Goal: Task Accomplishment & Management: Use online tool/utility

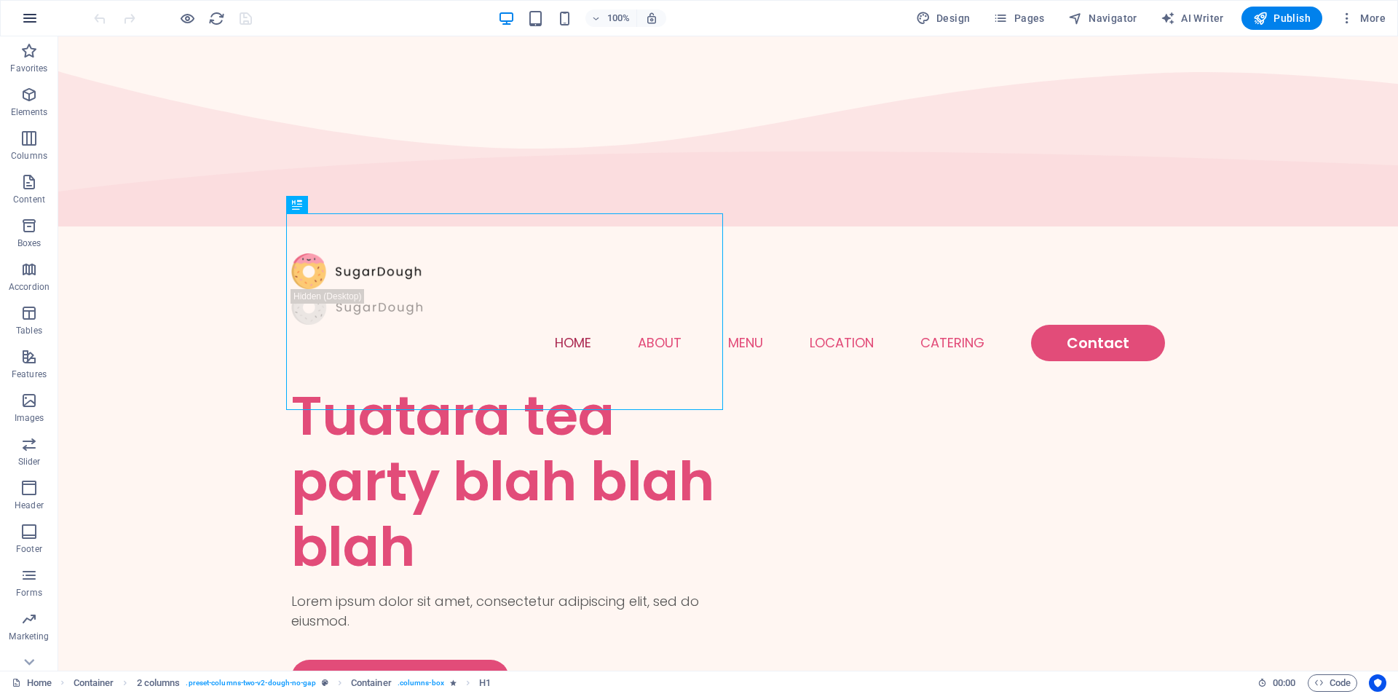
click at [24, 11] on icon "button" at bounding box center [29, 17] width 17 height 17
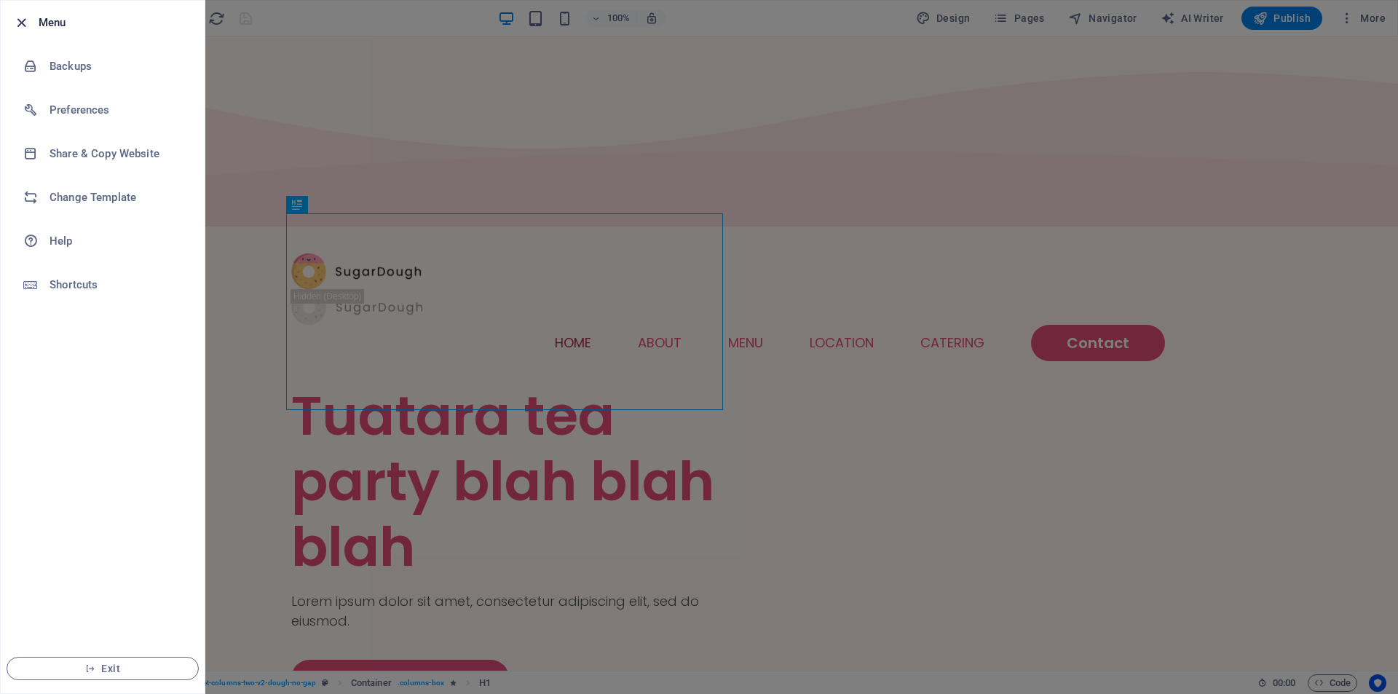
click at [13, 16] on icon "button" at bounding box center [21, 23] width 17 height 17
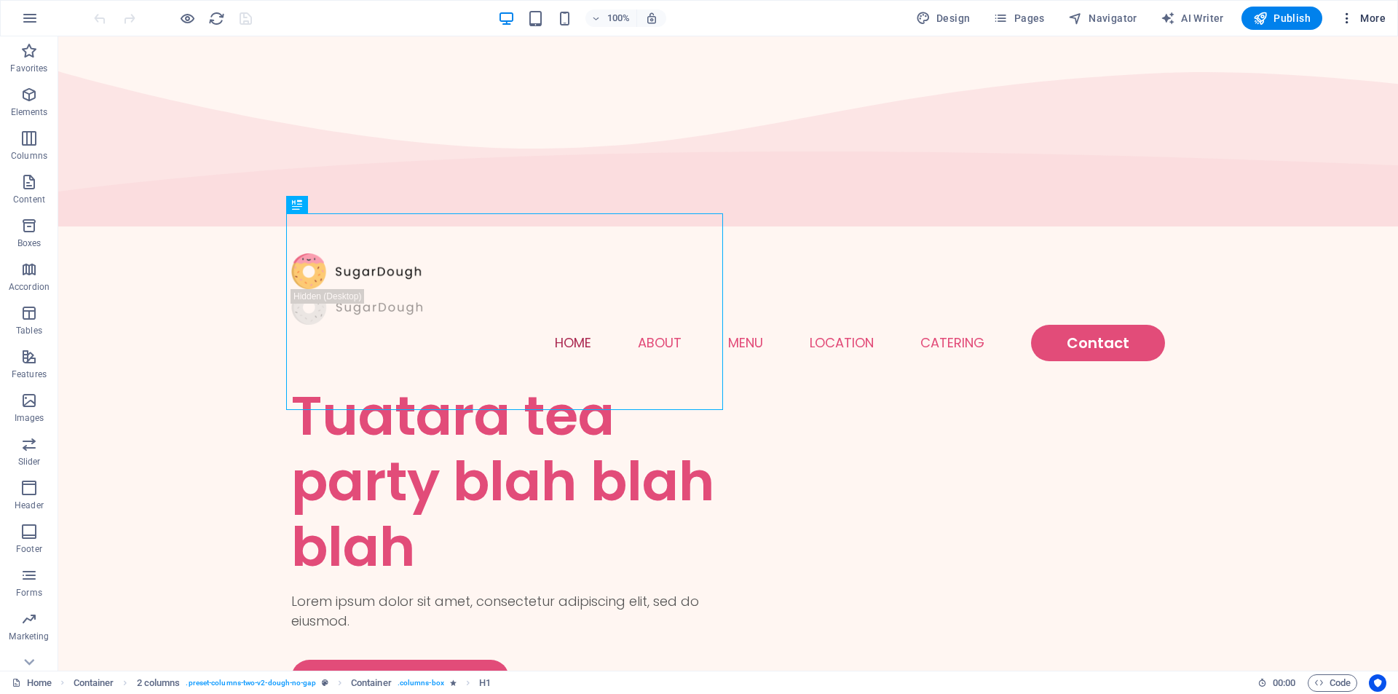
click at [1352, 18] on icon "button" at bounding box center [1346, 18] width 15 height 15
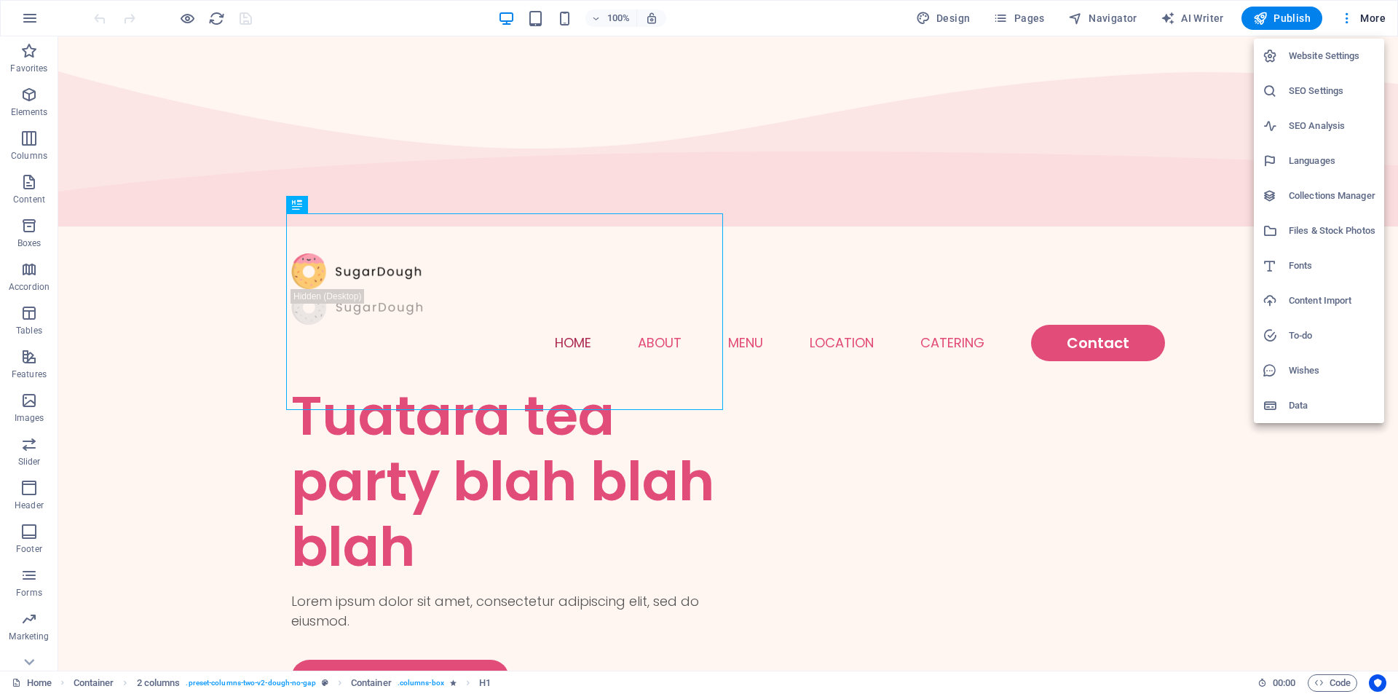
click at [1350, 18] on div at bounding box center [699, 347] width 1398 height 694
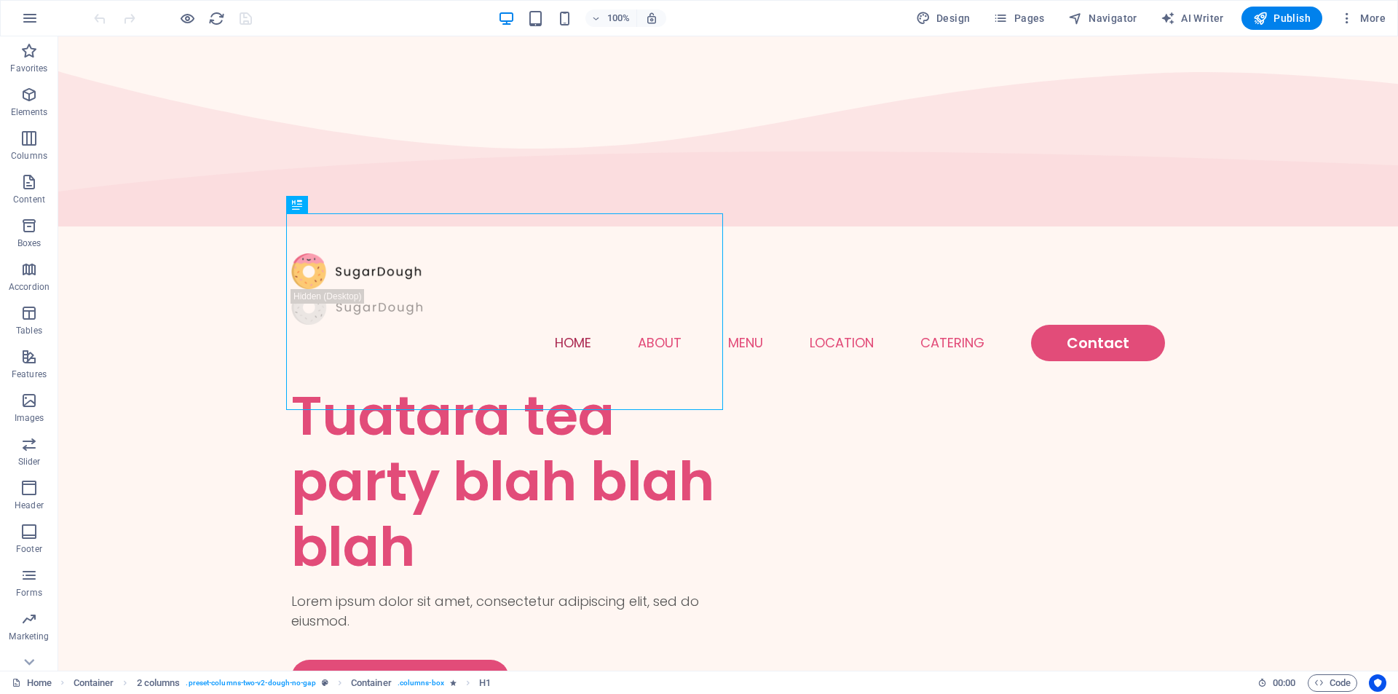
click at [1288, 20] on span "Publish" at bounding box center [1282, 18] width 58 height 15
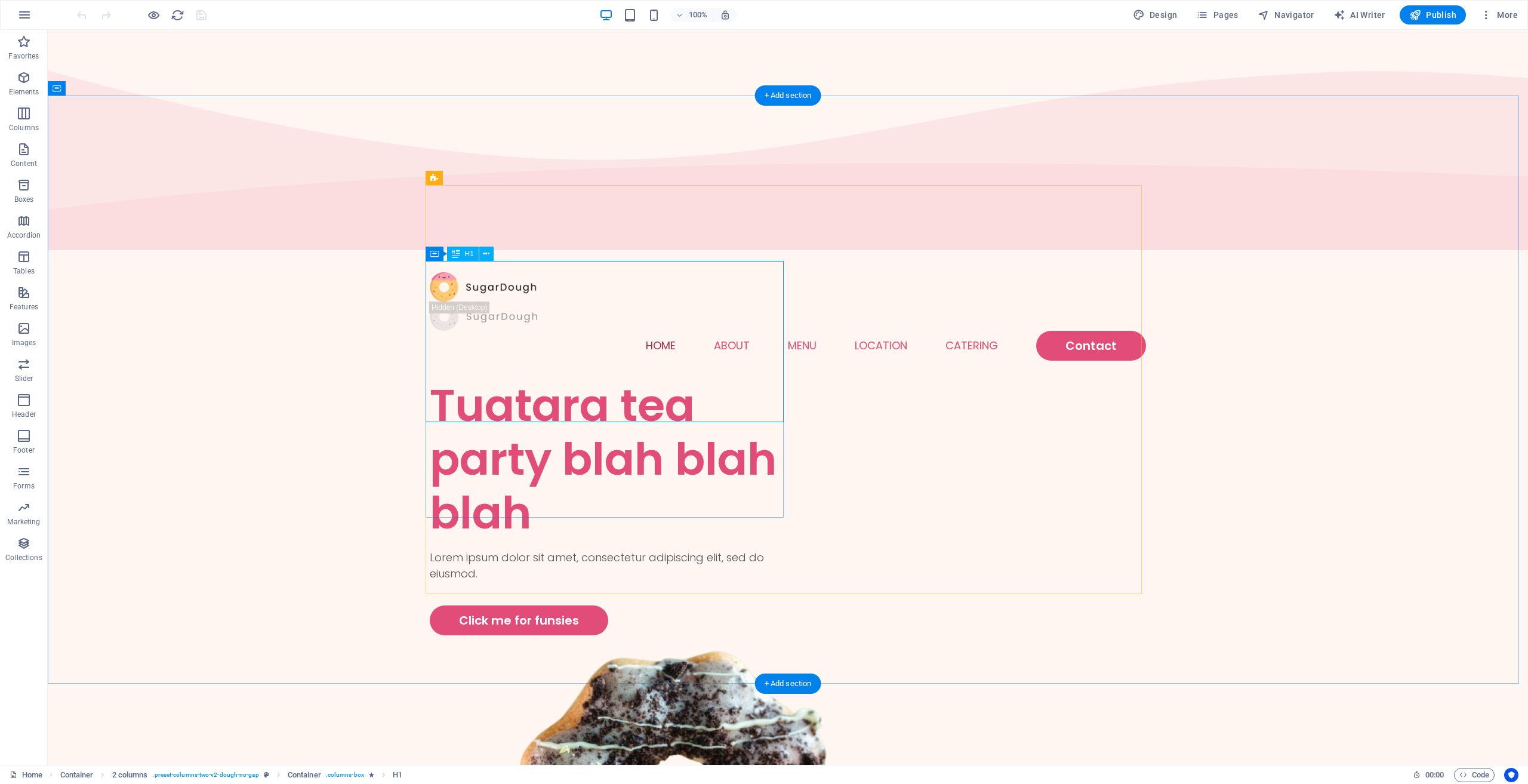
click at [645, 379] on div "Tuatara tea party blah blah blah" at bounding box center [609, 459] width 358 height 162
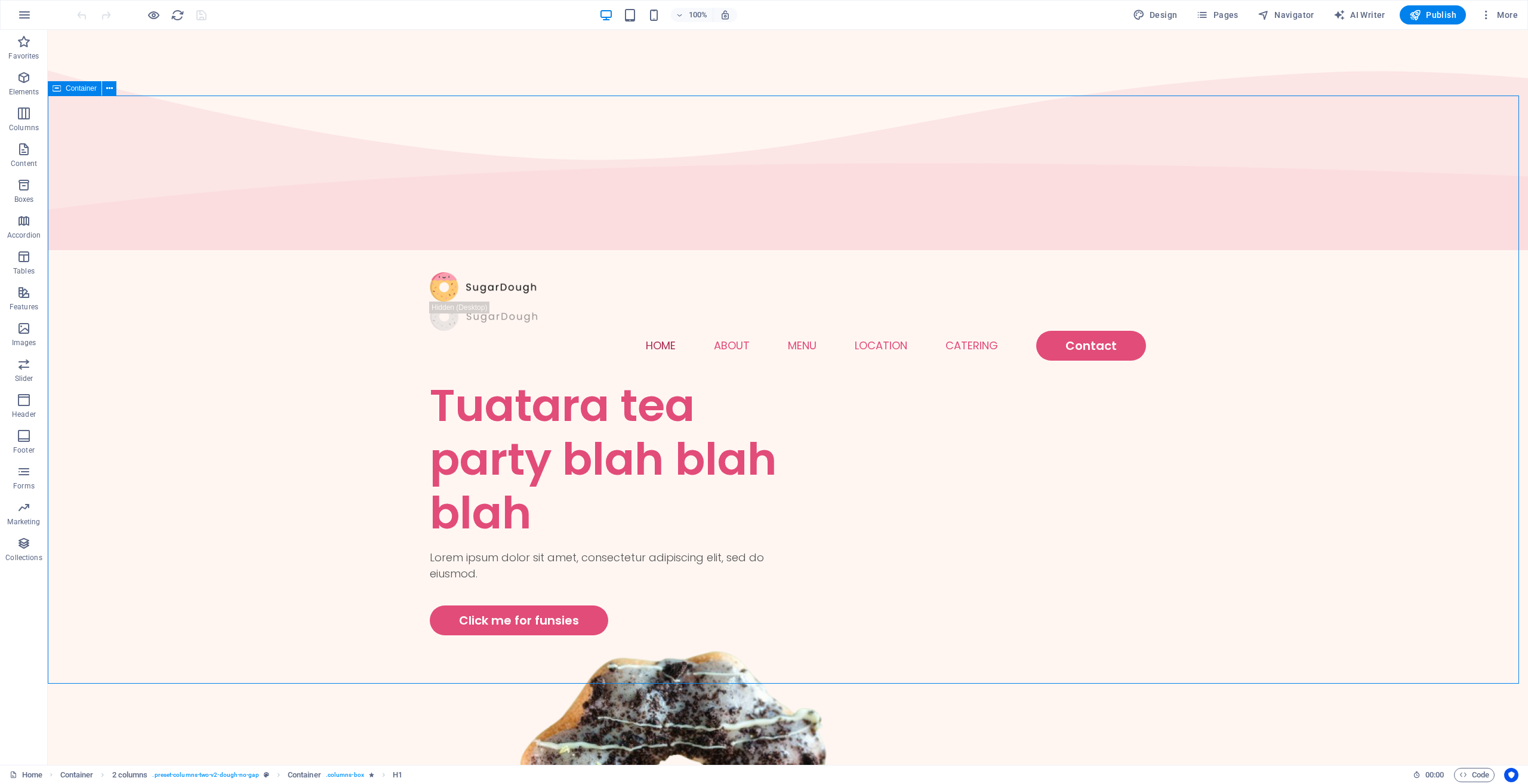
click at [464, 272] on div at bounding box center [788, 287] width 717 height 30
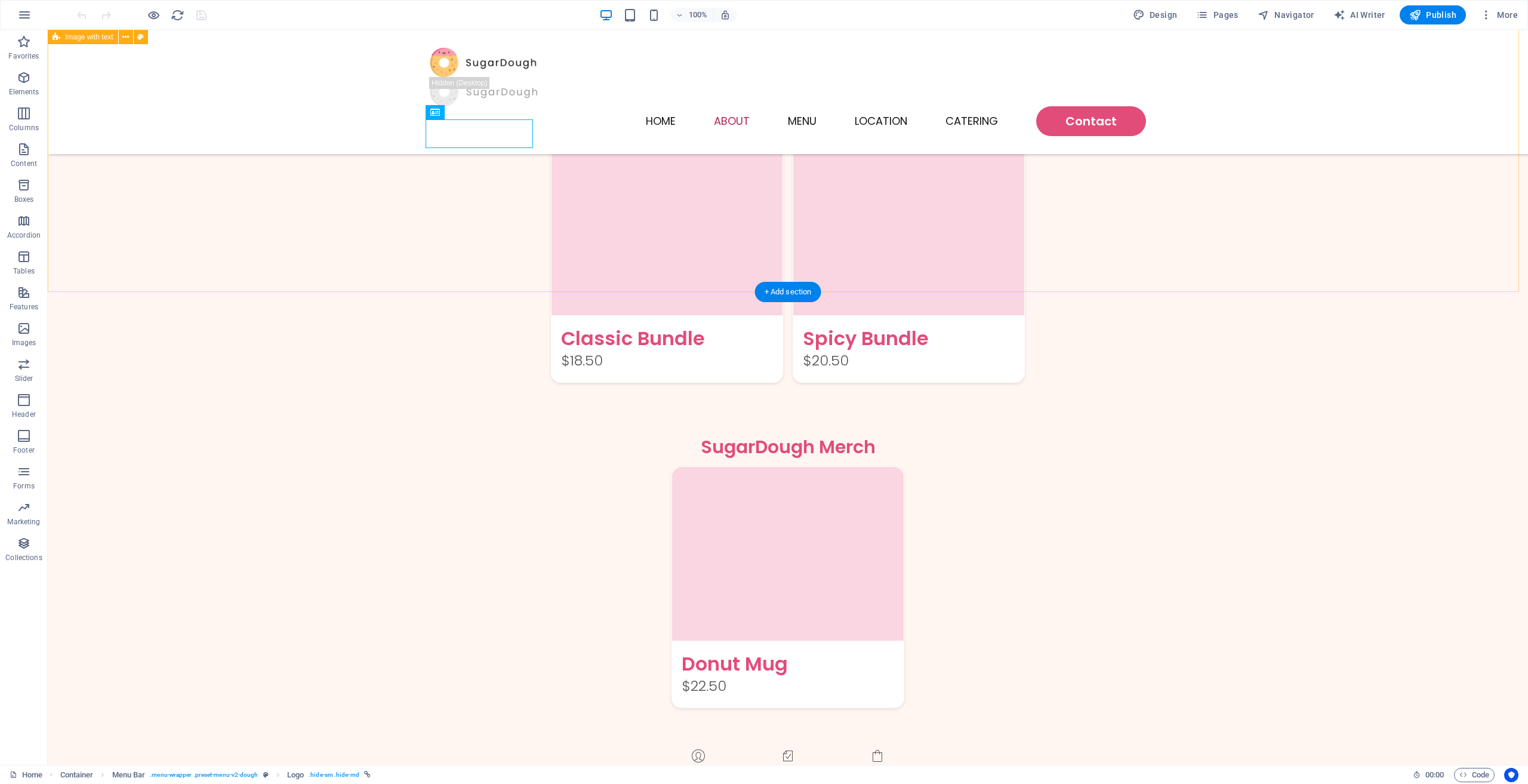
scroll to position [1910, 0]
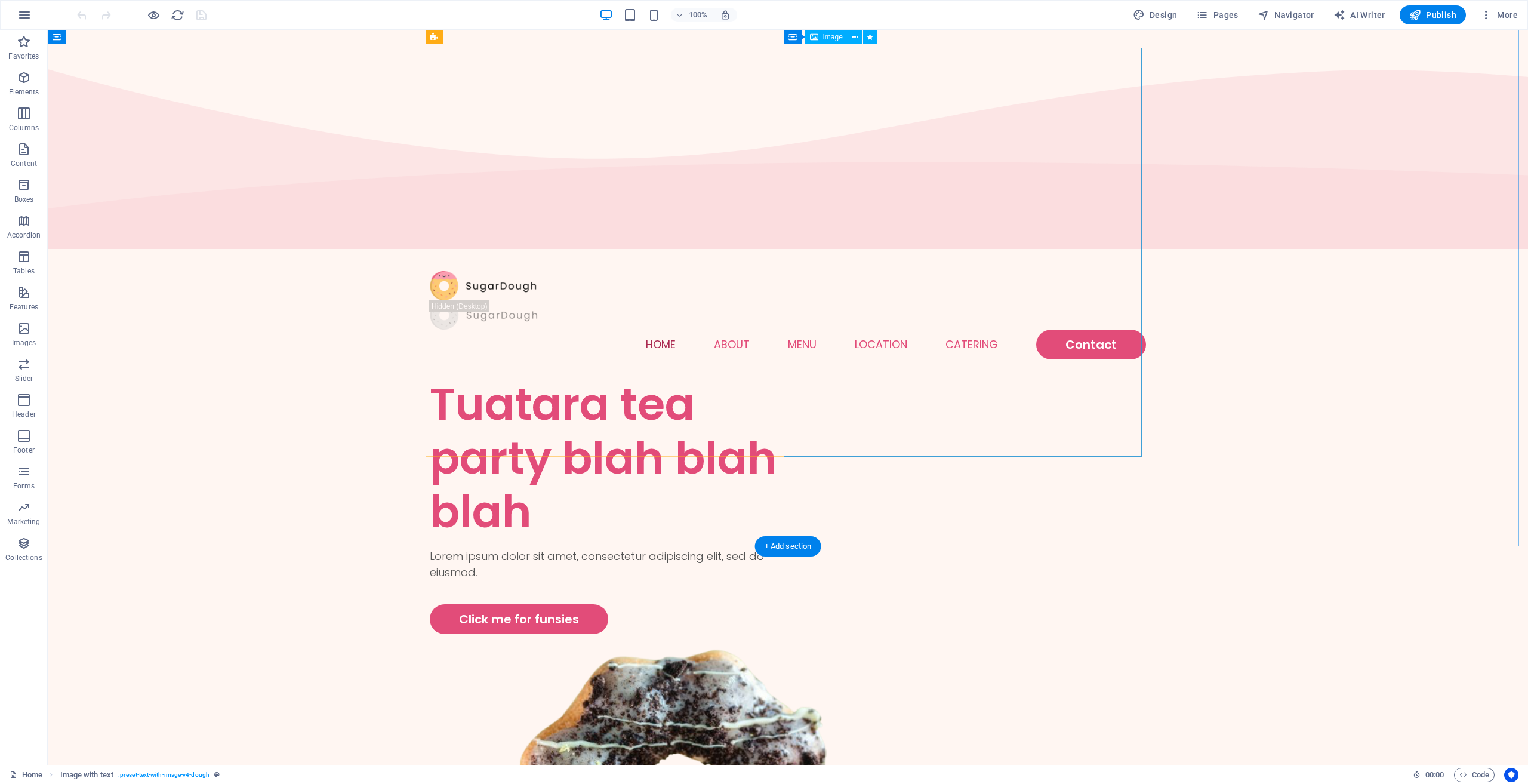
scroll to position [0, 0]
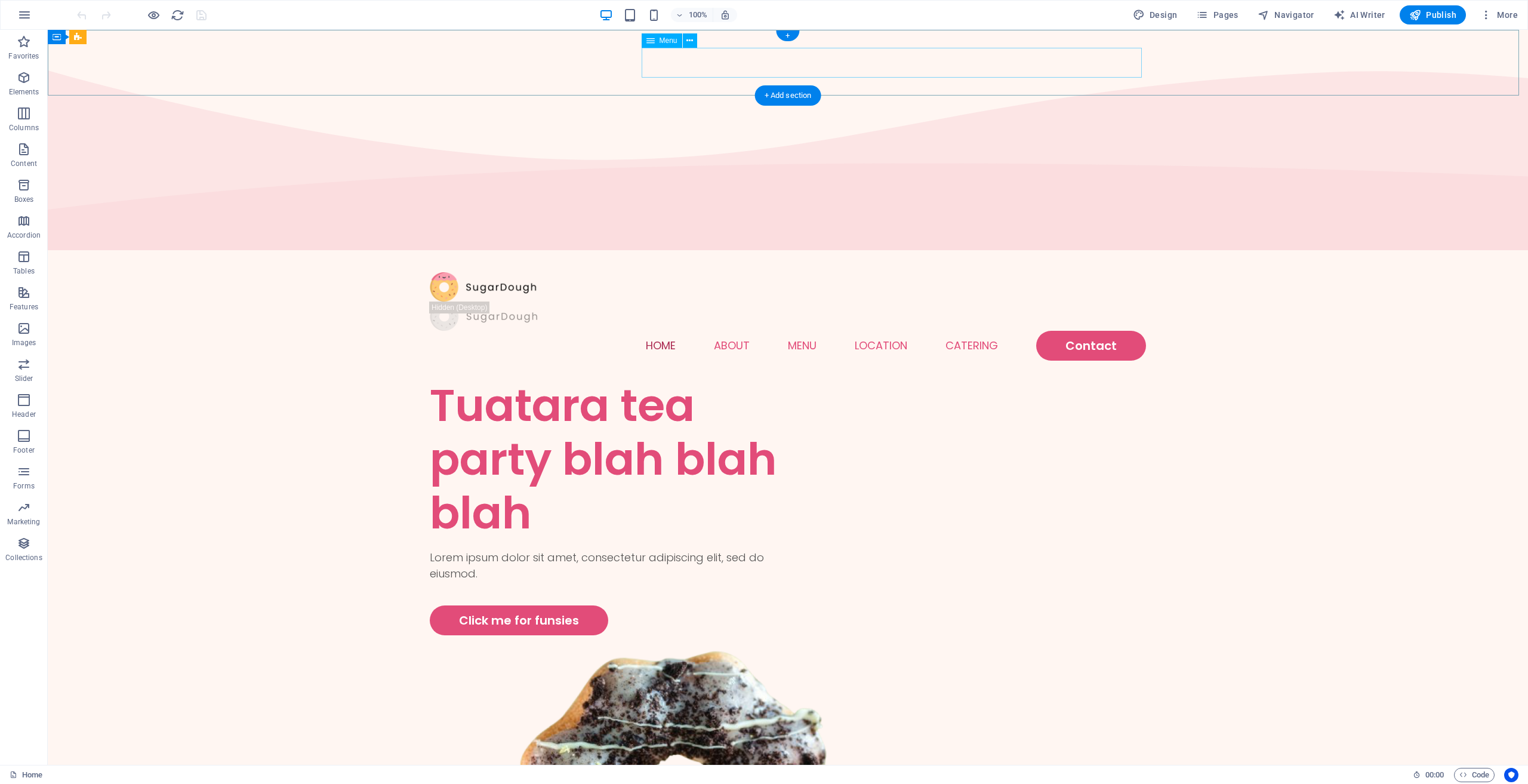
click at [987, 330] on nav "Home About Menu Location Catering Contact" at bounding box center [788, 345] width 717 height 30
click at [942, 254] on div "Menu Home About Menu Location Catering Contact" at bounding box center [787, 316] width 1480 height 124
click at [33, 229] on span "Accordion" at bounding box center [24, 228] width 48 height 29
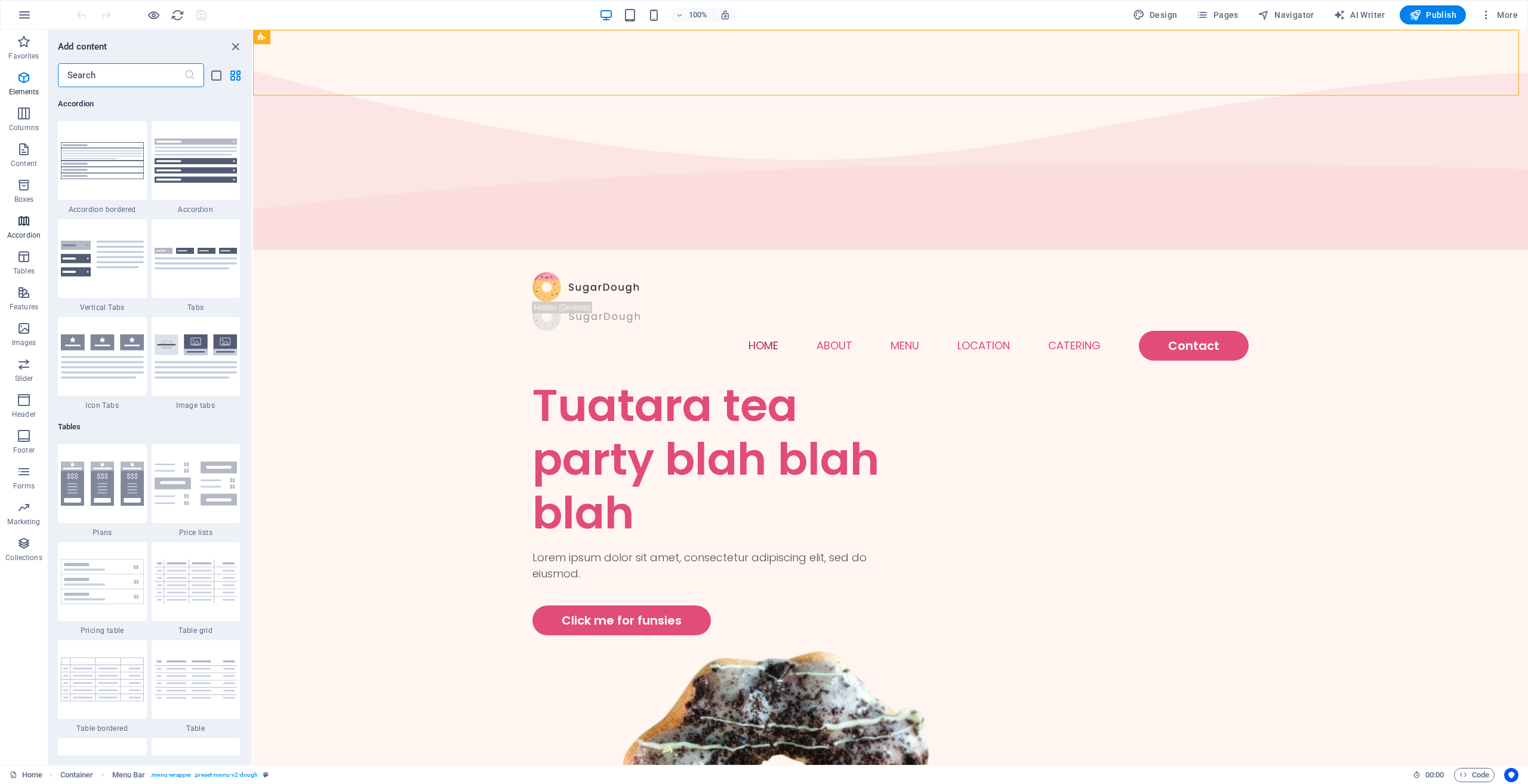
scroll to position [3812, 0]
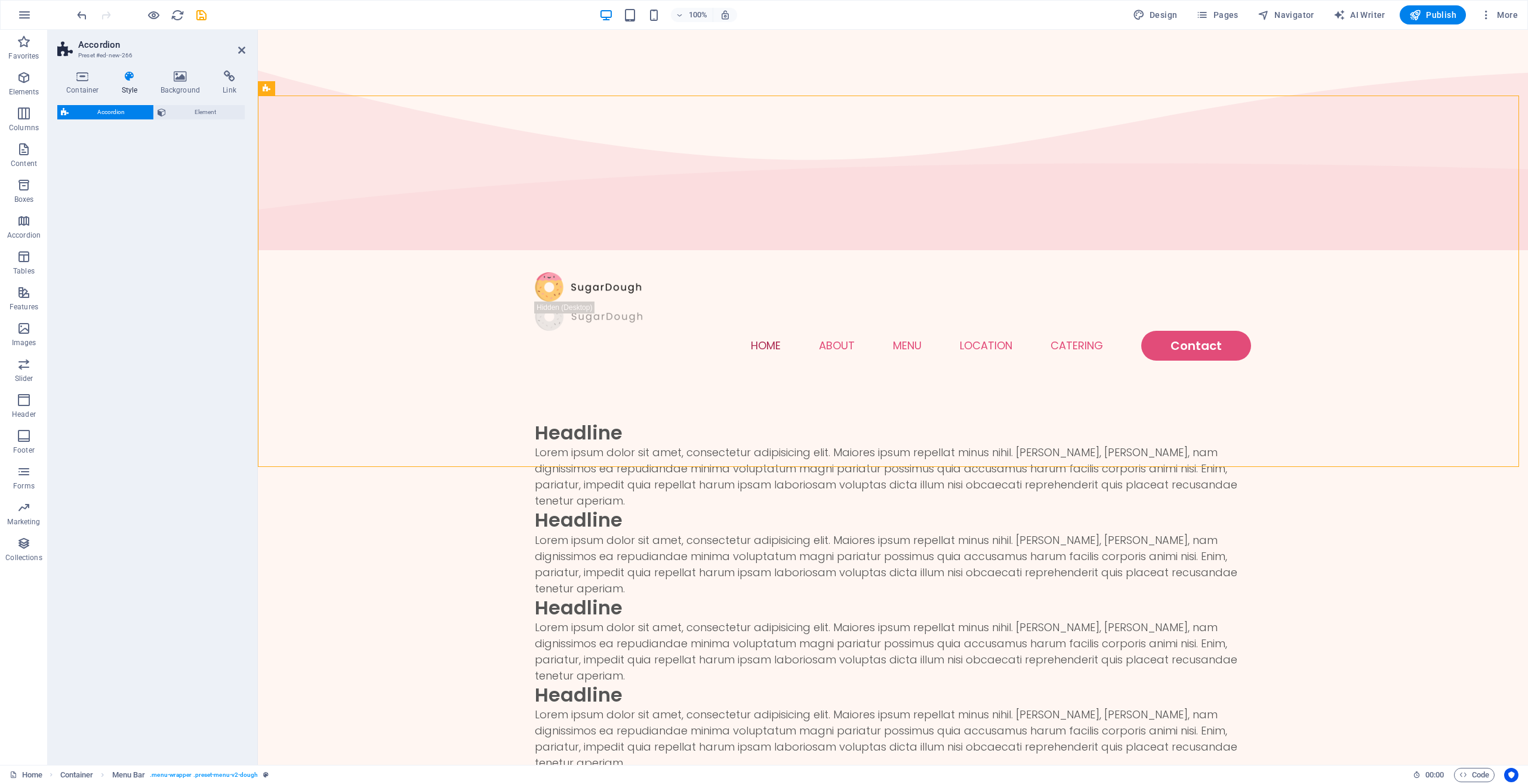
select select "rem"
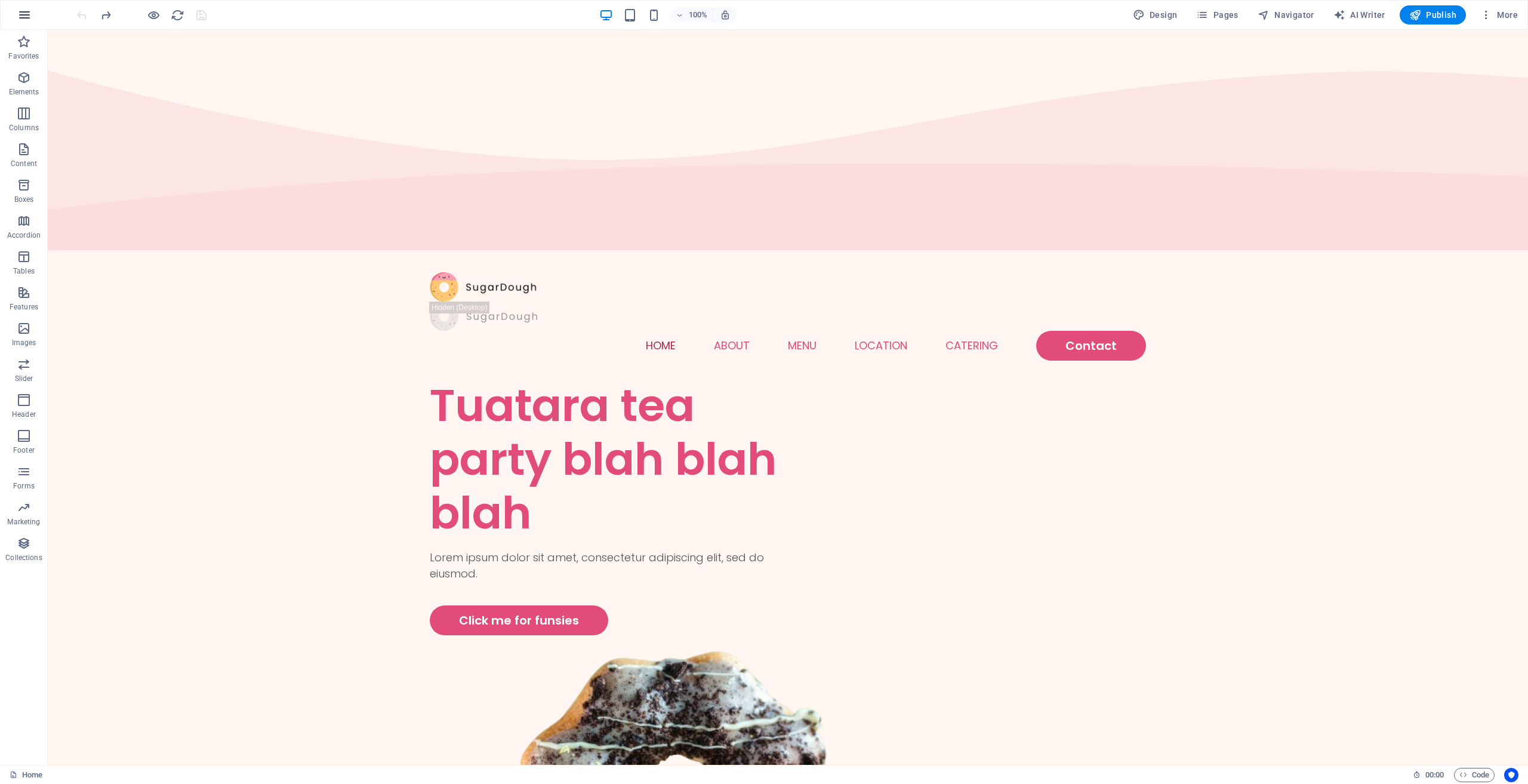
click at [27, 19] on icon "button" at bounding box center [24, 14] width 14 height 14
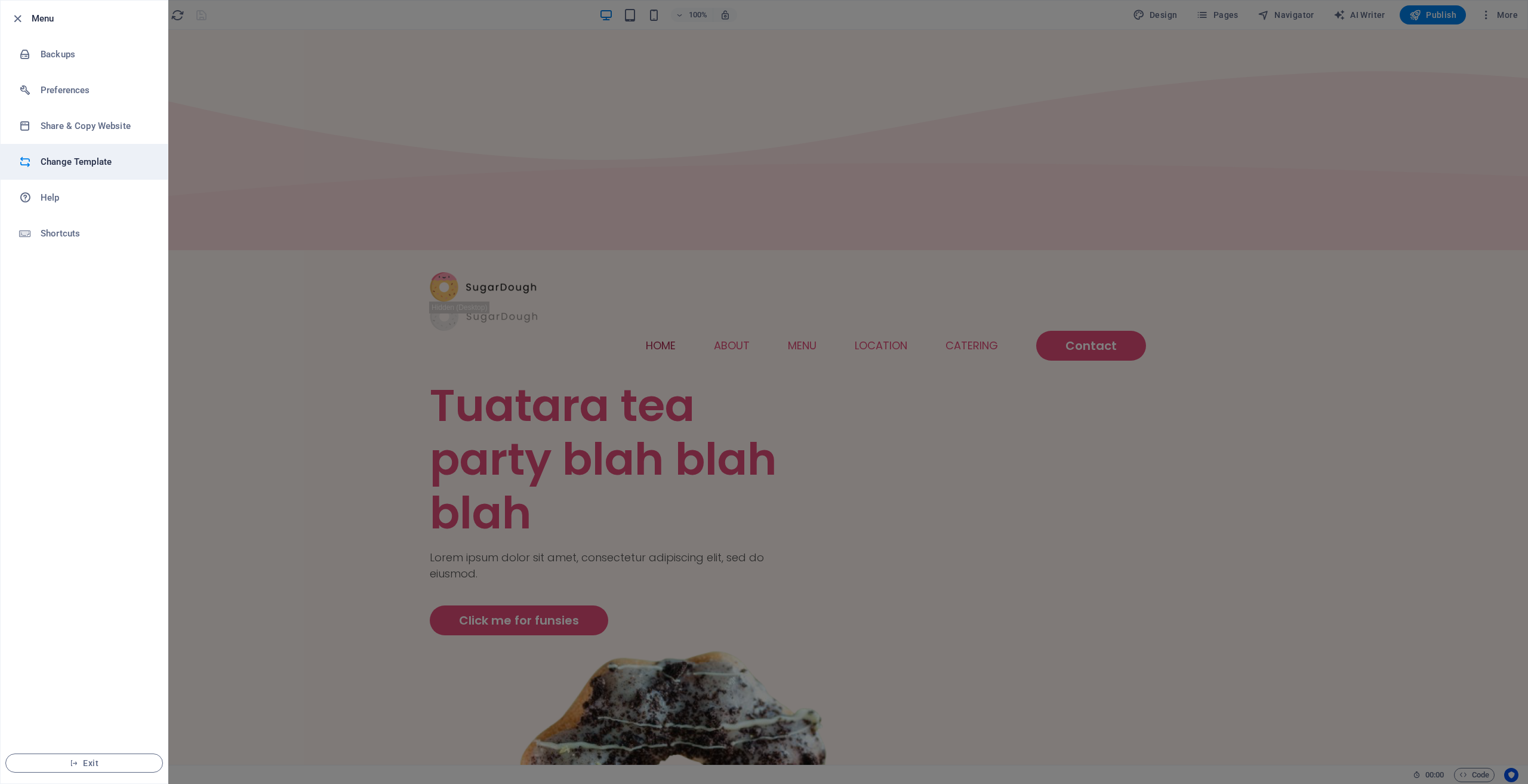
click at [98, 167] on h6 "Change Template" at bounding box center [95, 162] width 111 height 14
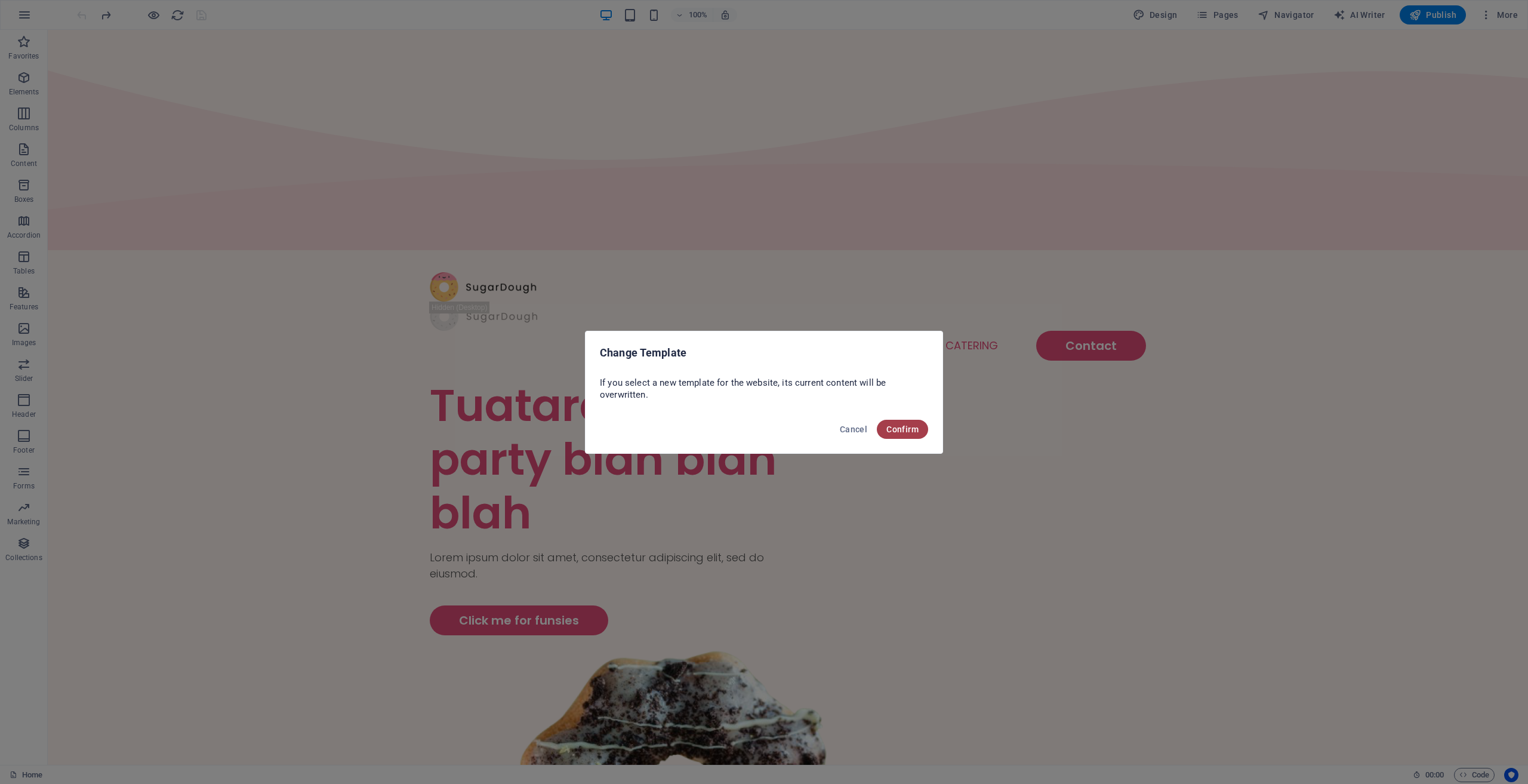
click at [894, 433] on span "Confirm" at bounding box center [902, 430] width 32 height 10
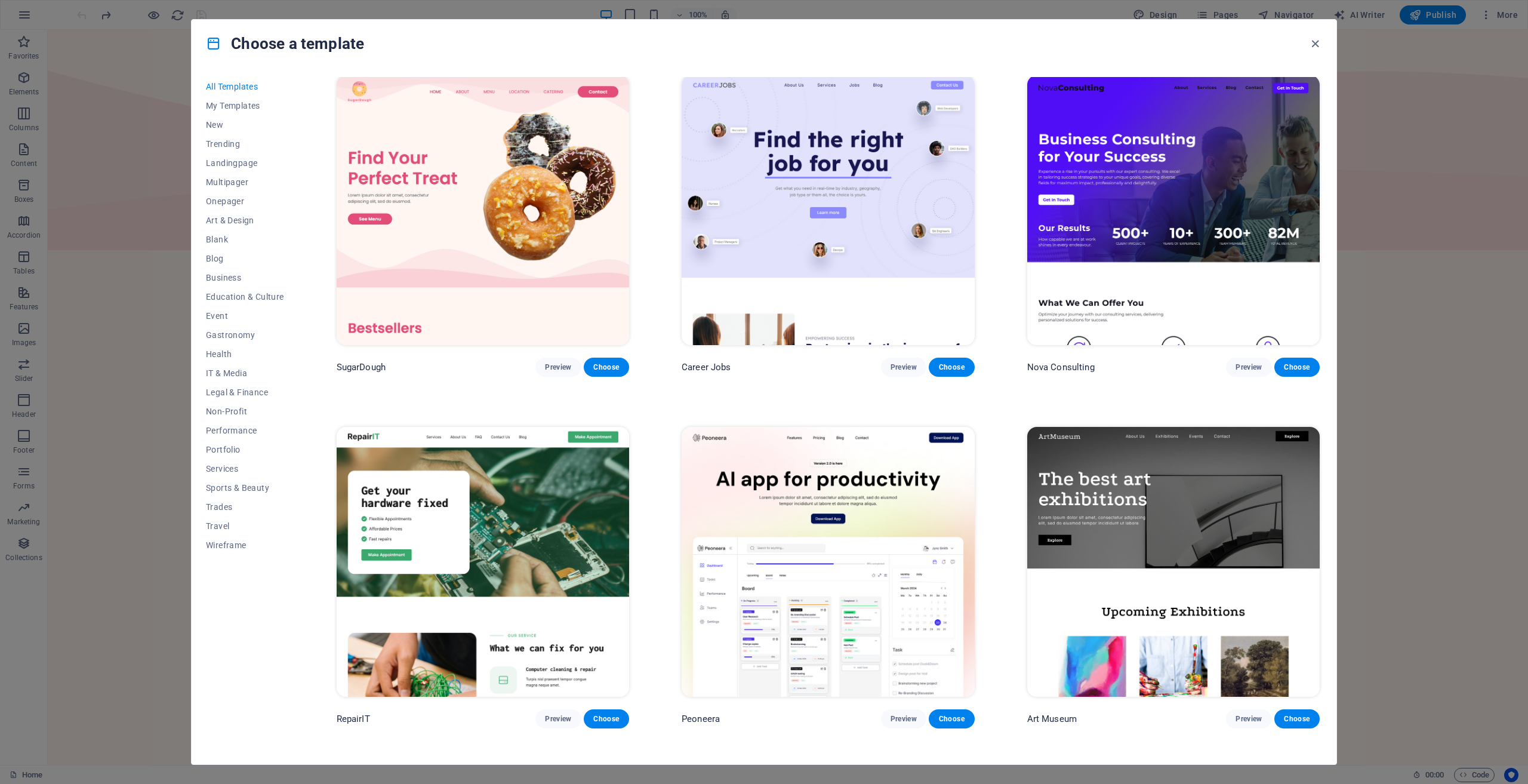
scroll to position [0, 0]
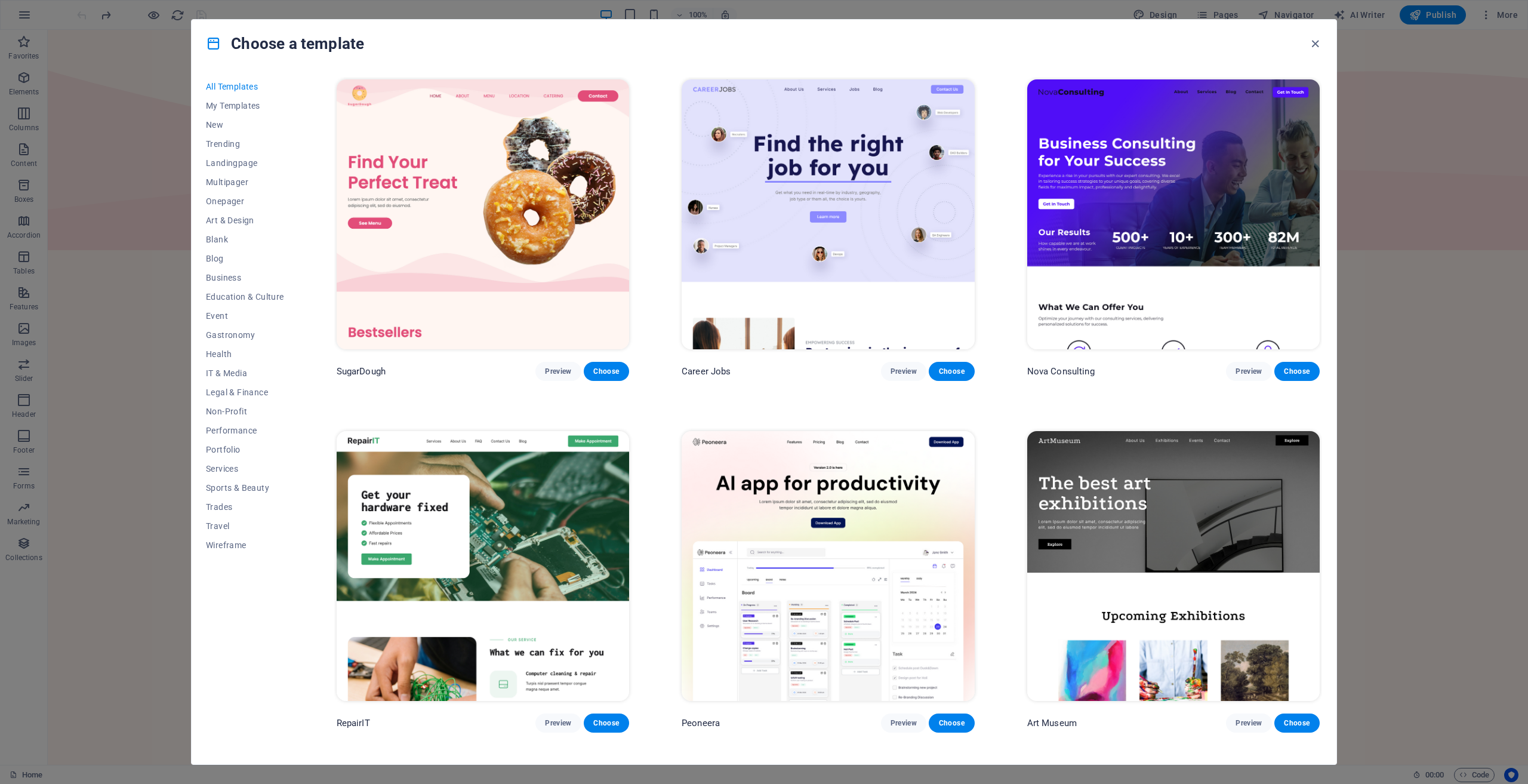
click at [1434, 243] on div "Choose a template All Templates My Templates New Trending Landingpage Multipage…" at bounding box center [764, 392] width 1528 height 784
click at [1316, 41] on icon "button" at bounding box center [1316, 43] width 14 height 14
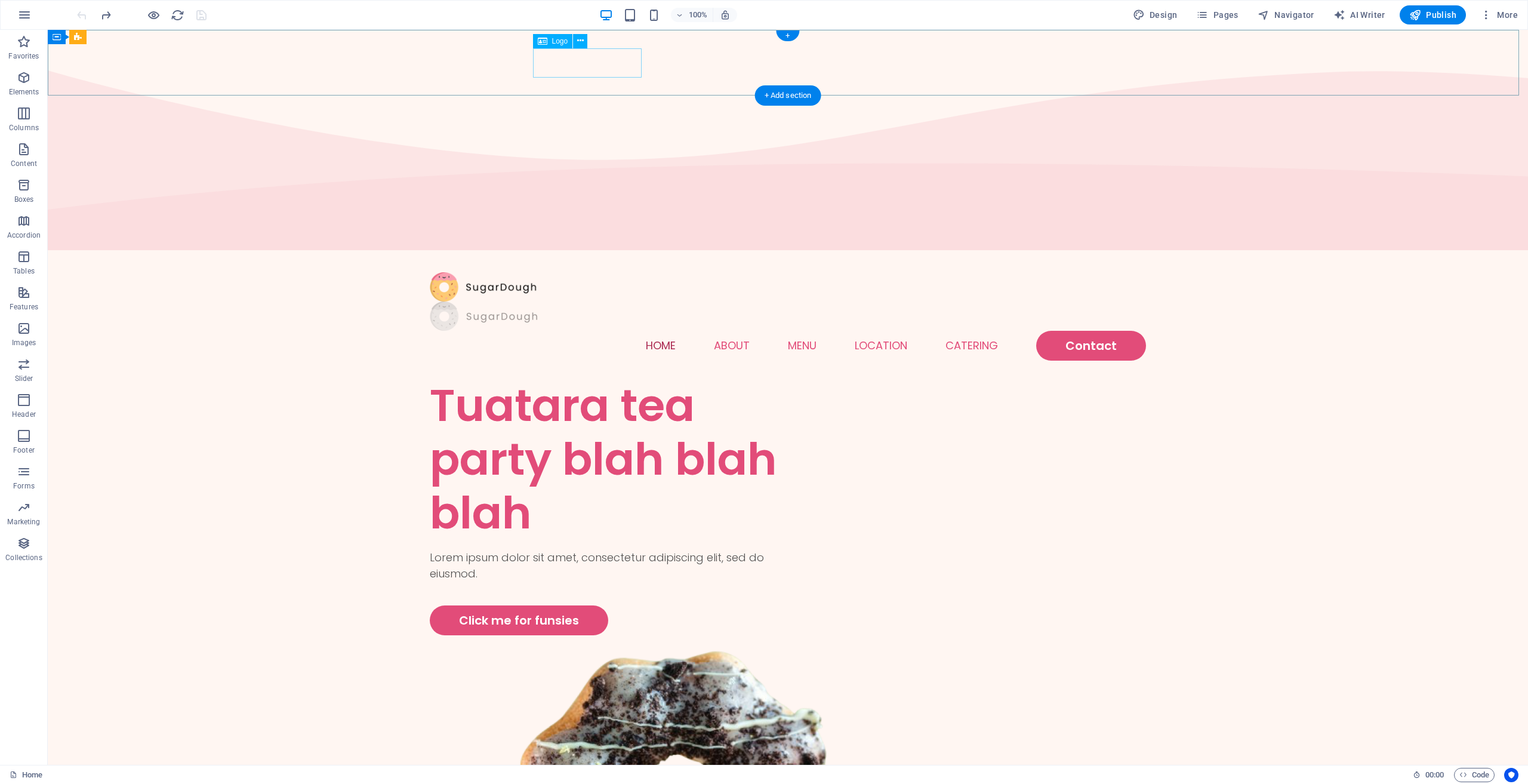
click at [611, 302] on div at bounding box center [788, 317] width 717 height 30
click at [553, 302] on div at bounding box center [788, 317] width 717 height 30
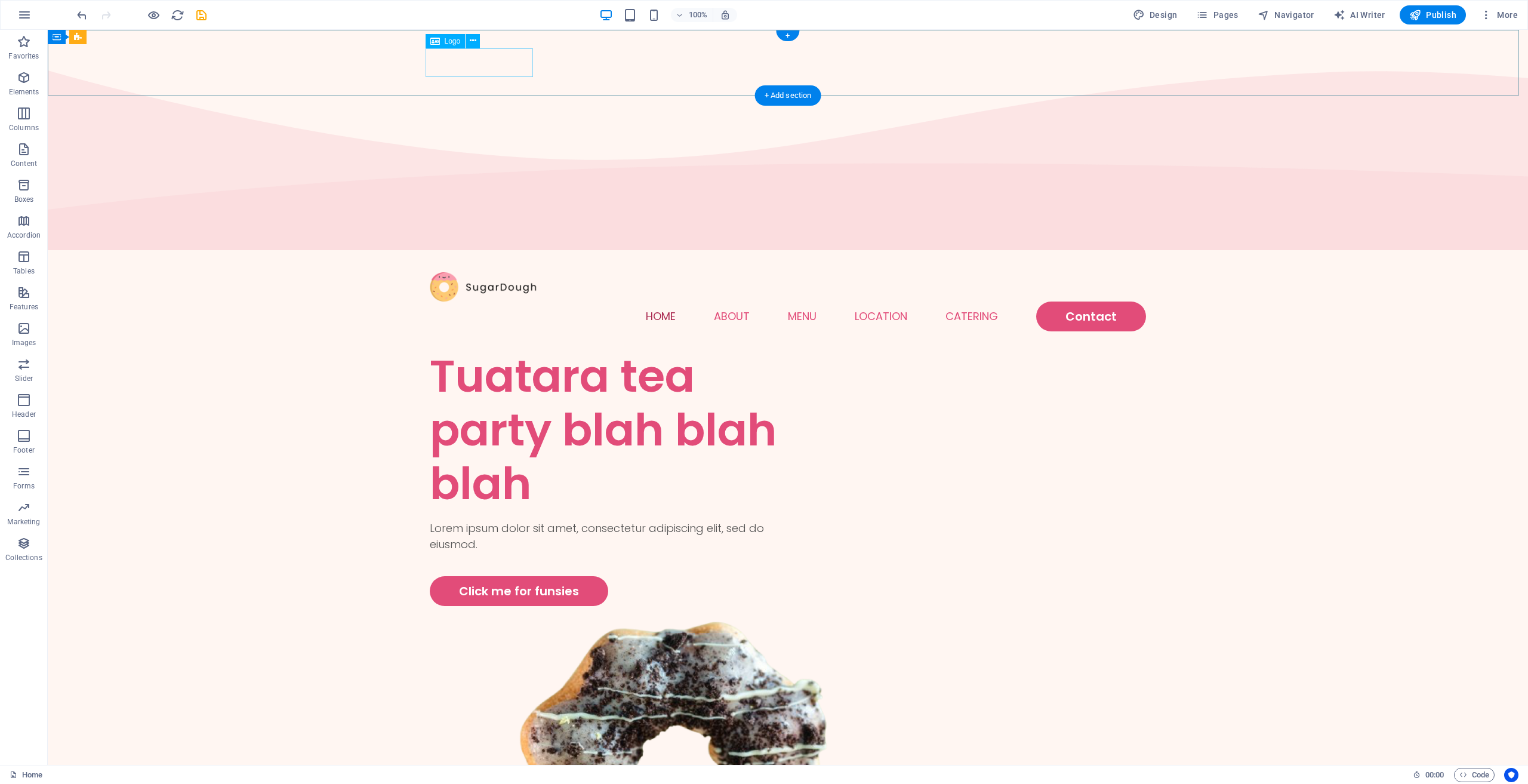
click at [506, 272] on div at bounding box center [788, 287] width 717 height 30
select select "px"
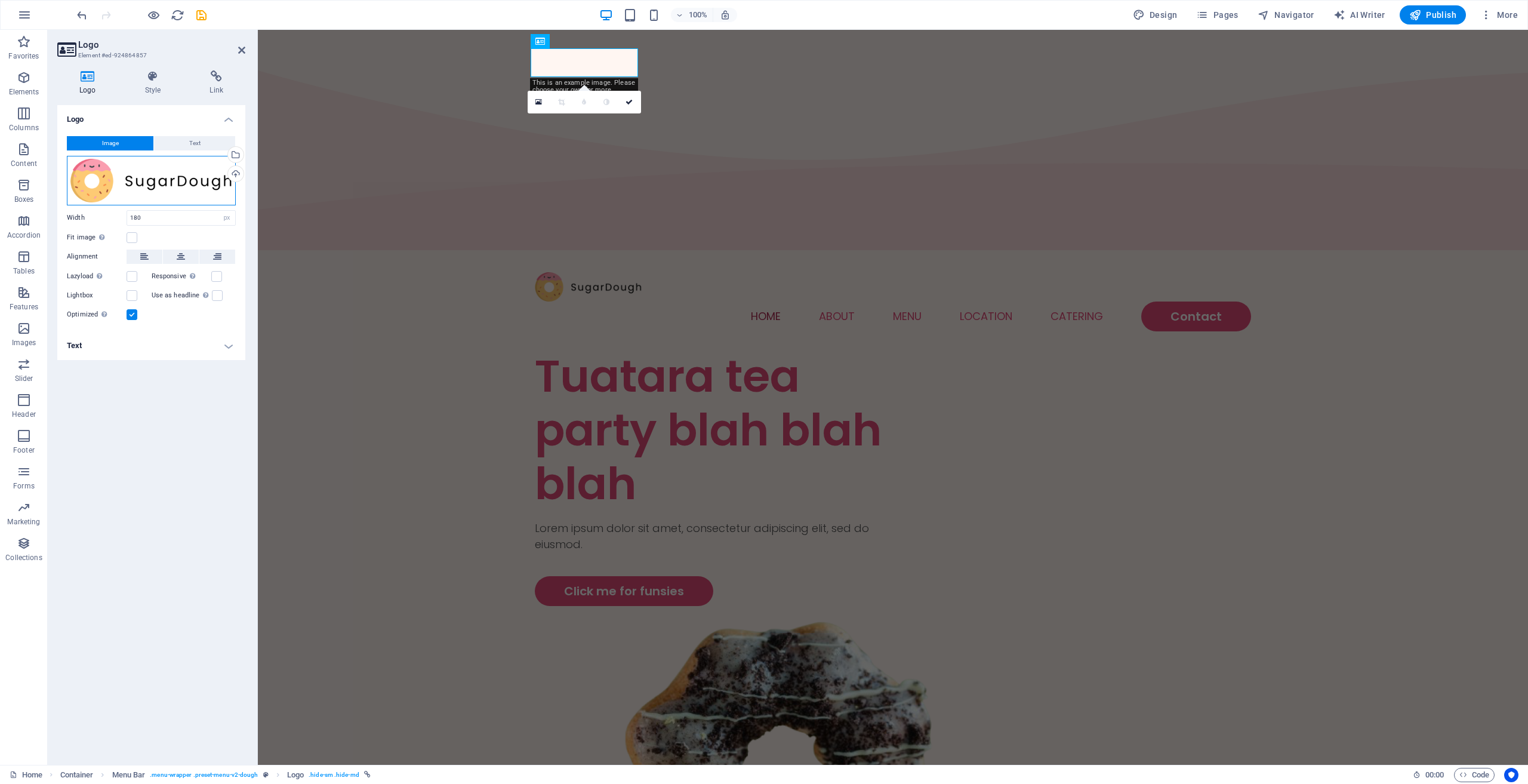
click at [149, 189] on div "Drag files here, click to choose files or select files from Files or our free s…" at bounding box center [152, 180] width 169 height 49
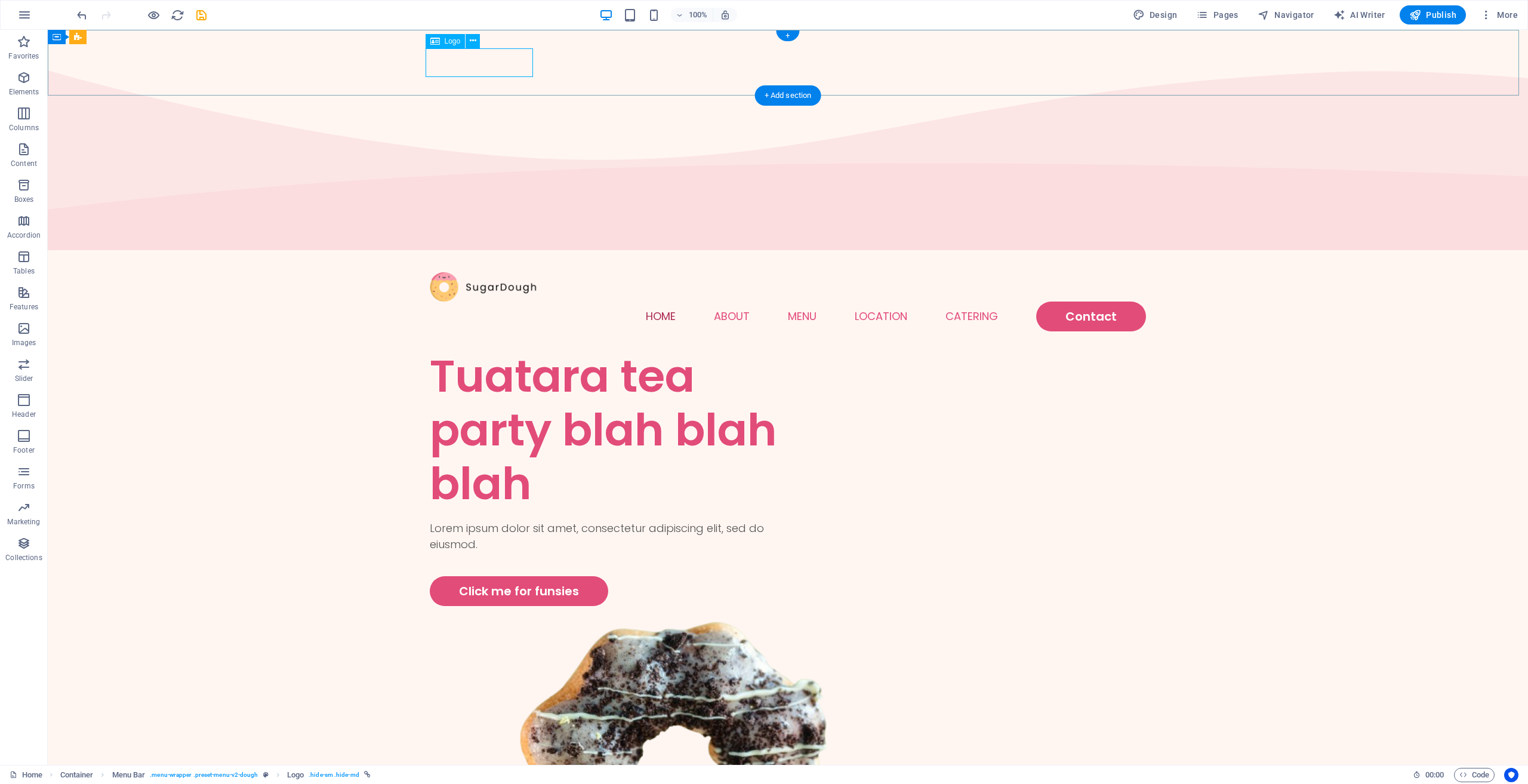
click at [501, 272] on div at bounding box center [788, 287] width 717 height 30
click at [460, 40] on span "Logo" at bounding box center [453, 41] width 16 height 7
click at [450, 44] on span "Logo" at bounding box center [453, 41] width 16 height 7
select select "px"
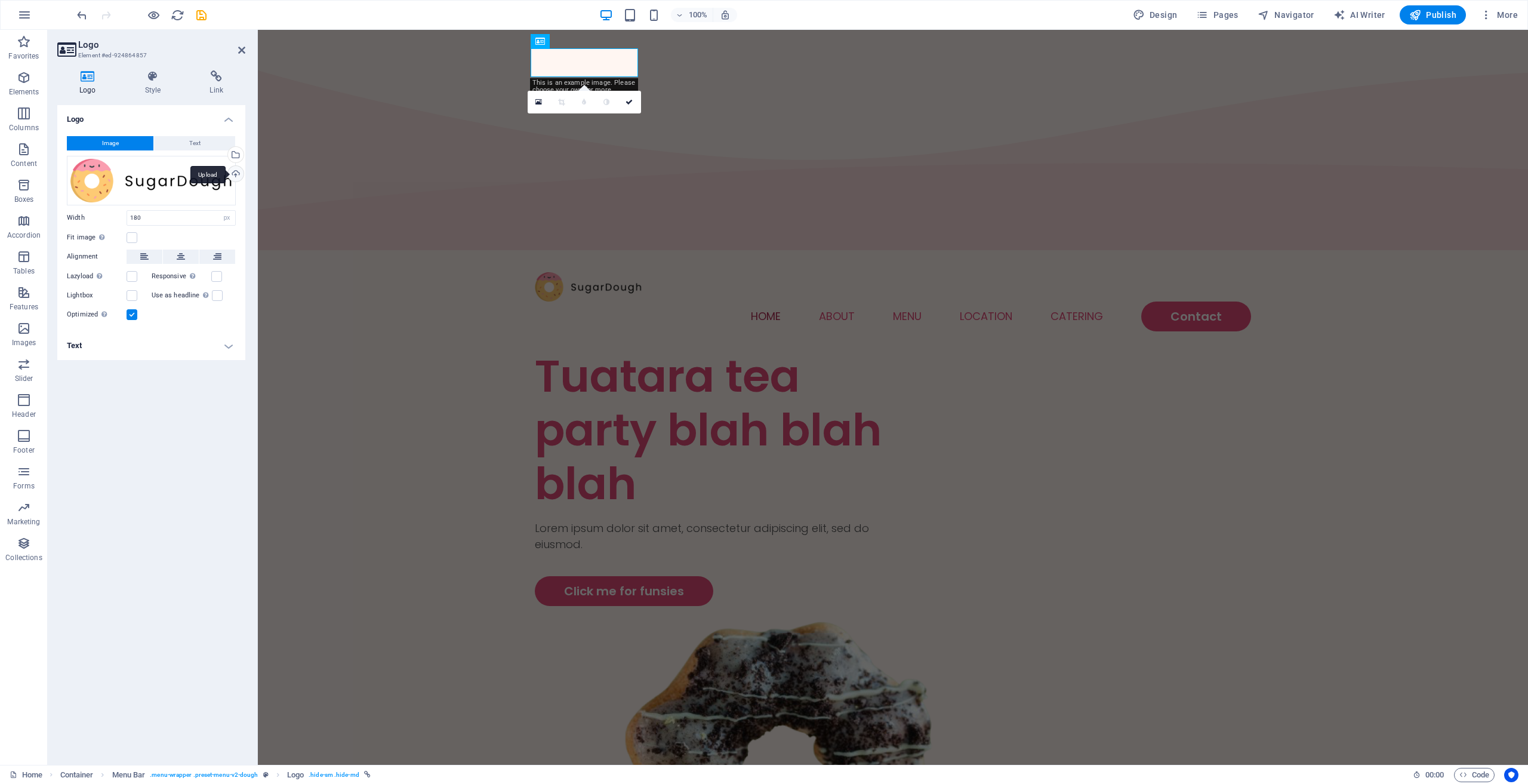
click at [236, 170] on div "Upload" at bounding box center [235, 175] width 18 height 18
click at [236, 151] on div "Select files from the file manager, stock photos, or upload file(s)" at bounding box center [235, 156] width 18 height 18
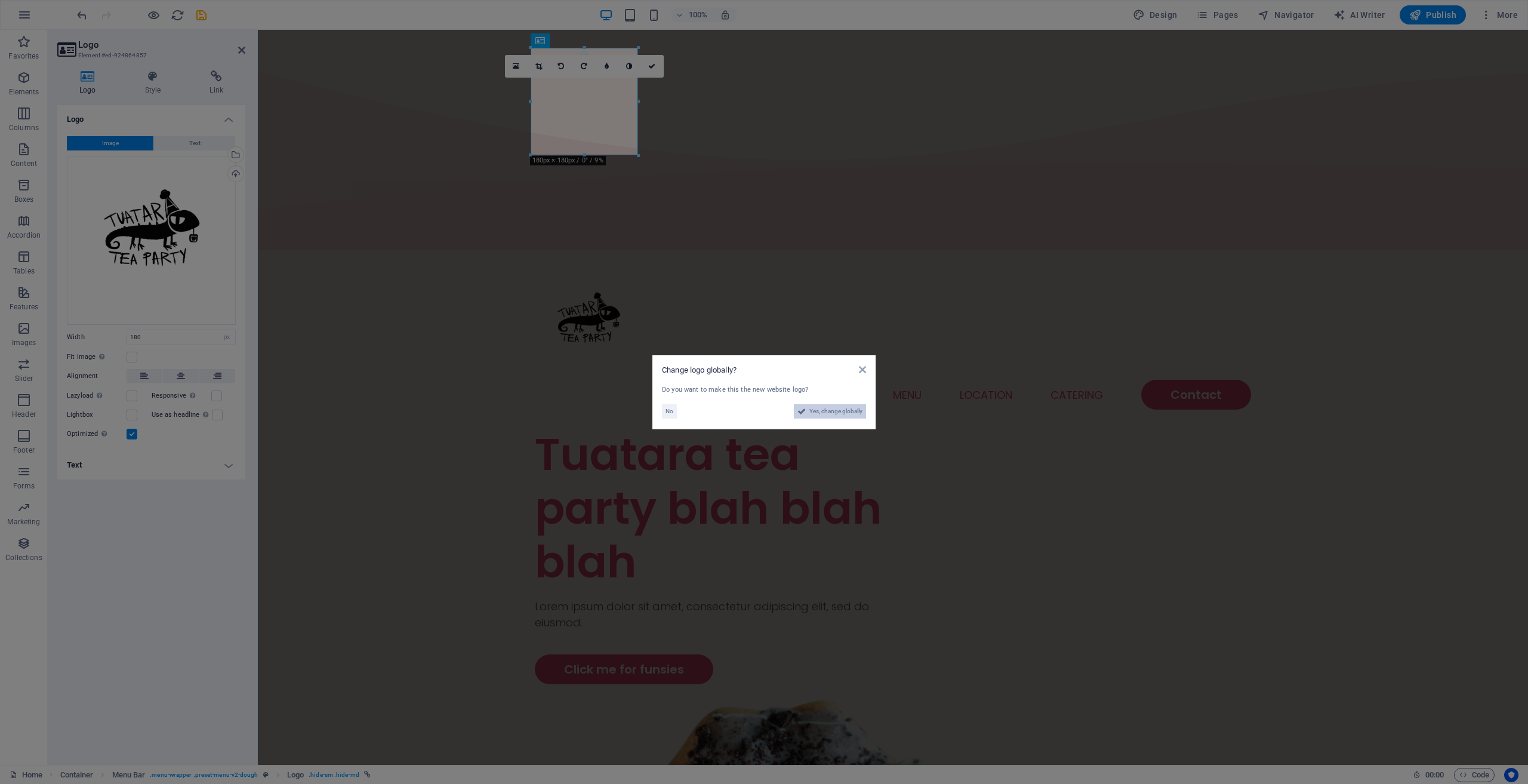
drag, startPoint x: 568, startPoint y: 387, endPoint x: 826, endPoint y: 417, distance: 259.7
click at [826, 417] on span "Yes, change globally" at bounding box center [836, 411] width 53 height 14
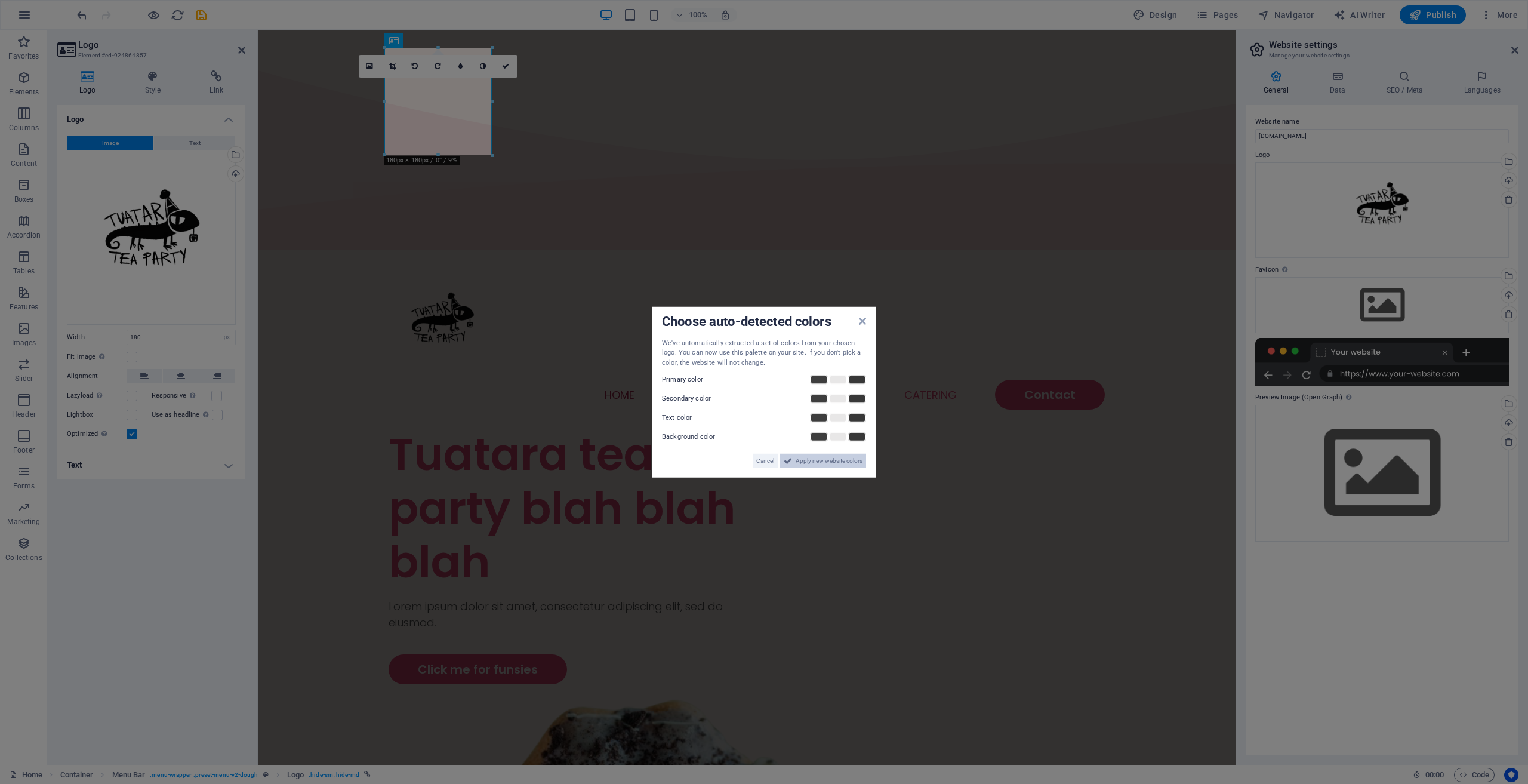
click at [798, 462] on span "Apply new website colors" at bounding box center [829, 460] width 67 height 14
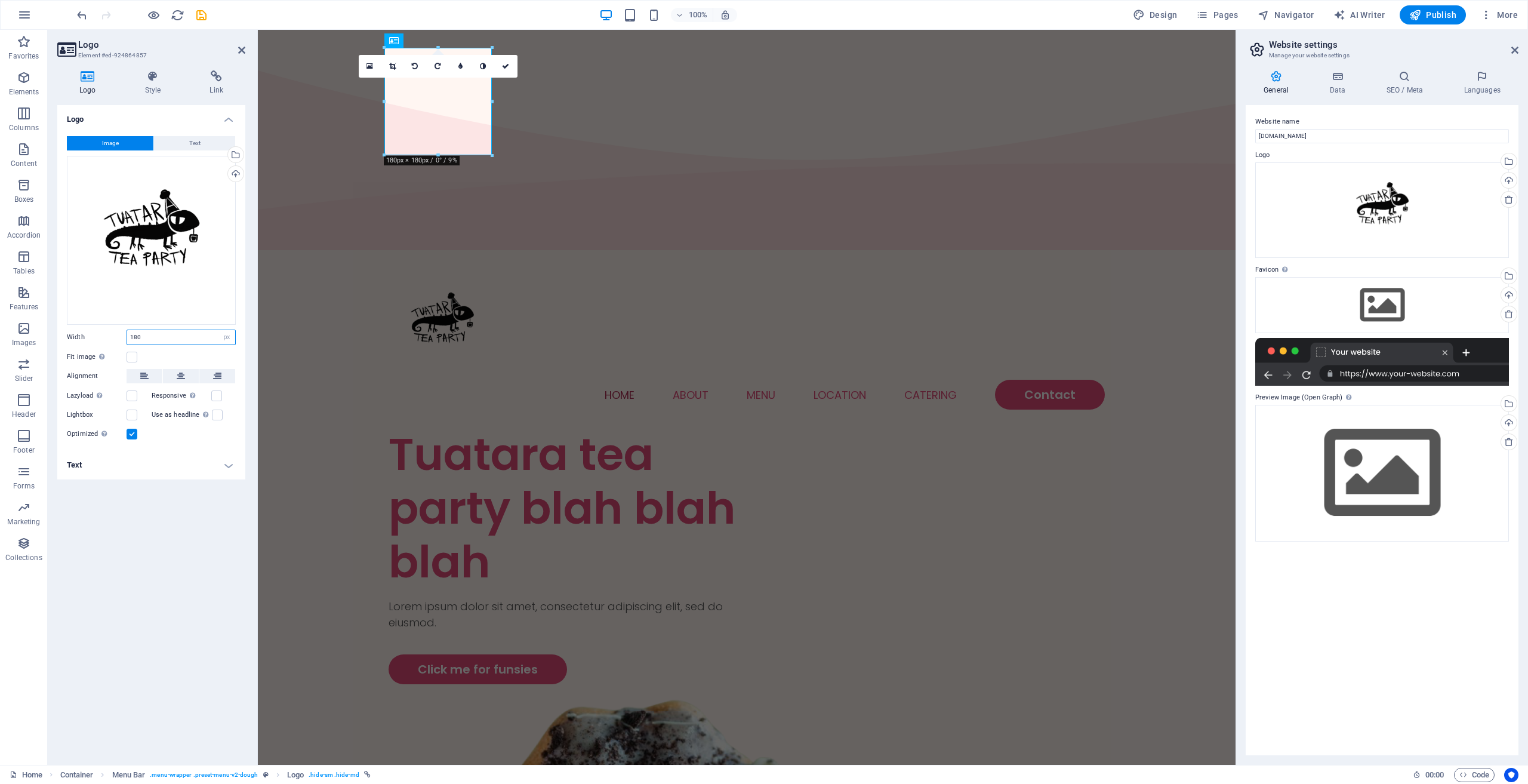
click at [185, 337] on input "180" at bounding box center [181, 337] width 108 height 14
click at [131, 355] on label at bounding box center [131, 357] width 11 height 11
click at [0, 0] on input "Fit image Automatically fit image to a fixed width and height" at bounding box center [0, 0] width 0 height 0
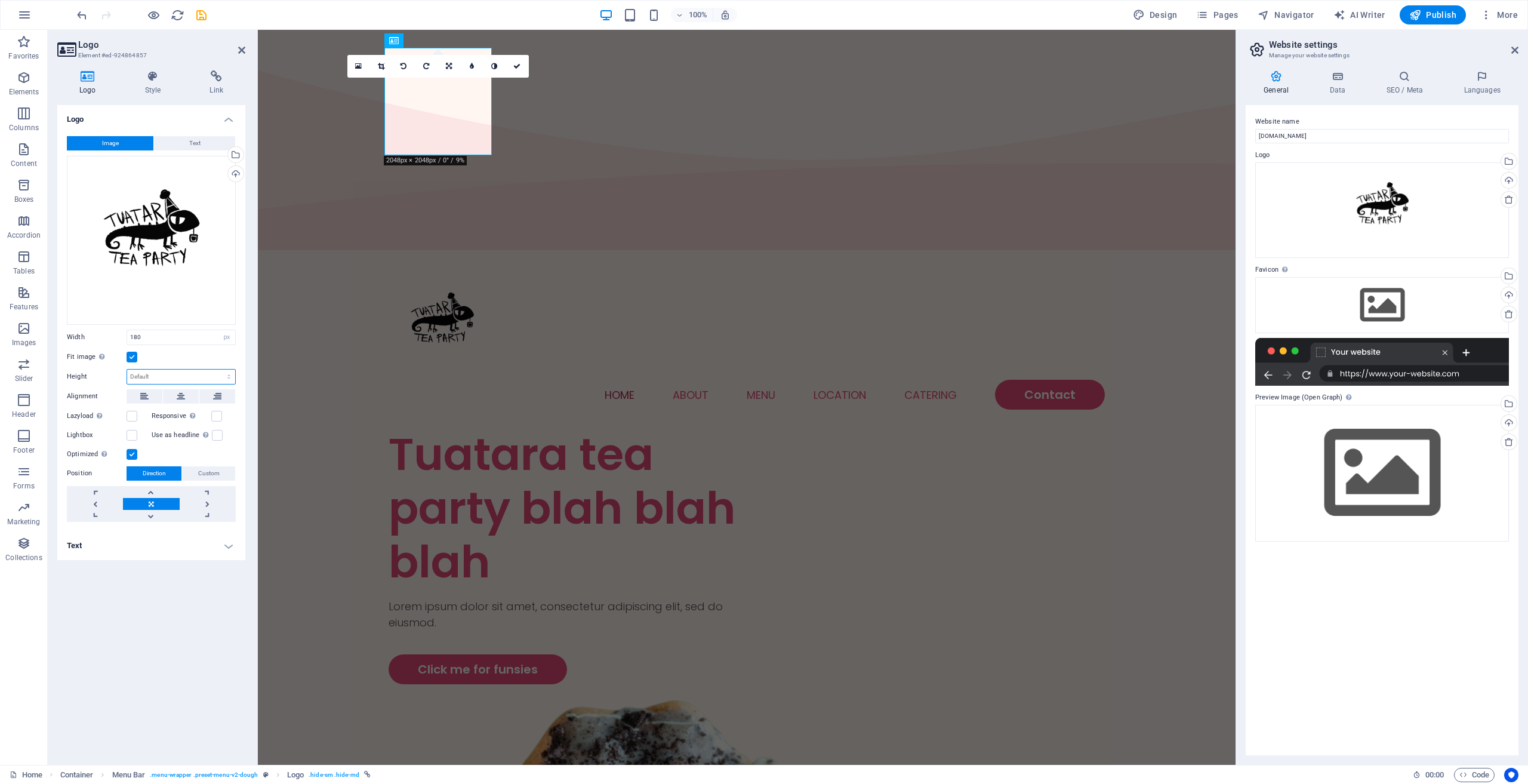
click at [146, 376] on select "Default auto px" at bounding box center [181, 376] width 108 height 14
click at [127, 370] on select "Default auto px" at bounding box center [181, 376] width 108 height 14
drag, startPoint x: 189, startPoint y: 376, endPoint x: 189, endPoint y: 383, distance: 7.0
click at [189, 376] on select "Default auto px" at bounding box center [181, 376] width 108 height 14
select select "px"
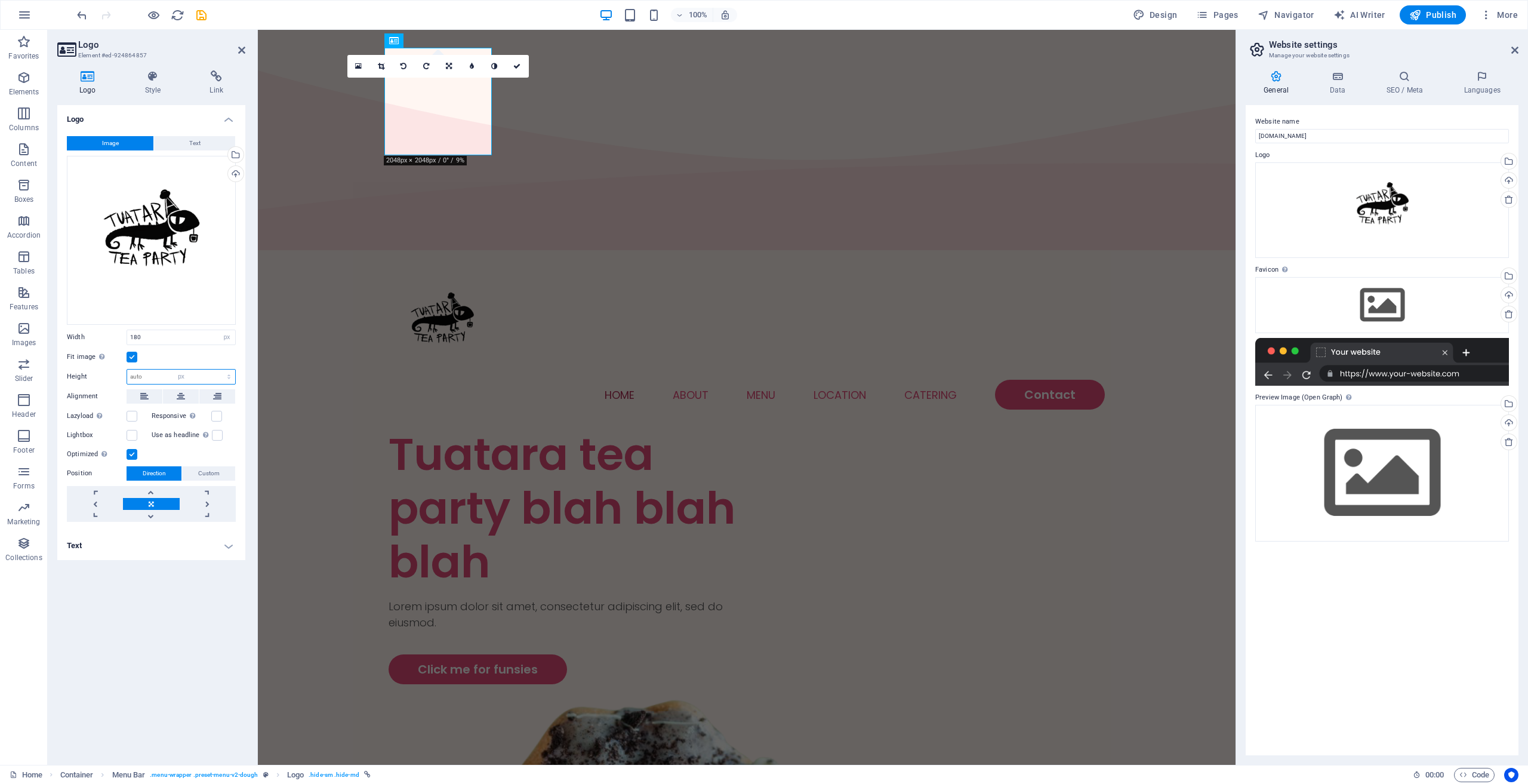
click at [218, 370] on select "Default auto px" at bounding box center [181, 376] width 108 height 14
click at [140, 373] on input "180" at bounding box center [181, 376] width 108 height 14
type input "1"
type input "180"
click at [168, 336] on input "180" at bounding box center [181, 337] width 108 height 14
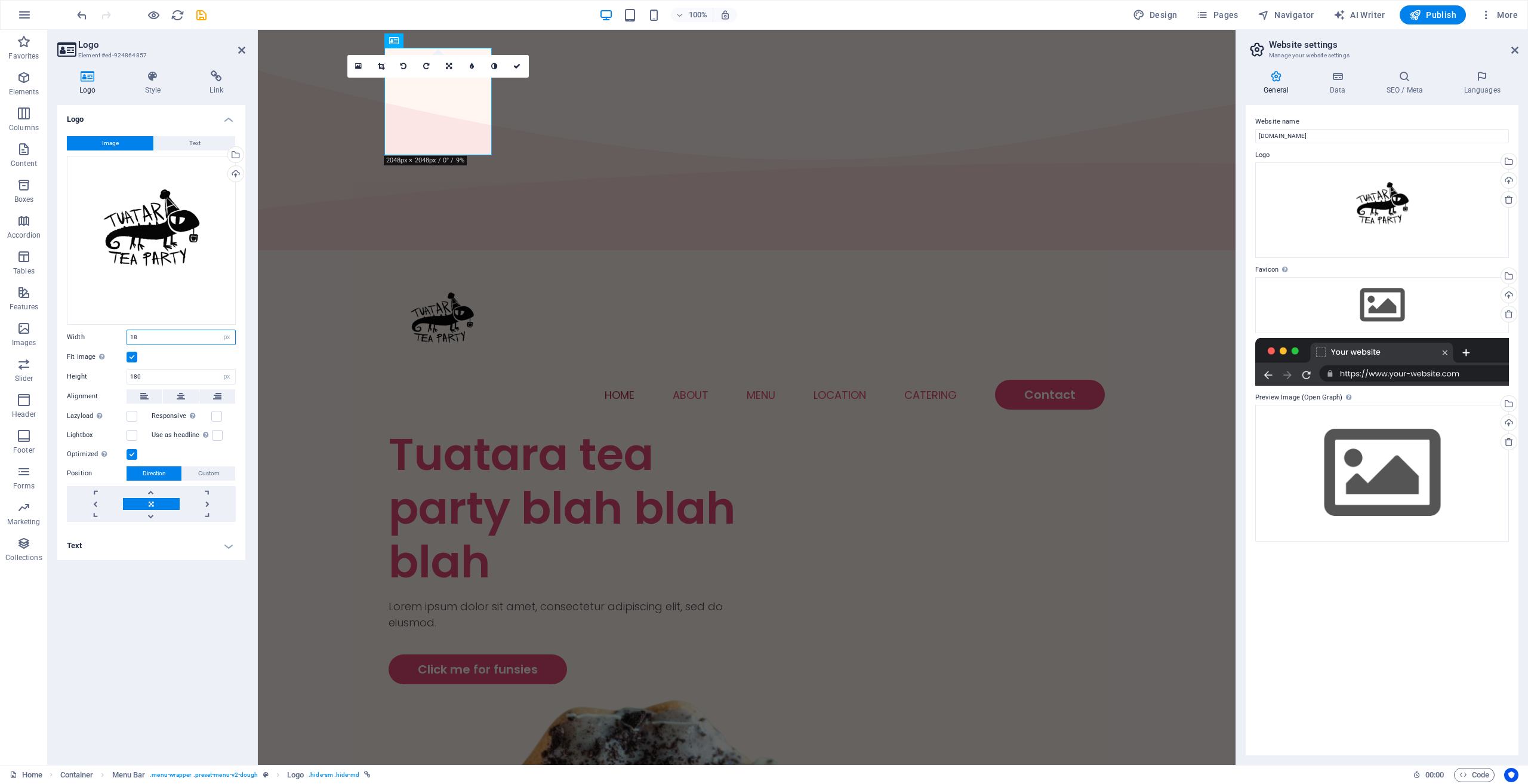
type input "1"
type input "200"
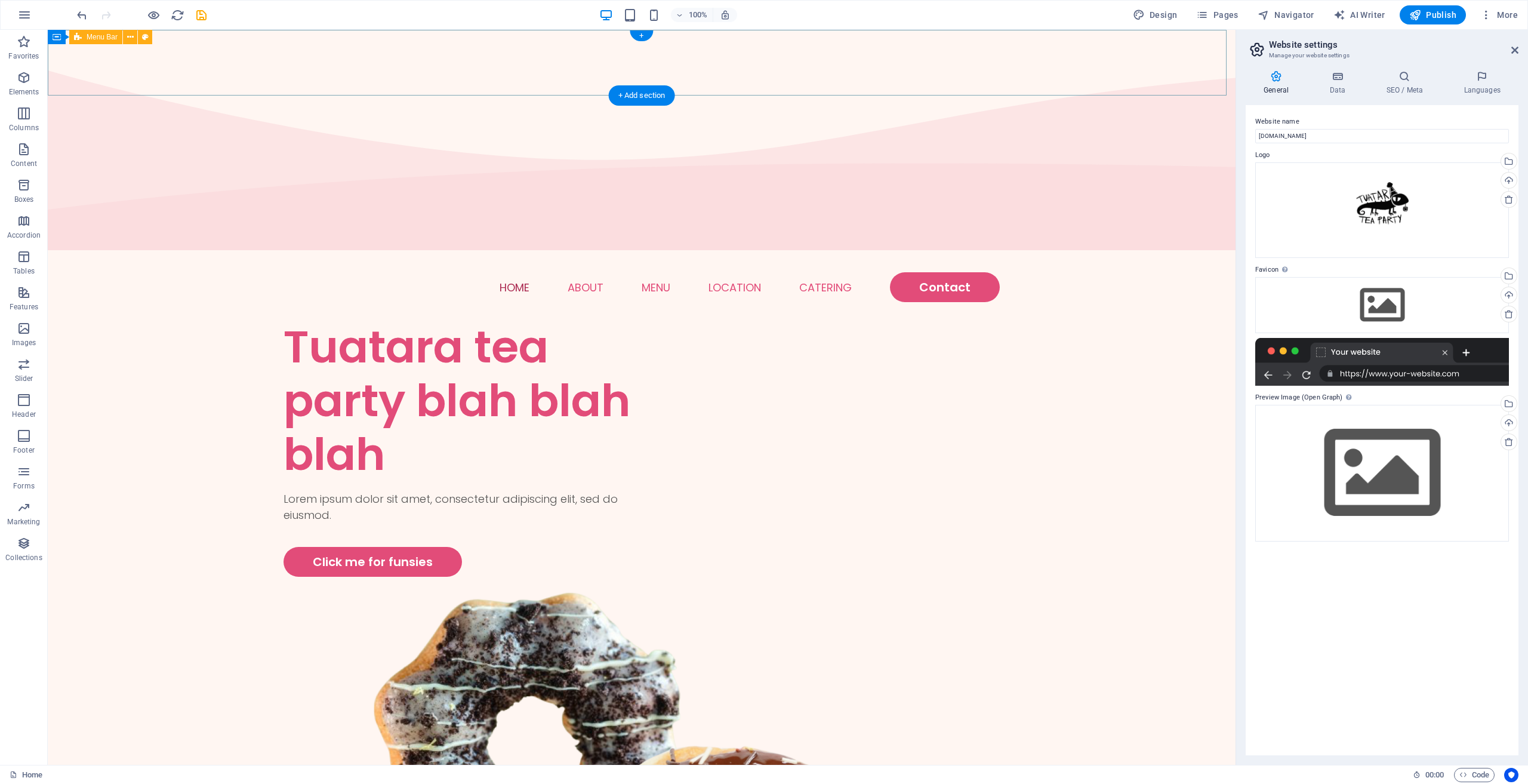
click at [120, 254] on div "Menu Home About Menu Location Catering Contact" at bounding box center [641, 287] width 1188 height 66
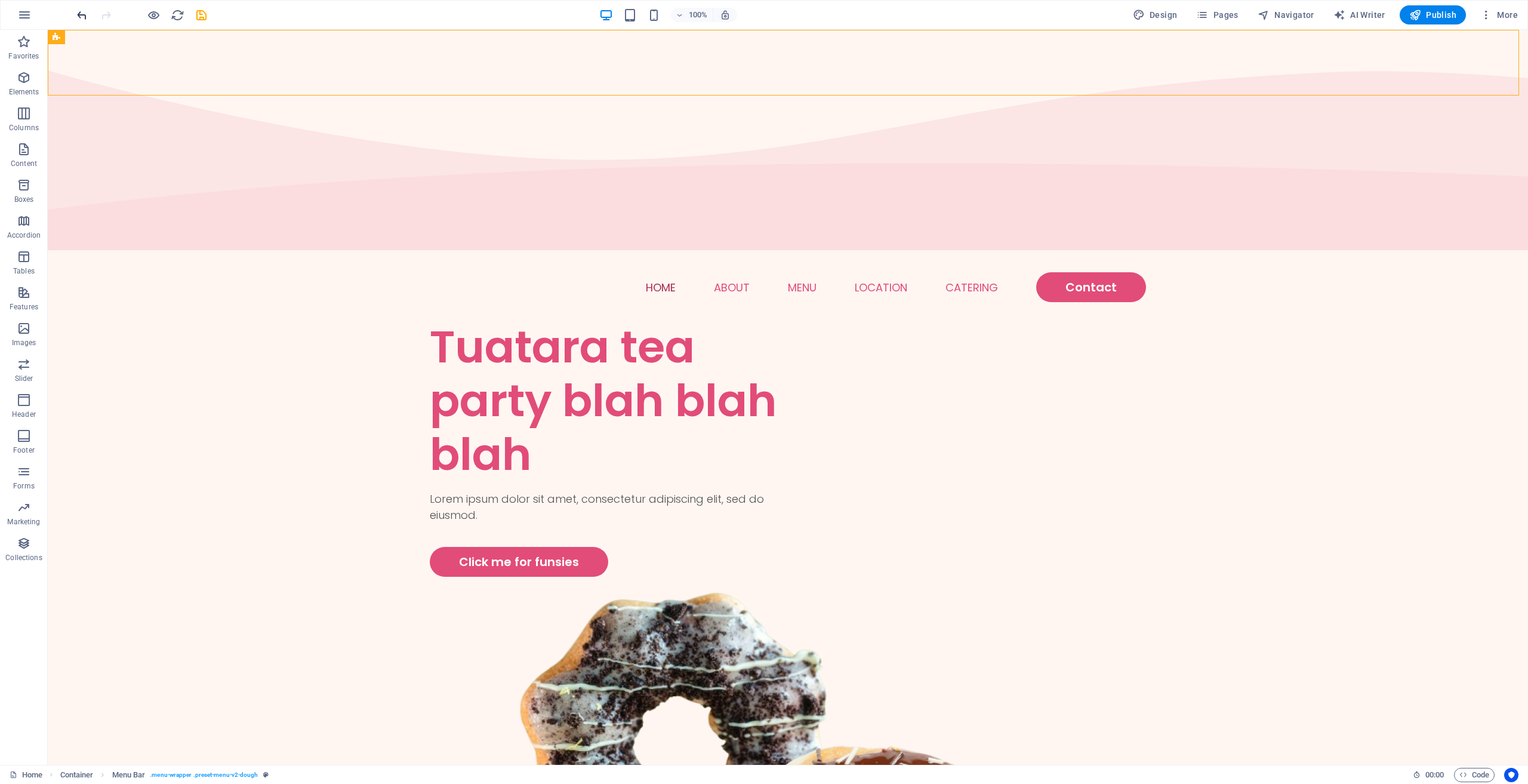
click at [82, 16] on icon "undo" at bounding box center [82, 15] width 14 height 14
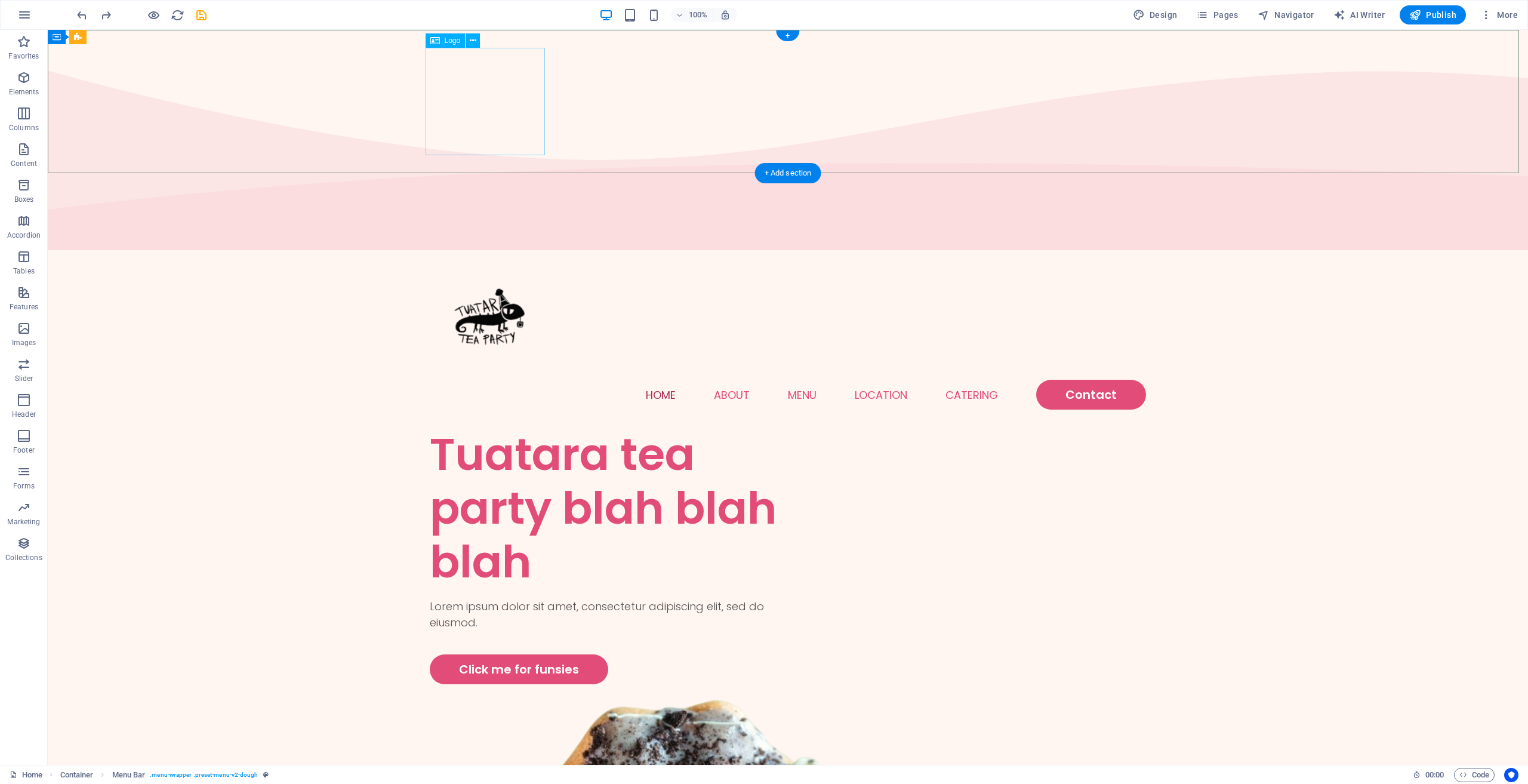
click at [504, 272] on div at bounding box center [788, 326] width 717 height 107
select select "px"
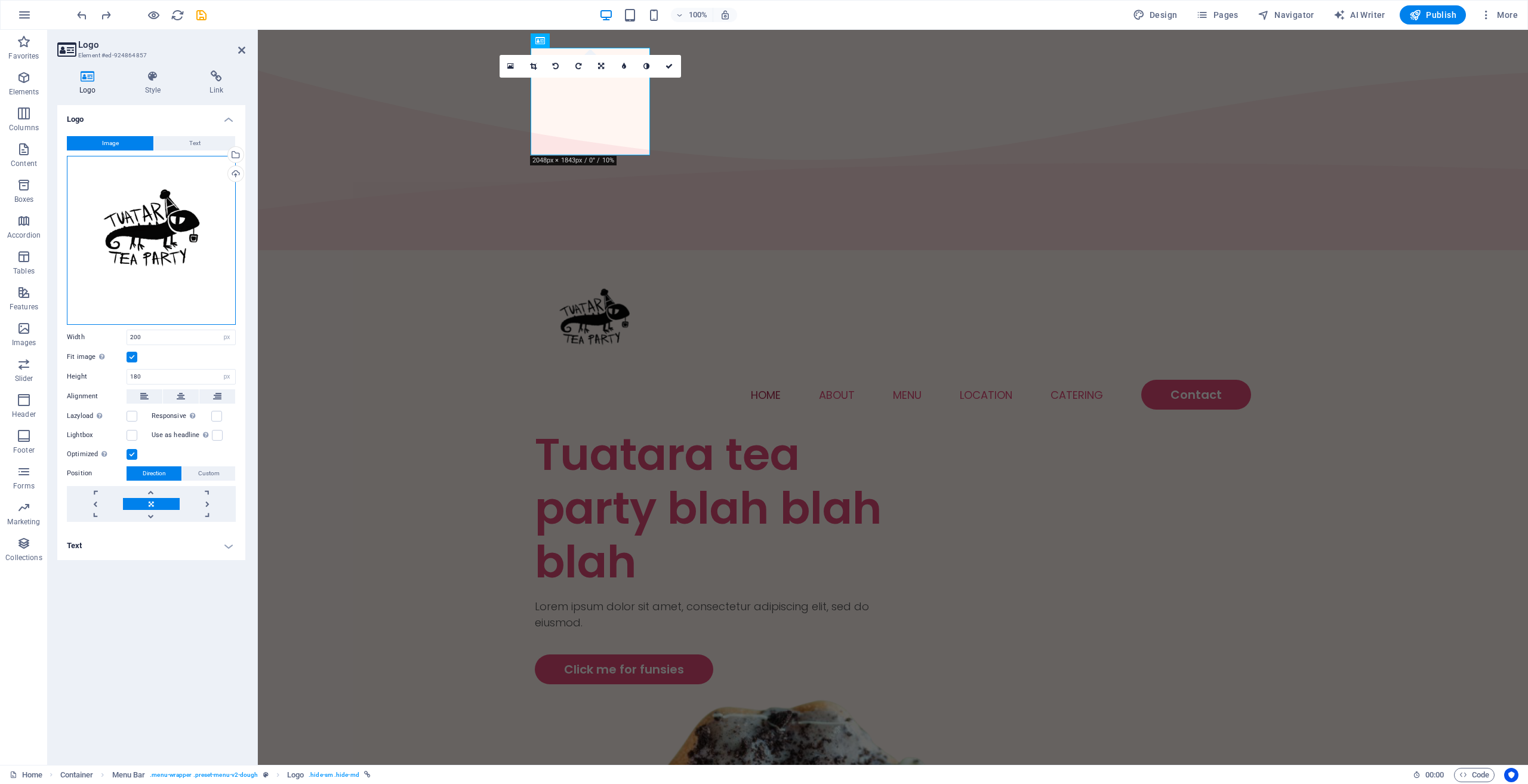
click at [171, 198] on div "Drag files here, click to choose files or select files from Files or our free s…" at bounding box center [152, 240] width 169 height 169
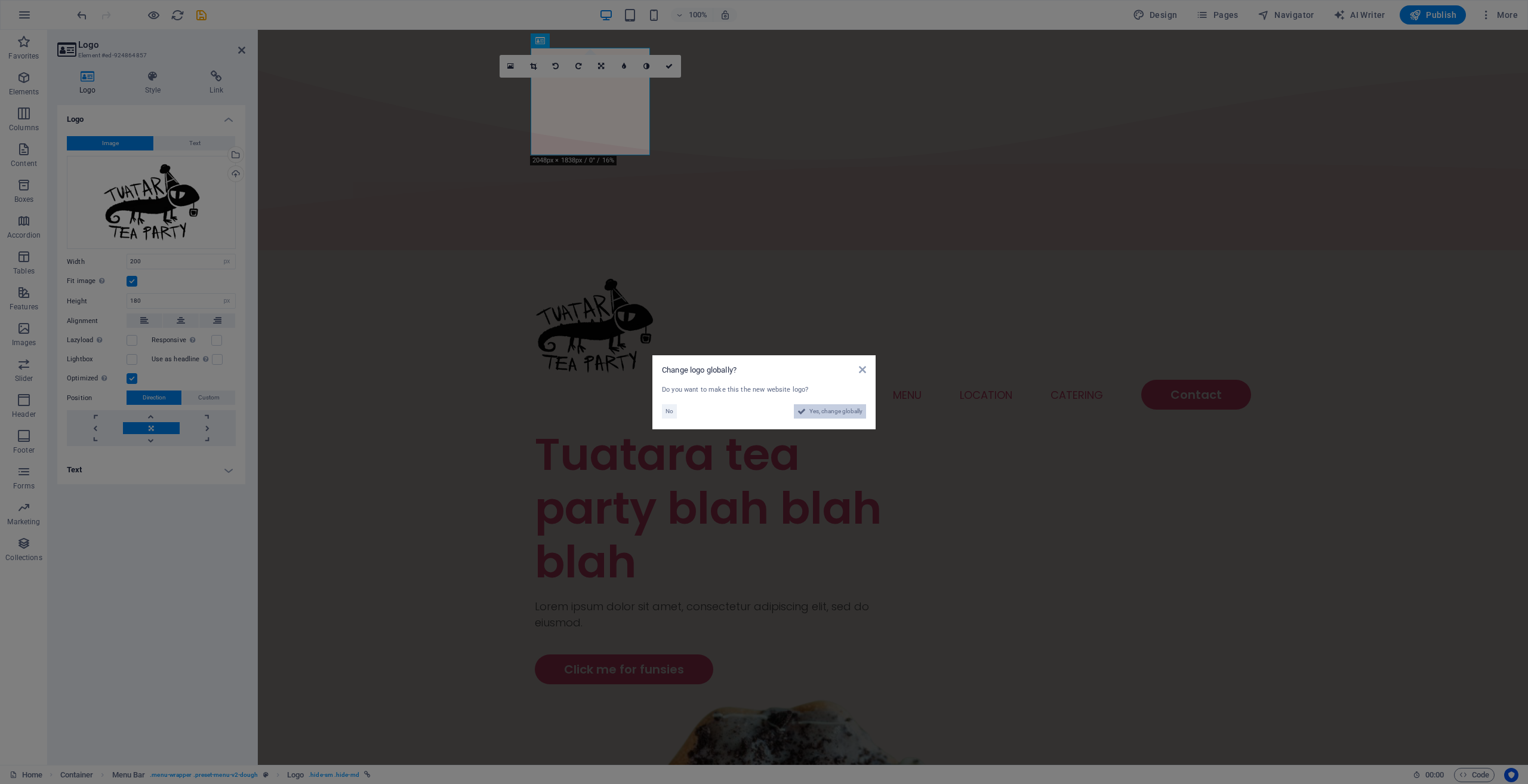
click at [826, 412] on span "Yes, change globally" at bounding box center [836, 411] width 53 height 14
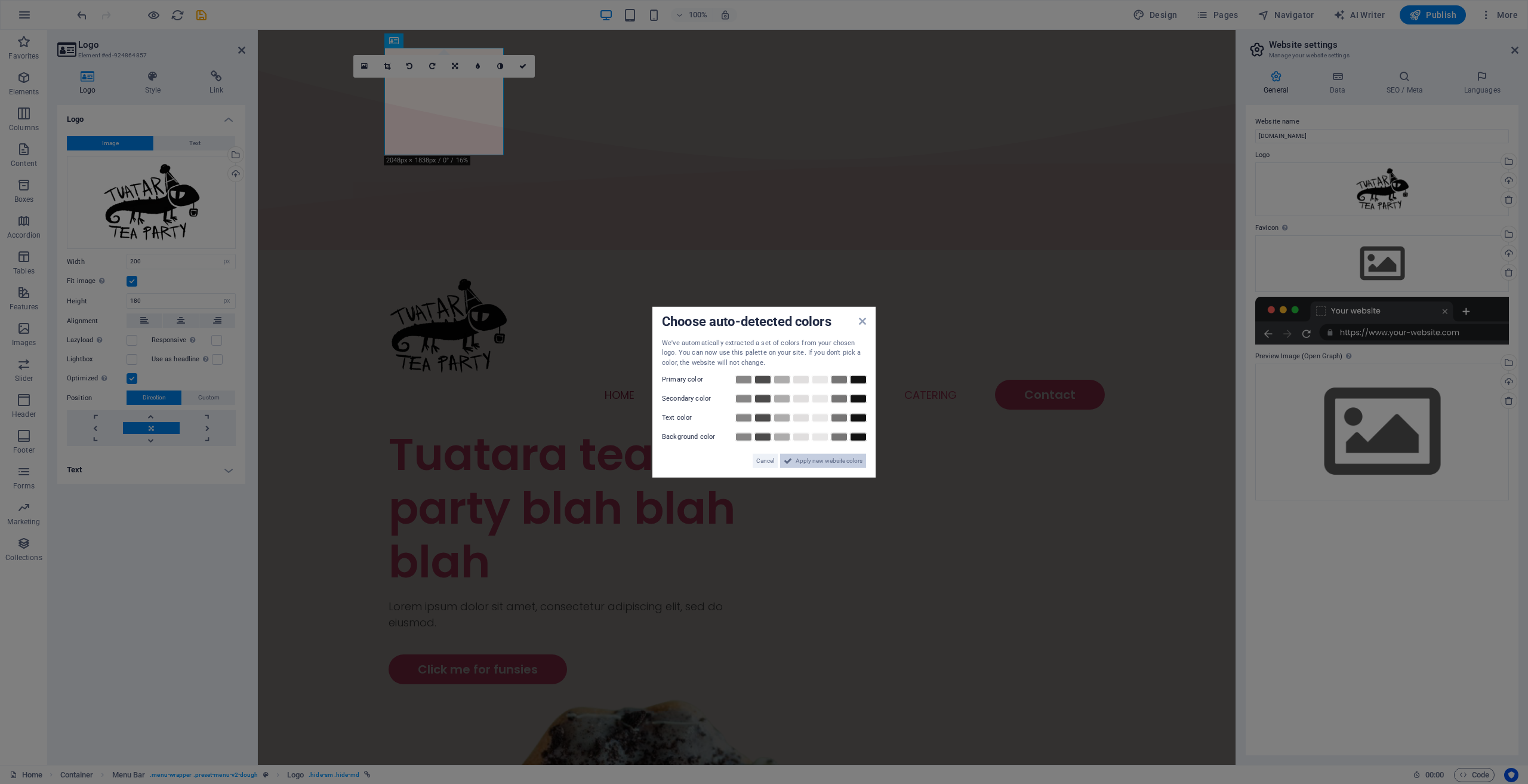
click at [809, 460] on span "Apply new website colors" at bounding box center [829, 460] width 67 height 14
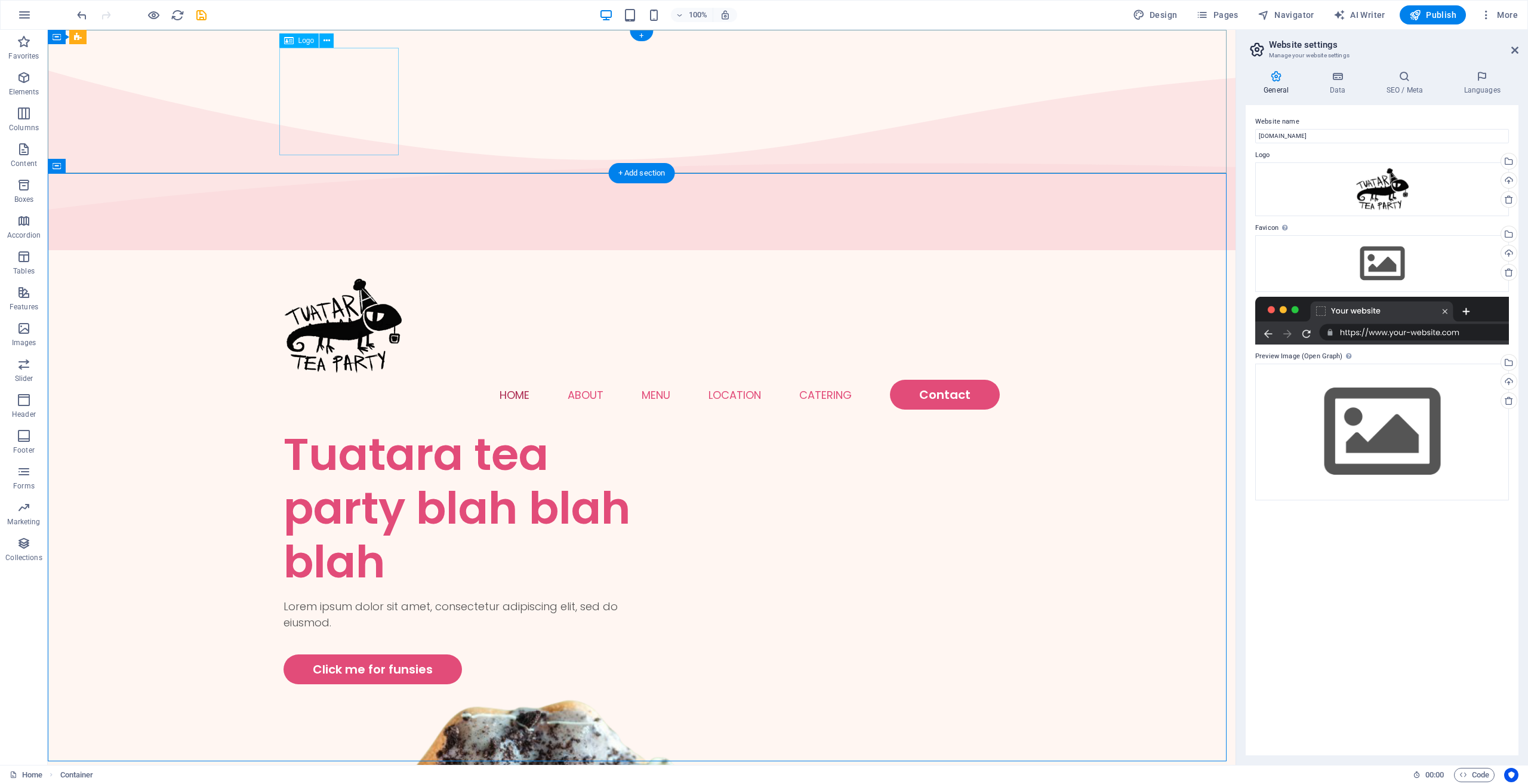
click at [296, 272] on div at bounding box center [642, 326] width 717 height 107
click at [436, 254] on div "Menu Home About Menu Location Catering Contact" at bounding box center [641, 340] width 1188 height 173
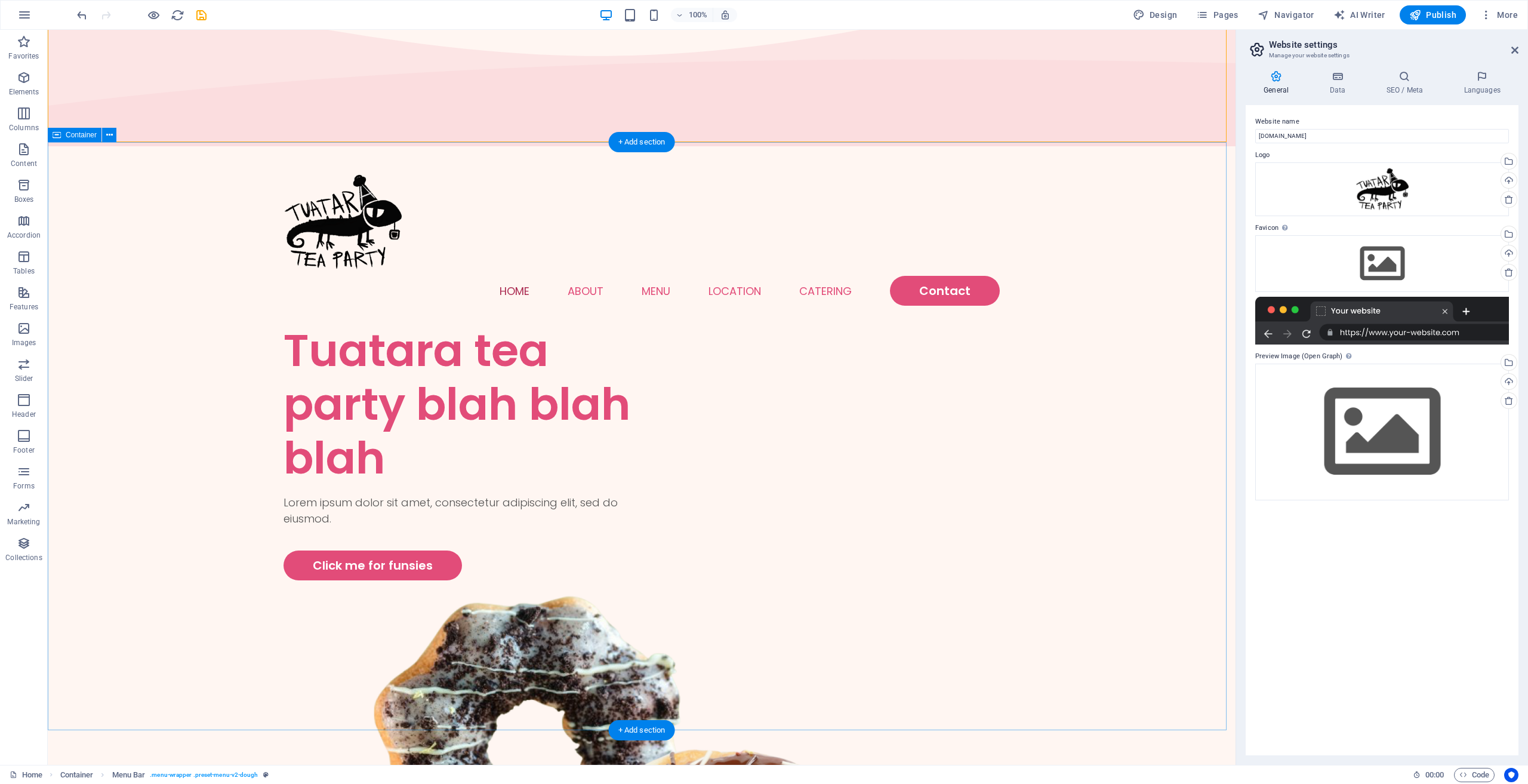
scroll to position [120, 0]
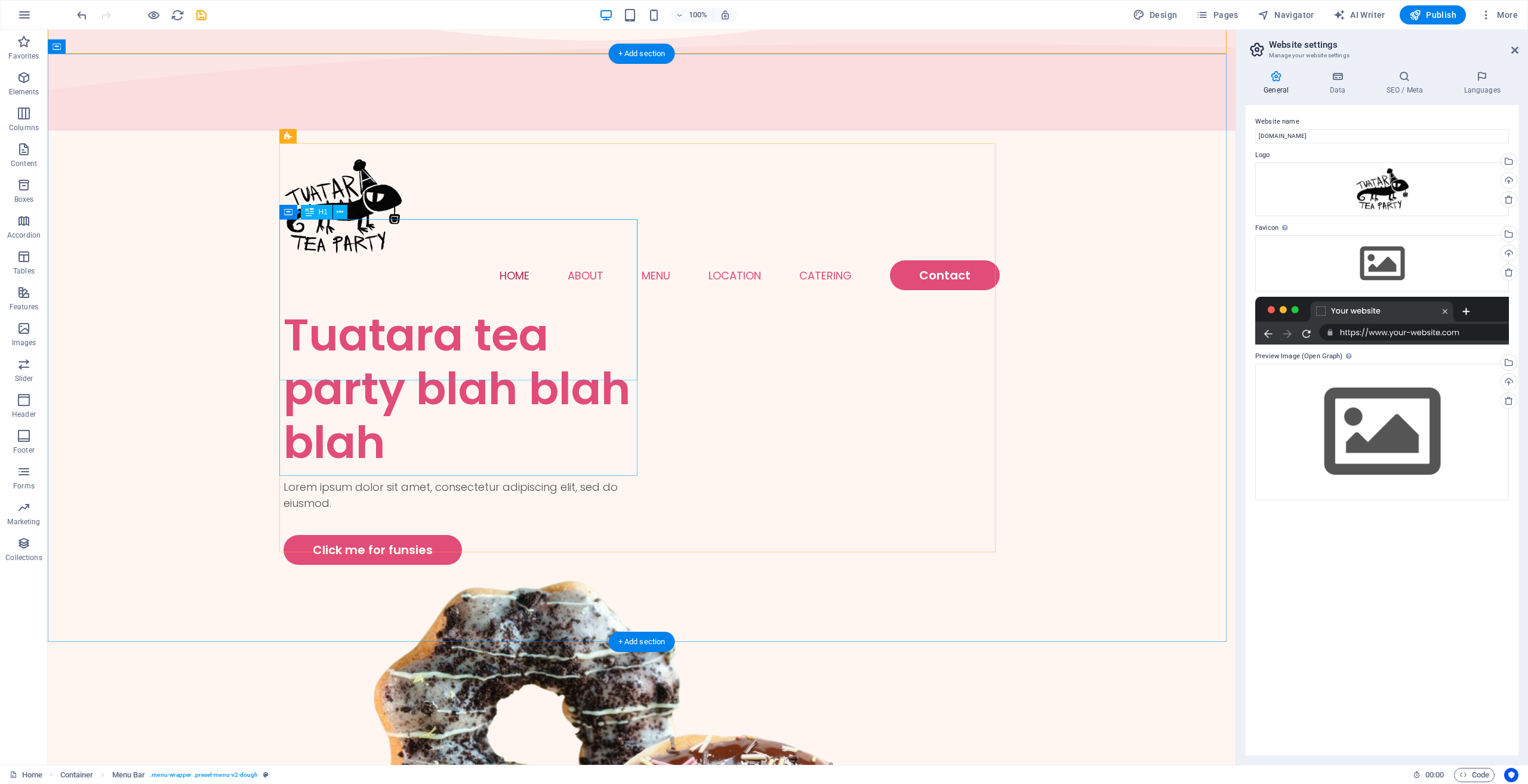
click at [470, 308] on div "Tuatara tea party blah blah blah" at bounding box center [463, 389] width 358 height 162
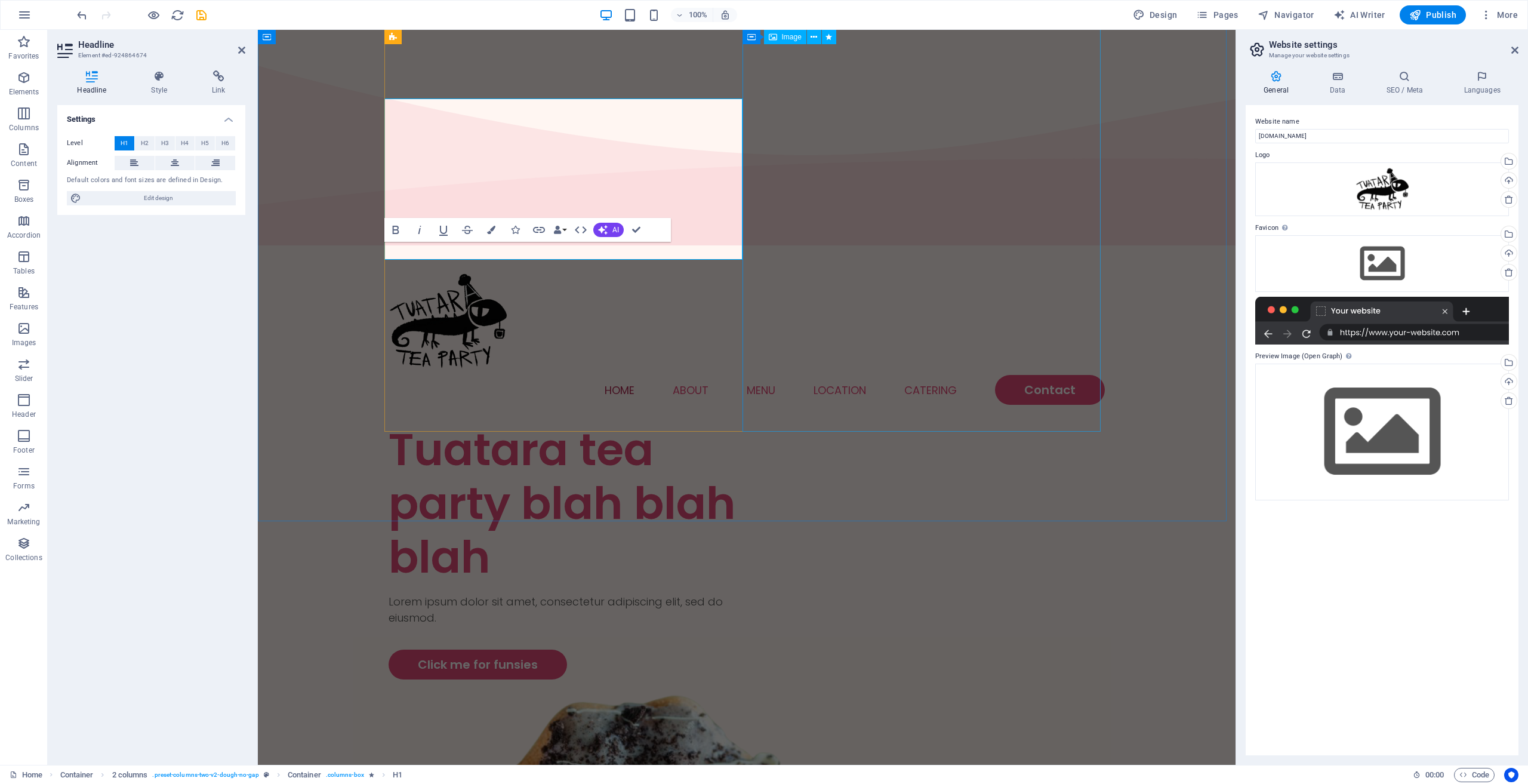
scroll to position [0, 0]
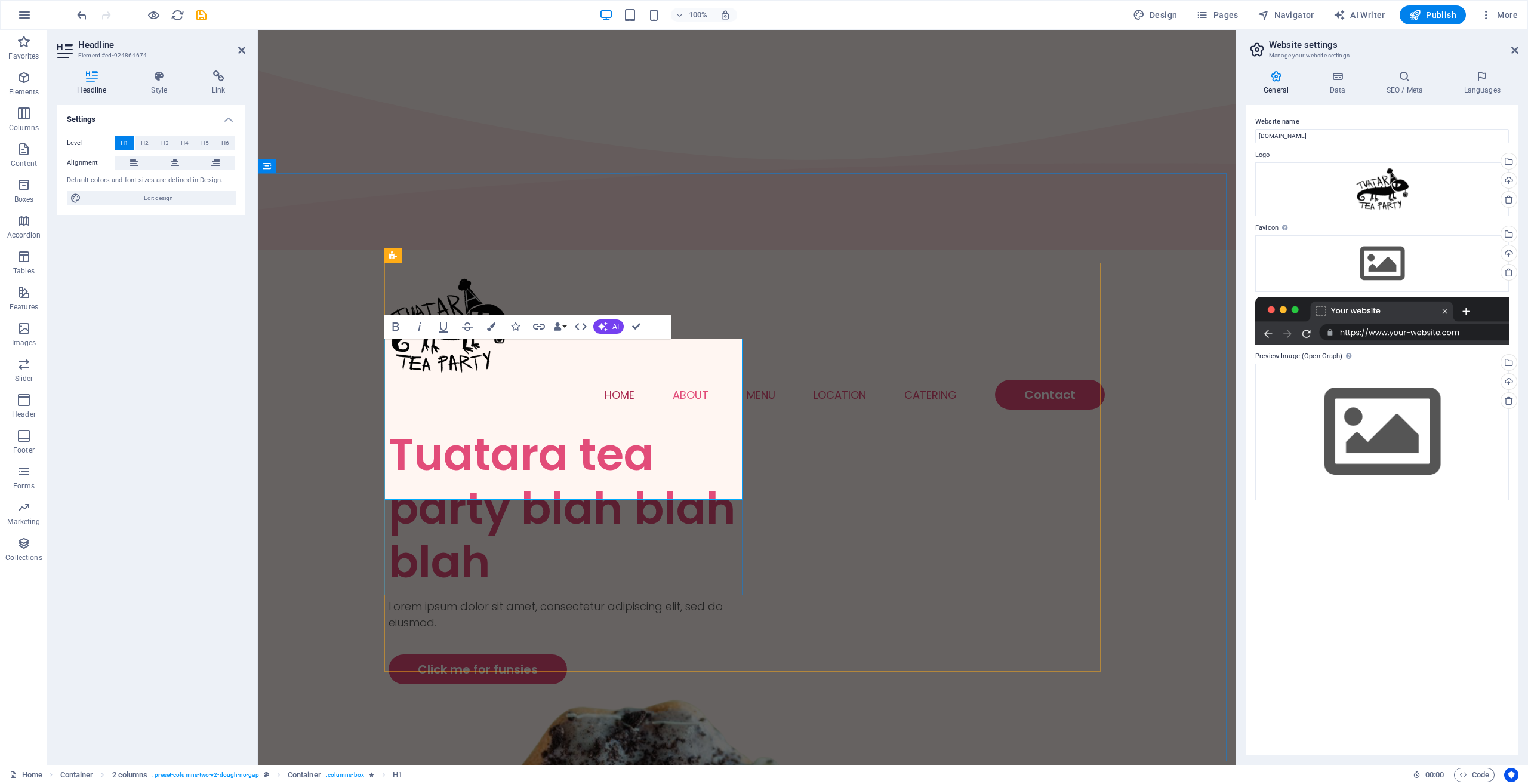
click at [404, 446] on h1 "Tuatara tea party blah blah blah" at bounding box center [568, 508] width 358 height 162
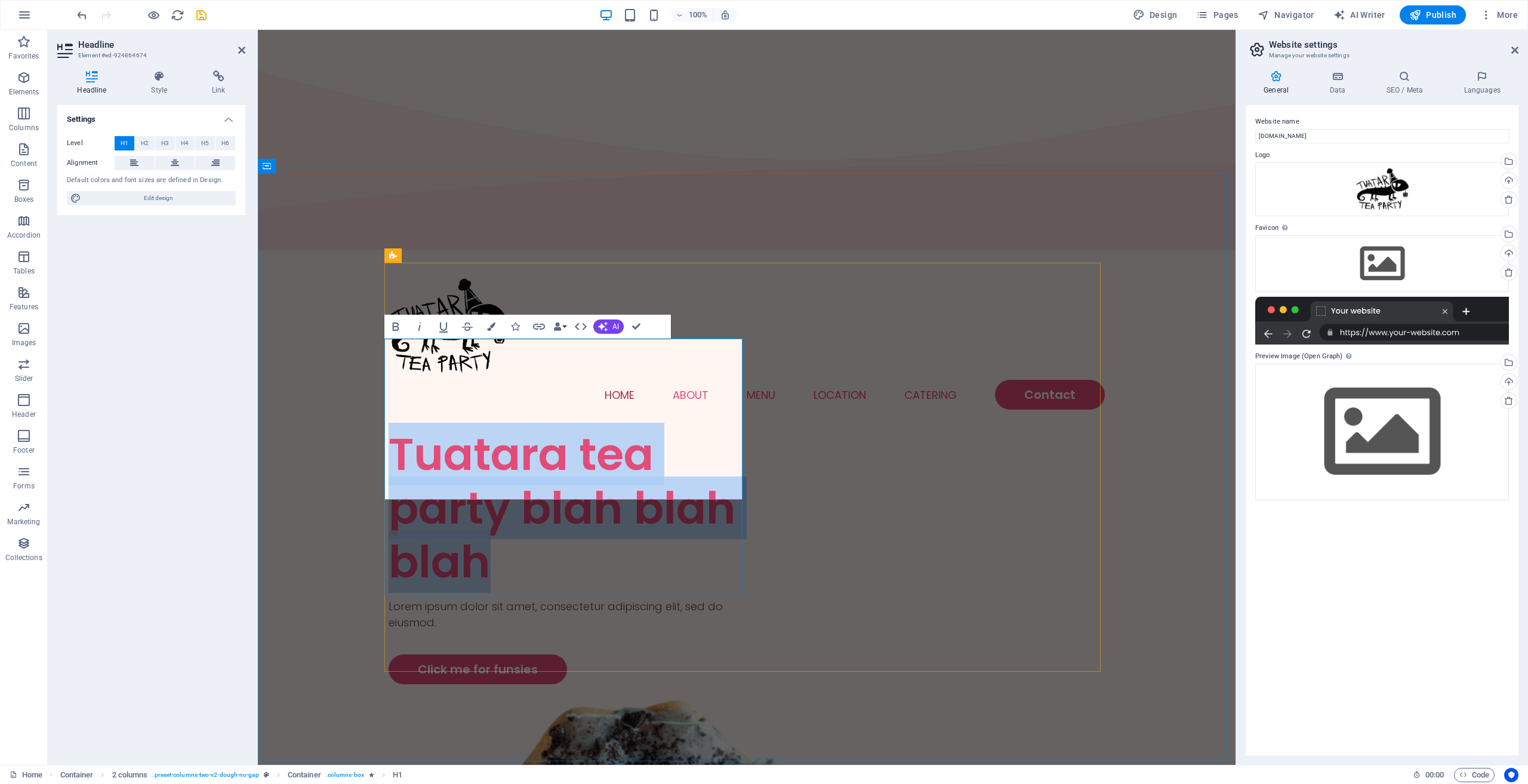
click at [404, 446] on h1 "Tuatara tea party blah blah blah" at bounding box center [568, 508] width 358 height 162
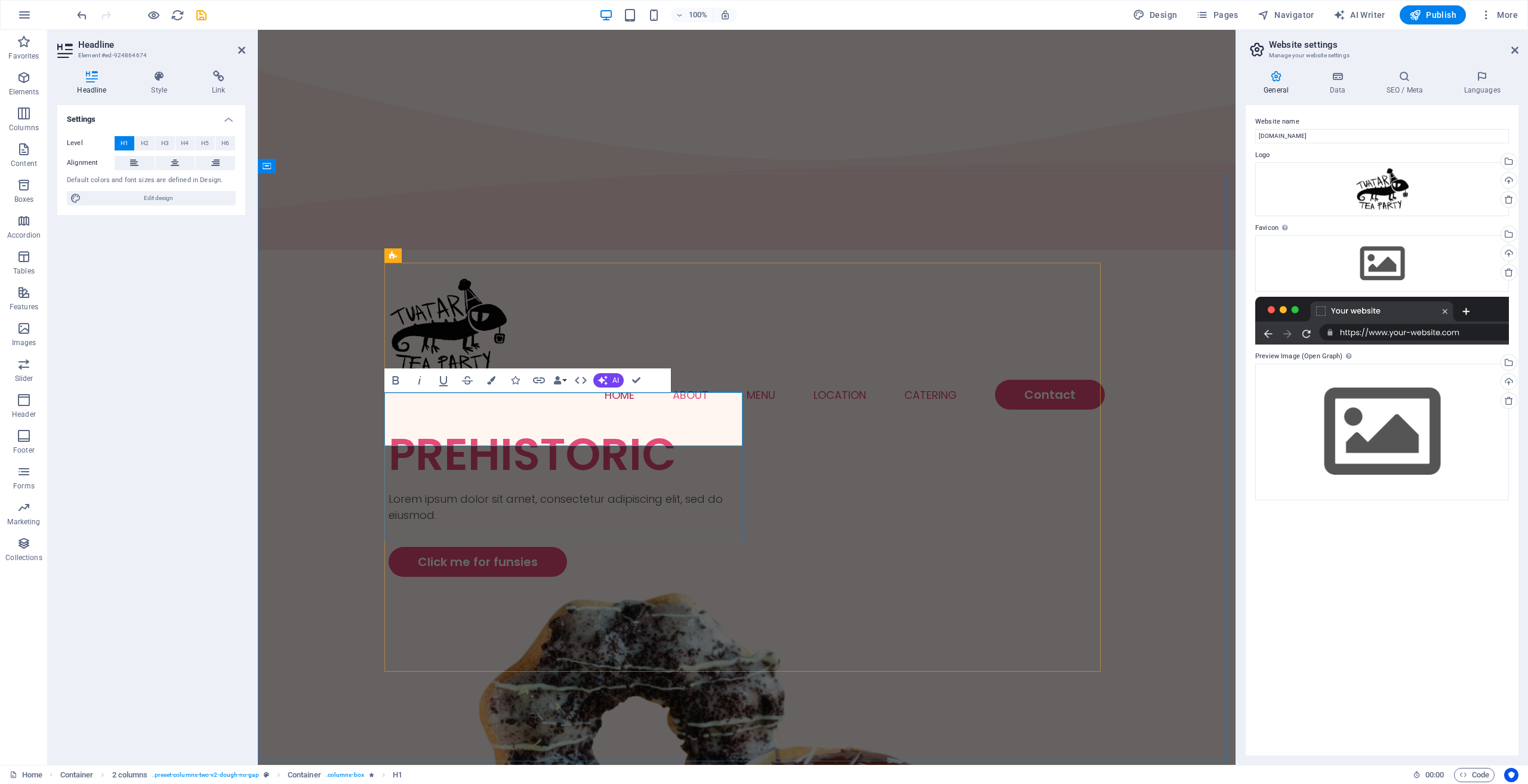
click at [511, 427] on h1 "​PREHISTORIC" at bounding box center [568, 454] width 358 height 54
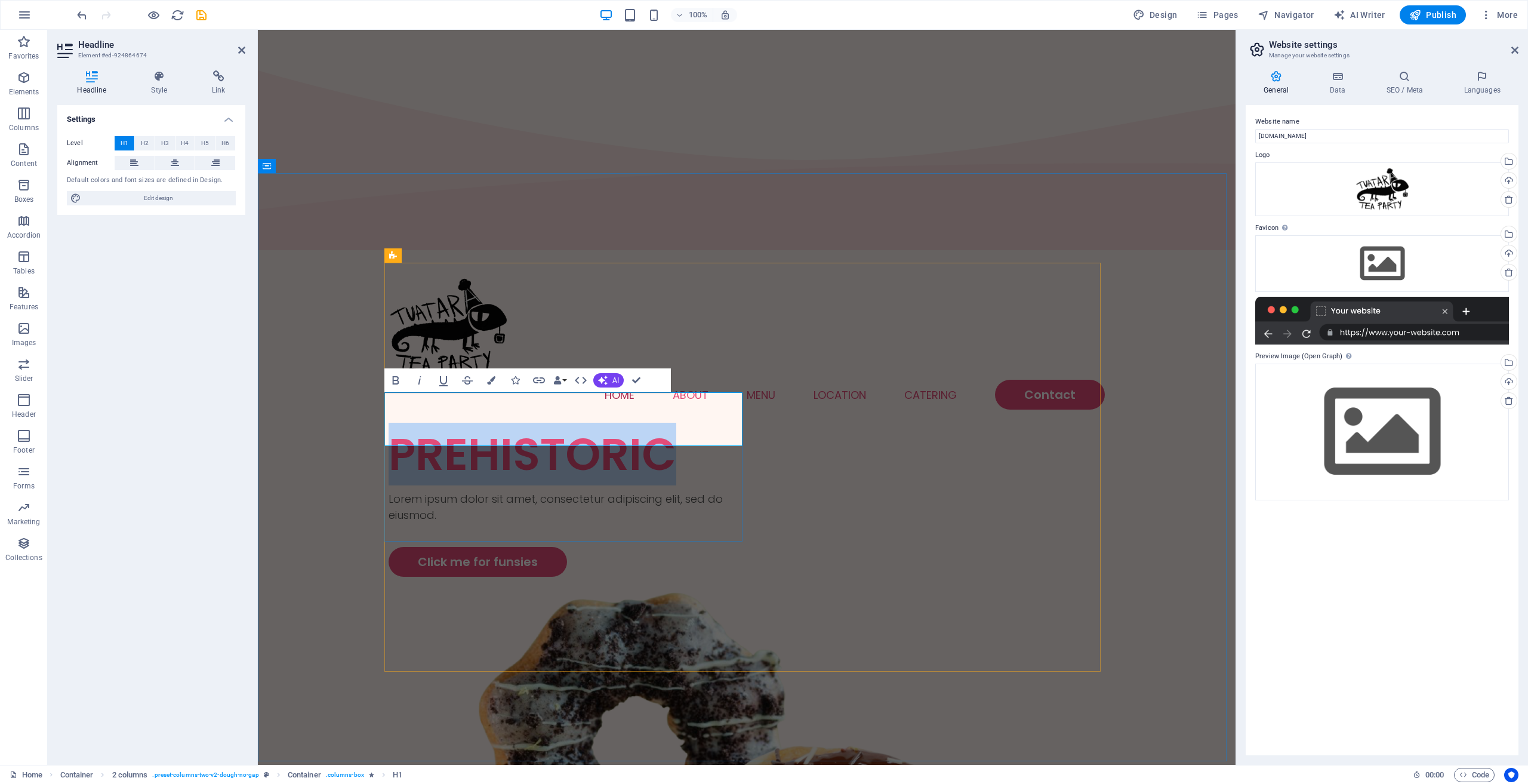
click at [511, 427] on h1 "​PREHISTORIC" at bounding box center [568, 454] width 358 height 54
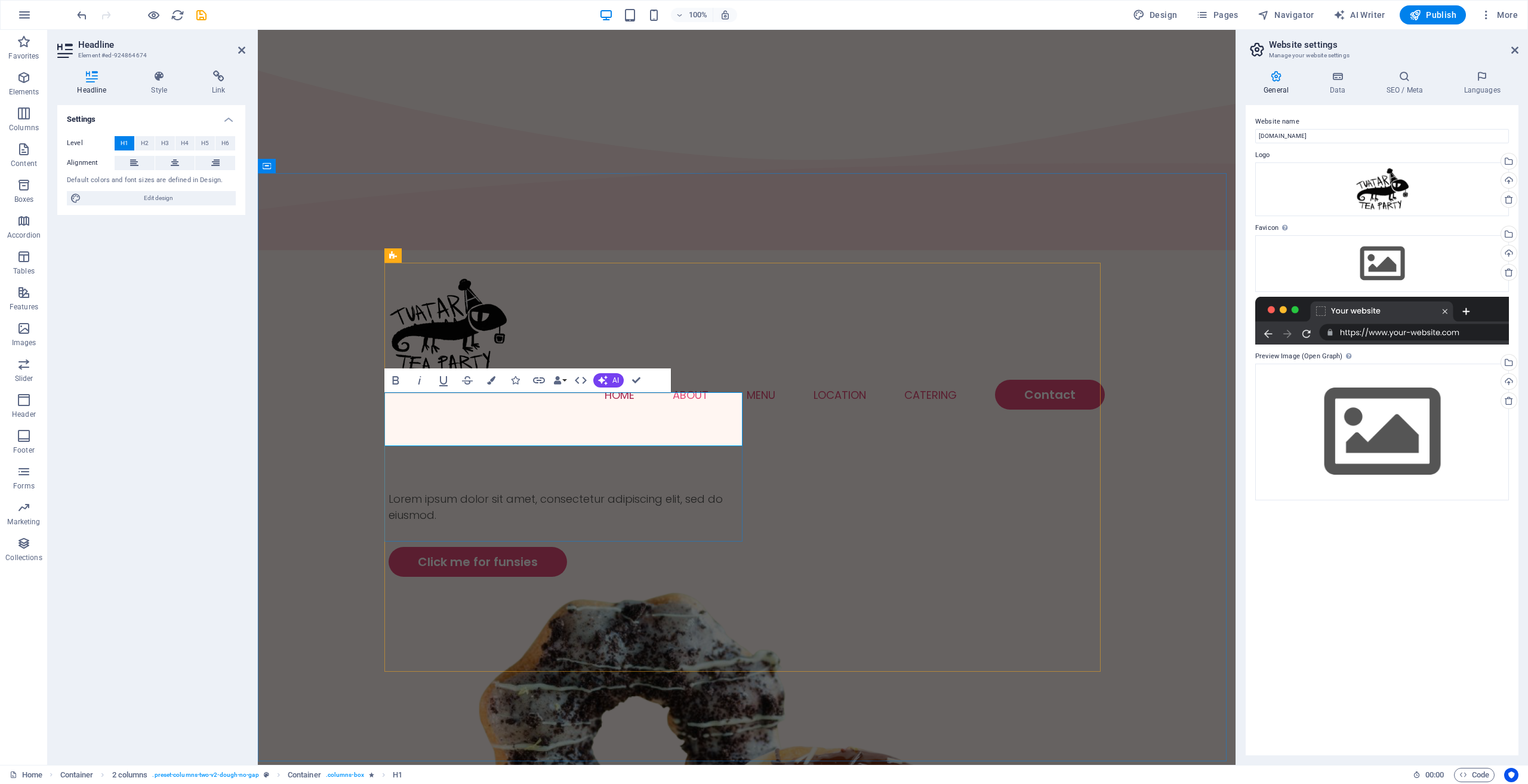
click at [417, 427] on h1 "​​" at bounding box center [568, 454] width 358 height 54
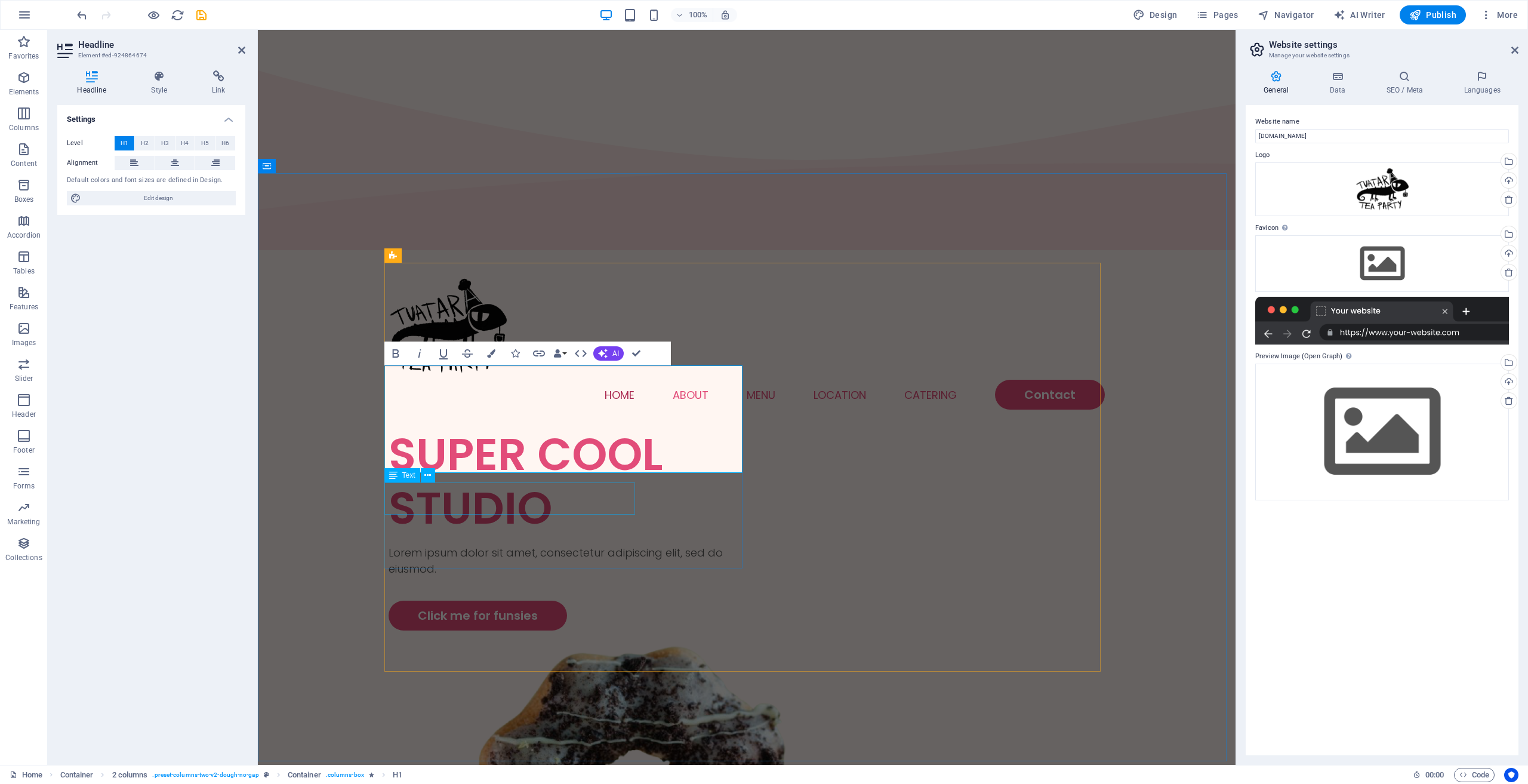
click at [514, 545] on div "Lorem ipsum dolor sit amet, consectetur adipiscing elit, sed do eiusmod." at bounding box center [568, 560] width 358 height 32
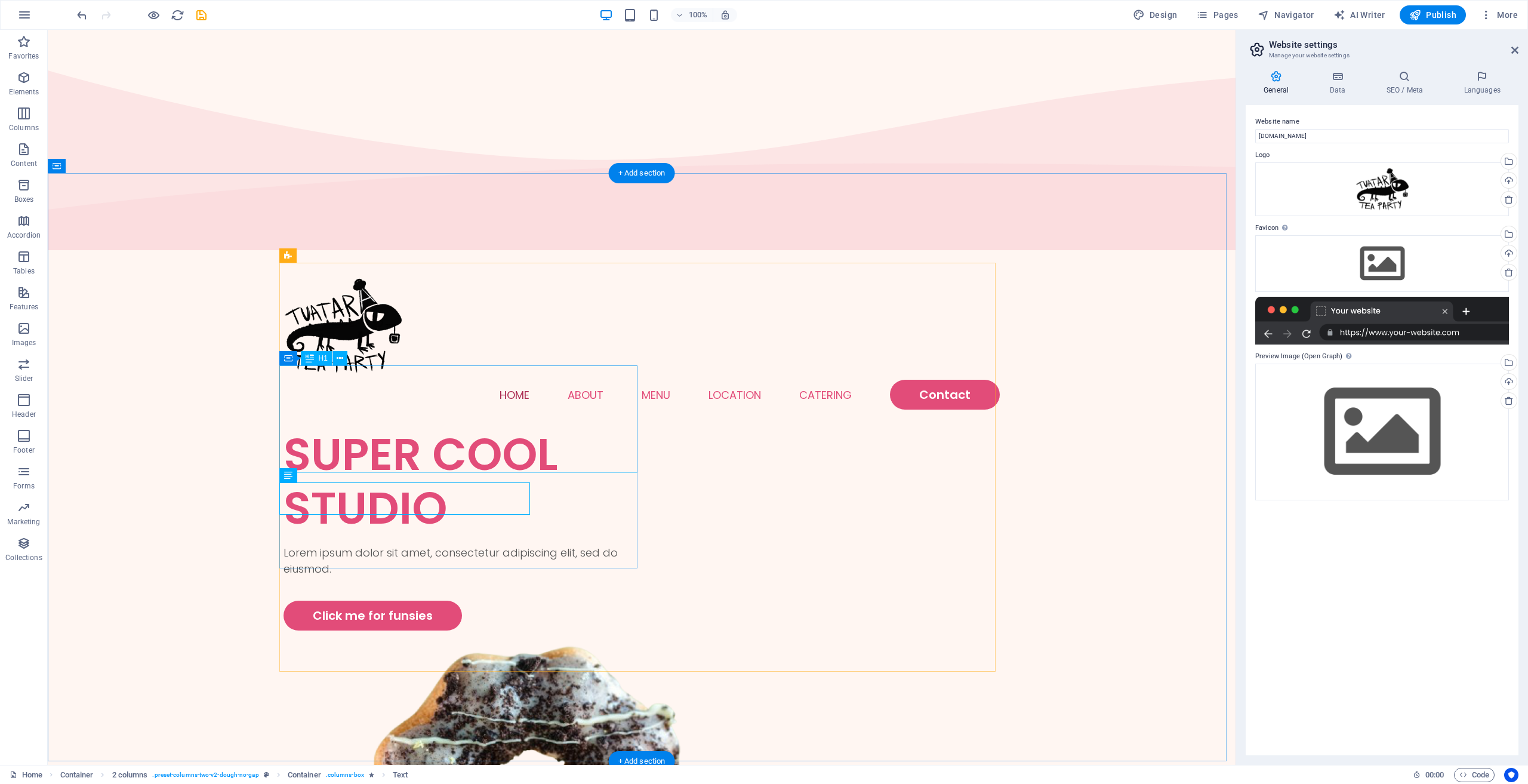
click at [391, 435] on div "SUPER COOL STUDIO" at bounding box center [463, 481] width 358 height 107
click at [389, 427] on div "SUPER COOL STUDIO" at bounding box center [463, 481] width 358 height 107
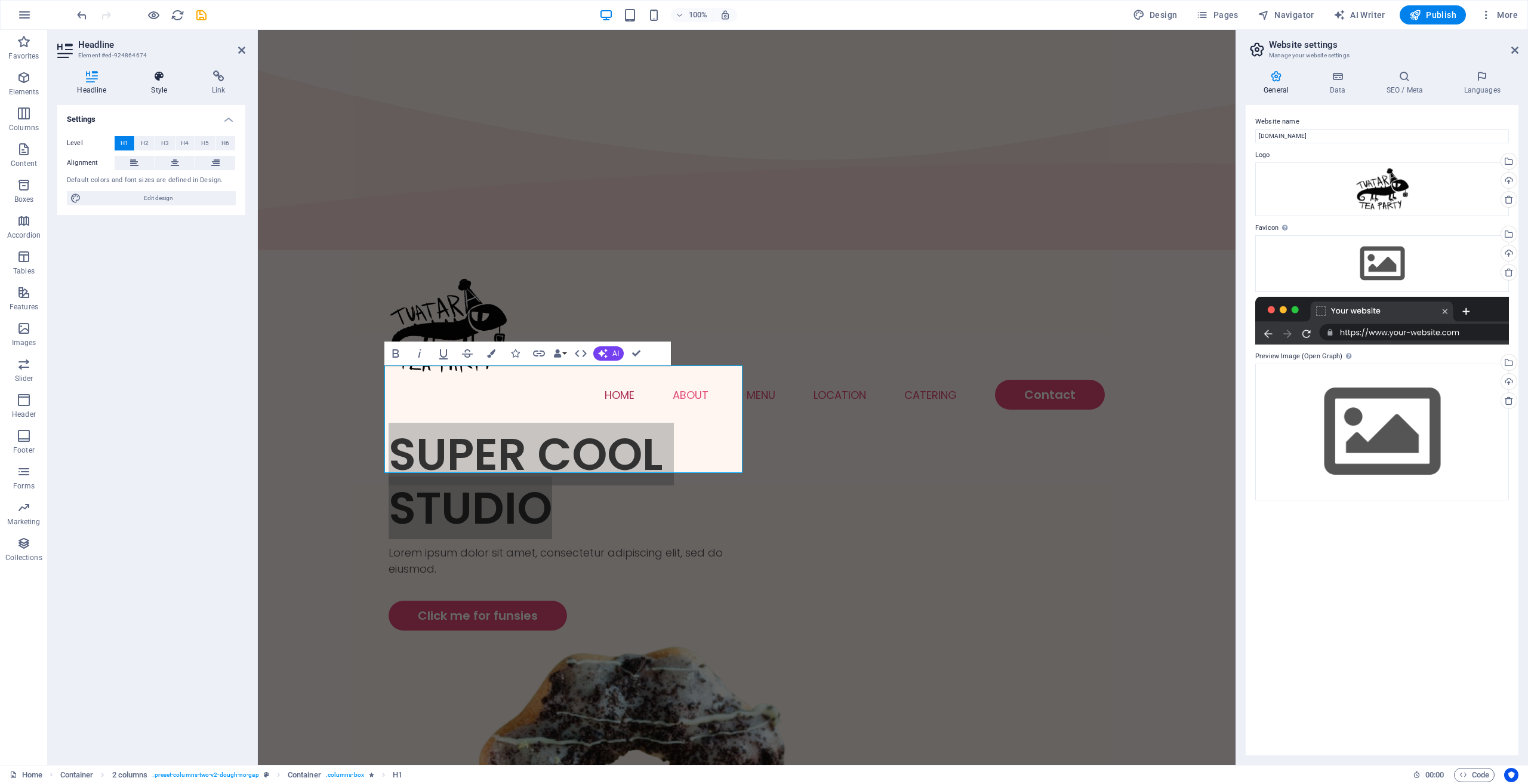
click at [157, 83] on h4 "Style" at bounding box center [162, 83] width 61 height 25
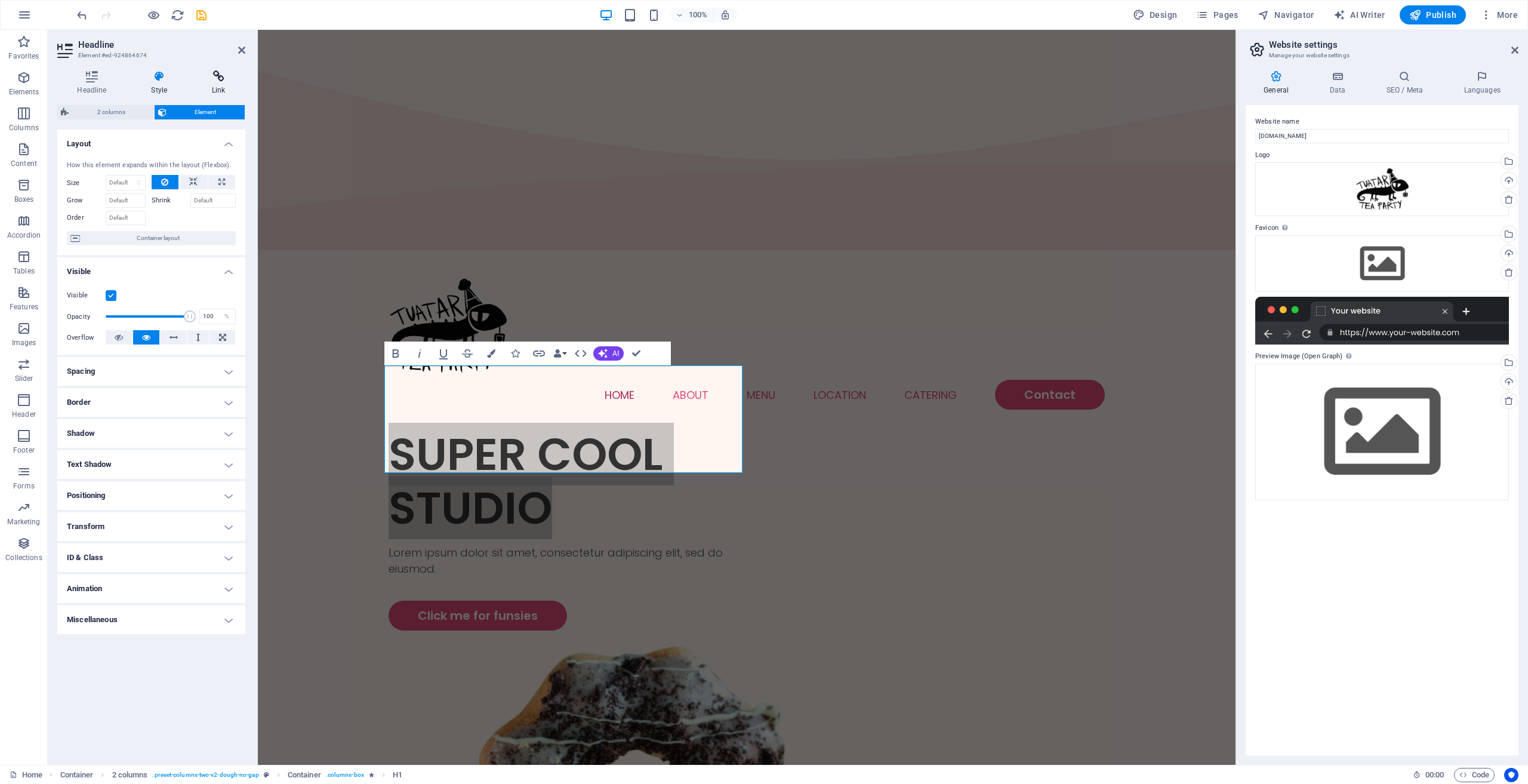
click at [212, 78] on icon at bounding box center [218, 76] width 53 height 12
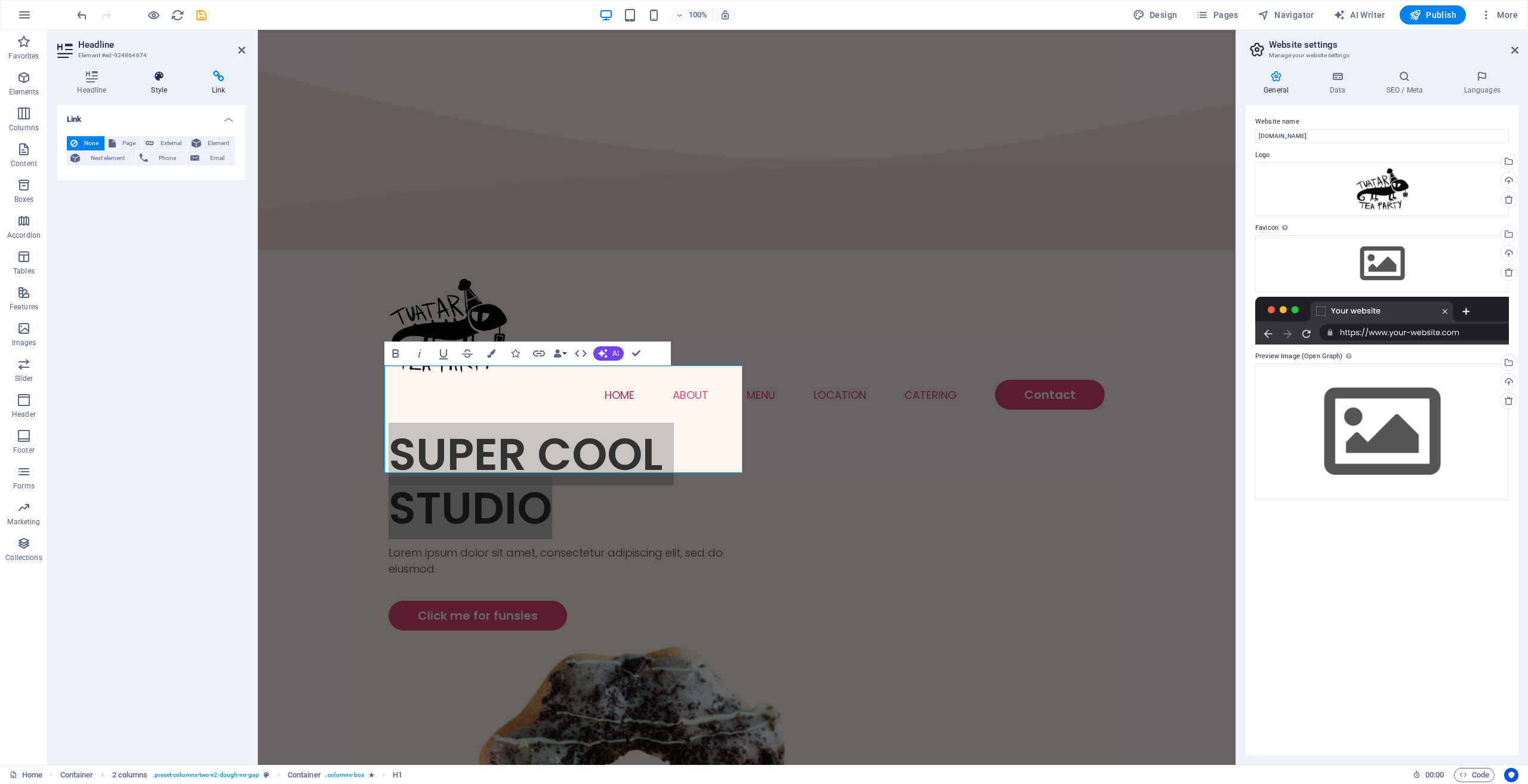
click at [166, 81] on icon at bounding box center [159, 76] width 56 height 12
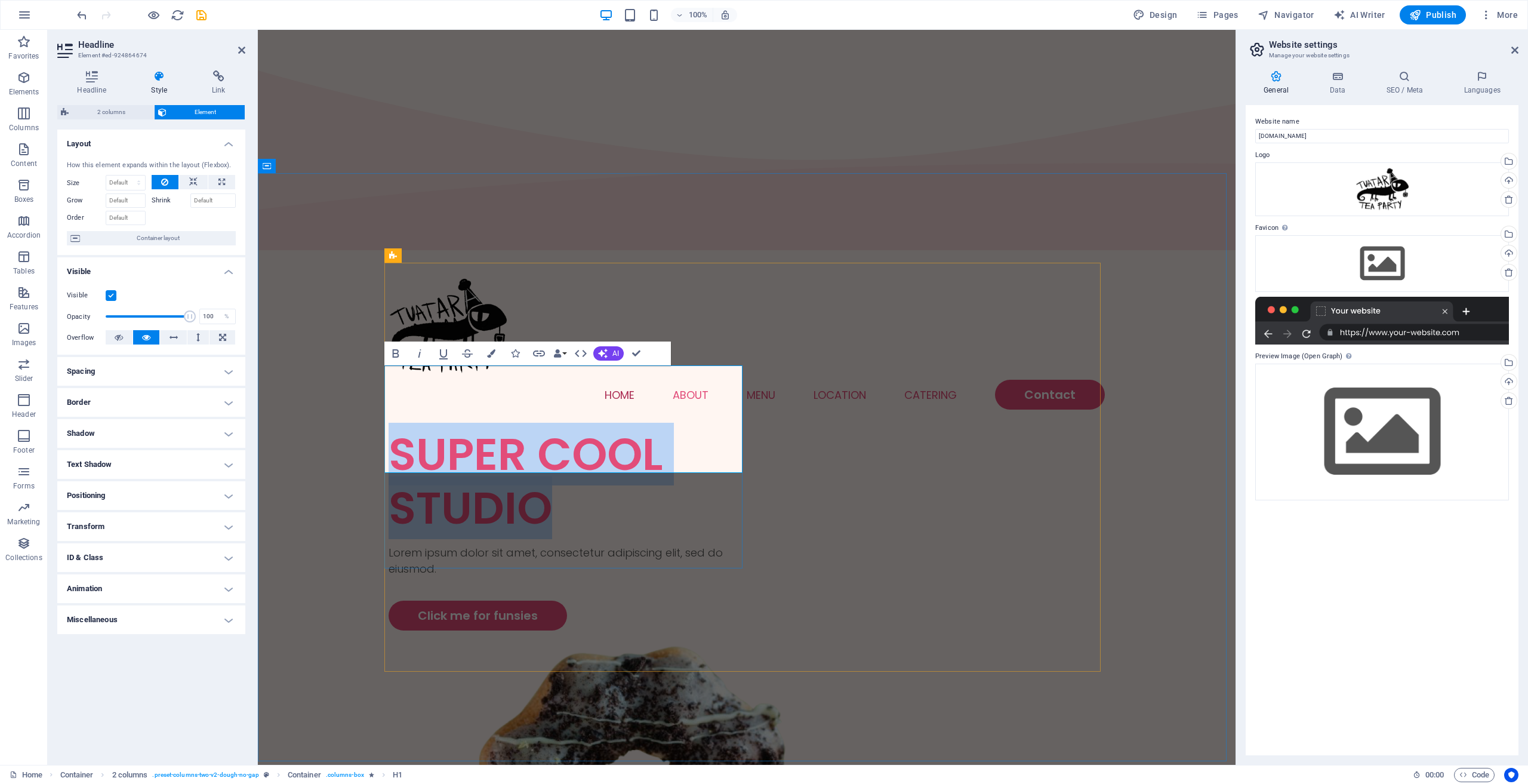
click at [537, 427] on h1 "SUPER COOL STUDIO" at bounding box center [568, 481] width 358 height 107
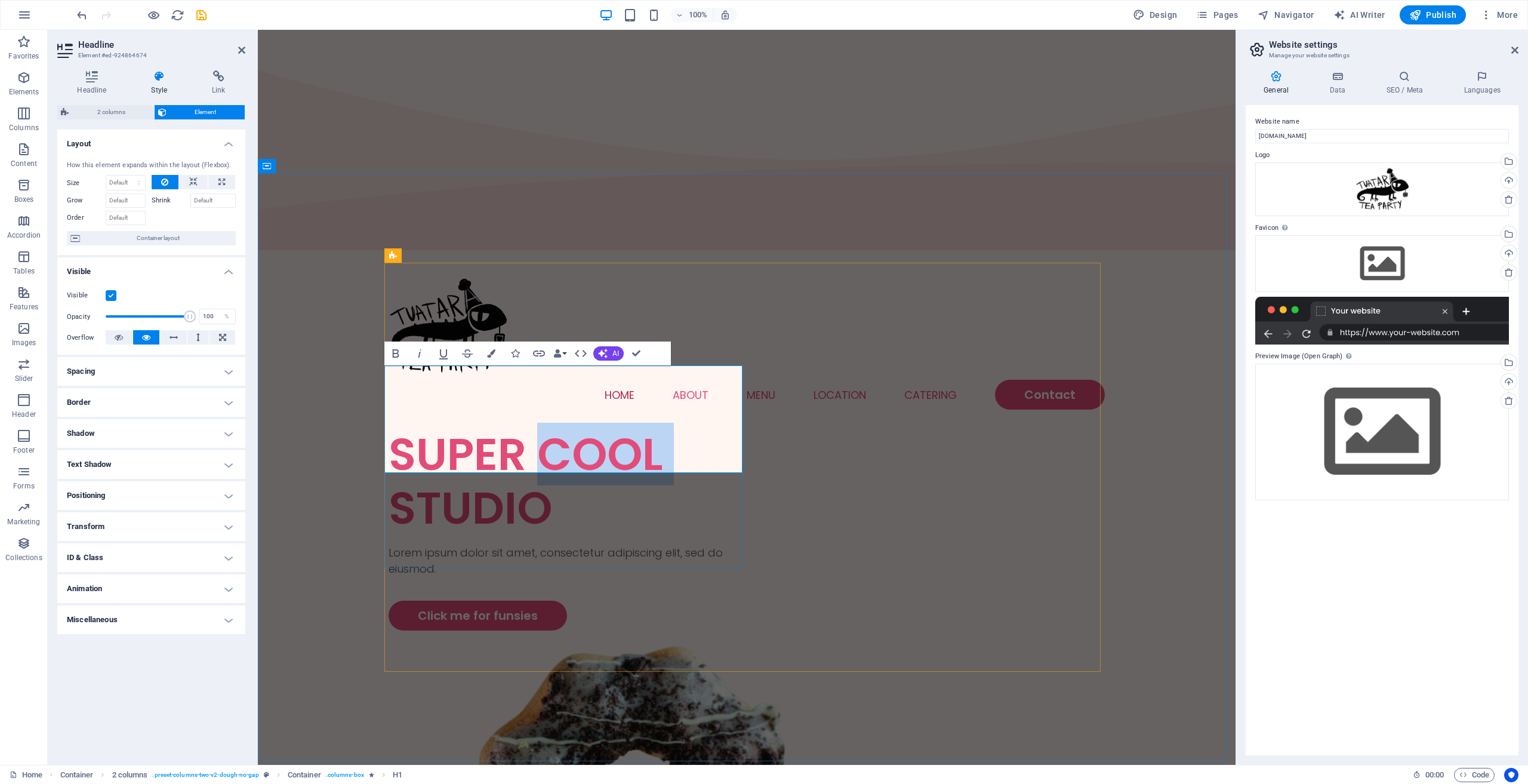
click at [537, 427] on h1 "SUPER COOL STUDIO" at bounding box center [568, 481] width 358 height 107
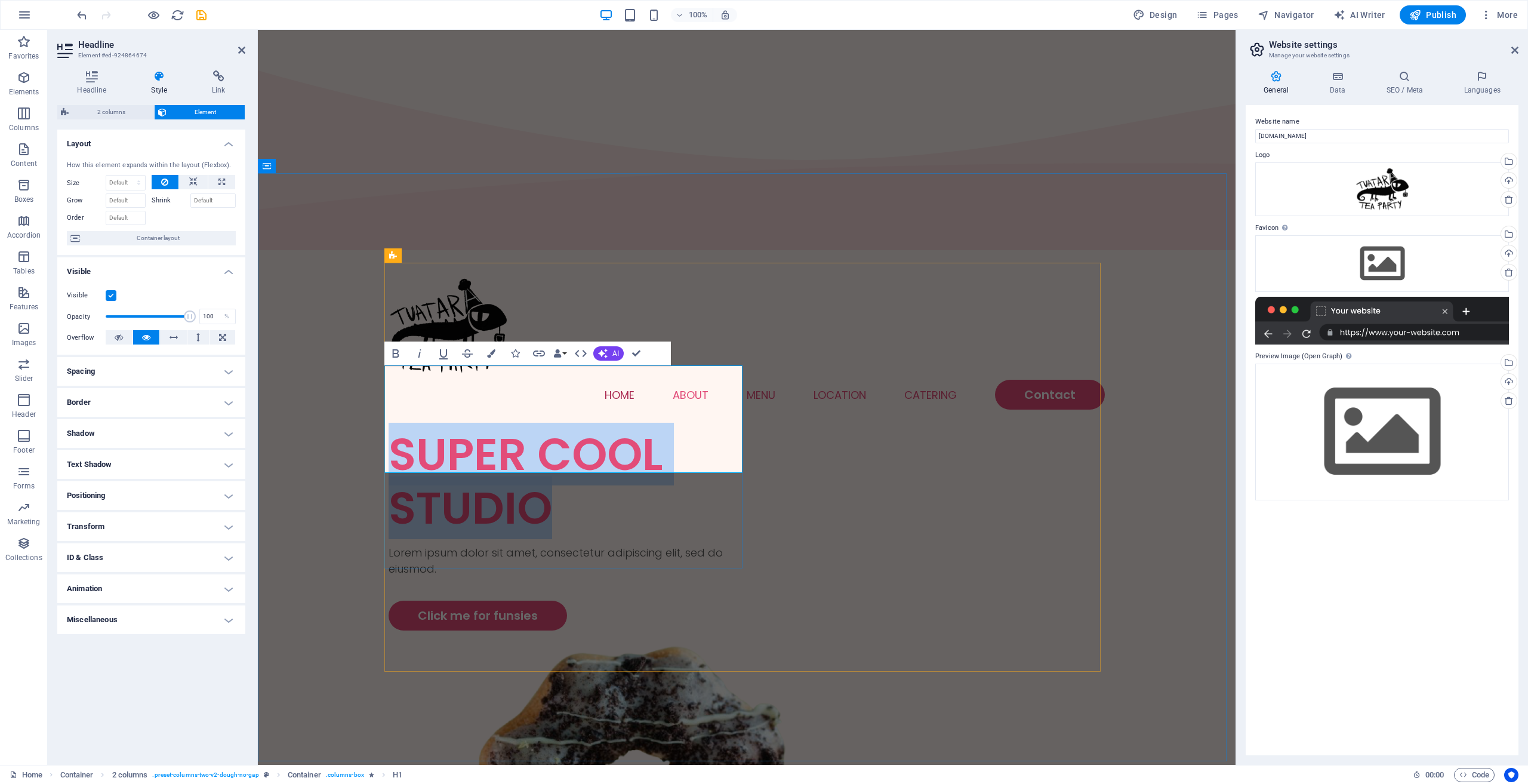
click at [537, 427] on h1 "SUPER COOL STUDIO" at bounding box center [568, 481] width 358 height 107
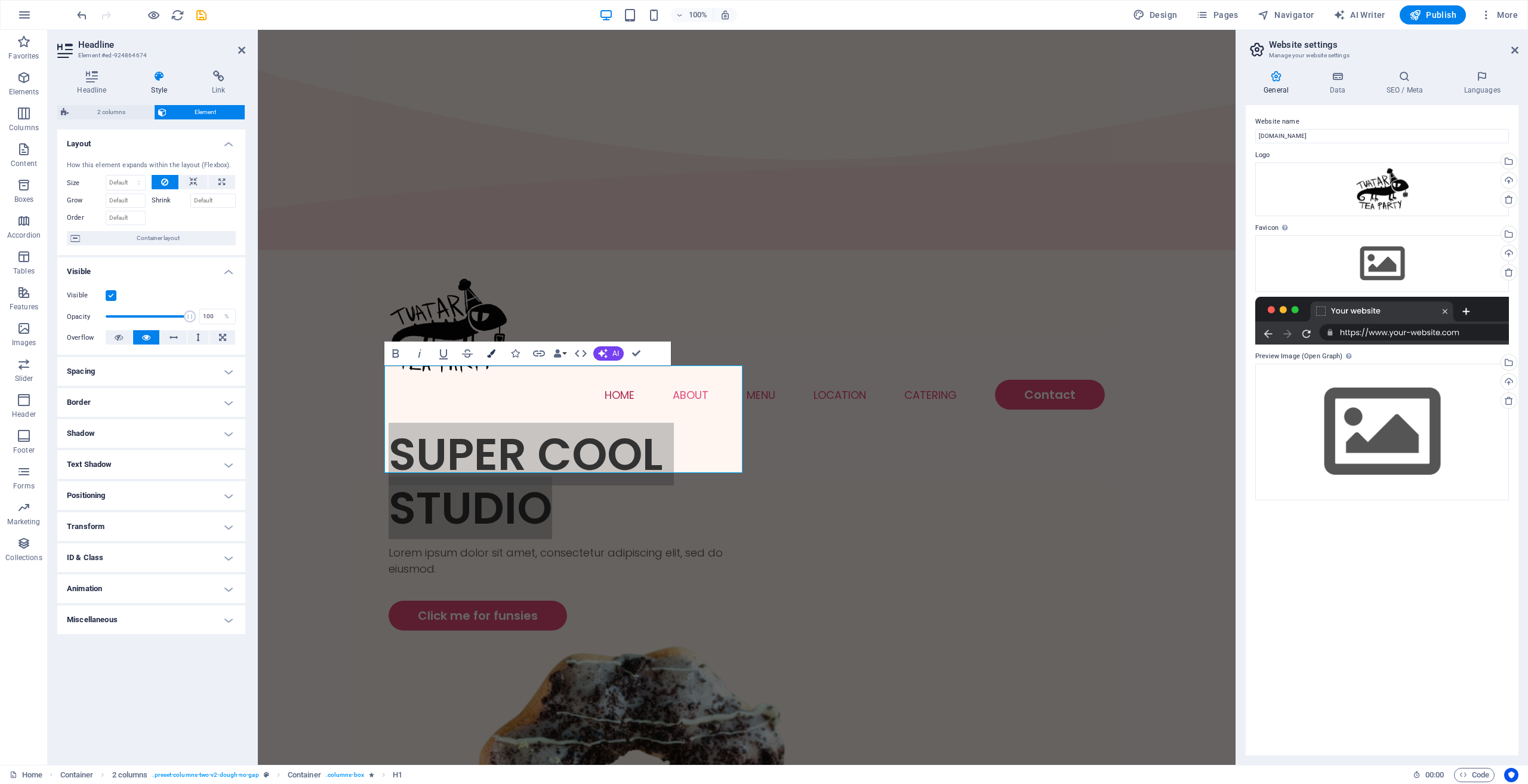
click at [489, 351] on icon "button" at bounding box center [491, 353] width 8 height 8
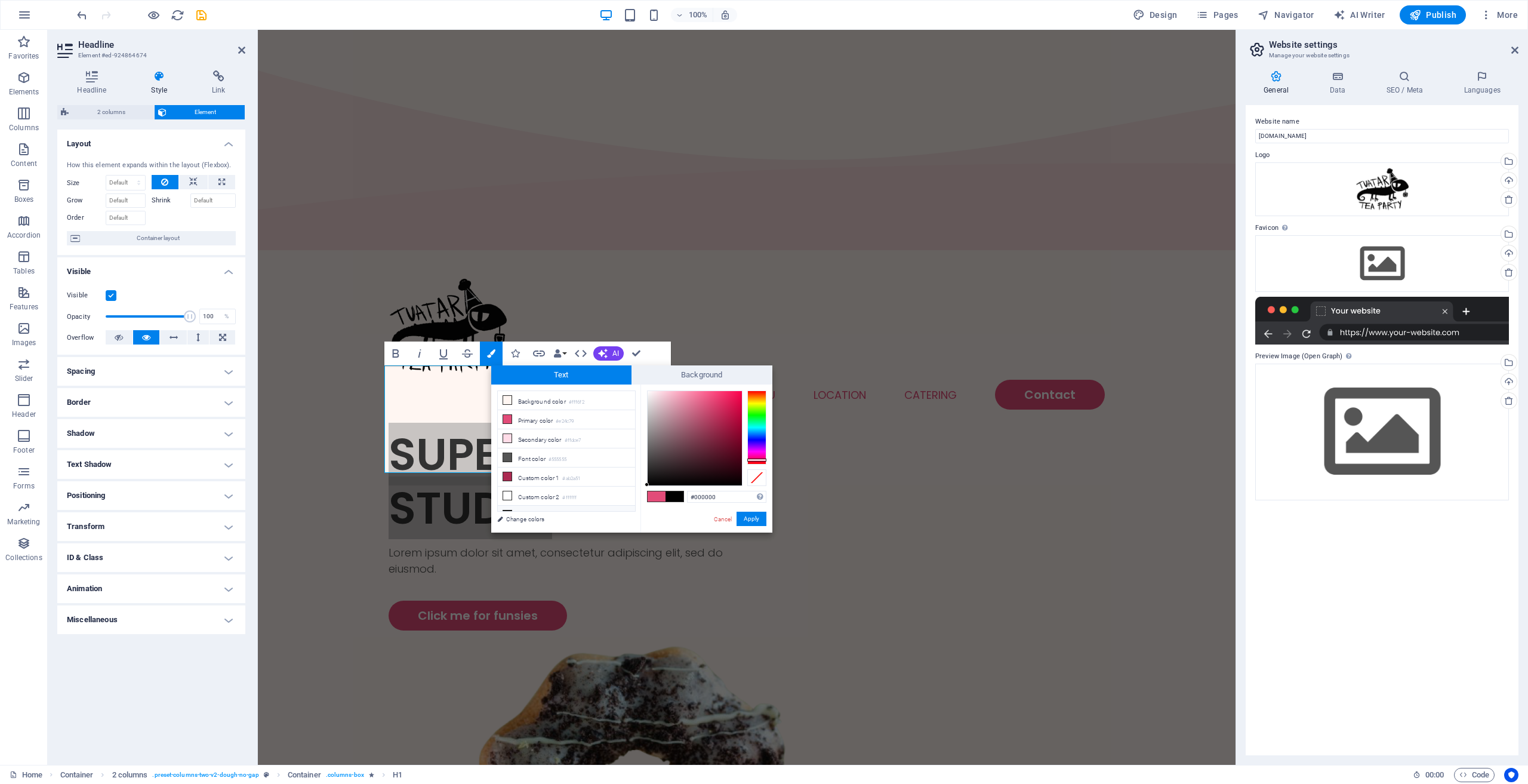
drag, startPoint x: 683, startPoint y: 446, endPoint x: 585, endPoint y: 511, distance: 117.6
click at [585, 511] on div "less Background color #fff6f2 Primary color #e24c79 Secondary color #ffdce7 Fon…" at bounding box center [632, 458] width 281 height 148
type input "#000000"
click at [760, 514] on button "Apply" at bounding box center [751, 518] width 30 height 14
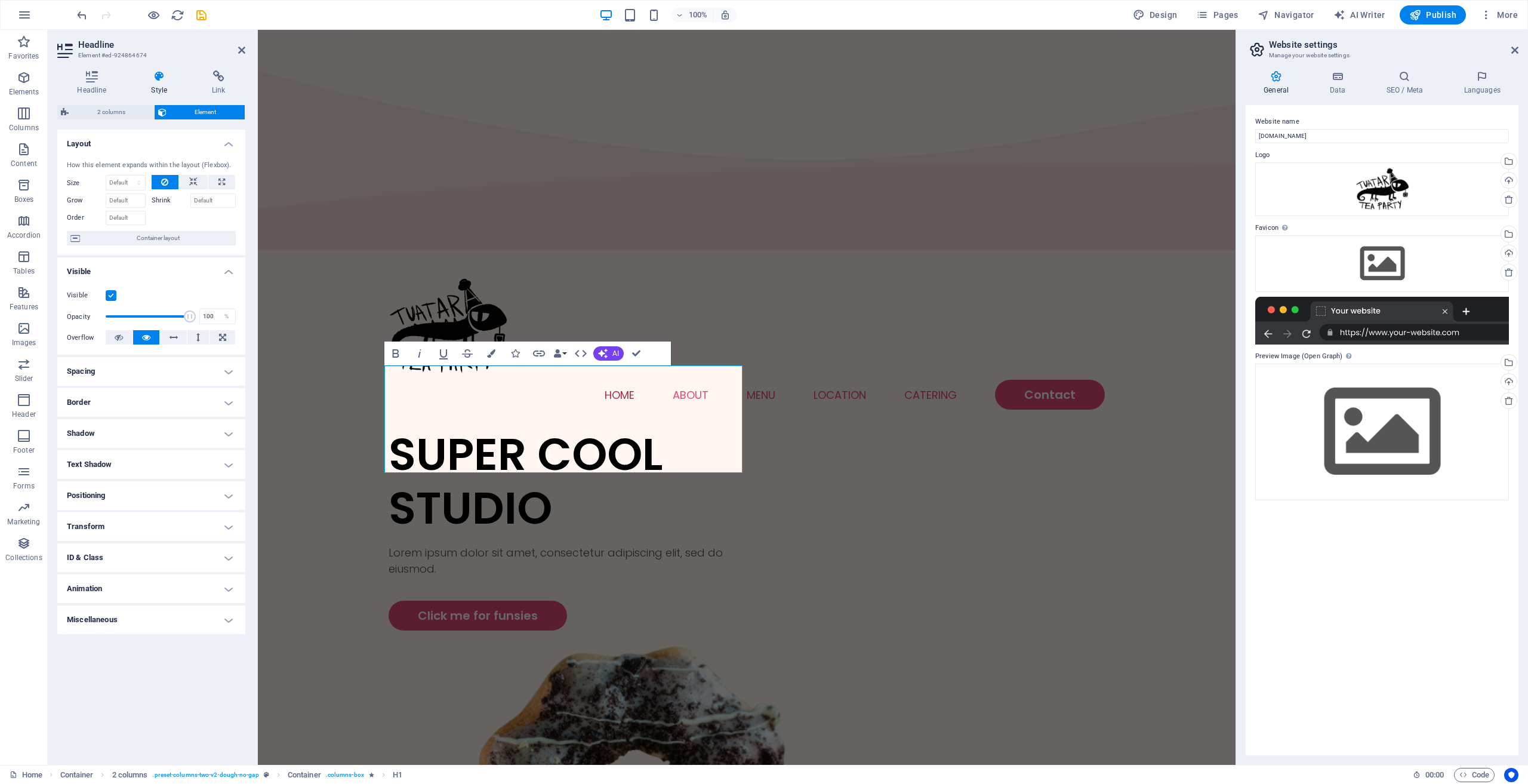
click at [717, 514] on div "Drag here to replace the existing content. Press “Ctrl” if you want to create a…" at bounding box center [746, 397] width 978 height 735
click at [546, 545] on div "Lorem ipsum dolor sit amet, consectetur adipiscing elit, sed do eiusmod." at bounding box center [568, 560] width 358 height 32
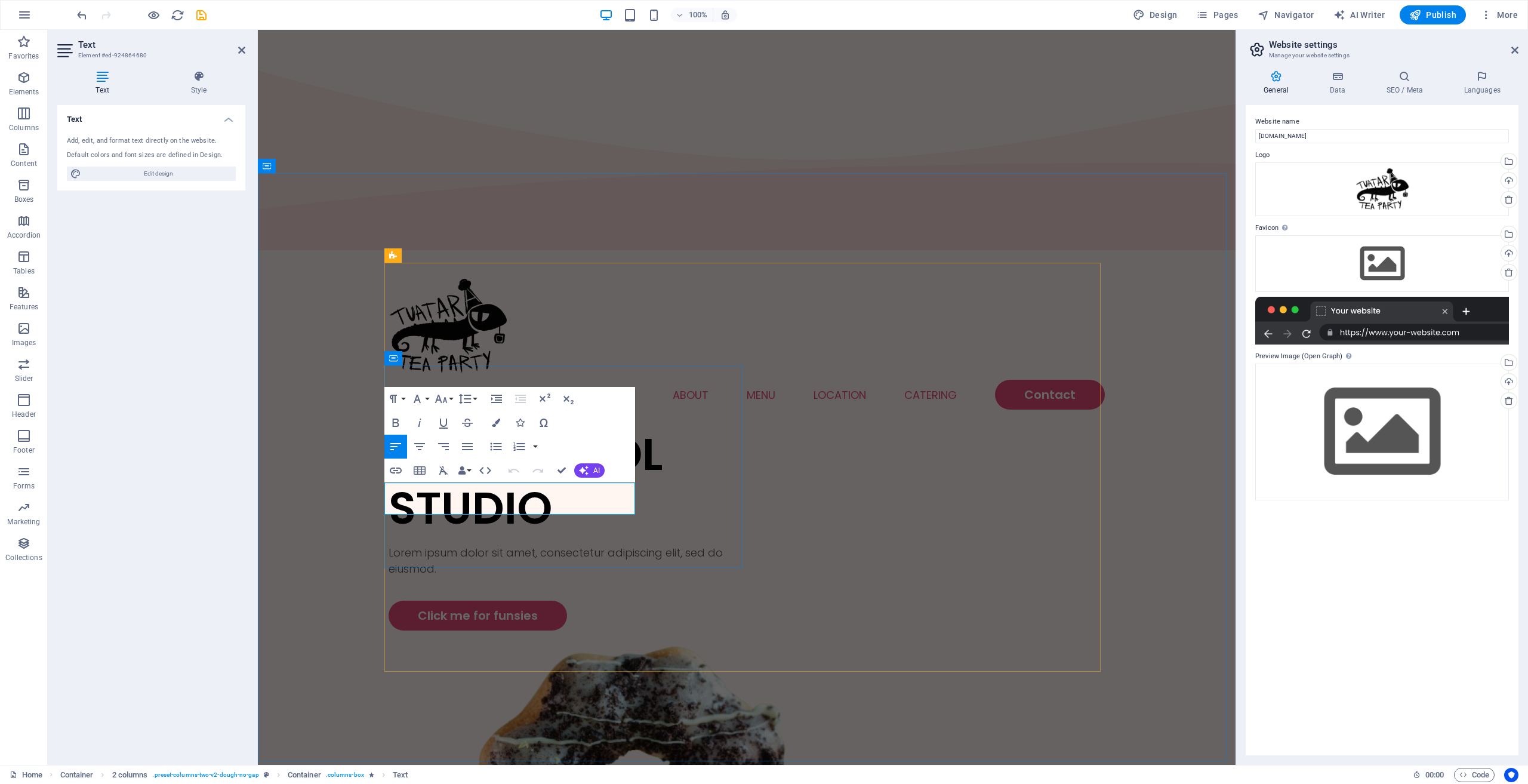
click at [541, 545] on p "Lorem ipsum dolor sit amet, consectetur adipiscing elit, sed do eiusmod." at bounding box center [568, 560] width 358 height 32
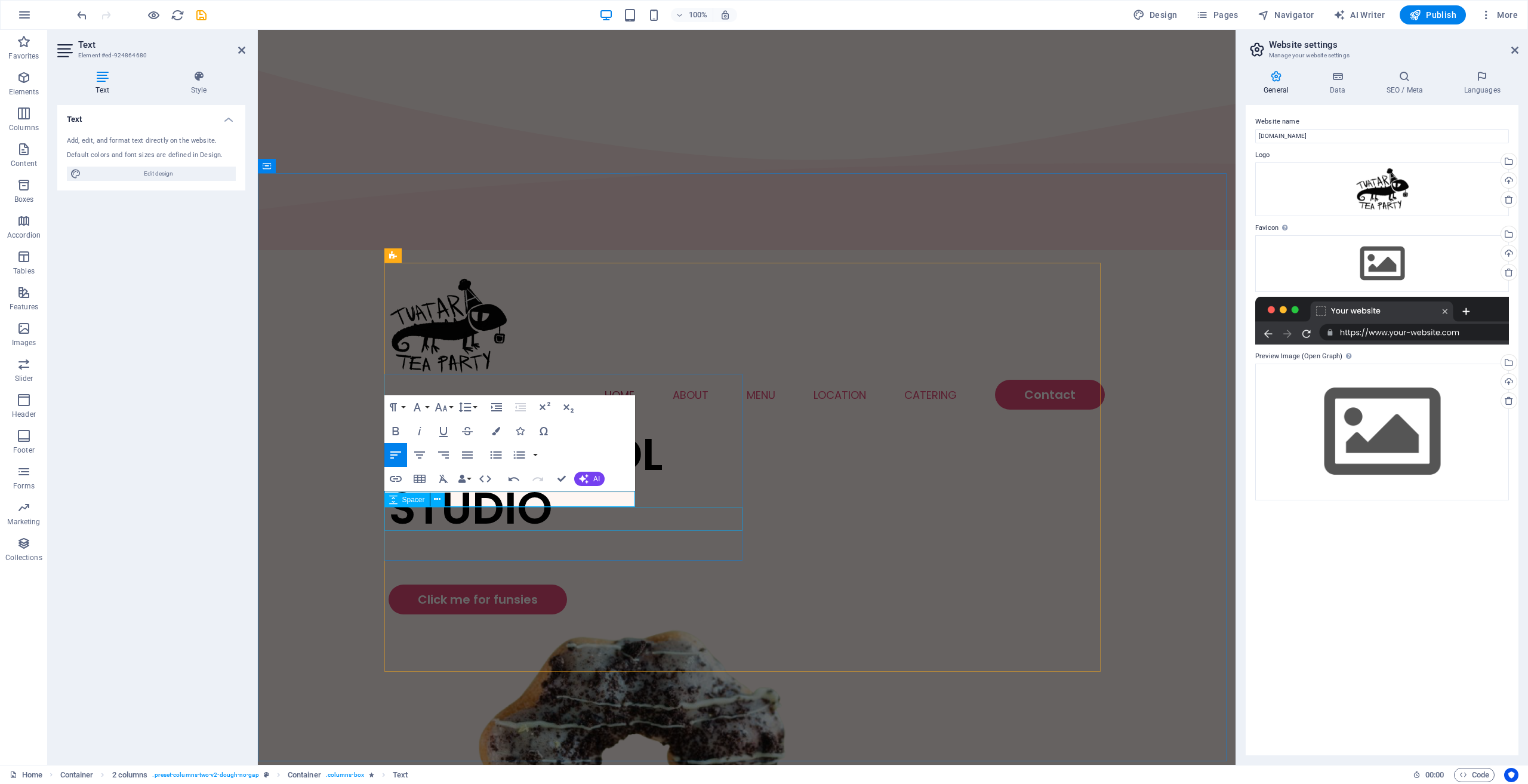
click at [395, 495] on icon at bounding box center [394, 499] width 8 height 14
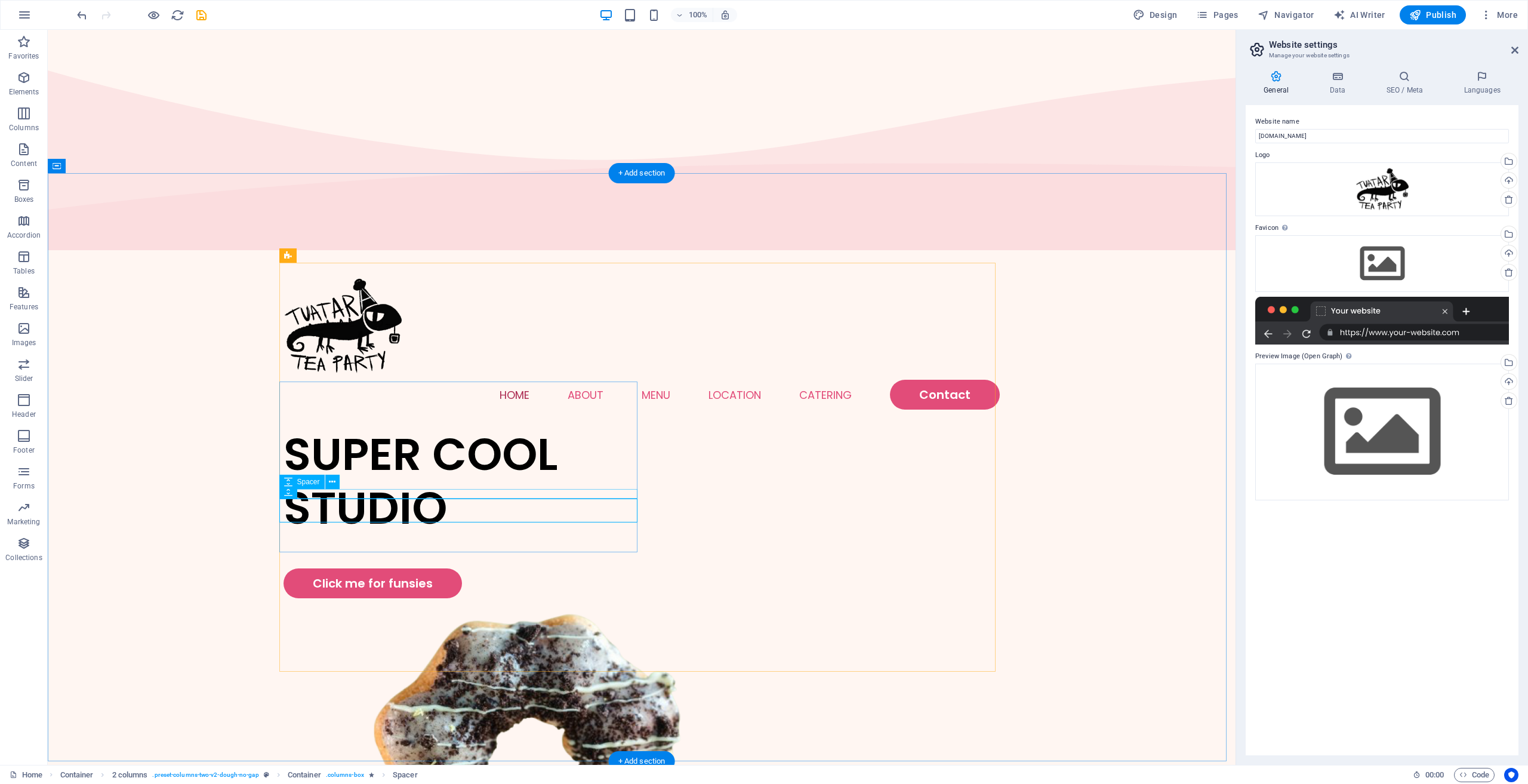
click at [519, 535] on div at bounding box center [463, 540] width 358 height 10
click at [459, 545] on div at bounding box center [463, 556] width 358 height 24
select select "px"
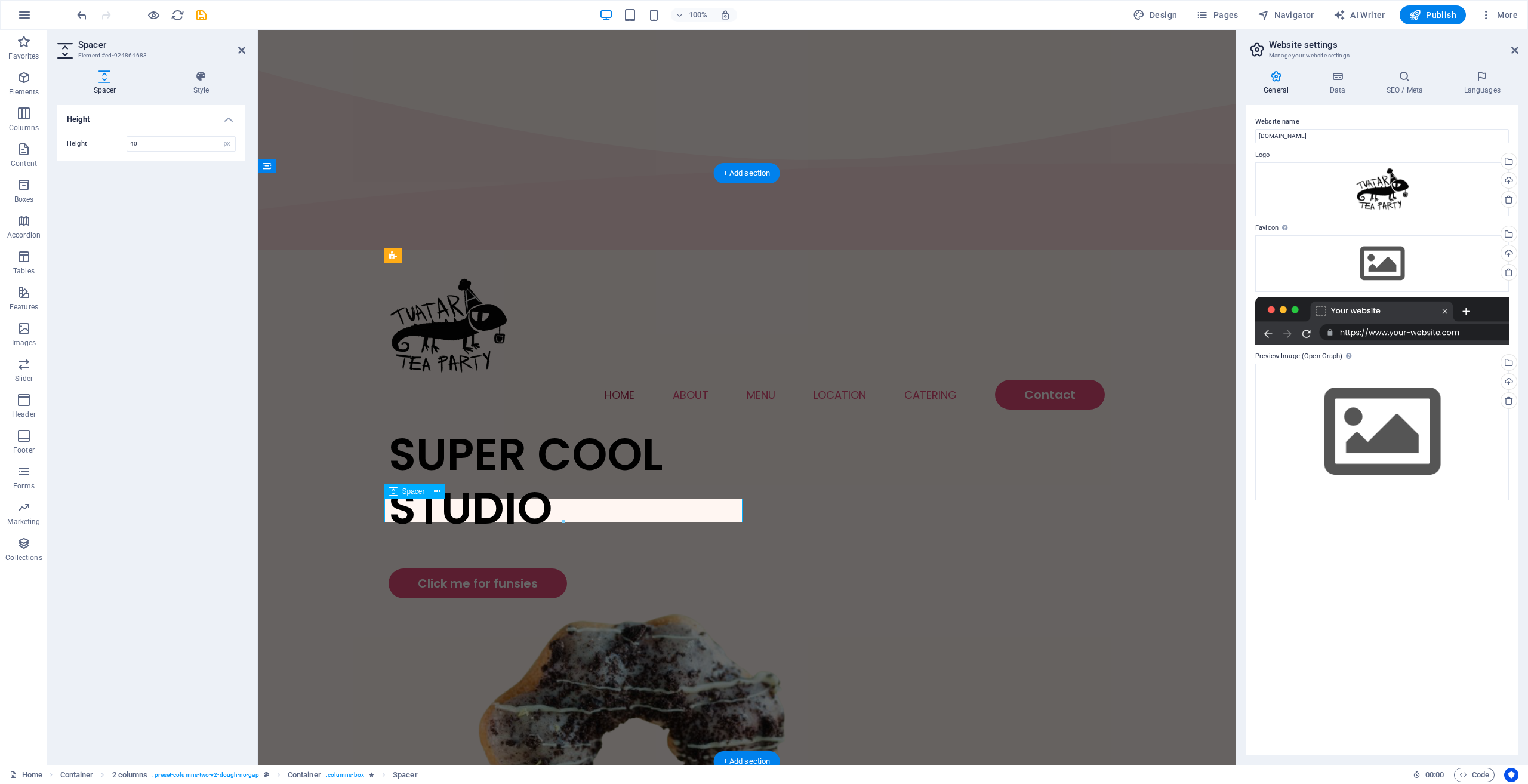
click at [449, 545] on div at bounding box center [568, 556] width 358 height 24
click at [425, 545] on div at bounding box center [568, 556] width 358 height 24
click at [426, 545] on div at bounding box center [568, 556] width 358 height 24
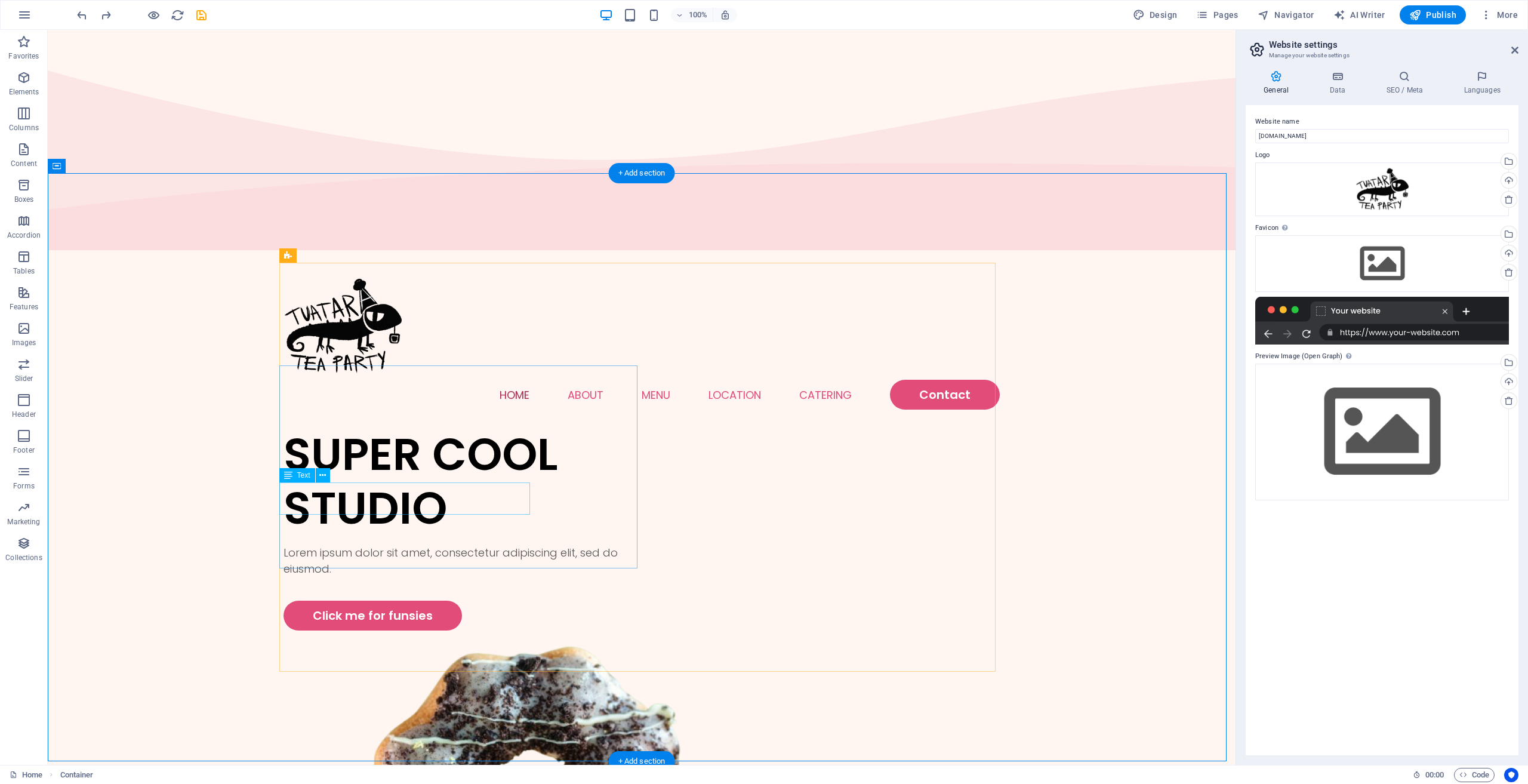
click at [352, 545] on div "Lorem ipsum dolor sit amet, consectetur adipiscing elit, sed do eiusmod." at bounding box center [463, 560] width 358 height 32
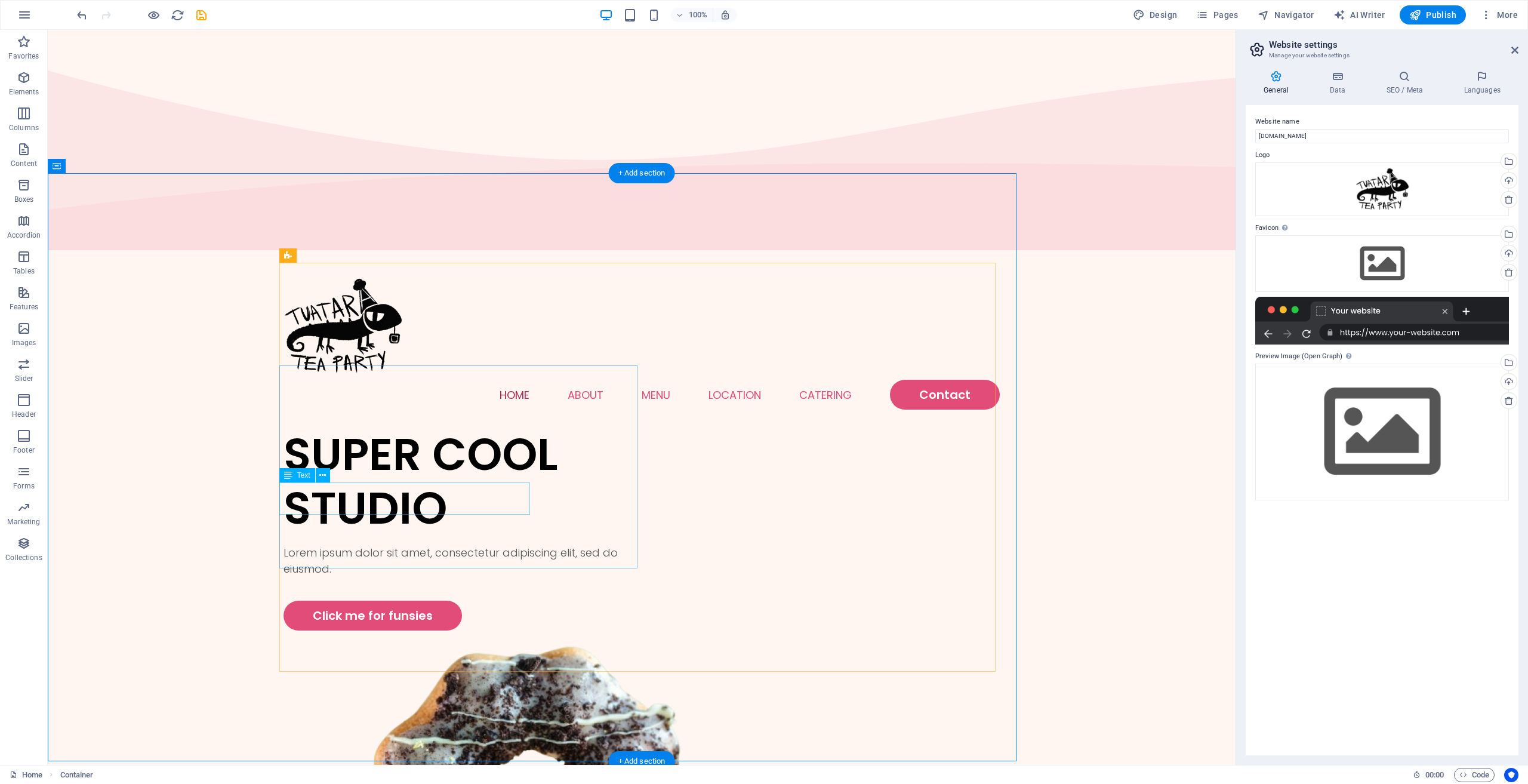
click at [449, 545] on div "Lorem ipsum dolor sit amet, consectetur adipiscing elit, sed do eiusmod." at bounding box center [463, 560] width 358 height 32
click at [454, 545] on div "Lorem ipsum dolor sit amet, consectetur adipiscing elit, sed do eiusmod." at bounding box center [463, 560] width 358 height 32
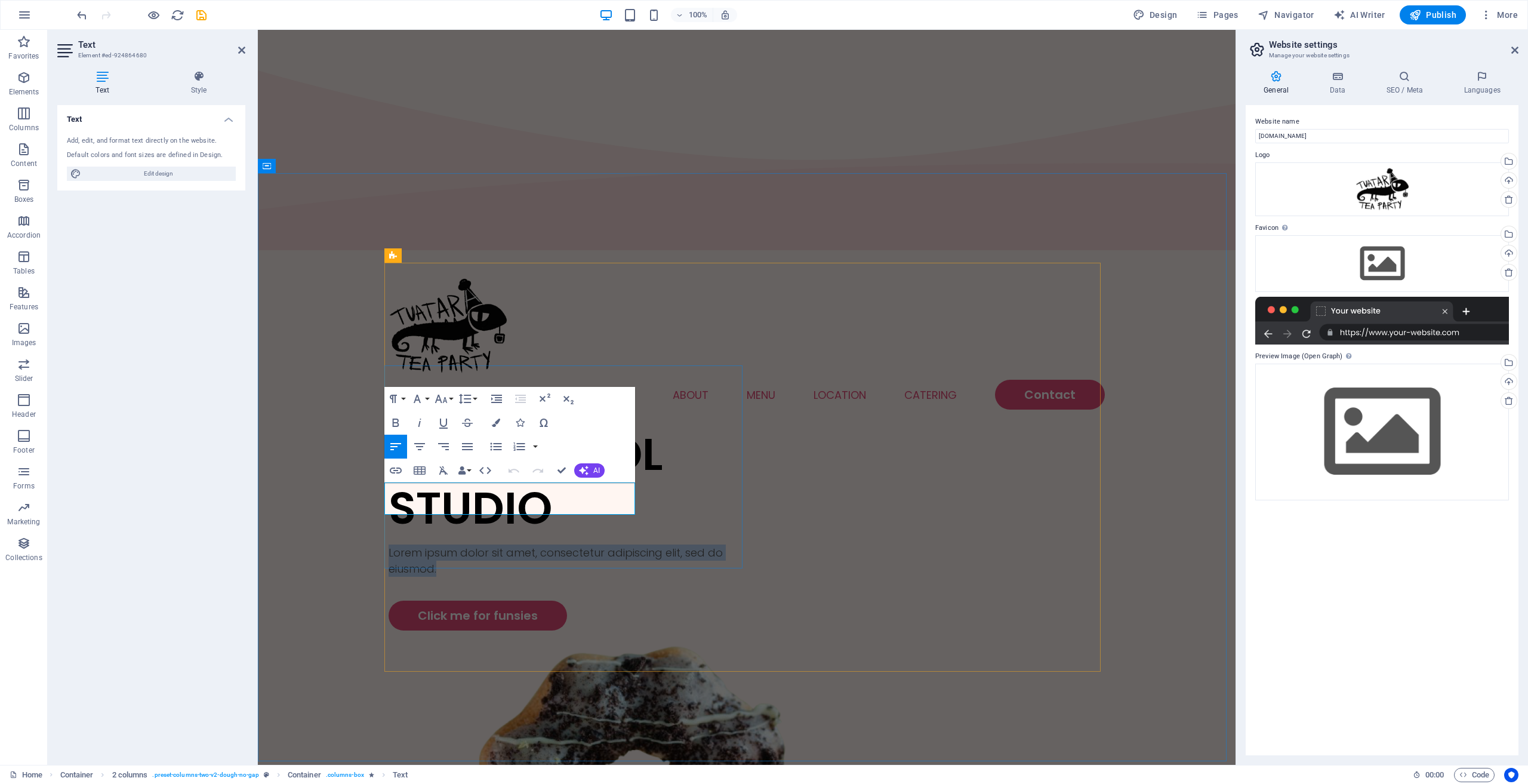
click at [454, 545] on p "Lorem ipsum dolor sit amet, consectetur adipiscing elit, sed do eiusmod." at bounding box center [568, 560] width 358 height 32
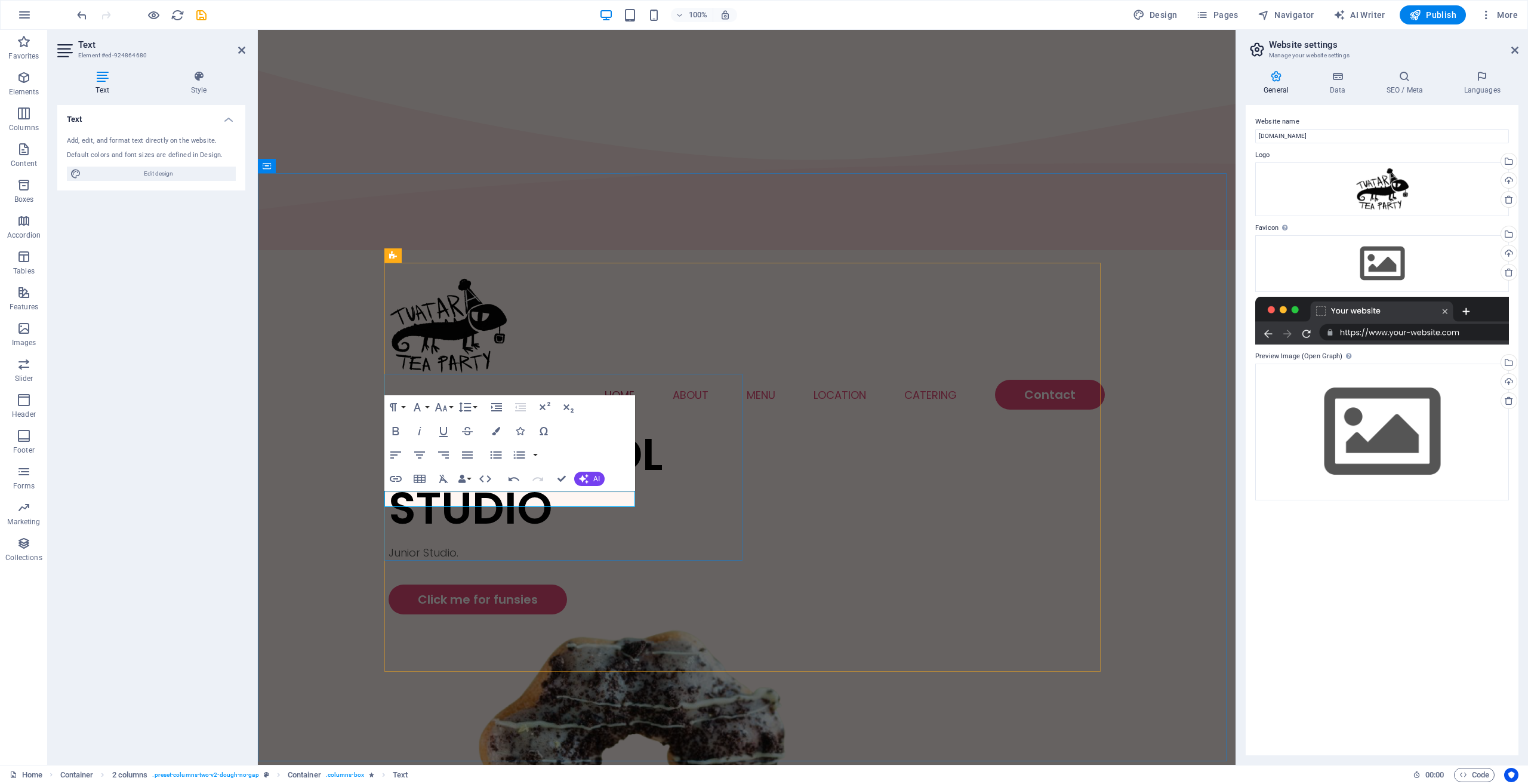
click at [482, 545] on p "​Junior Studio." at bounding box center [568, 553] width 358 height 16
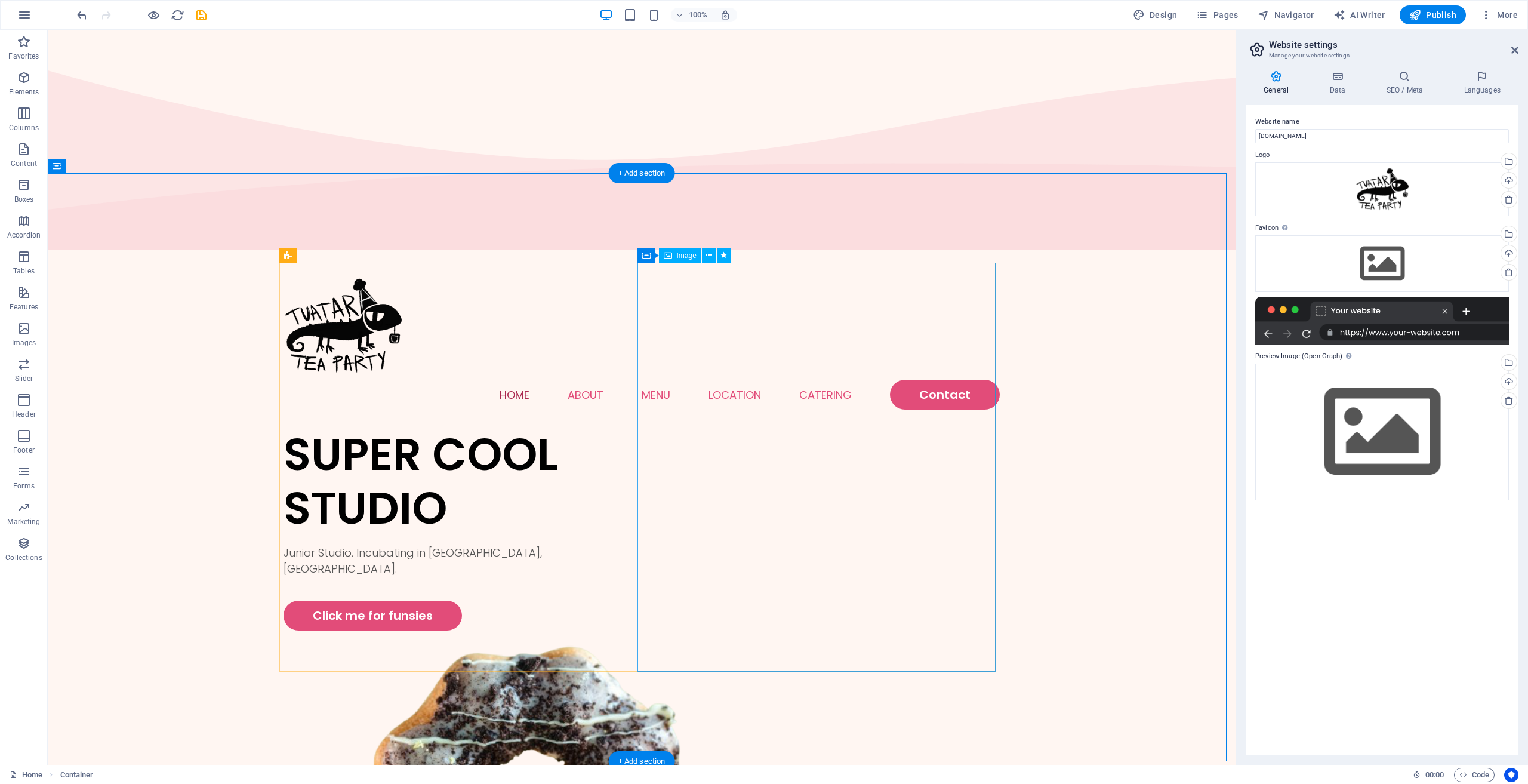
click at [222, 254] on div "Menu Home About Menu Location Catering Contact" at bounding box center [641, 340] width 1188 height 173
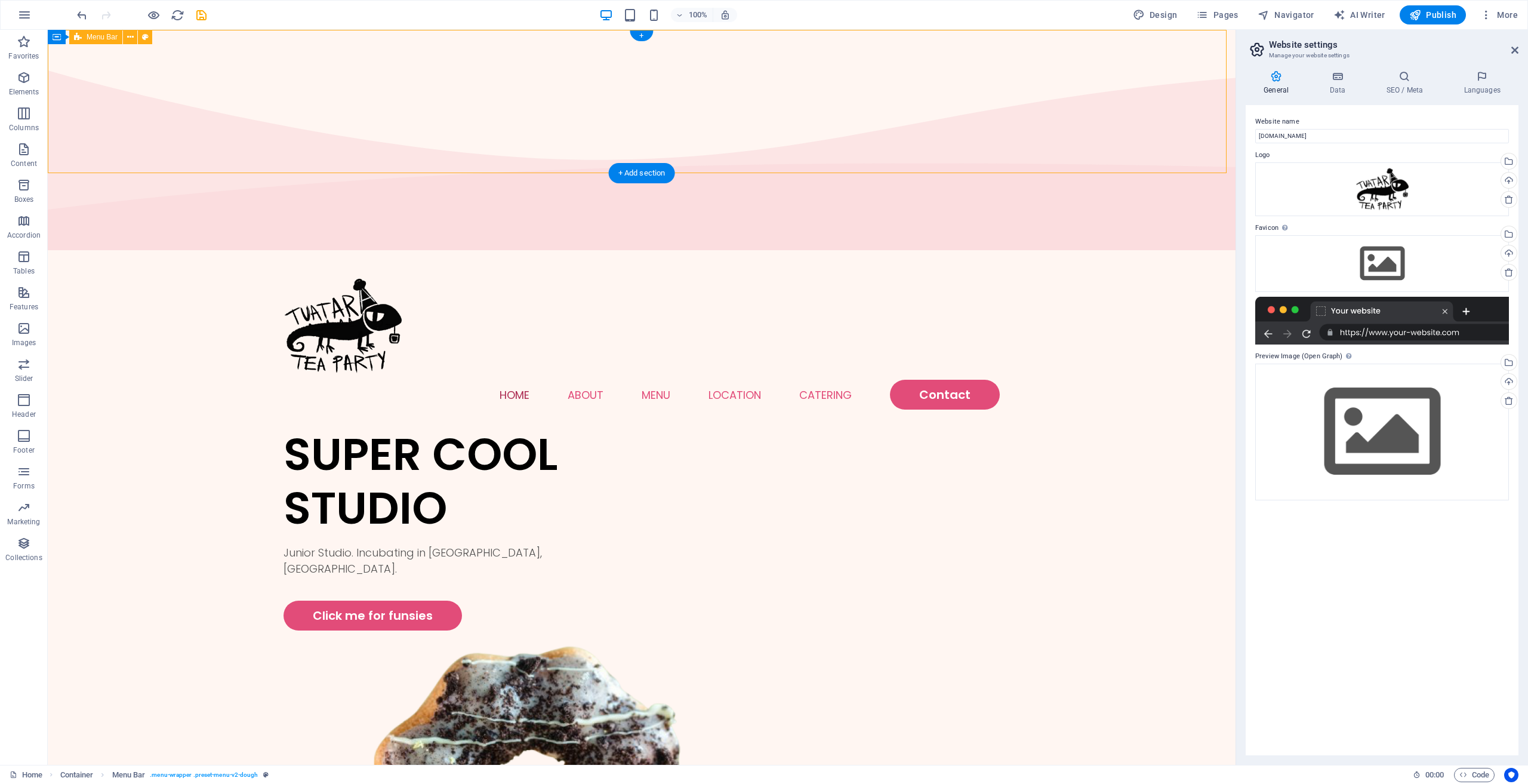
click at [113, 254] on div "Menu Home About Menu Location Catering Contact" at bounding box center [641, 340] width 1188 height 173
select select "rem"
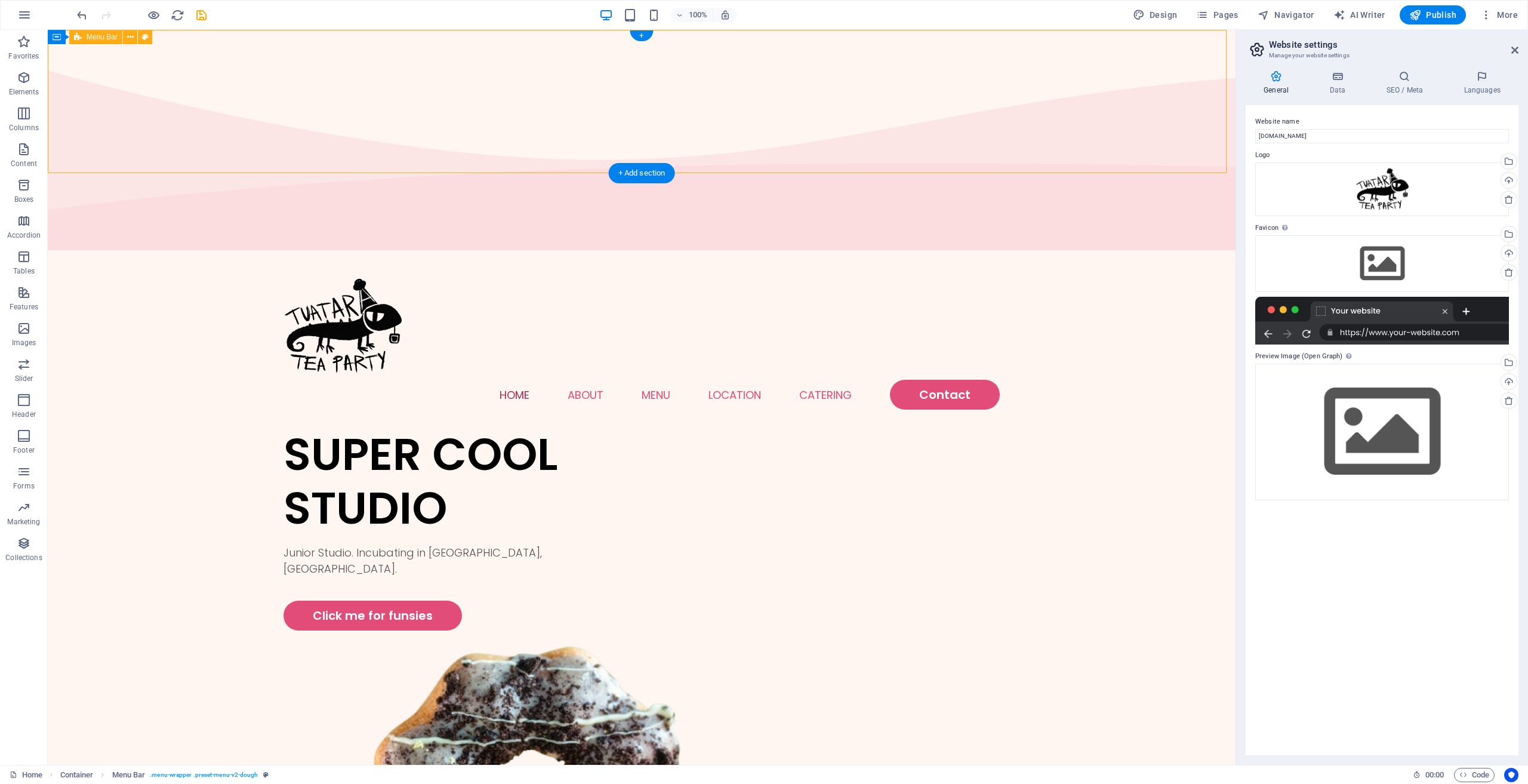
select select "rem"
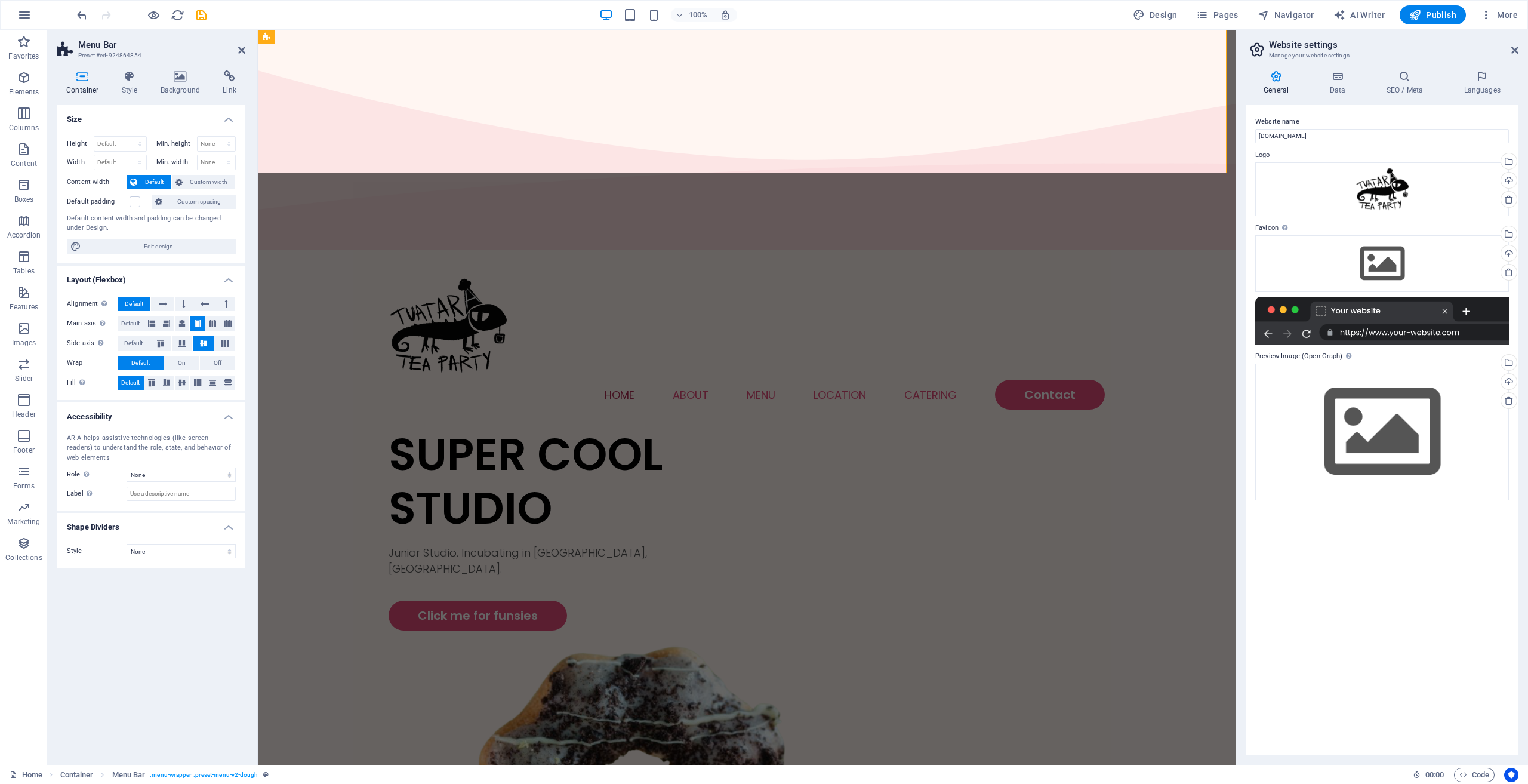
click at [108, 85] on h4 "Container" at bounding box center [85, 83] width 56 height 25
click at [123, 84] on h4 "Style" at bounding box center [132, 83] width 39 height 25
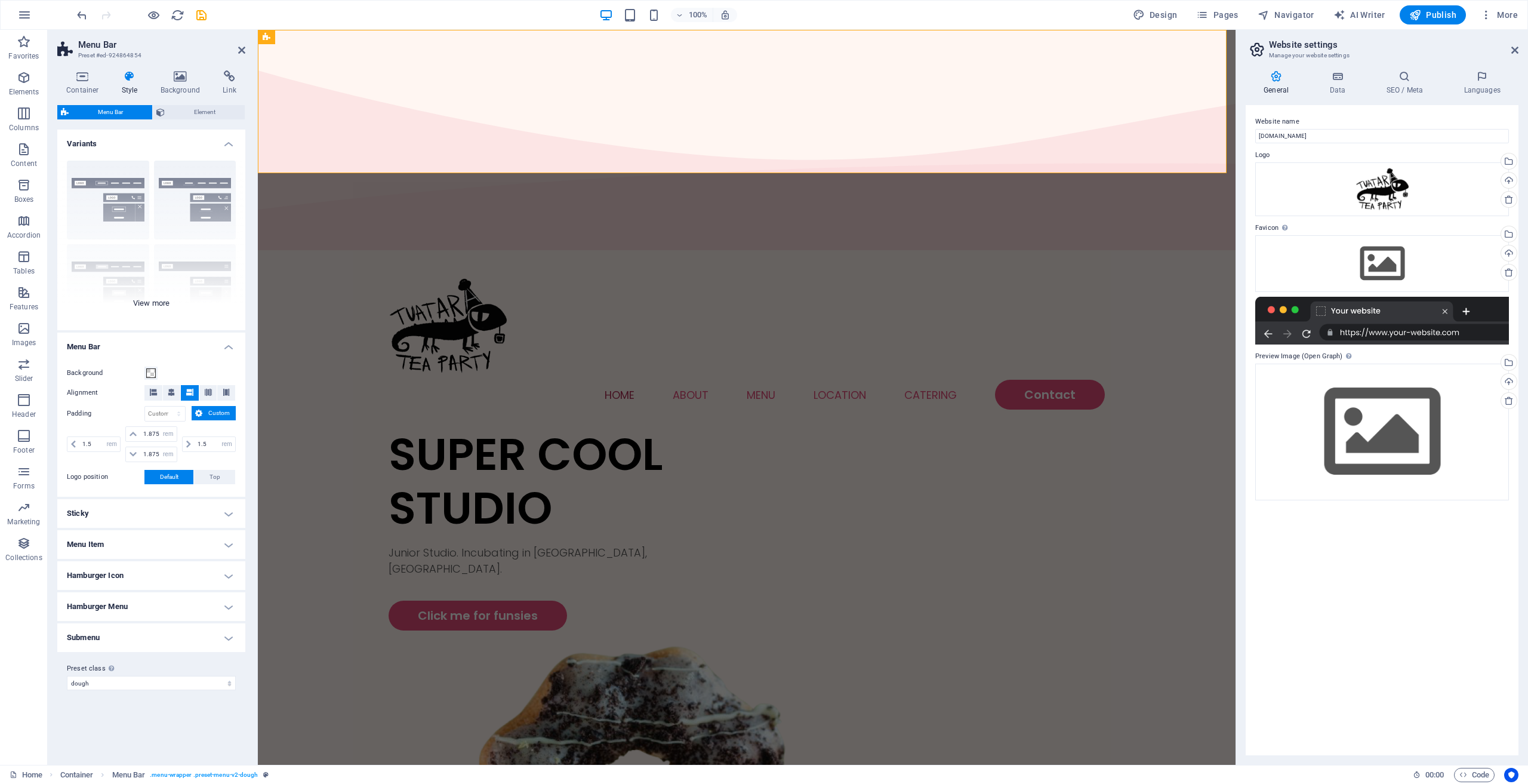
click at [114, 193] on div "Border Centered Default Fixed Loki Trigger Wide XXL" at bounding box center [151, 240] width 188 height 179
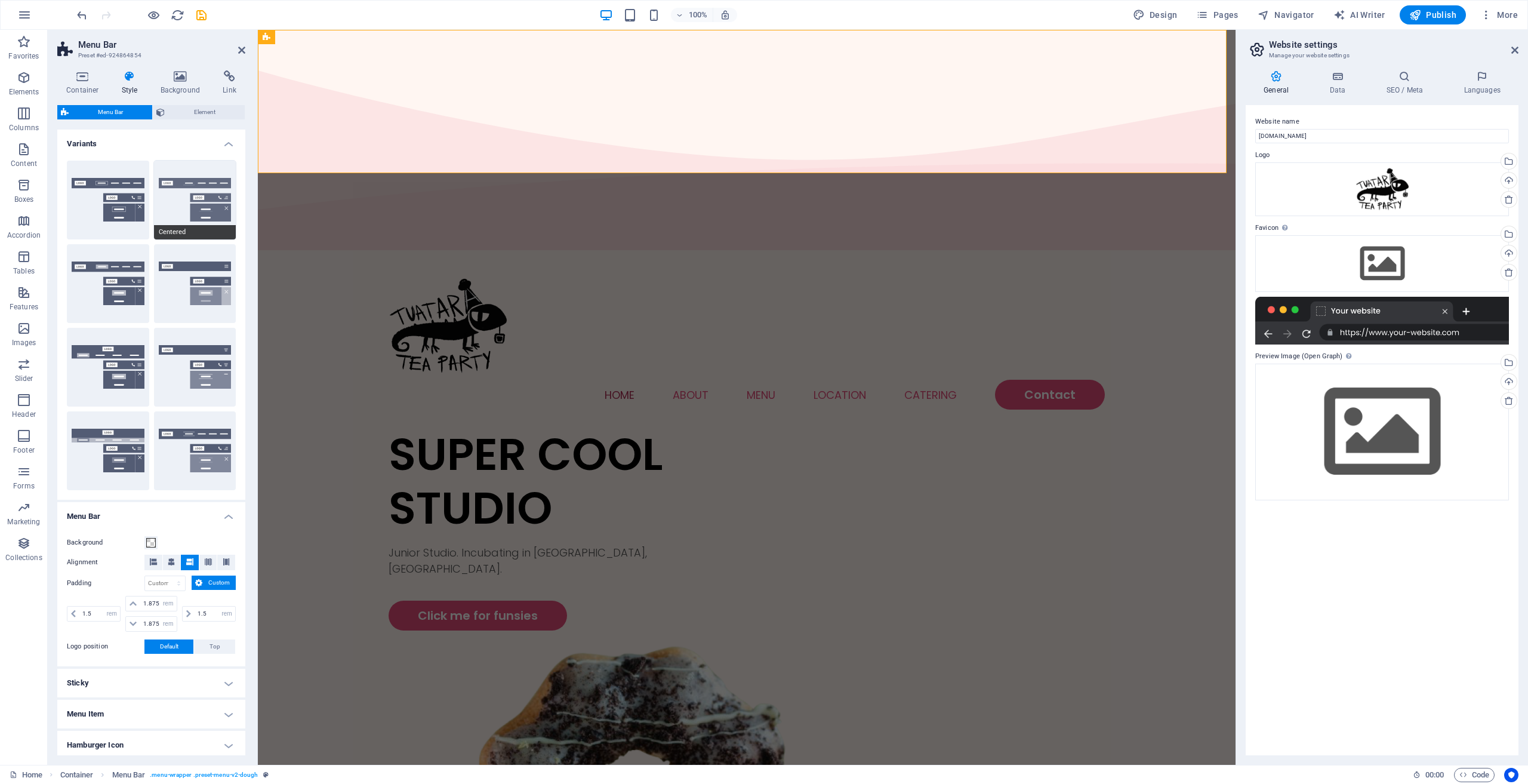
click at [205, 198] on button "Centered" at bounding box center [195, 200] width 82 height 79
type input "1"
select select "rem"
type input "1"
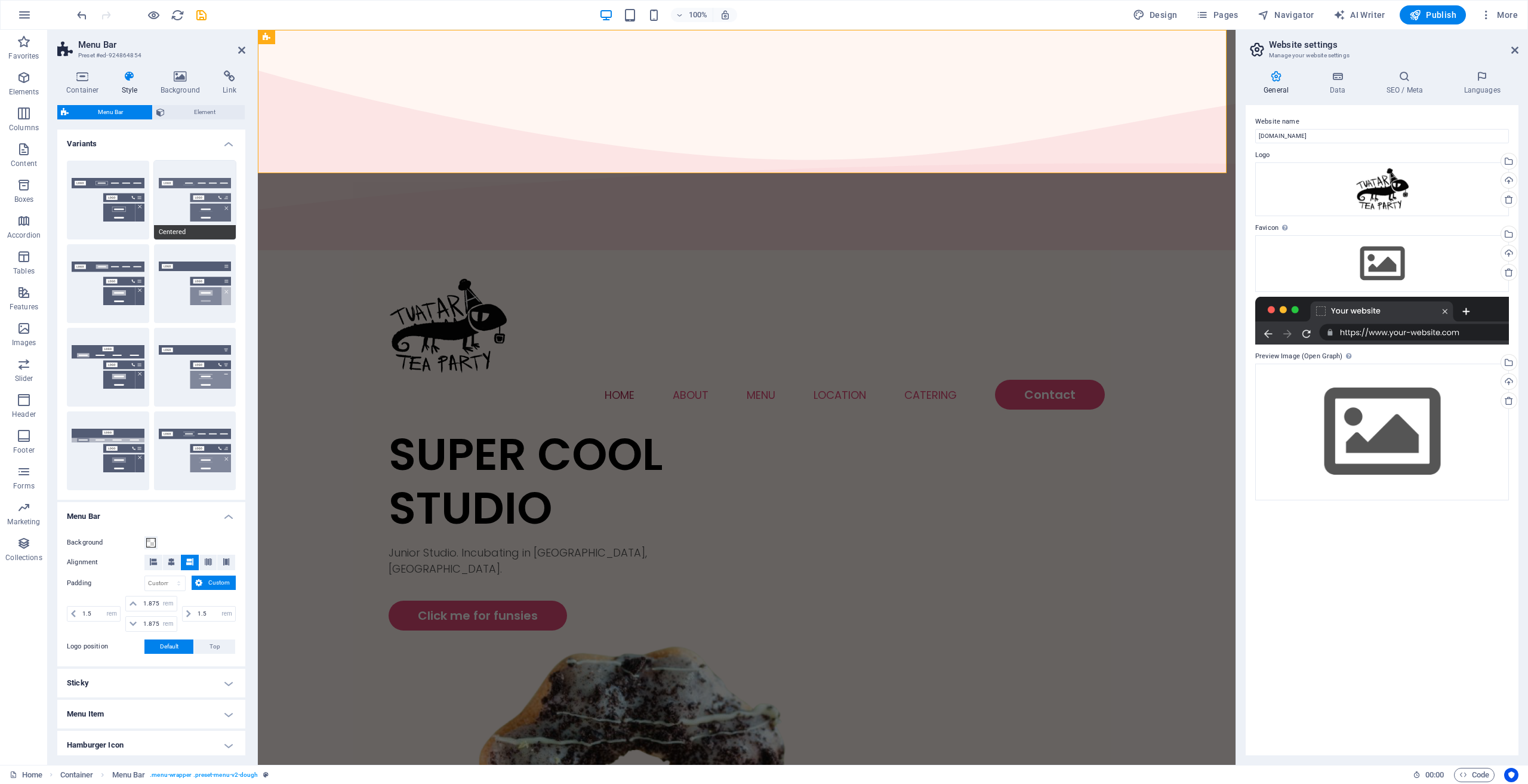
type input "1"
click at [130, 198] on button "Border" at bounding box center [108, 200] width 82 height 79
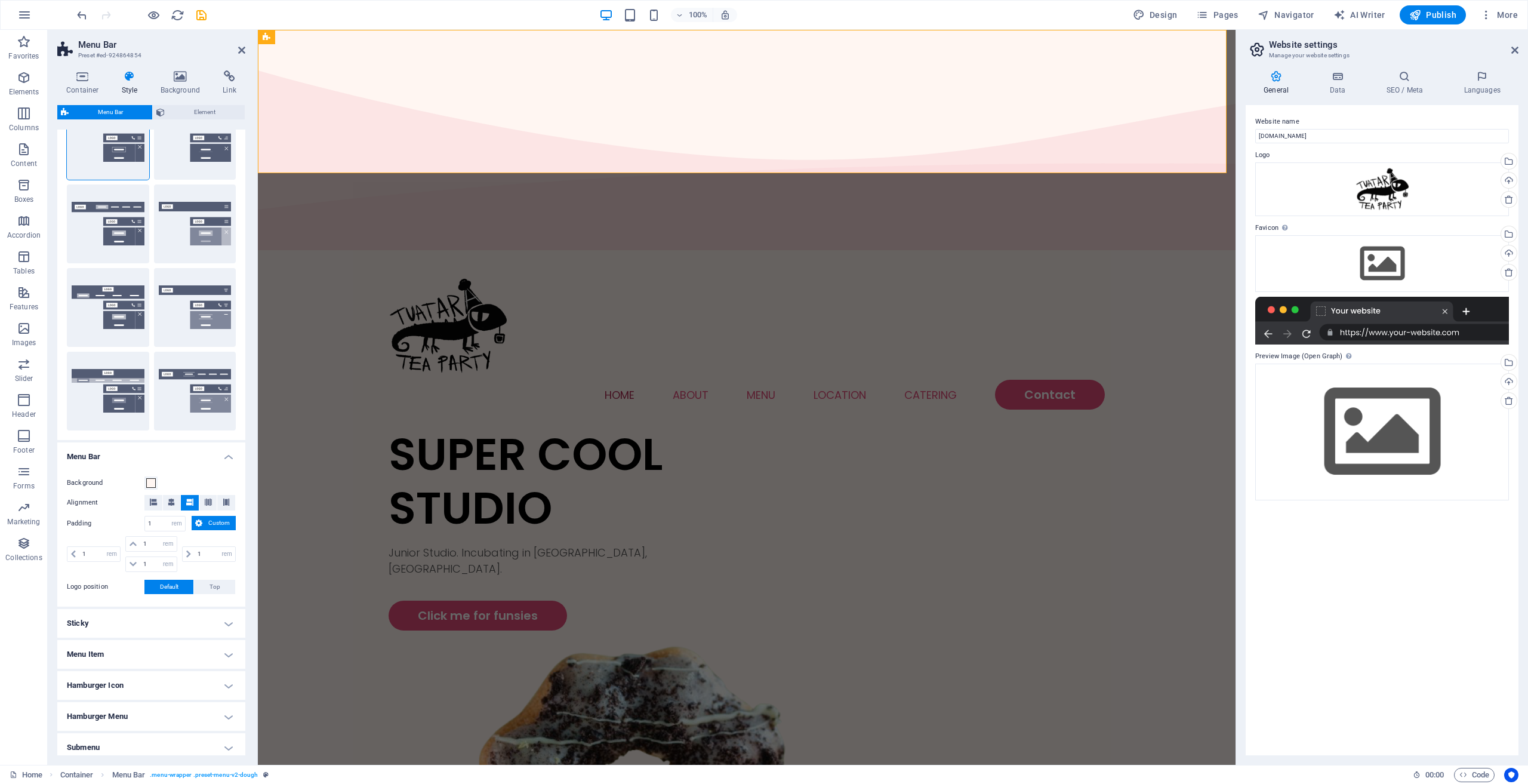
scroll to position [54, 0]
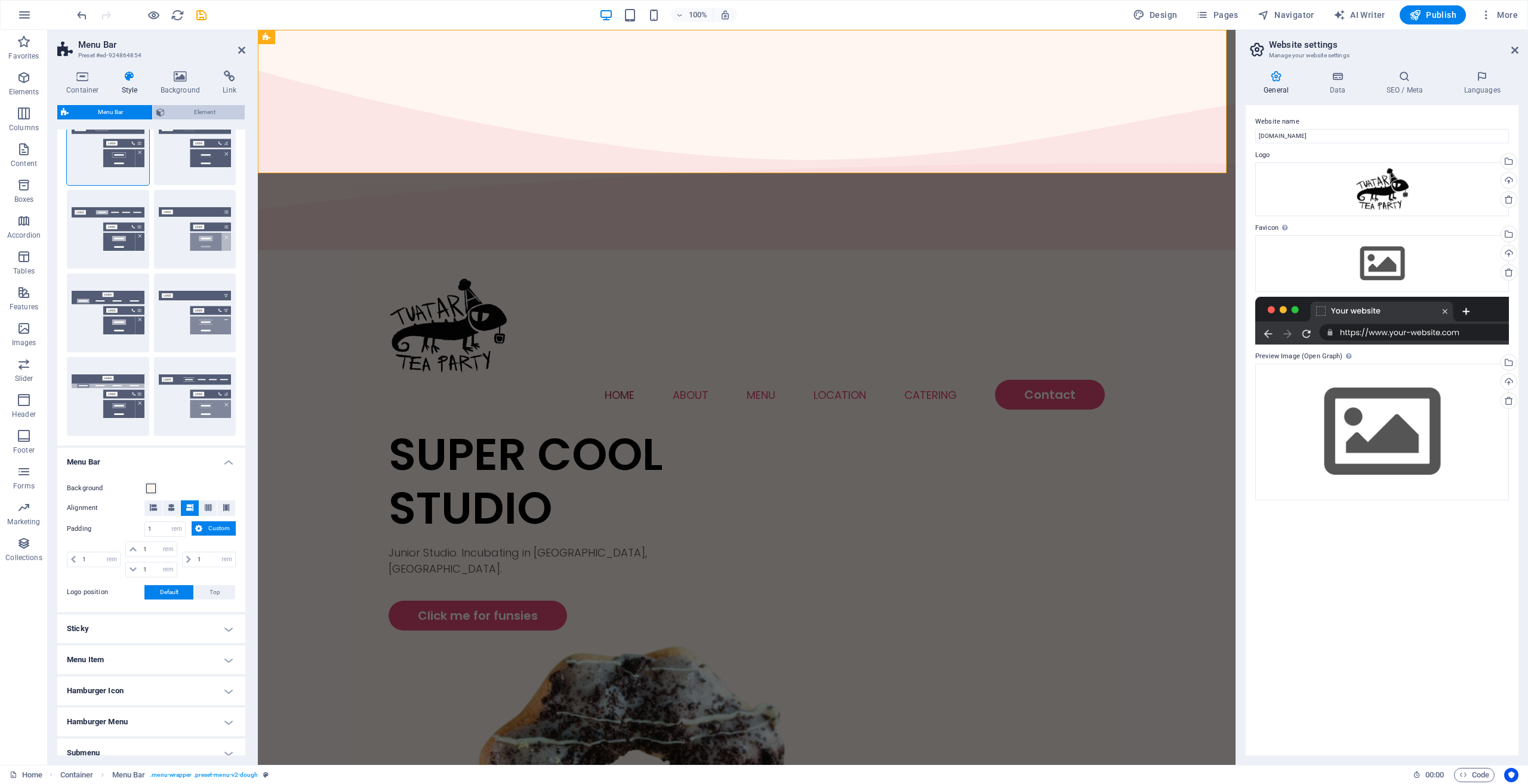
click at [195, 113] on span "Element" at bounding box center [204, 112] width 73 height 14
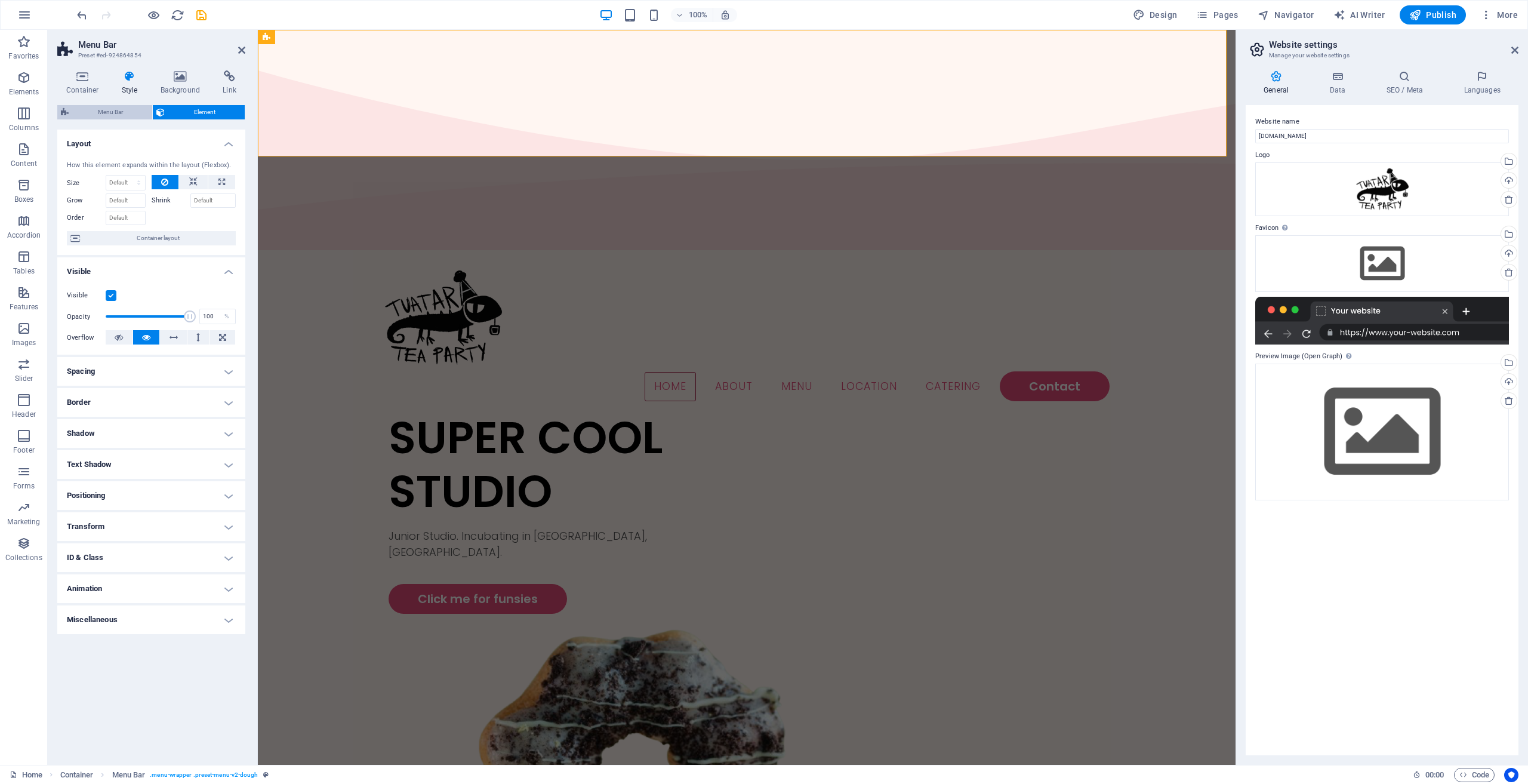
click at [127, 113] on span "Menu Bar" at bounding box center [110, 112] width 76 height 14
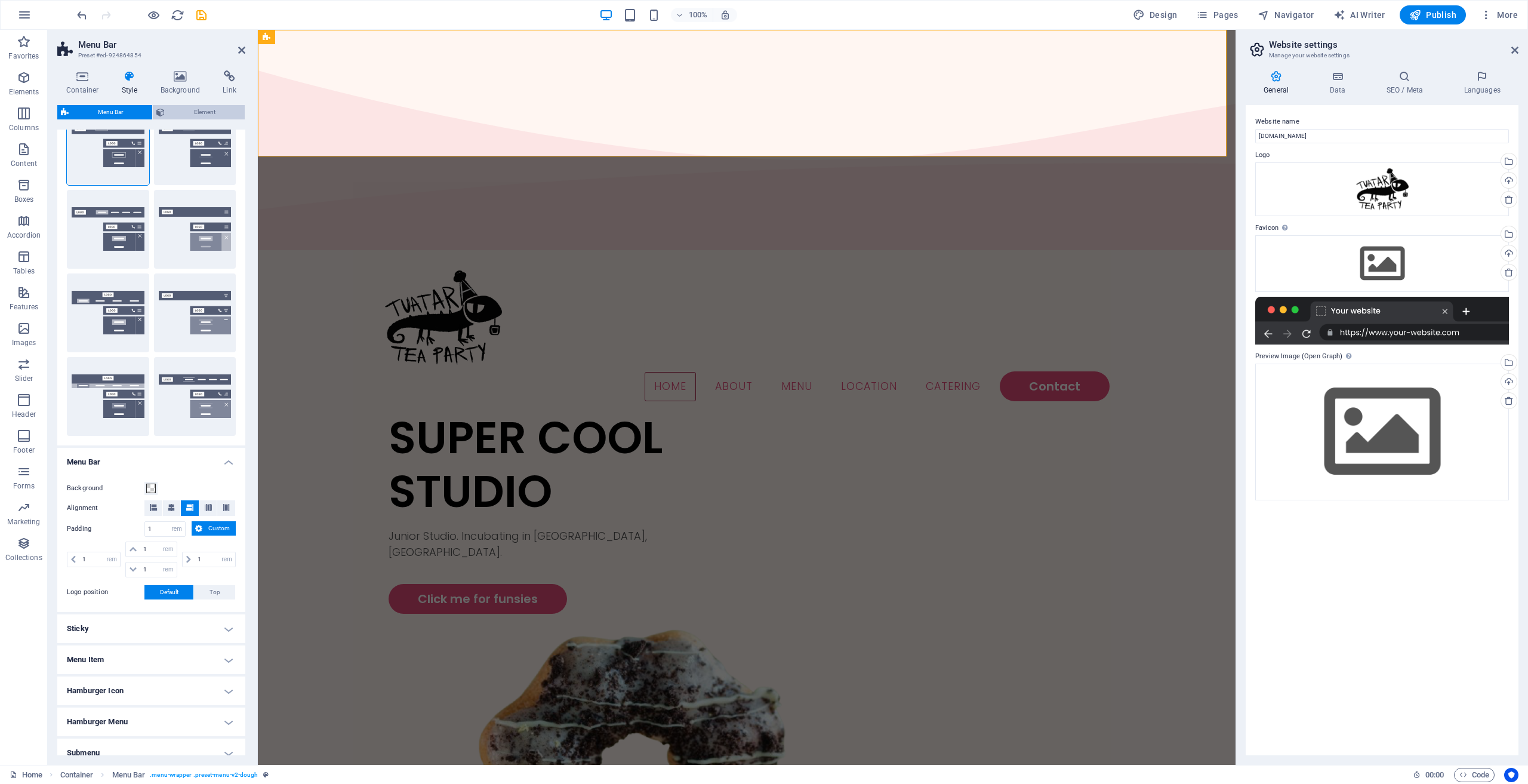
click at [180, 106] on span "Element" at bounding box center [204, 112] width 73 height 14
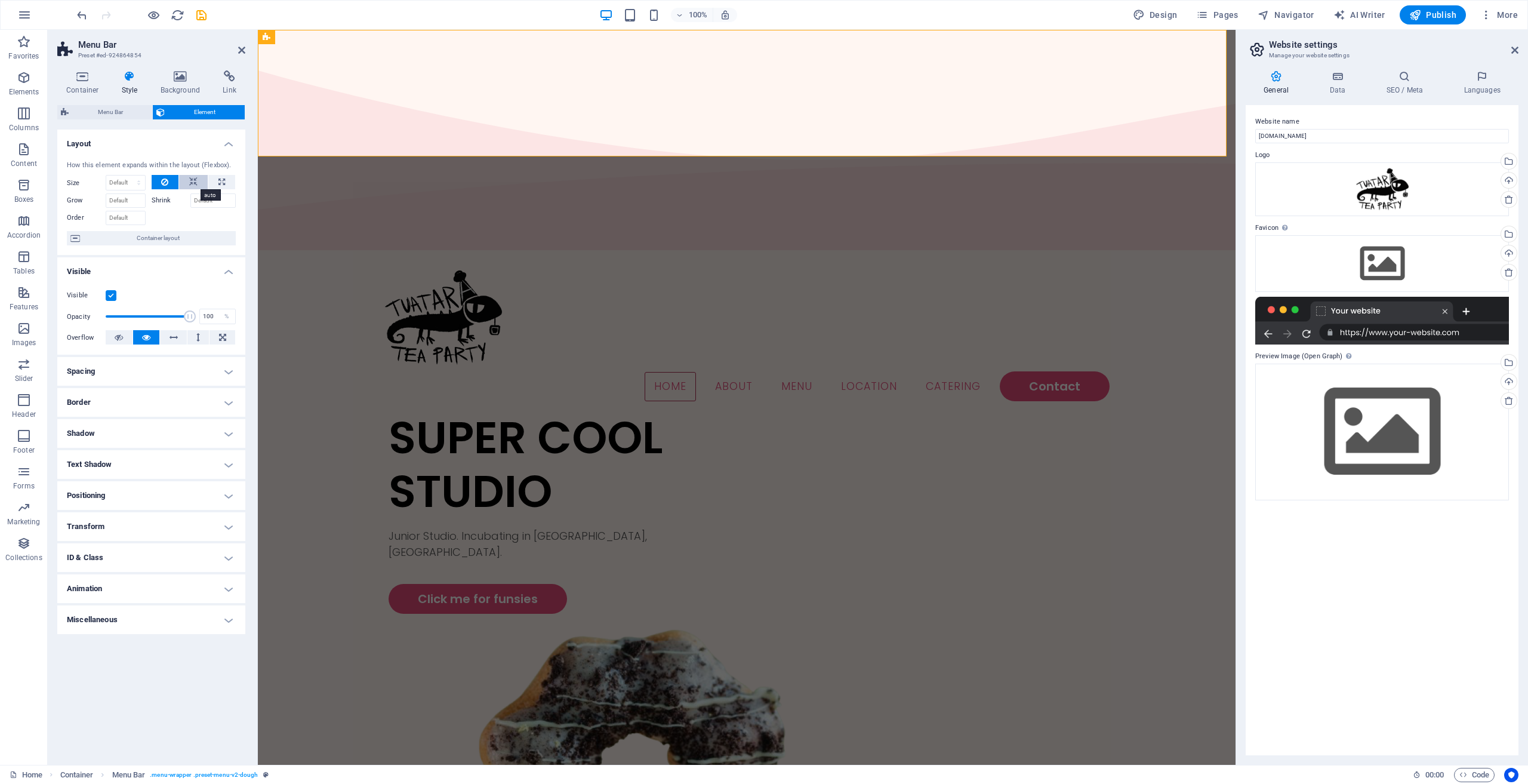
click at [203, 179] on button at bounding box center [193, 181] width 29 height 14
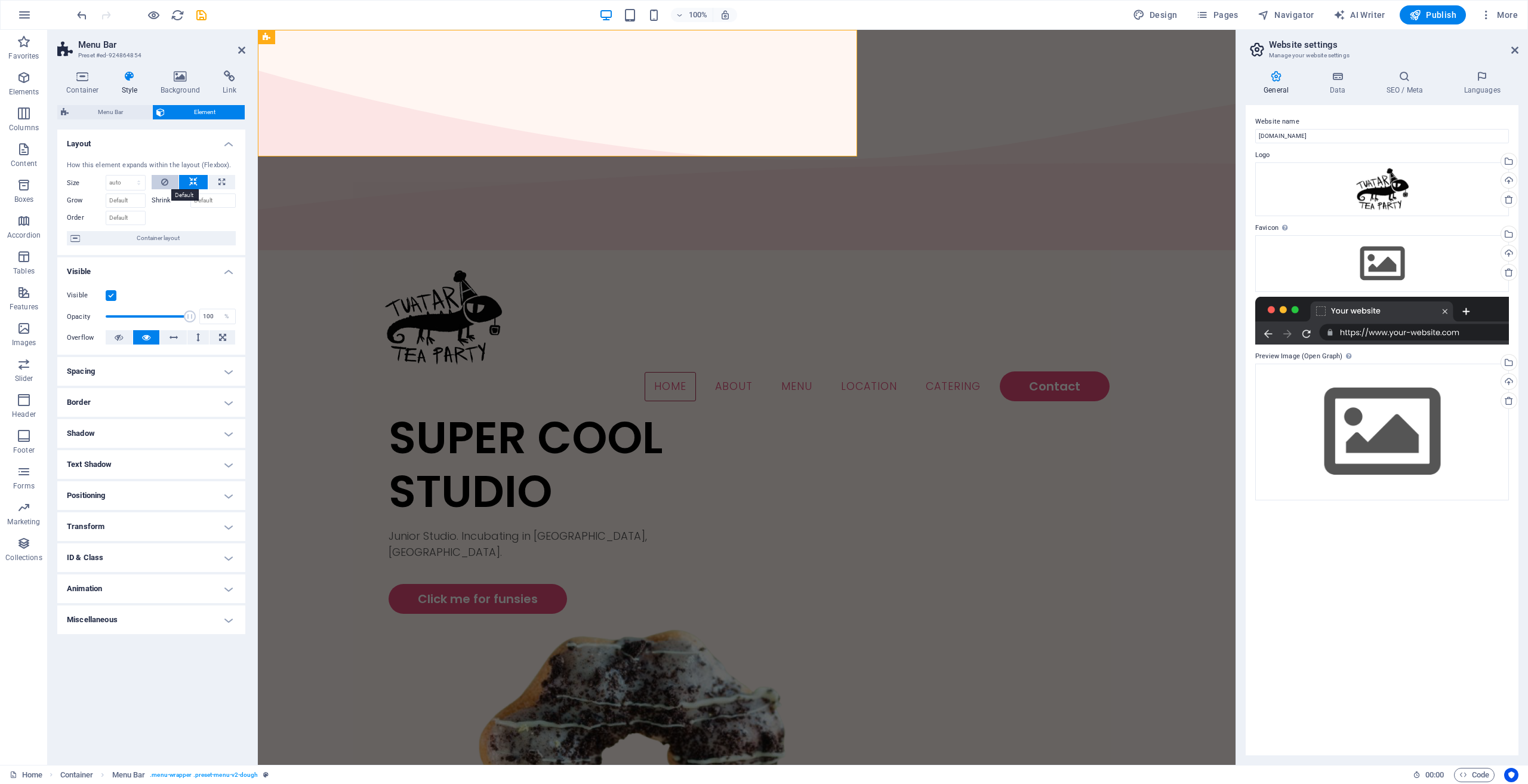
click at [157, 179] on button at bounding box center [165, 181] width 27 height 14
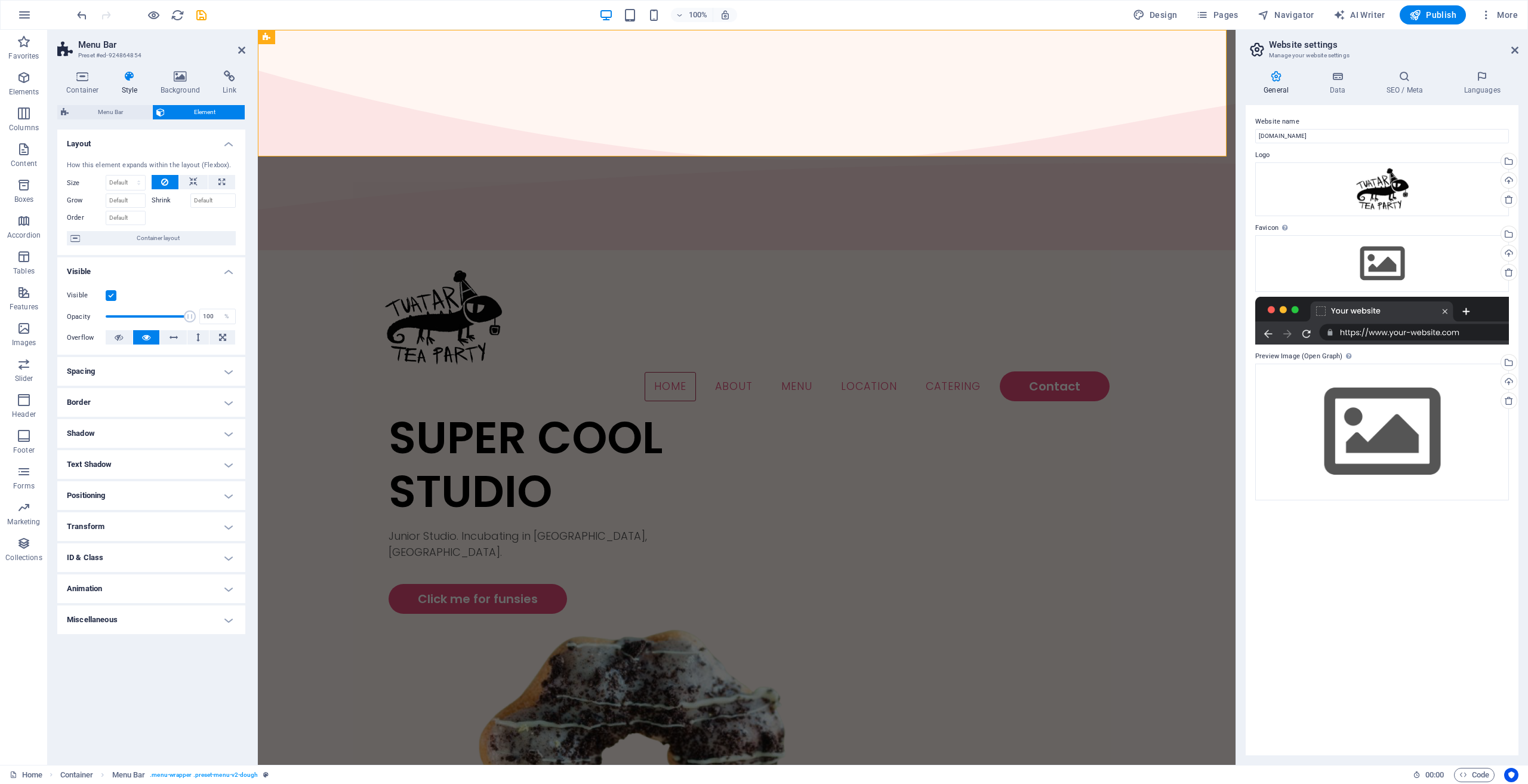
click at [136, 493] on h4 "Positioning" at bounding box center [151, 495] width 188 height 29
click at [136, 493] on h4 "Positioning" at bounding box center [151, 492] width 188 height 21
click at [155, 530] on h4 "Transform" at bounding box center [151, 526] width 188 height 29
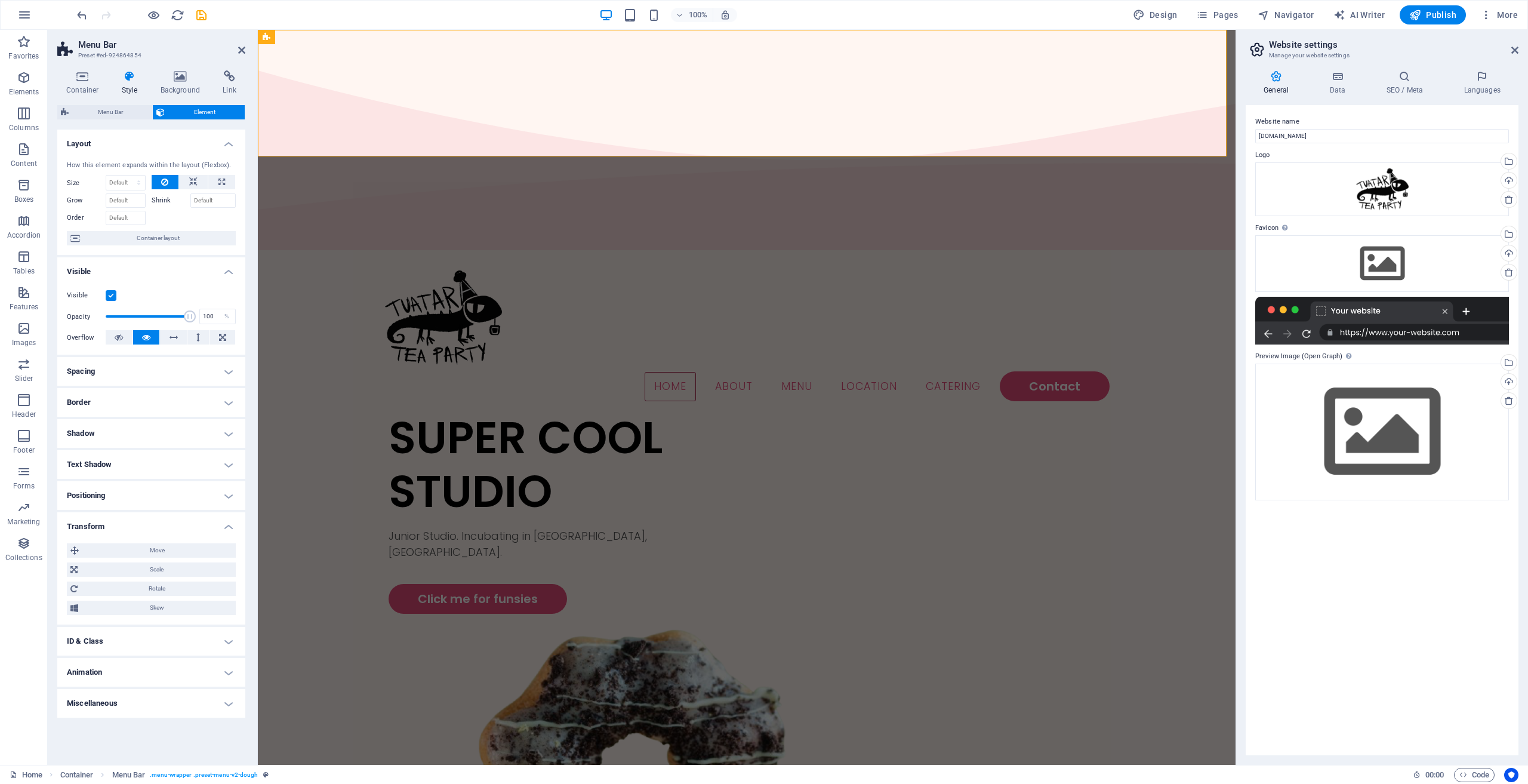
click at [155, 529] on h4 "Transform" at bounding box center [151, 523] width 188 height 21
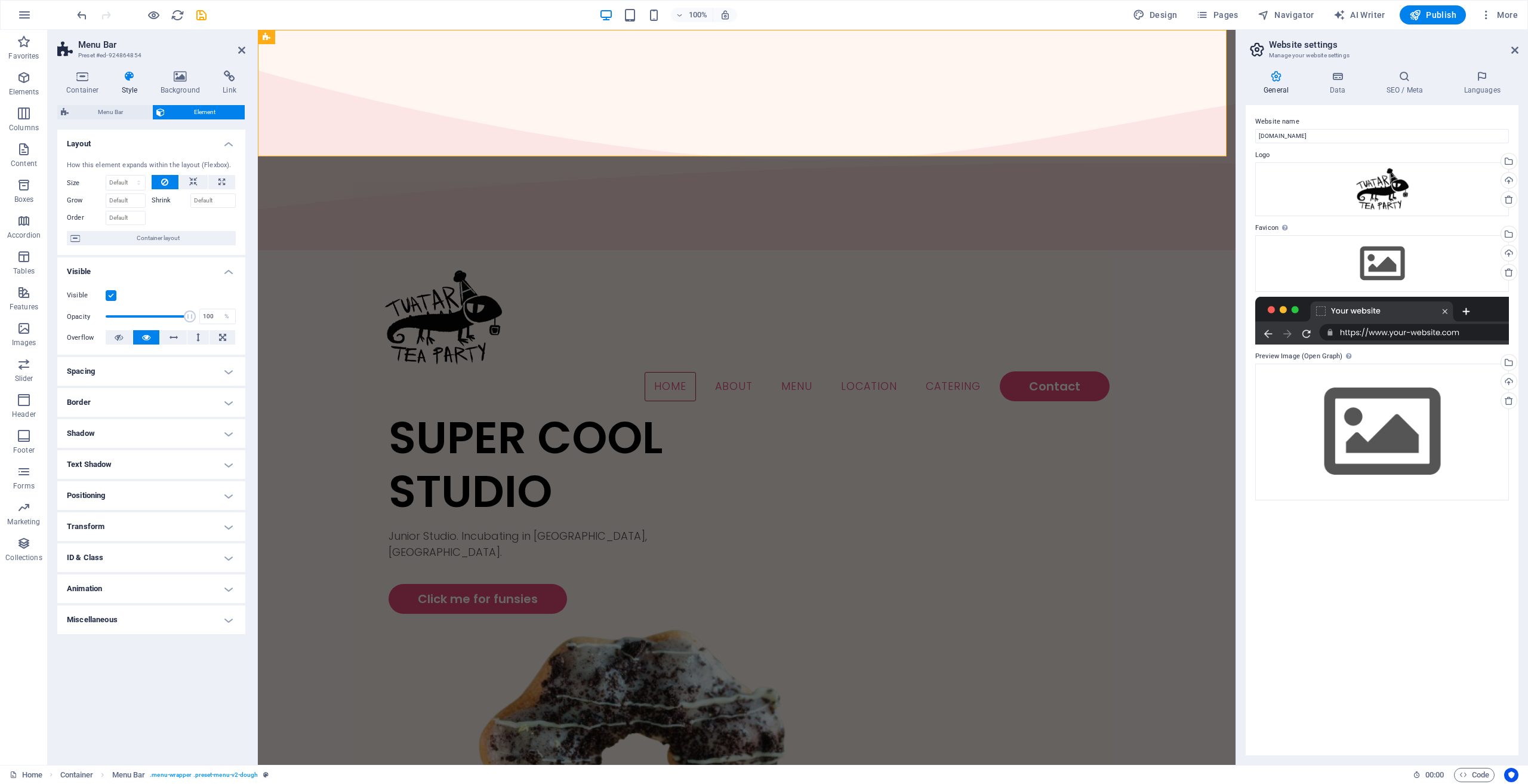
click at [180, 595] on h4 "Animation" at bounding box center [151, 588] width 188 height 29
click at [121, 634] on div "Copy Paste Preview Don't animate Show / Hide Slide up/down Zoom in/out Slide le…" at bounding box center [151, 618] width 188 height 46
click at [120, 627] on select "Don't animate Show / Hide Slide up/down Zoom in/out Slide left to right Slide r…" at bounding box center [152, 624] width 169 height 14
select select "move-left-to-right"
click at [67, 618] on select "Don't animate Show / Hide Slide up/down Zoom in/out Slide left to right Slide r…" at bounding box center [152, 624] width 169 height 14
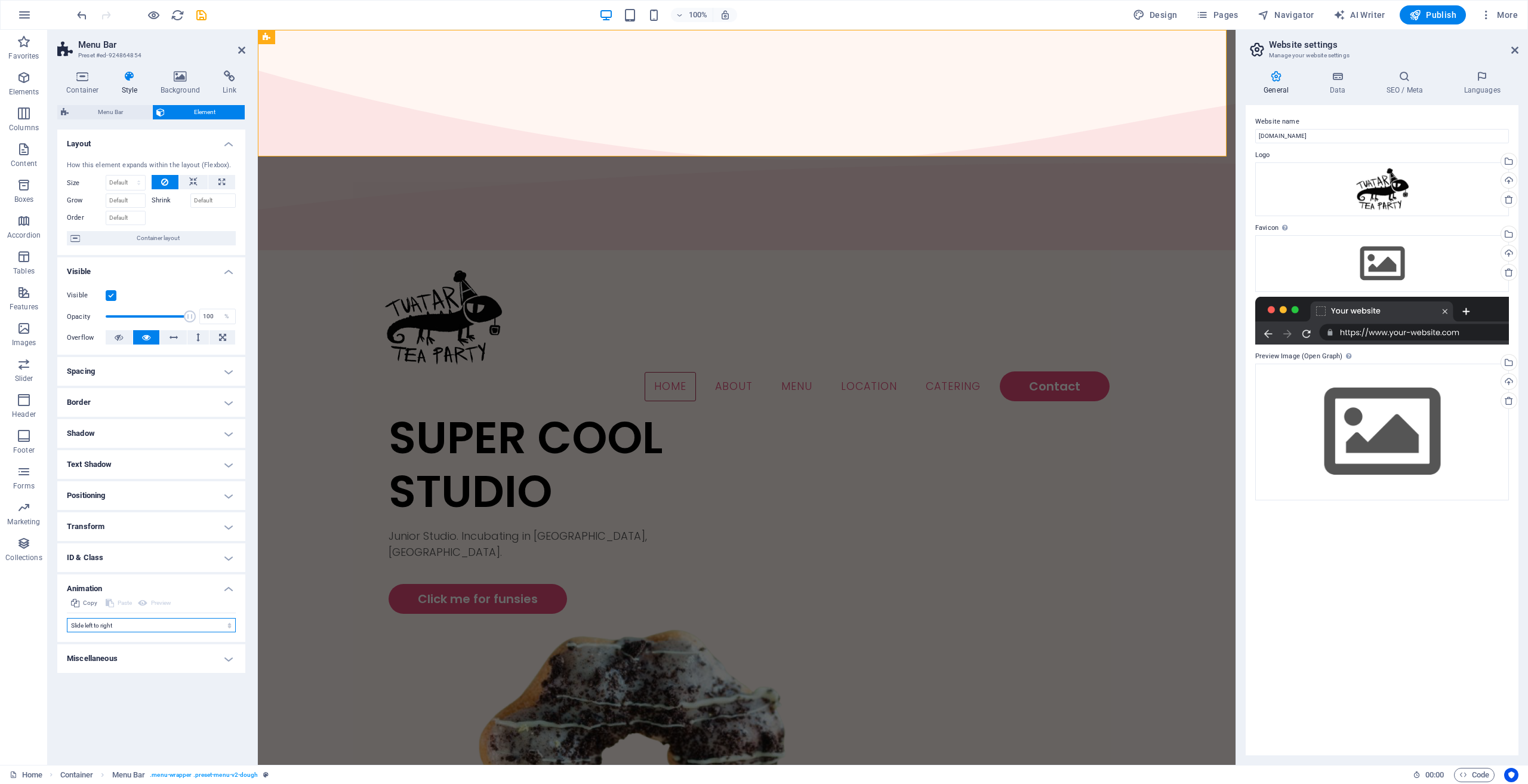
select select "scroll"
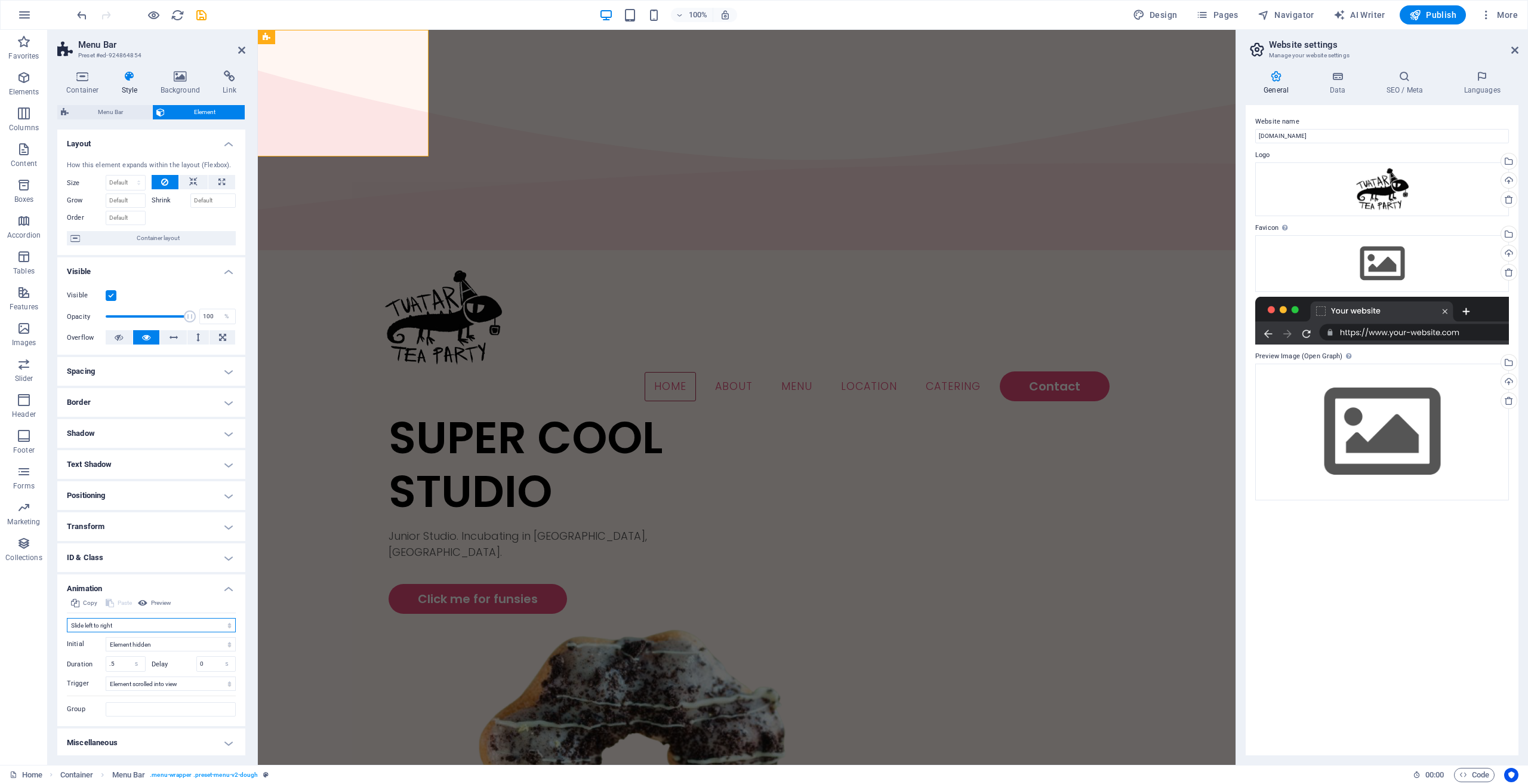
click at [141, 622] on select "Don't animate Show / Hide Slide up/down Zoom in/out Slide left to right Slide r…" at bounding box center [152, 624] width 169 height 14
click at [67, 618] on select "Don't animate Show / Hide Slide up/down Zoom in/out Slide left to right Slide r…" at bounding box center [152, 624] width 169 height 14
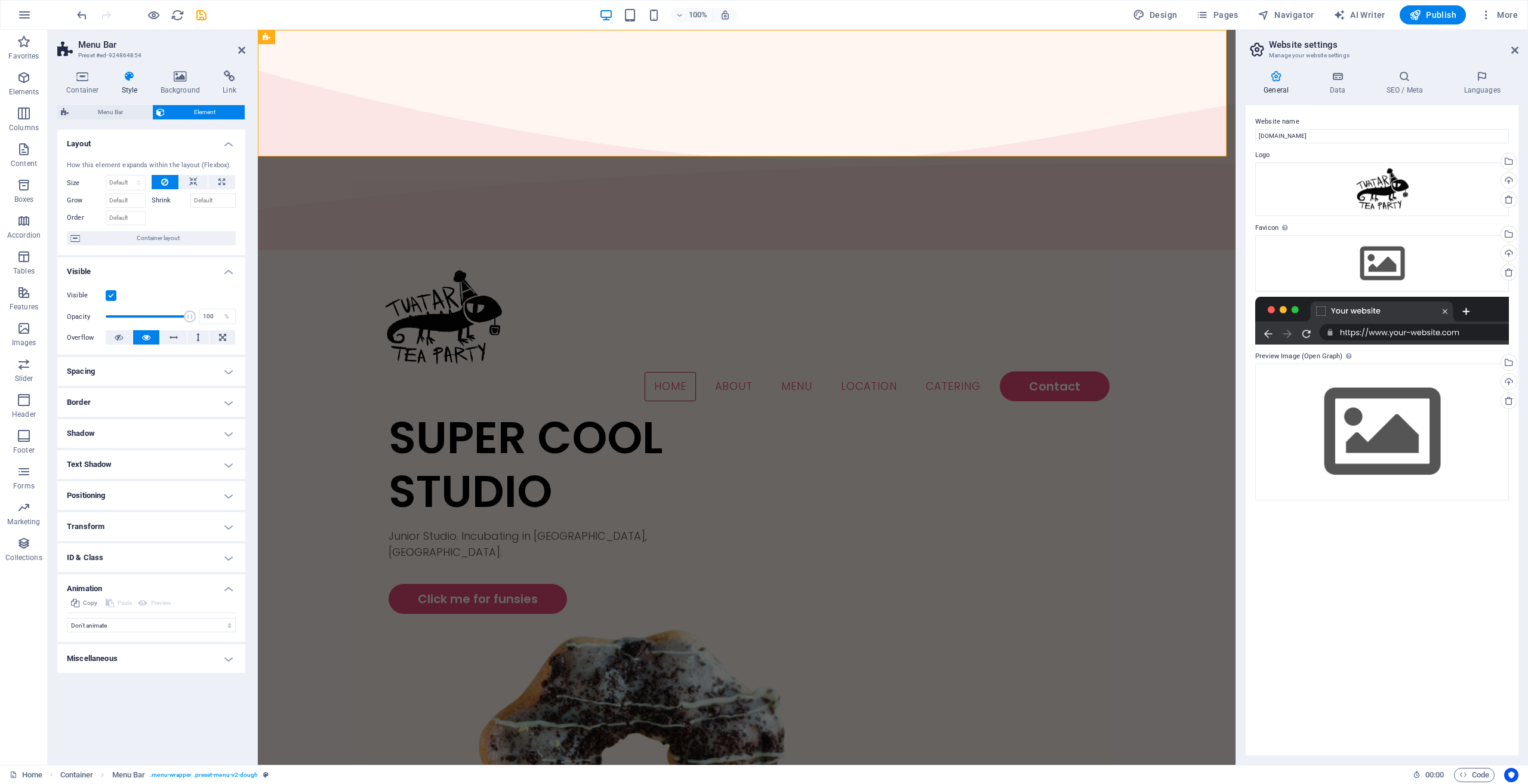
click at [132, 537] on h4 "Transform" at bounding box center [151, 526] width 188 height 29
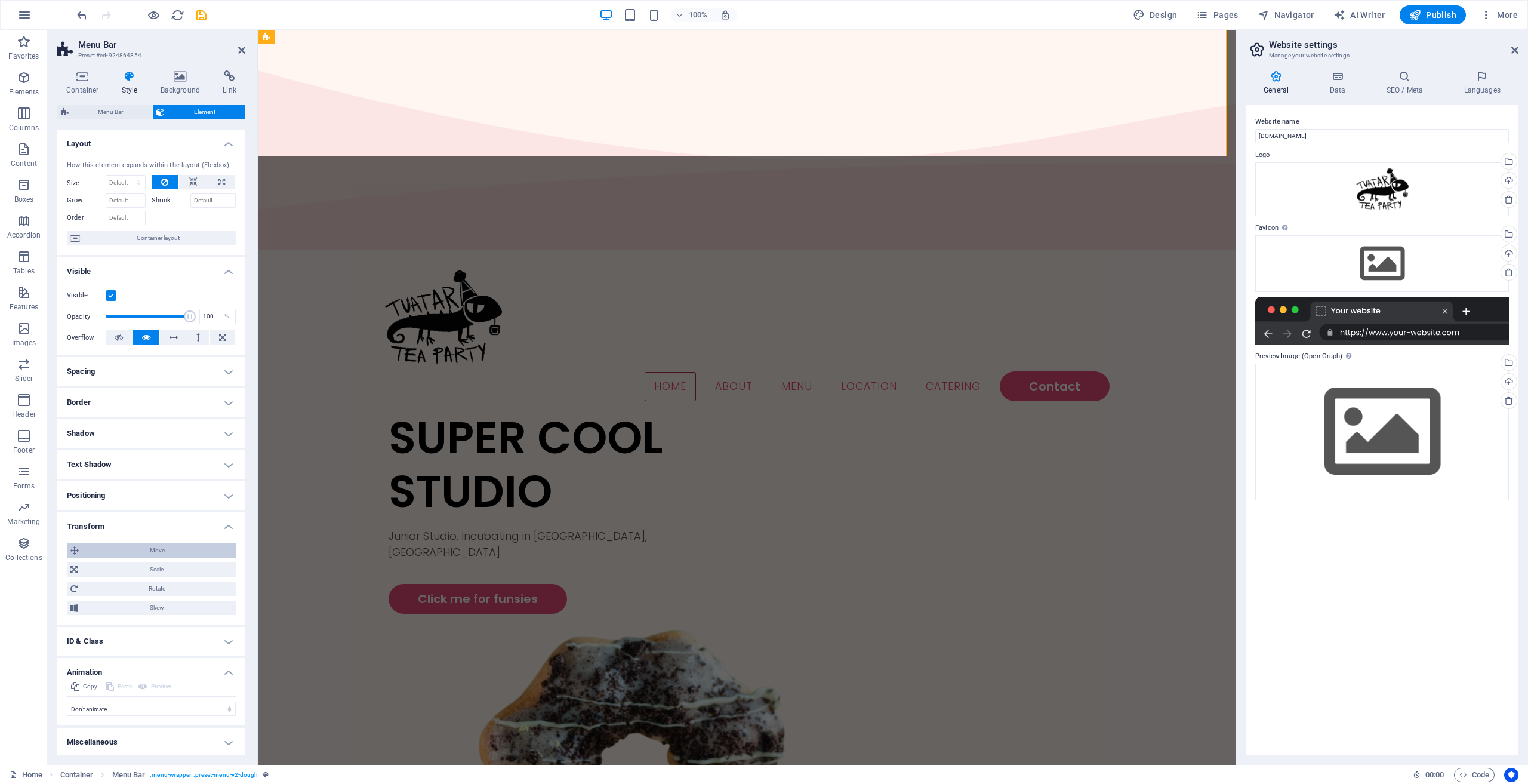
click at [139, 554] on span "Move" at bounding box center [157, 549] width 150 height 14
click at [139, 554] on span "Move" at bounding box center [157, 549] width 150 height 14
click at [144, 527] on h4 "Transform" at bounding box center [151, 523] width 188 height 21
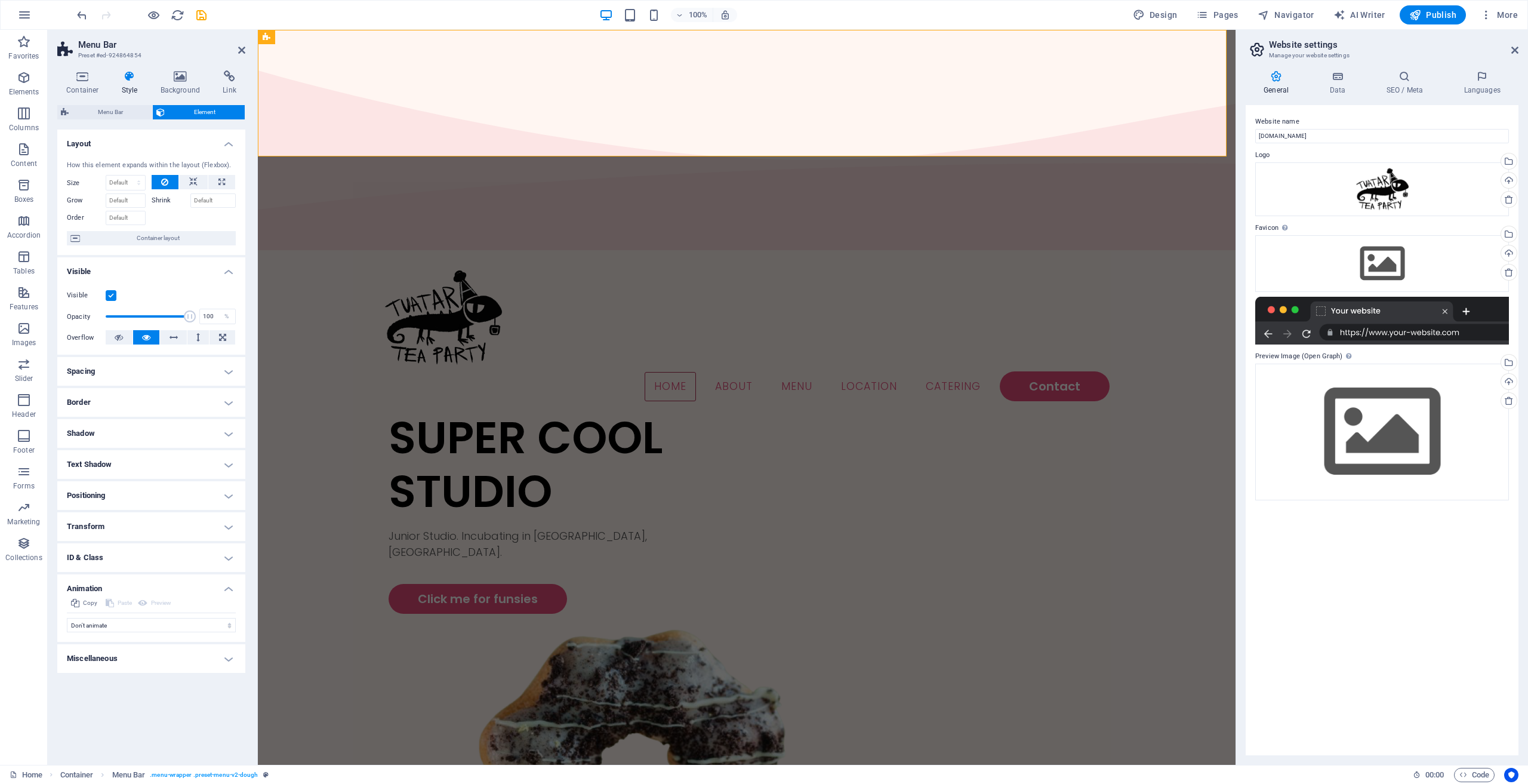
click at [120, 576] on h4 "Animation" at bounding box center [151, 585] width 188 height 21
click at [121, 586] on h4 "Animation" at bounding box center [151, 588] width 188 height 29
click at [113, 629] on select "Don't animate Show / Hide Slide up/down Zoom in/out Slide left to right Slide r…" at bounding box center [152, 624] width 169 height 14
click at [67, 618] on select "Don't animate Show / Hide Slide up/down Zoom in/out Slide left to right Slide r…" at bounding box center [152, 624] width 169 height 14
click at [106, 622] on select "Don't animate Show / Hide Slide up/down Zoom in/out Slide left to right Slide r…" at bounding box center [152, 624] width 169 height 14
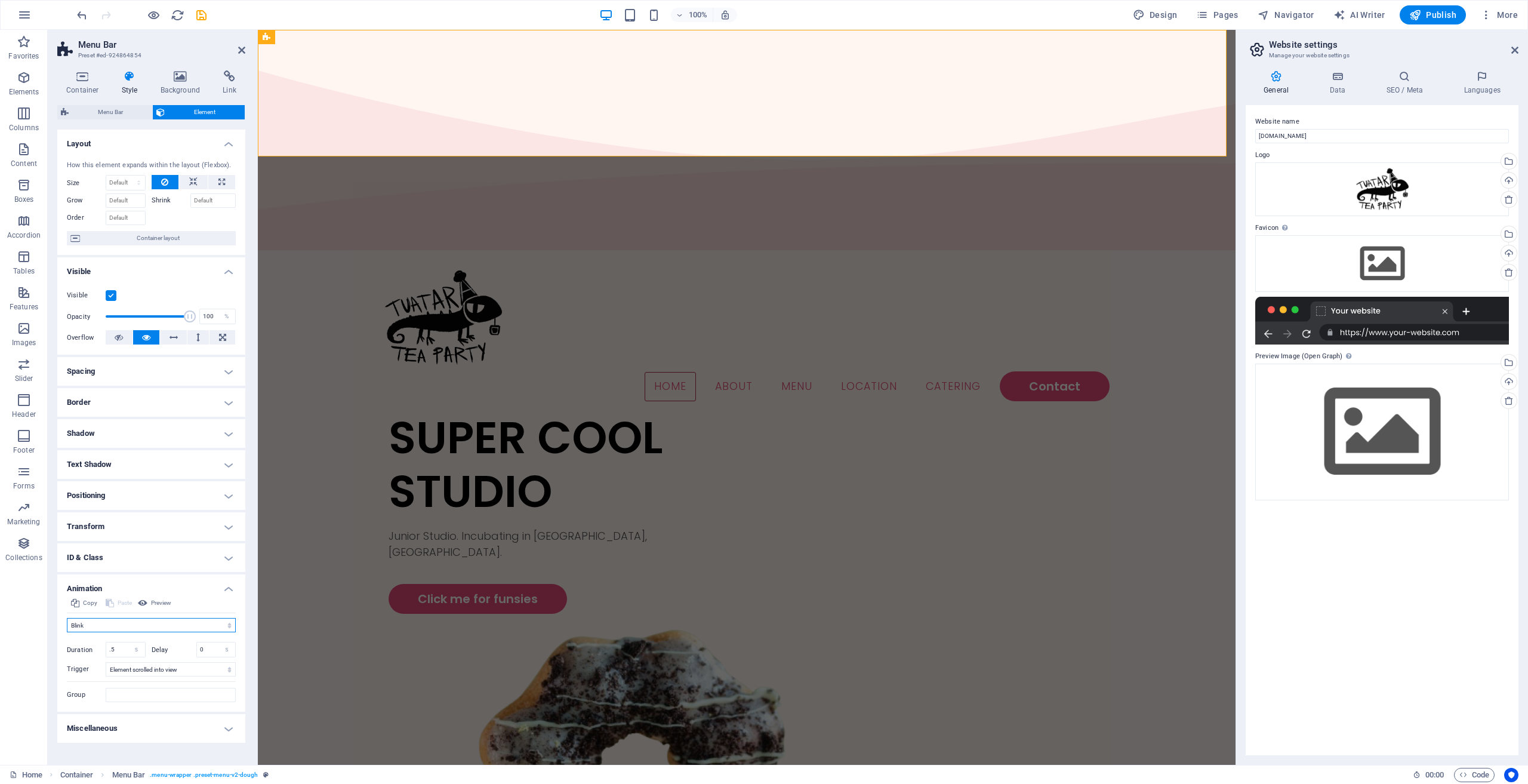
click at [67, 618] on select "Don't animate Show / Hide Slide up/down Zoom in/out Slide left to right Slide r…" at bounding box center [152, 624] width 169 height 14
click at [115, 620] on select "Don't animate Show / Hide Slide up/down Zoom in/out Slide left to right Slide r…" at bounding box center [152, 624] width 169 height 14
click at [67, 618] on select "Don't animate Show / Hide Slide up/down Zoom in/out Slide left to right Slide r…" at bounding box center [152, 624] width 169 height 14
click at [103, 623] on select "Don't animate Show / Hide Slide up/down Zoom in/out Slide left to right Slide r…" at bounding box center [152, 624] width 169 height 14
click at [67, 618] on select "Don't animate Show / Hide Slide up/down Zoom in/out Slide left to right Slide r…" at bounding box center [152, 624] width 169 height 14
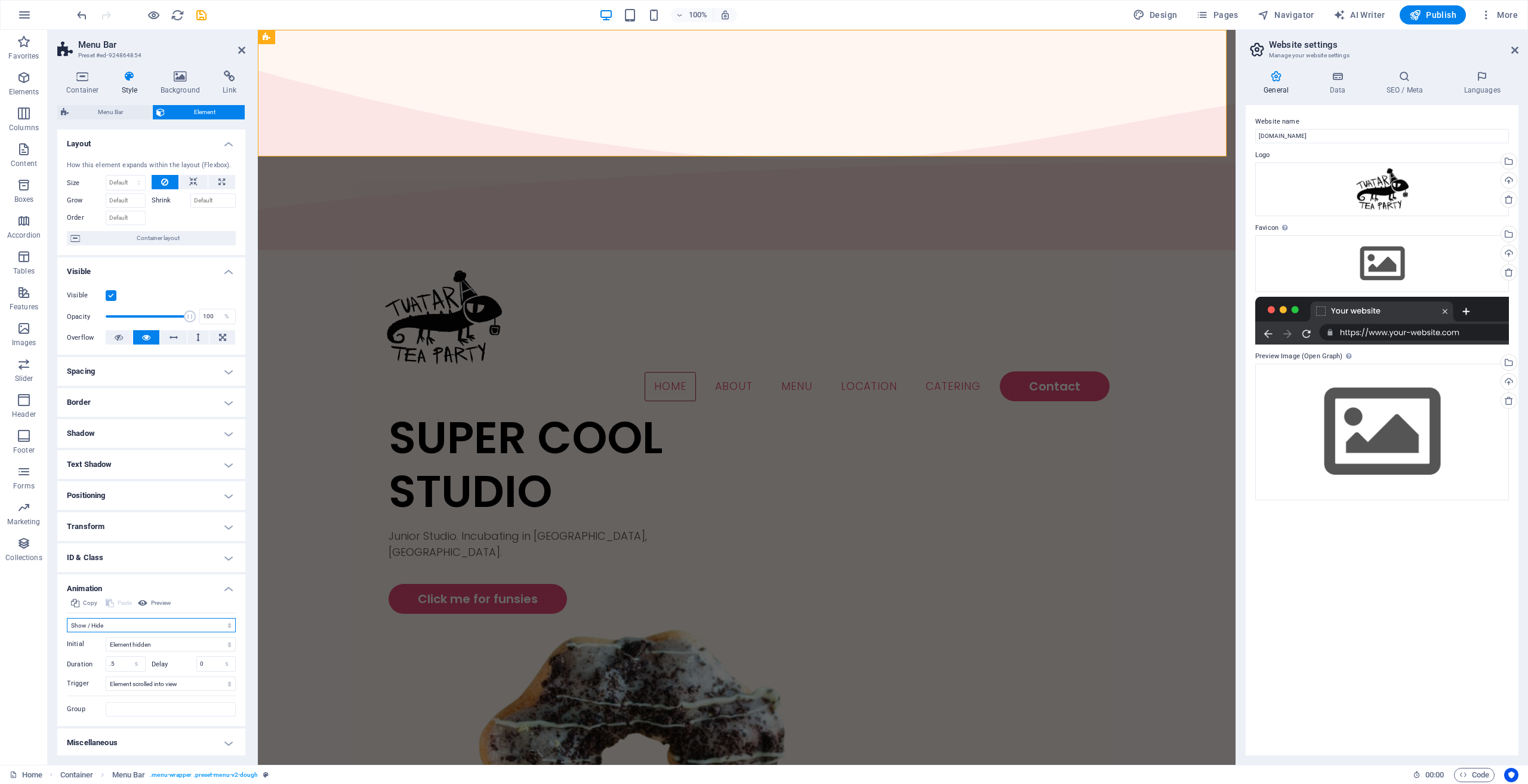
click at [104, 622] on select "Don't animate Show / Hide Slide up/down Zoom in/out Slide left to right Slide r…" at bounding box center [152, 624] width 169 height 14
click at [67, 618] on select "Don't animate Show / Hide Slide up/down Zoom in/out Slide left to right Slide r…" at bounding box center [152, 624] width 169 height 14
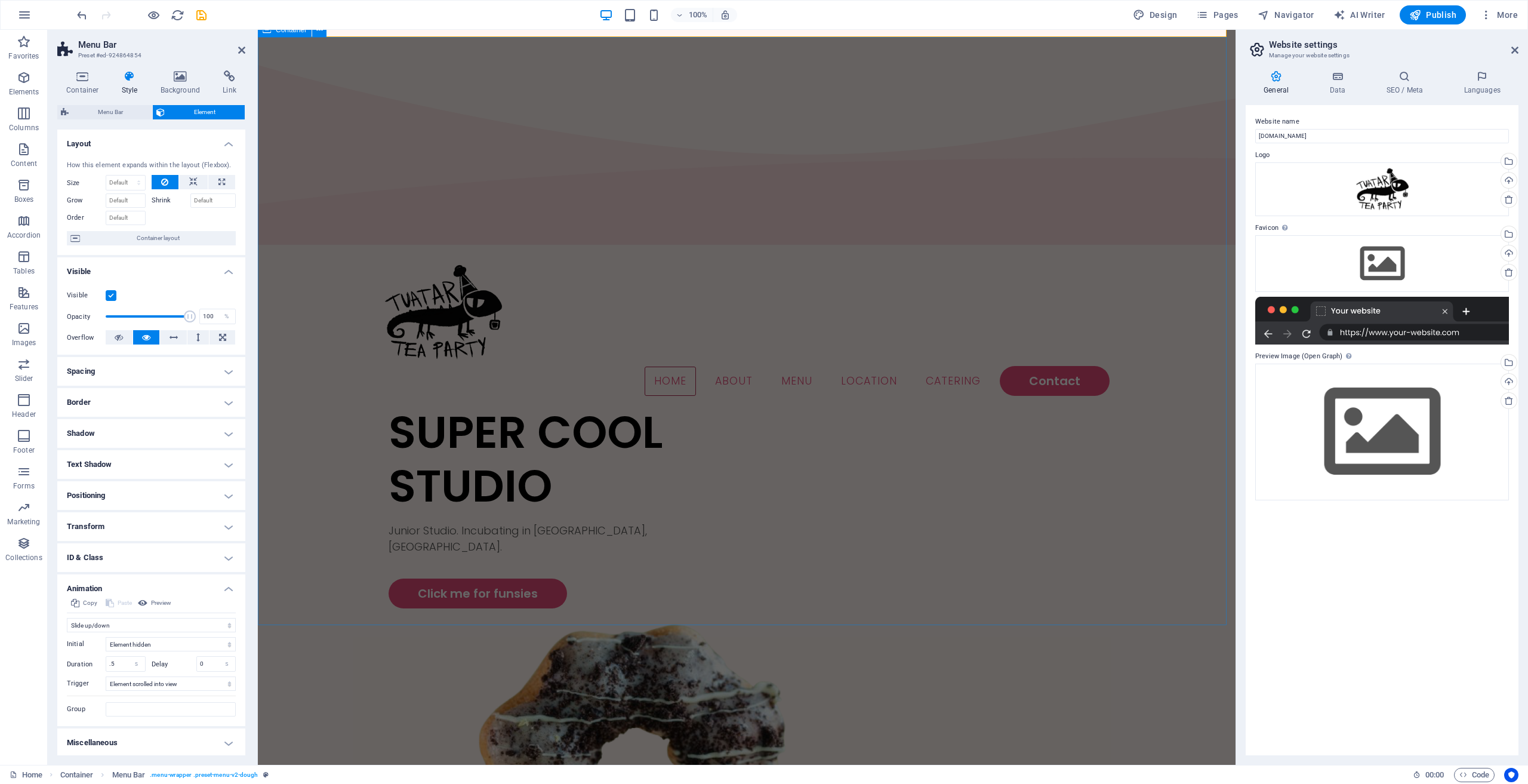
scroll to position [0, 0]
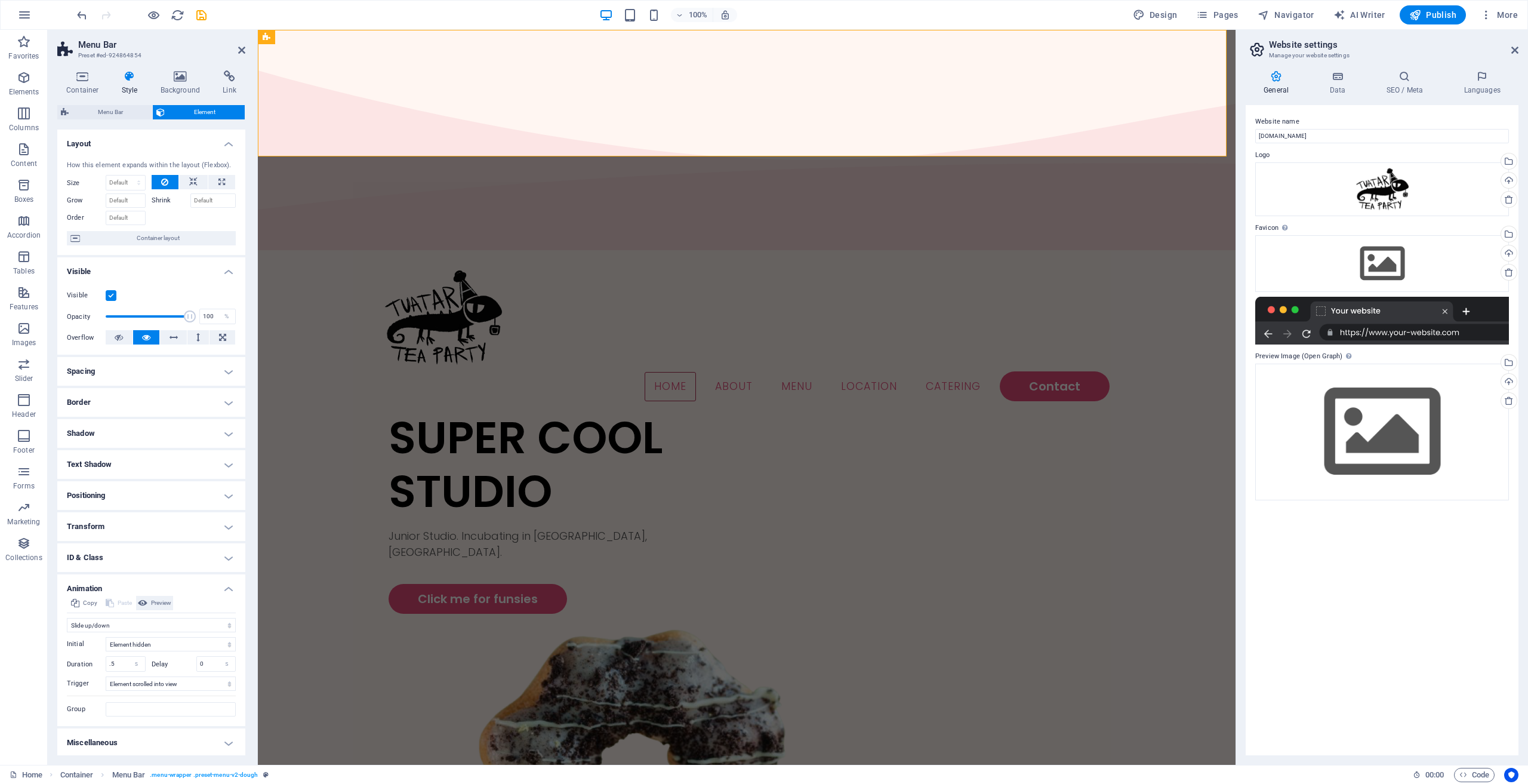
click at [168, 601] on span "Preview" at bounding box center [161, 602] width 21 height 14
click at [154, 605] on span "Preview" at bounding box center [161, 602] width 21 height 14
click at [115, 622] on select "Don't animate Show / Hide Slide up/down Zoom in/out Slide left to right Slide r…" at bounding box center [152, 624] width 169 height 14
click at [67, 618] on select "Don't animate Show / Hide Slide up/down Zoom in/out Slide left to right Slide r…" at bounding box center [152, 624] width 169 height 14
click at [113, 625] on select "Don't animate Show / Hide Slide up/down Zoom in/out Slide left to right Slide r…" at bounding box center [152, 624] width 169 height 14
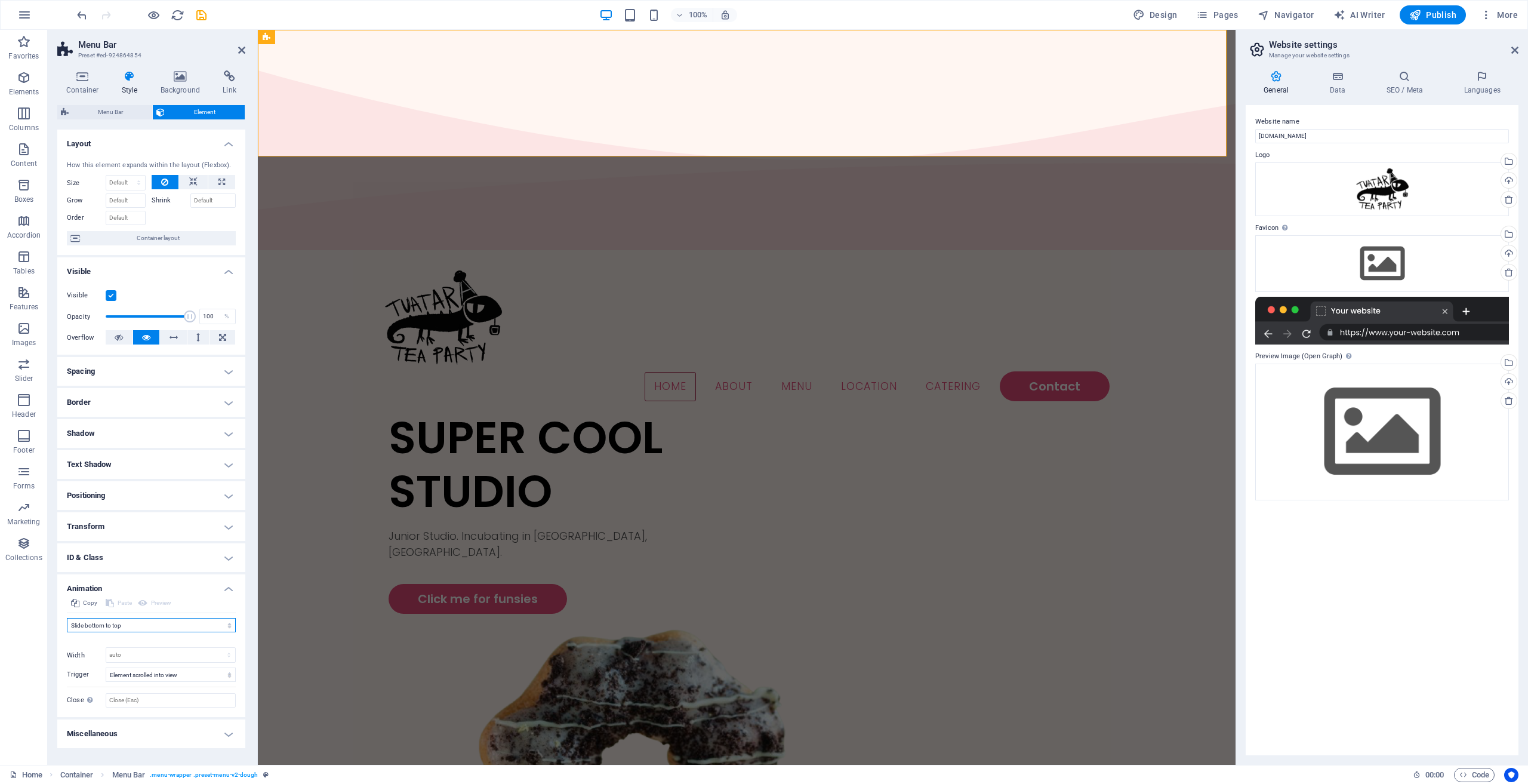
click at [67, 618] on select "Don't animate Show / Hide Slide up/down Zoom in/out Slide left to right Slide r…" at bounding box center [152, 624] width 169 height 14
click at [141, 608] on icon at bounding box center [143, 602] width 10 height 14
click at [131, 613] on div "Copy Paste Preview Don't animate Show / Hide Slide up/down Zoom in/out Slide le…" at bounding box center [151, 660] width 188 height 130
click at [132, 623] on select "Don't animate Show / Hide Slide up/down Zoom in/out Slide left to right Slide r…" at bounding box center [152, 624] width 169 height 14
select select "shrink"
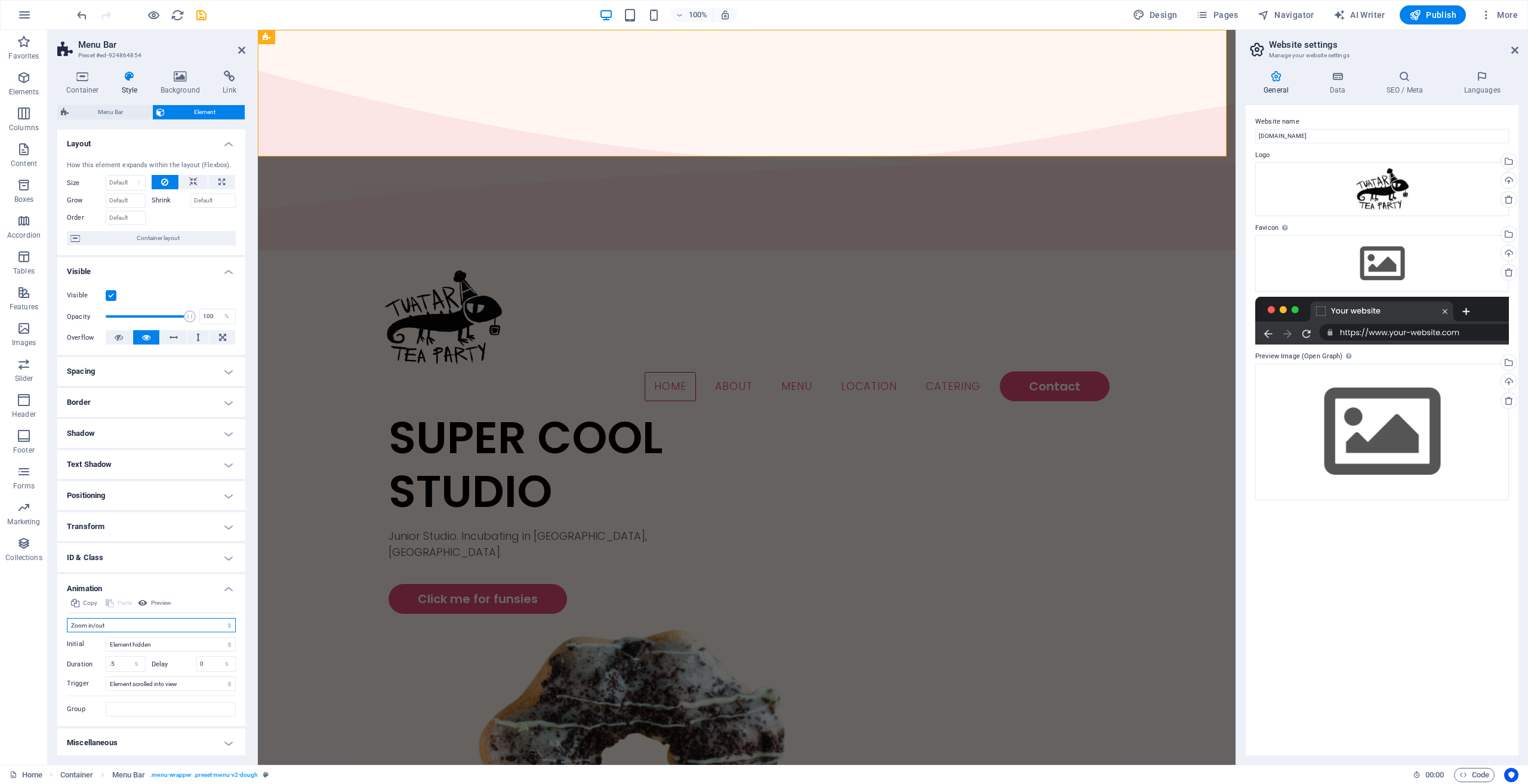
click at [67, 618] on select "Don't animate Show / Hide Slide up/down Zoom in/out Slide left to right Slide r…" at bounding box center [152, 624] width 169 height 14
click at [148, 604] on button "Preview" at bounding box center [154, 602] width 37 height 14
click at [146, 624] on select "Don't animate Show / Hide Slide up/down Zoom in/out Slide left to right Slide r…" at bounding box center [152, 624] width 169 height 14
click at [172, 435] on h4 "Shadow" at bounding box center [151, 433] width 188 height 29
click at [214, 429] on h4 "Shadow" at bounding box center [151, 430] width 188 height 21
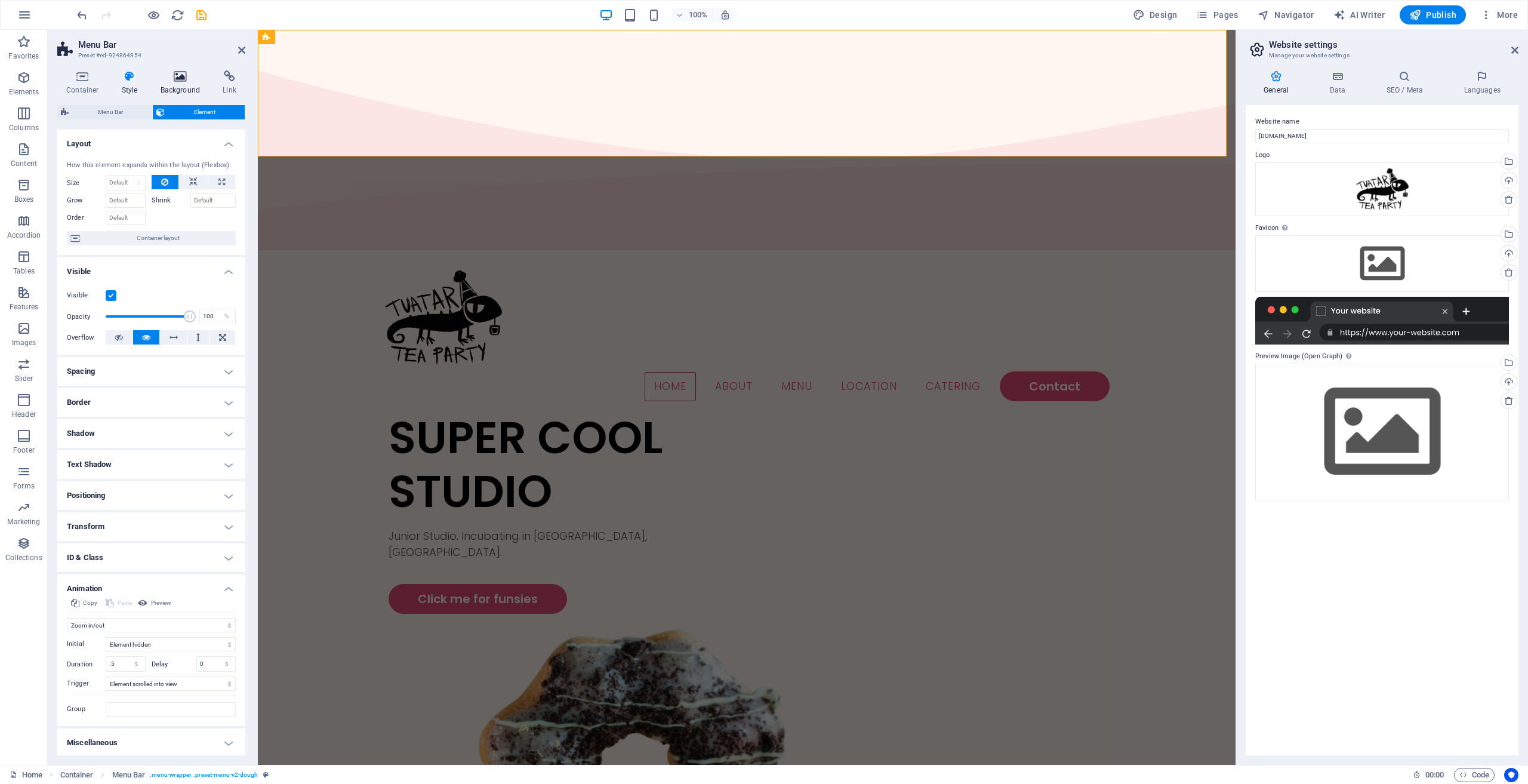
click at [201, 75] on icon at bounding box center [180, 76] width 58 height 12
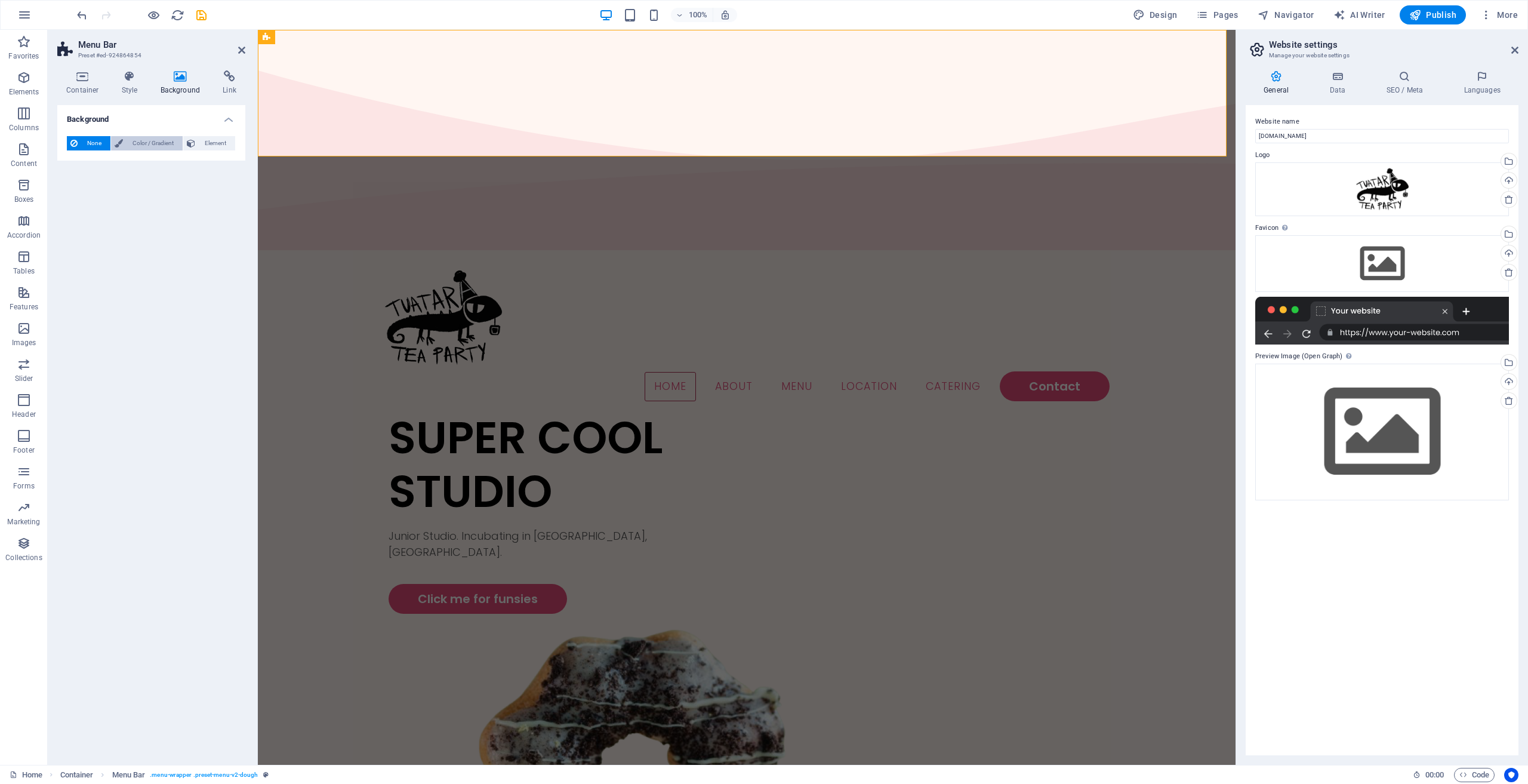
click at [164, 148] on span "Color / Gradient" at bounding box center [153, 143] width 52 height 14
click at [94, 140] on span "None" at bounding box center [94, 143] width 25 height 14
click at [159, 136] on span "Color / Gradient" at bounding box center [153, 143] width 52 height 14
click at [94, 140] on span "None" at bounding box center [94, 143] width 25 height 14
click at [164, 139] on span "Color / Gradient" at bounding box center [153, 143] width 52 height 14
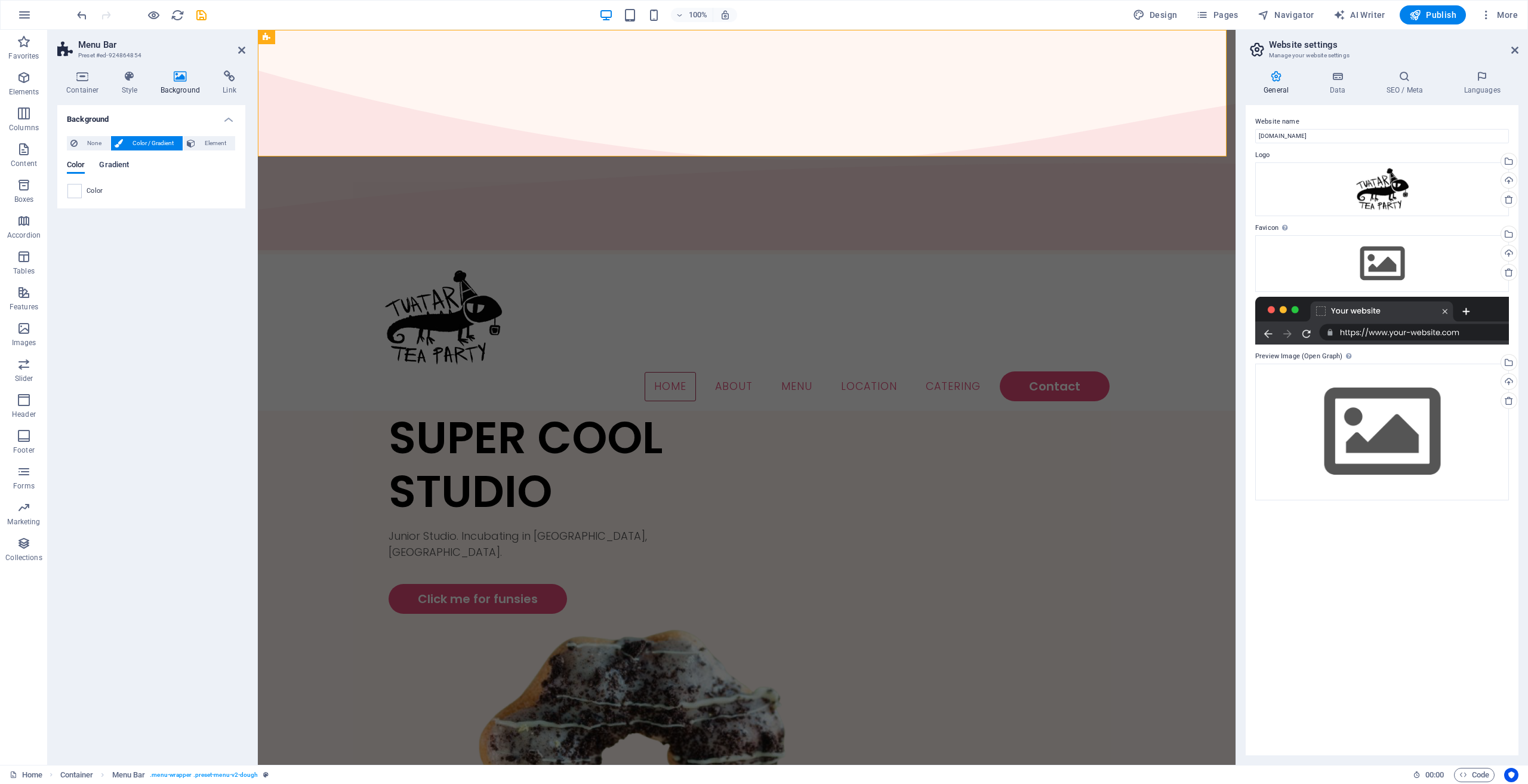
click at [109, 165] on span "Gradient" at bounding box center [114, 166] width 30 height 16
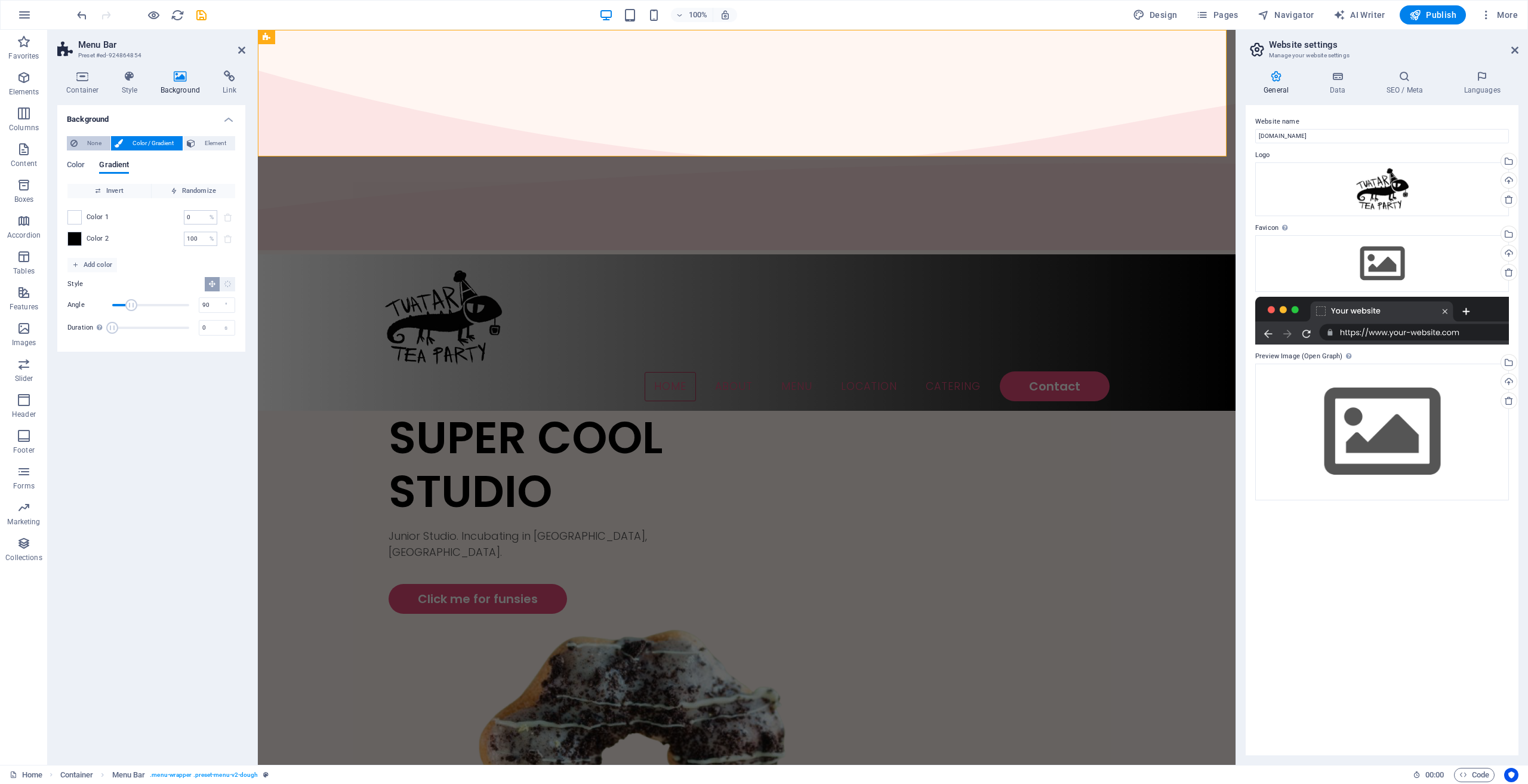
click at [85, 144] on span "None" at bounding box center [94, 143] width 25 height 14
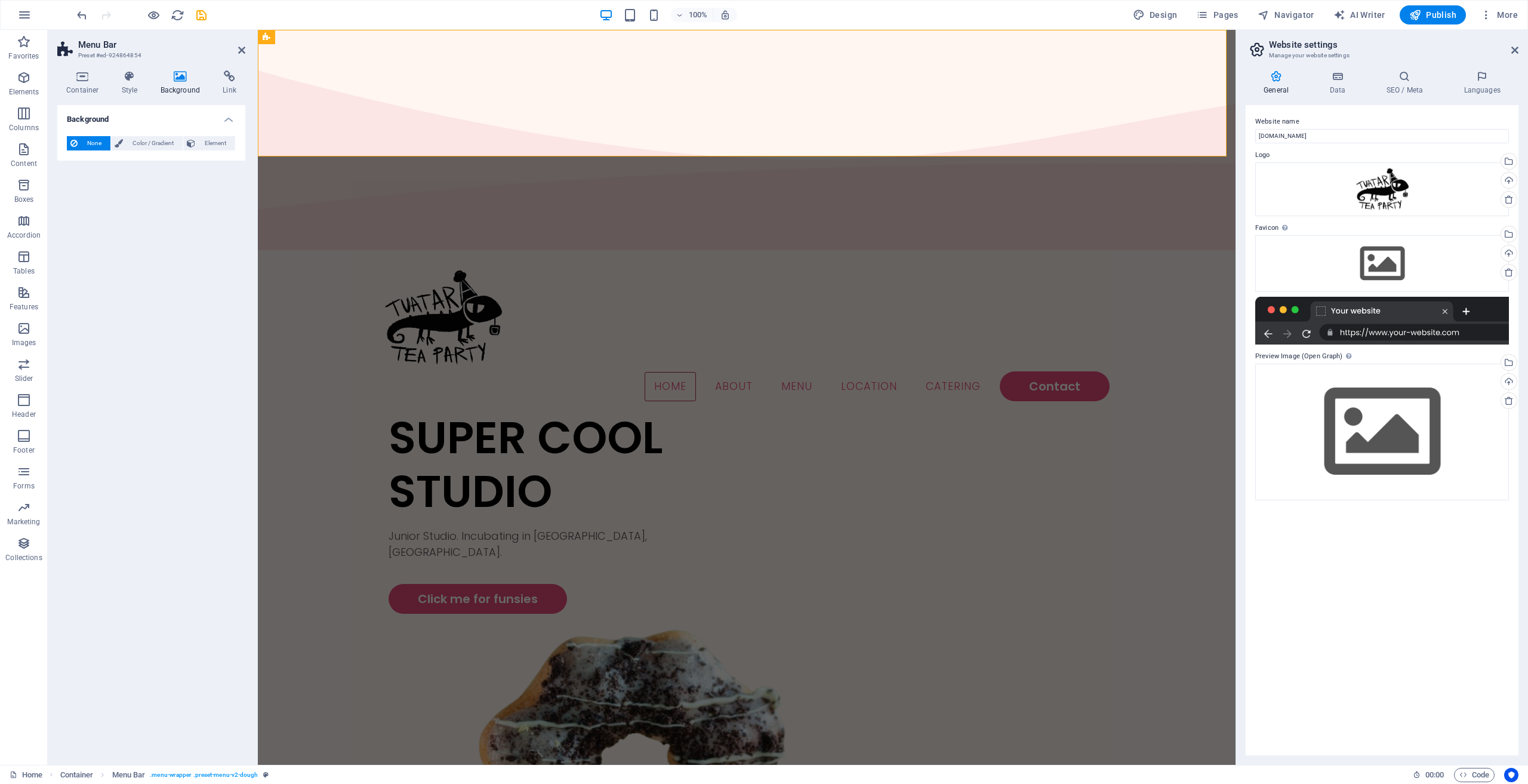
click at [94, 144] on span "None" at bounding box center [94, 143] width 25 height 14
click at [225, 138] on span "Element" at bounding box center [215, 143] width 33 height 14
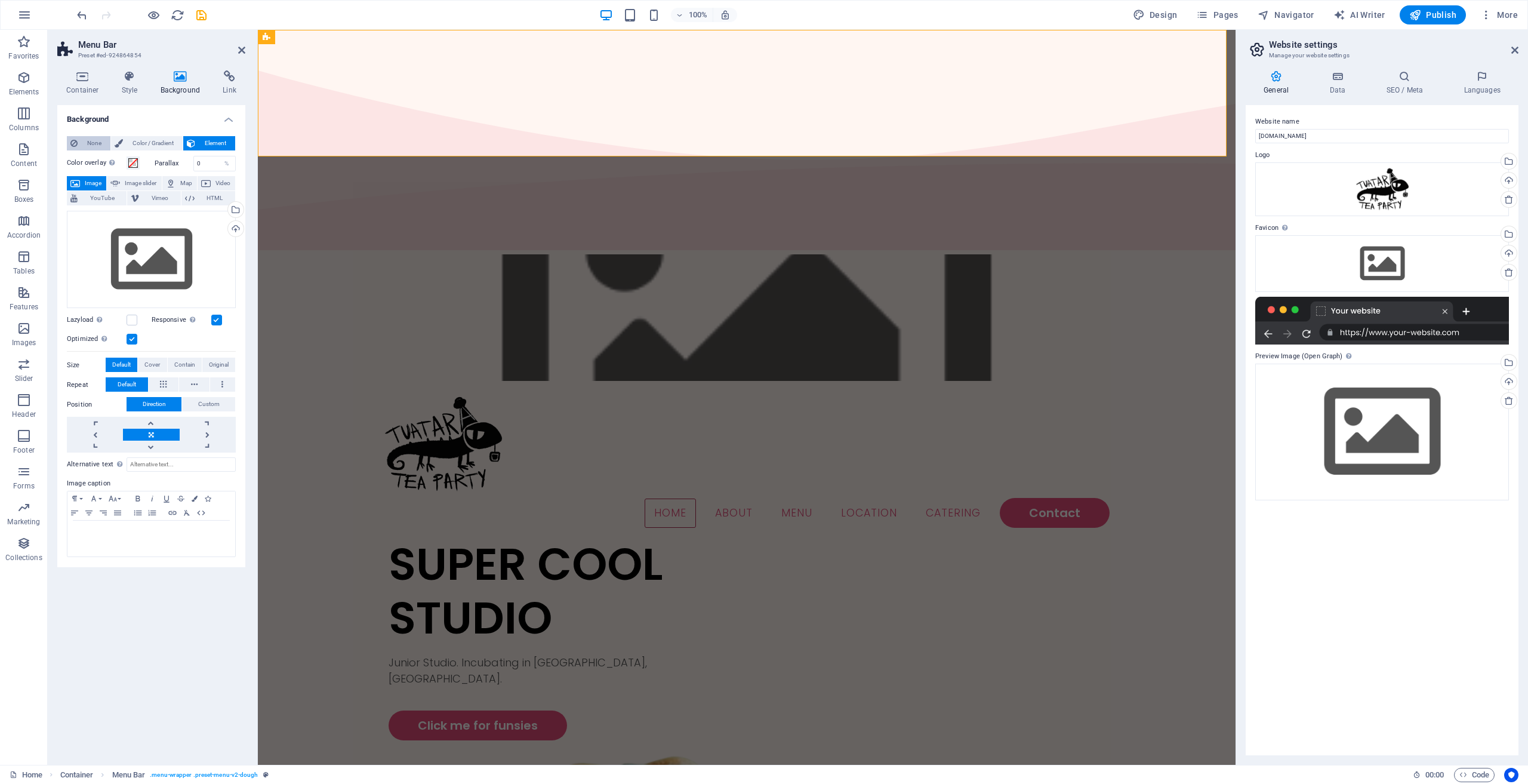
click at [84, 144] on span "None" at bounding box center [94, 143] width 25 height 14
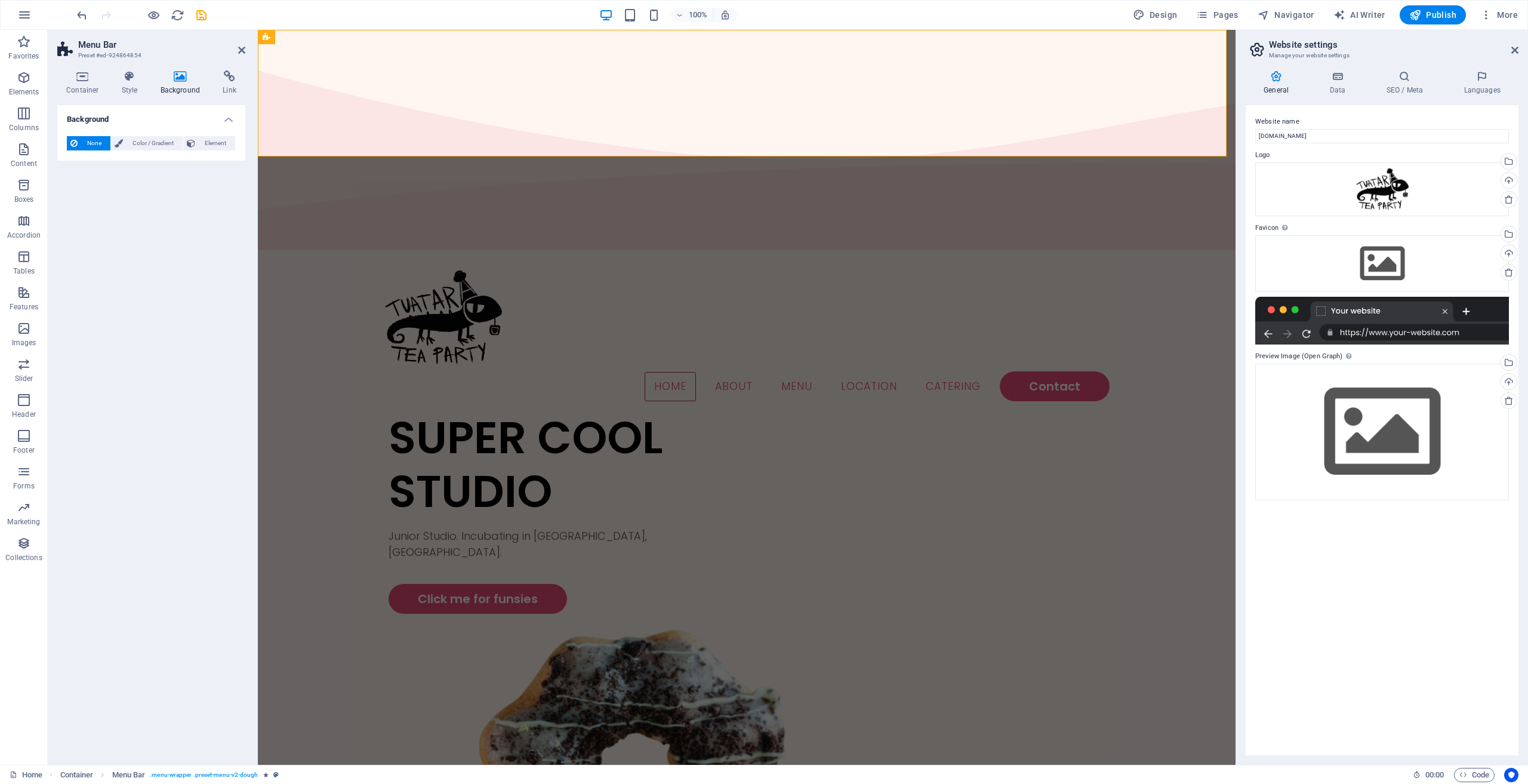
click at [225, 116] on h4 "Background" at bounding box center [151, 116] width 188 height 21
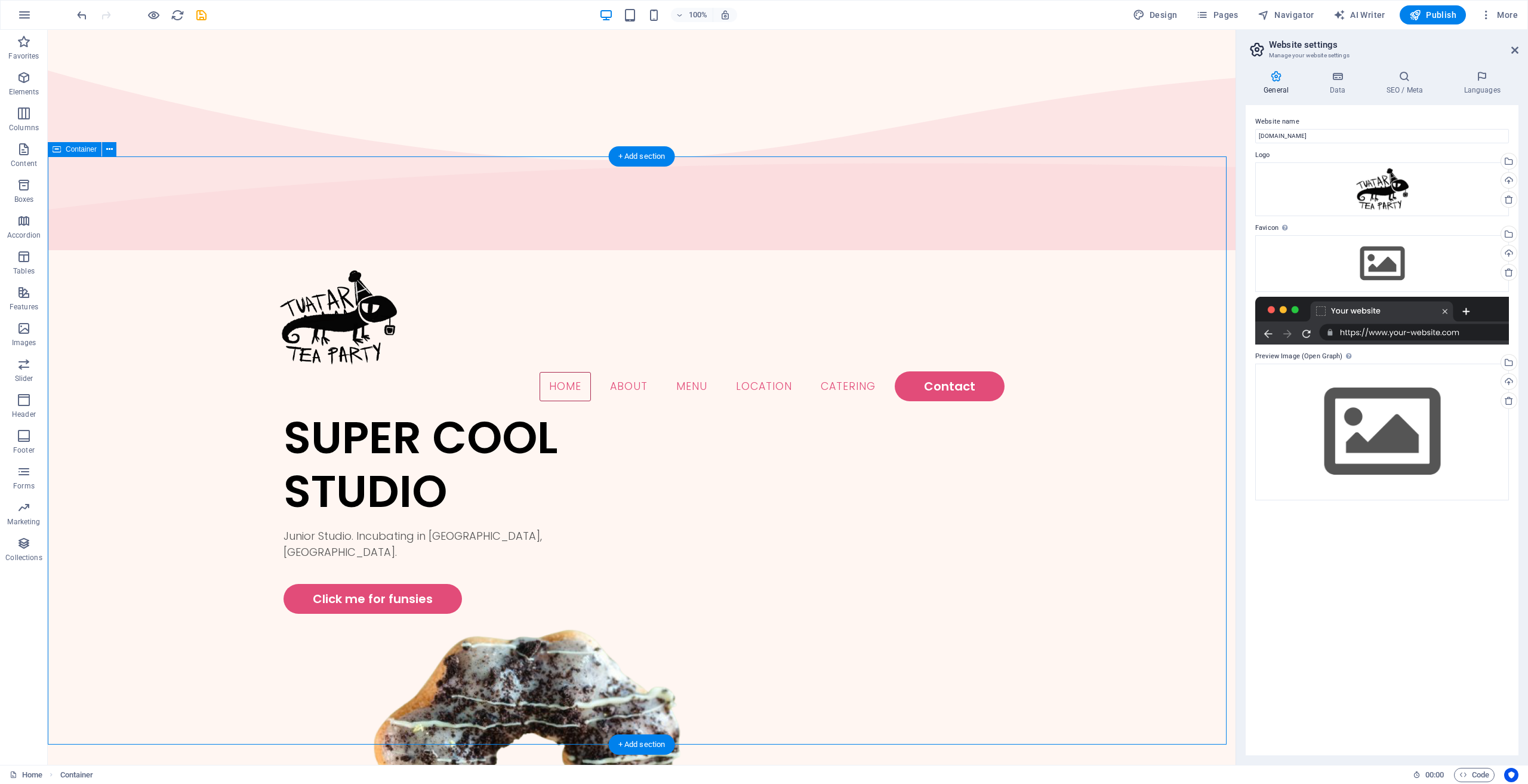
select select "vh"
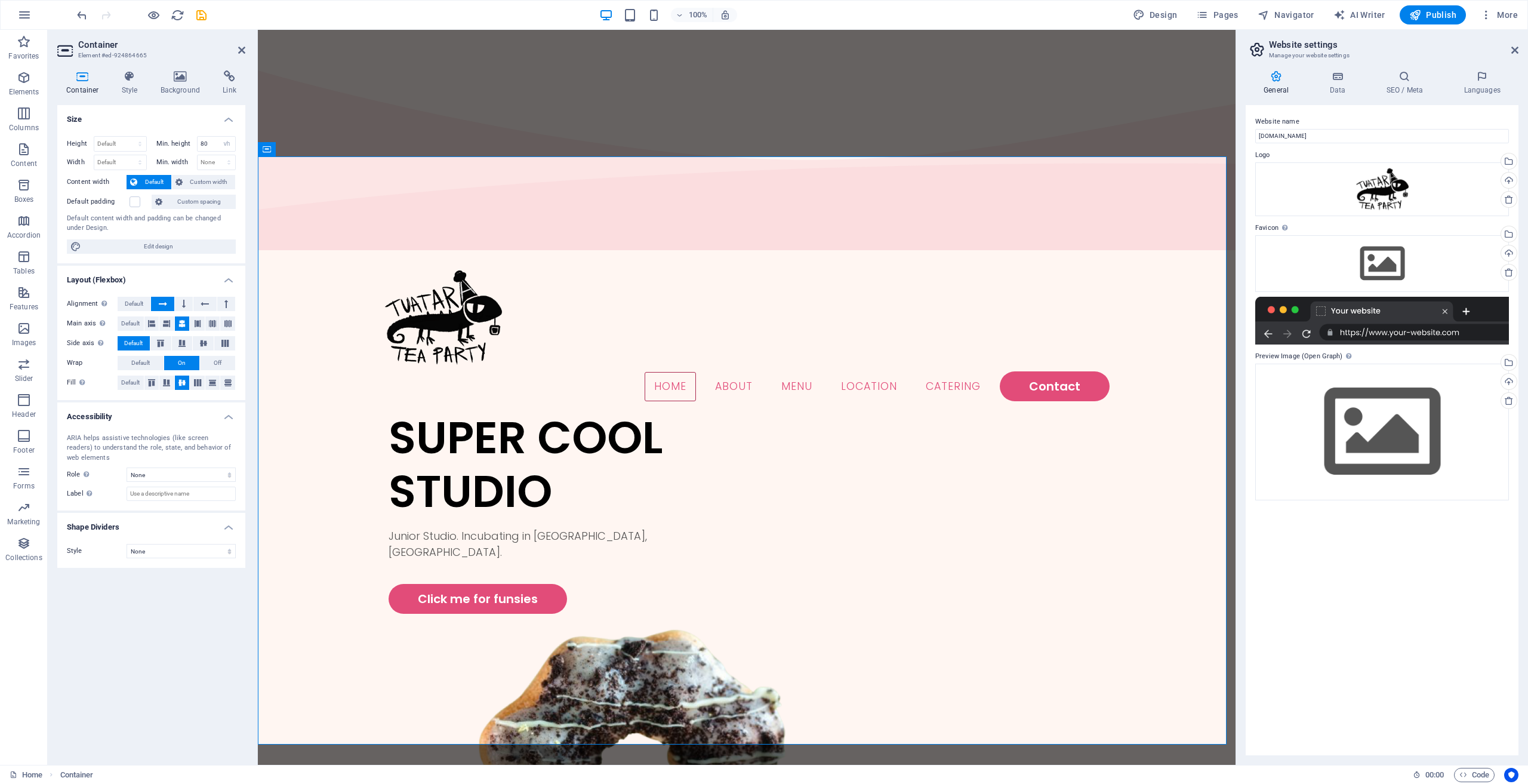
click at [188, 70] on div "Container Style Background Link Size Height Default px rem % vh vw Min. height …" at bounding box center [151, 413] width 208 height 704
click at [181, 80] on icon at bounding box center [180, 76] width 58 height 12
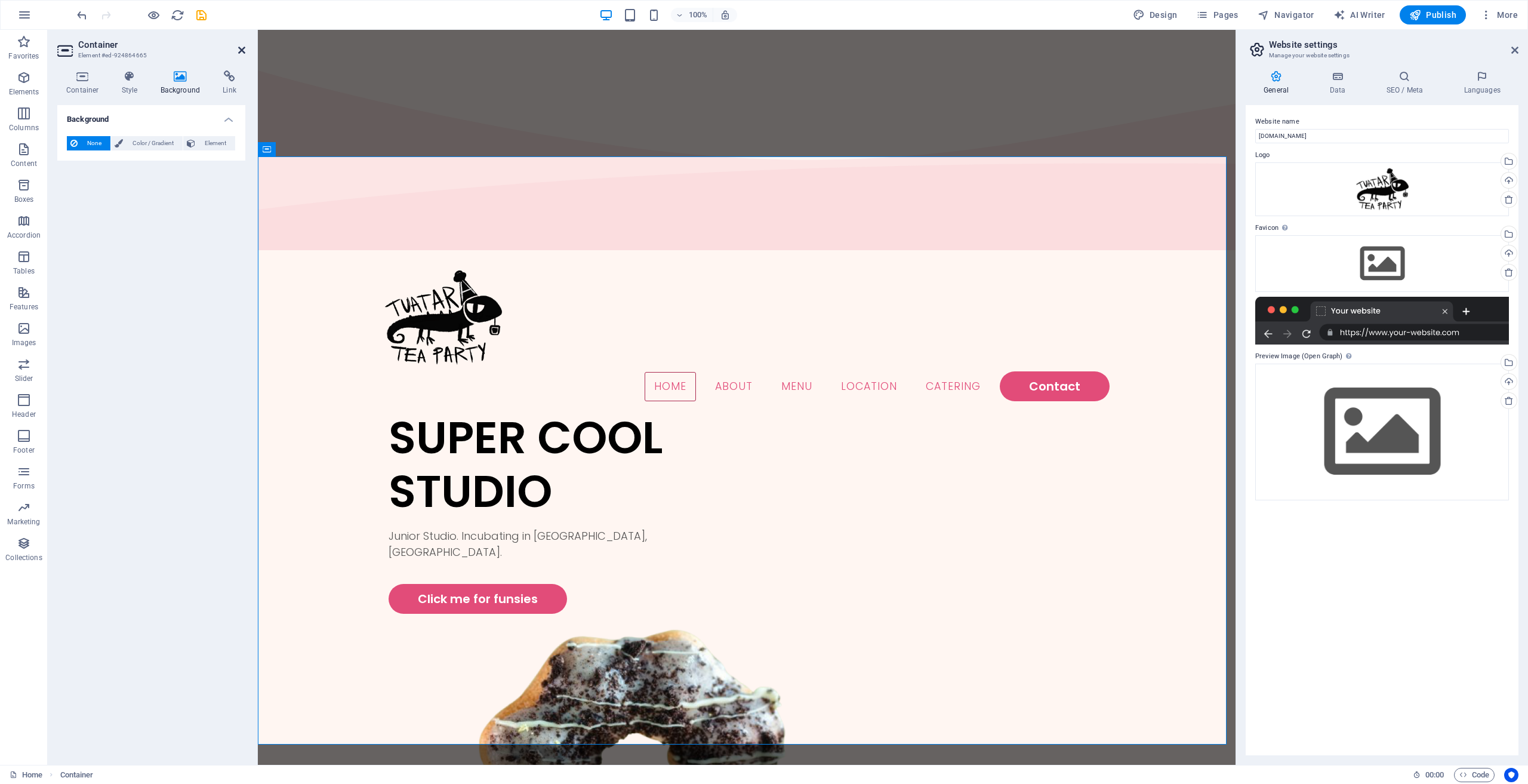
click at [243, 48] on icon at bounding box center [241, 50] width 7 height 10
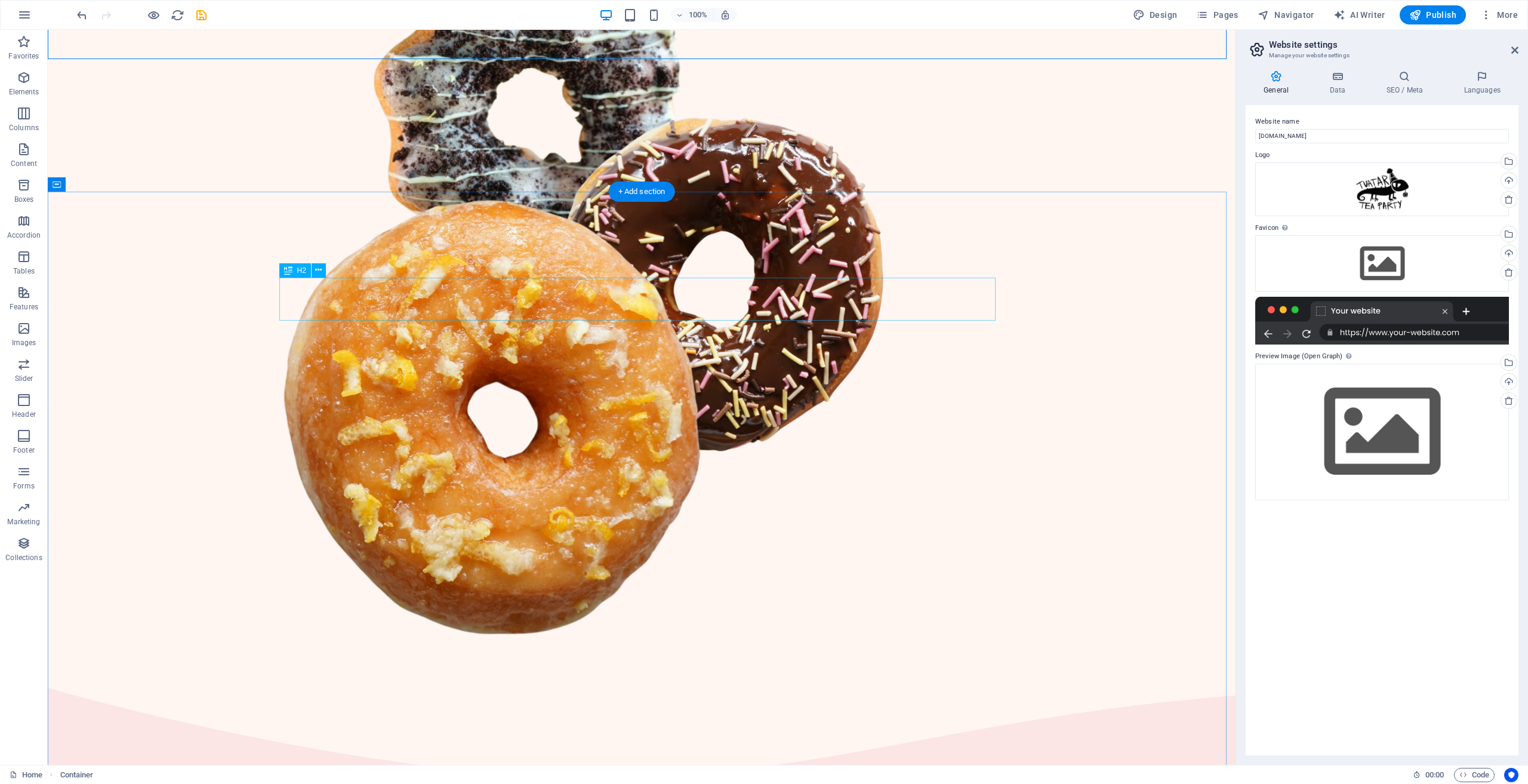
scroll to position [717, 0]
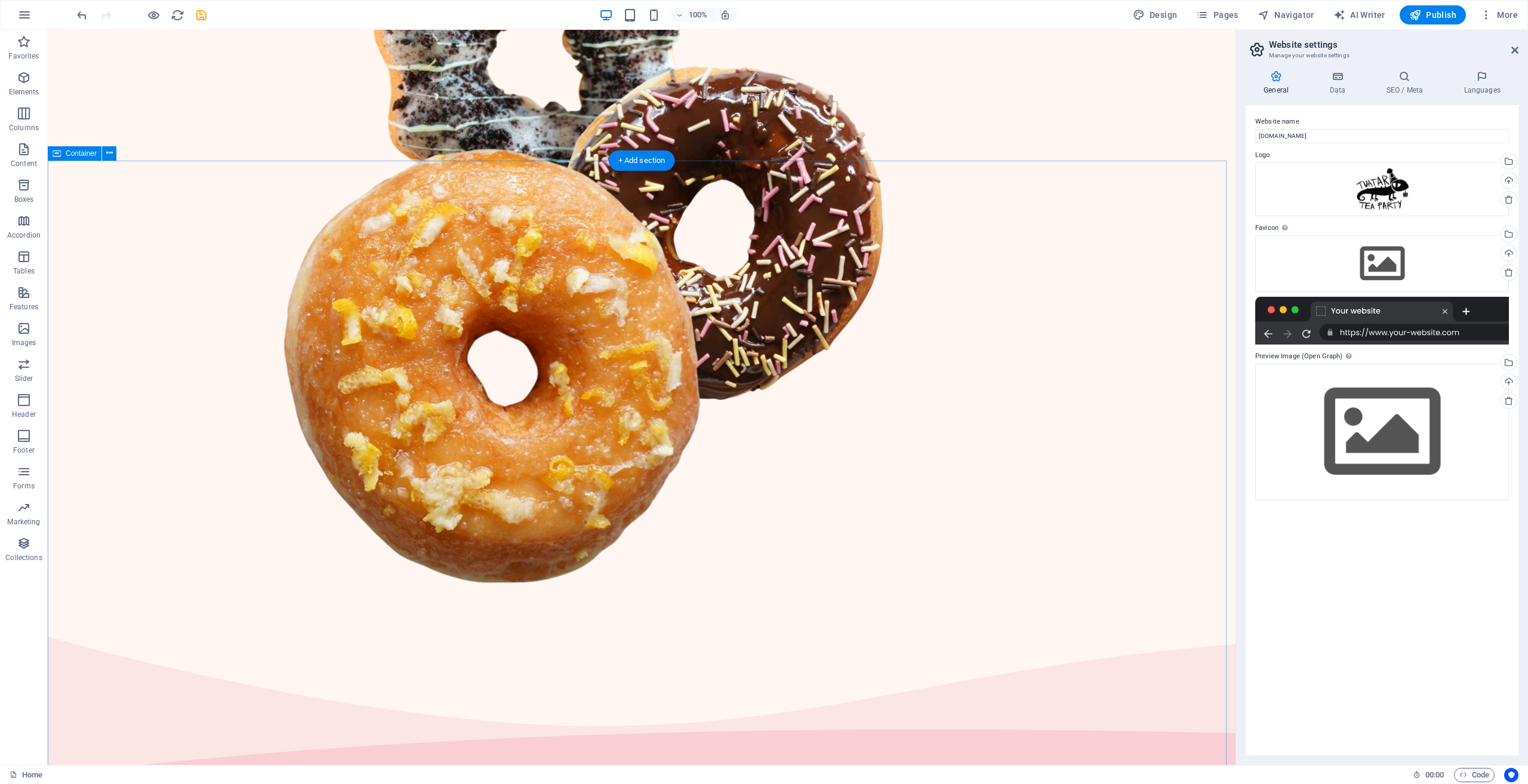
click at [67, 148] on div "Container" at bounding box center [75, 153] width 54 height 14
click at [66, 150] on span "Container" at bounding box center [81, 153] width 31 height 7
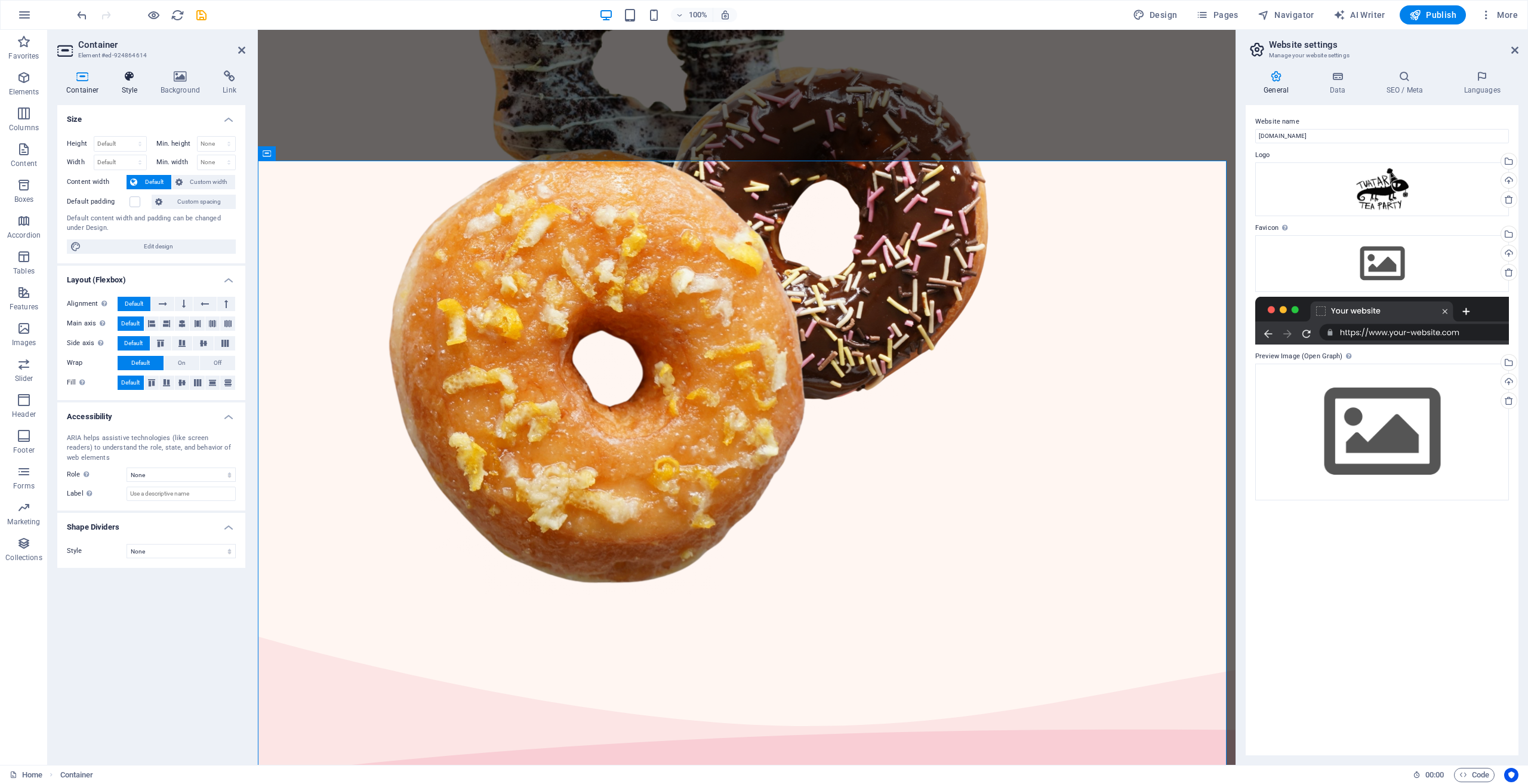
click at [124, 82] on h4 "Style" at bounding box center [132, 83] width 39 height 25
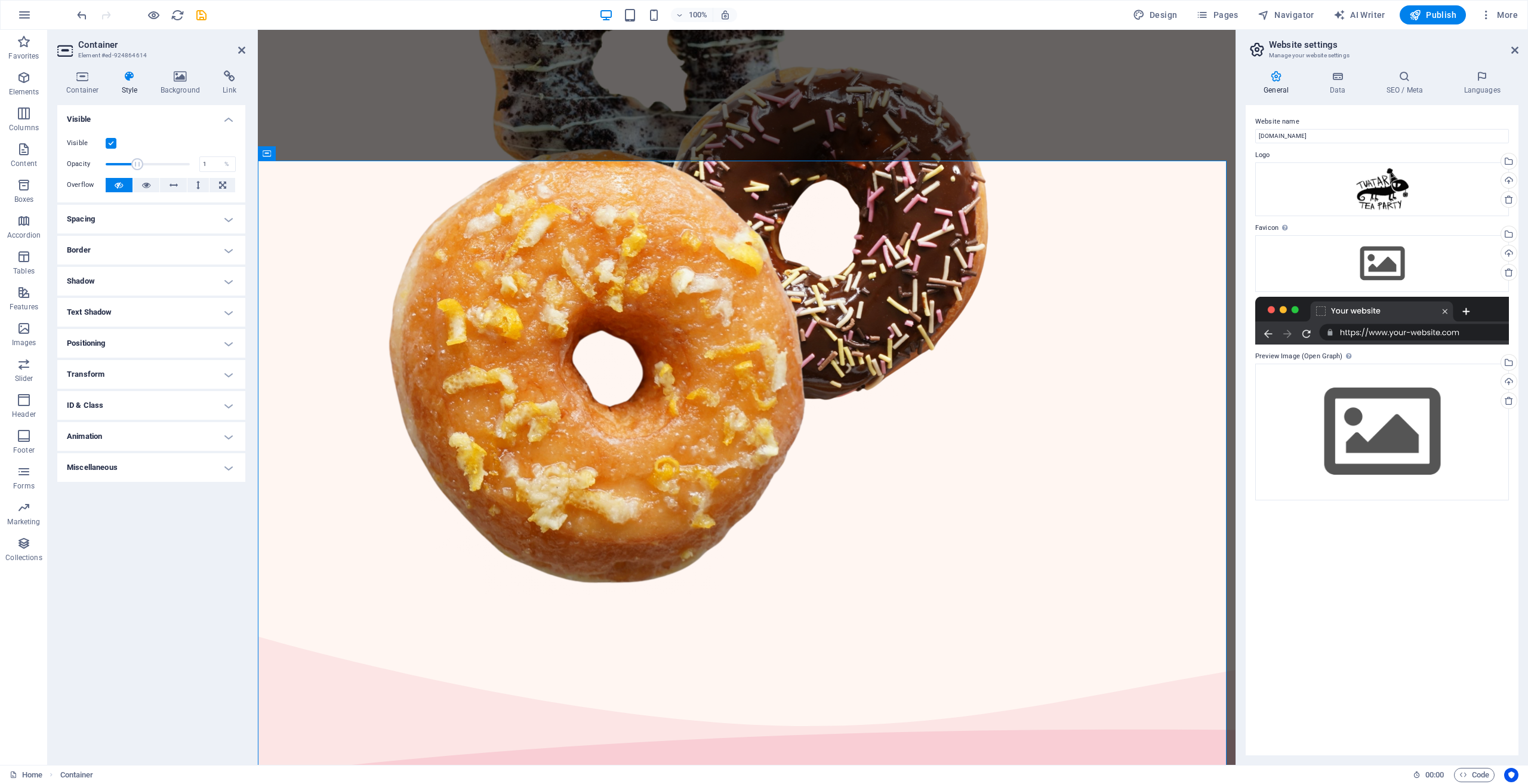
drag, startPoint x: 140, startPoint y: 163, endPoint x: 78, endPoint y: 160, distance: 62.1
click at [78, 161] on div "Opacity 1 %" at bounding box center [152, 164] width 169 height 18
drag, startPoint x: 385, startPoint y: 194, endPoint x: 340, endPoint y: 170, distance: 51.0
type input "100"
click at [227, 162] on div "%" at bounding box center [226, 163] width 16 height 14
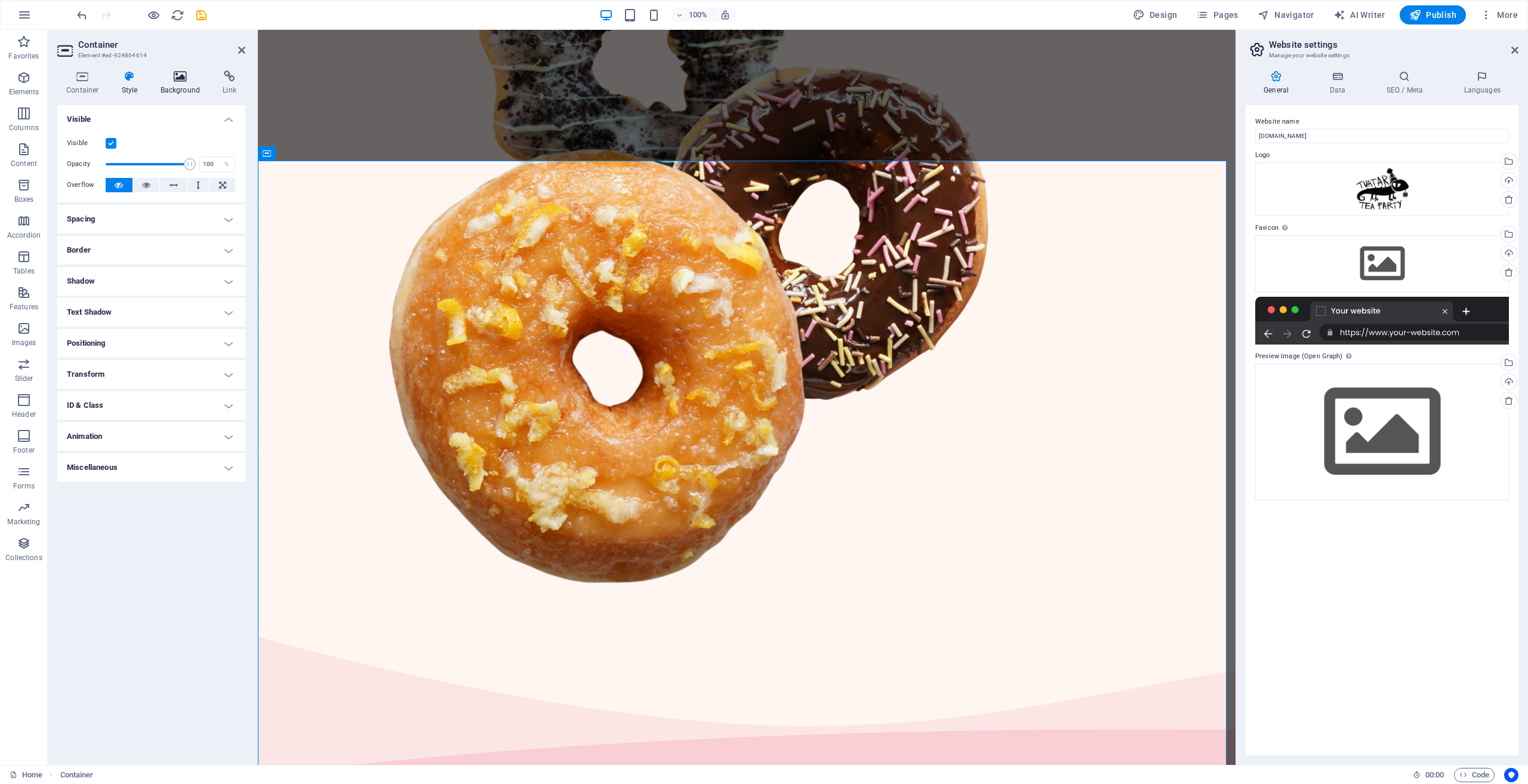
click at [188, 95] on h4 "Background" at bounding box center [183, 83] width 62 height 25
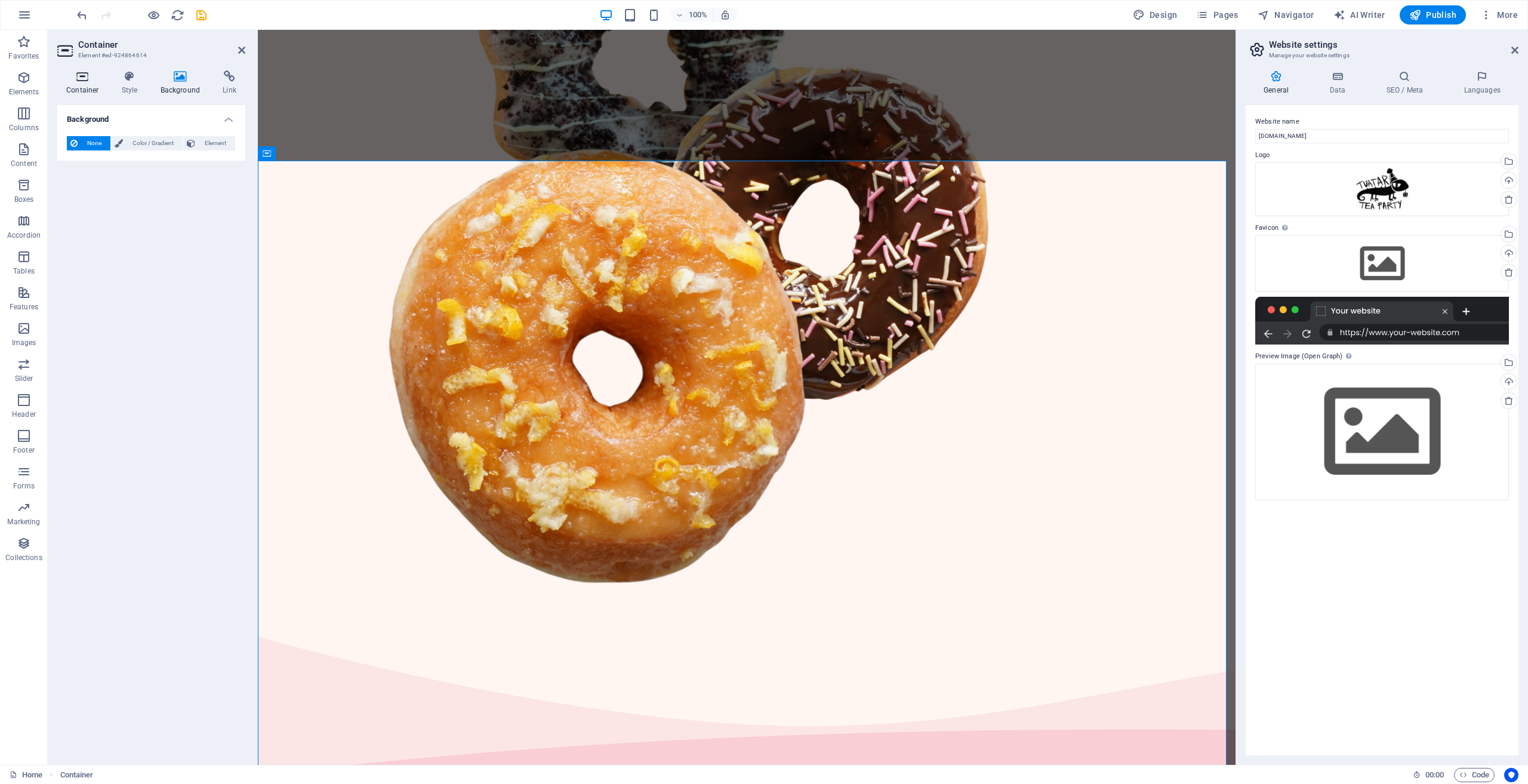
click at [100, 84] on h4 "Container" at bounding box center [85, 83] width 56 height 25
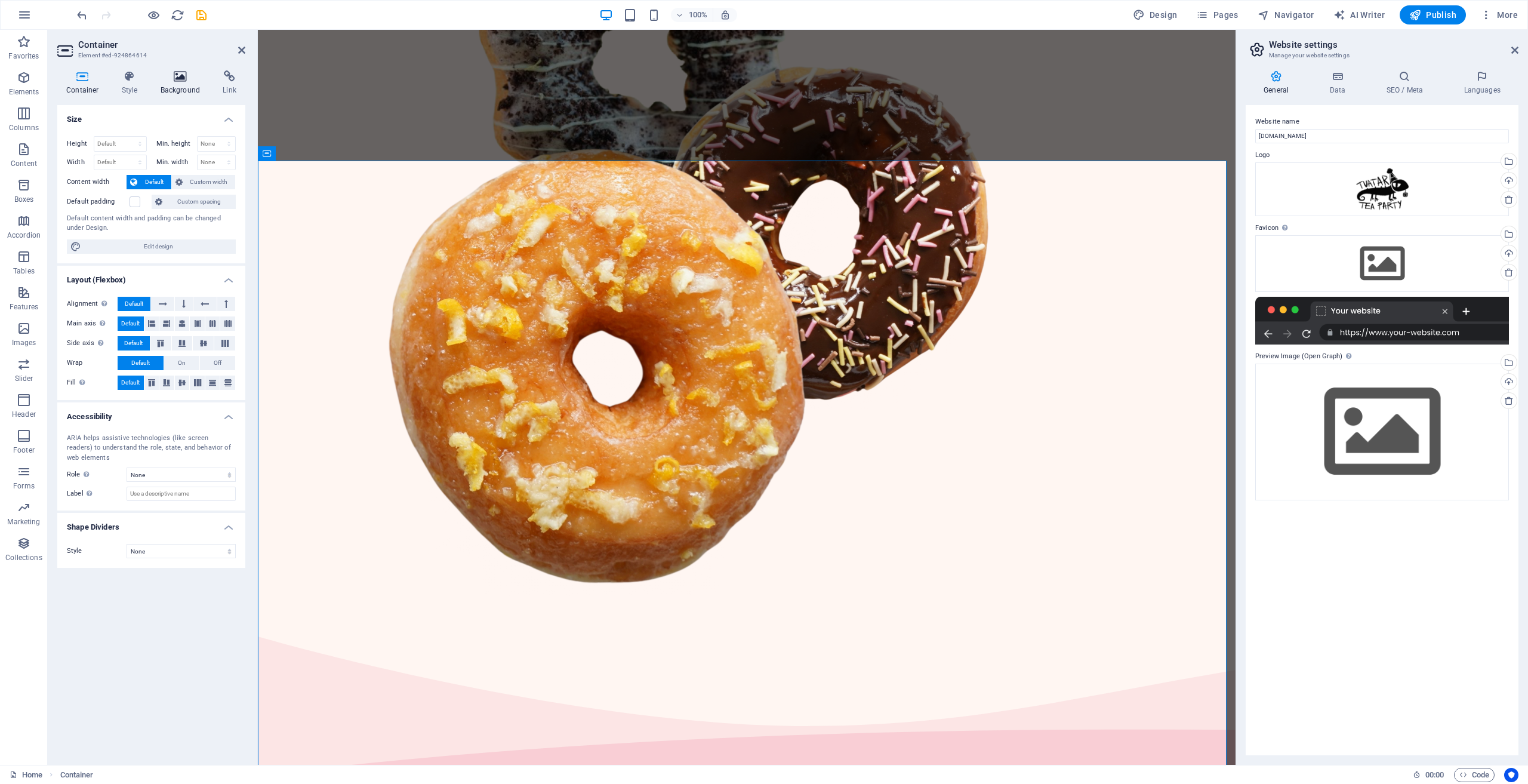
click at [189, 91] on h4 "Background" at bounding box center [183, 83] width 62 height 25
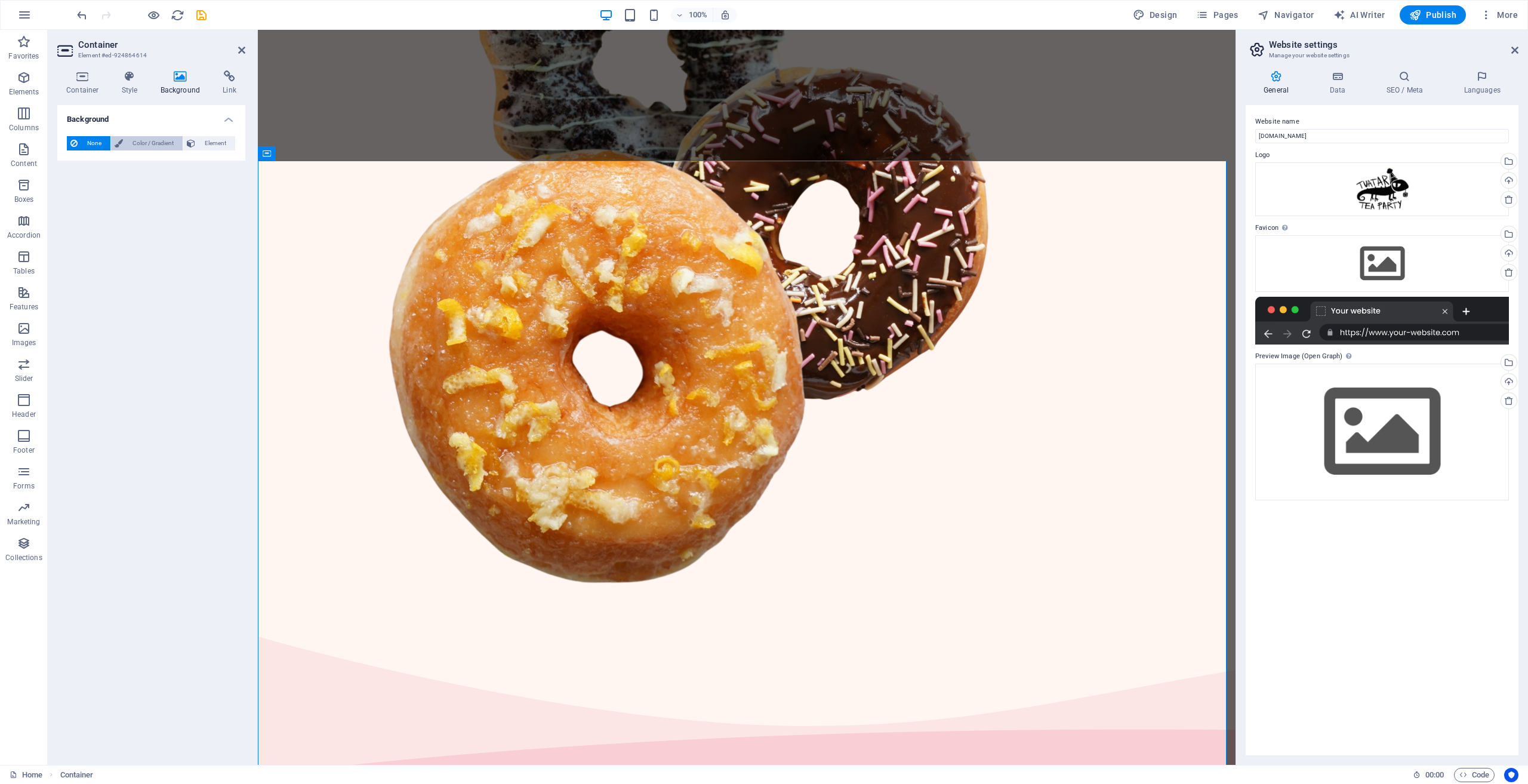
click at [130, 148] on span "Color / Gradient" at bounding box center [153, 143] width 52 height 14
click at [75, 191] on span at bounding box center [75, 191] width 13 height 13
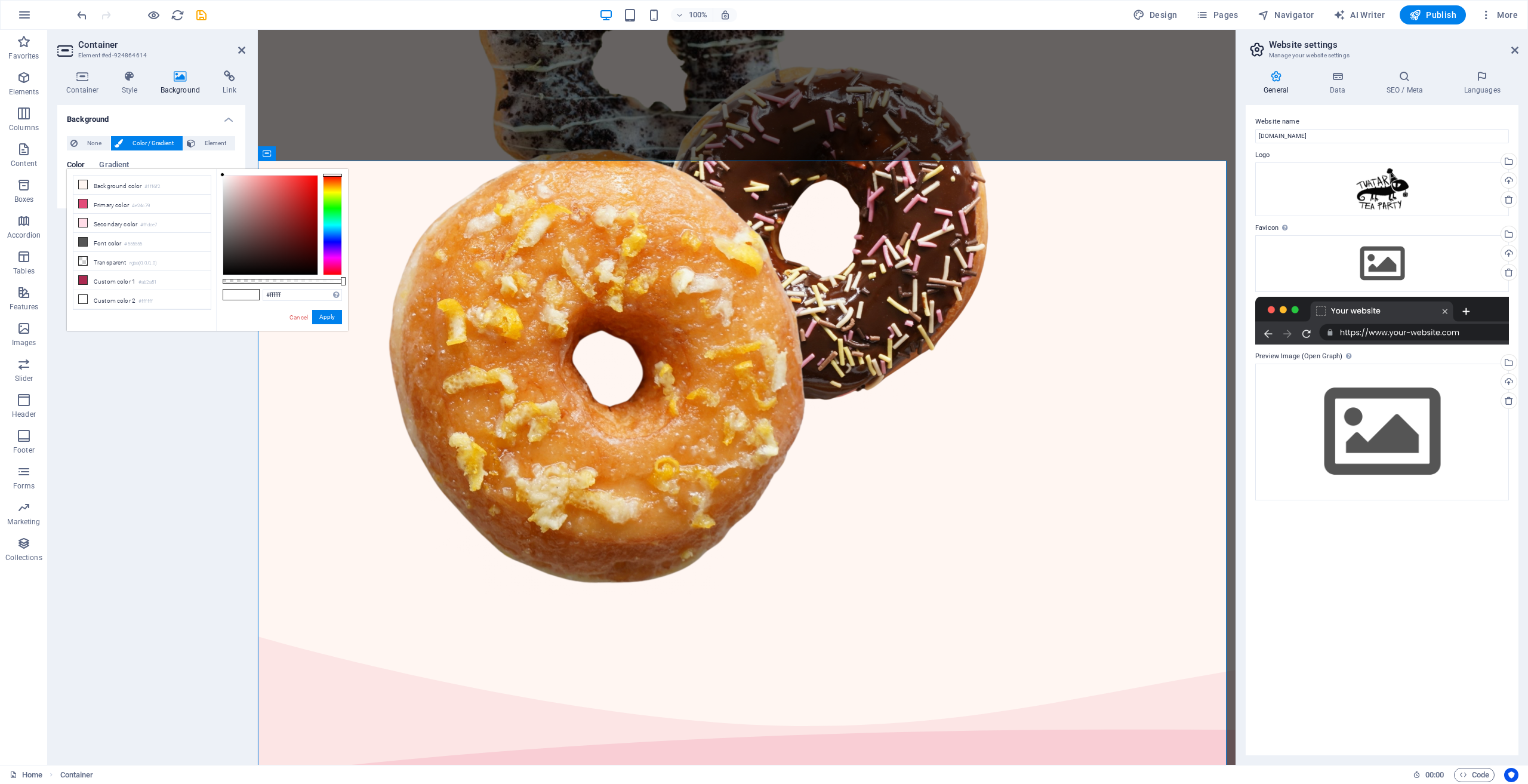
click at [75, 191] on li "Background color #fff6f2" at bounding box center [142, 185] width 137 height 19
type input "#ffffff"
drag, startPoint x: 249, startPoint y: 209, endPoint x: 94, endPoint y: 134, distance: 172.2
click at [94, 134] on body "[DOMAIN_NAME] Home Favorites Elements Columns Content Boxes Accordion Tables Fe…" at bounding box center [764, 392] width 1528 height 784
click at [322, 317] on button "Apply" at bounding box center [327, 317] width 30 height 14
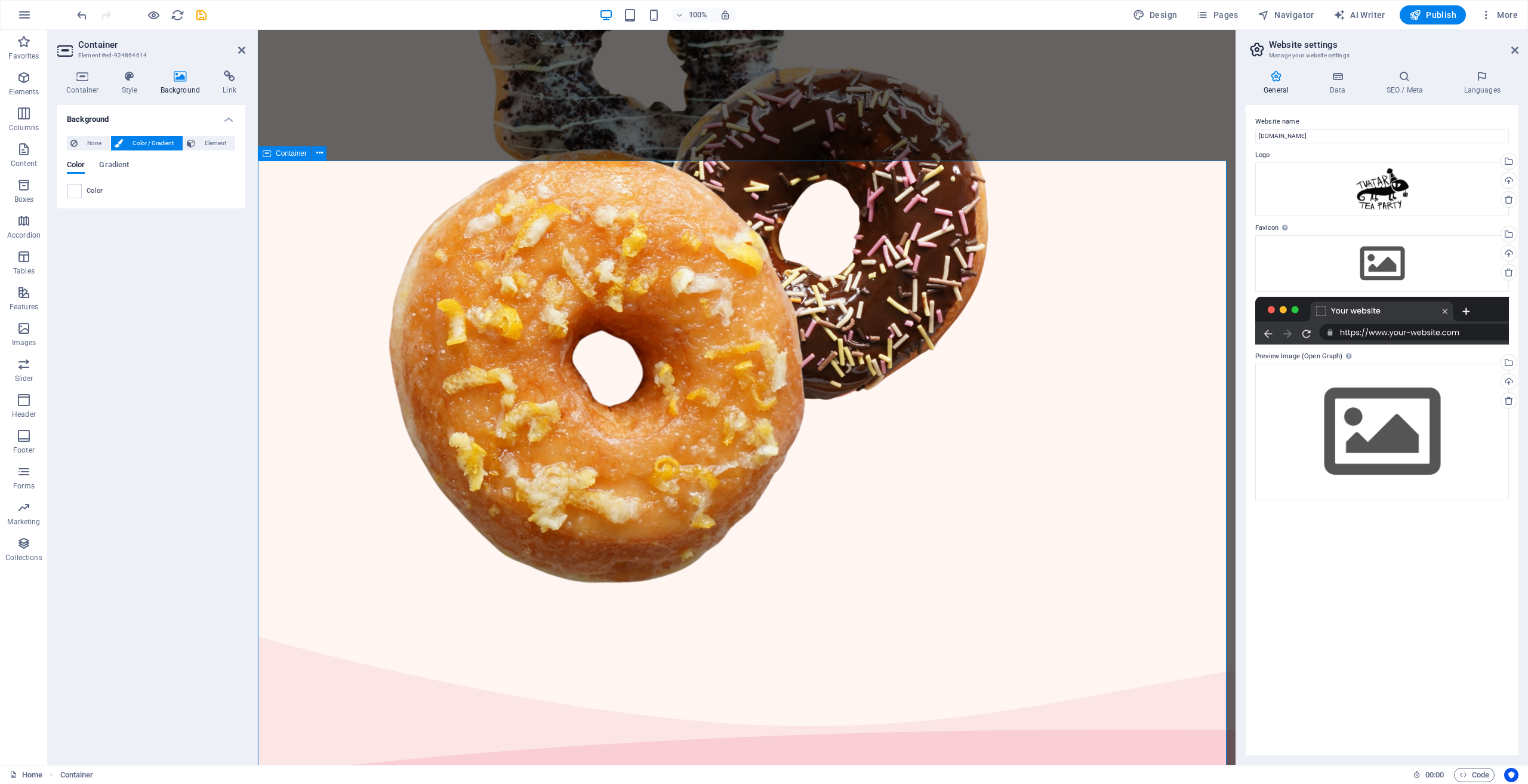
click at [80, 147] on button "None" at bounding box center [89, 143] width 43 height 14
click at [223, 116] on h4 "Background" at bounding box center [151, 116] width 188 height 21
click at [235, 52] on header "Container Element #ed-924864614" at bounding box center [151, 45] width 188 height 31
click at [239, 48] on icon at bounding box center [241, 50] width 7 height 10
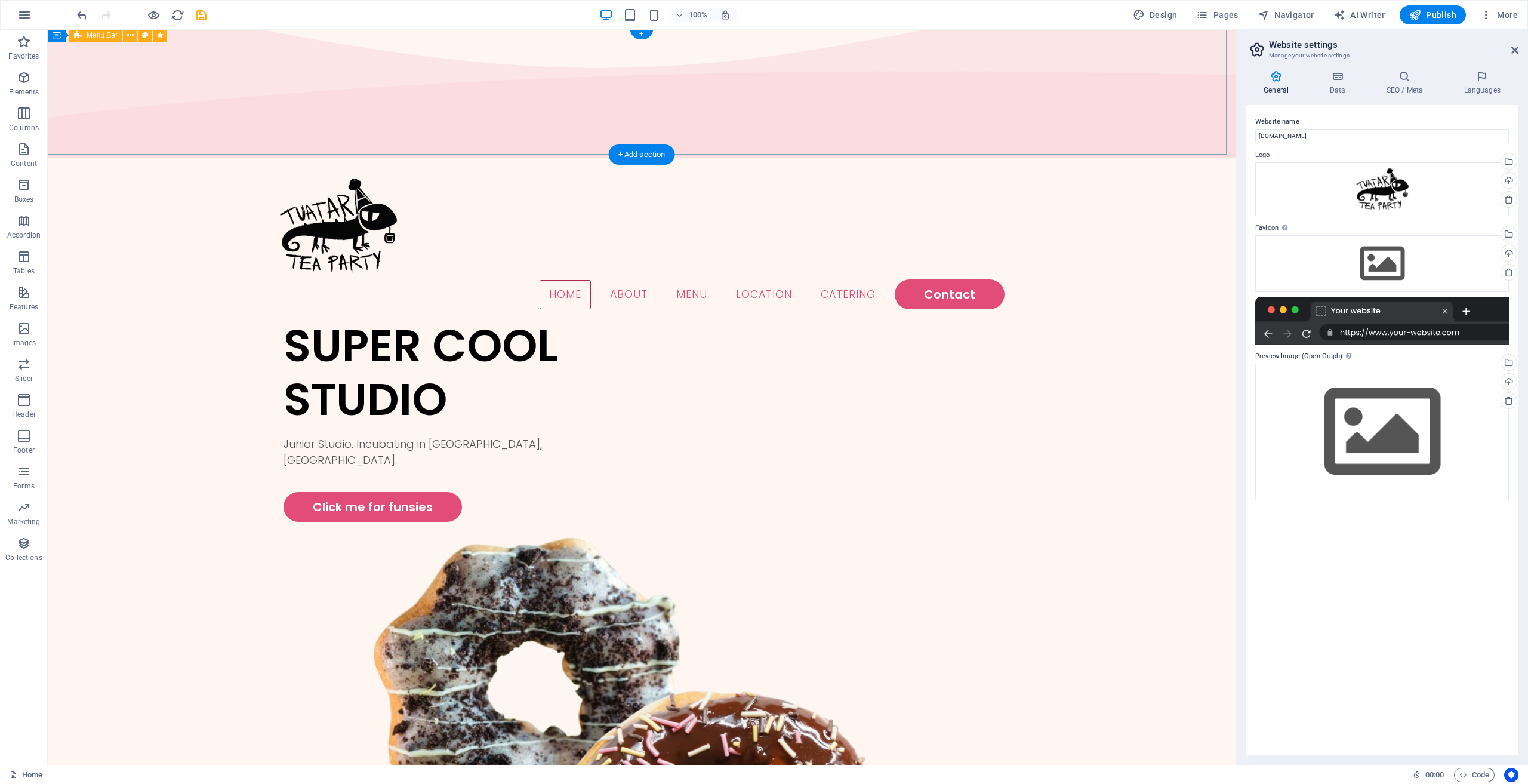
scroll to position [120, 0]
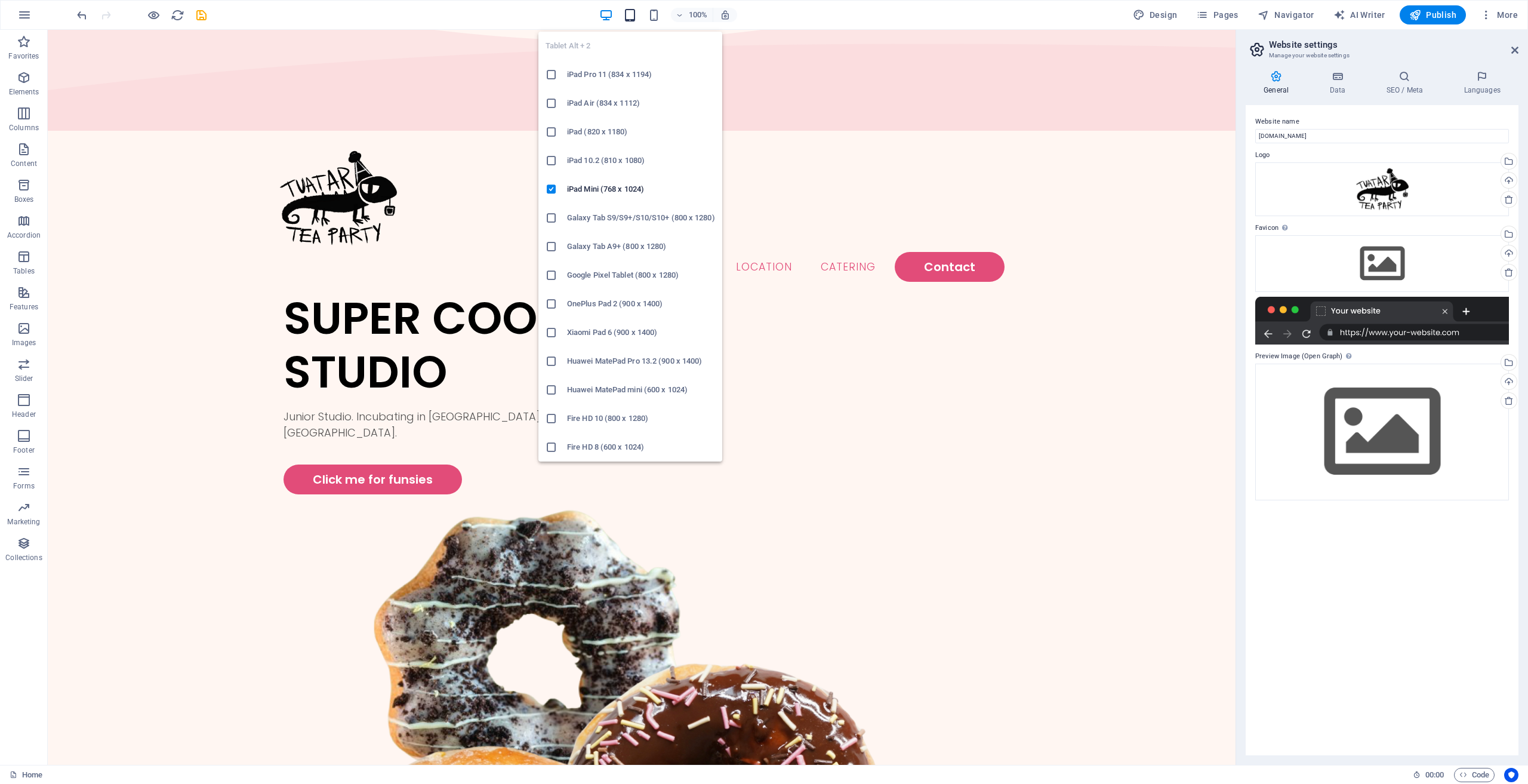
click at [630, 18] on icon "button" at bounding box center [630, 15] width 14 height 14
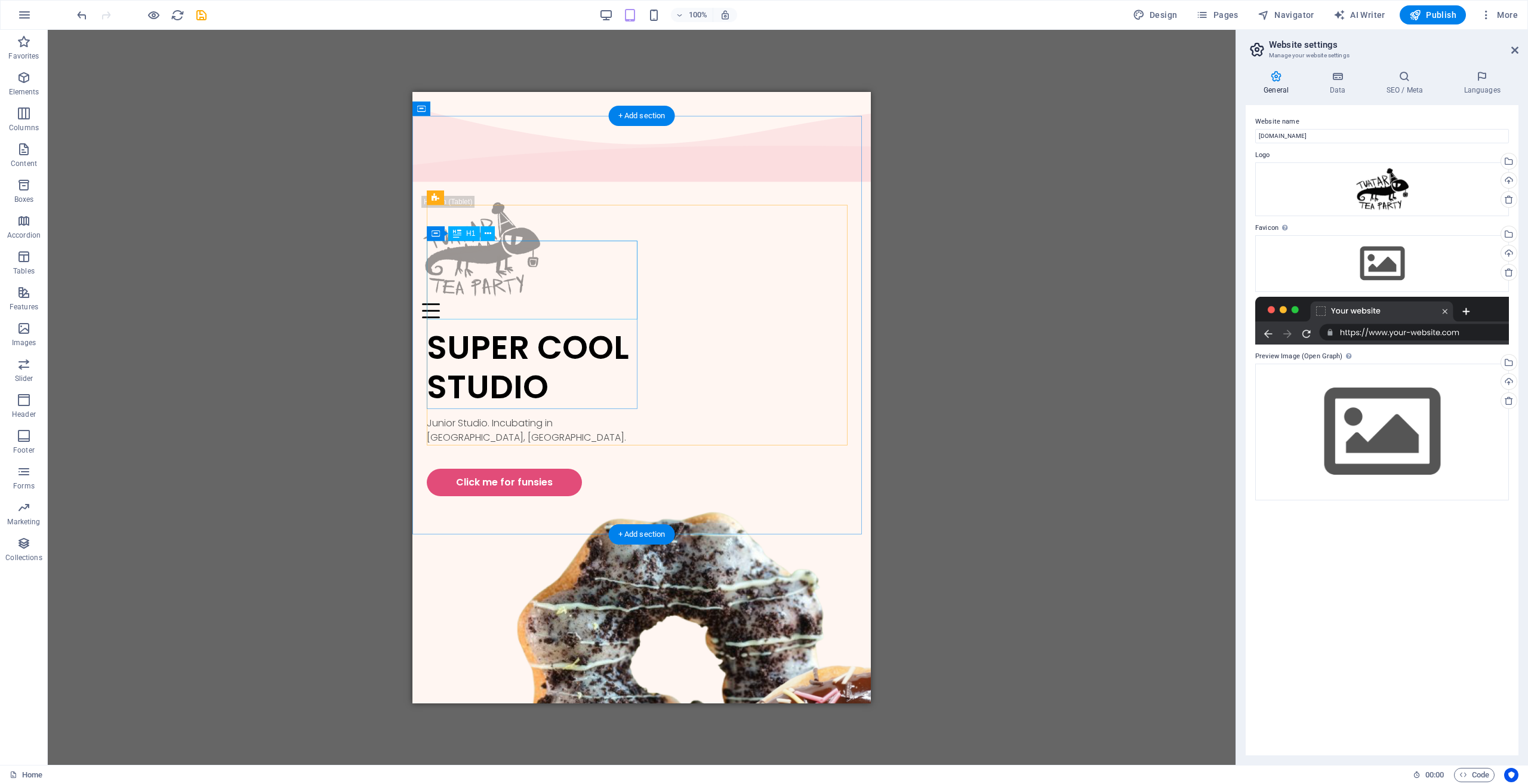
scroll to position [0, 0]
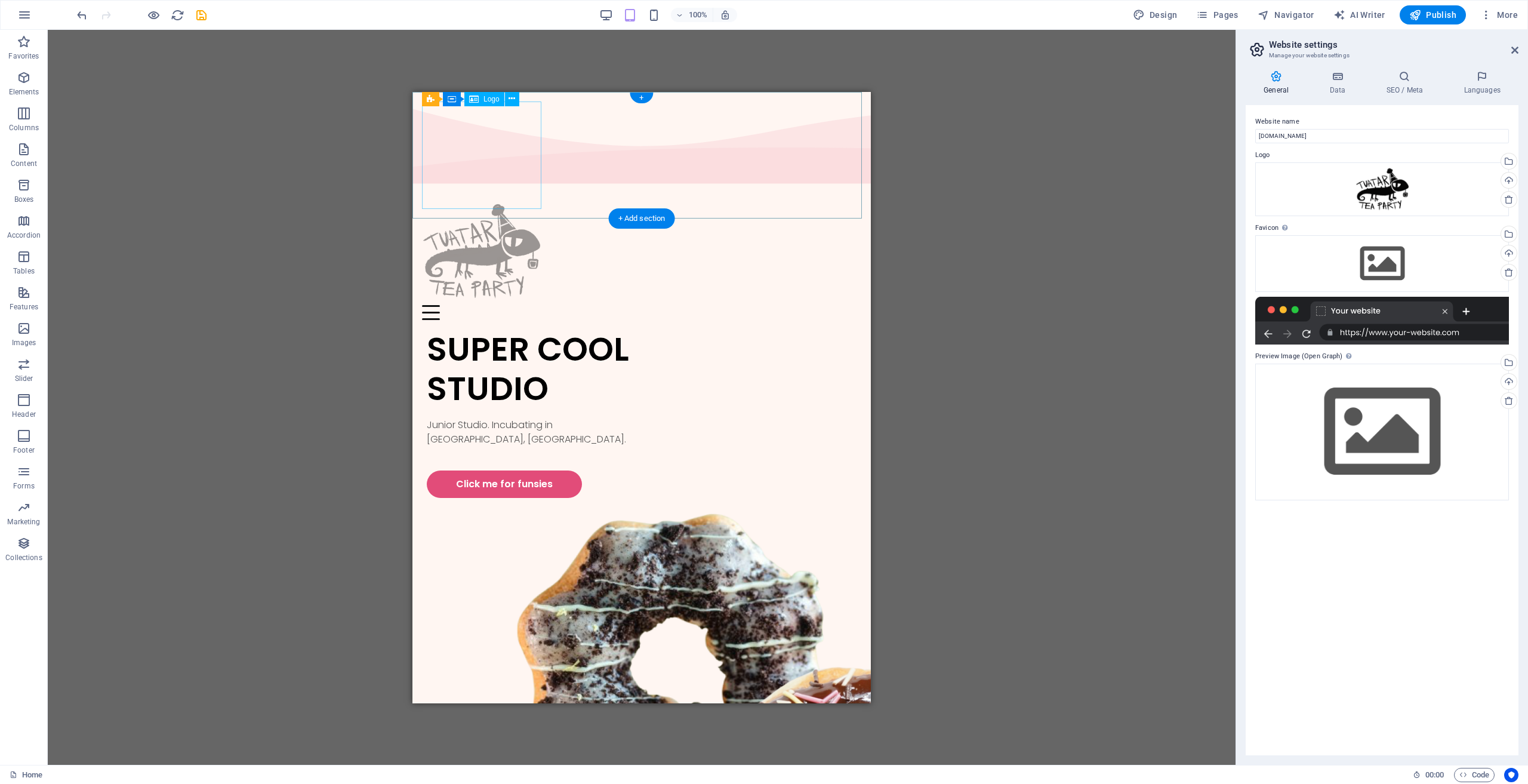
click at [465, 197] on div at bounding box center [642, 250] width 440 height 107
click at [257, 129] on div "Drag here to replace the existing content. Press “Ctrl” if you want to create a…" at bounding box center [641, 397] width 1188 height 735
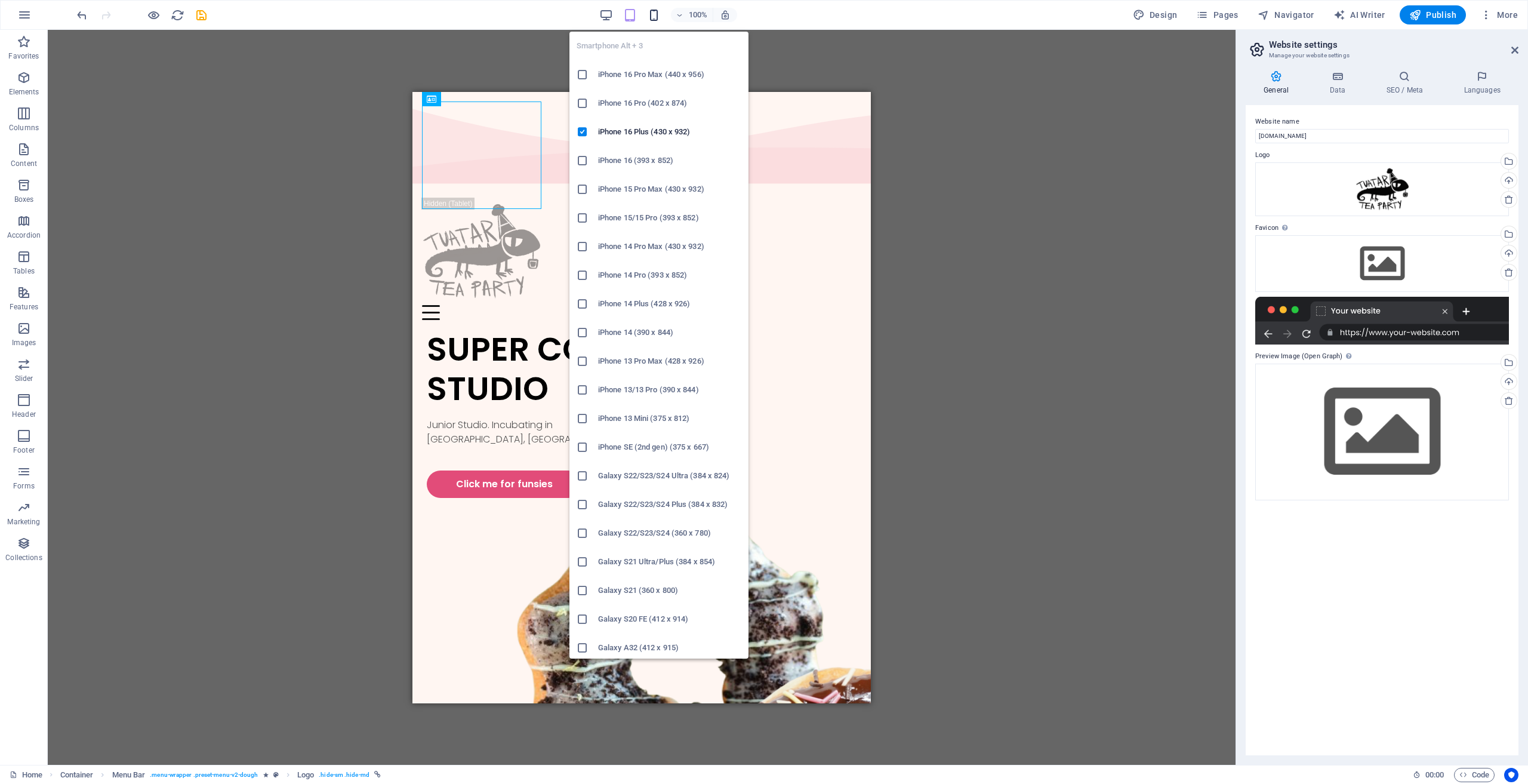
click at [661, 18] on icon "button" at bounding box center [654, 15] width 14 height 14
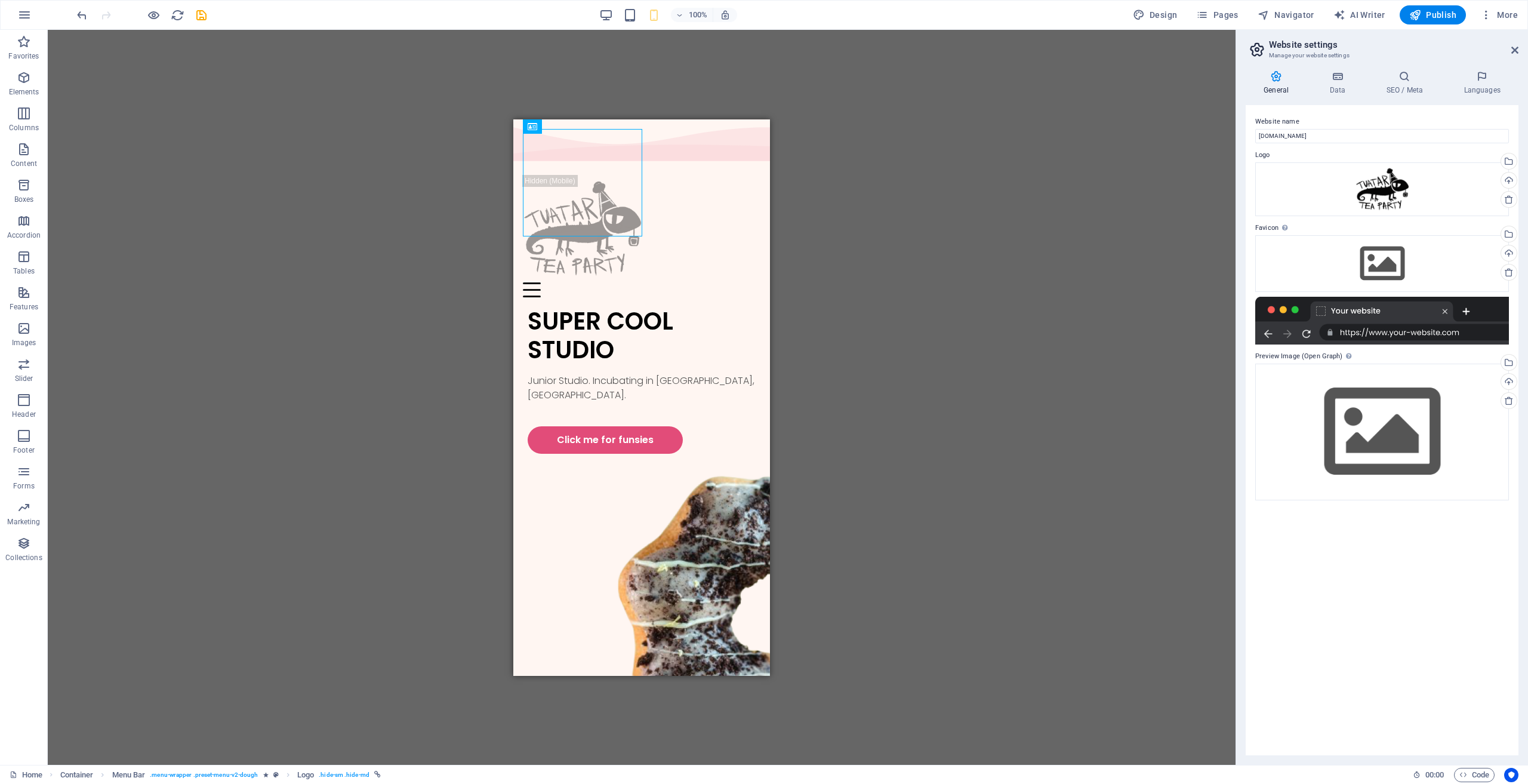
click at [598, 16] on div "100% Design Pages Navigator AI Writer Publish More" at bounding box center [799, 15] width 1448 height 19
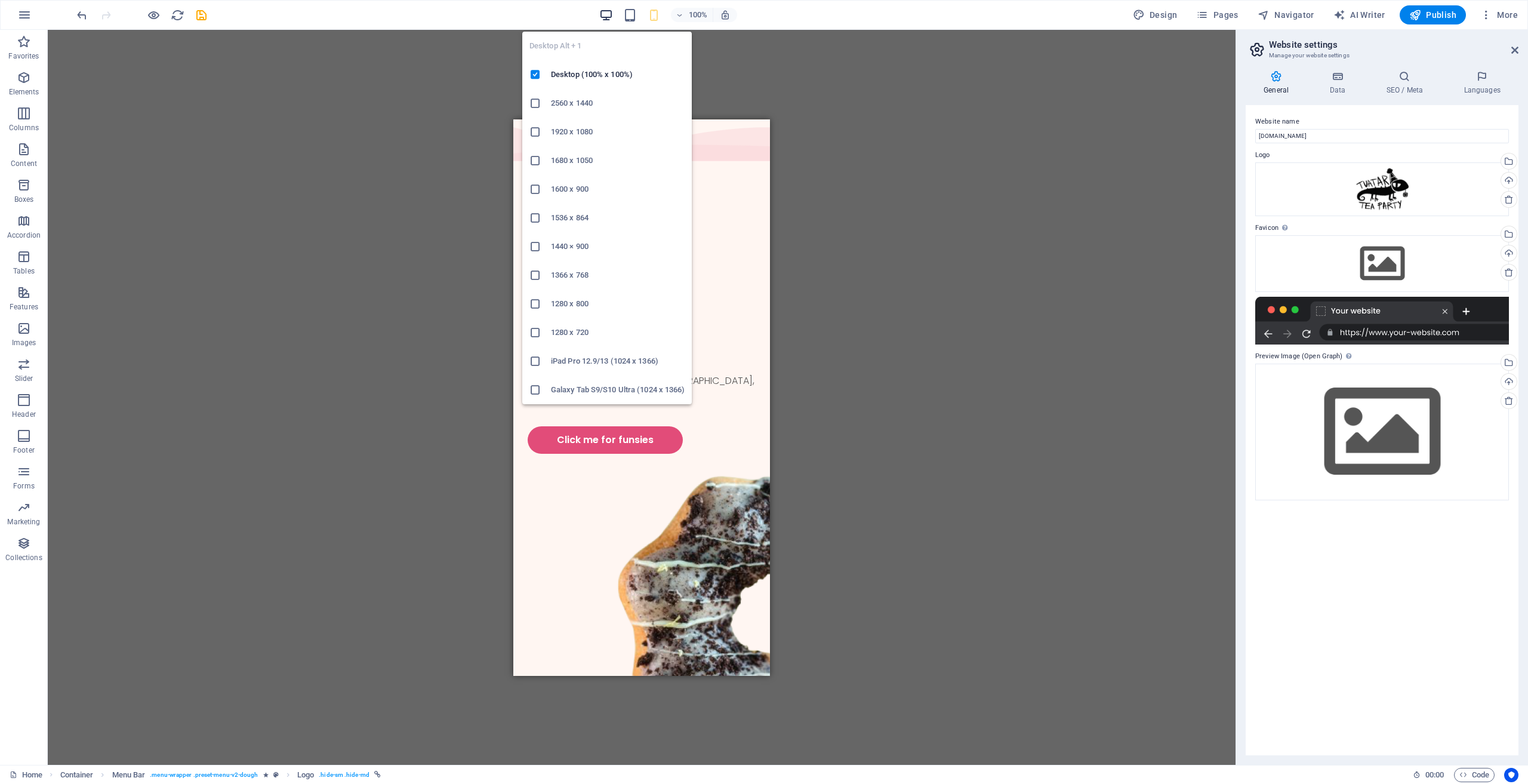
click at [609, 14] on icon "button" at bounding box center [606, 15] width 14 height 14
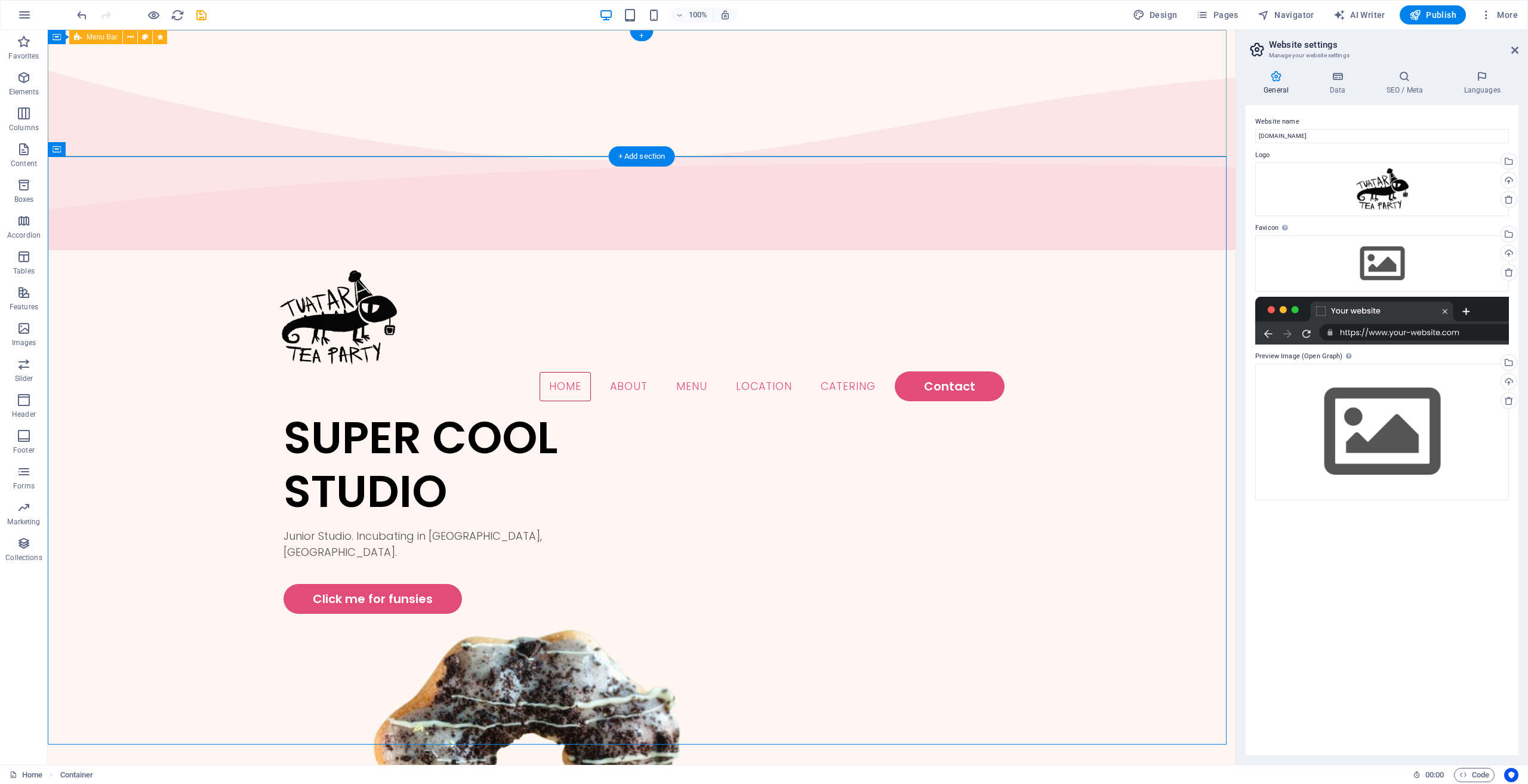
click at [695, 254] on div "Menu Home About Menu Location Catering Contact" at bounding box center [641, 332] width 1188 height 157
click at [558, 371] on nav "Home About Menu Location Catering Contact" at bounding box center [641, 386] width 726 height 30
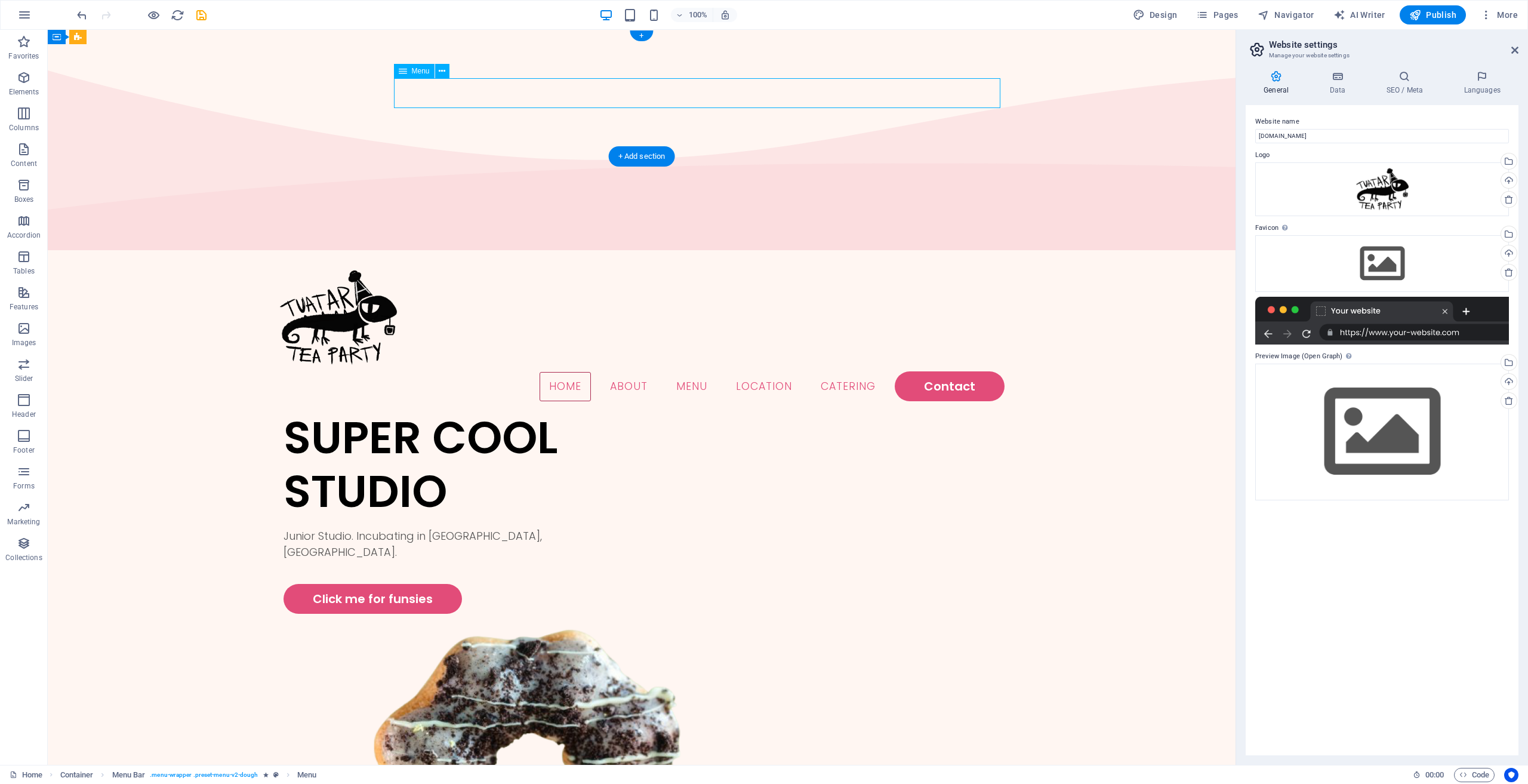
click at [558, 371] on nav "Home About Menu Location Catering Contact" at bounding box center [641, 386] width 726 height 30
select select
select select "1"
select select
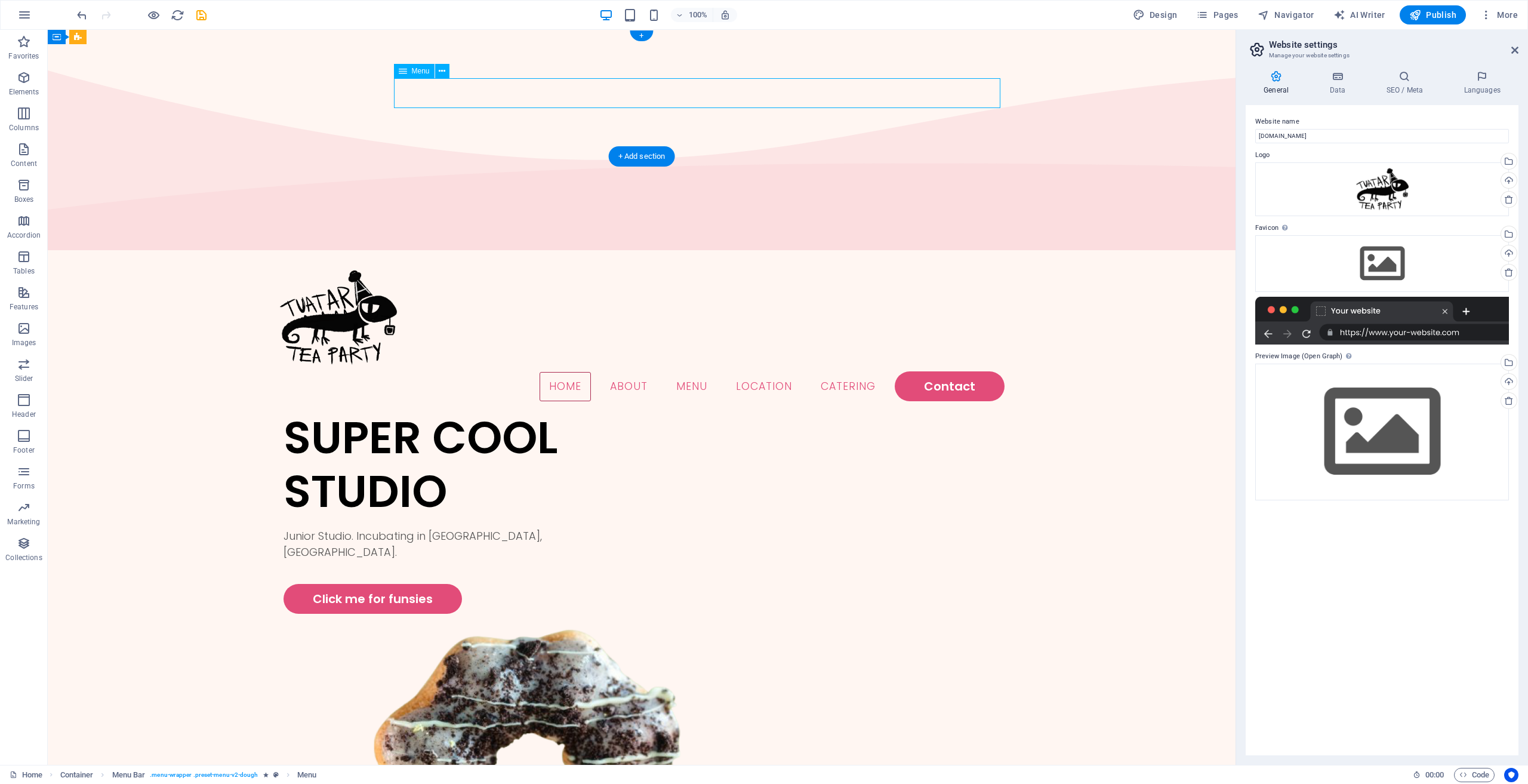
select select
select select "2"
select select
select select "default"
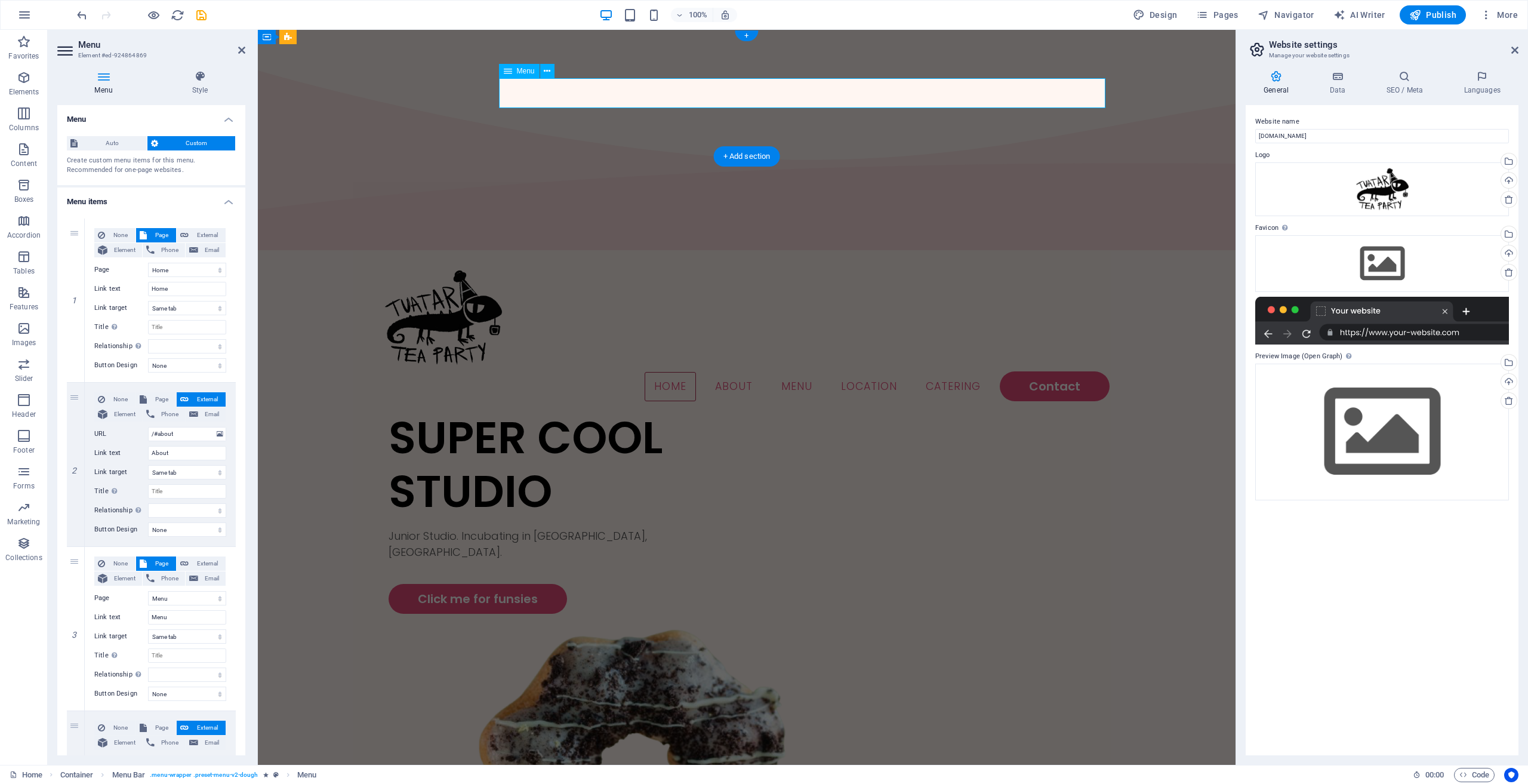
click at [670, 371] on nav "Home About Menu Location Catering Contact" at bounding box center [746, 386] width 726 height 30
click at [1521, 49] on aside "Website settings Manage your website settings General Data SEO / Meta Languages…" at bounding box center [1382, 397] width 293 height 735
click at [1508, 49] on h2 "Website settings" at bounding box center [1394, 44] width 249 height 11
click at [1520, 49] on aside "Website settings Manage your website settings General Data SEO / Meta Languages…" at bounding box center [1382, 397] width 293 height 735
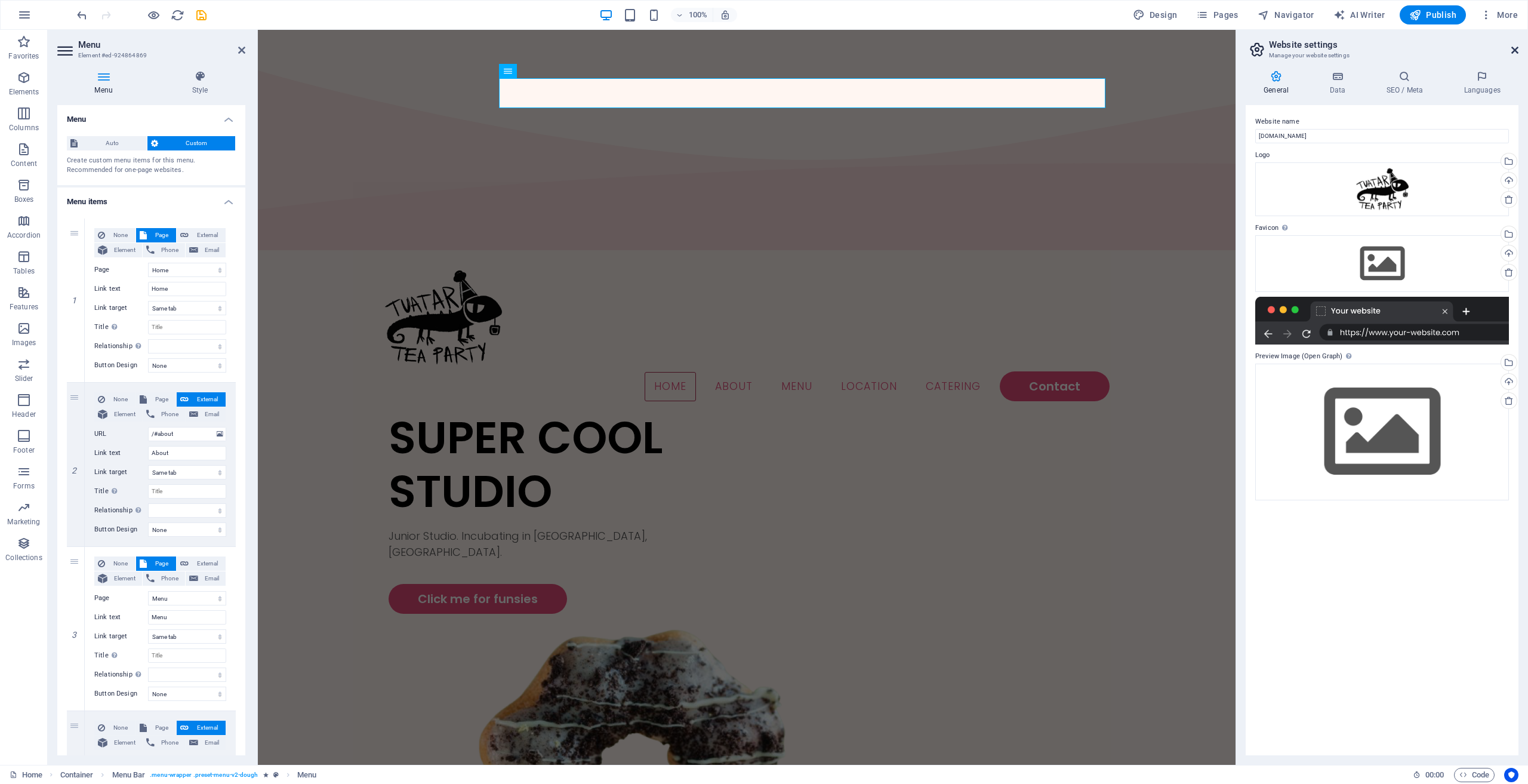
click at [1512, 49] on icon at bounding box center [1515, 50] width 7 height 10
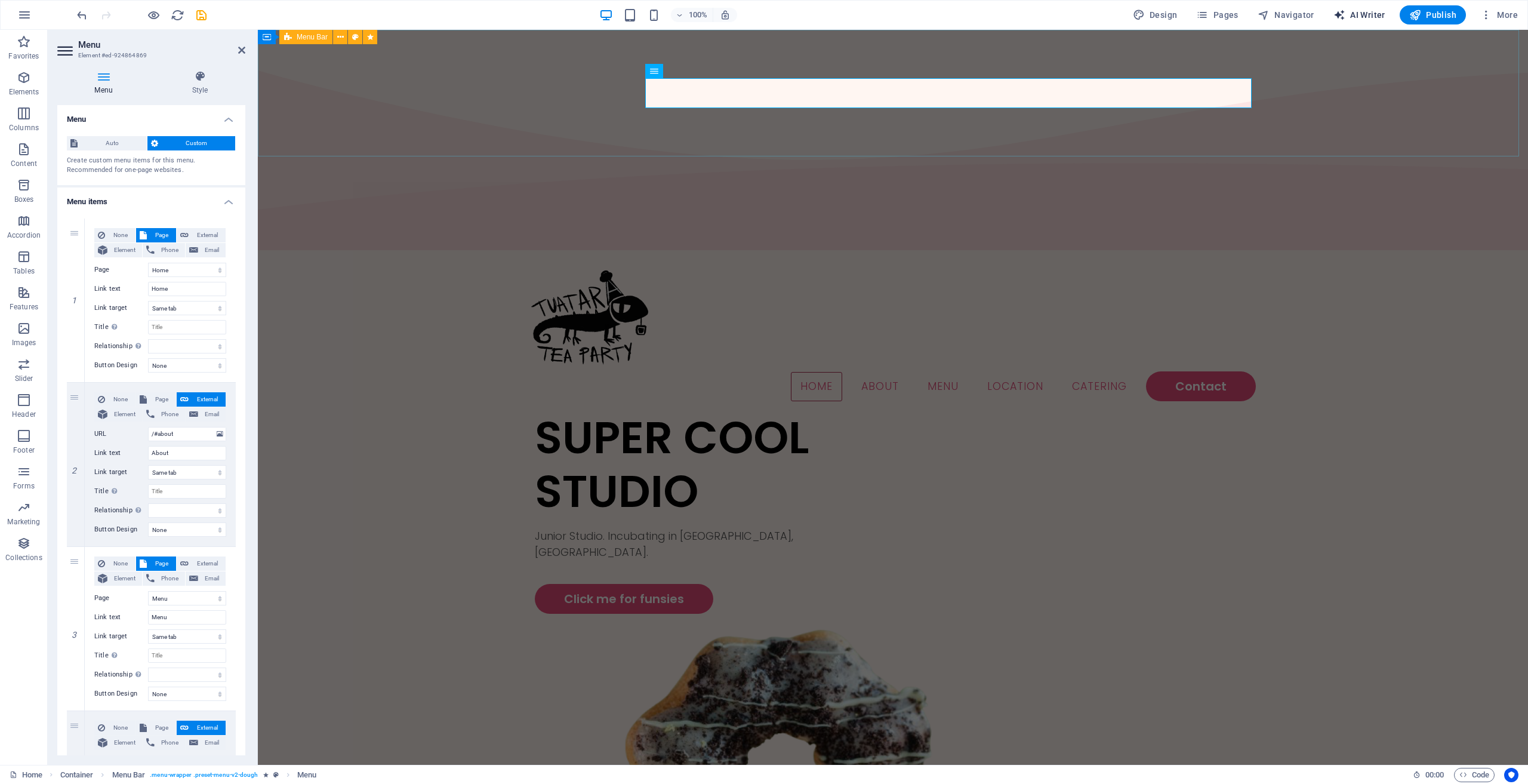
click at [1367, 16] on span "AI Writer" at bounding box center [1359, 15] width 52 height 12
select select "English"
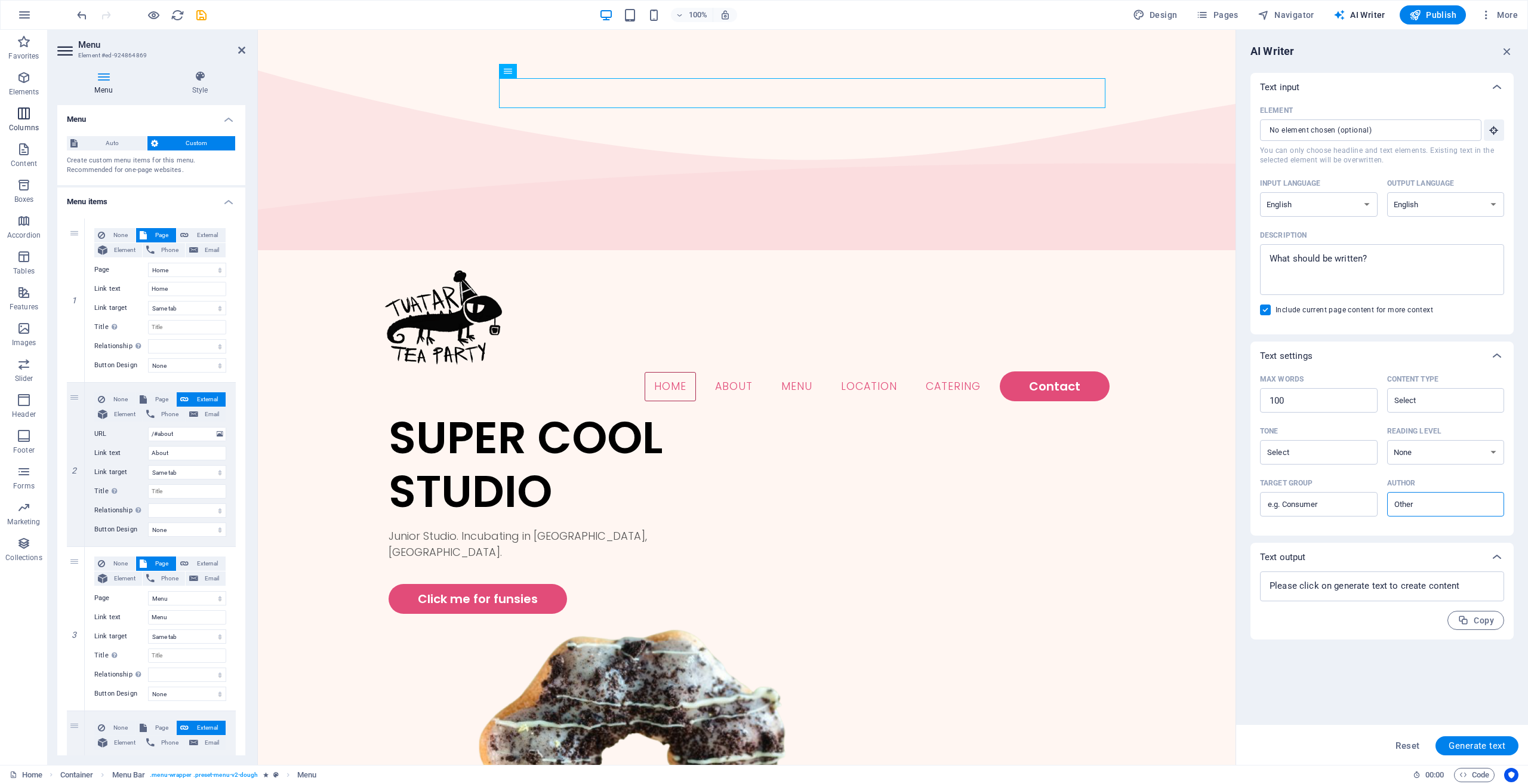
click at [8, 121] on span "Columns" at bounding box center [24, 121] width 48 height 29
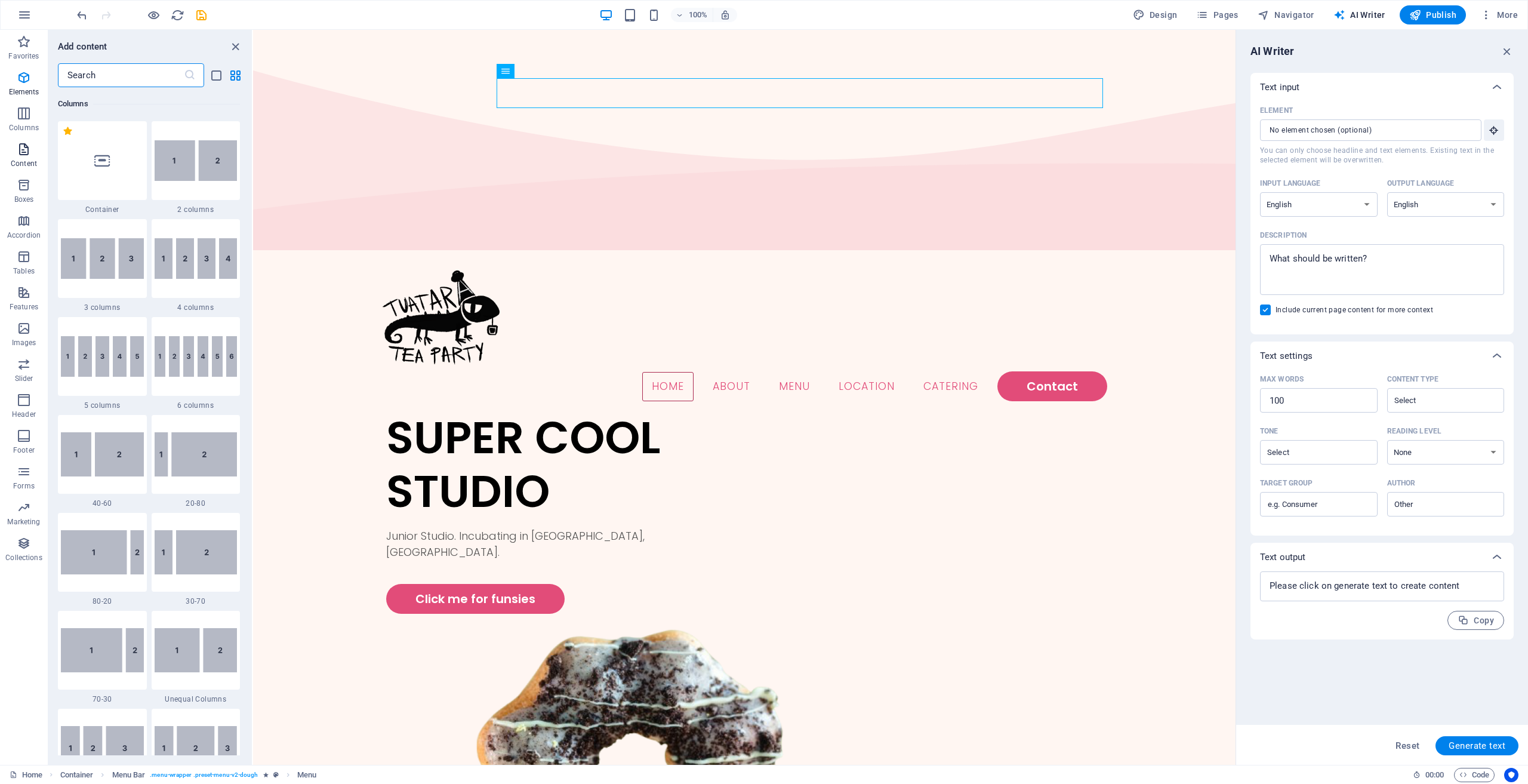
click at [16, 151] on span "Content" at bounding box center [24, 156] width 48 height 29
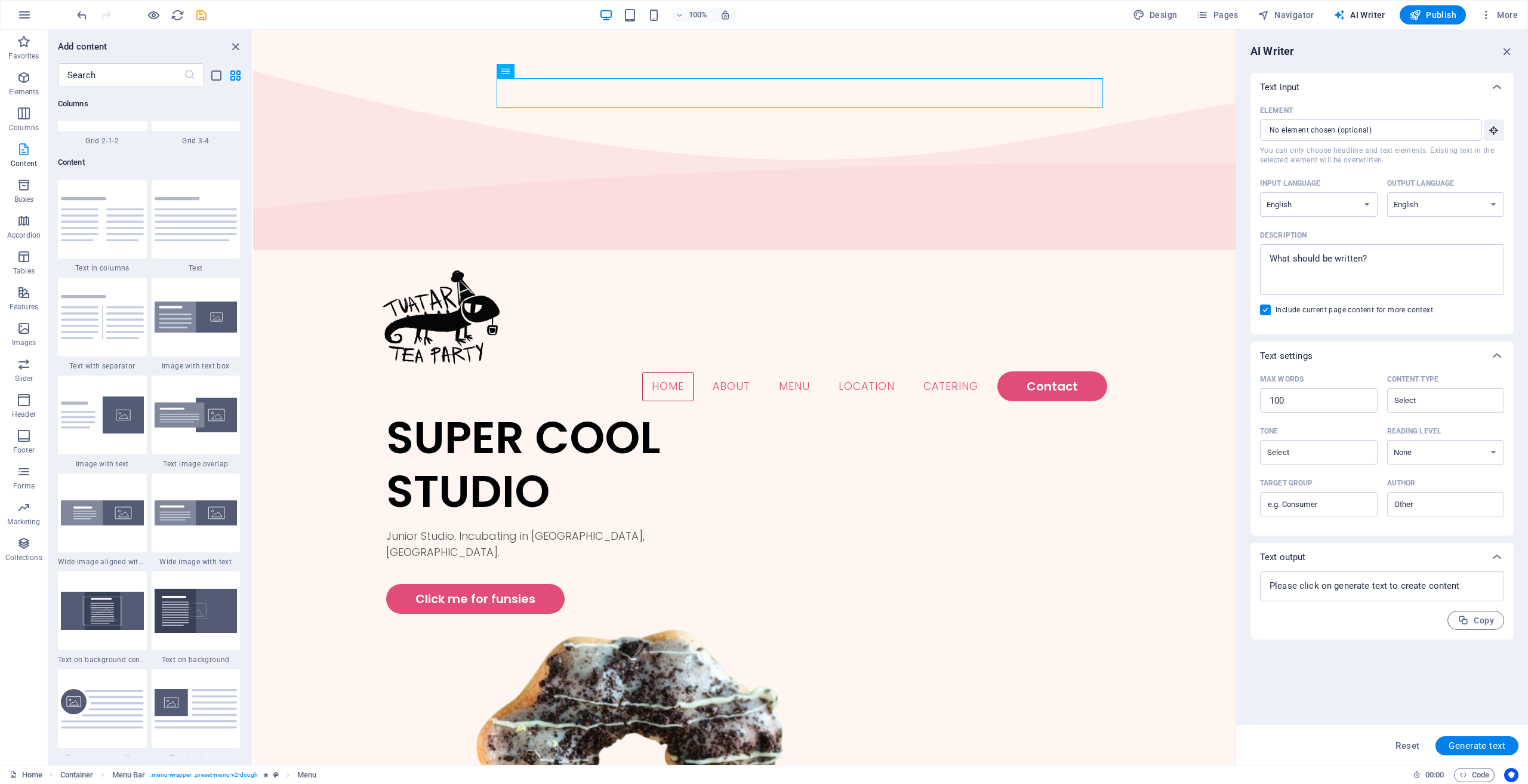
scroll to position [2089, 0]
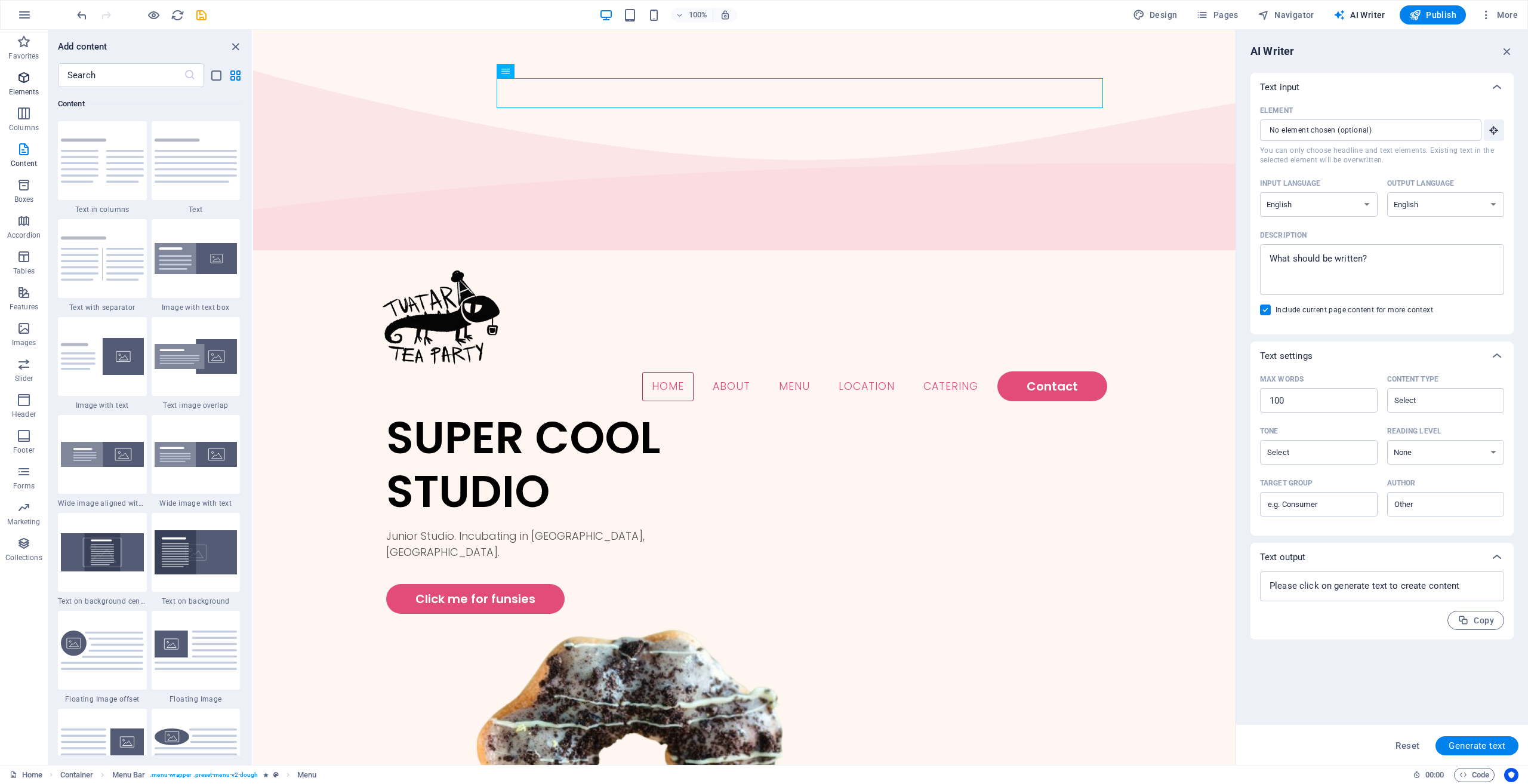
click at [15, 80] on span "Elements" at bounding box center [24, 84] width 48 height 29
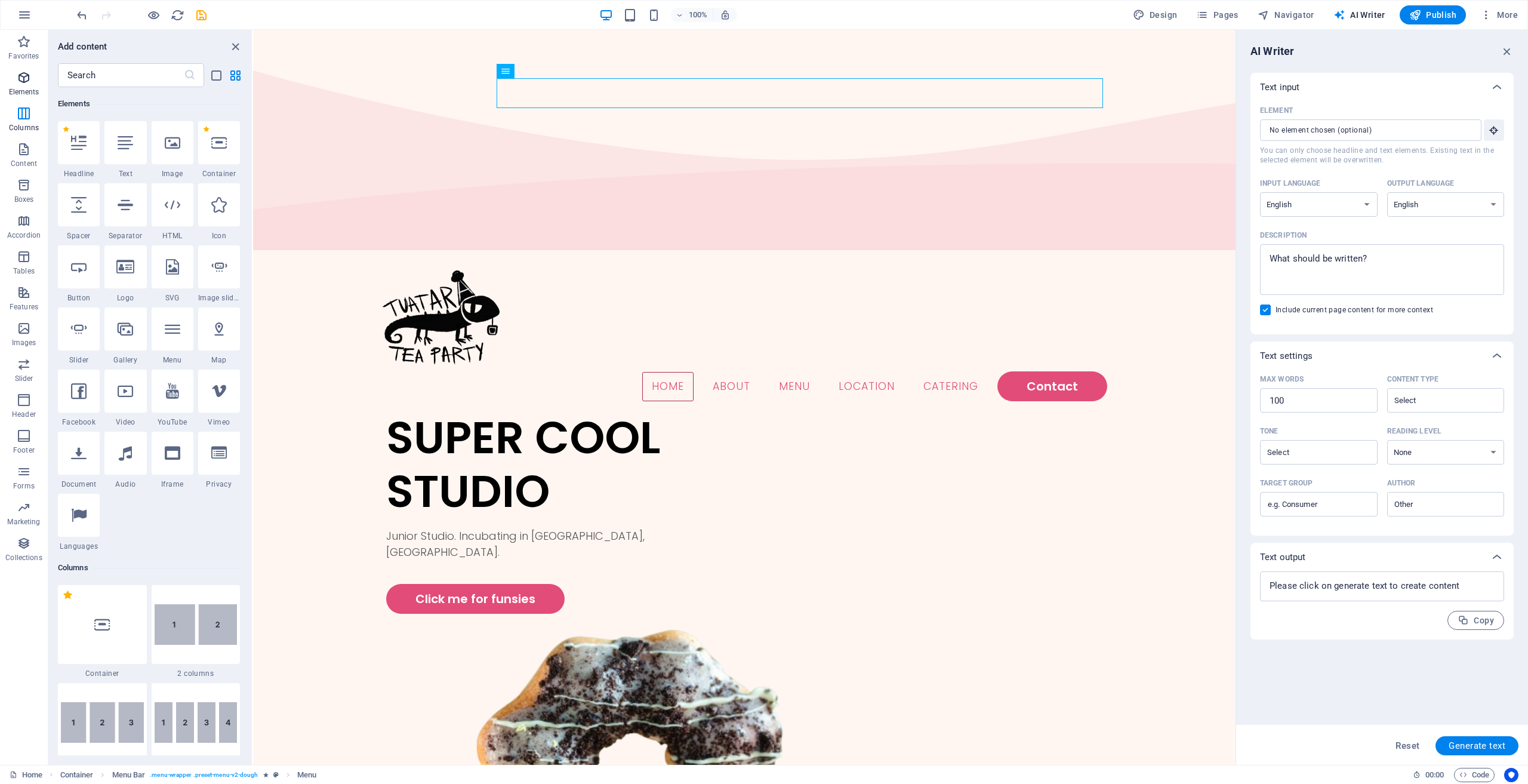
scroll to position [127, 0]
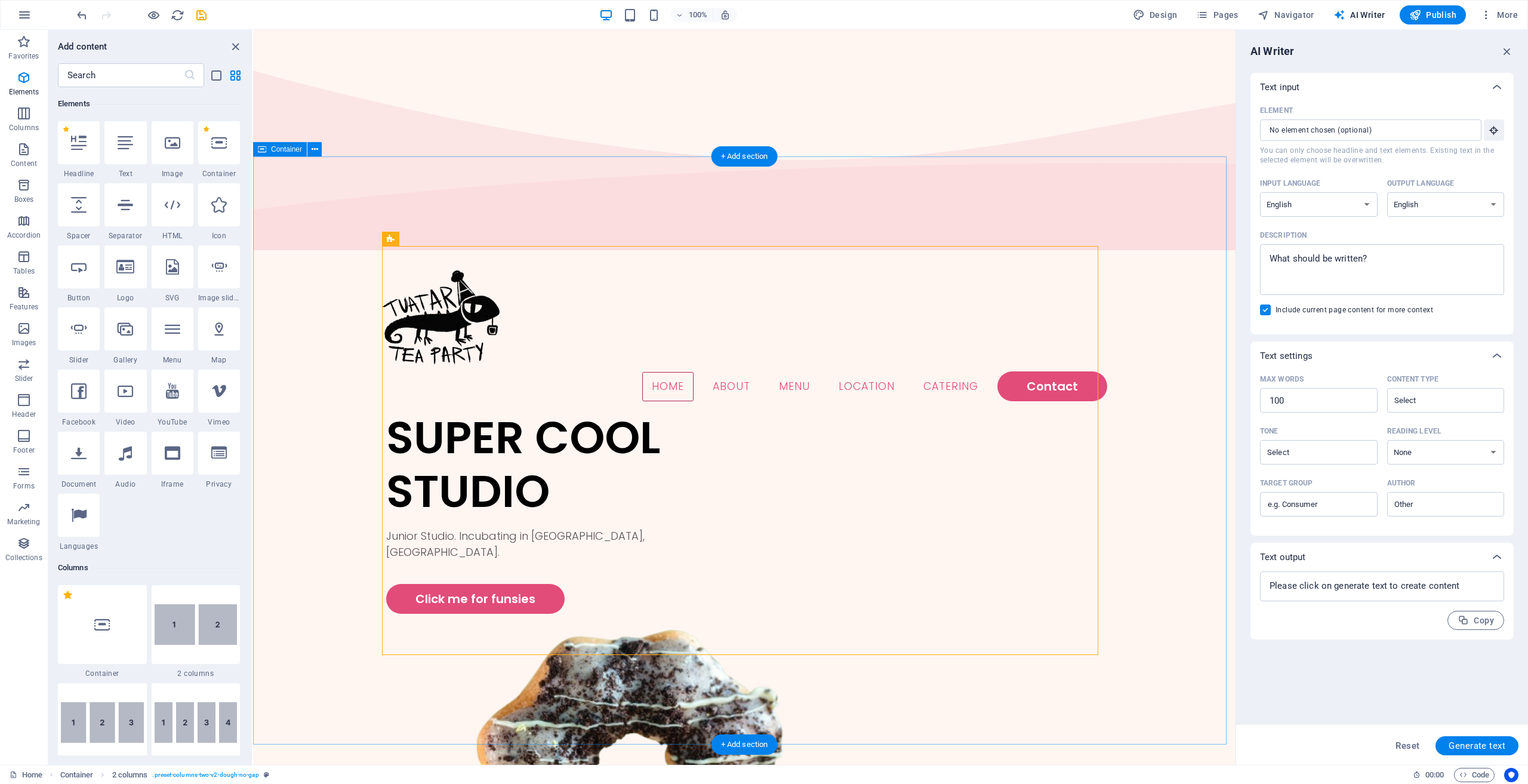
click at [1160, 12] on span "Design" at bounding box center [1156, 15] width 45 height 12
select select "px"
select select "300"
select select "px"
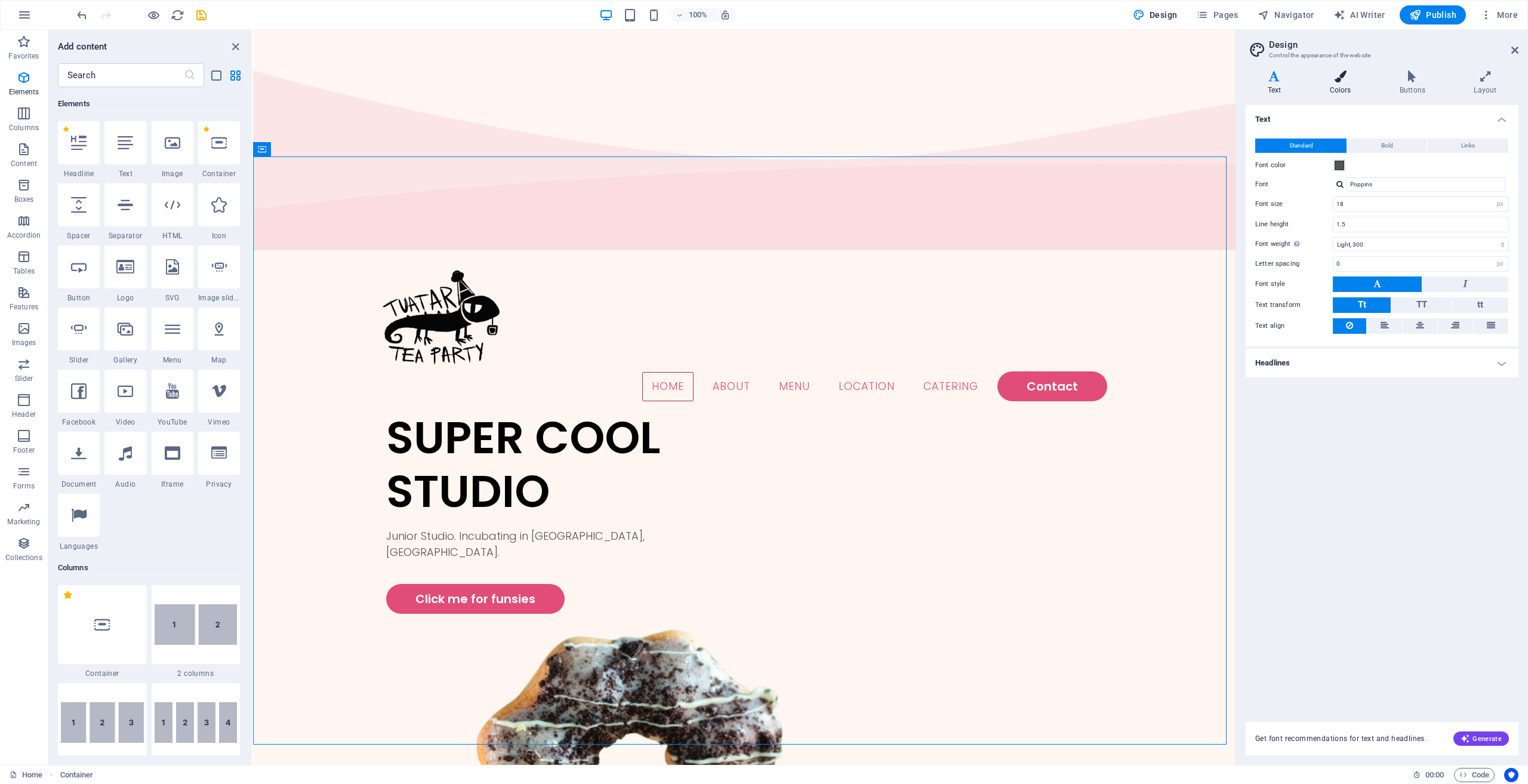
click at [1343, 77] on icon at bounding box center [1340, 76] width 65 height 12
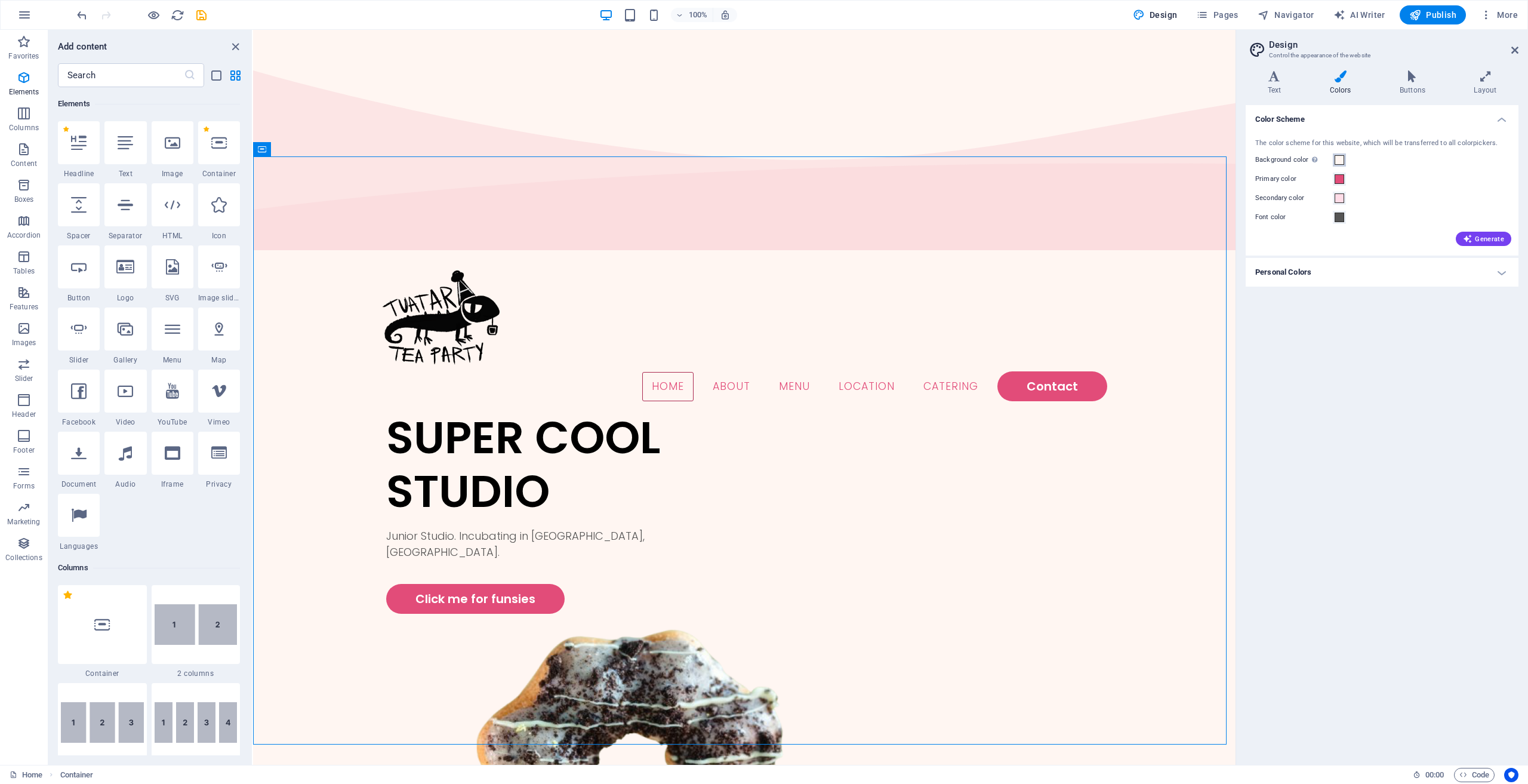
click at [1342, 159] on span at bounding box center [1340, 160] width 10 height 10
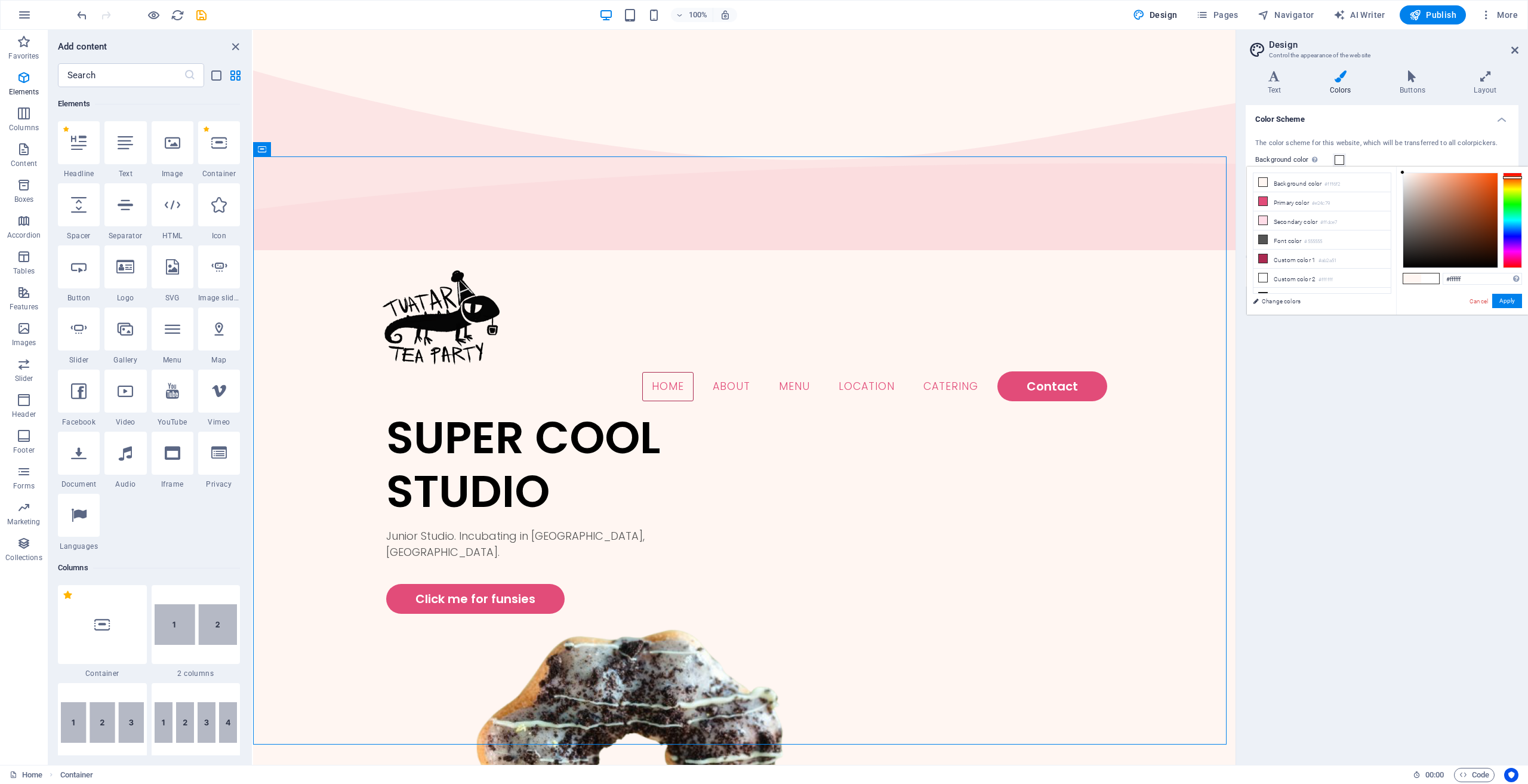
drag, startPoint x: 1420, startPoint y: 185, endPoint x: 1348, endPoint y: 167, distance: 74.2
click at [1350, 168] on div "less Background color #fff6f2 Primary color #e24c79 Secondary color #ffdce7 Fon…" at bounding box center [1388, 240] width 281 height 148
drag, startPoint x: 1424, startPoint y: 202, endPoint x: 1426, endPoint y: 244, distance: 42.0
click at [1426, 244] on div at bounding box center [1450, 220] width 94 height 94
drag, startPoint x: 1480, startPoint y: 230, endPoint x: 1584, endPoint y: 221, distance: 104.4
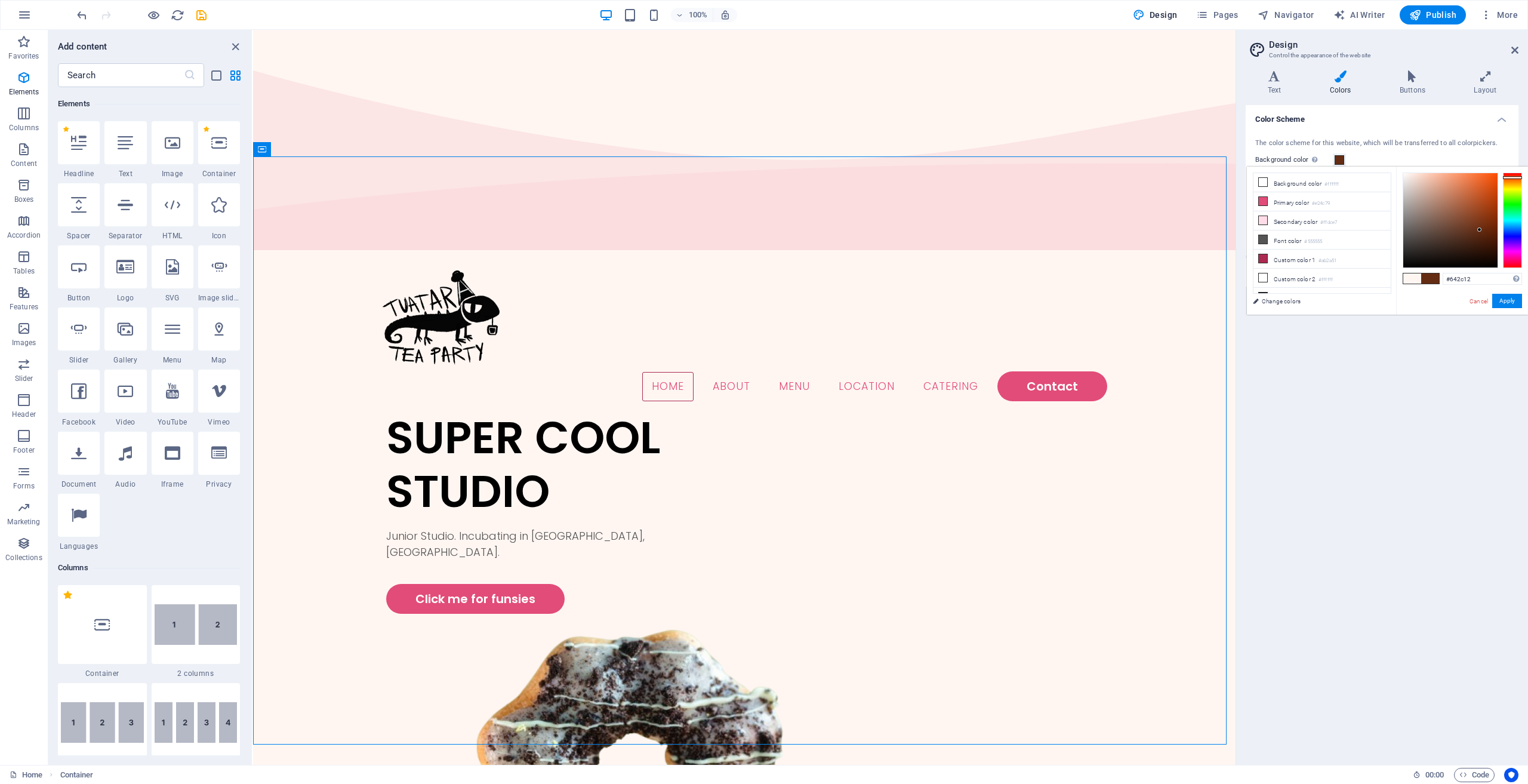
click at [1528, 221] on html "[DOMAIN_NAME] Home Favorites Elements Columns Content Boxes Accordion Tables Fe…" at bounding box center [764, 392] width 1528 height 784
click at [1502, 298] on button "Apply" at bounding box center [1507, 300] width 30 height 14
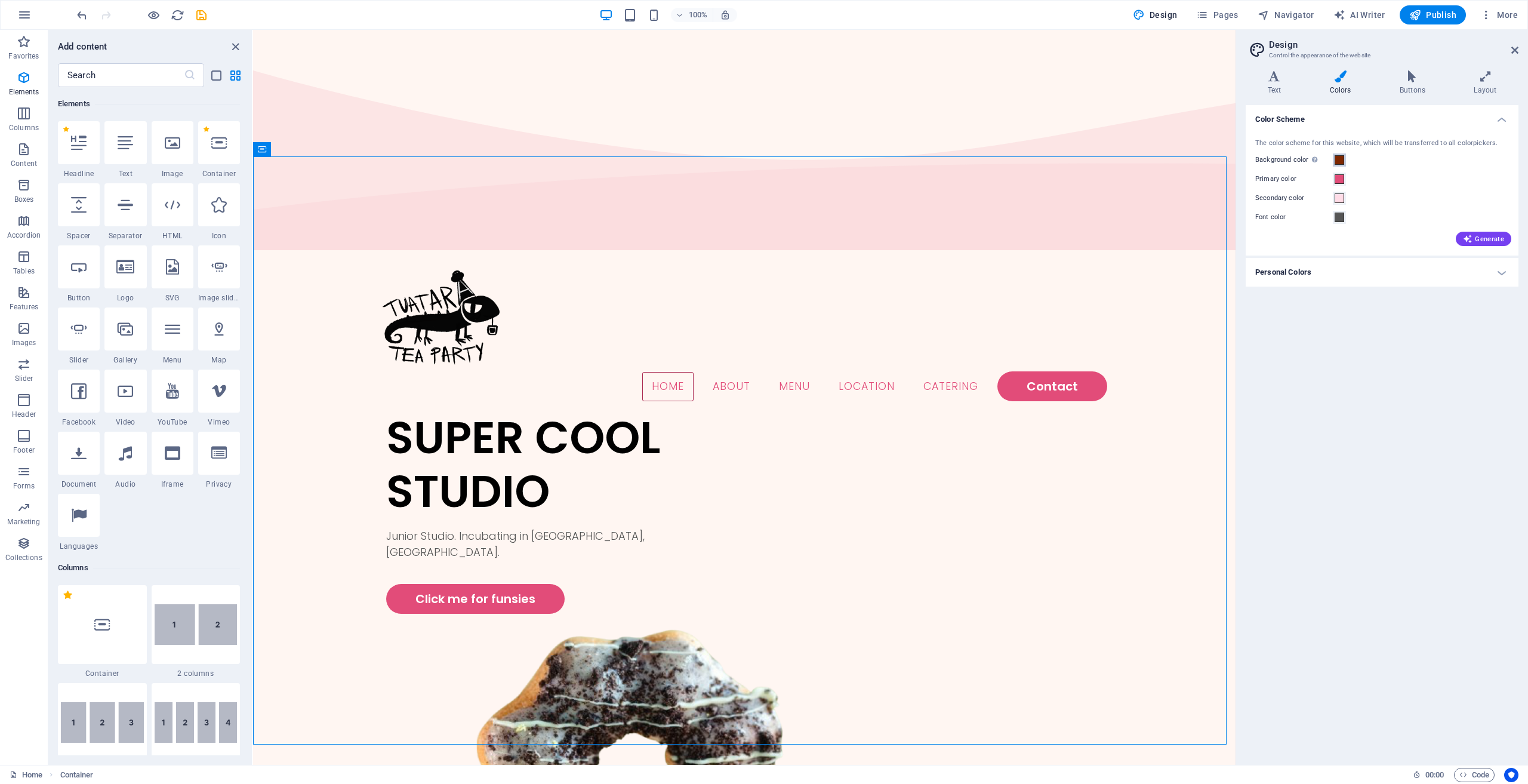
click at [1346, 165] on button "Background color Only visible if it is not covered by other backgrounds." at bounding box center [1339, 160] width 13 height 13
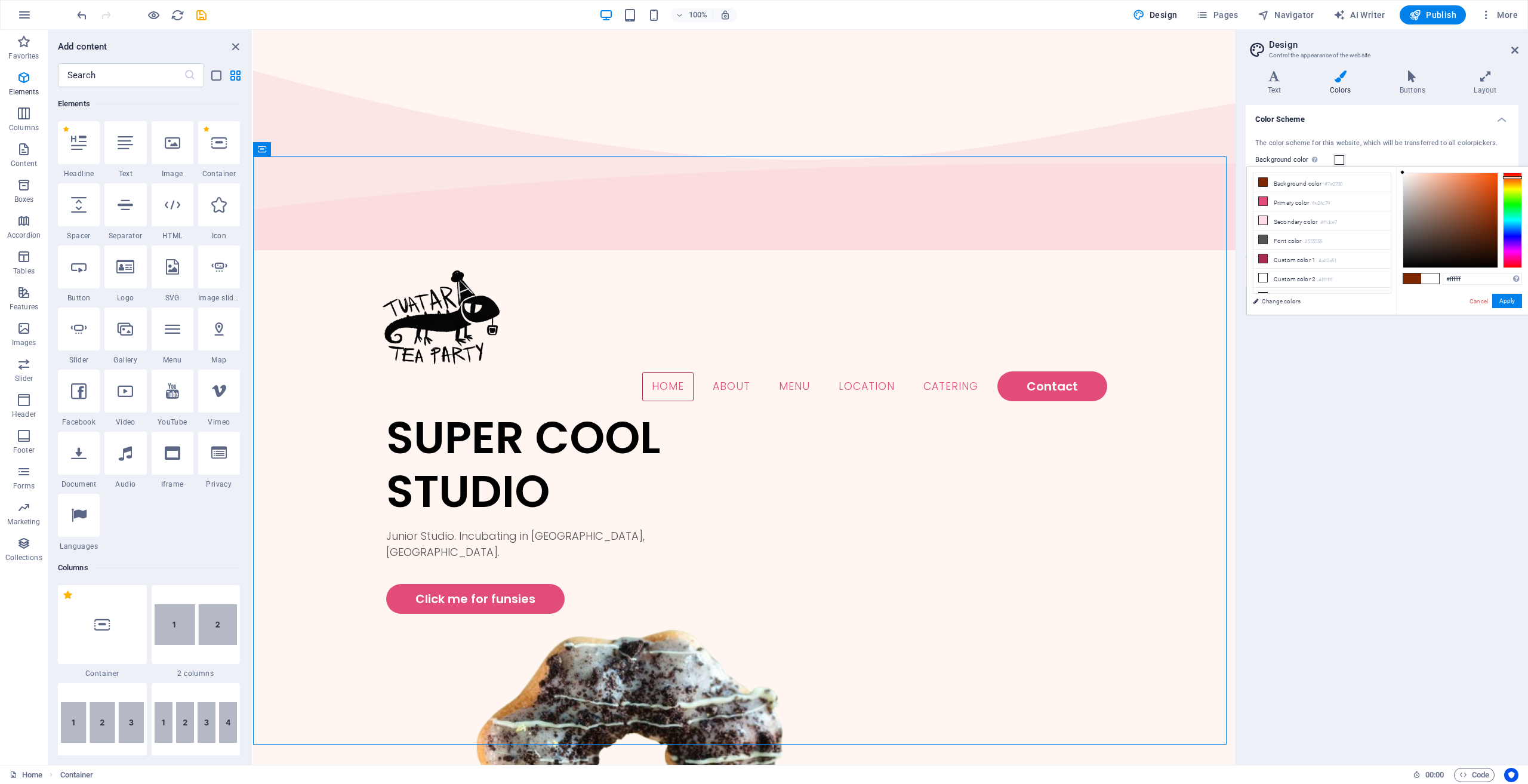
drag, startPoint x: 1389, startPoint y: 166, endPoint x: 1311, endPoint y: 134, distance: 84.3
click at [1312, 134] on body "[DOMAIN_NAME] Home Favorites Elements Columns Content Boxes Accordion Tables Fe…" at bounding box center [764, 392] width 1528 height 784
type input "#ffffff"
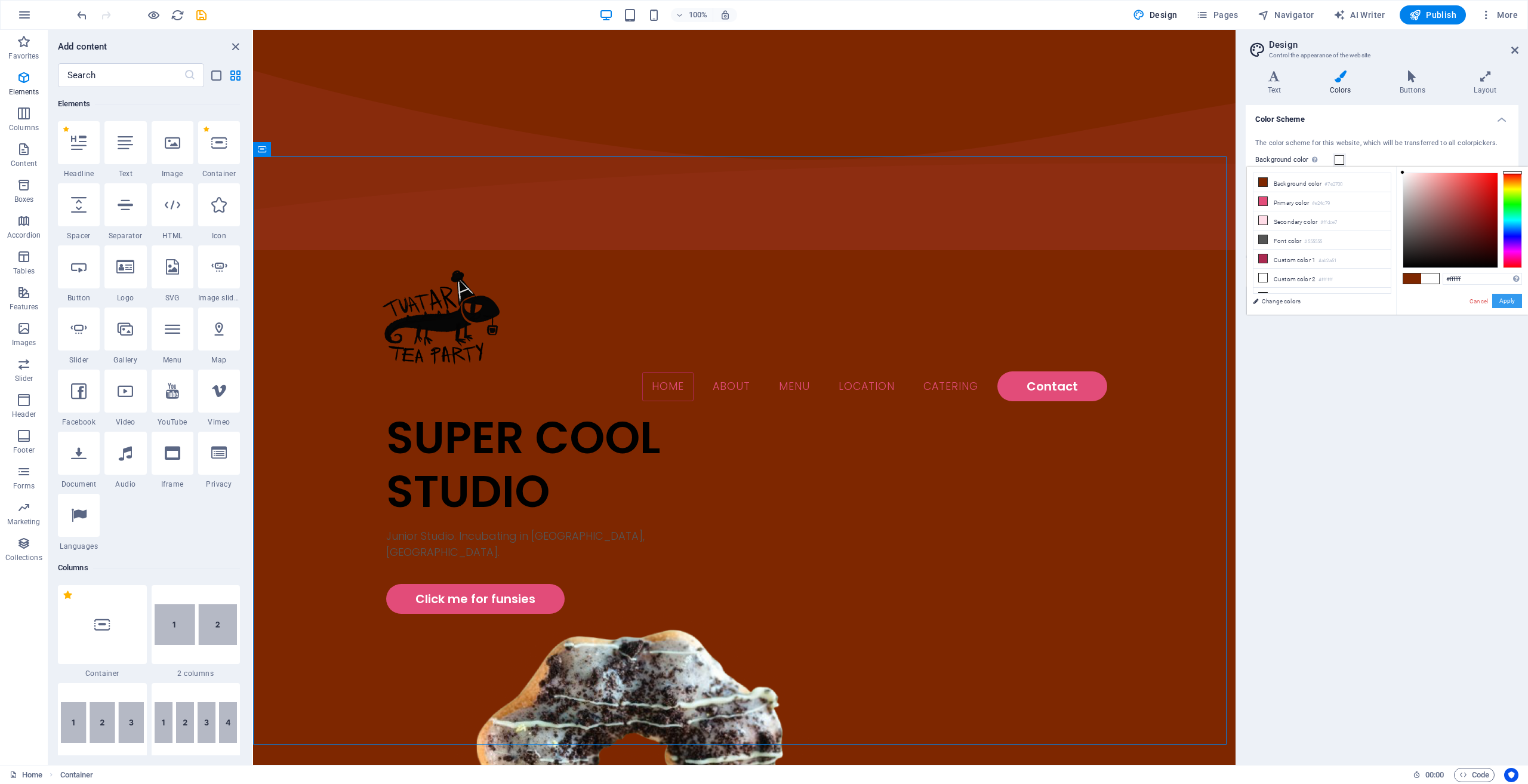
click at [1500, 301] on button "Apply" at bounding box center [1507, 300] width 30 height 14
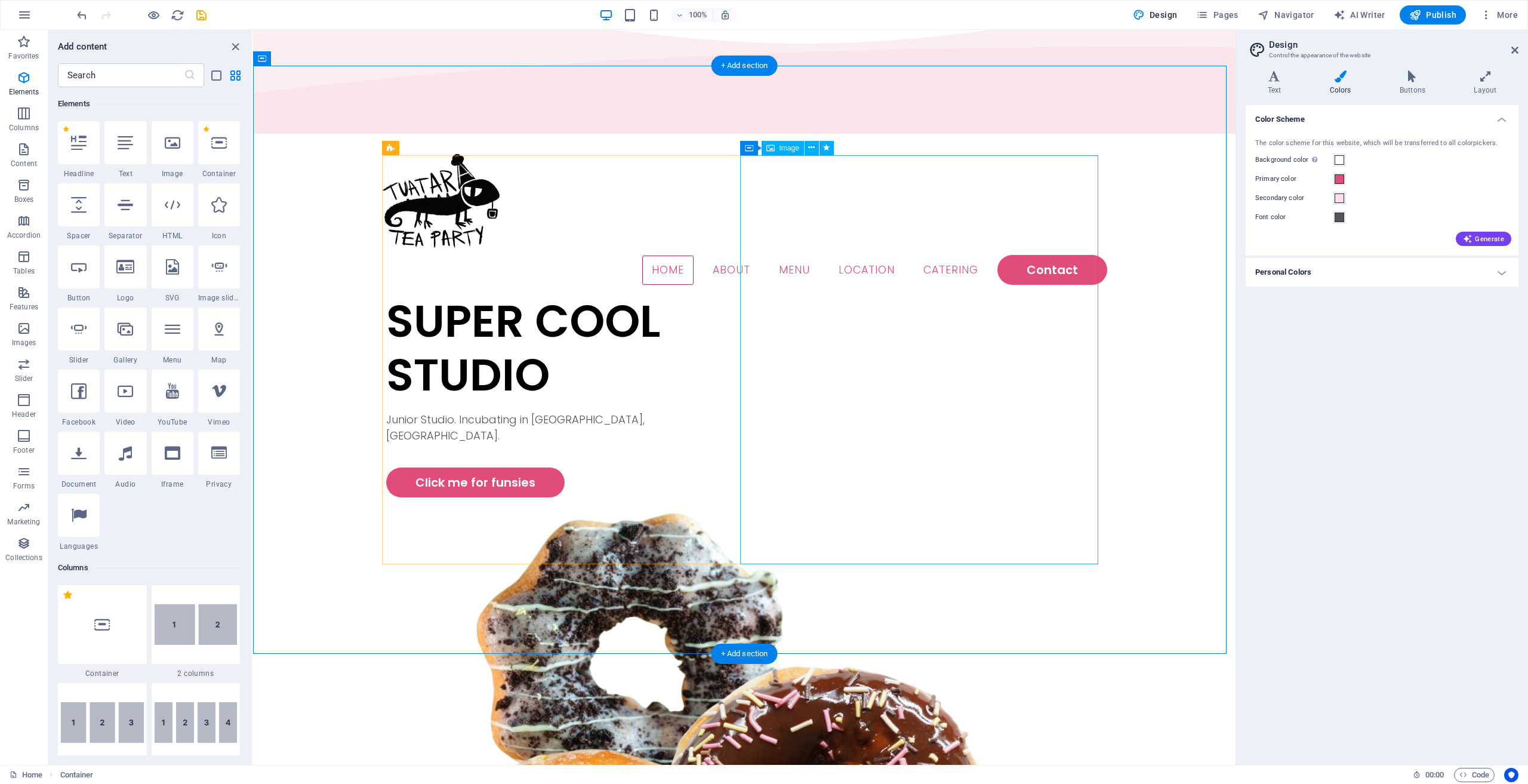
scroll to position [0, 0]
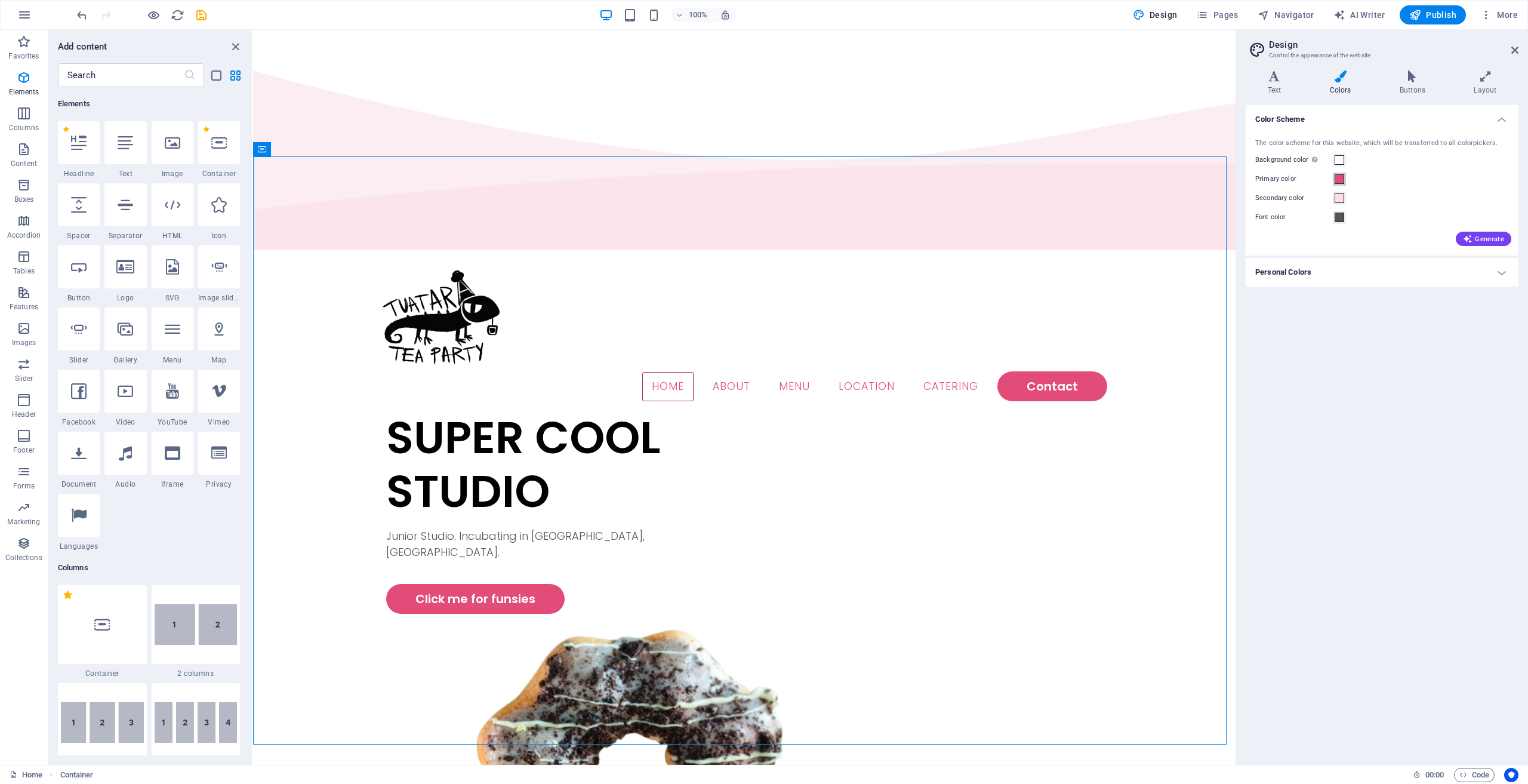
click at [1337, 183] on span at bounding box center [1340, 180] width 10 height 10
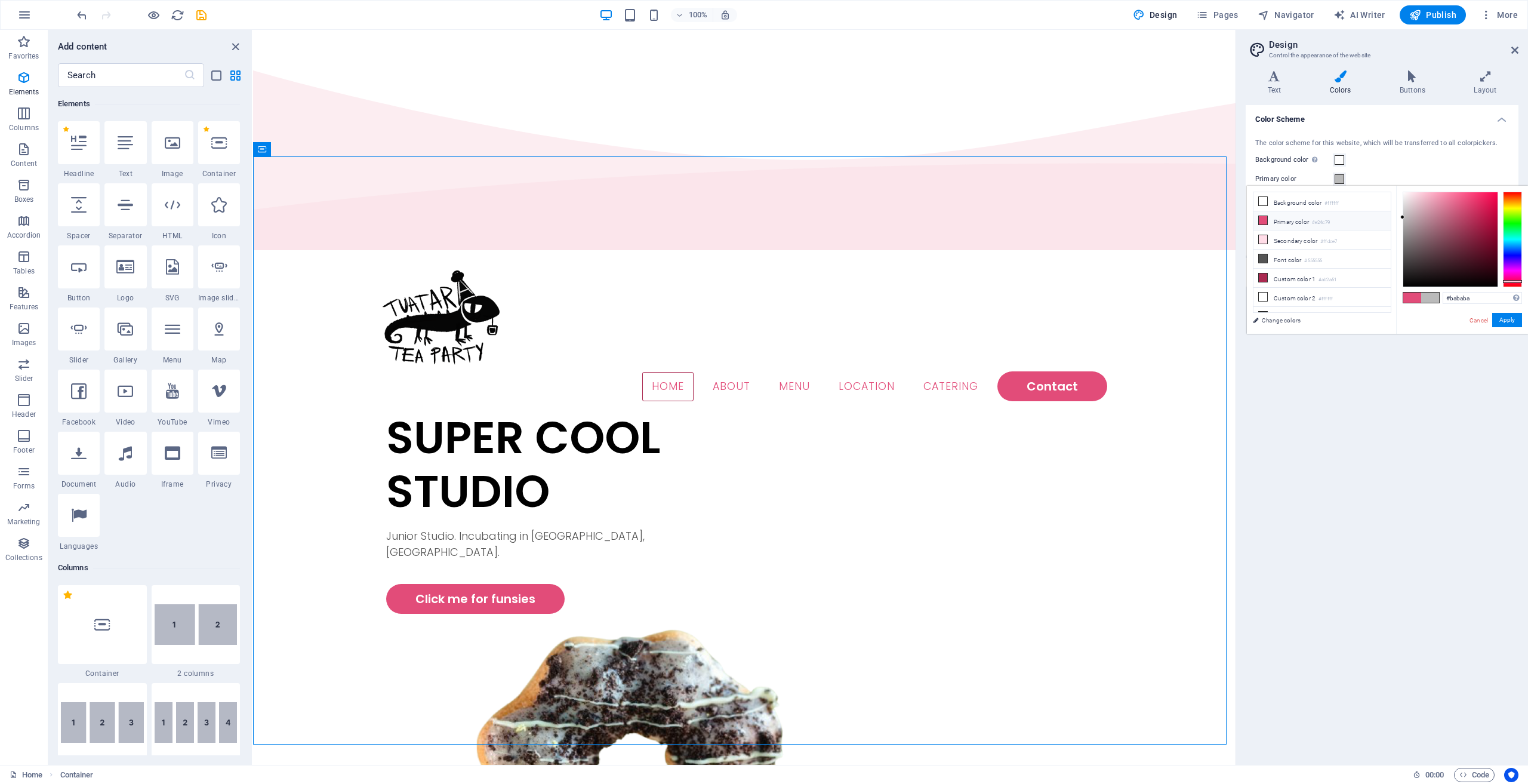
type input "#b8b8b8"
drag, startPoint x: 1430, startPoint y: 209, endPoint x: 1380, endPoint y: 218, distance: 50.8
click at [1380, 218] on div "less Background color #ffffff Primary color #e24c79 Secondary color #ffdce7 Fon…" at bounding box center [1388, 259] width 281 height 148
click at [1377, 179] on div "Primary color" at bounding box center [1382, 179] width 253 height 14
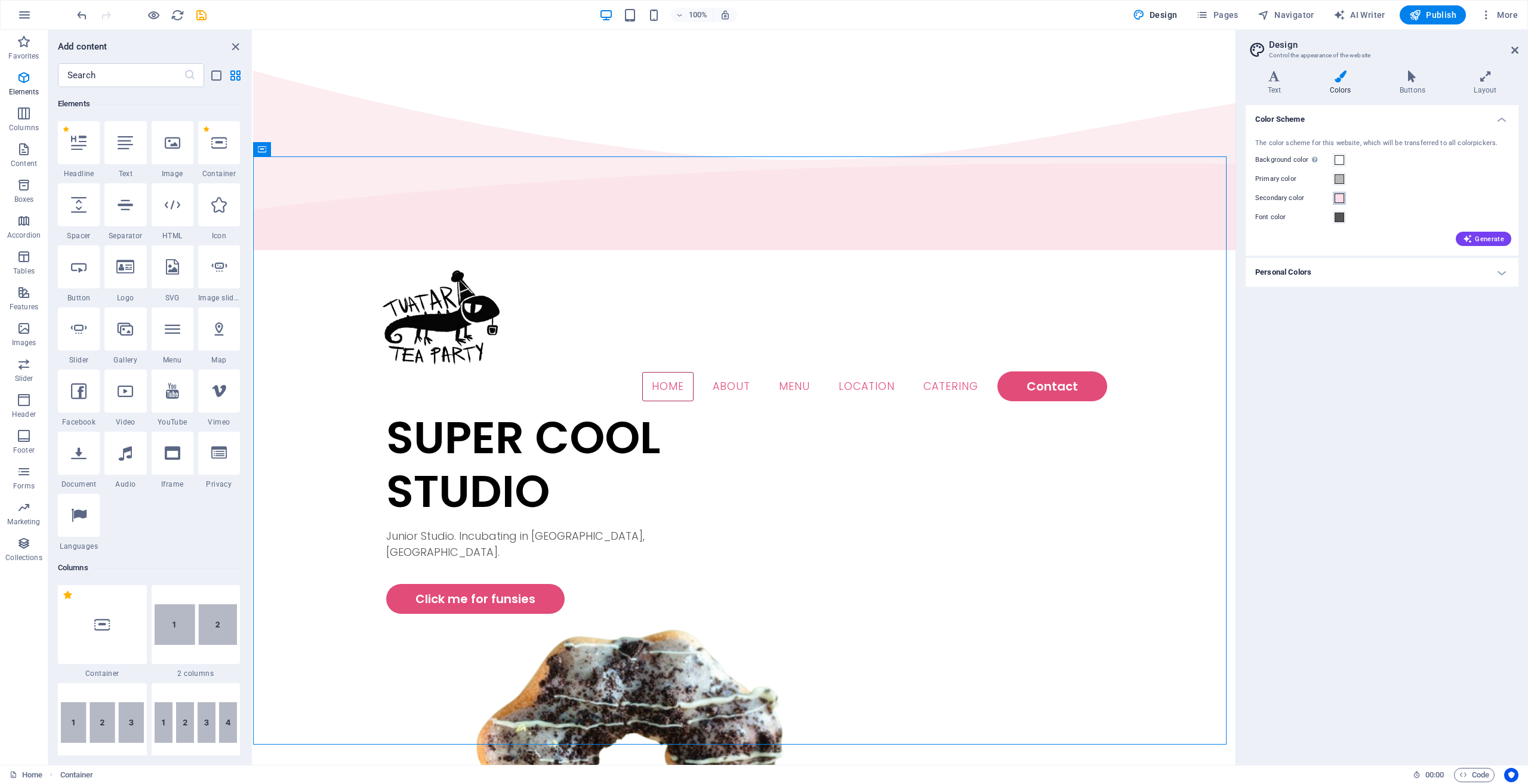
click at [1343, 203] on span at bounding box center [1340, 198] width 10 height 10
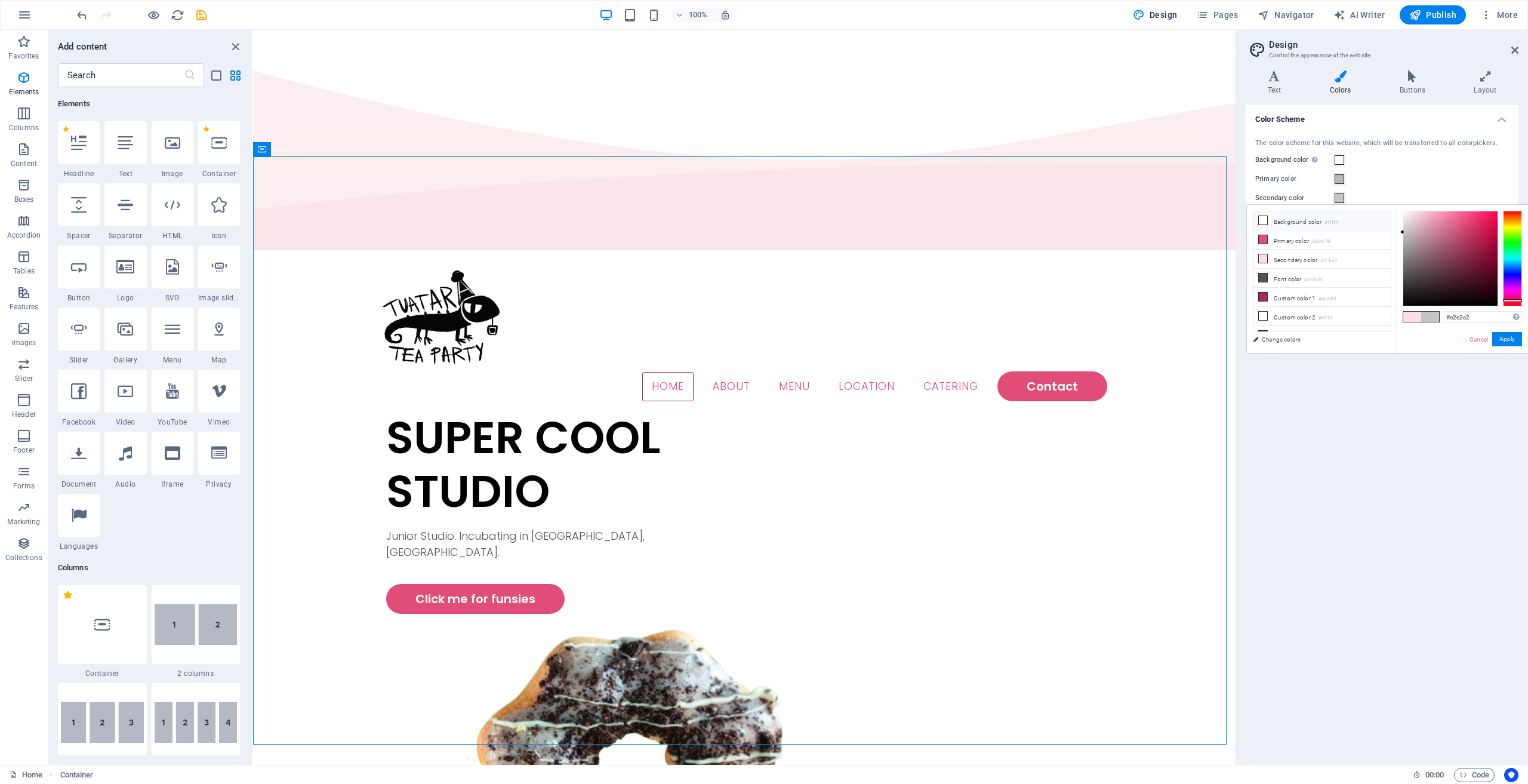
type input "#e4e4e4"
drag, startPoint x: 1422, startPoint y: 231, endPoint x: 1375, endPoint y: 221, distance: 48.1
click at [1375, 221] on div "less Background color #ffffff Primary color #e24c79 Secondary color #ffdce7 Fon…" at bounding box center [1388, 279] width 281 height 148
click at [1509, 340] on button "Apply" at bounding box center [1507, 339] width 30 height 14
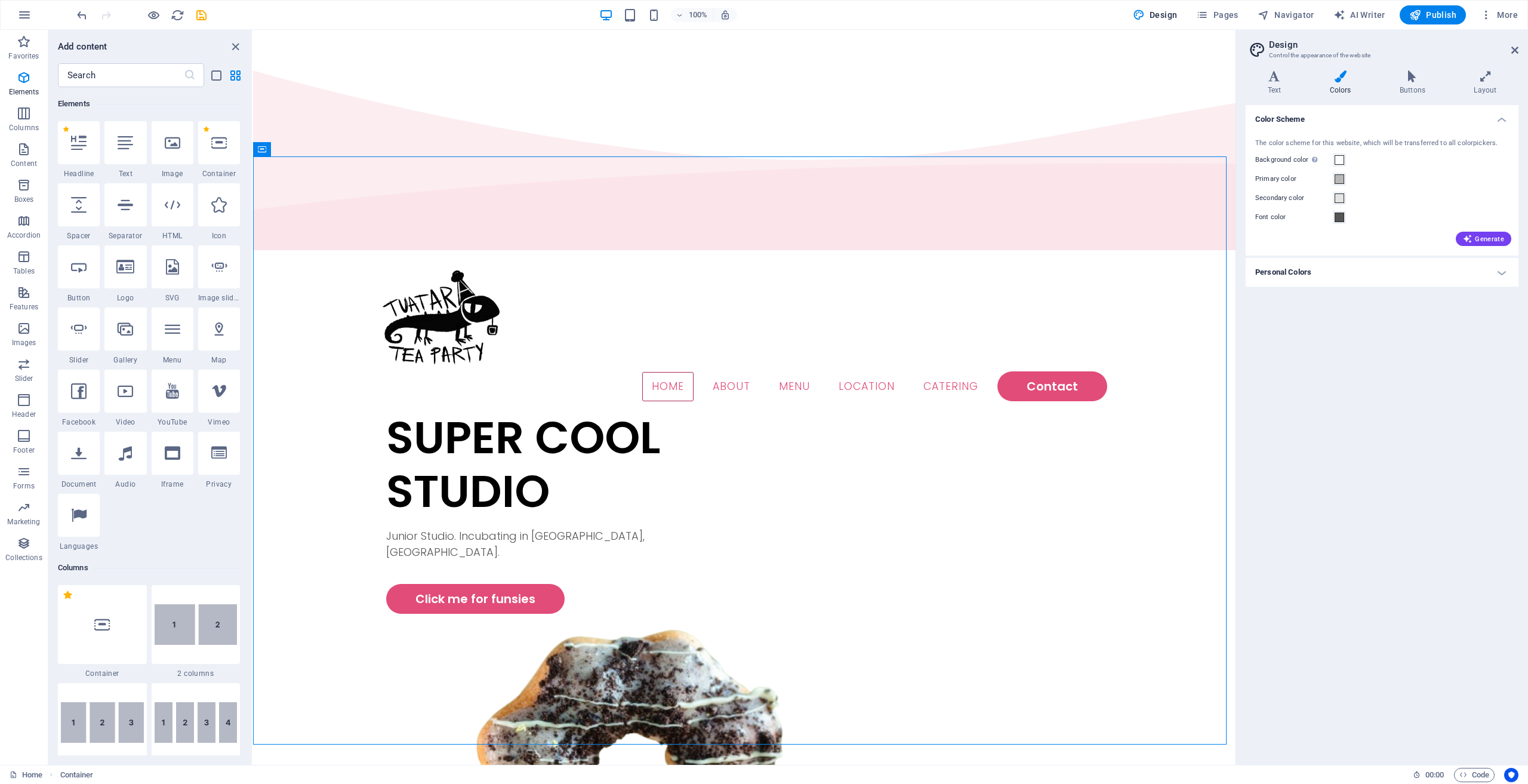
click at [1371, 185] on div "Primary color" at bounding box center [1382, 179] width 253 height 14
click at [1153, 254] on div "Menu Home About Menu Location Catering Contact" at bounding box center [745, 332] width 983 height 157
click at [1338, 177] on span at bounding box center [1340, 180] width 10 height 10
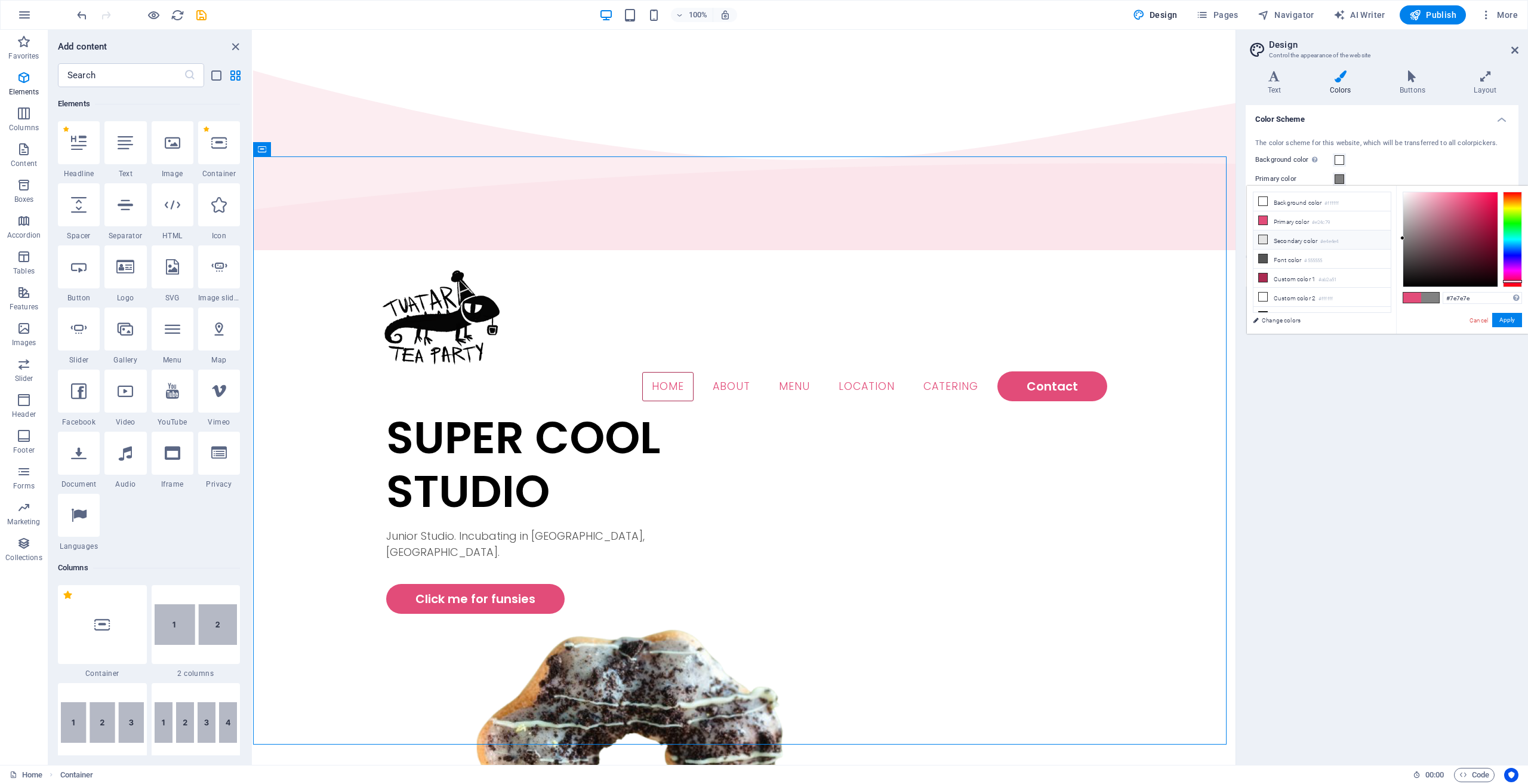
type input "#7c7c7c"
drag, startPoint x: 1422, startPoint y: 227, endPoint x: 1362, endPoint y: 240, distance: 61.4
click at [1362, 240] on div "less Background color #ffffff Primary color #e24c79 Secondary color #e4e4e4 Fon…" at bounding box center [1388, 259] width 281 height 148
click at [1507, 324] on button "Apply" at bounding box center [1507, 319] width 30 height 14
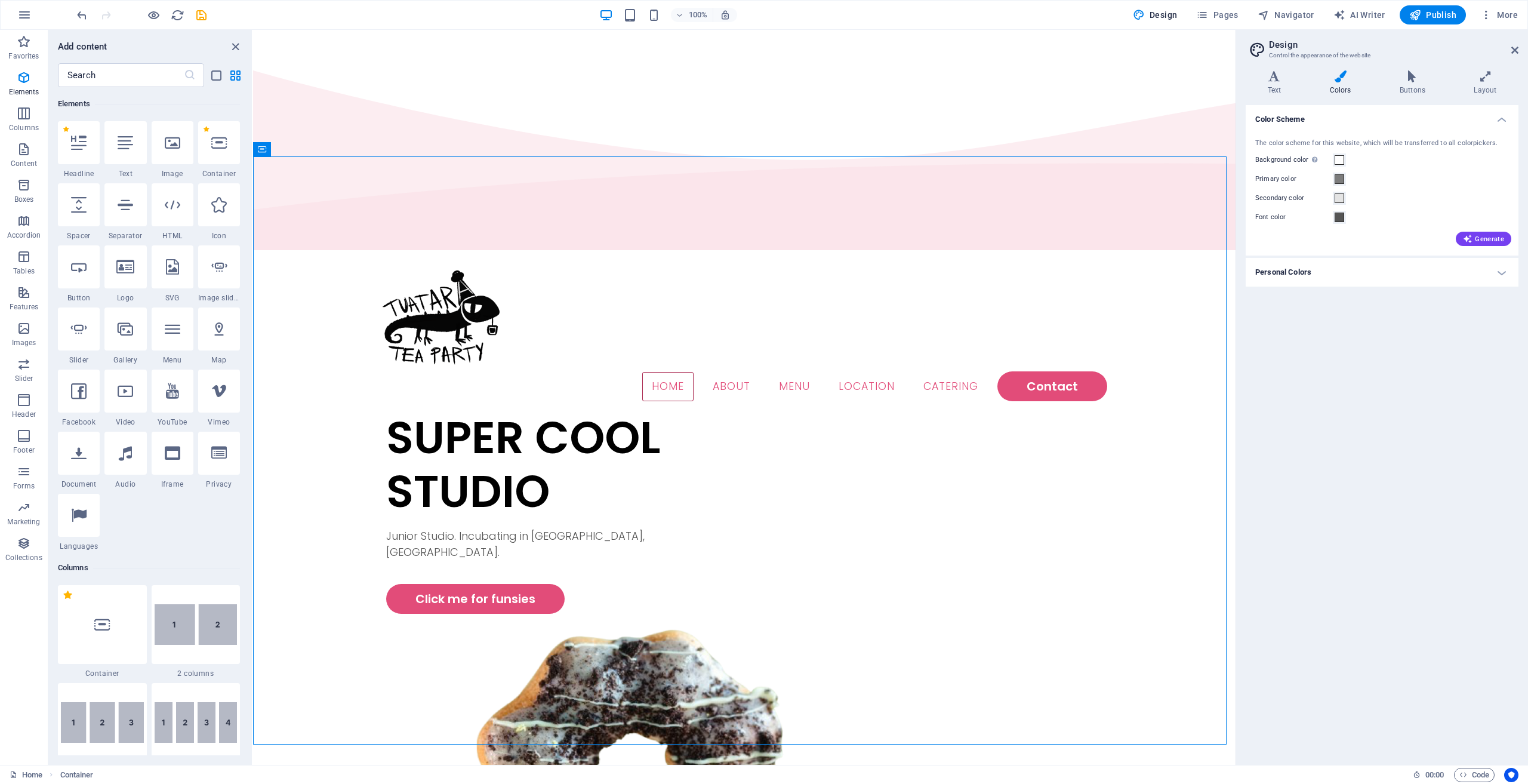
click at [1416, 307] on div "Color Scheme The color scheme for this website, which will be transferred to al…" at bounding box center [1382, 430] width 273 height 650
click at [852, 254] on div "Menu Home About Menu Location Catering Contact" at bounding box center [745, 332] width 983 height 157
click at [1355, 312] on div "Color Scheme The color scheme for this website, which will be transferred to al…" at bounding box center [1382, 430] width 273 height 650
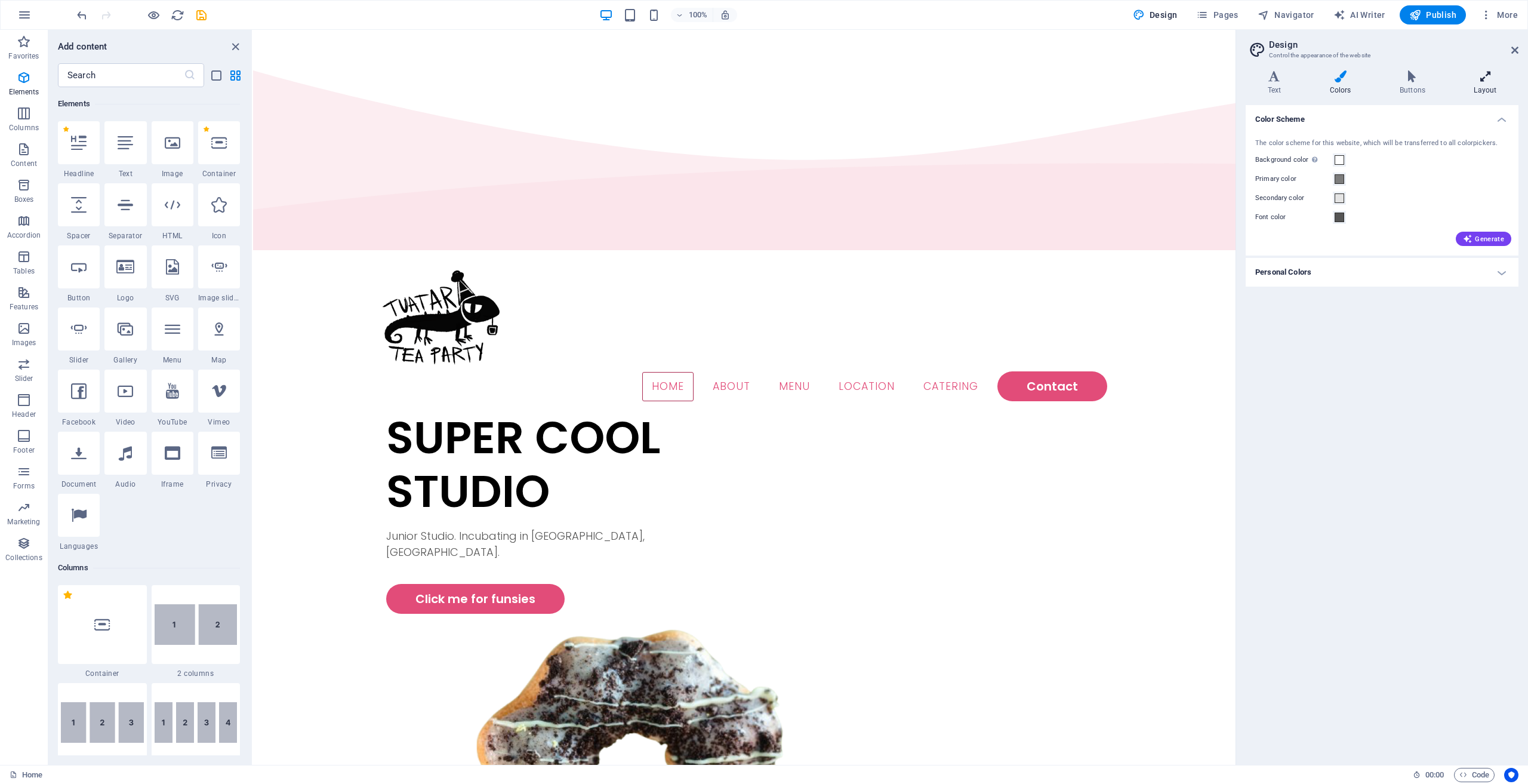
click at [1491, 78] on icon at bounding box center [1485, 76] width 66 height 12
click at [1219, 22] on button "Pages" at bounding box center [1217, 15] width 52 height 19
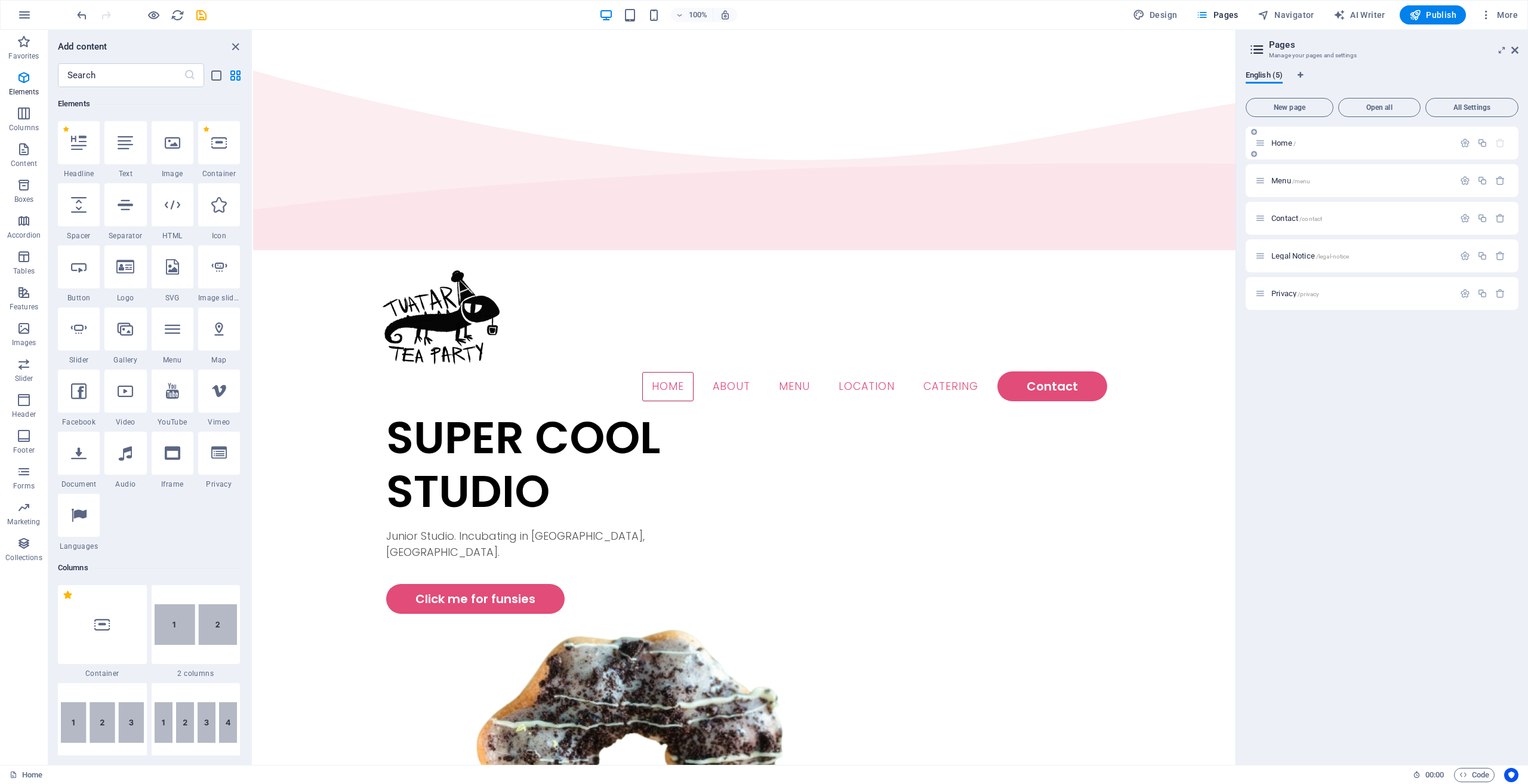
click at [1312, 142] on p "Home /" at bounding box center [1361, 143] width 179 height 7
click at [1462, 141] on icon "button" at bounding box center [1466, 143] width 10 height 10
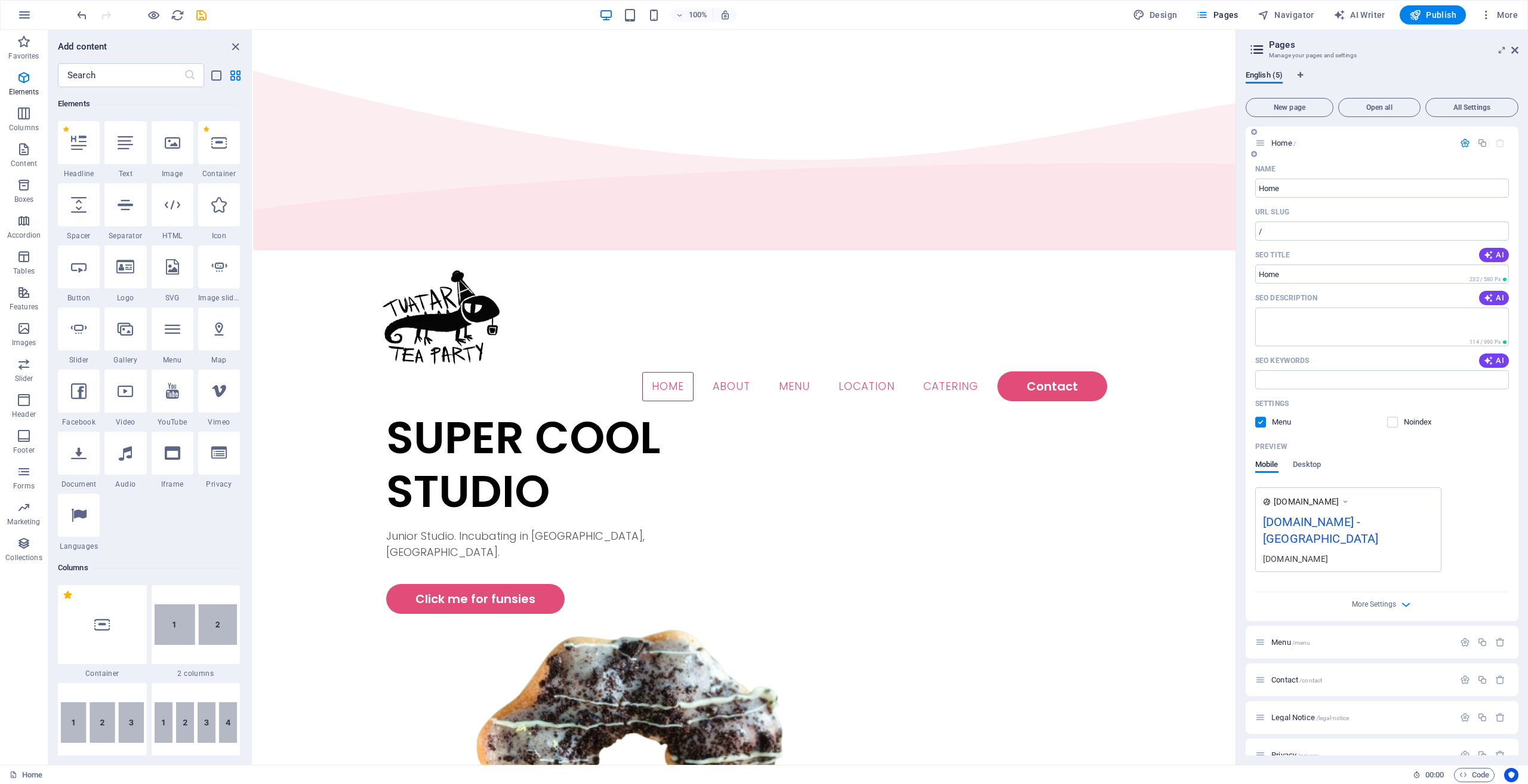
click at [1465, 144] on icon "button" at bounding box center [1466, 143] width 10 height 10
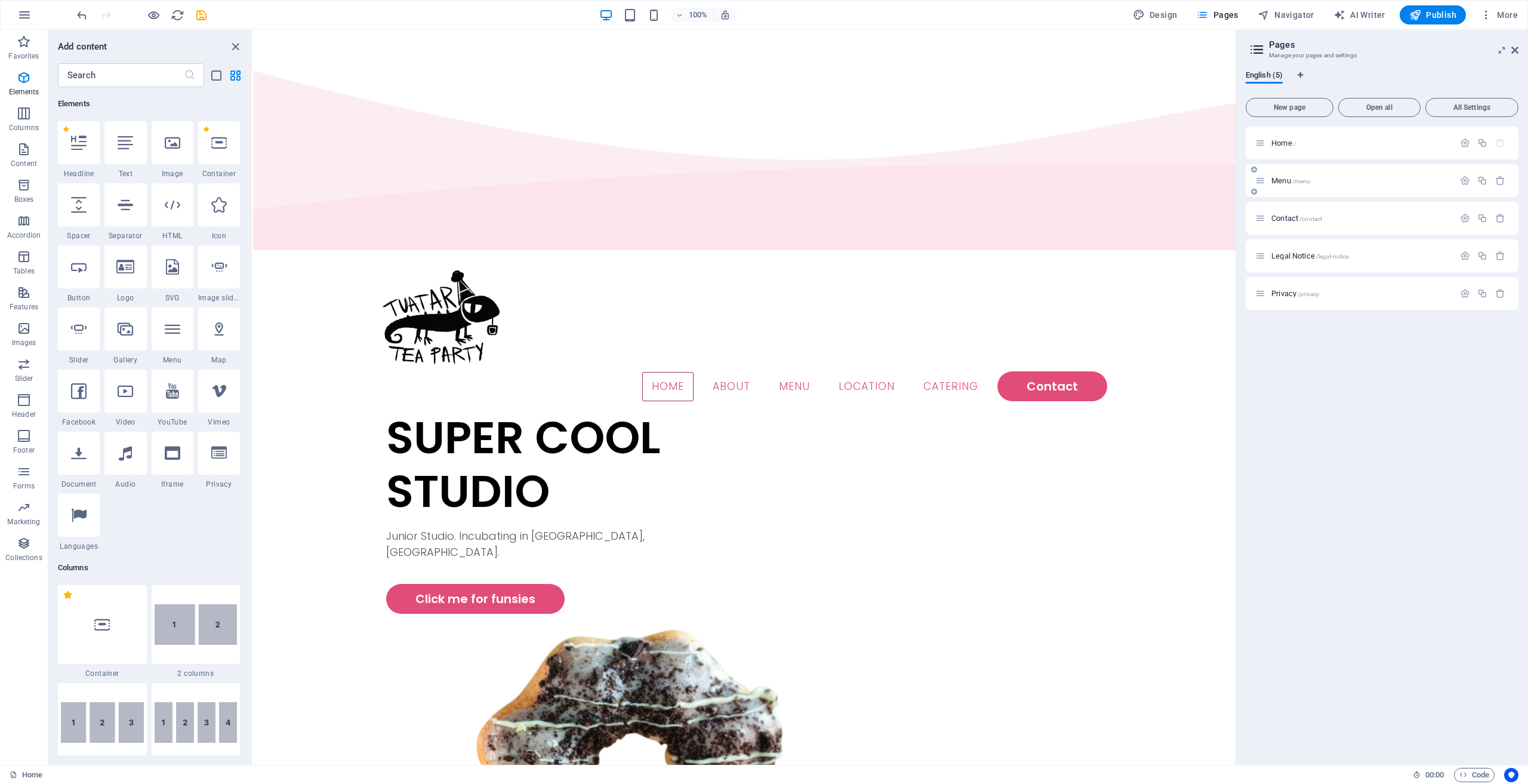
click at [1399, 177] on p "Menu /menu" at bounding box center [1361, 180] width 179 height 7
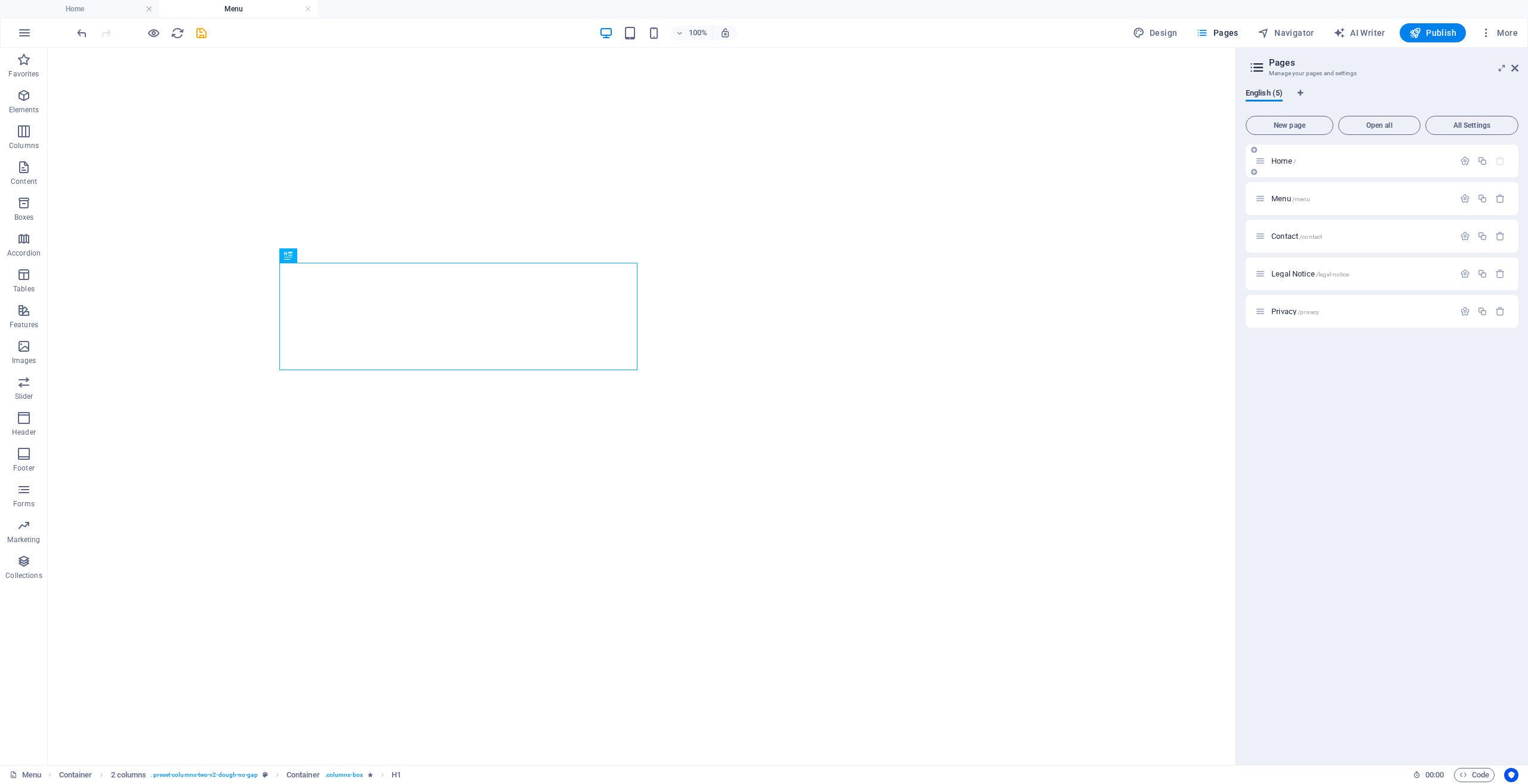
click at [1430, 163] on p "Home /" at bounding box center [1361, 160] width 179 height 7
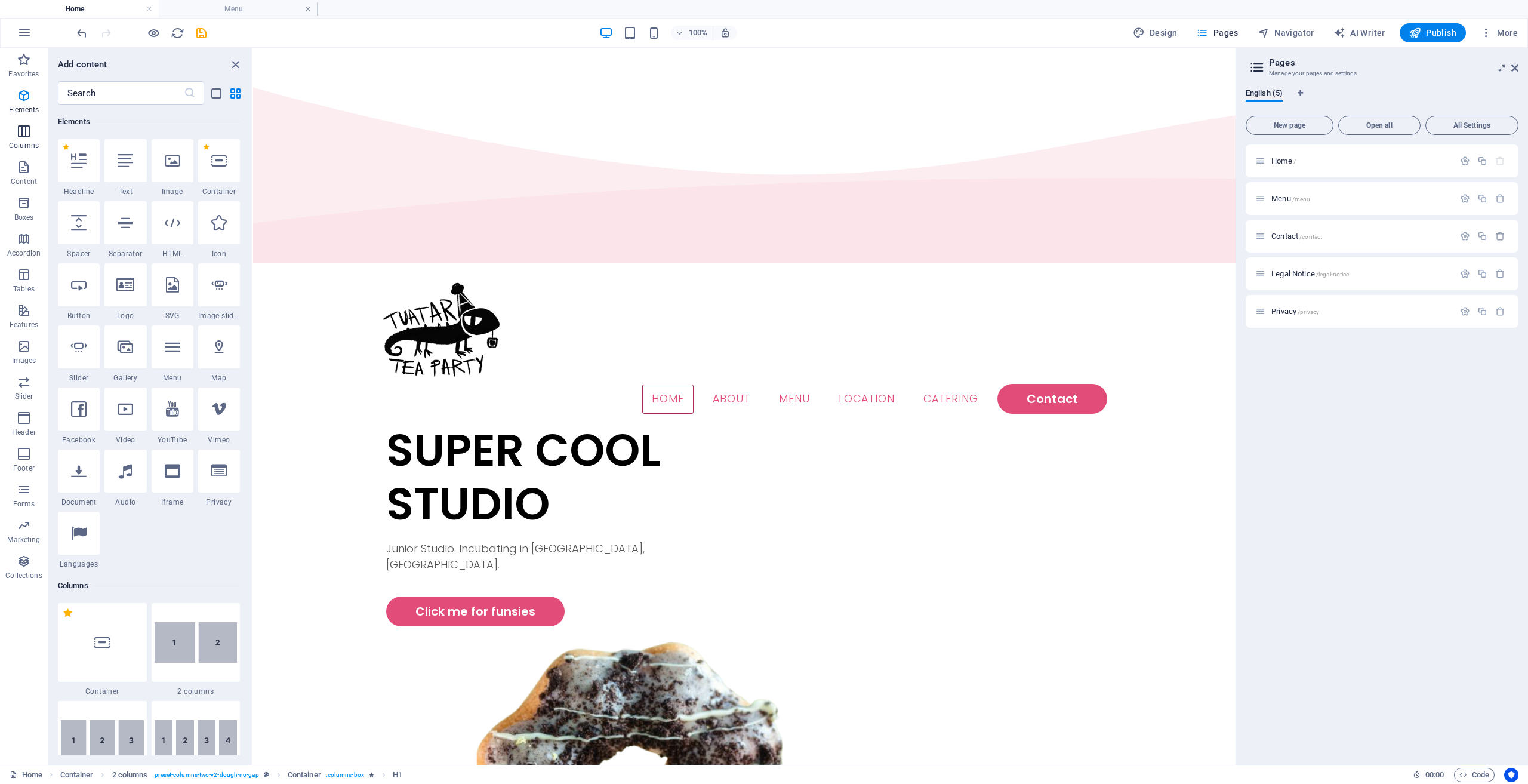
click at [23, 153] on button "Columns" at bounding box center [24, 138] width 48 height 36
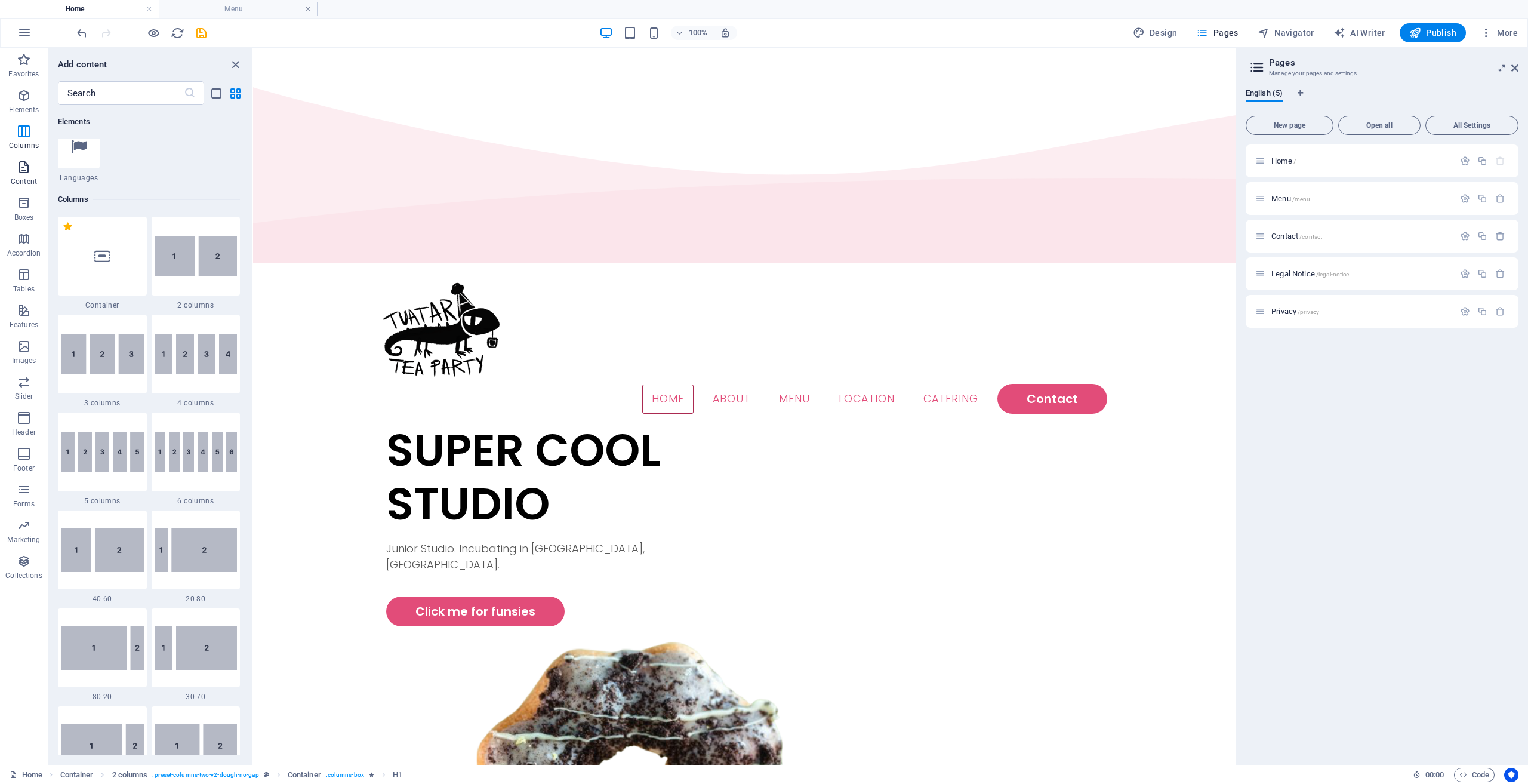
click at [21, 162] on icon "button" at bounding box center [23, 166] width 14 height 14
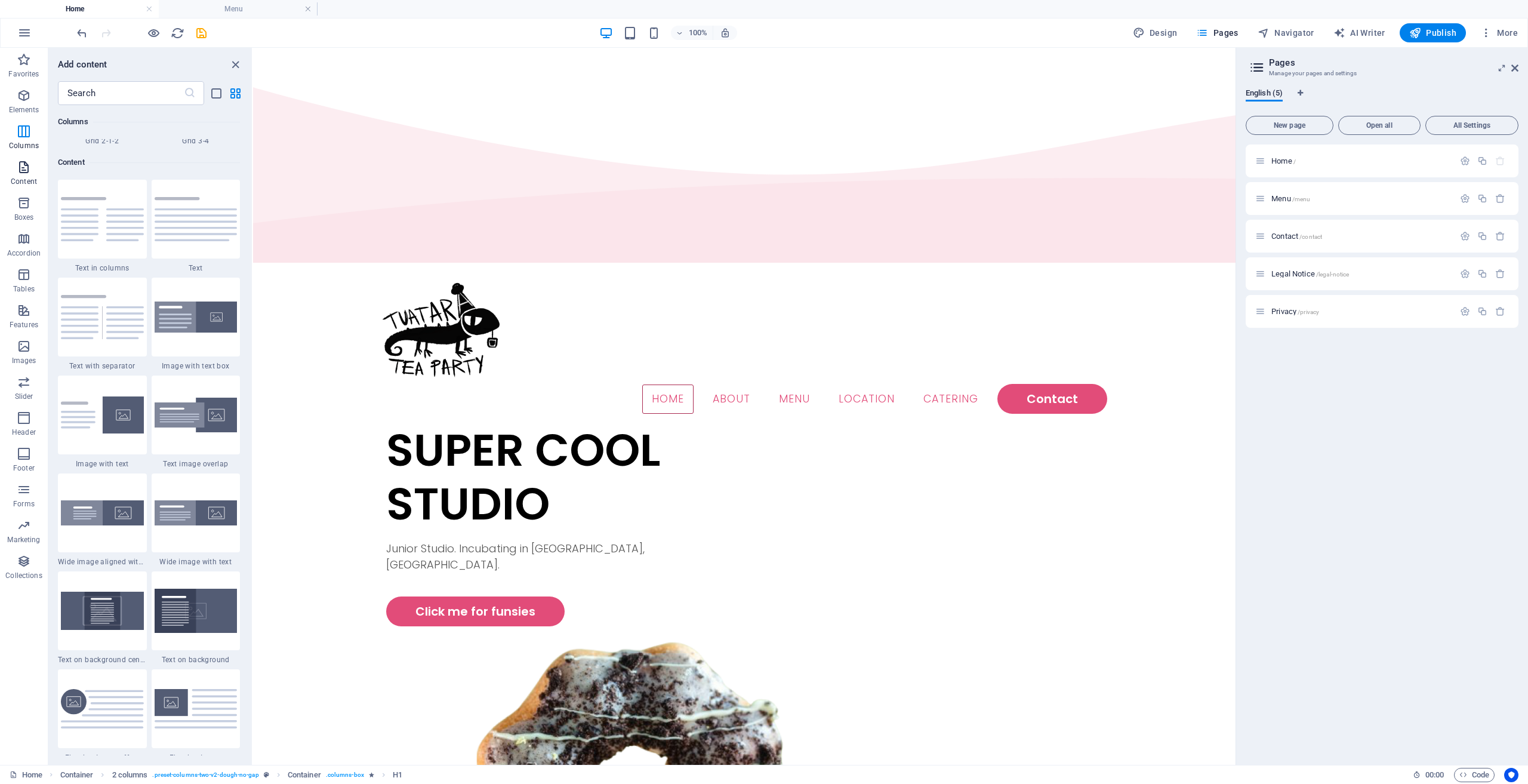
scroll to position [2089, 0]
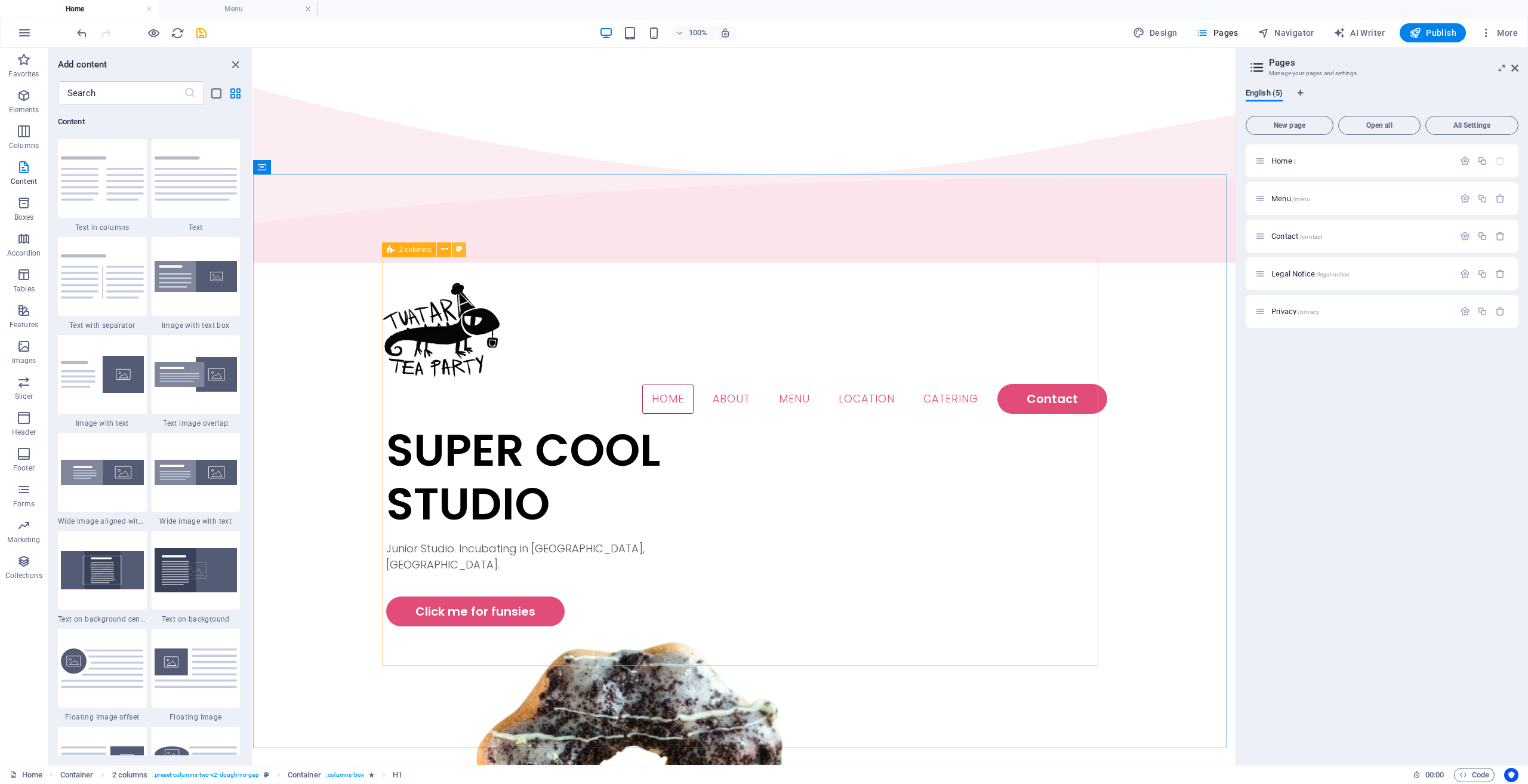
click at [458, 244] on icon at bounding box center [459, 248] width 7 height 12
select select "rem"
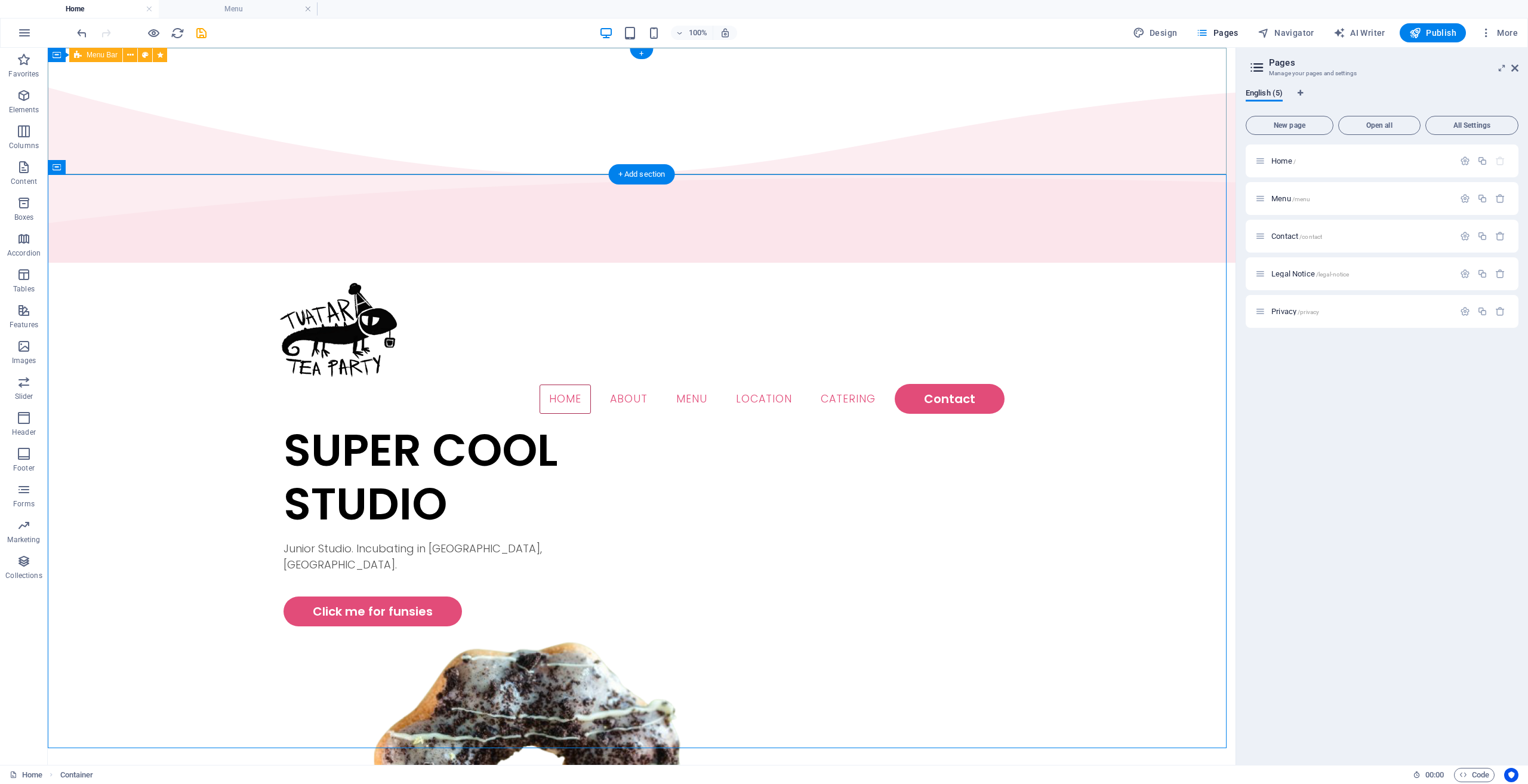
click at [198, 267] on div "Menu Home About Menu Location Catering Contact" at bounding box center [641, 344] width 1188 height 157
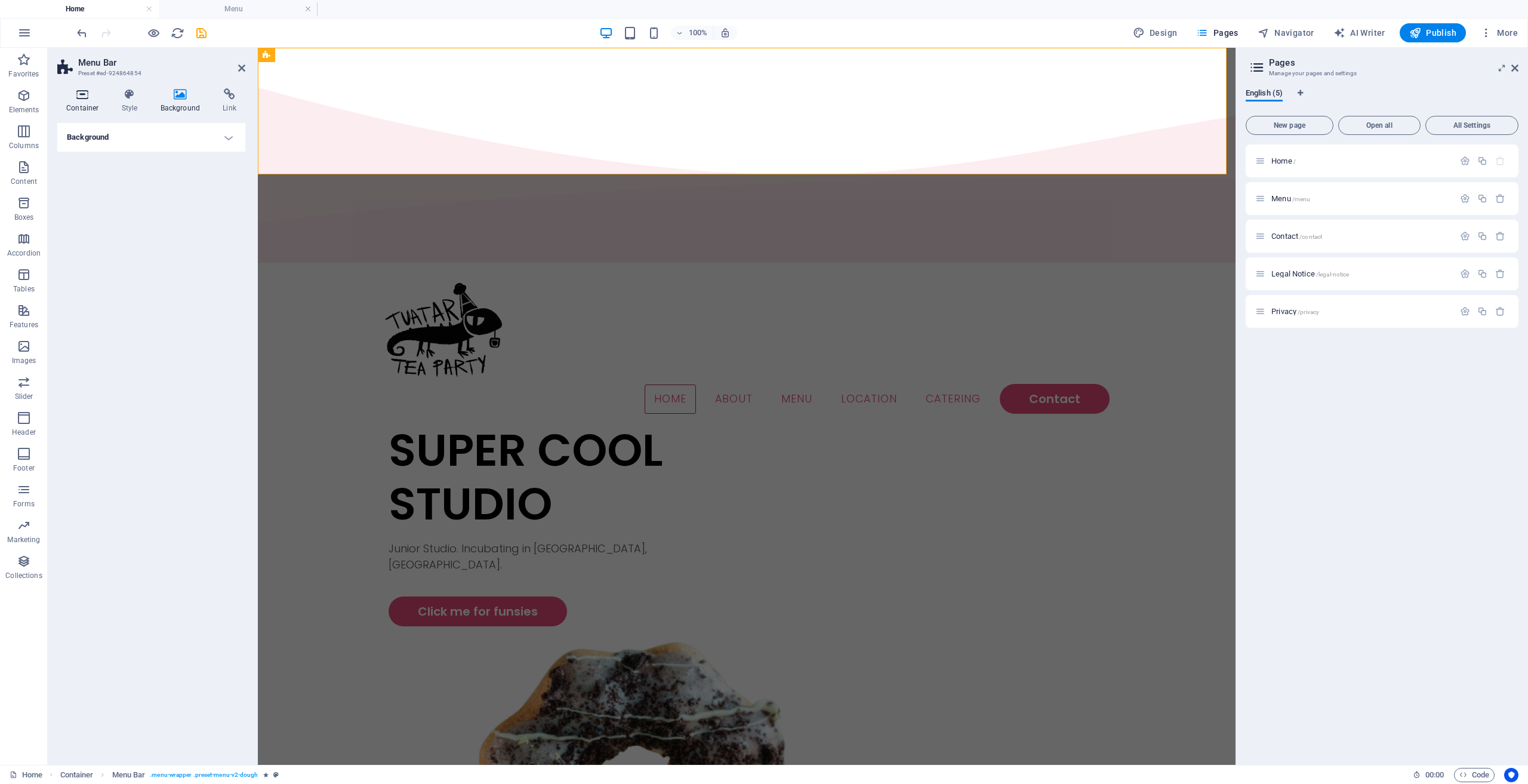
click at [79, 104] on h4 "Container" at bounding box center [85, 101] width 56 height 25
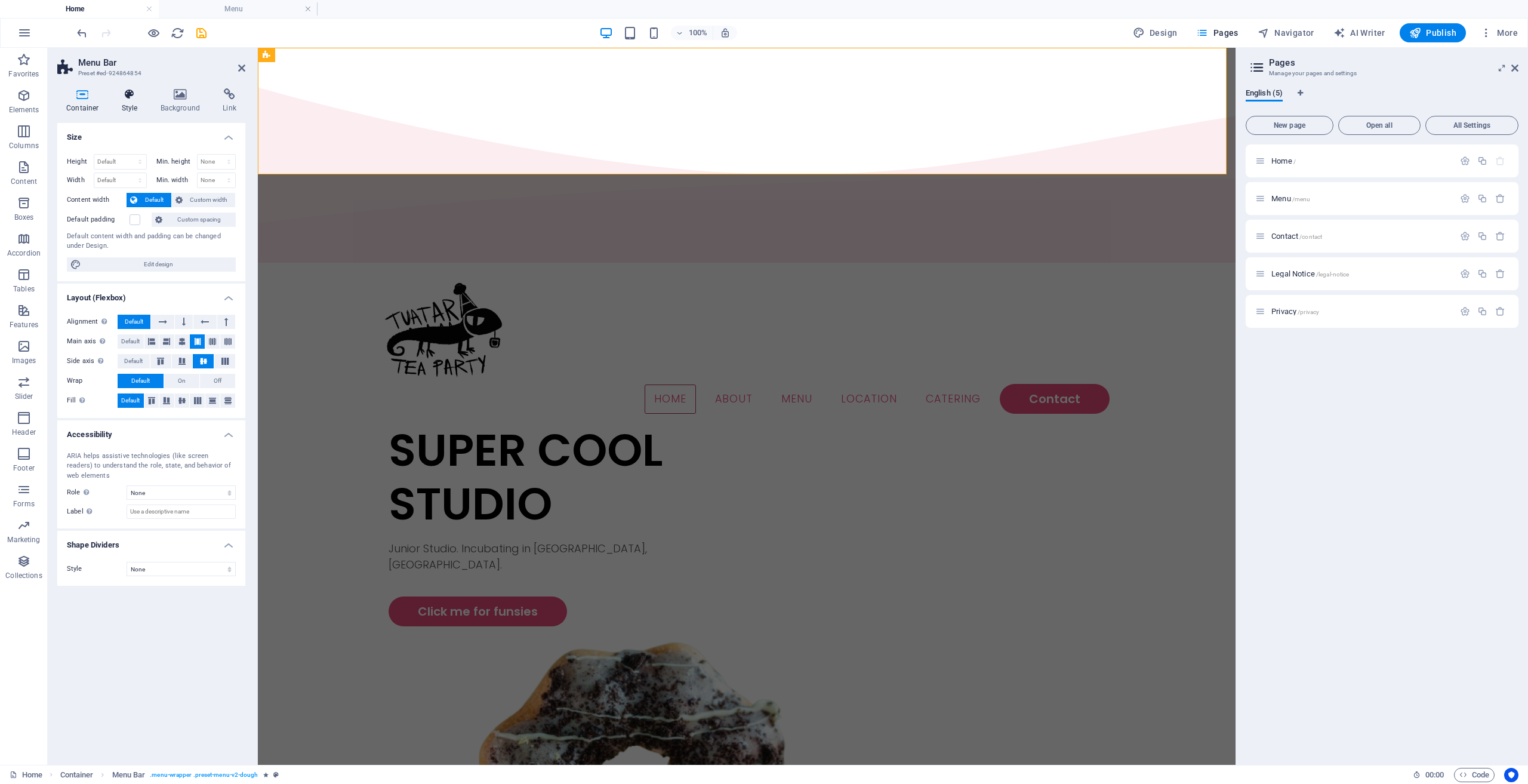
click at [146, 103] on h4 "Style" at bounding box center [132, 101] width 39 height 25
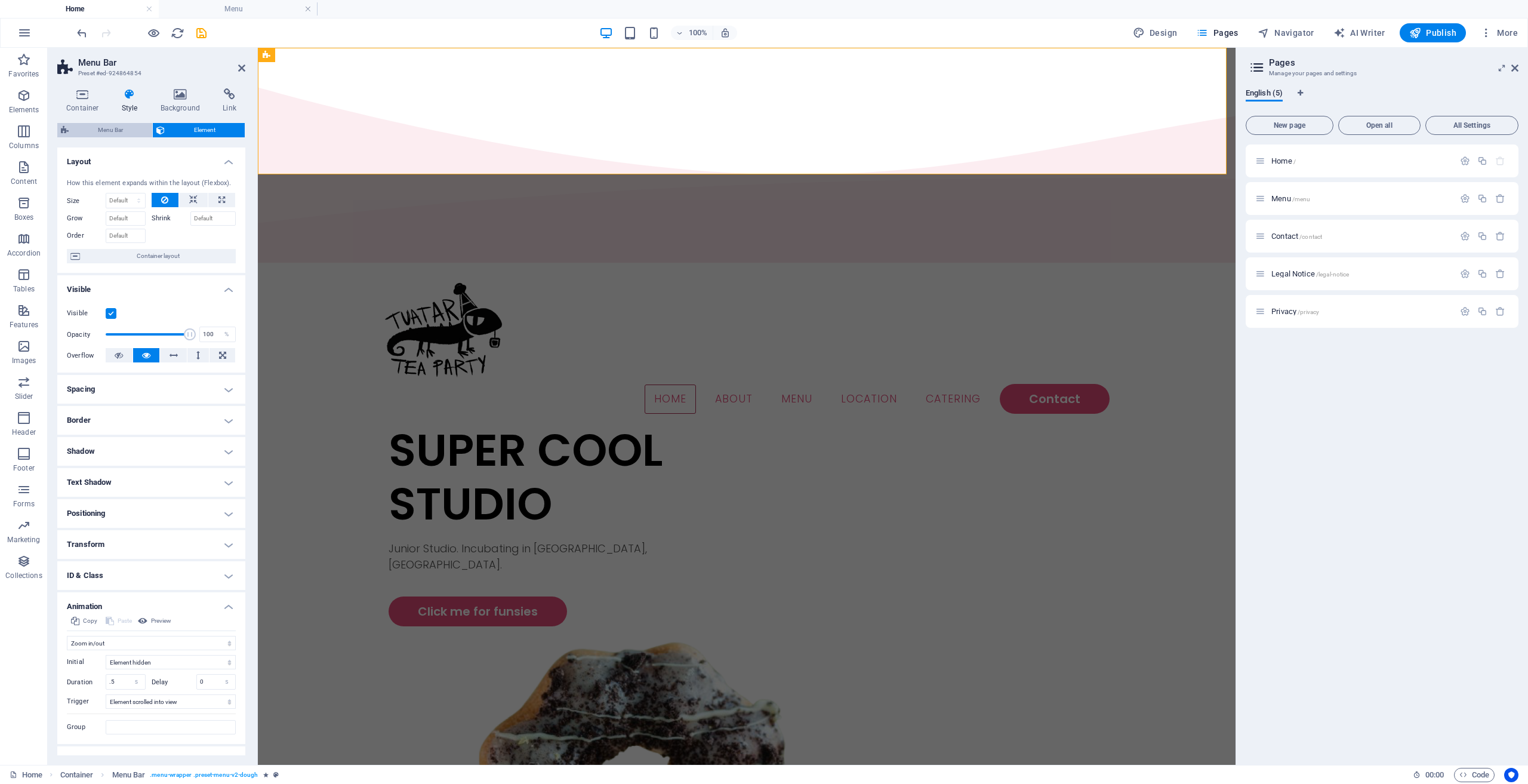
click at [108, 126] on span "Menu Bar" at bounding box center [110, 130] width 76 height 14
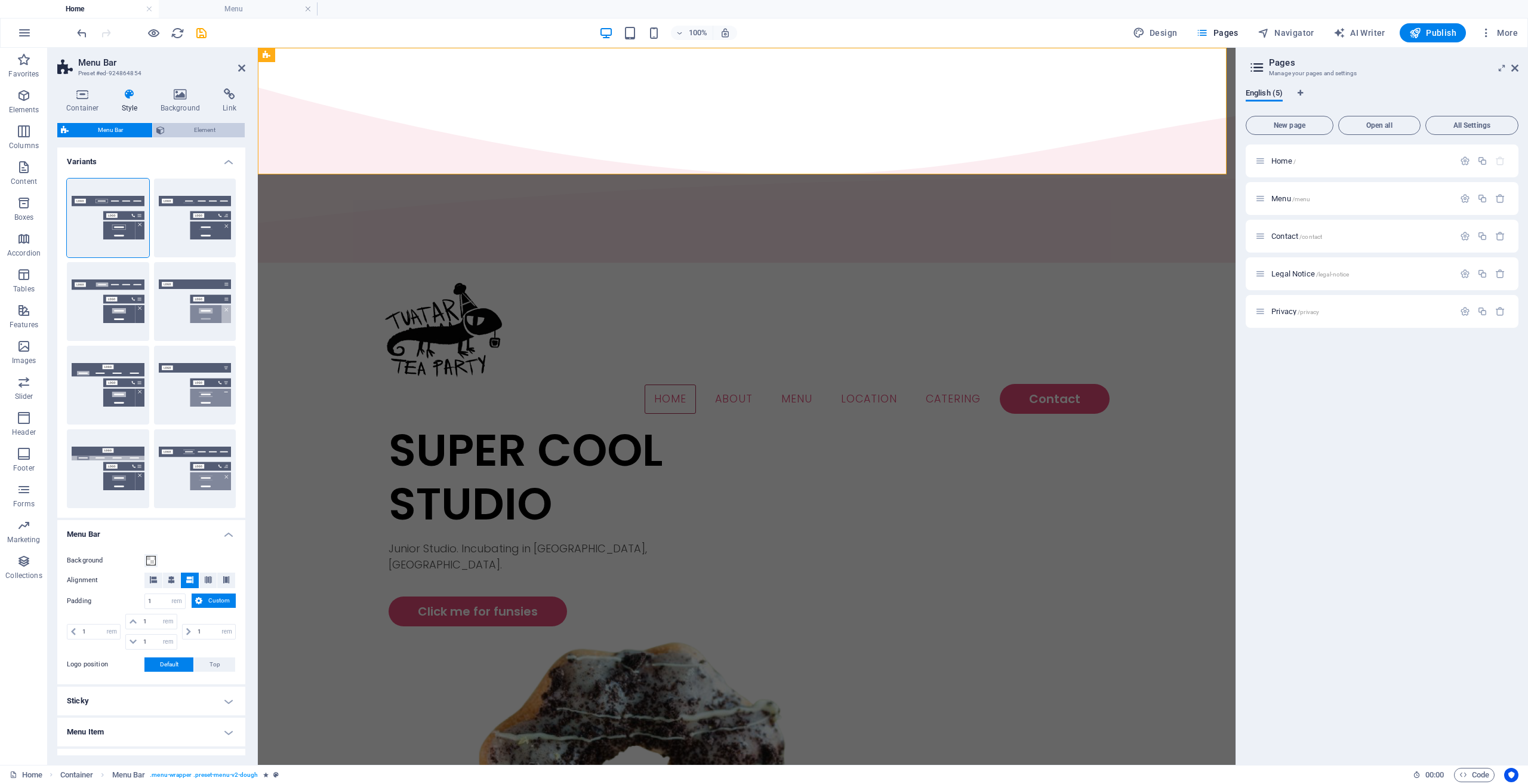
click at [190, 129] on span "Element" at bounding box center [204, 130] width 73 height 14
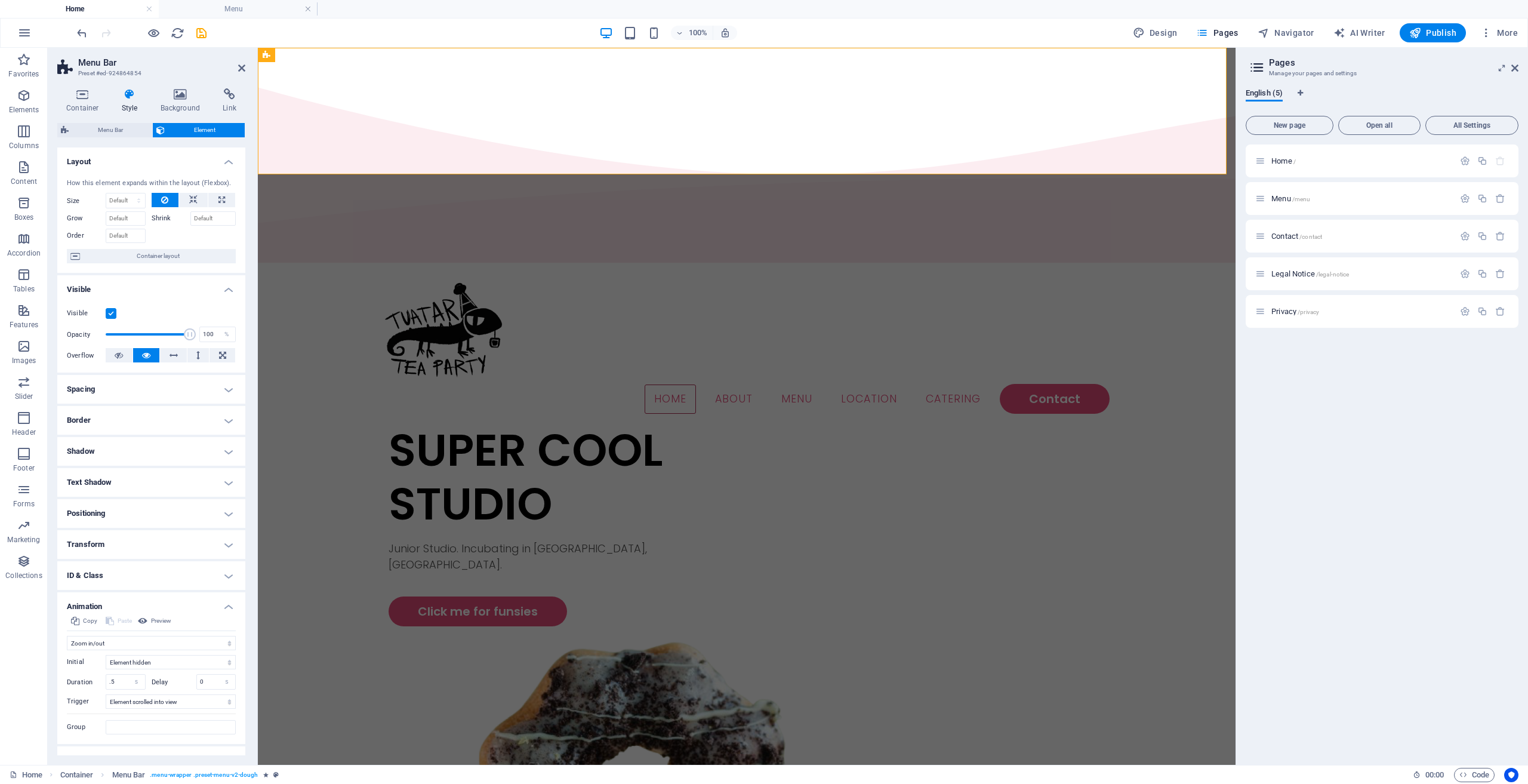
click at [112, 416] on h4 "Border" at bounding box center [151, 420] width 188 height 29
click at [153, 448] on span at bounding box center [157, 444] width 8 height 8
click at [137, 446] on button at bounding box center [130, 444] width 27 height 16
click at [161, 416] on h4 "Border" at bounding box center [151, 417] width 188 height 21
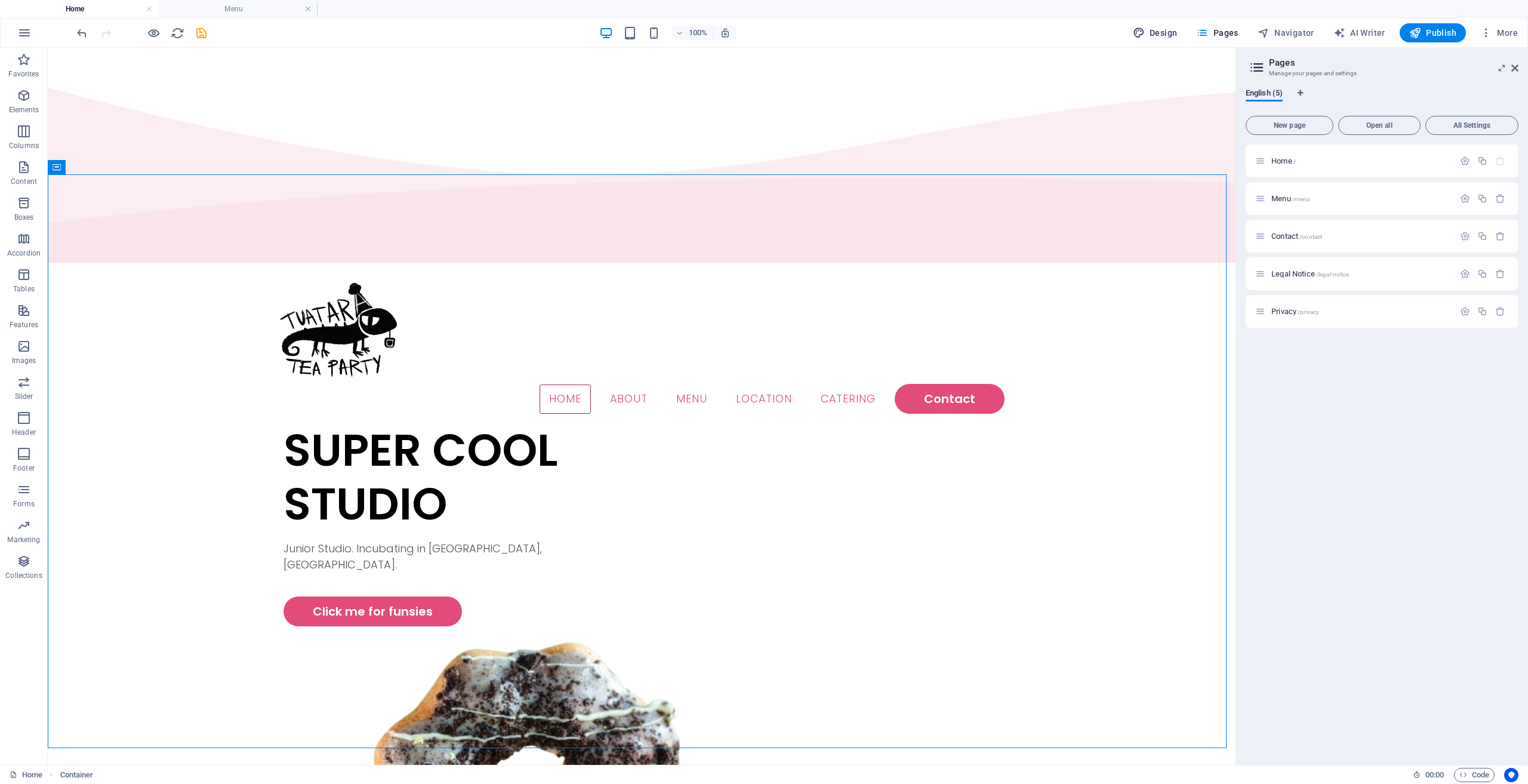
click at [1156, 33] on span "Design" at bounding box center [1156, 33] width 45 height 12
select select "rem"
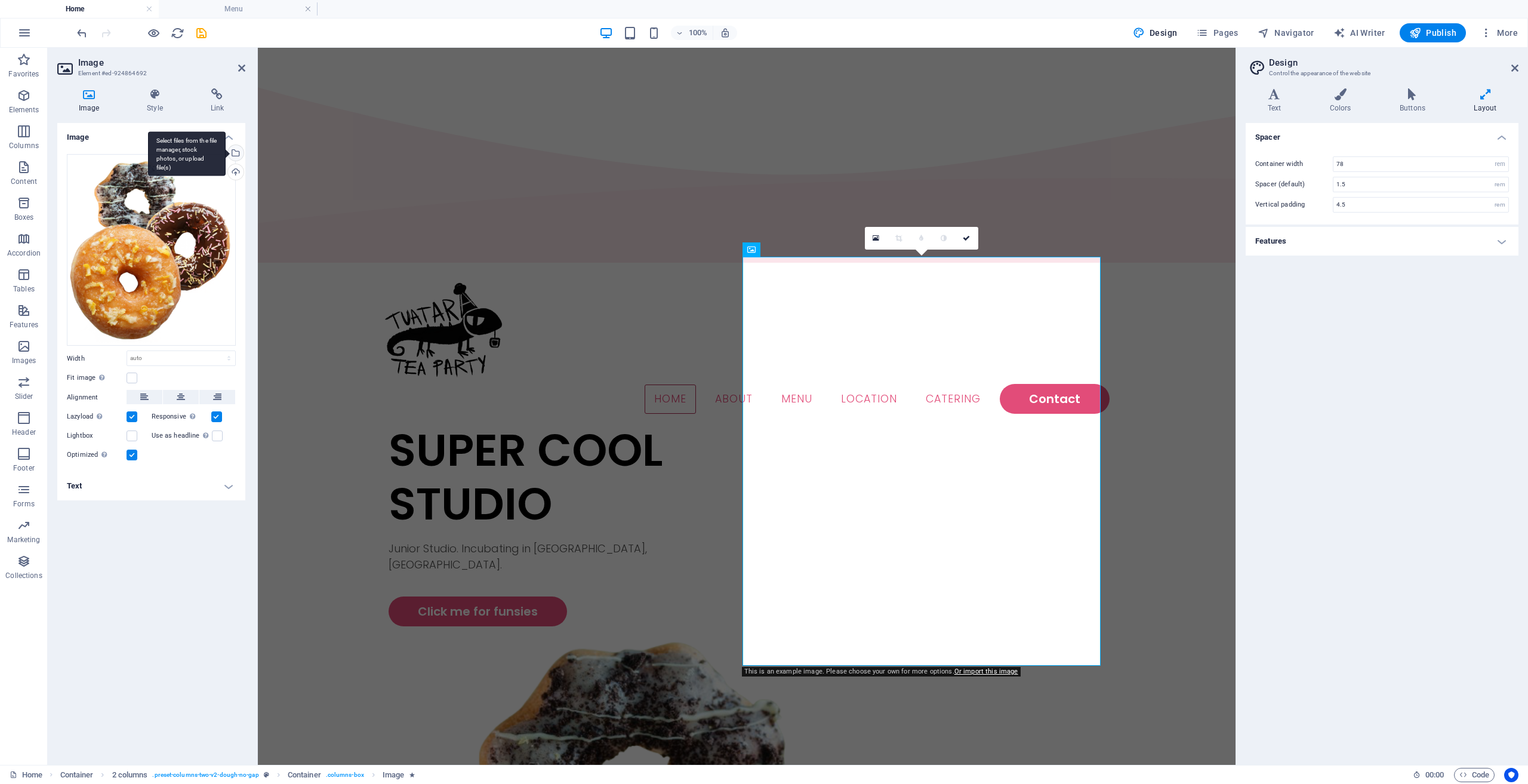
click at [235, 156] on div "Select files from the file manager, stock photos, or upload file(s)" at bounding box center [235, 154] width 18 height 18
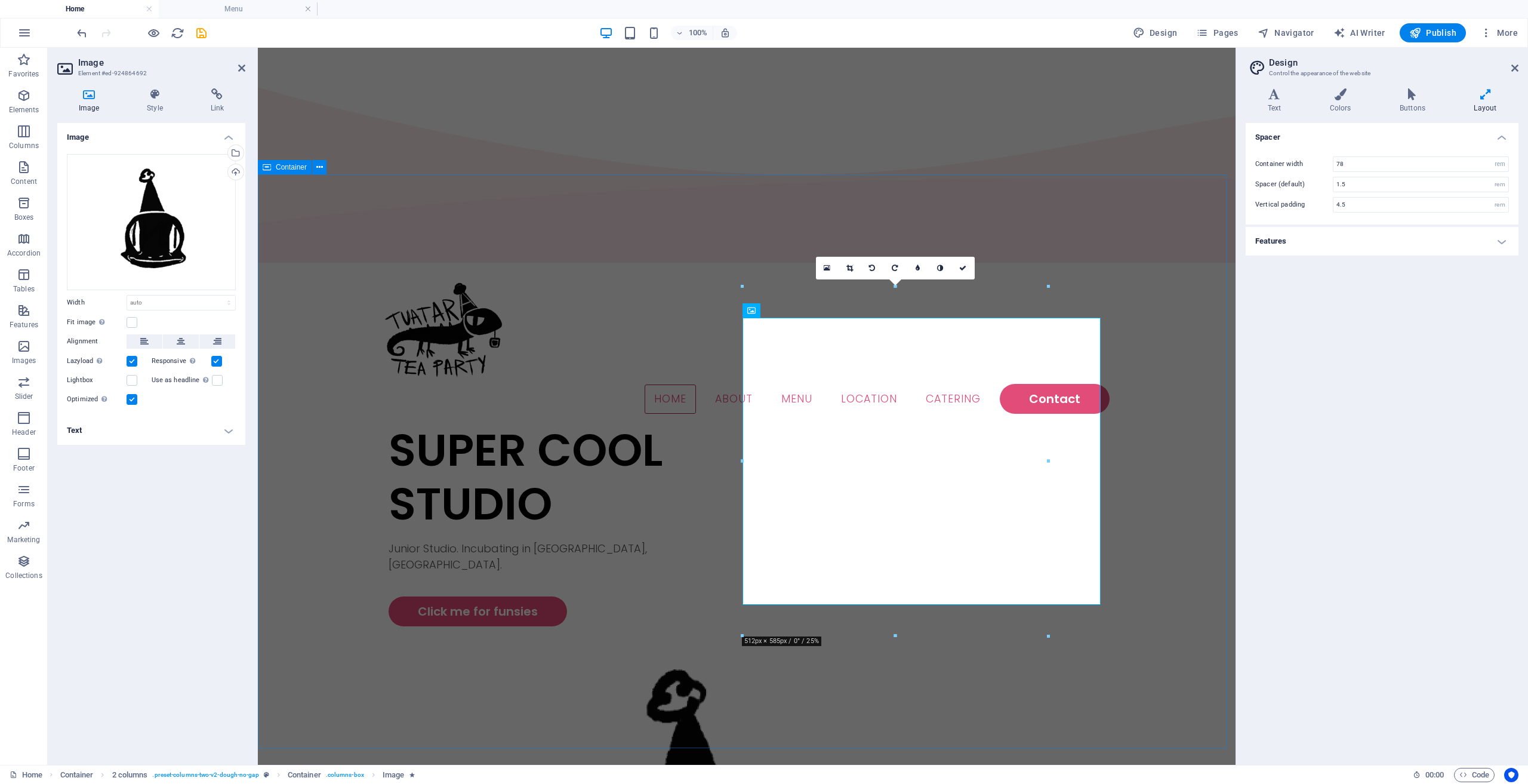
click at [1188, 433] on div "SUPER COOL STUDIO Junior Studio. Incubating in [GEOGRAPHIC_DATA], [GEOGRAPHIC_D…" at bounding box center [746, 769] width 978 height 692
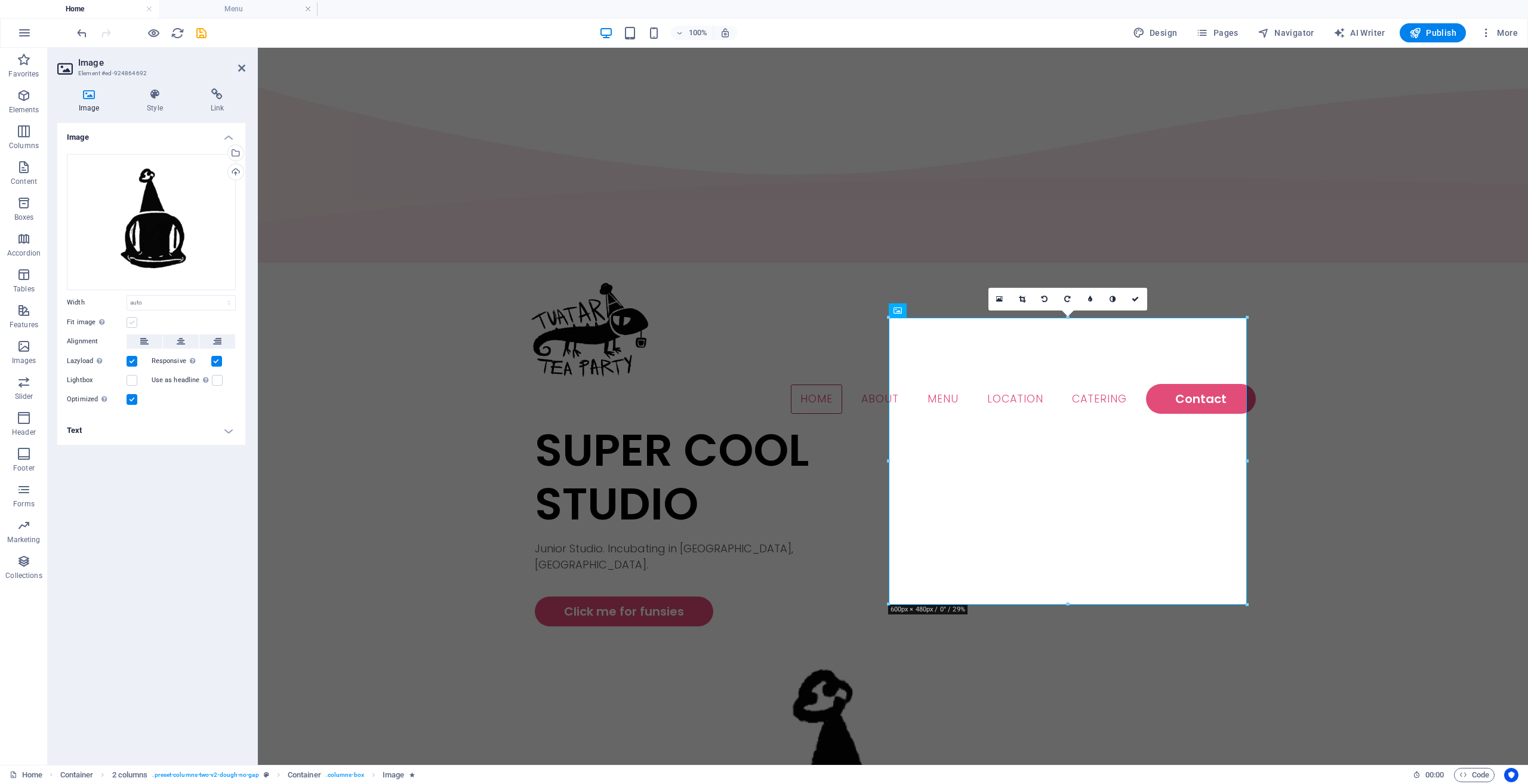
click at [127, 323] on label at bounding box center [131, 322] width 11 height 11
click at [0, 0] on input "Fit image Automatically fit image to a fixed width and height" at bounding box center [0, 0] width 0 height 0
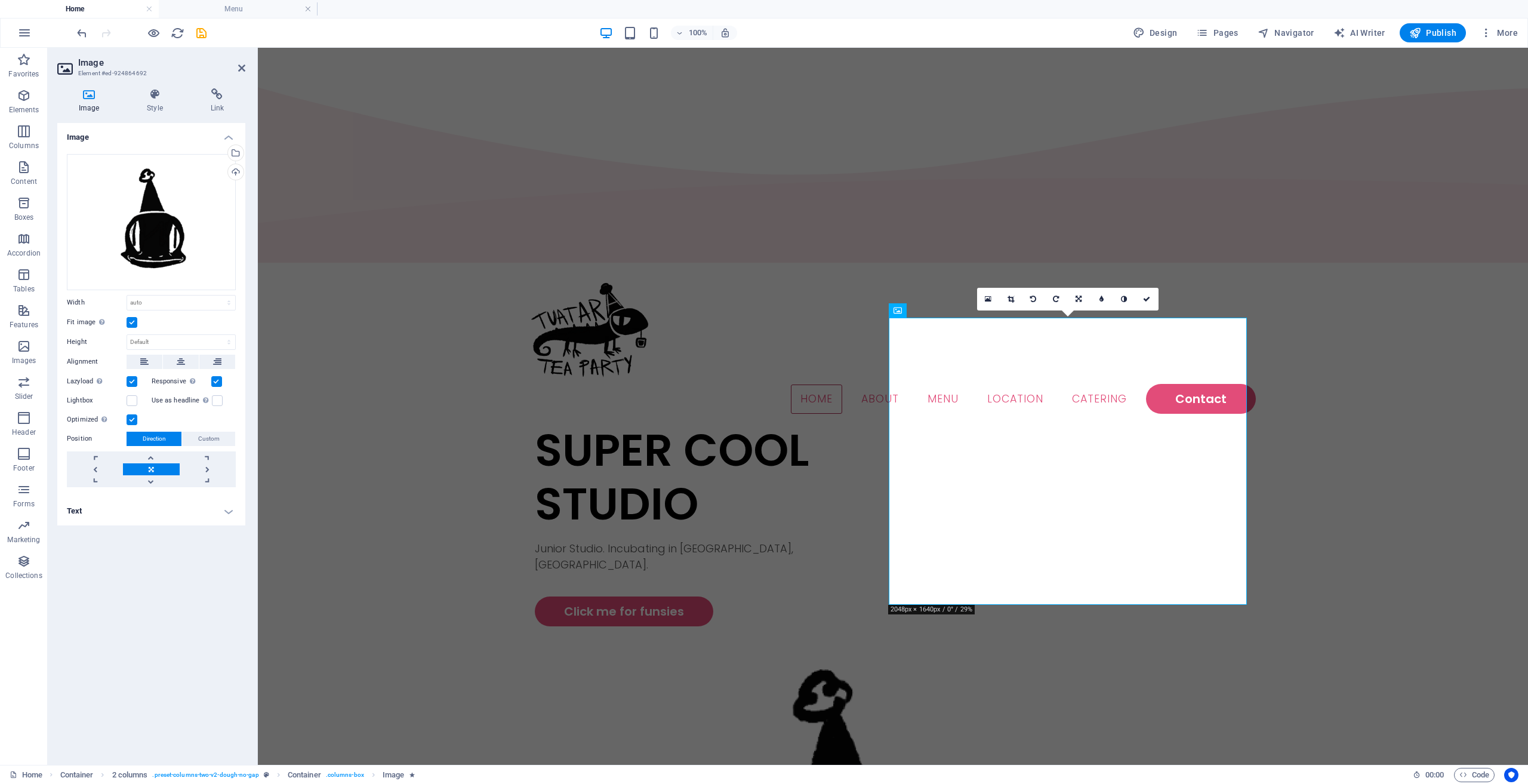
click at [132, 323] on label at bounding box center [131, 322] width 11 height 11
click at [0, 0] on input "Fit image Automatically fit image to a fixed width and height" at bounding box center [0, 0] width 0 height 0
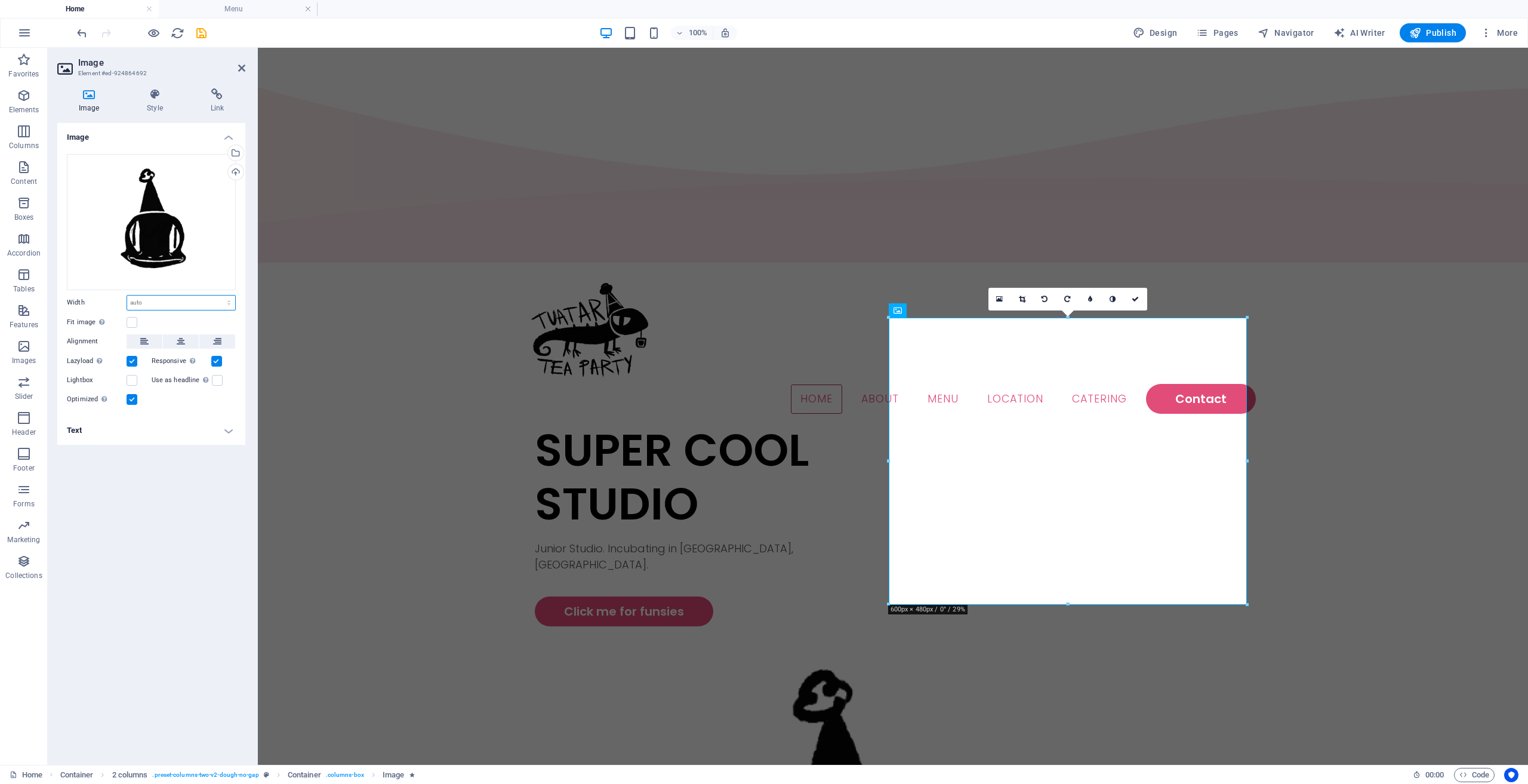
click at [139, 306] on select "Default auto px rem % em vh vw" at bounding box center [181, 302] width 108 height 14
click at [170, 303] on select "Default auto px rem % em vh vw" at bounding box center [181, 302] width 108 height 14
click at [234, 429] on h4 "Text" at bounding box center [151, 430] width 188 height 29
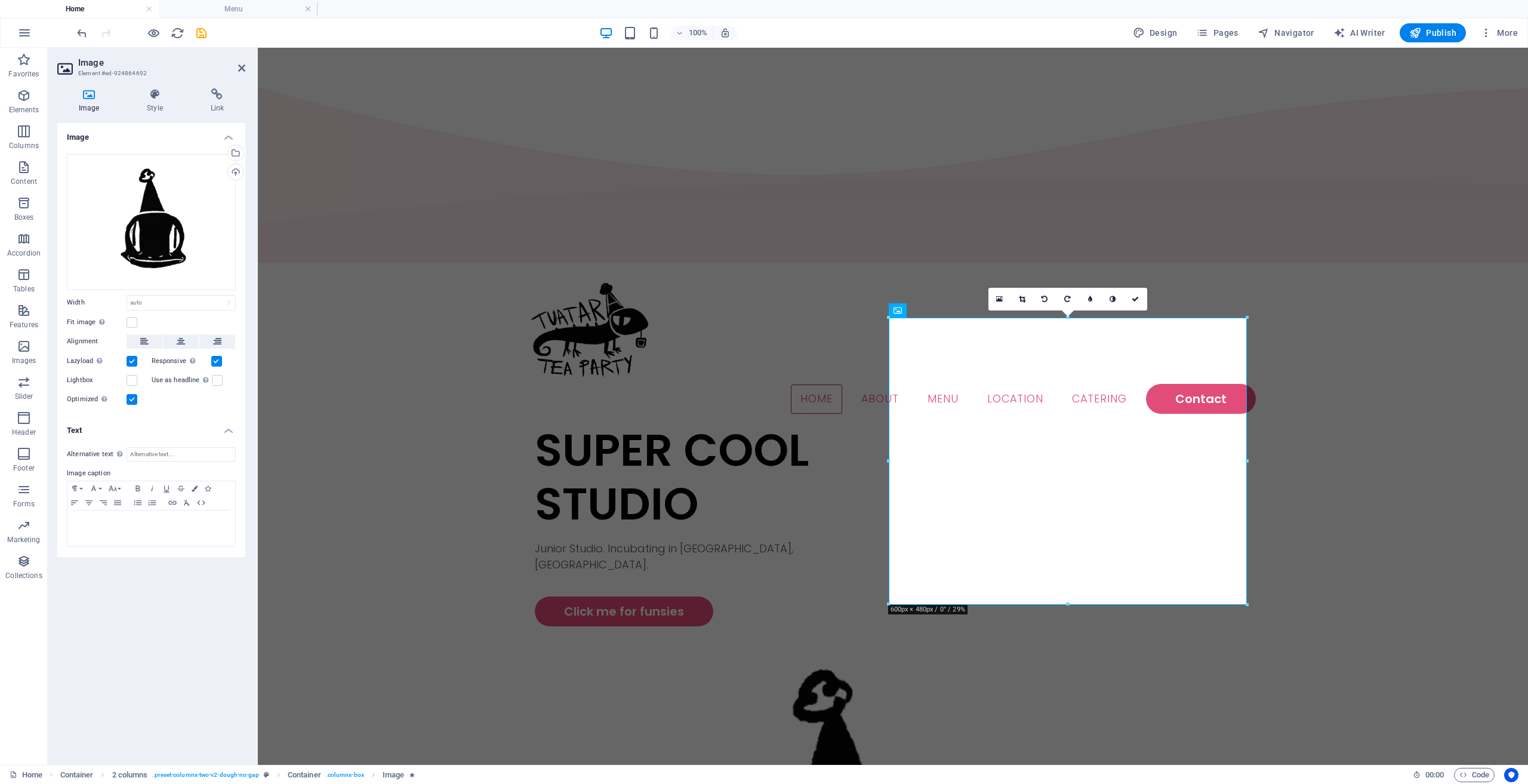
click at [233, 429] on h4 "Text" at bounding box center [151, 426] width 188 height 21
click at [150, 312] on div "Drag files here, click to choose files or select files from Files or our free s…" at bounding box center [151, 280] width 188 height 271
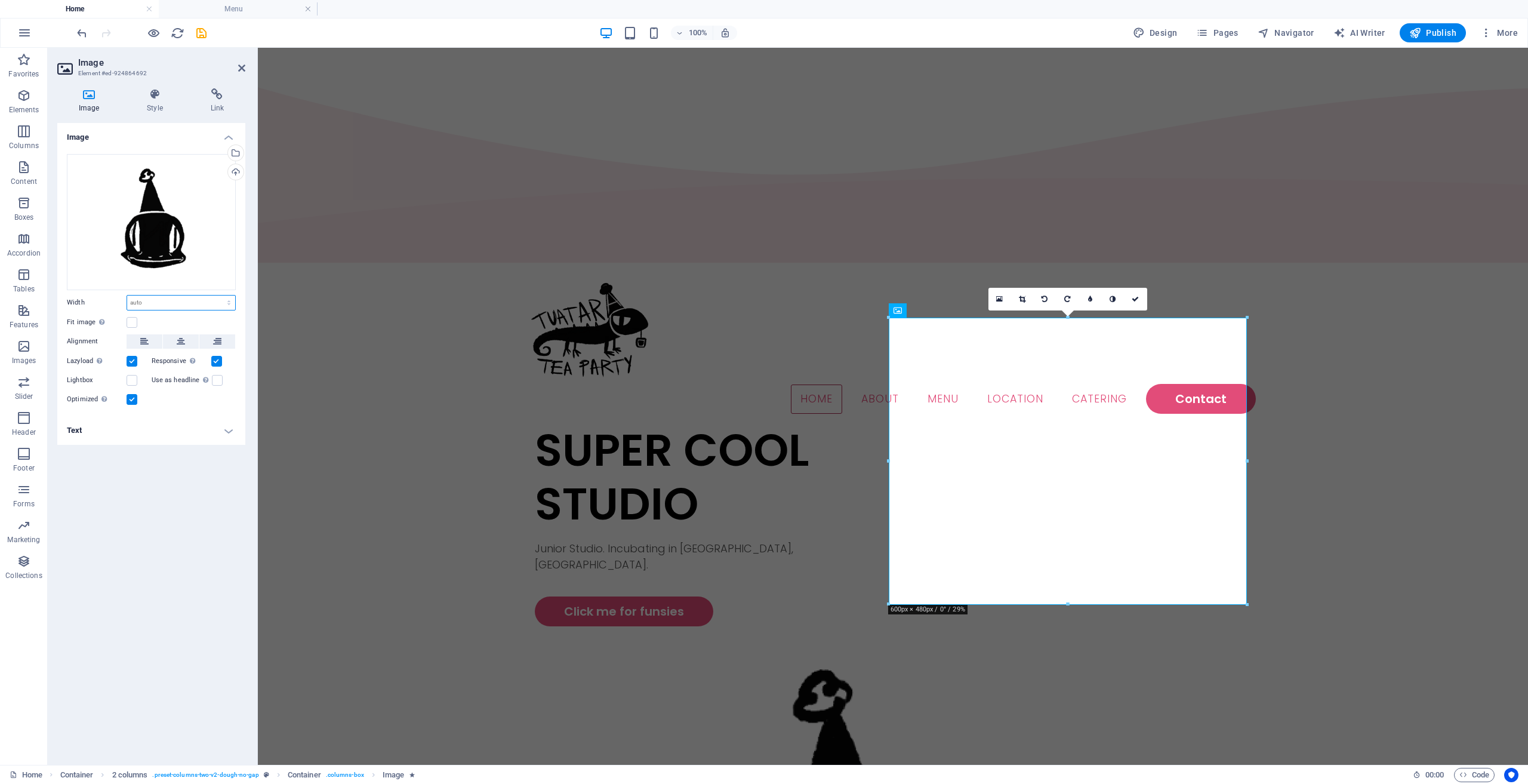
click at [148, 303] on select "Default auto px rem % em vh vw" at bounding box center [181, 302] width 108 height 14
click at [127, 295] on select "Default auto px rem % em vh vw" at bounding box center [181, 302] width 108 height 14
click at [171, 306] on select "Default auto px rem % em vh vw" at bounding box center [181, 302] width 108 height 14
click at [127, 295] on select "Default auto px rem % em vh vw" at bounding box center [181, 302] width 108 height 14
select select "DISABLED_OPTION_VALUE"
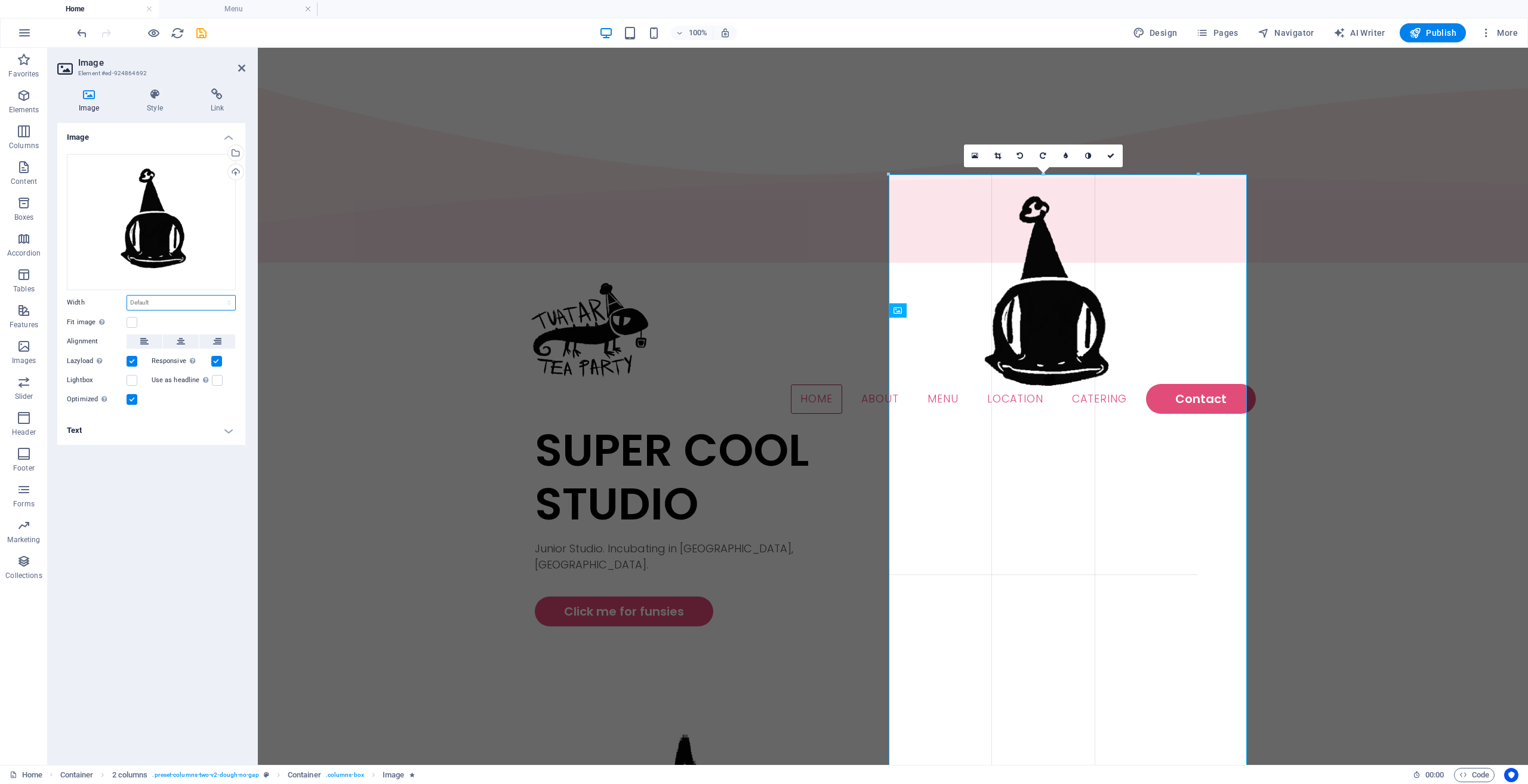
drag, startPoint x: 890, startPoint y: 457, endPoint x: 685, endPoint y: 403, distance: 212.0
type input "518"
select select "px"
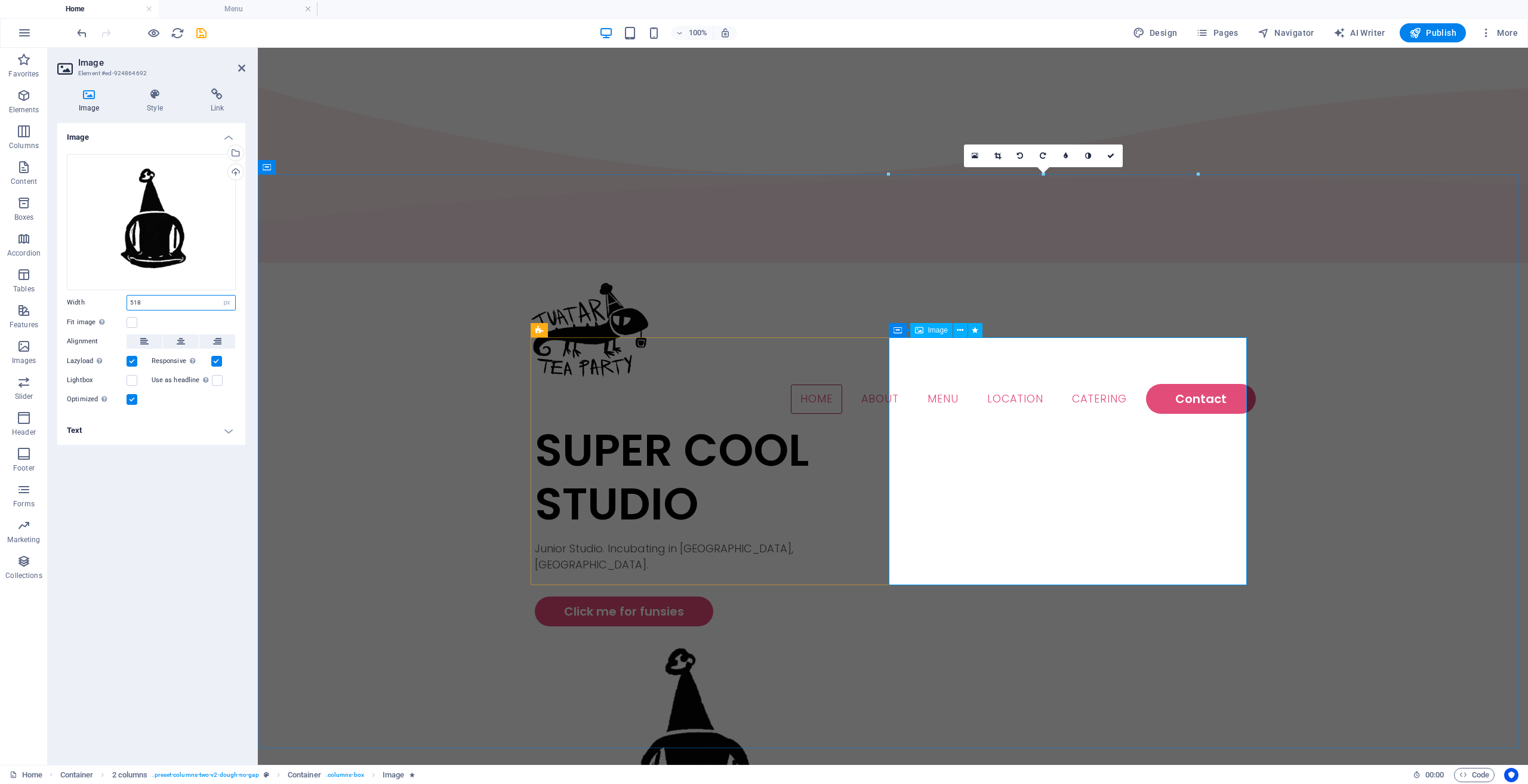
select select "DISABLED_OPTION_VALUE"
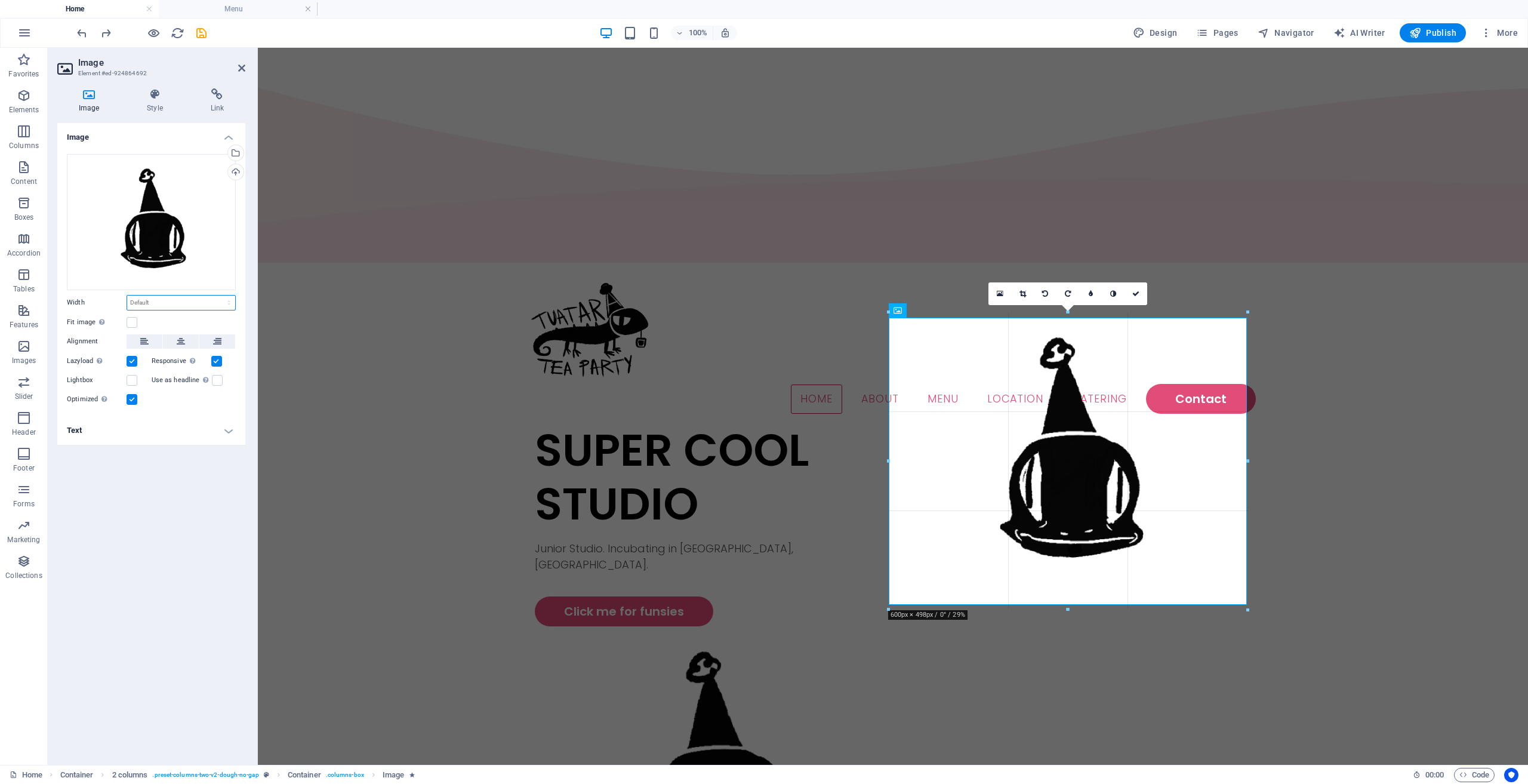
drag, startPoint x: 1072, startPoint y: 603, endPoint x: 1075, endPoint y: 615, distance: 12.4
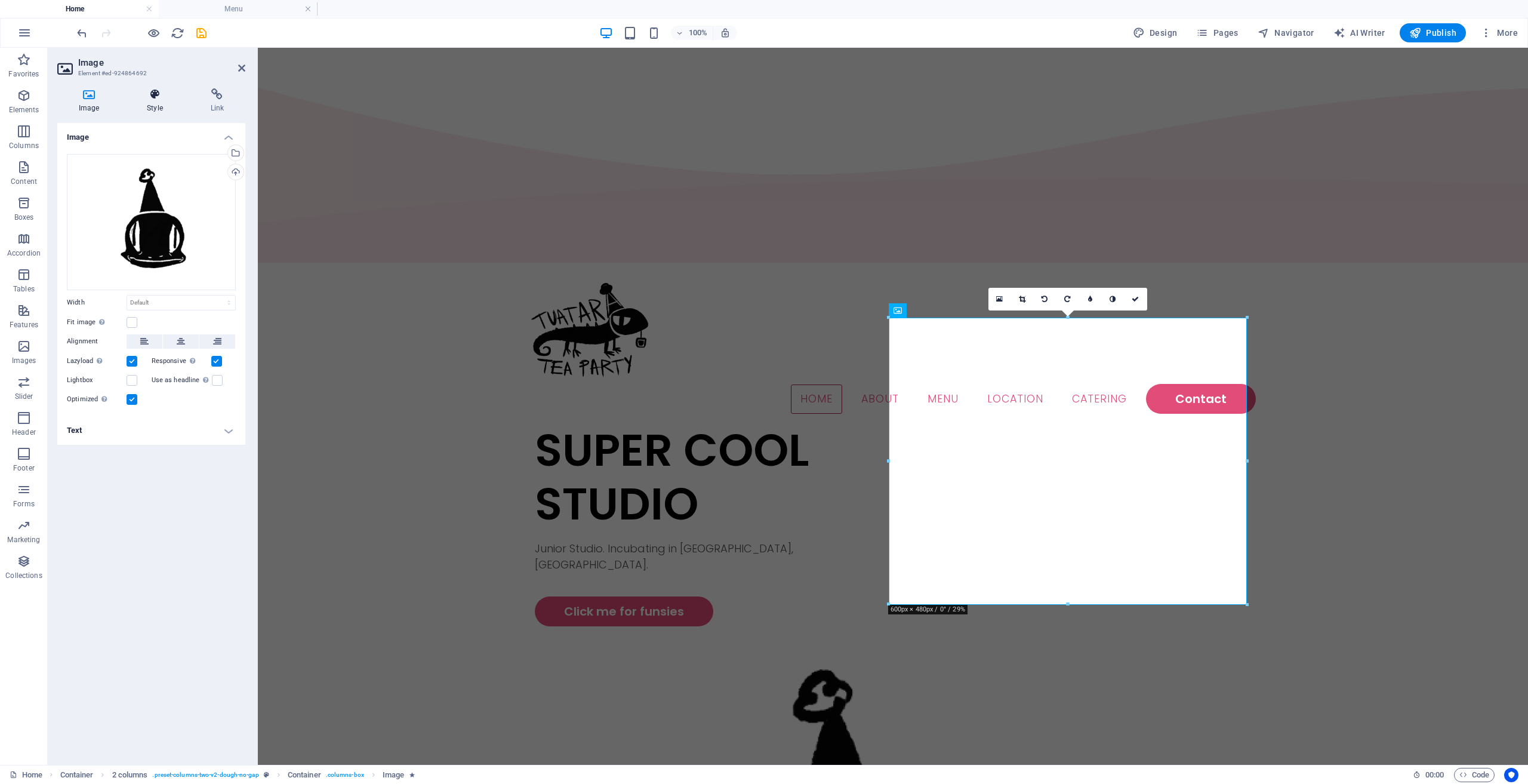
click at [157, 91] on icon at bounding box center [154, 94] width 58 height 12
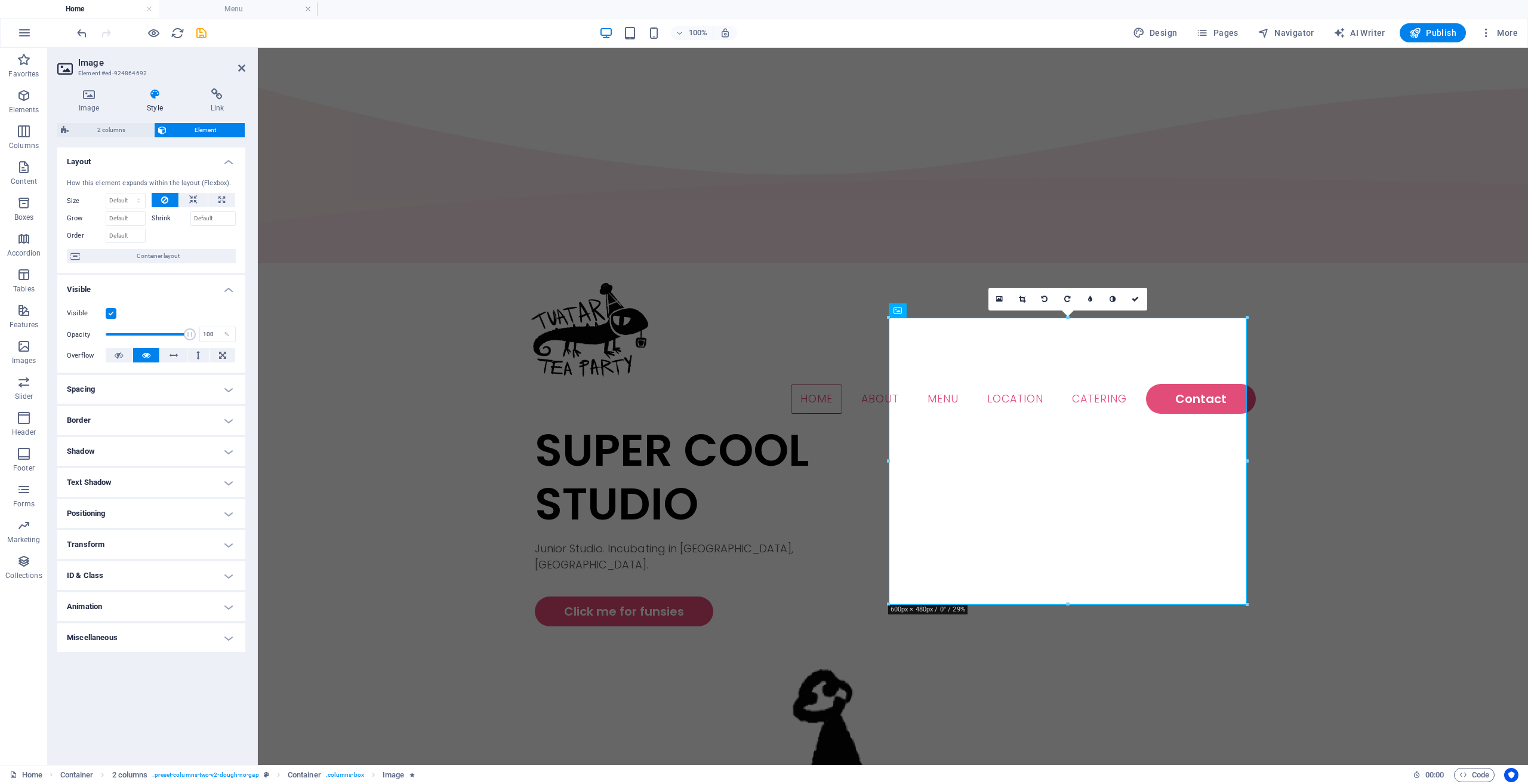
click at [148, 392] on h4 "Spacing" at bounding box center [151, 389] width 188 height 29
click at [148, 390] on h4 "Spacing" at bounding box center [151, 385] width 188 height 21
click at [120, 422] on h4 "Border" at bounding box center [151, 420] width 188 height 29
click at [120, 421] on h4 "Border" at bounding box center [151, 417] width 188 height 21
click at [89, 94] on icon at bounding box center [89, 94] width 63 height 12
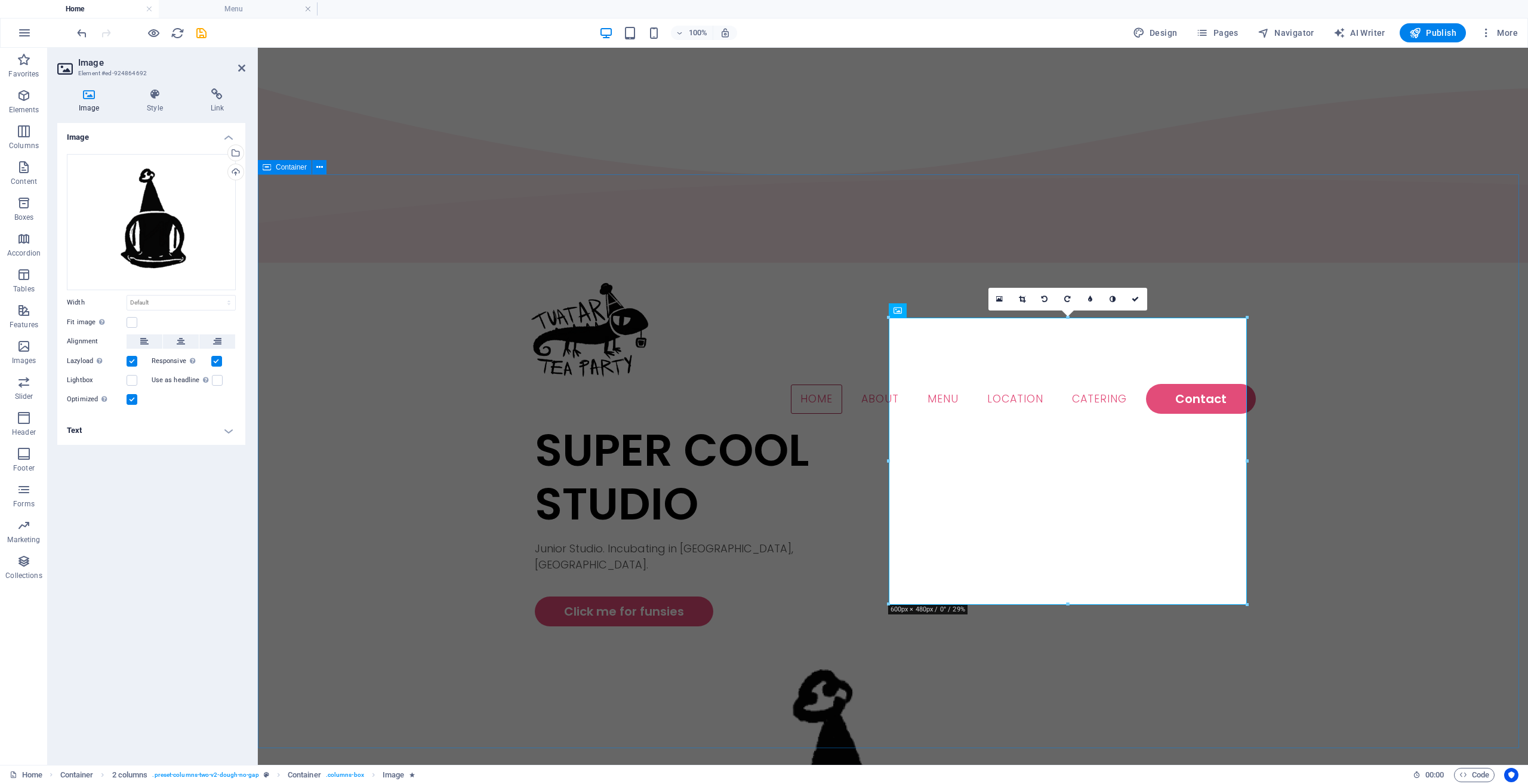
click at [464, 423] on div "SUPER COOL STUDIO Junior Studio. Incubating in [GEOGRAPHIC_DATA], [GEOGRAPHIC_D…" at bounding box center [892, 769] width 1270 height 692
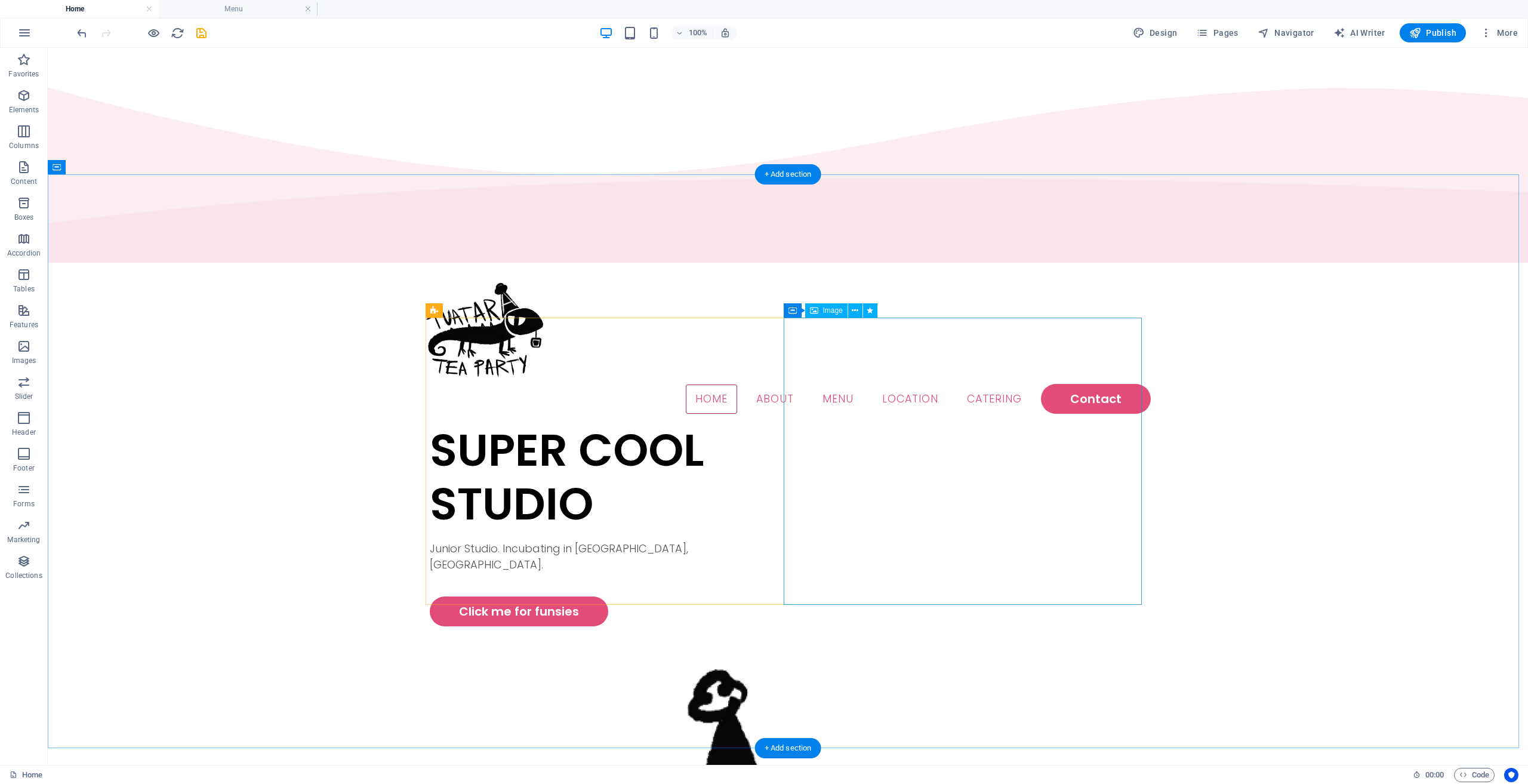
click at [552, 423] on div "SUPER COOL STUDIO Junior Studio. Incubating in [GEOGRAPHIC_DATA], [GEOGRAPHIC_D…" at bounding box center [787, 769] width 1480 height 692
click at [563, 267] on div "Menu Home About Menu Location Catering Contact" at bounding box center [787, 344] width 1480 height 157
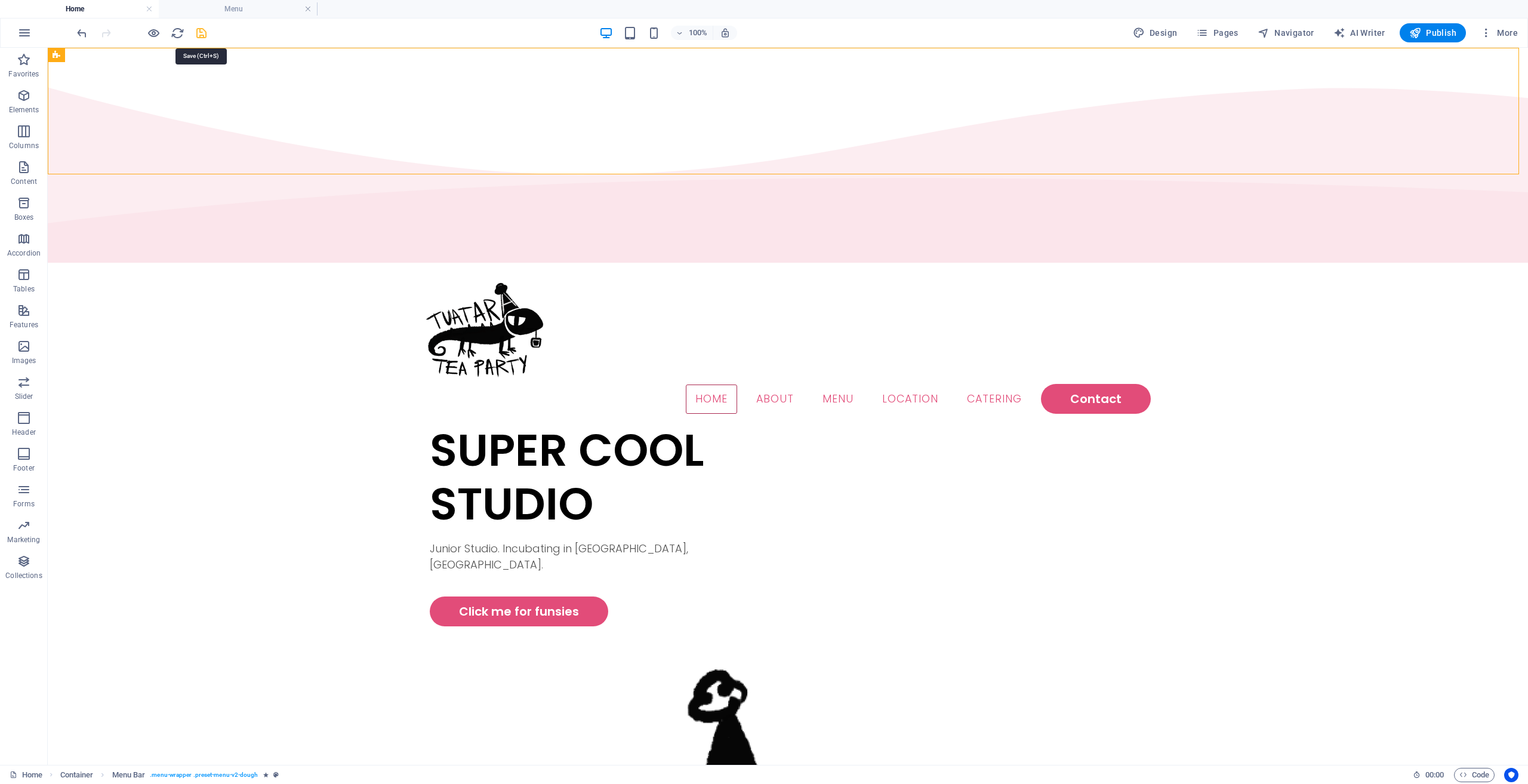
click at [203, 34] on icon "save" at bounding box center [201, 33] width 14 height 14
click at [308, 9] on link at bounding box center [308, 9] width 7 height 11
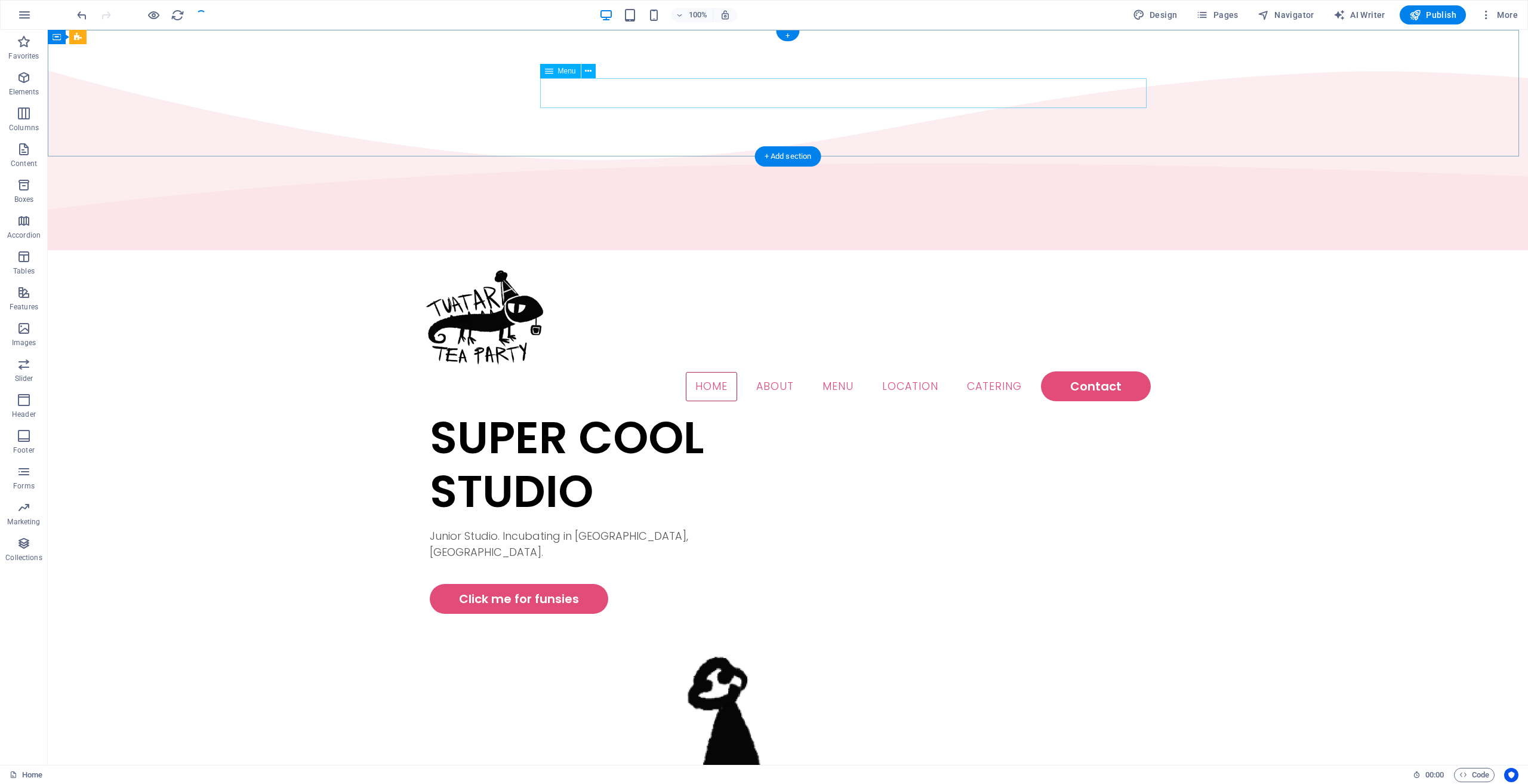
click at [712, 371] on nav "Home About Menu Location Catering Contact" at bounding box center [787, 386] width 726 height 30
select select
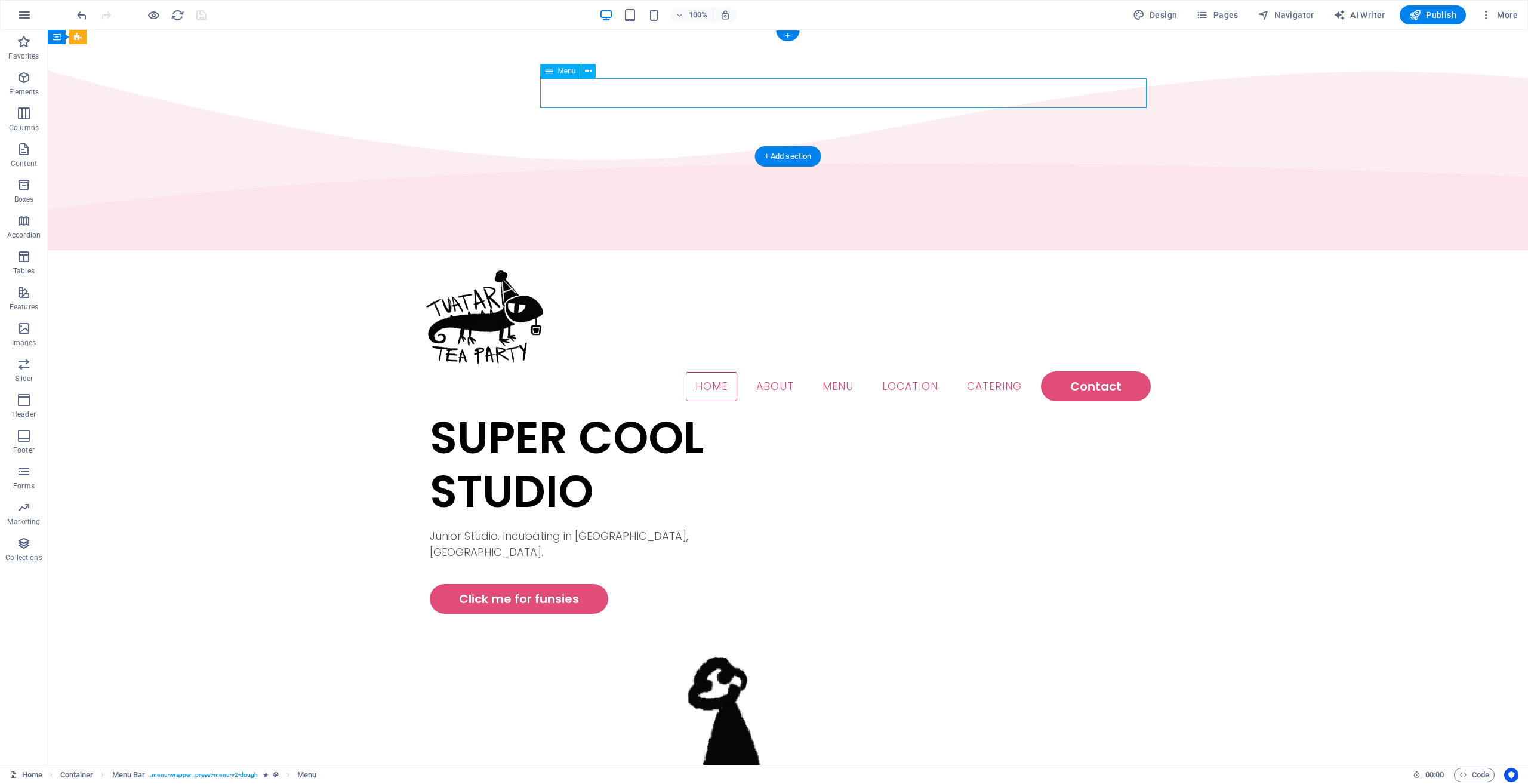
select select "1"
select select
select select "2"
select select
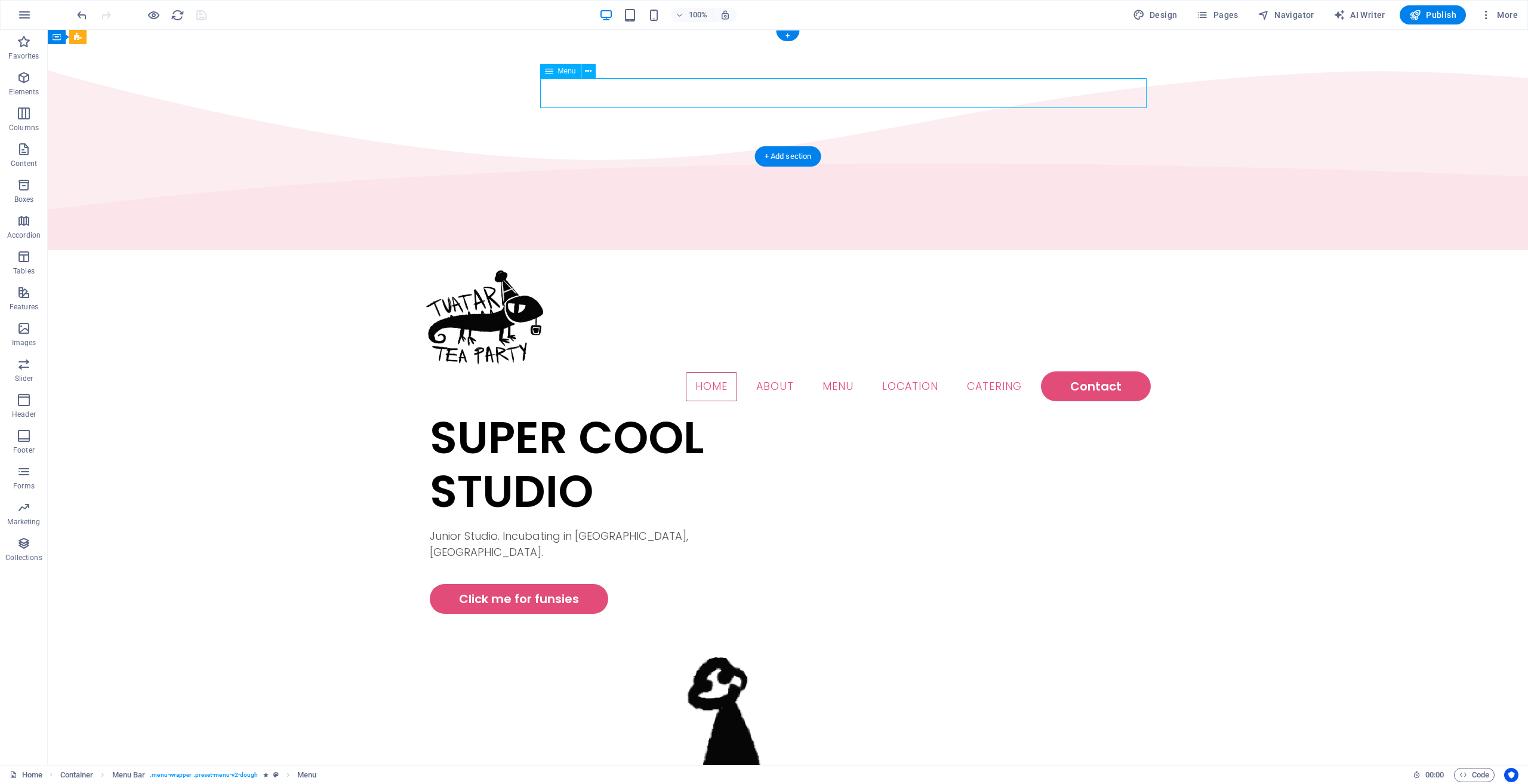
select select "default"
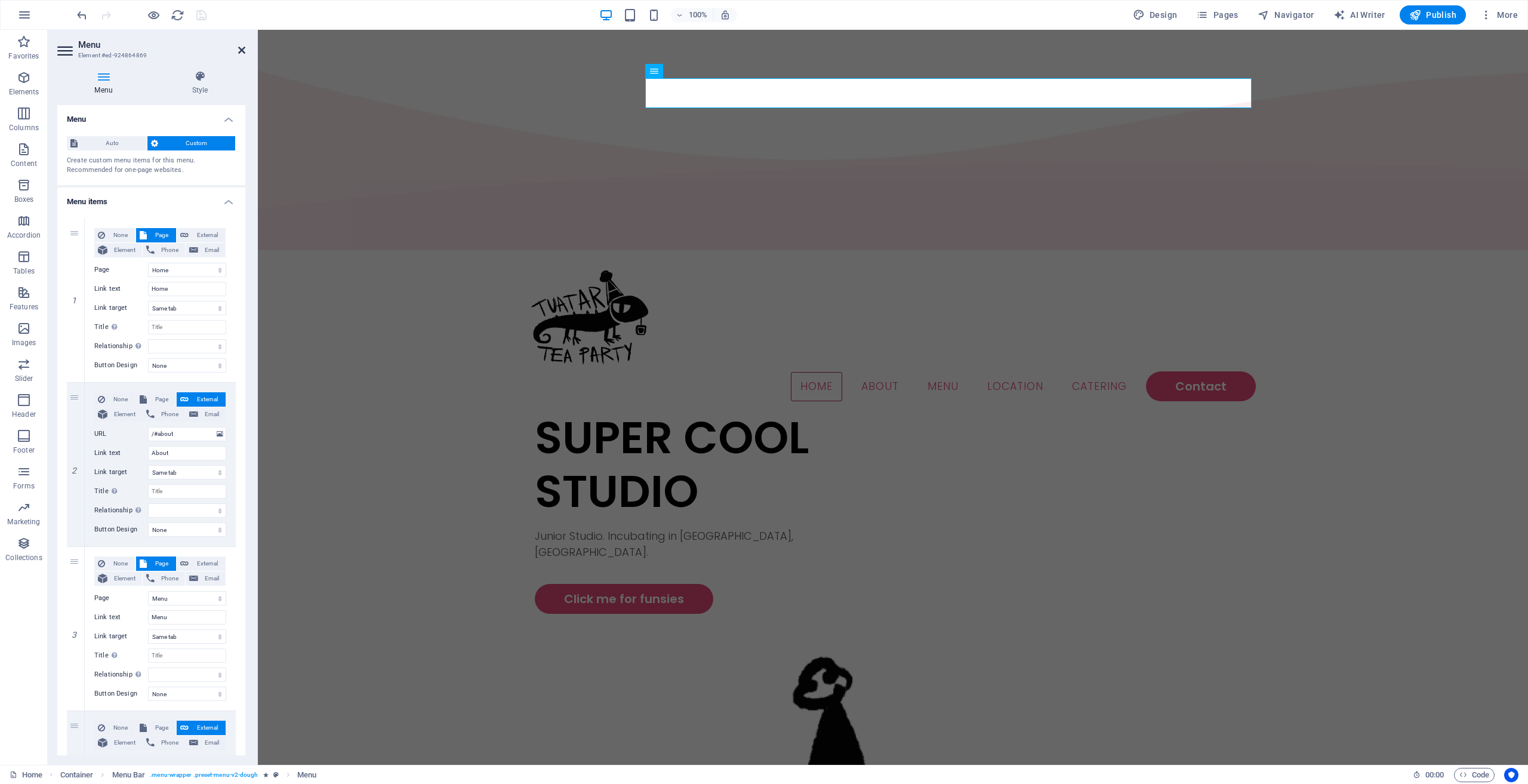
click at [244, 52] on icon at bounding box center [241, 50] width 7 height 10
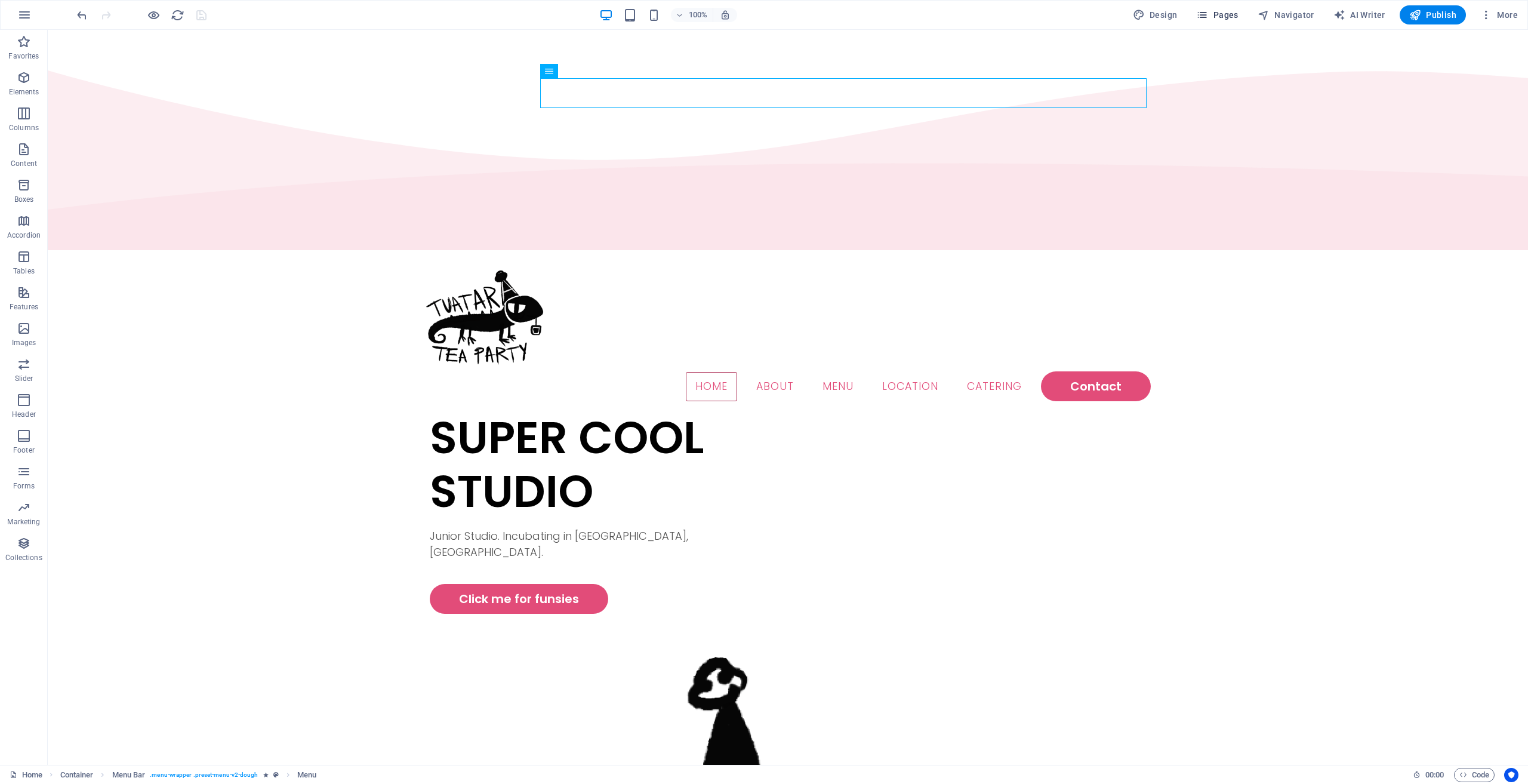
click at [1228, 16] on span "Pages" at bounding box center [1217, 15] width 42 height 12
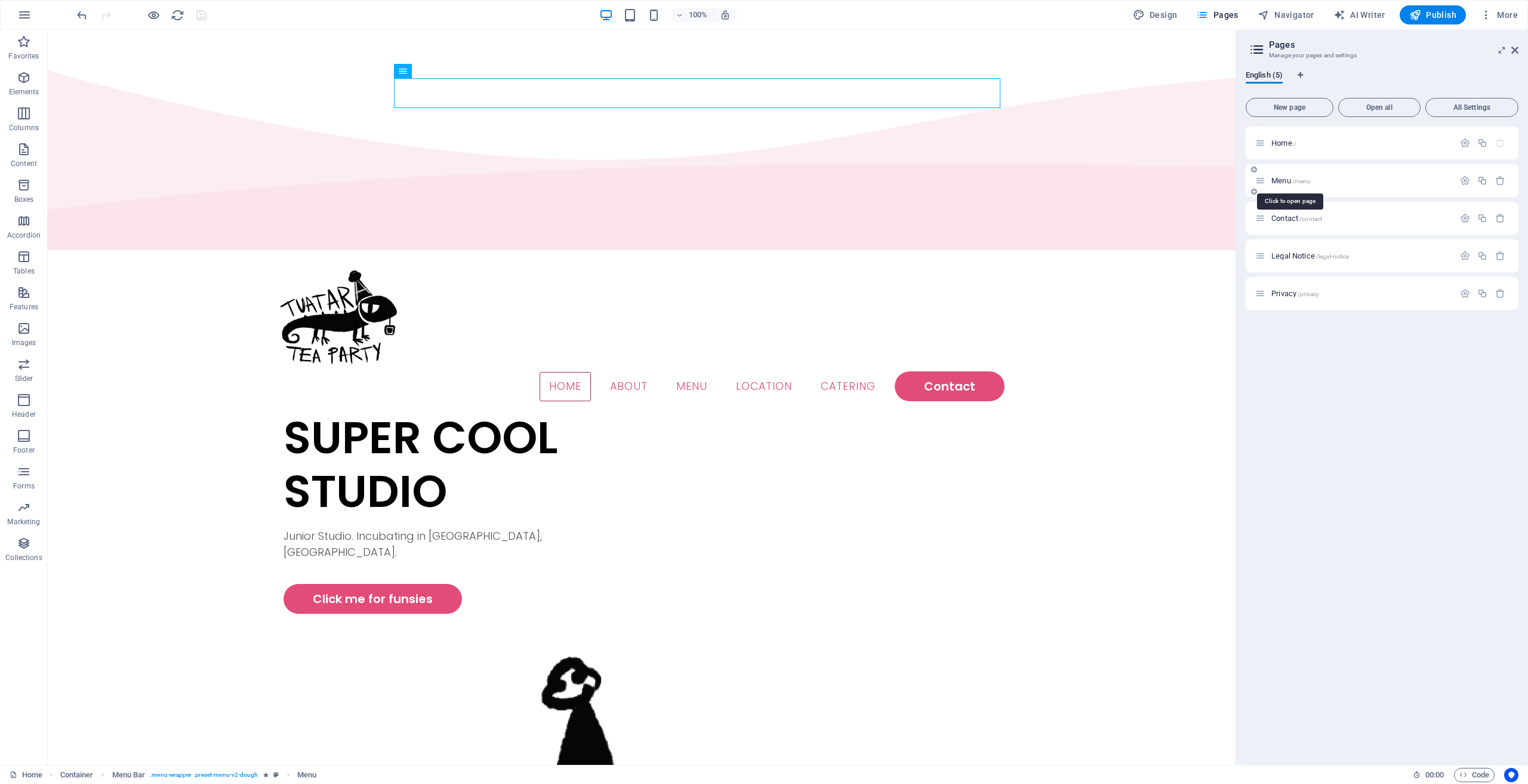
click at [1278, 184] on span "Menu /menu" at bounding box center [1290, 180] width 39 height 9
click at [1278, 184] on div "Menu /menu" at bounding box center [1382, 180] width 273 height 33
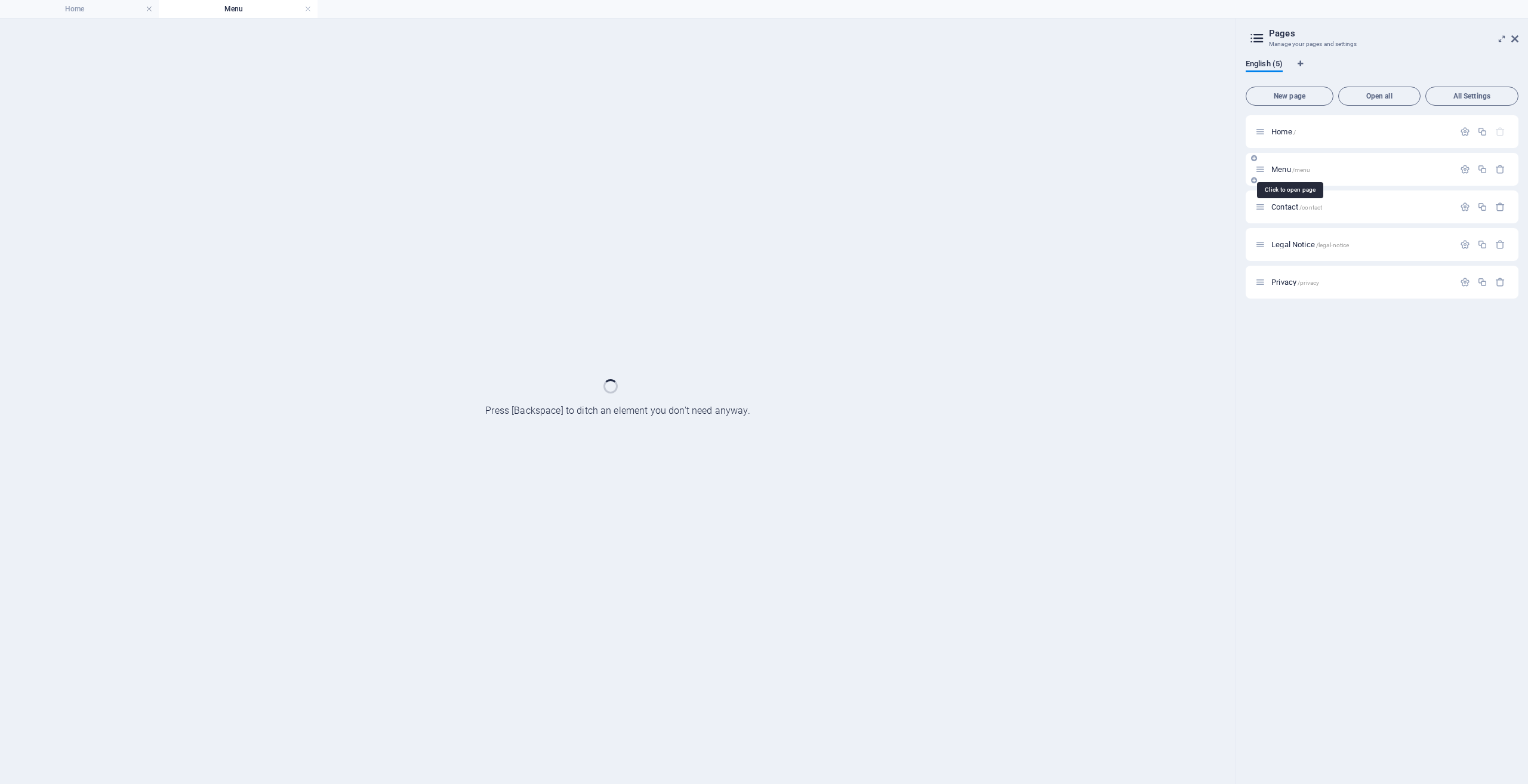
click at [1280, 171] on span "Menu /menu" at bounding box center [1290, 169] width 39 height 9
click at [1471, 173] on button "button" at bounding box center [1465, 169] width 17 height 10
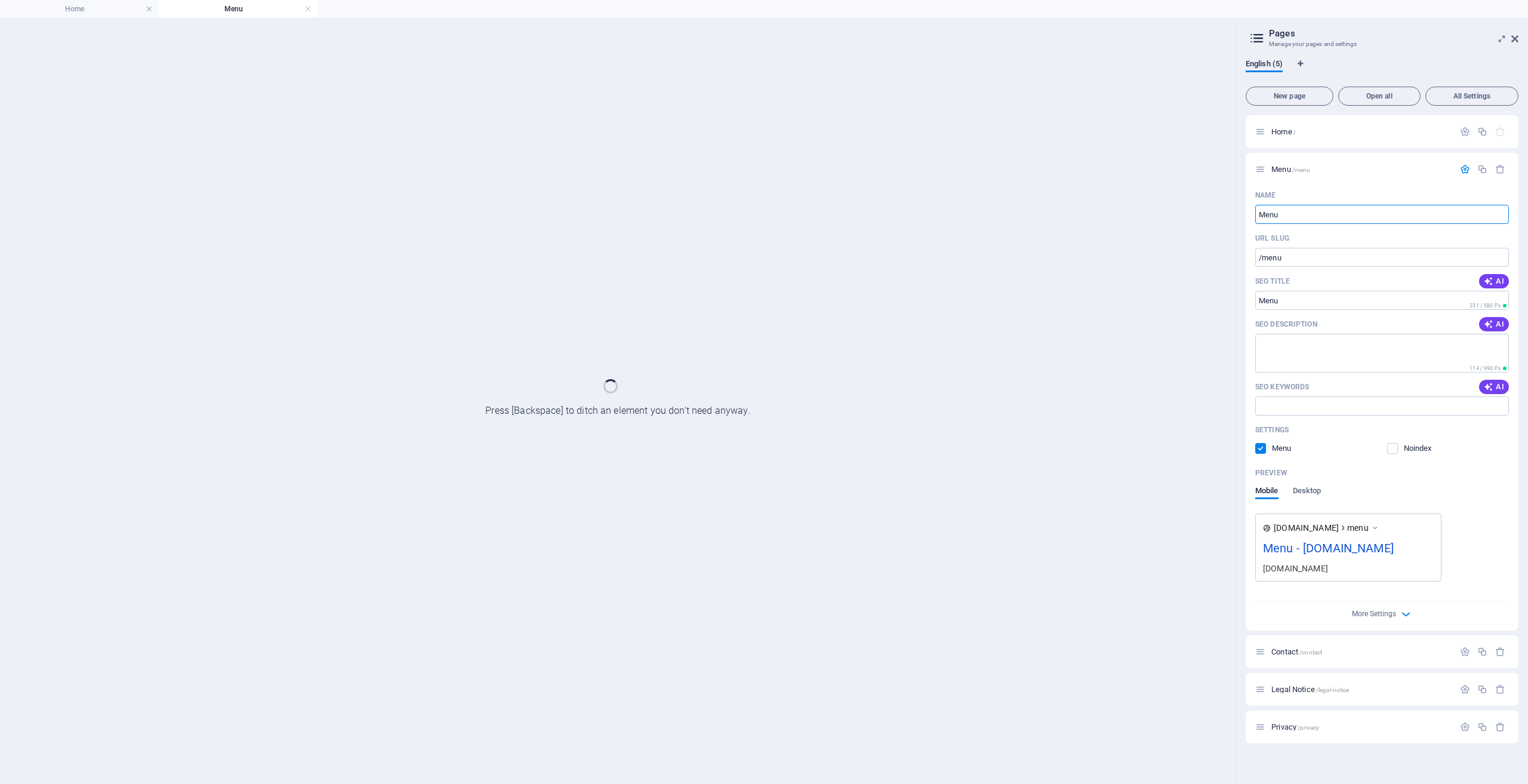
drag, startPoint x: 1358, startPoint y: 216, endPoint x: 1241, endPoint y: 212, distance: 117.1
click at [1237, 212] on aside "Pages Manage your pages and settings English (5) New page Open all All Settings…" at bounding box center [1382, 401] width 293 height 765
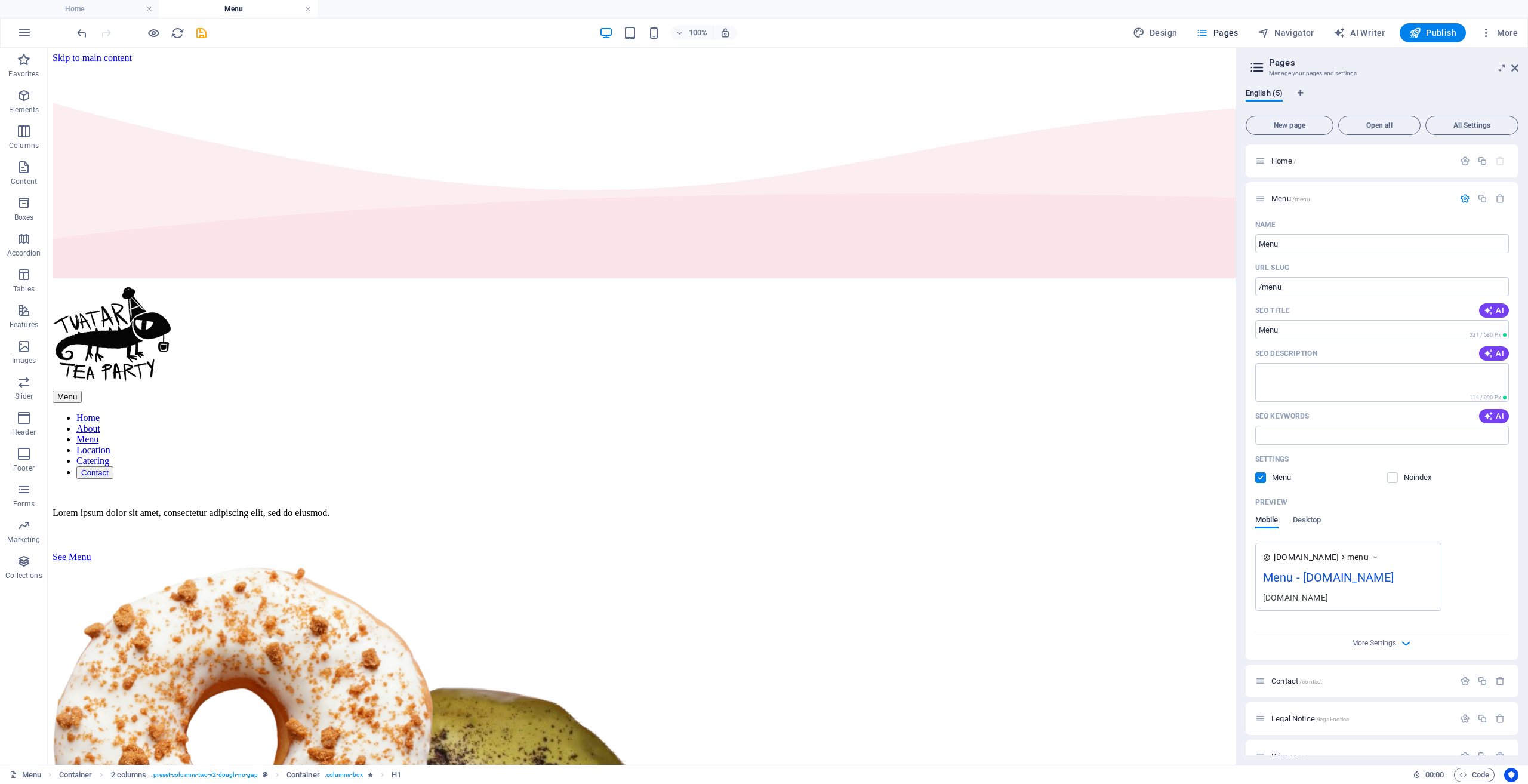
scroll to position [0, 0]
type input "About"
type input "/about"
click at [1440, 203] on div "About /about" at bounding box center [1355, 198] width 198 height 14
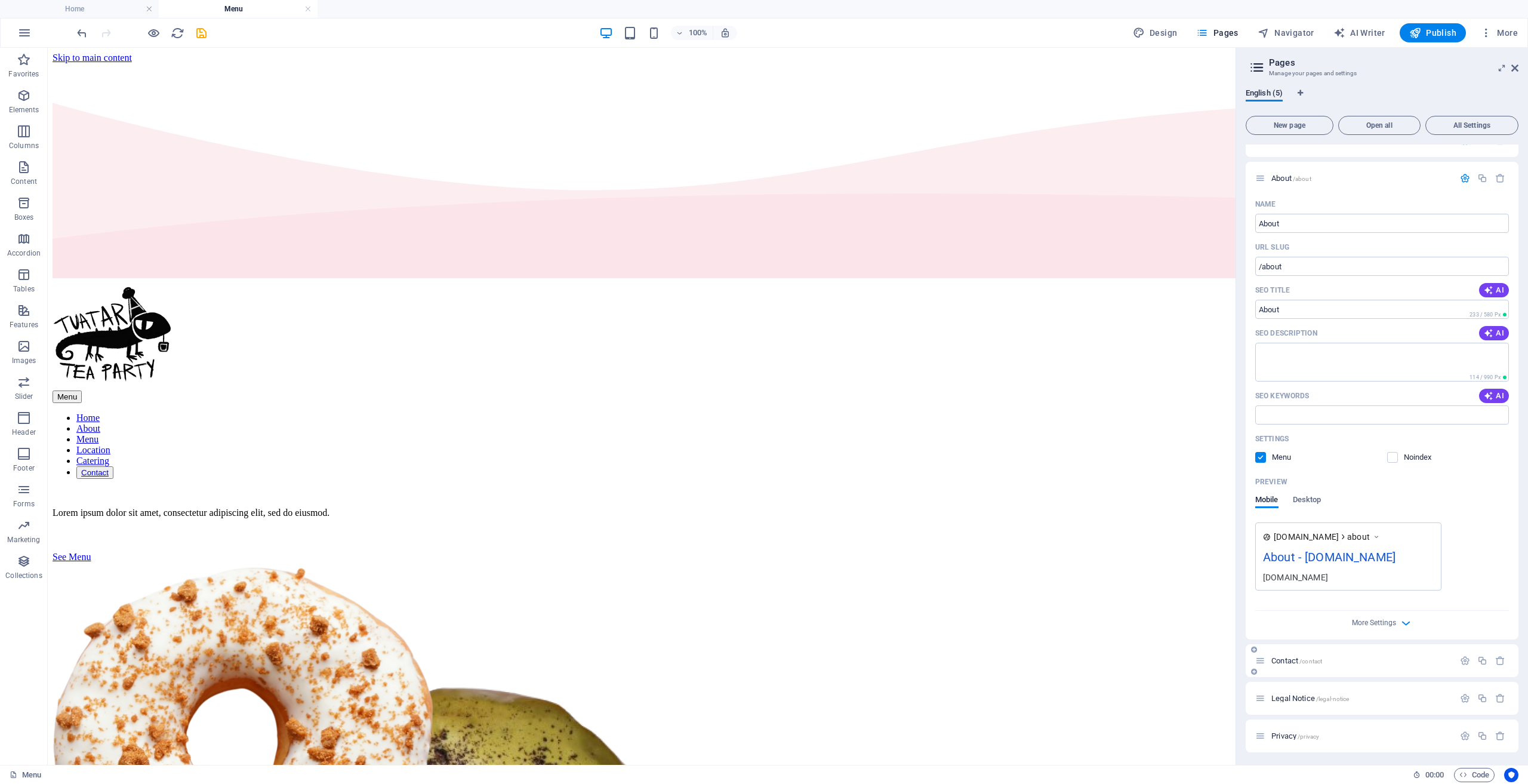
scroll to position [22, 0]
click at [1313, 662] on span "/contact" at bounding box center [1311, 659] width 23 height 7
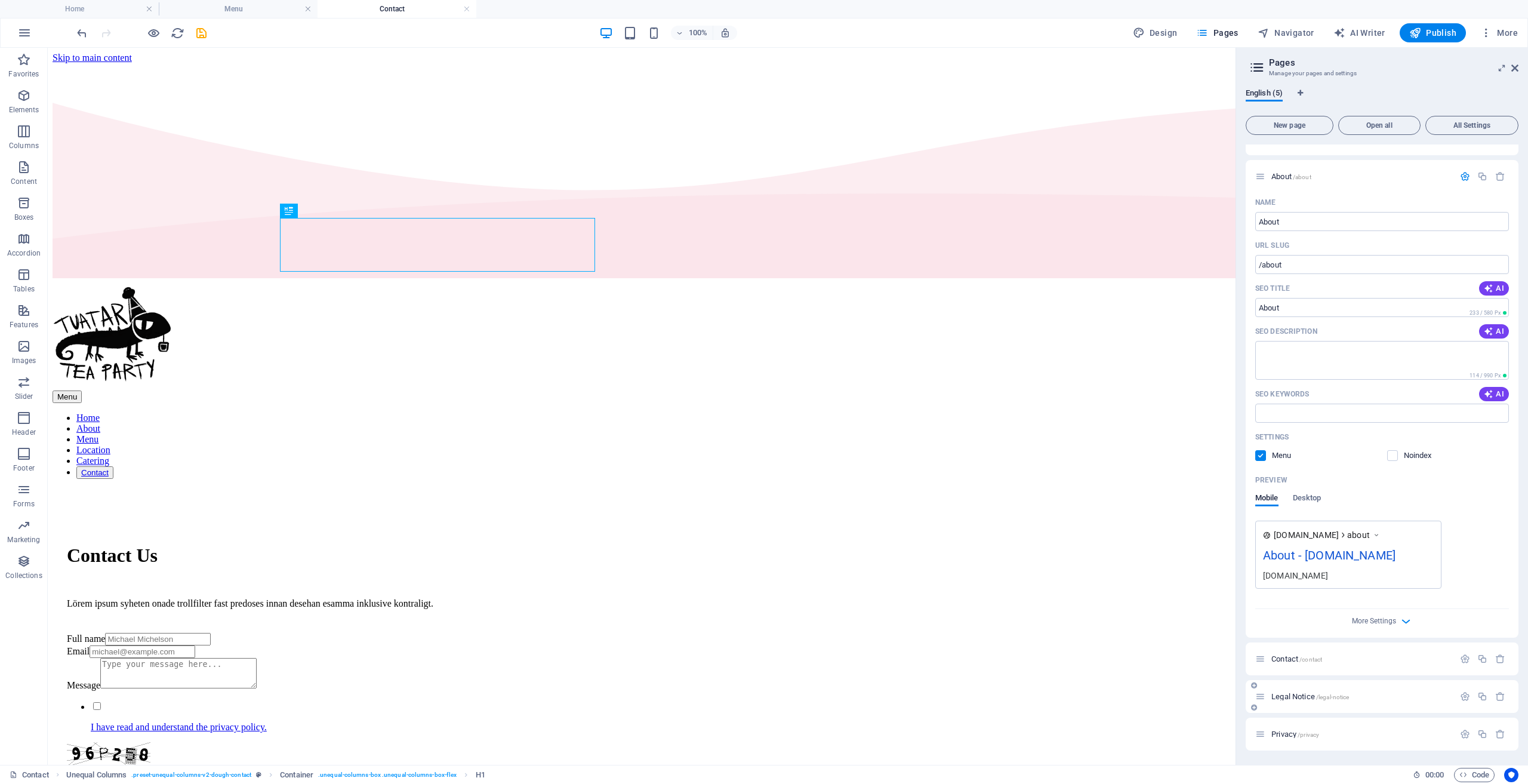
scroll to position [0, 0]
click at [1293, 695] on span "Legal Notice /legal-notice" at bounding box center [1310, 696] width 78 height 9
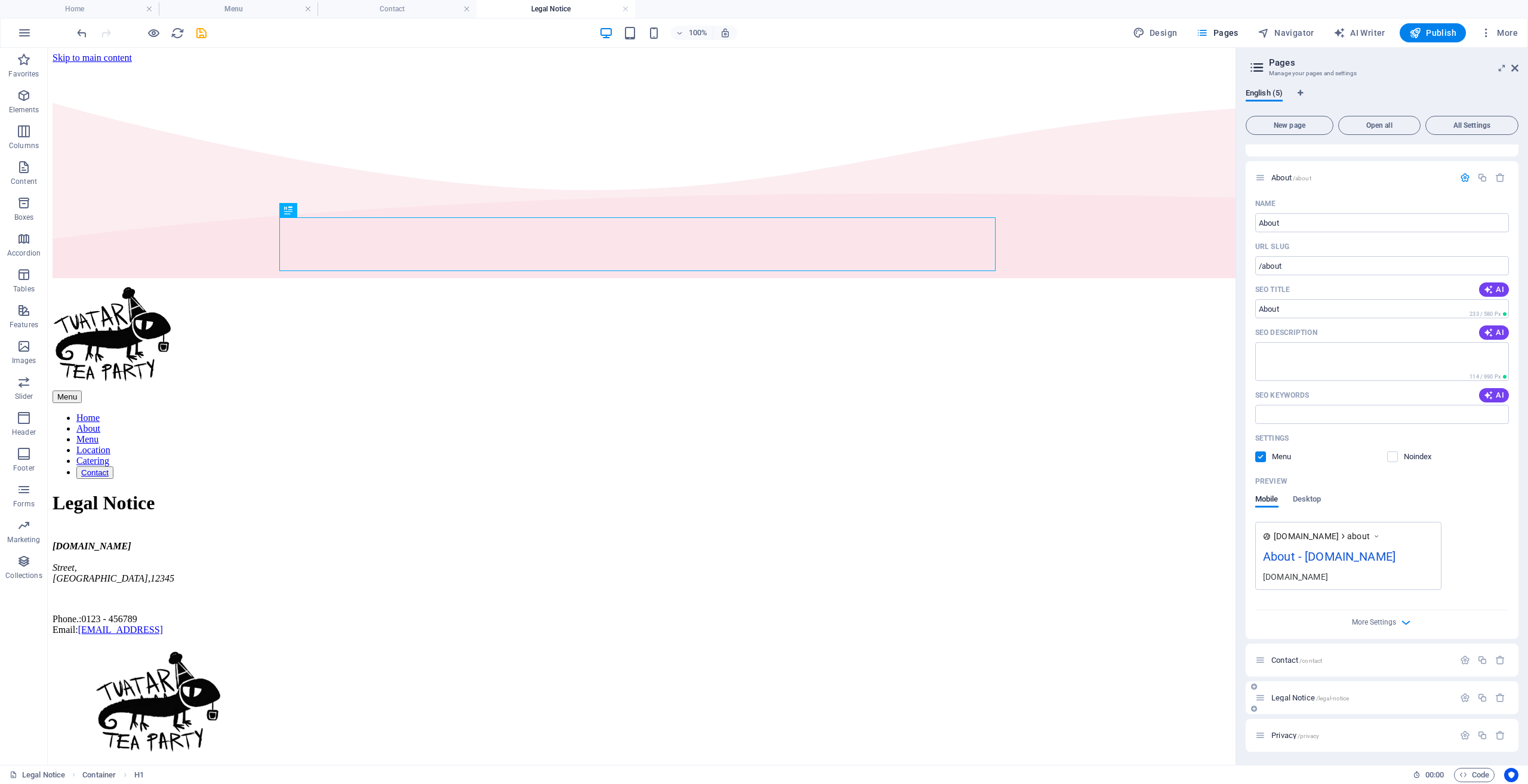
scroll to position [22, 0]
click at [1279, 727] on div "Privacy /privacy" at bounding box center [1355, 734] width 198 height 14
click at [1283, 736] on span "Privacy /privacy" at bounding box center [1295, 734] width 48 height 9
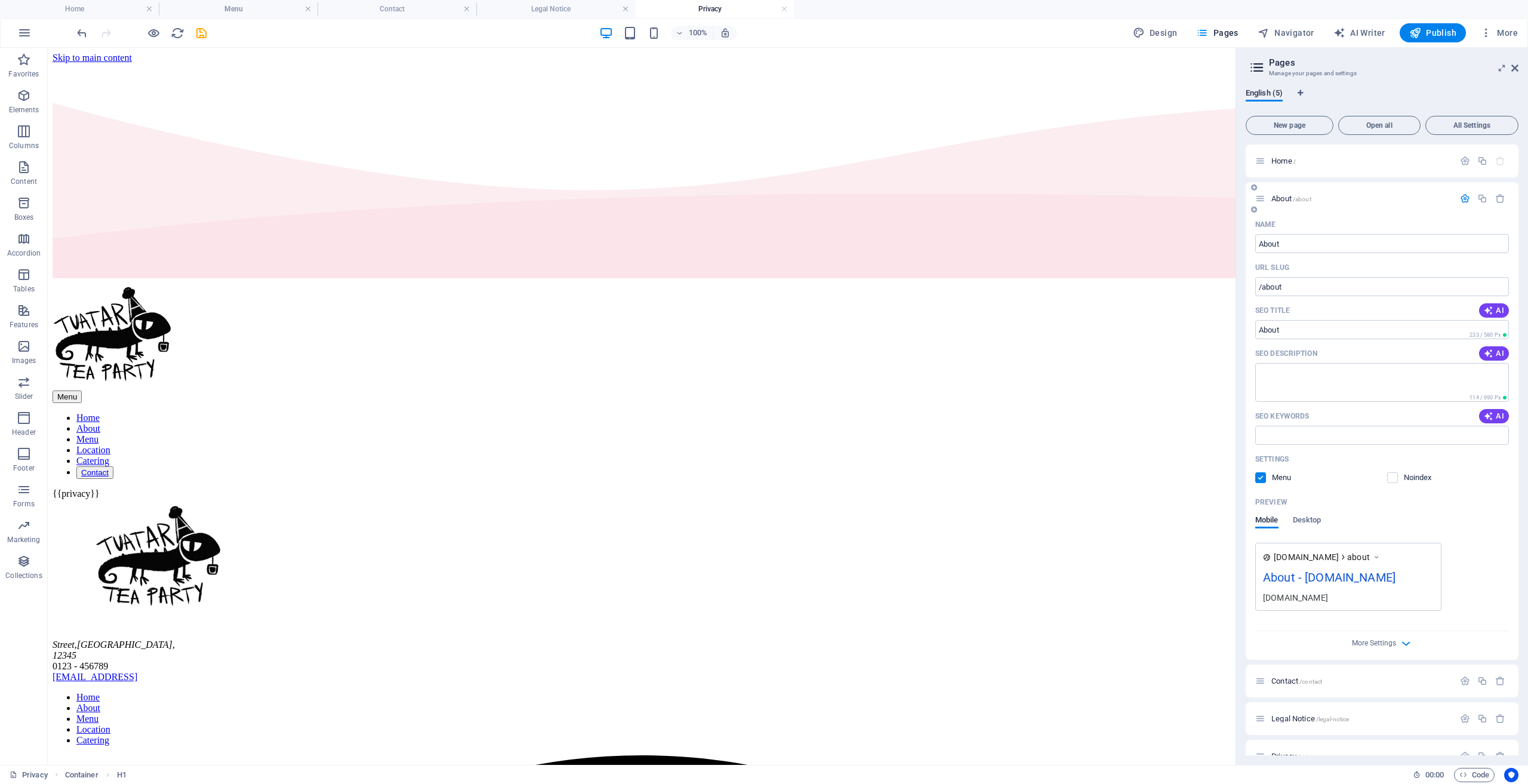
scroll to position [0, 0]
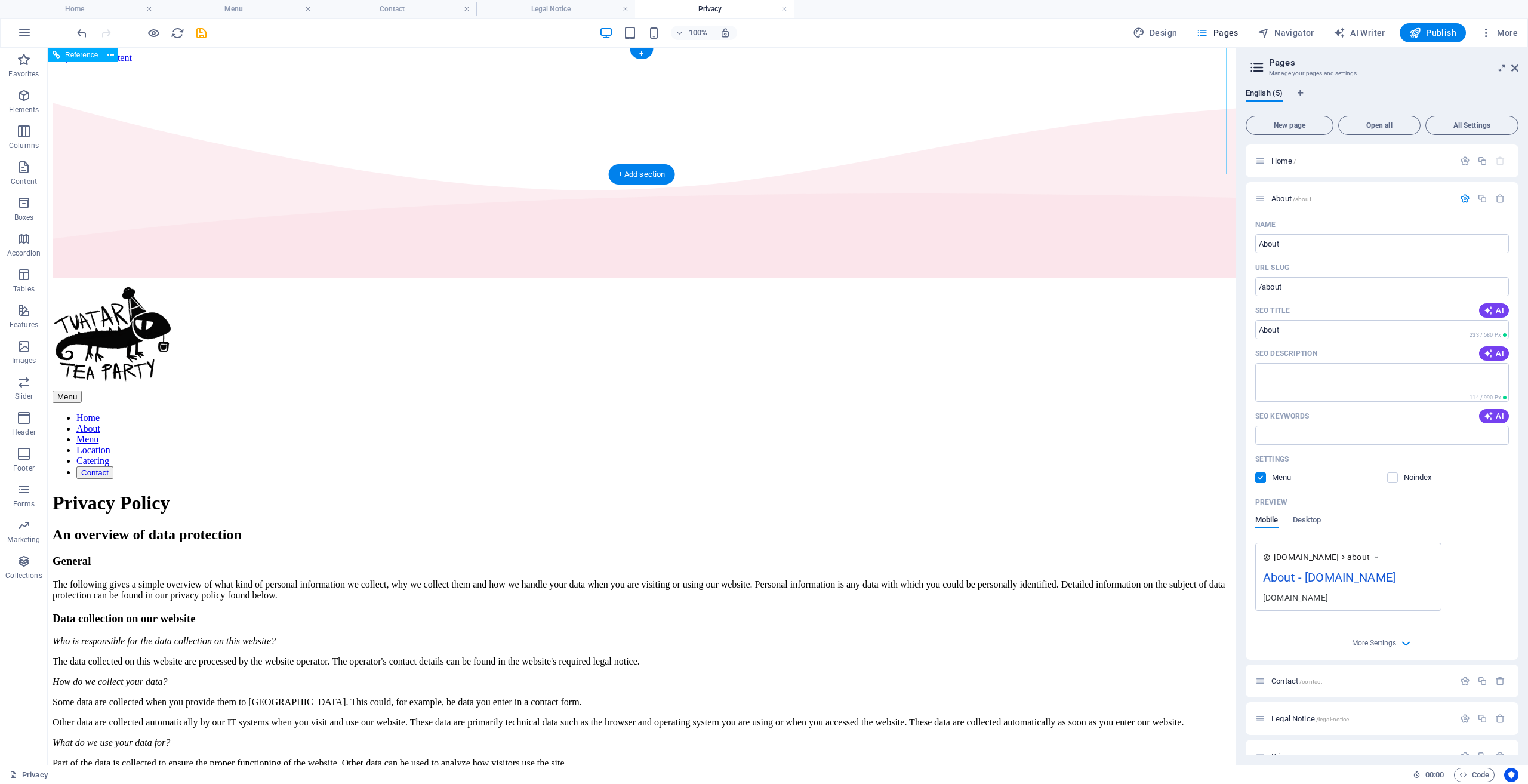
click at [824, 413] on nav "Home About Menu Location Catering Contact" at bounding box center [641, 445] width 1179 height 66
click at [836, 413] on nav "Home About Menu Location Catering Contact" at bounding box center [641, 445] width 1179 height 66
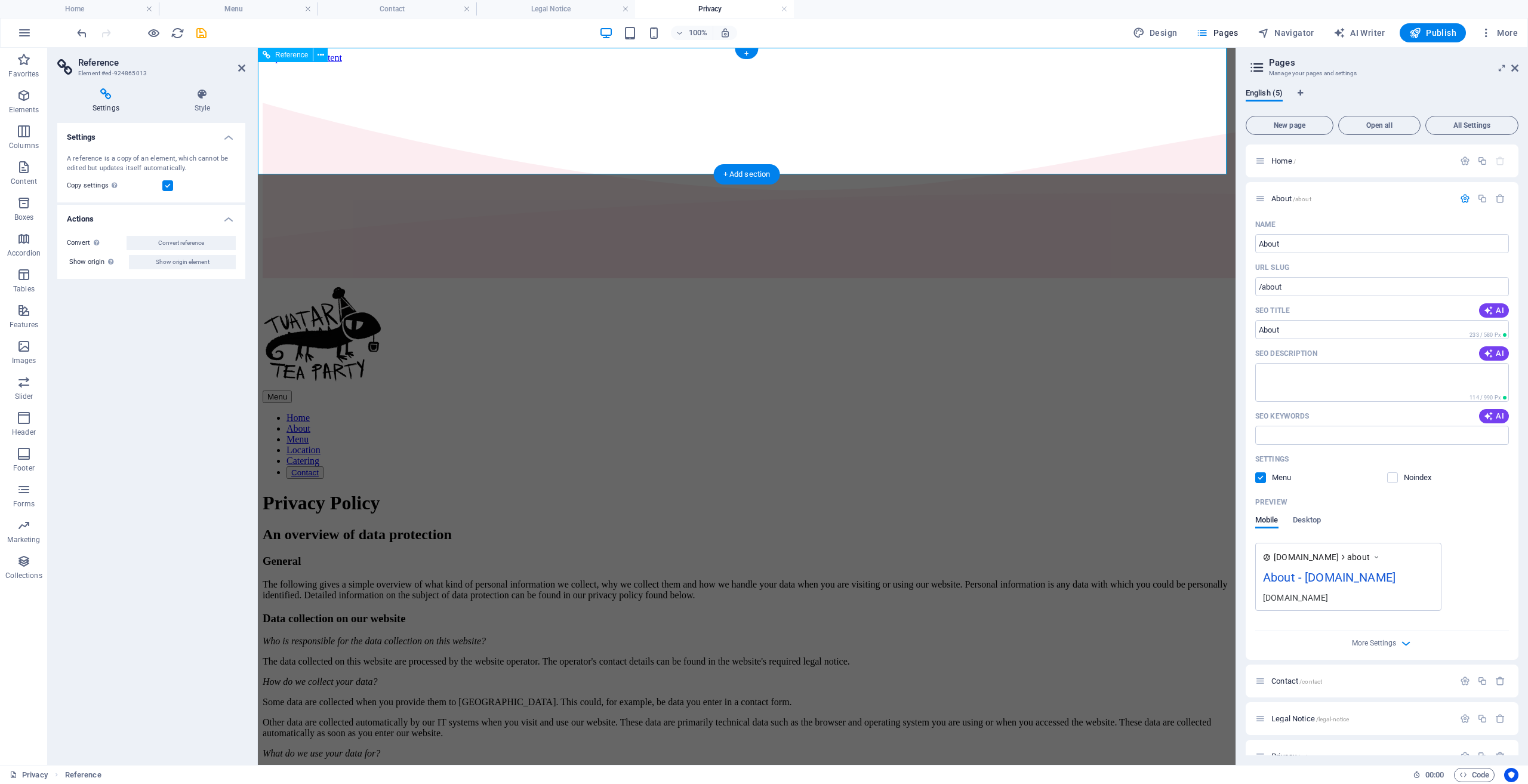
click at [864, 413] on nav "Home About Menu Location Catering Contact" at bounding box center [746, 445] width 969 height 66
click at [1517, 67] on icon at bounding box center [1515, 68] width 7 height 10
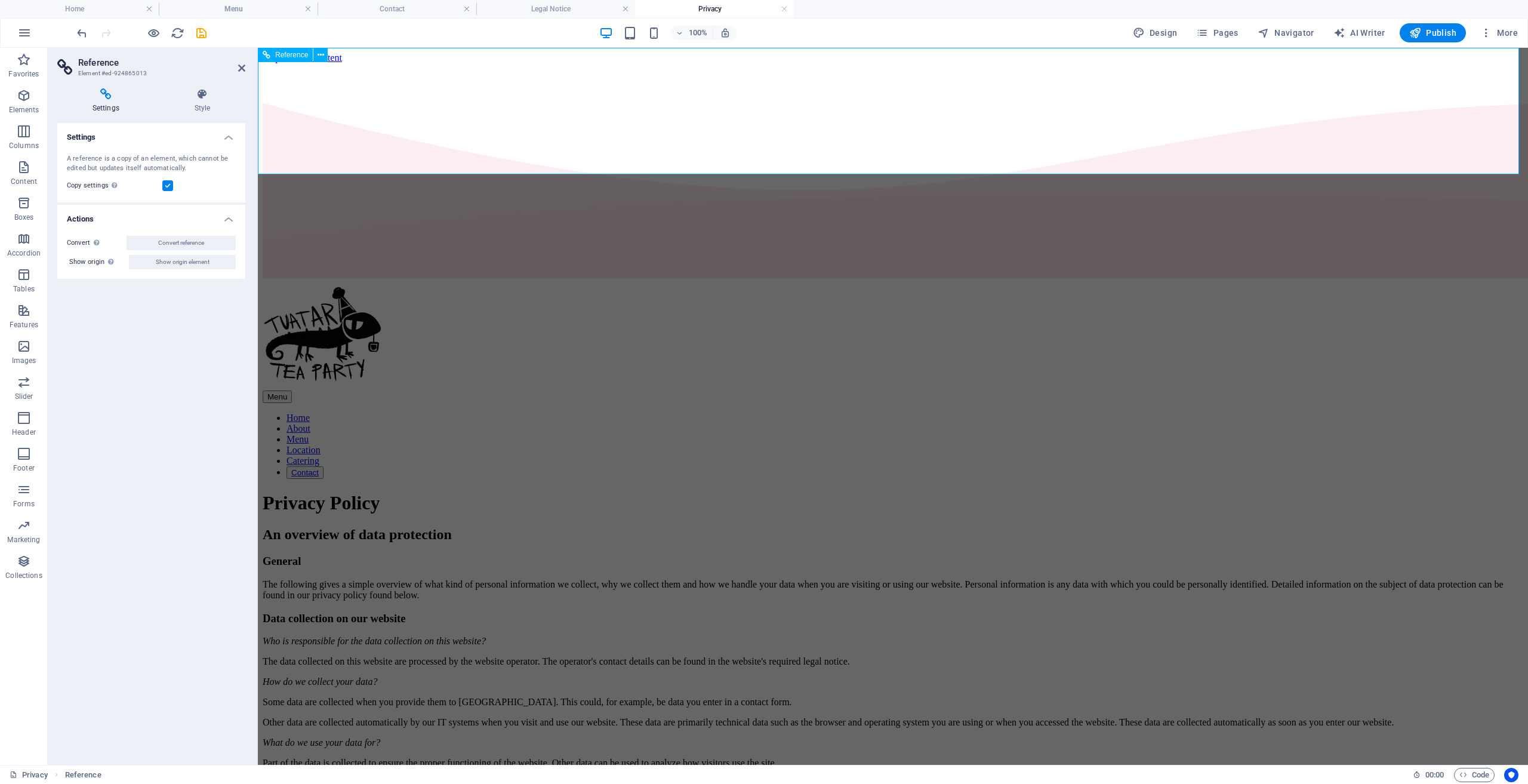
click at [877, 413] on nav "Home About Menu Location Catering Contact" at bounding box center [892, 445] width 1261 height 66
click at [206, 262] on span "Show origin element" at bounding box center [183, 262] width 54 height 14
select select "multiple-waves"
select select "vh"
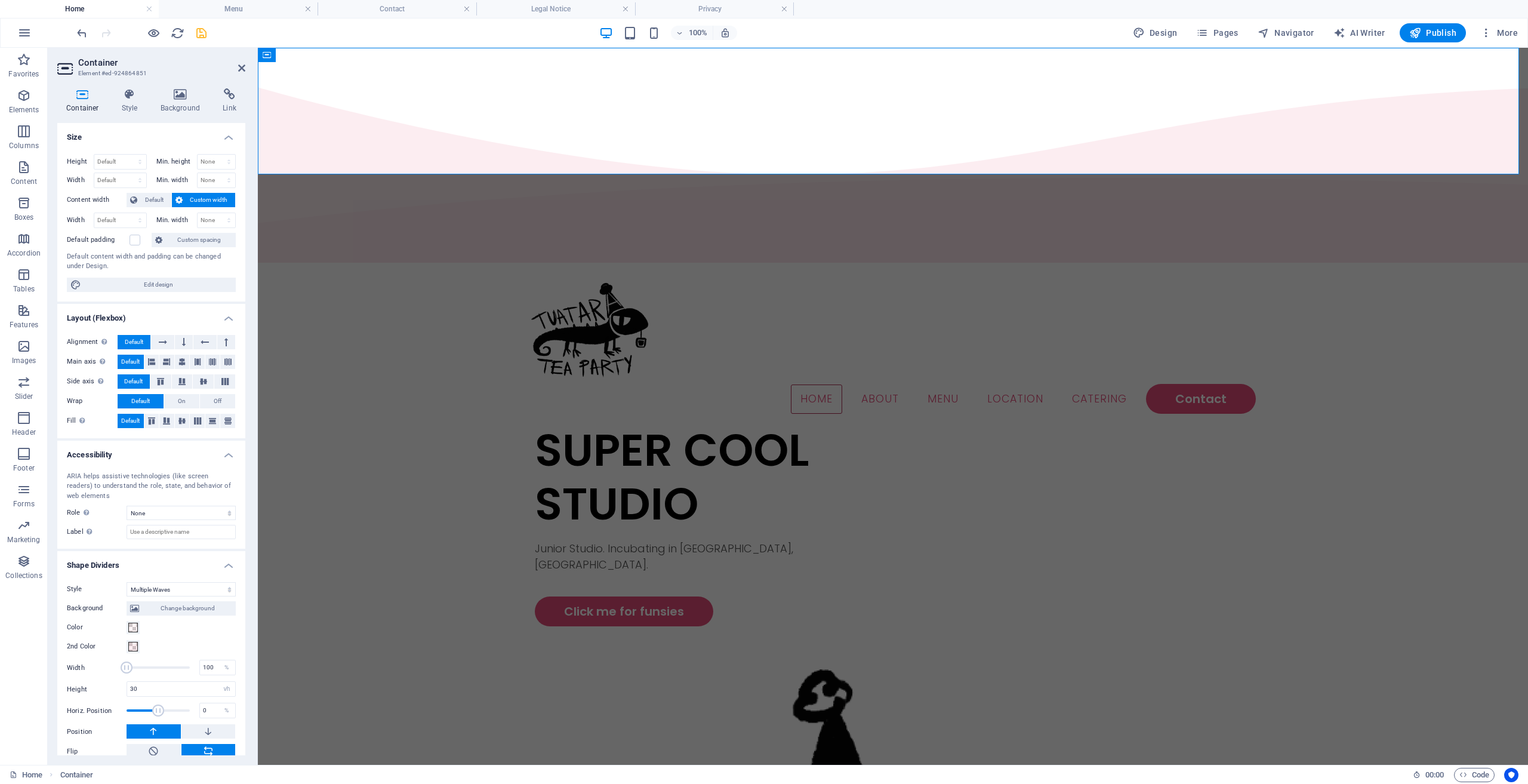
scroll to position [33, 0]
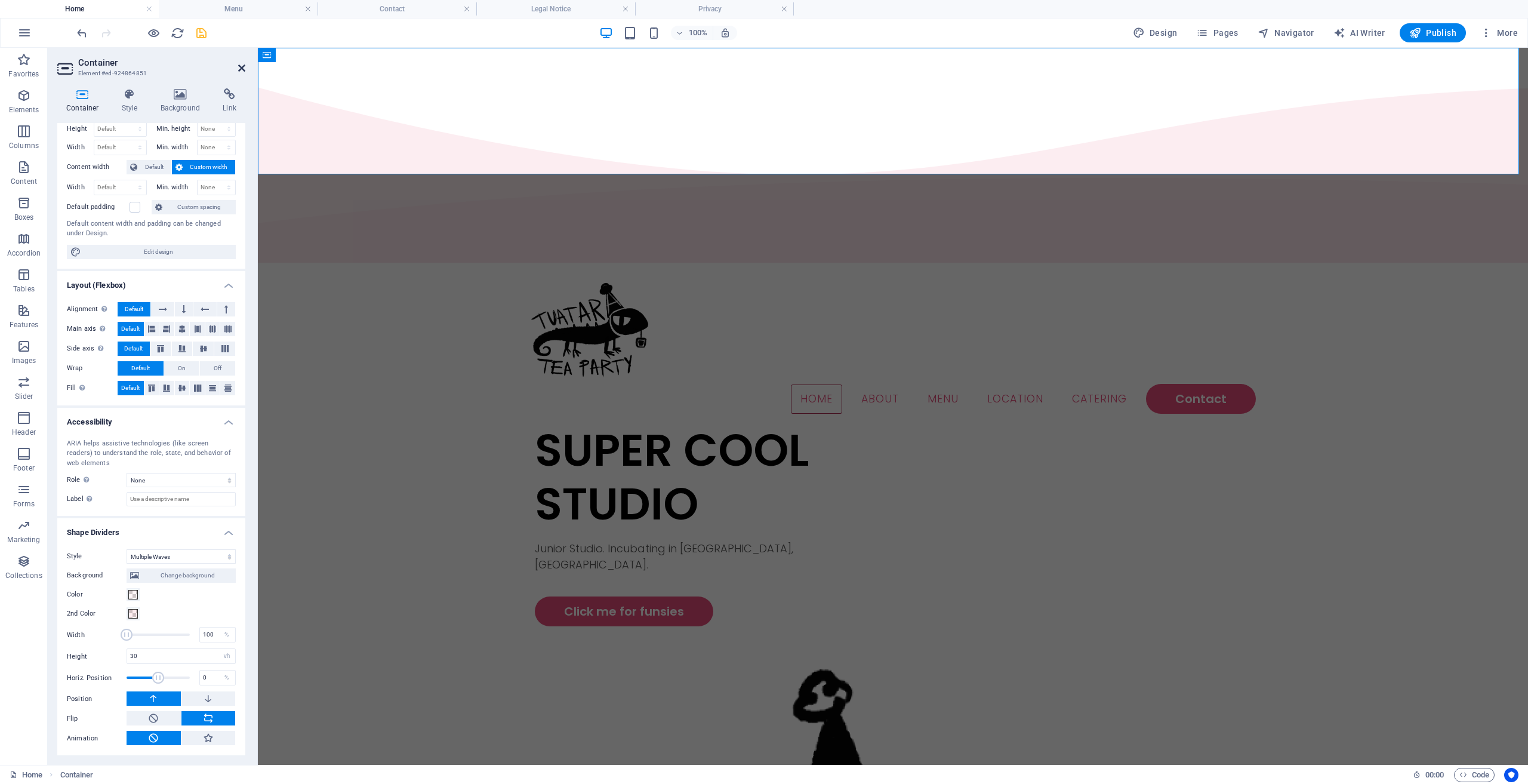
click at [238, 69] on icon at bounding box center [241, 68] width 7 height 10
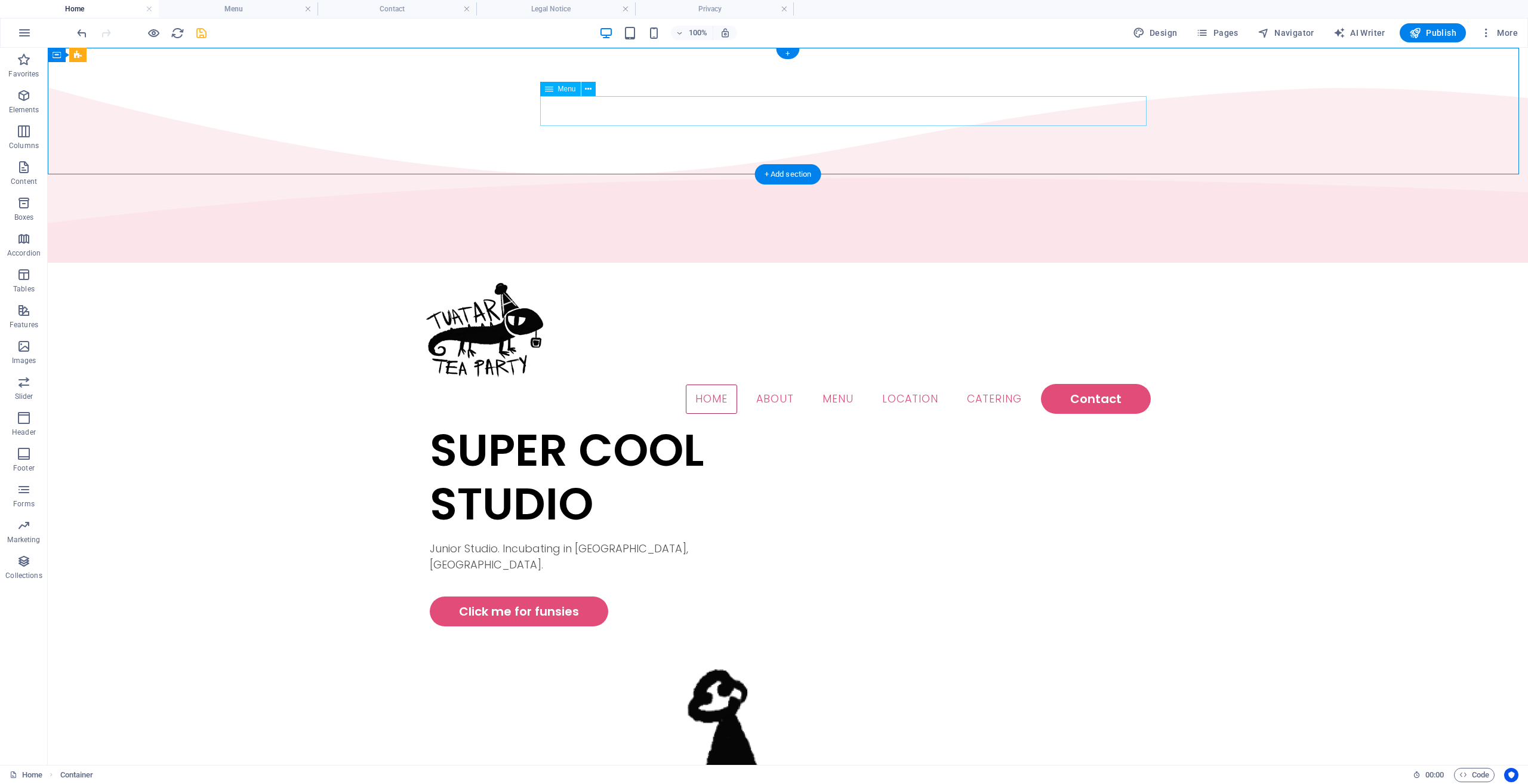
click at [1089, 384] on nav "Home About Menu Location Catering Contact" at bounding box center [787, 399] width 726 height 30
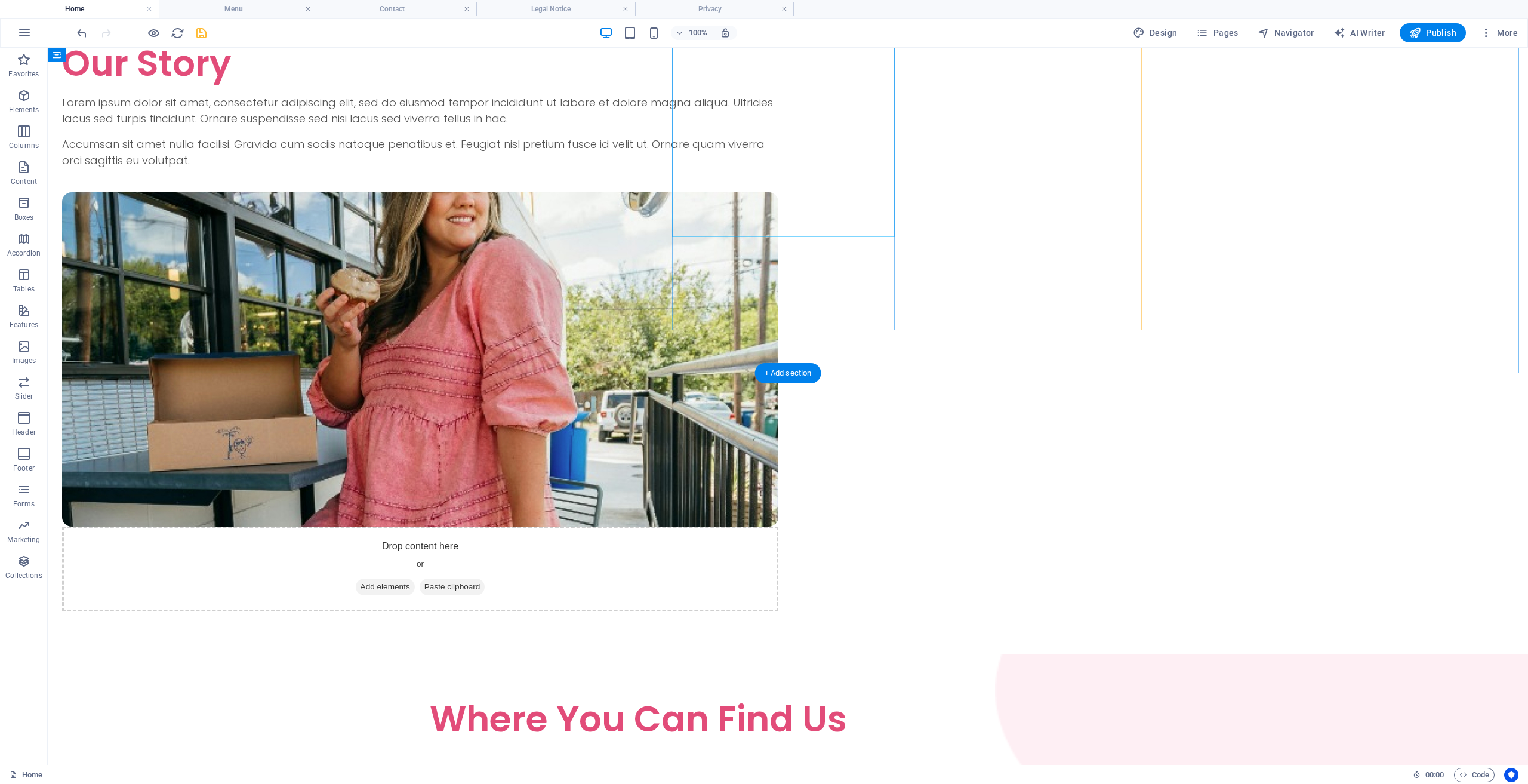
scroll to position [2925, 0]
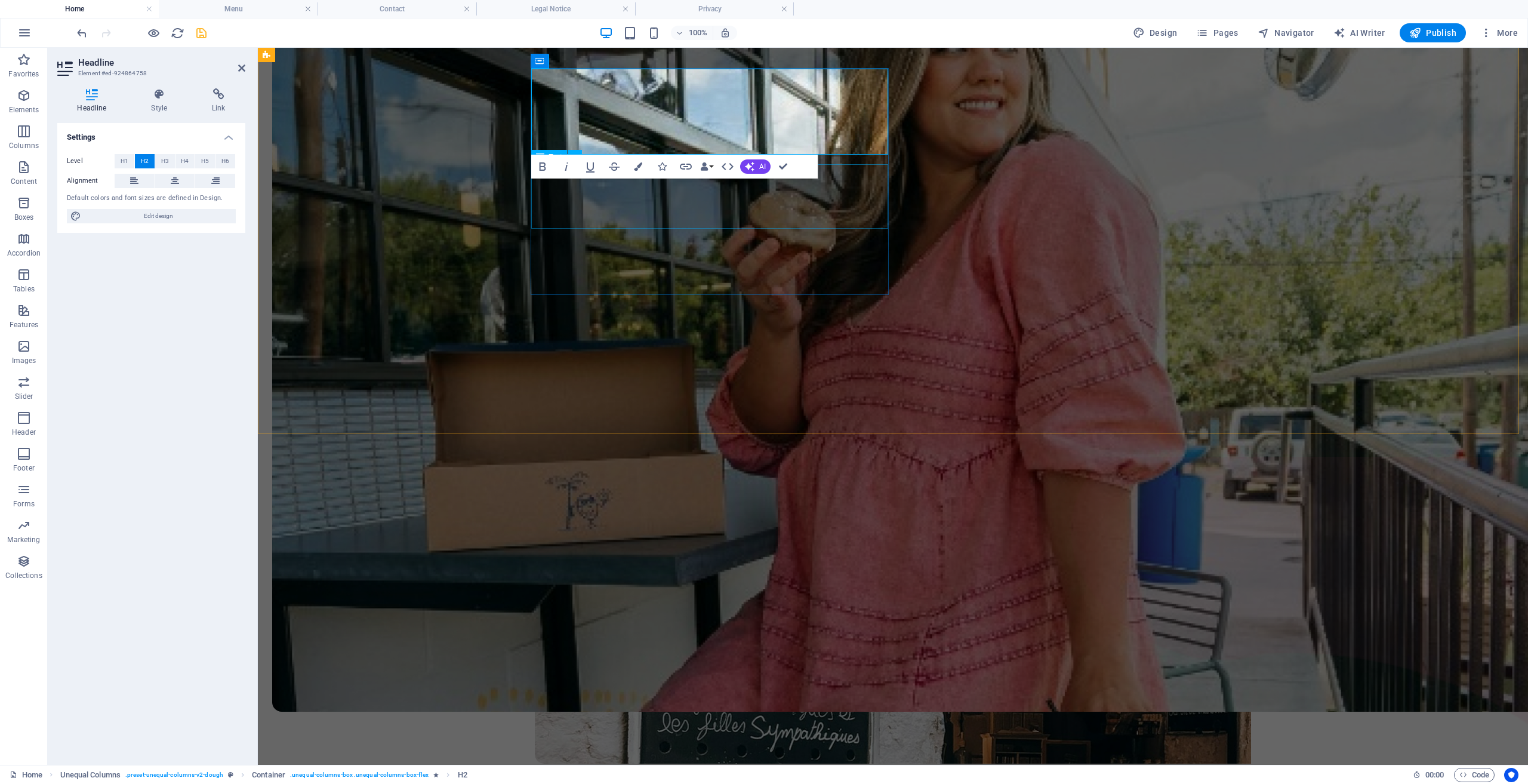
scroll to position [2904, 0]
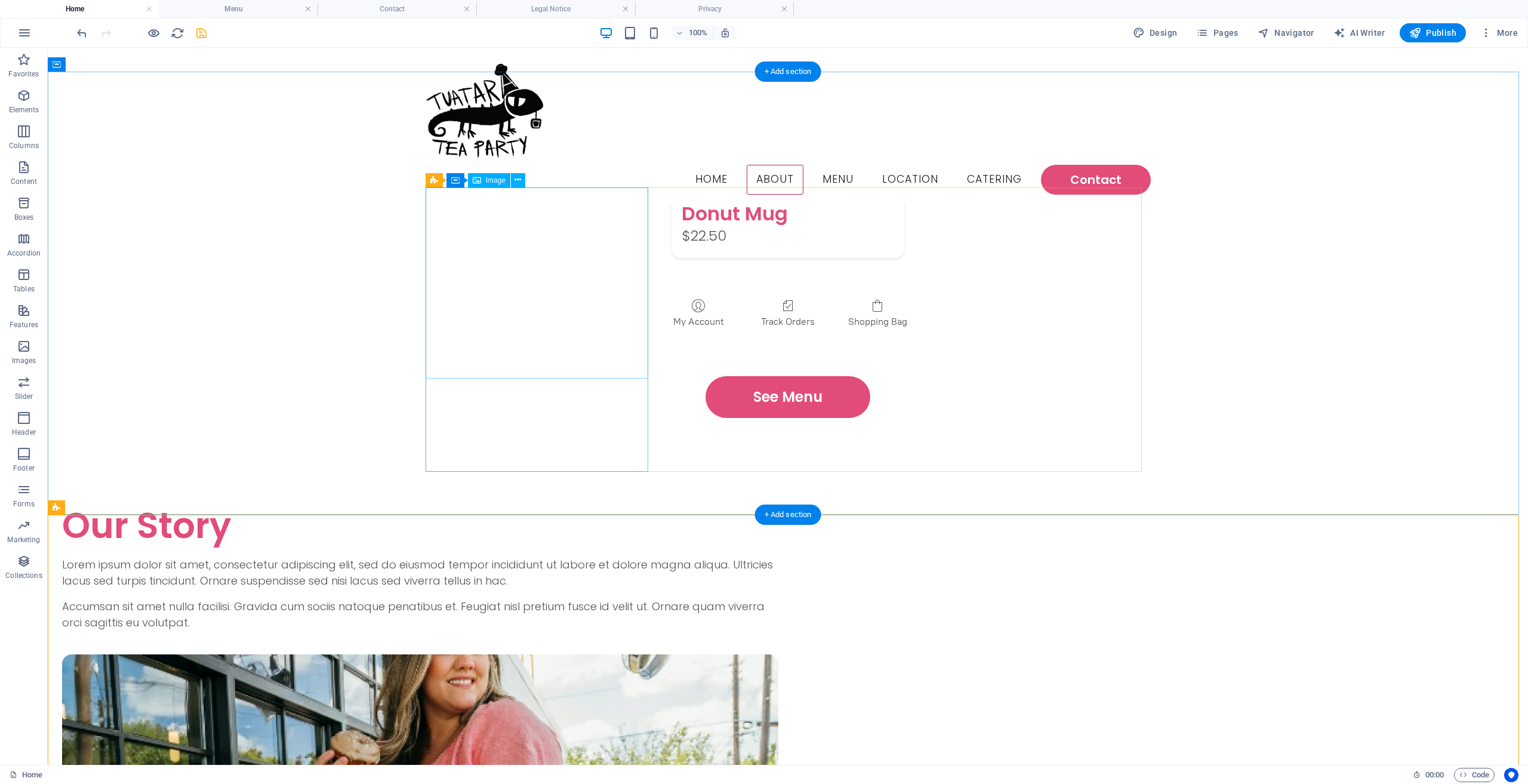
scroll to position [2068, 0]
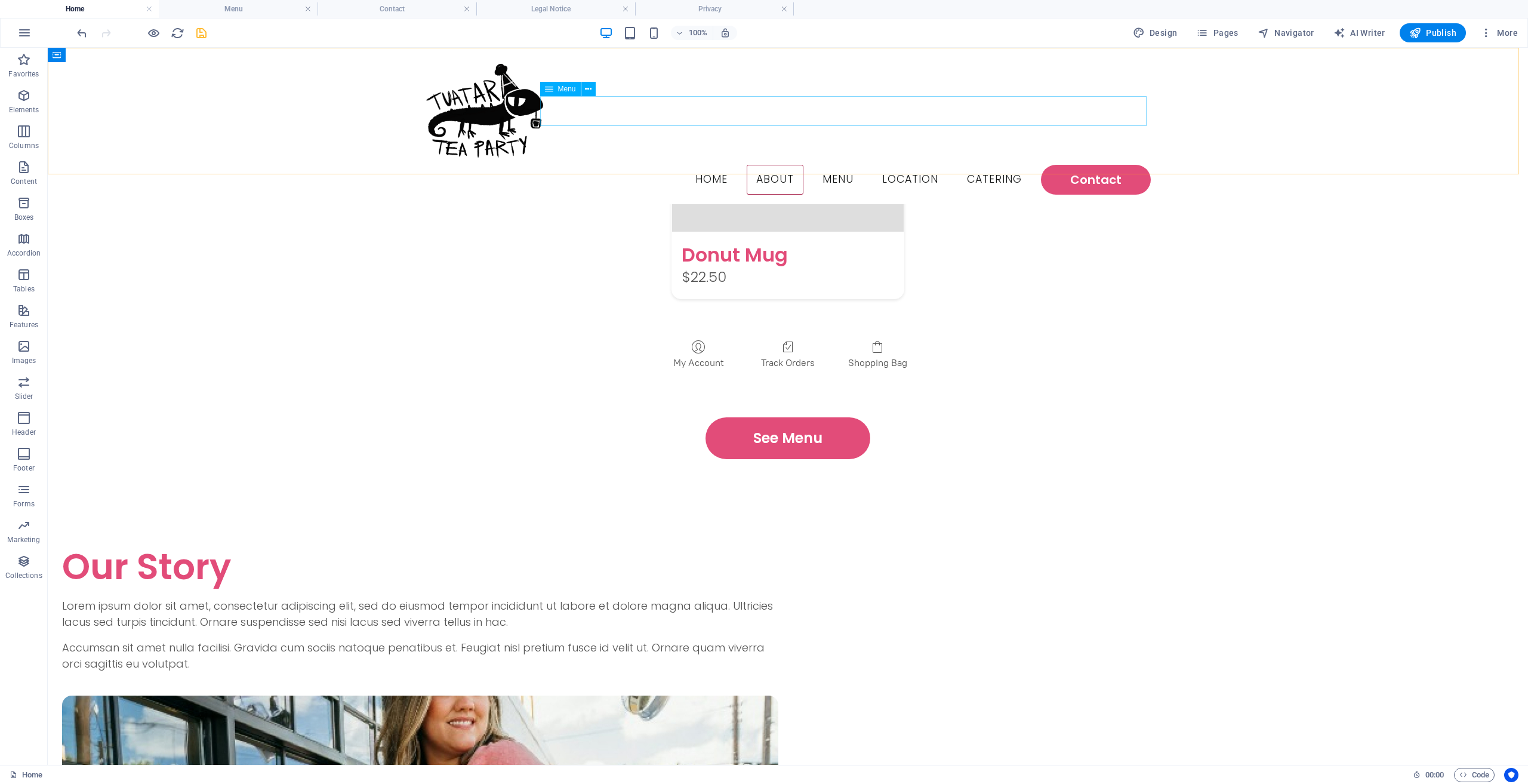
click at [928, 165] on nav "Home About Menu Location Catering Contact" at bounding box center [787, 180] width 726 height 30
click at [893, 165] on nav "Home About Menu Location Catering Contact" at bounding box center [787, 180] width 726 height 30
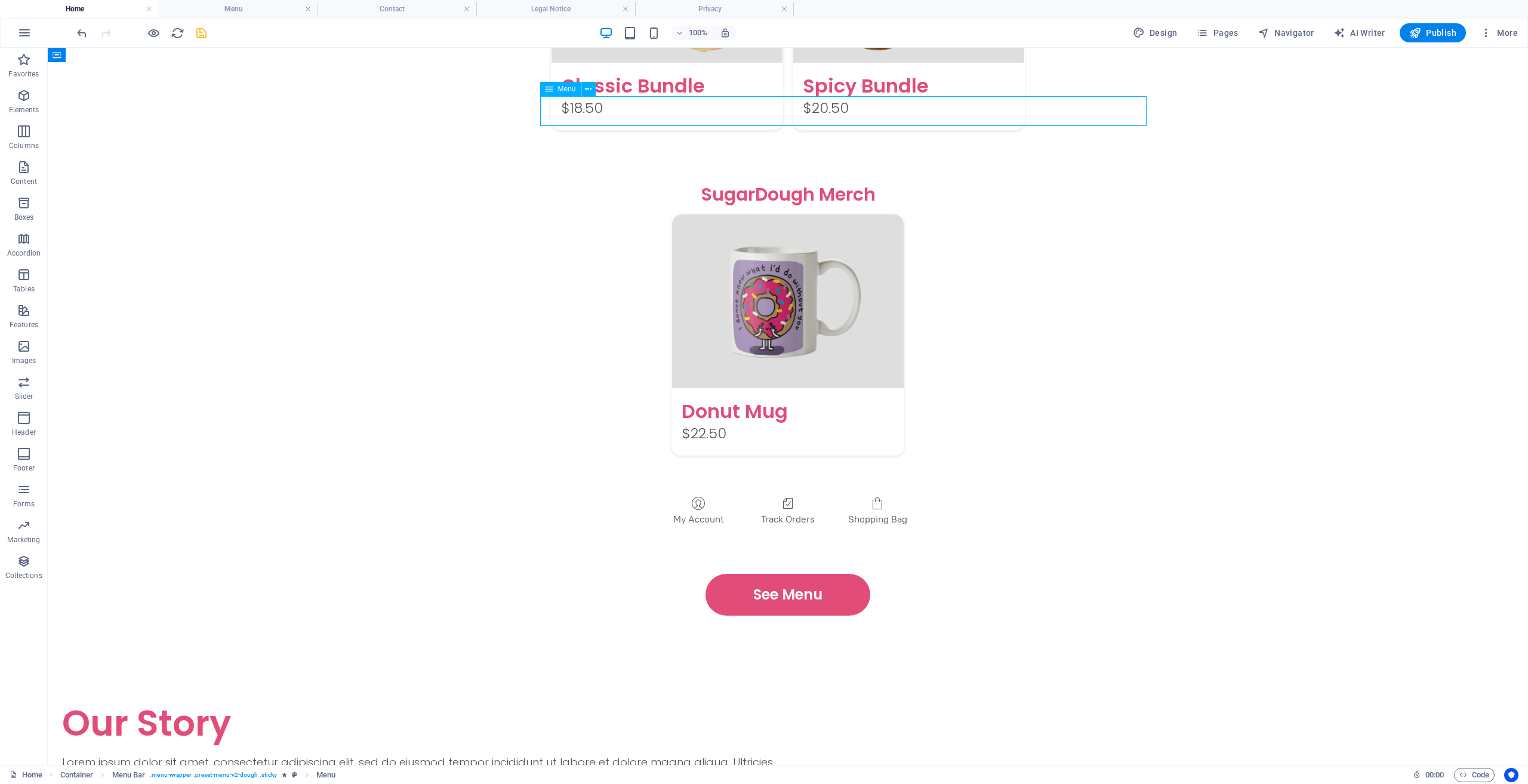
scroll to position [0, 0]
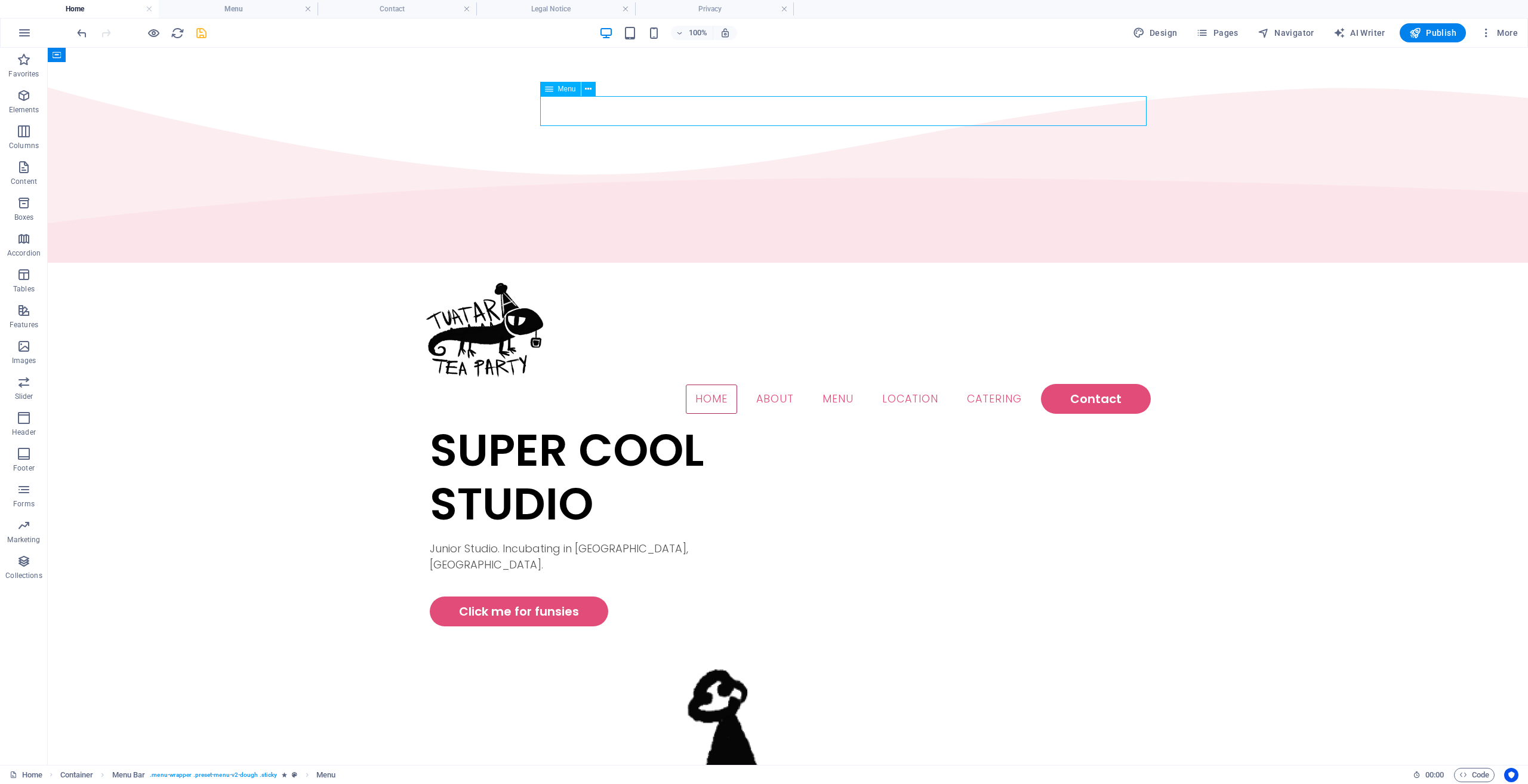
select select
select select "1"
select select
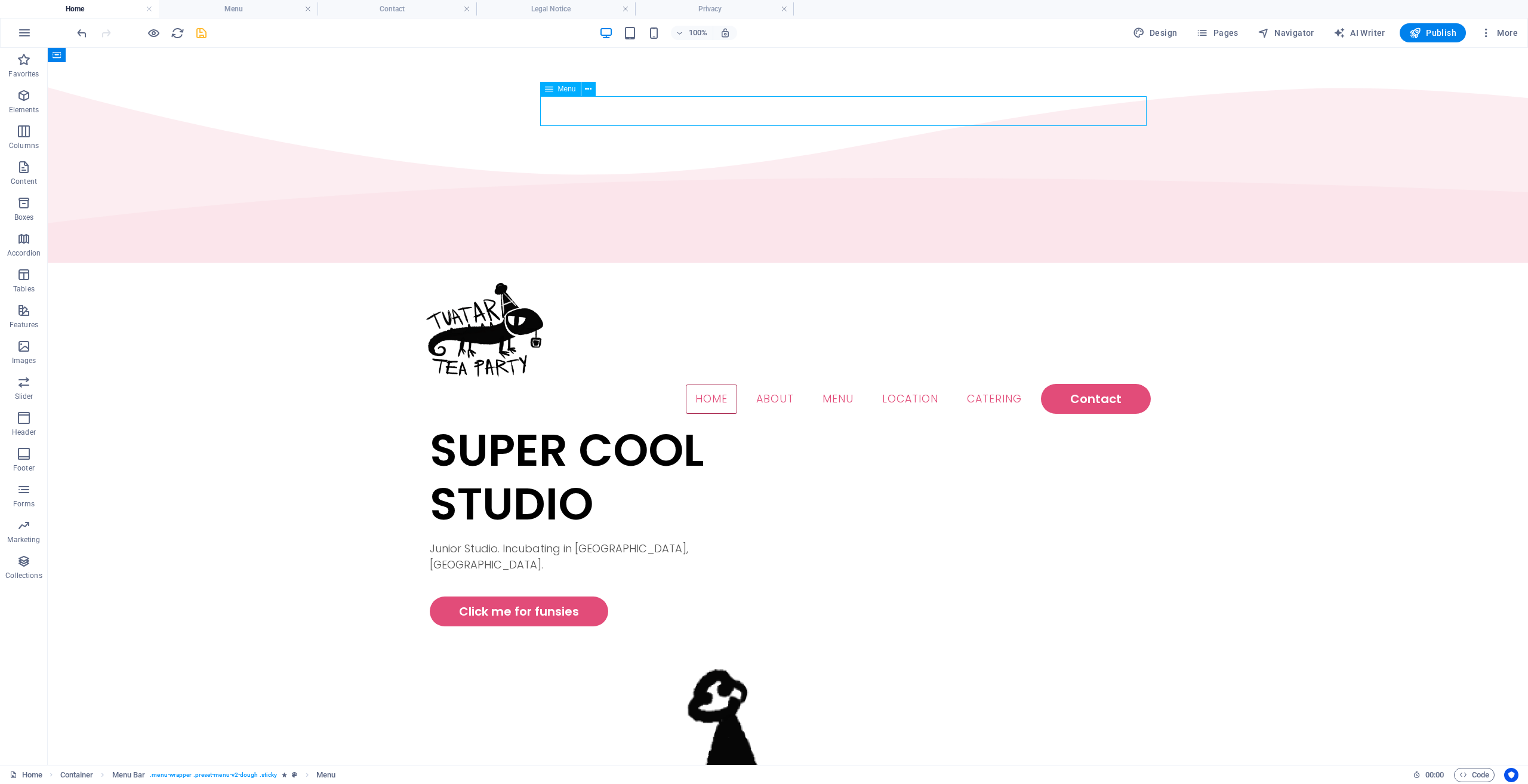
select select "2"
select select
select select "default"
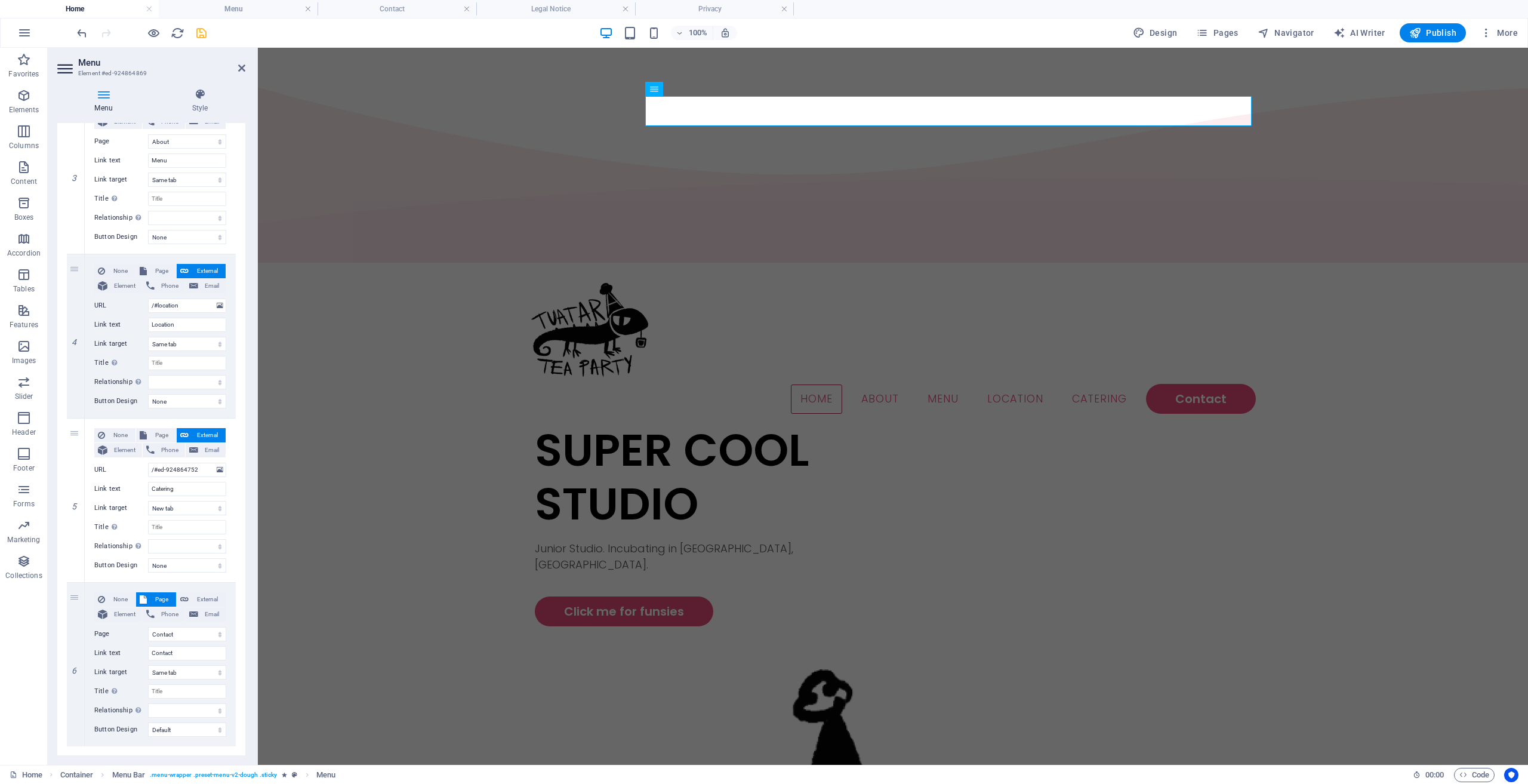
scroll to position [499, 0]
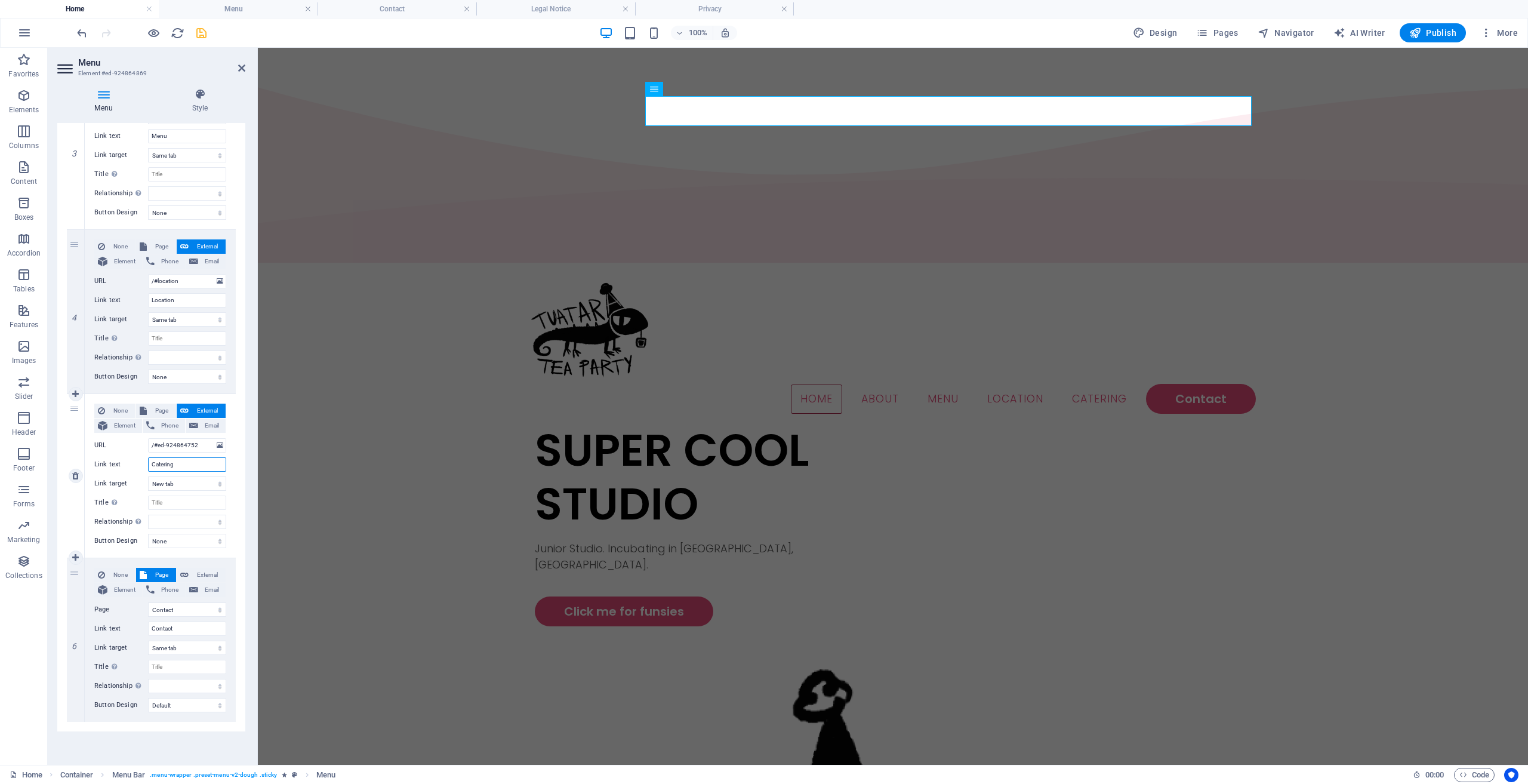
drag, startPoint x: 181, startPoint y: 467, endPoint x: 142, endPoint y: 467, distance: 39.0
click at [142, 467] on div "Link text Catering" at bounding box center [160, 464] width 132 height 14
type input "About"
select select
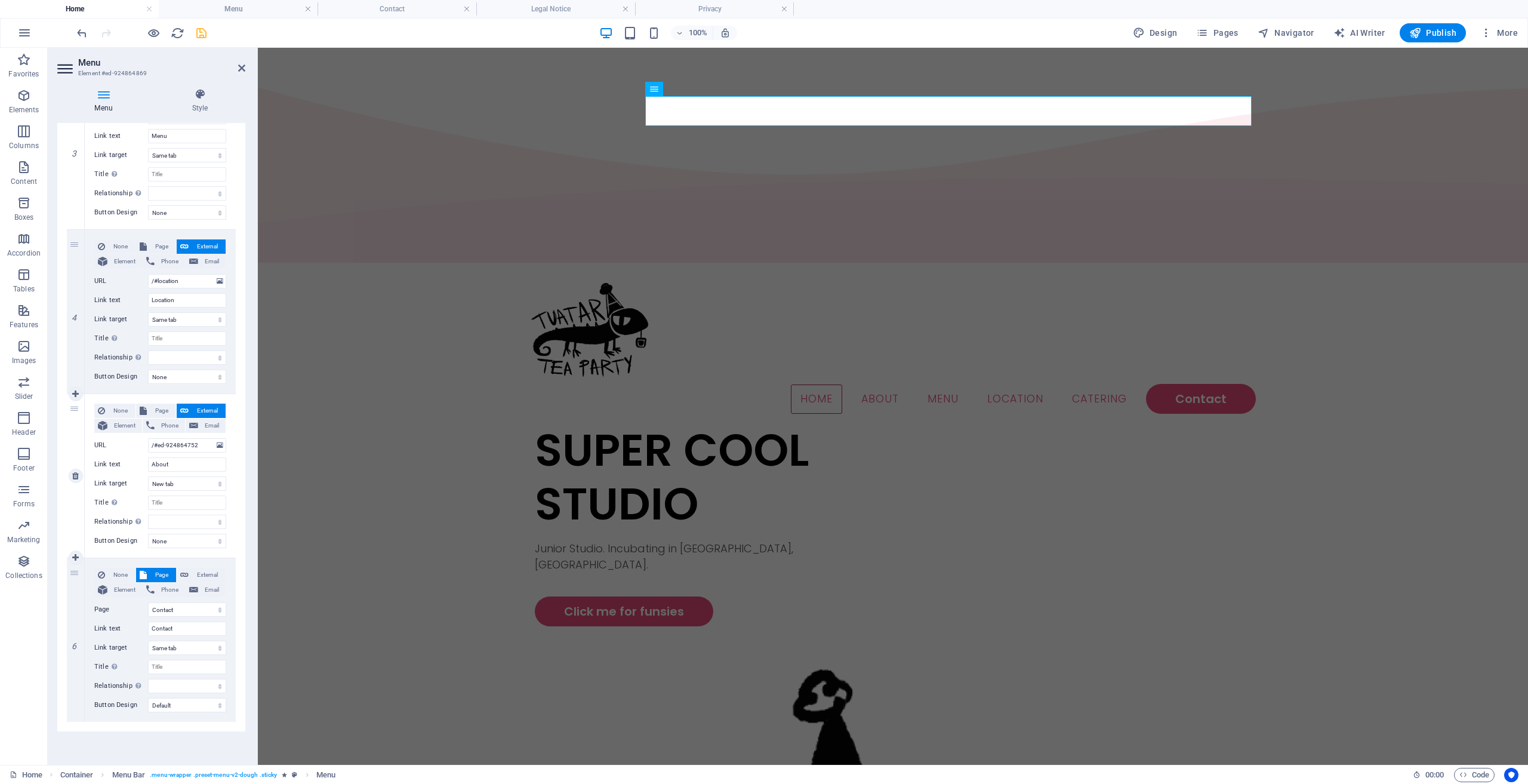
select select
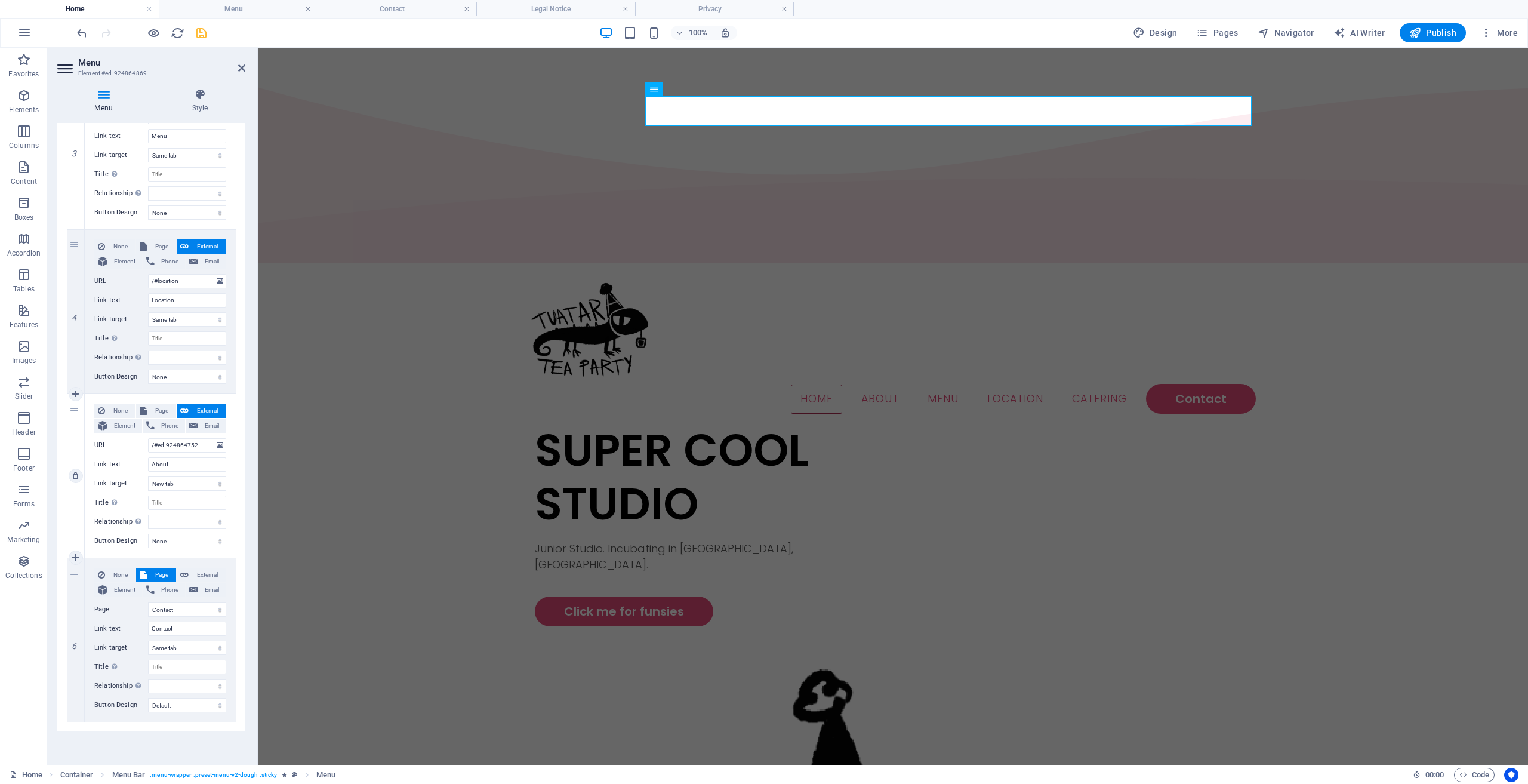
select select
click at [183, 463] on input "About" at bounding box center [187, 464] width 78 height 14
click at [181, 463] on input "About" at bounding box center [187, 464] width 78 height 14
type input "Press"
select select
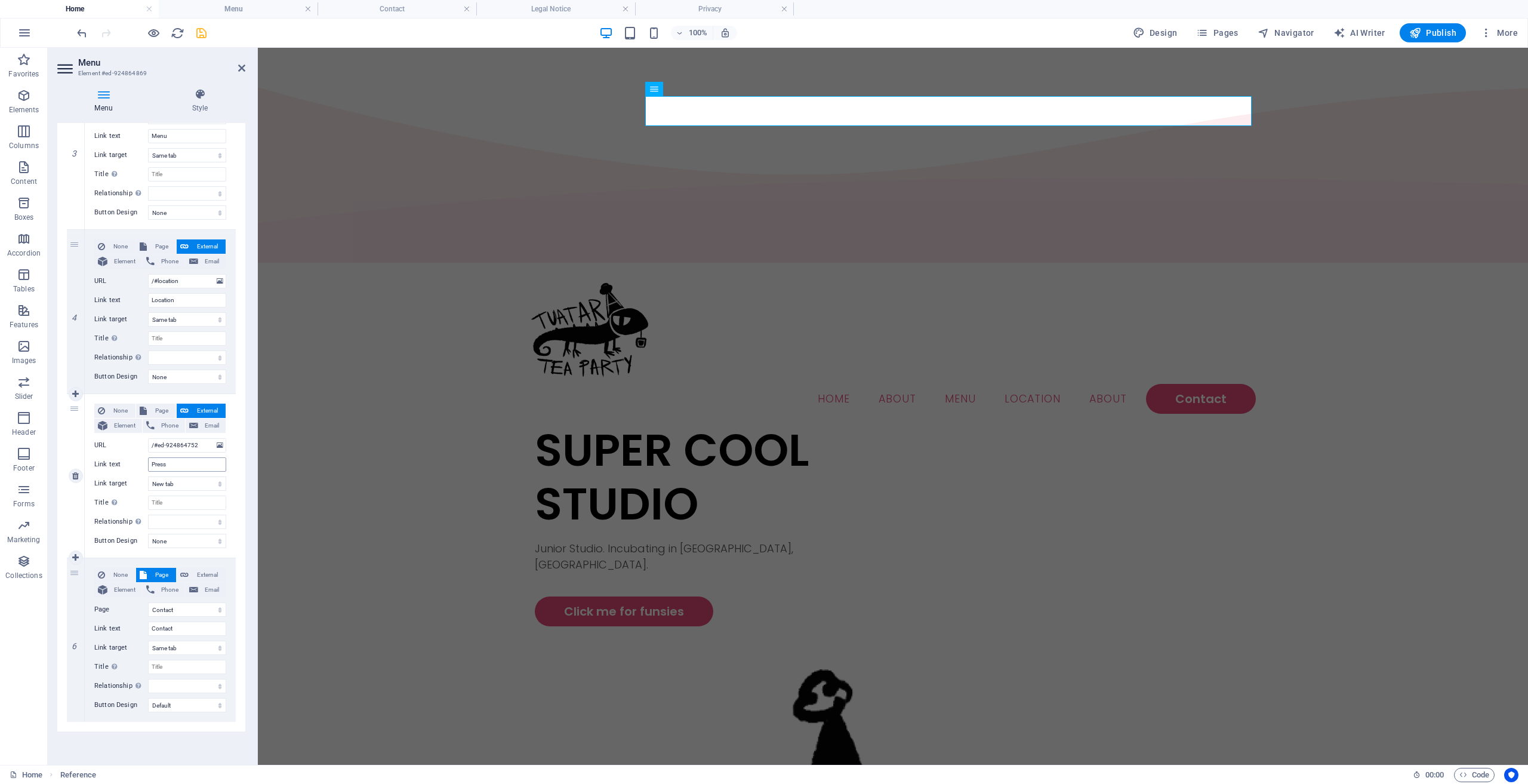
select select
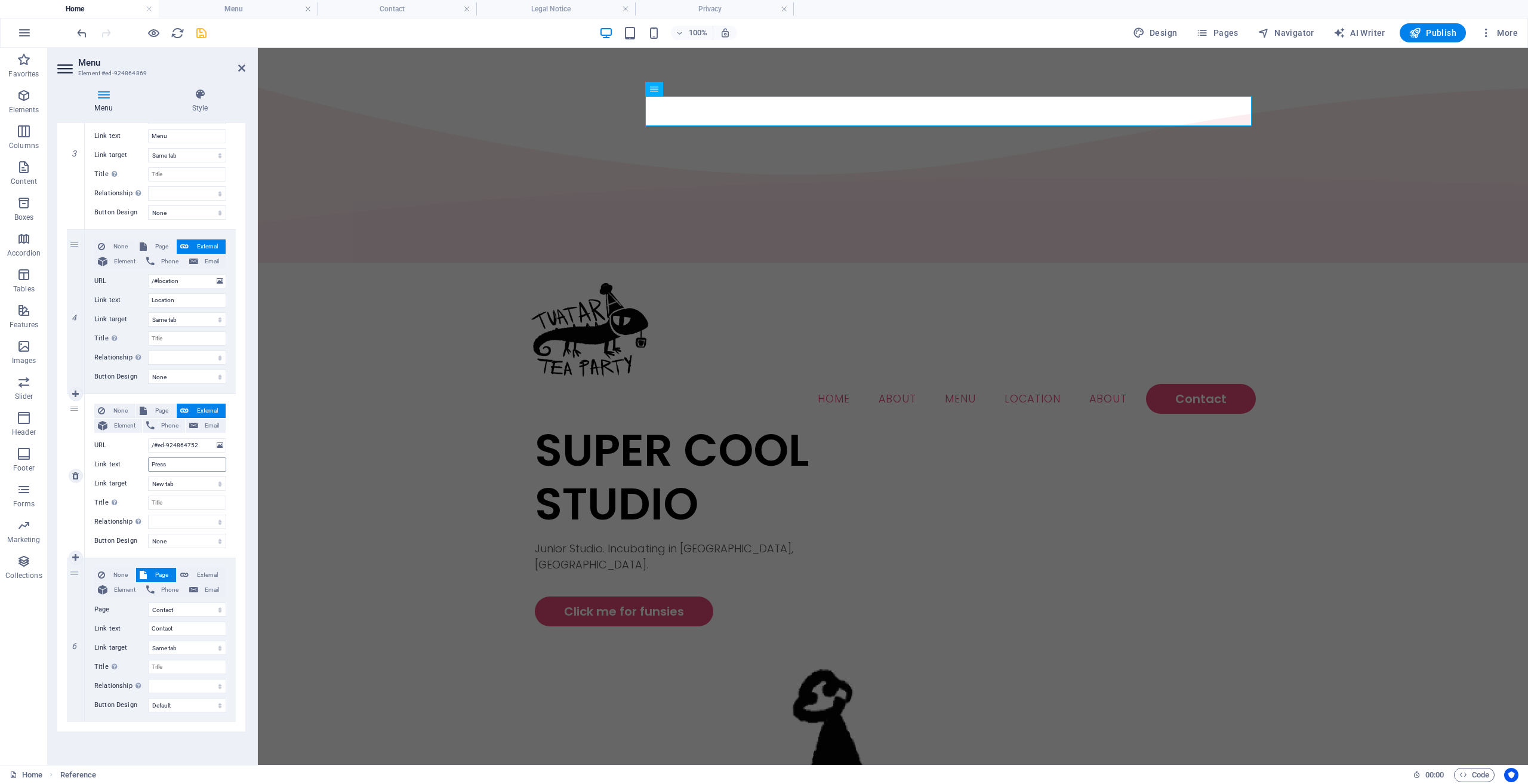
select select
drag, startPoint x: 192, startPoint y: 462, endPoint x: 120, endPoint y: 463, distance: 72.0
click at [120, 463] on div "Link text Press" at bounding box center [160, 464] width 132 height 14
type input "About"
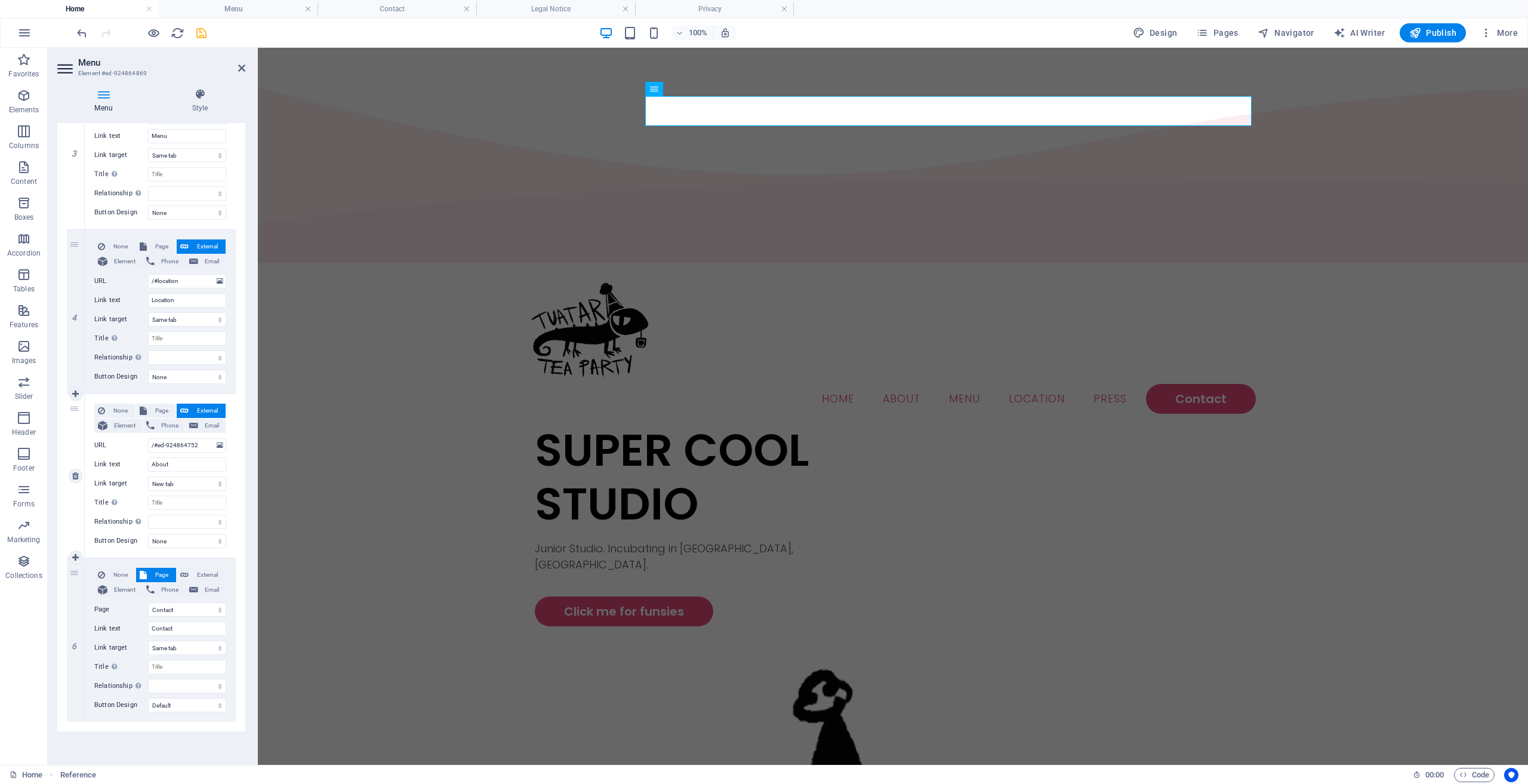
select select
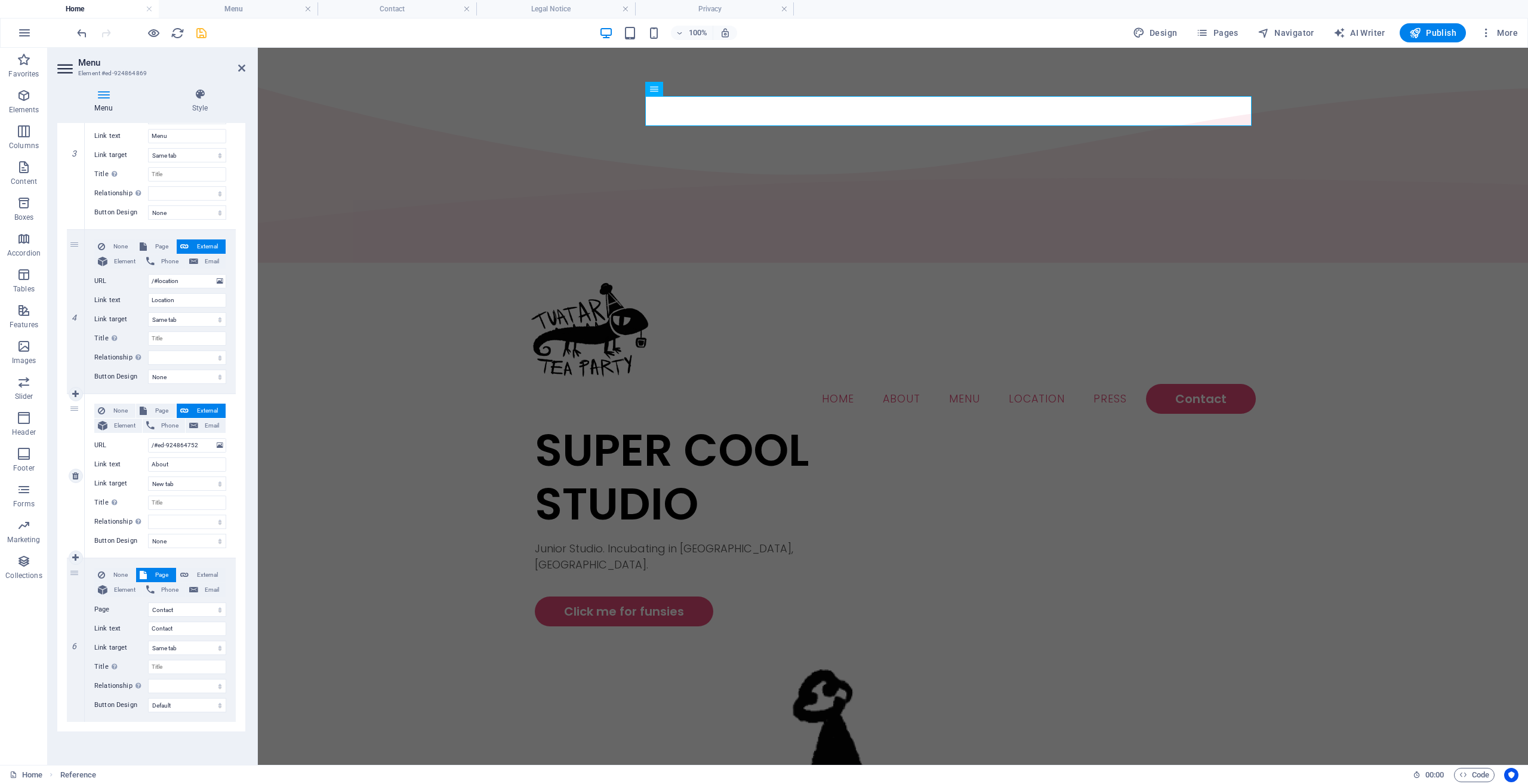
select select
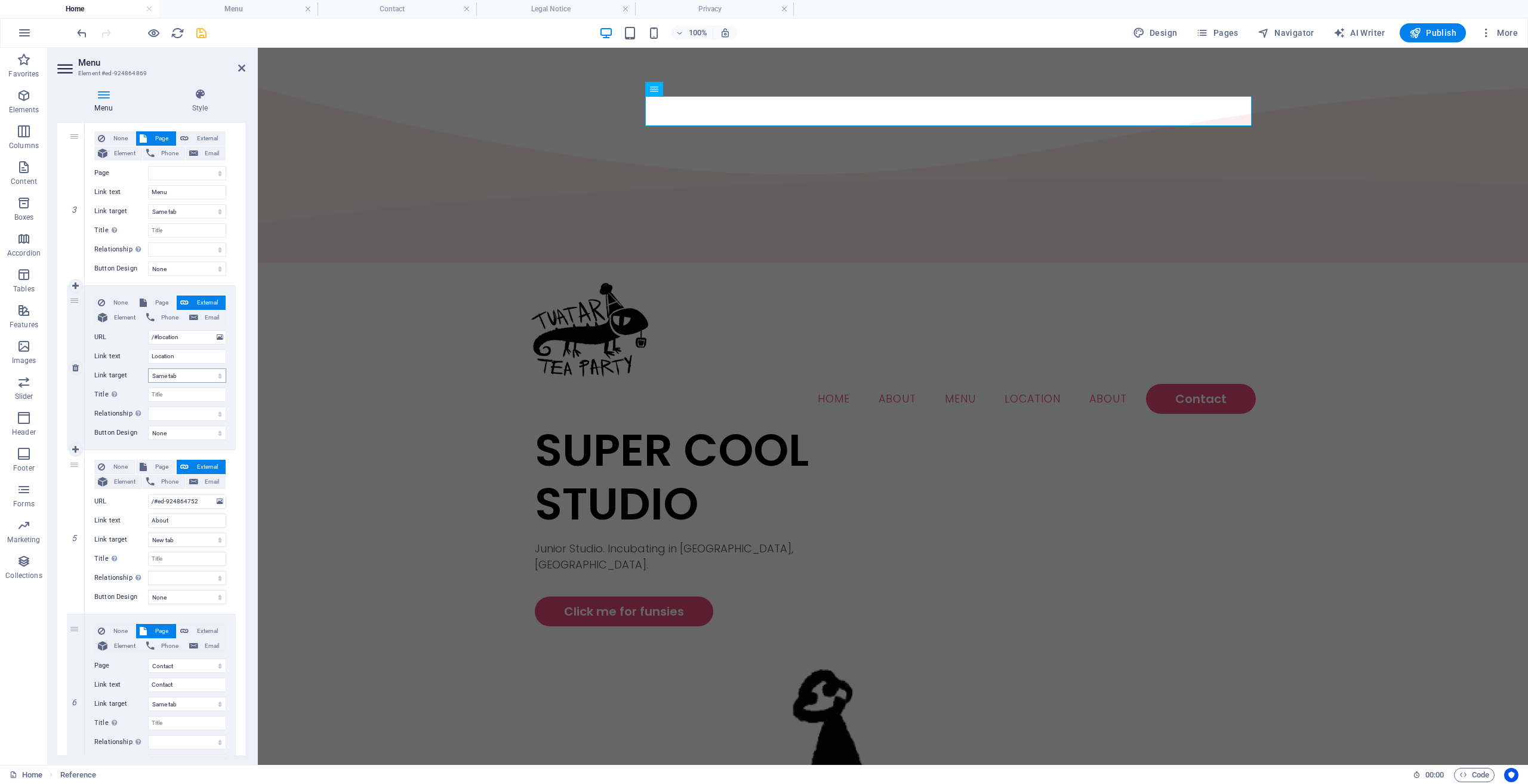
scroll to position [440, 0]
click at [540, 423] on div "SUPER COOL STUDIO Junior Studio. Incubating in [GEOGRAPHIC_DATA], [GEOGRAPHIC_D…" at bounding box center [893, 769] width 717 height 692
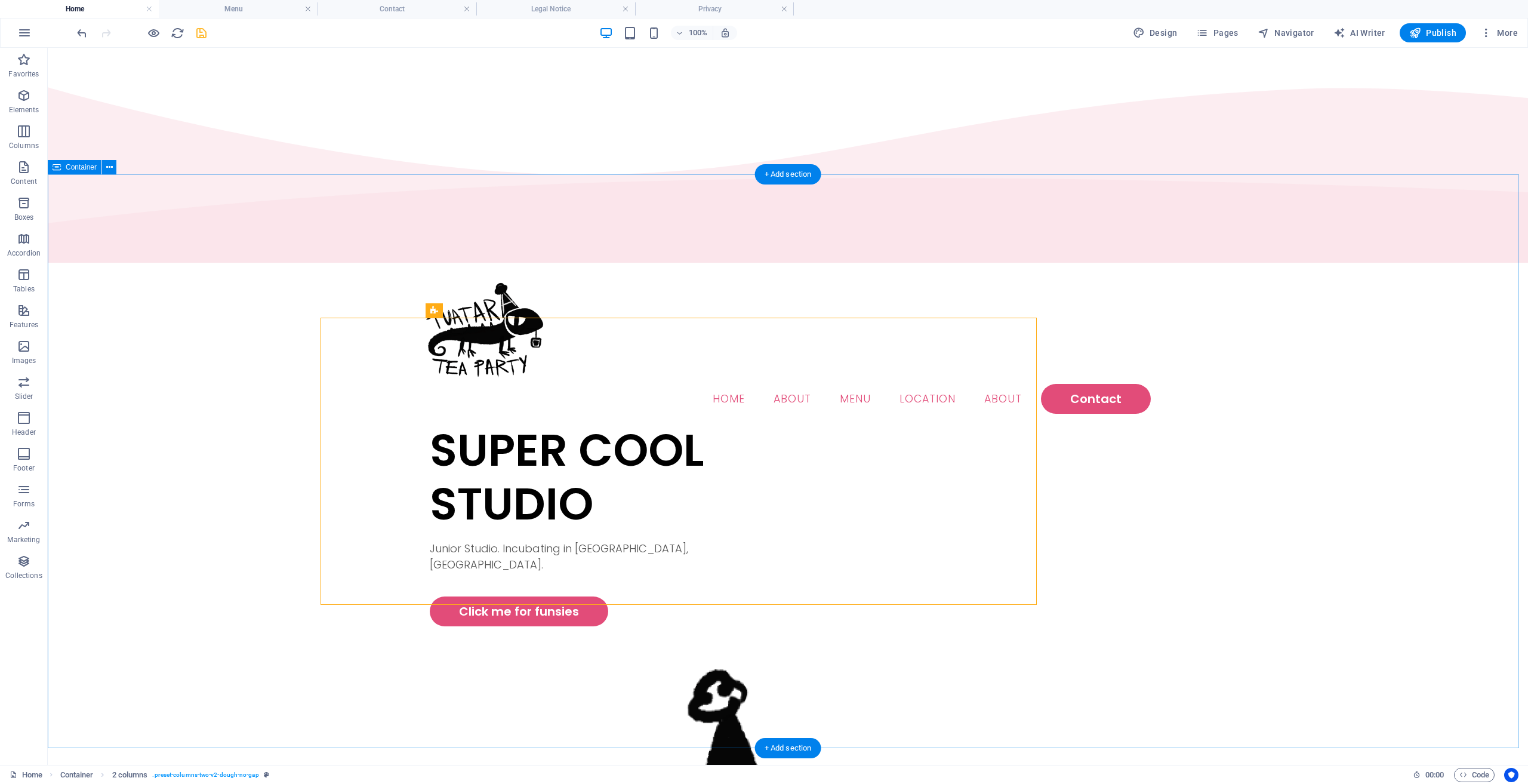
click at [406, 423] on div "SUPER COOL STUDIO Junior Studio. Incubating in [GEOGRAPHIC_DATA], [GEOGRAPHIC_D…" at bounding box center [787, 769] width 1480 height 692
click at [853, 384] on nav "Home About Menu Location About Contact" at bounding box center [787, 399] width 726 height 30
select select
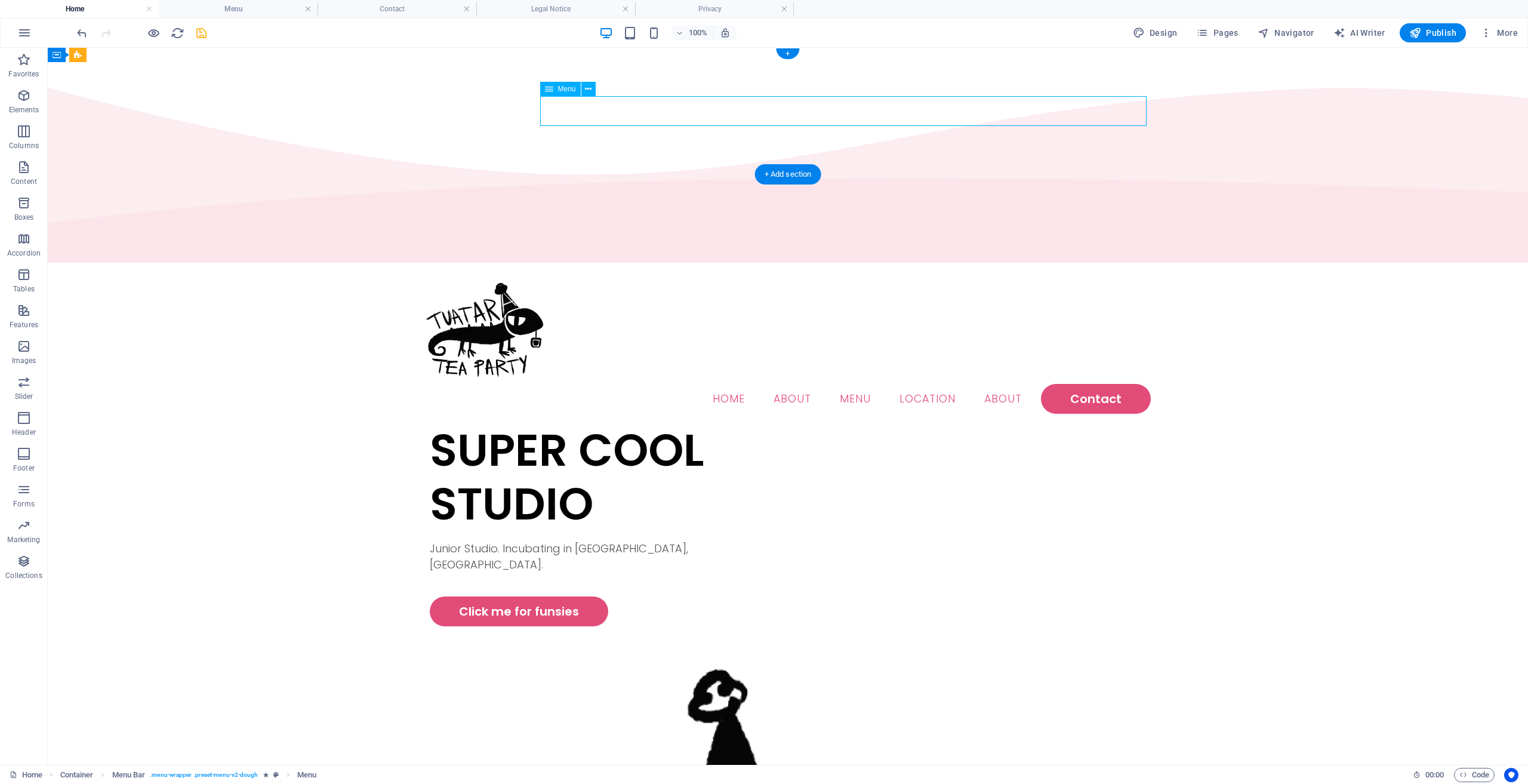
select select
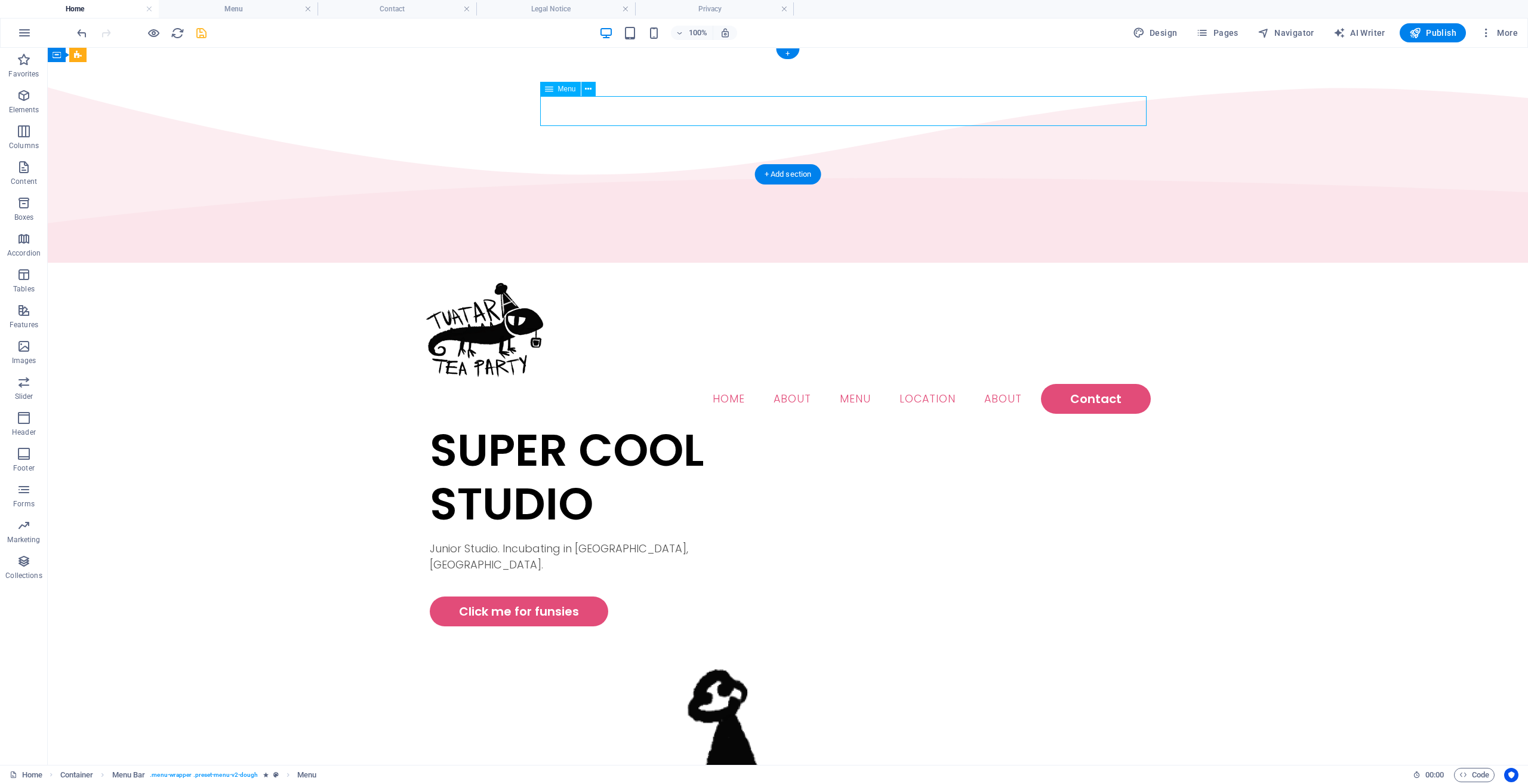
select select "2"
select select
select select "default"
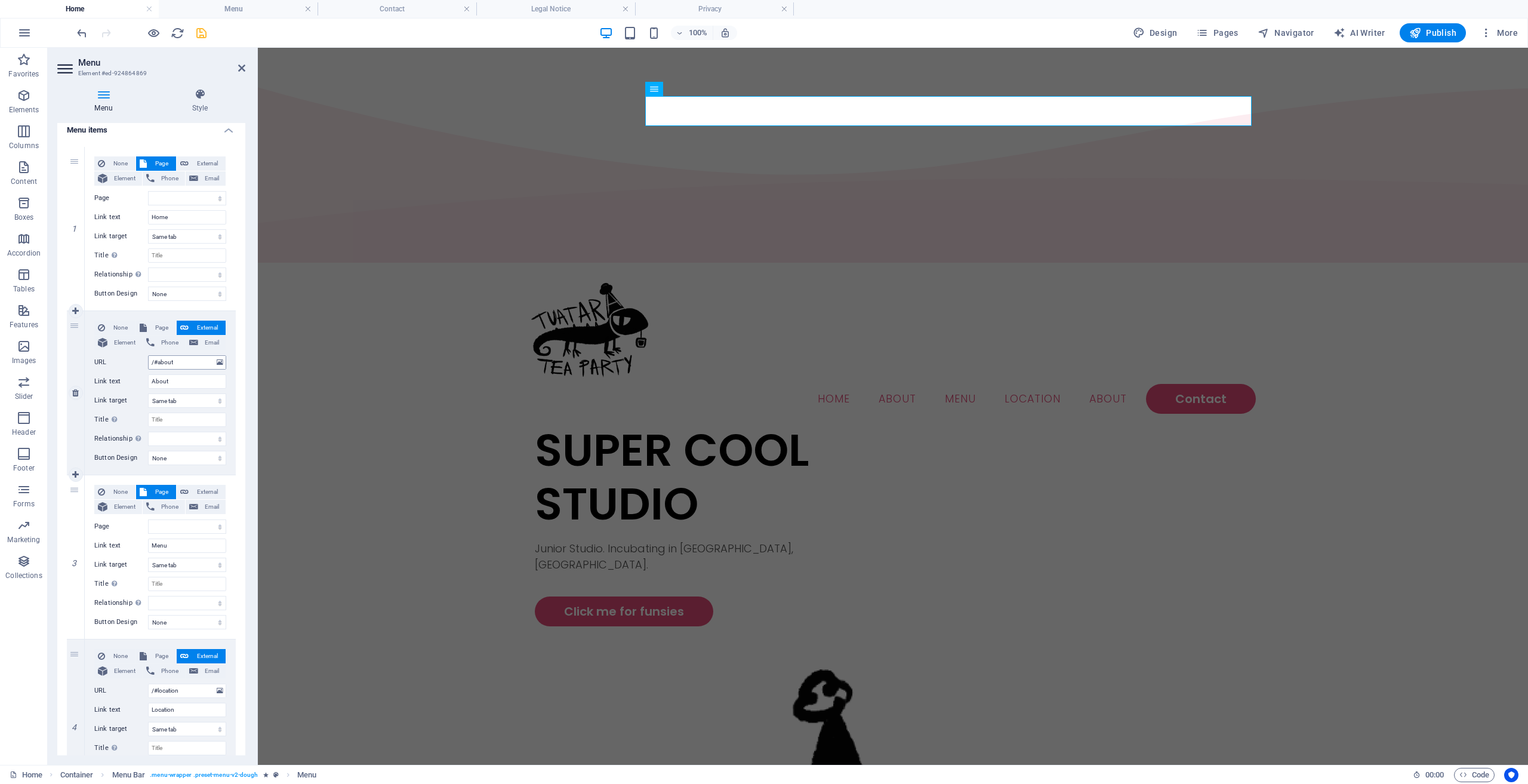
scroll to position [179, 0]
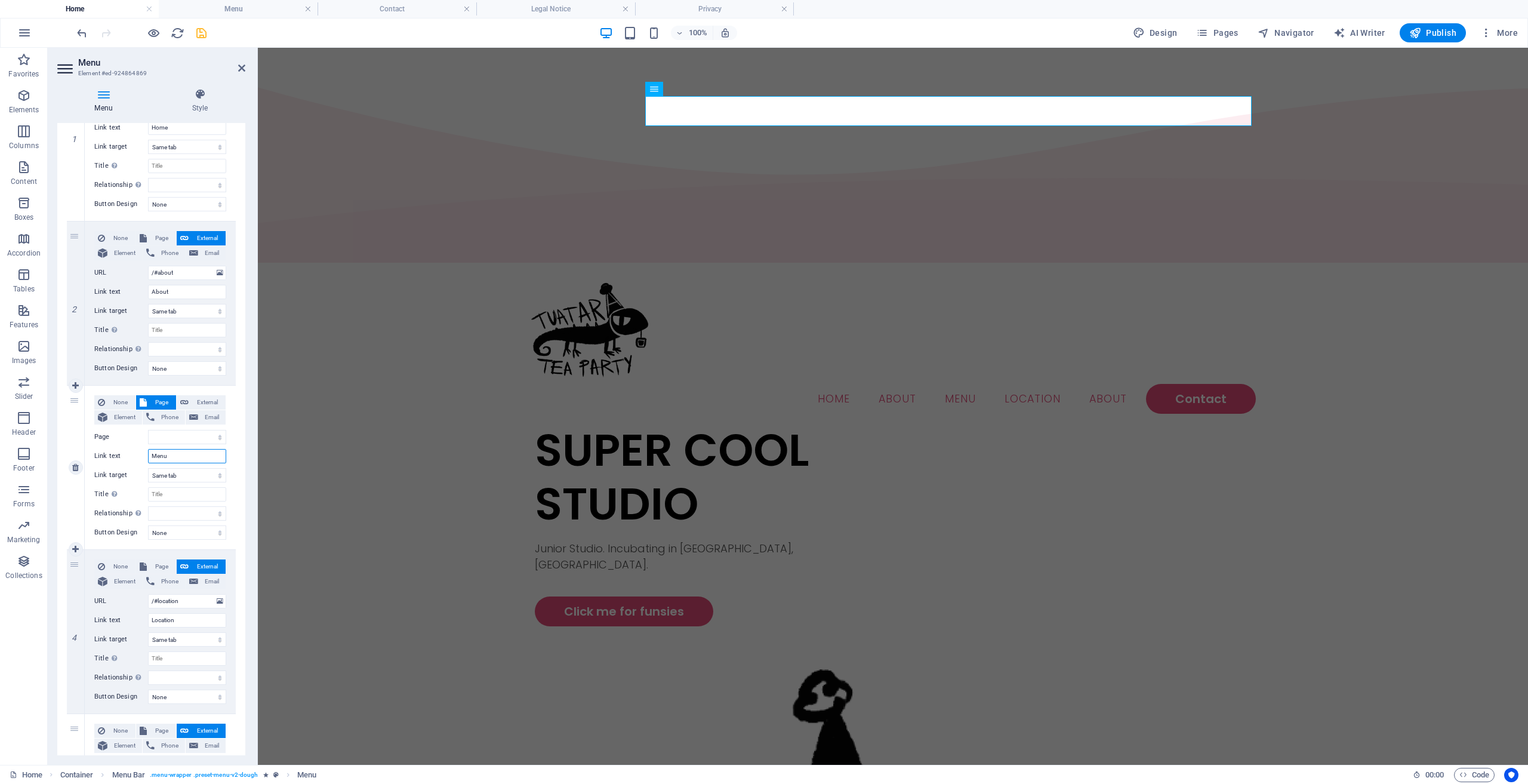
drag, startPoint x: 177, startPoint y: 462, endPoint x: 139, endPoint y: 461, distance: 38.0
click at [139, 461] on div "Link text Menu" at bounding box center [160, 455] width 132 height 14
select select
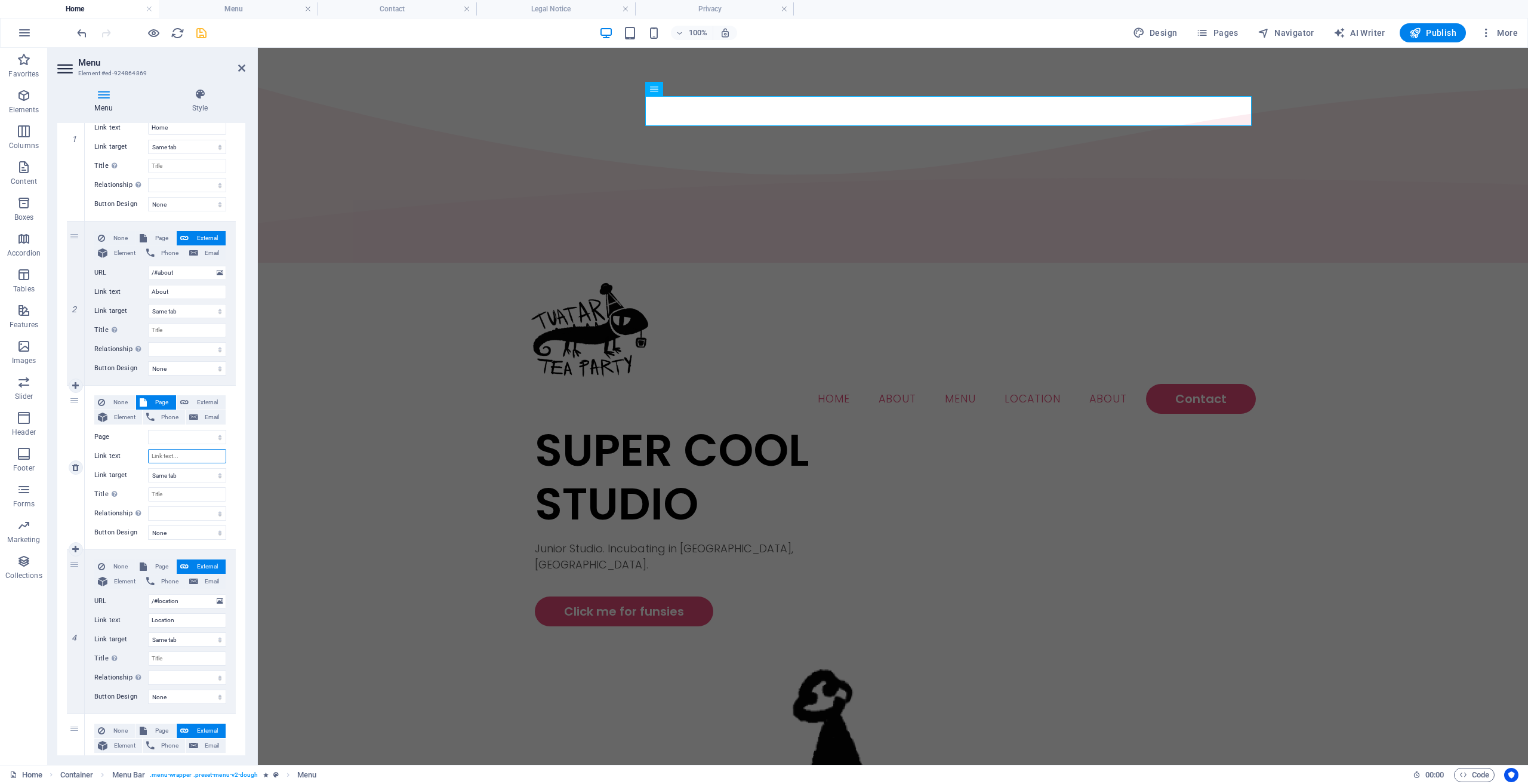
select select
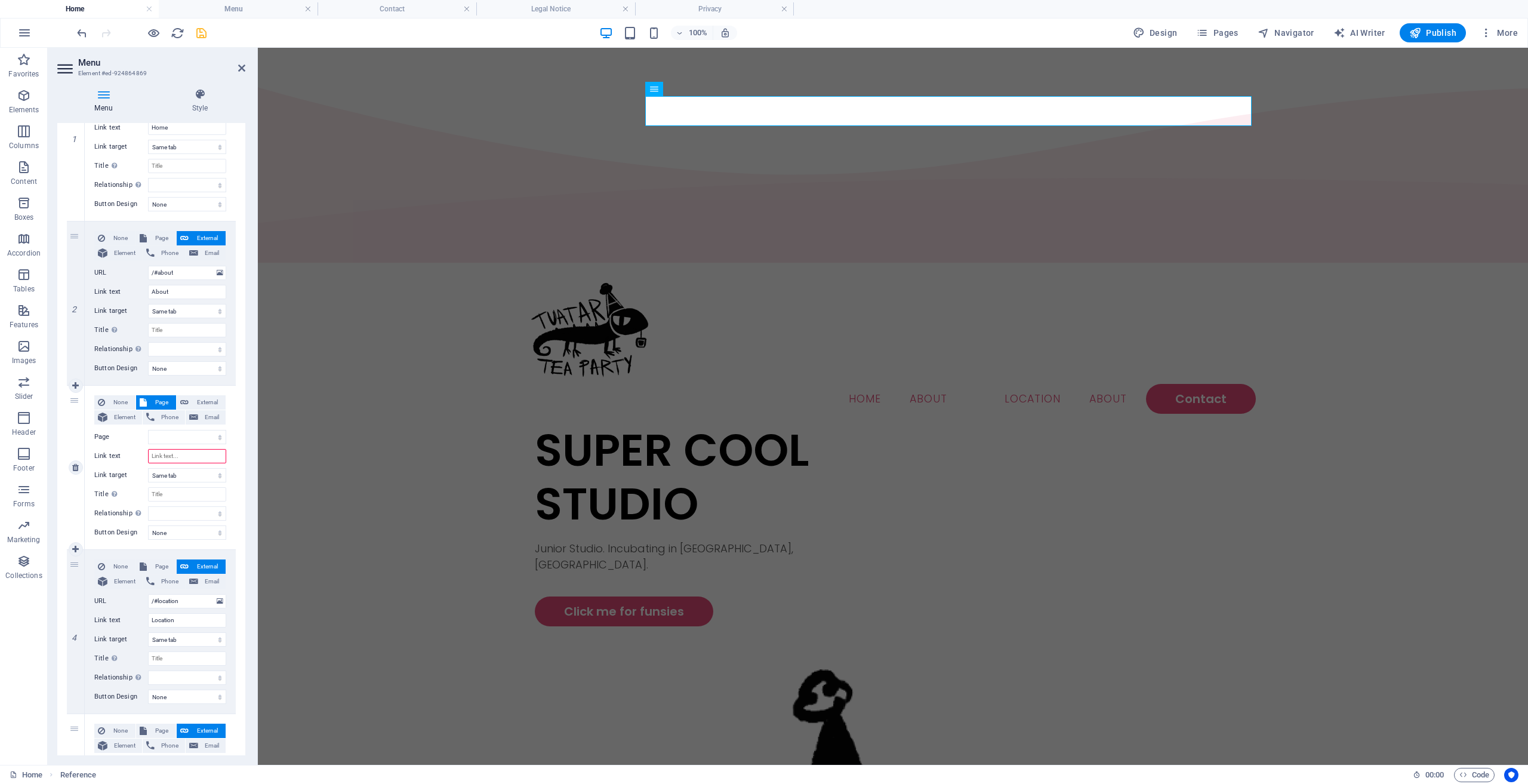
type input "A"
select select
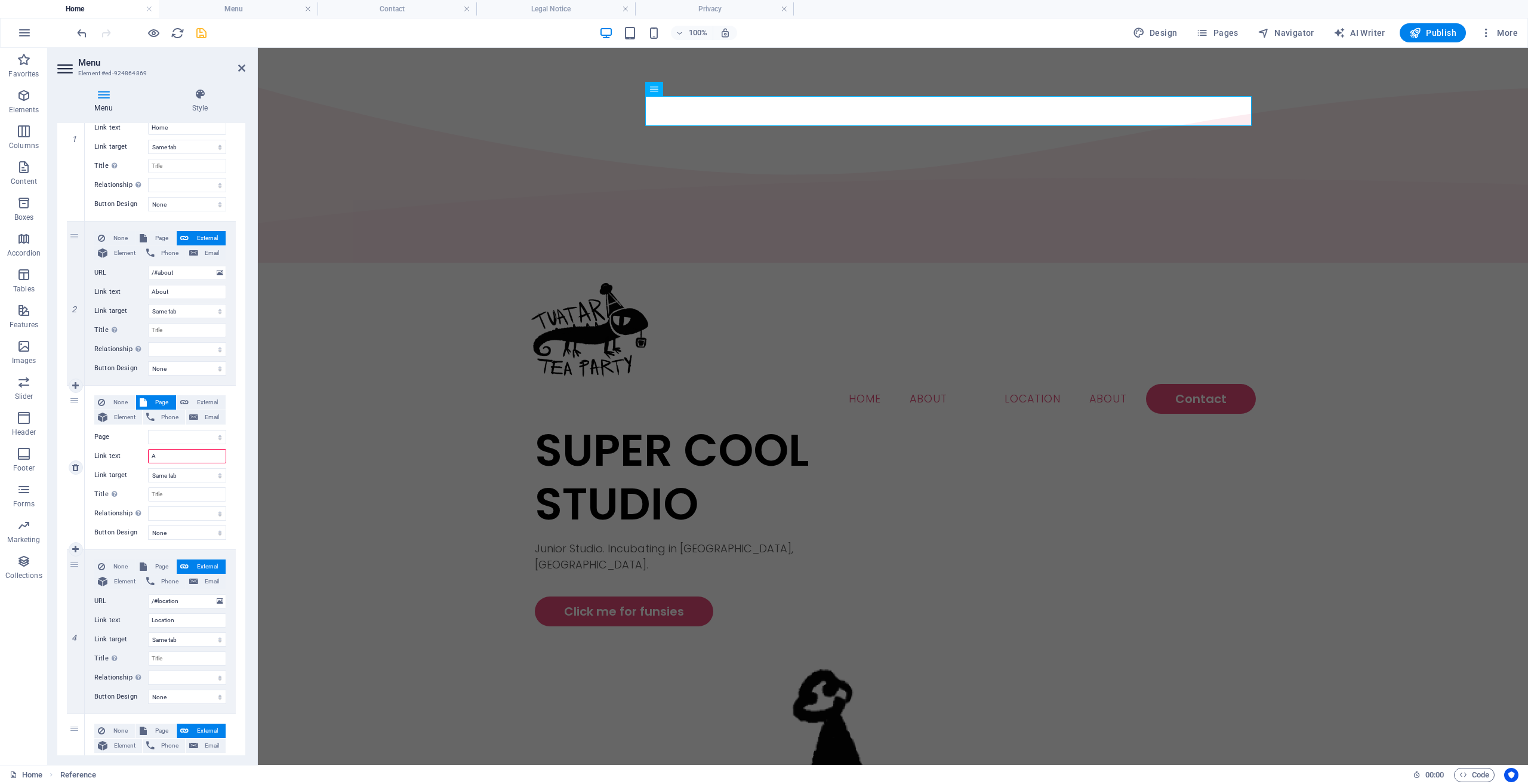
select select
type input "About"
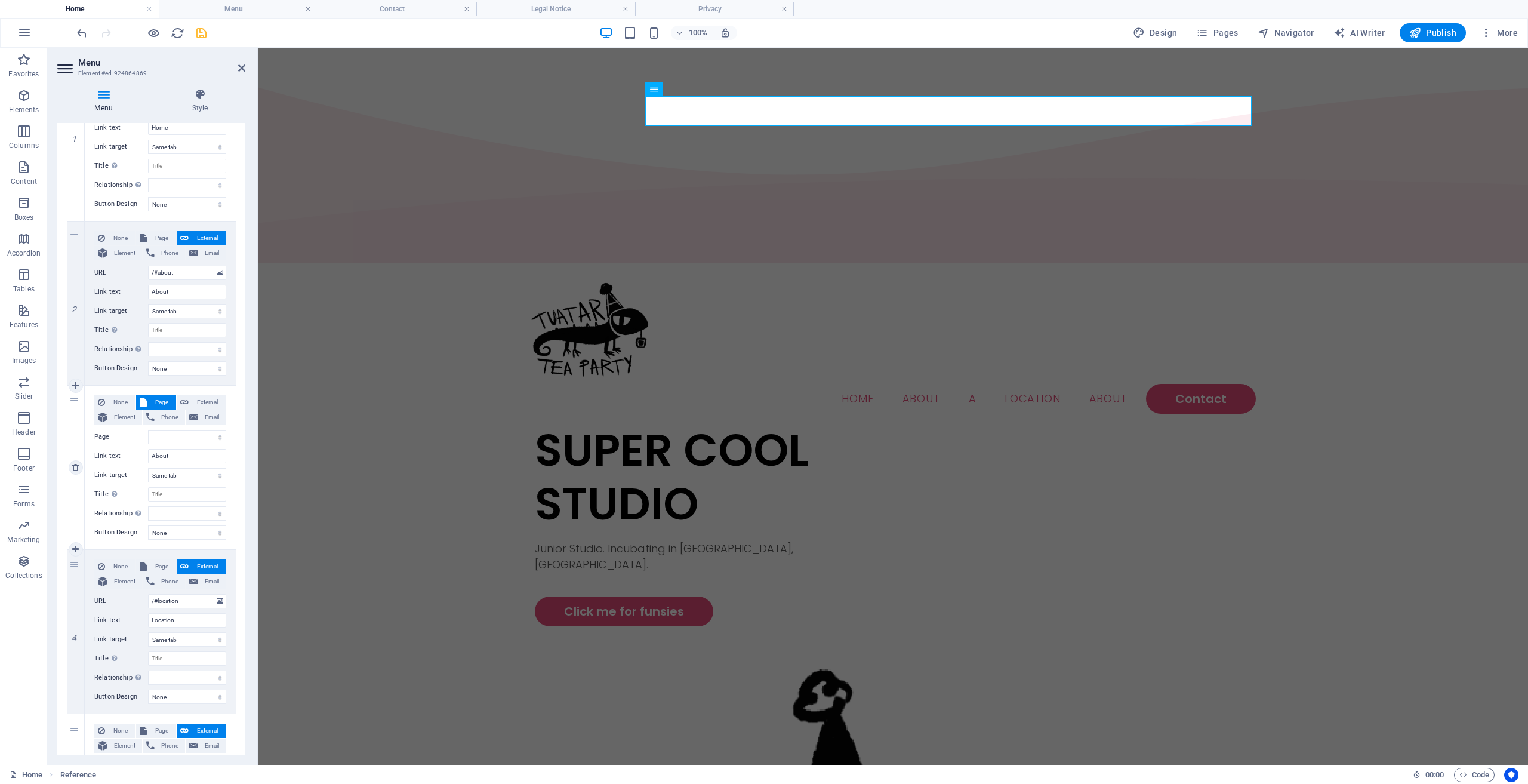
select select
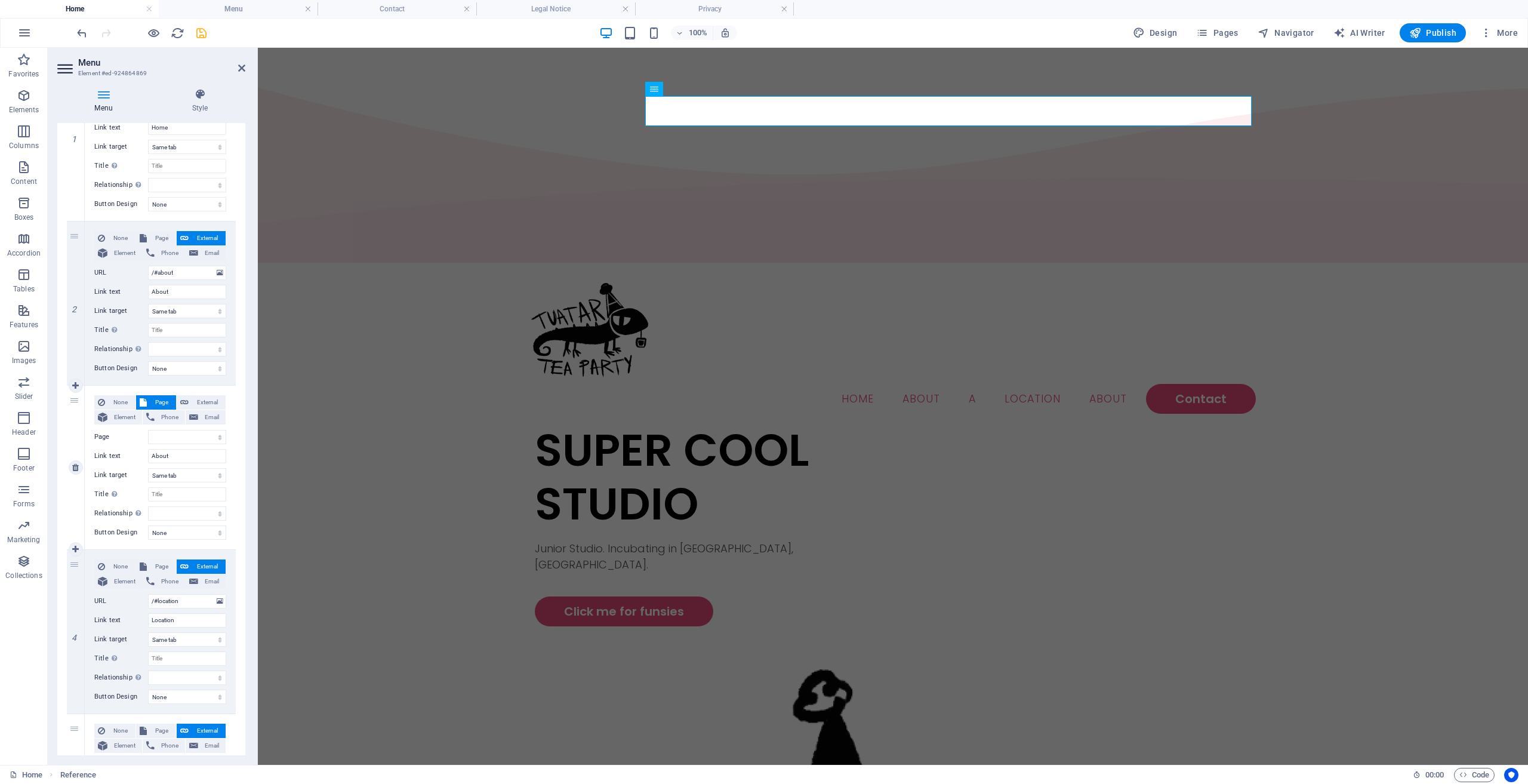
select select
click at [185, 457] on input "About" at bounding box center [187, 455] width 78 height 14
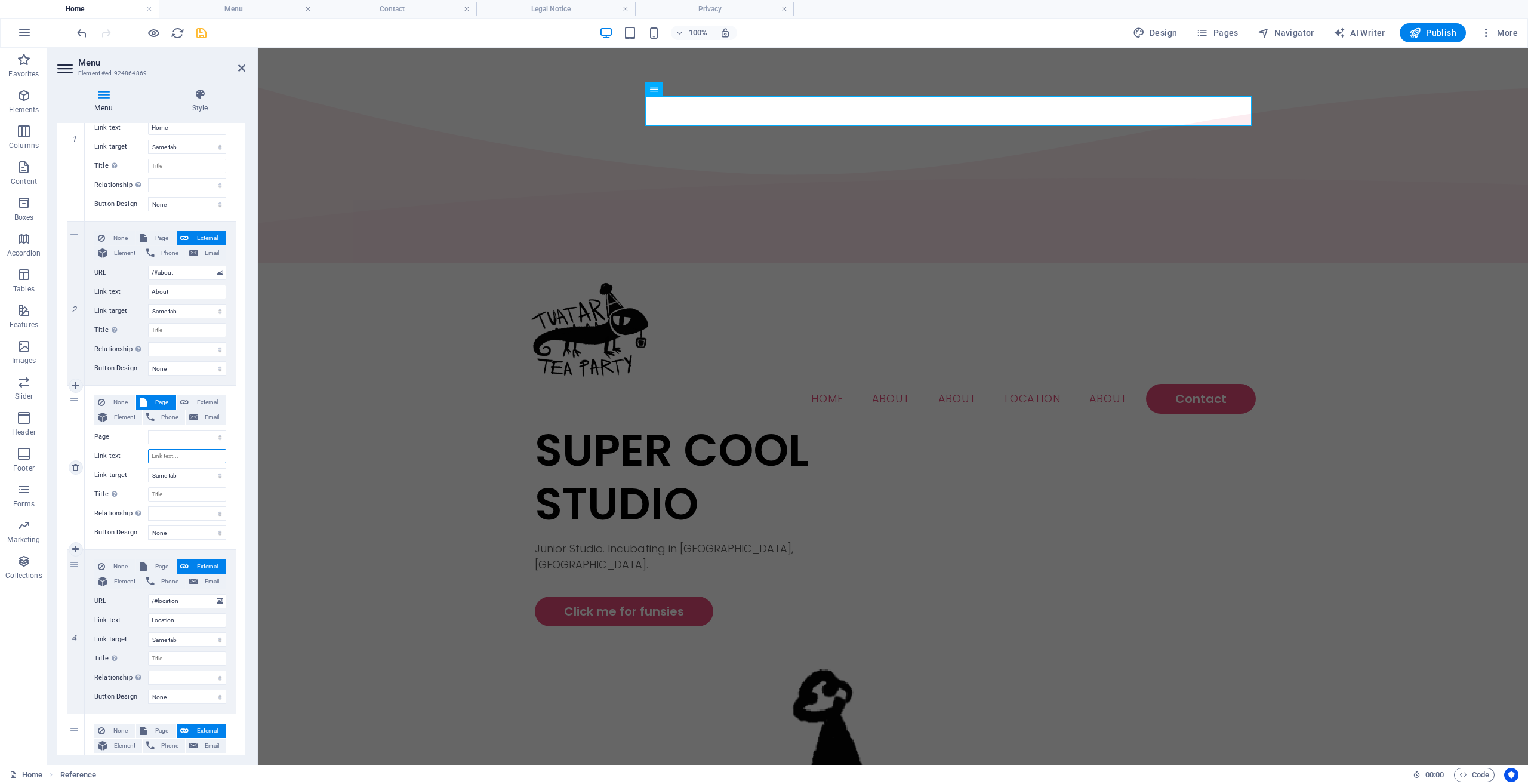
select select
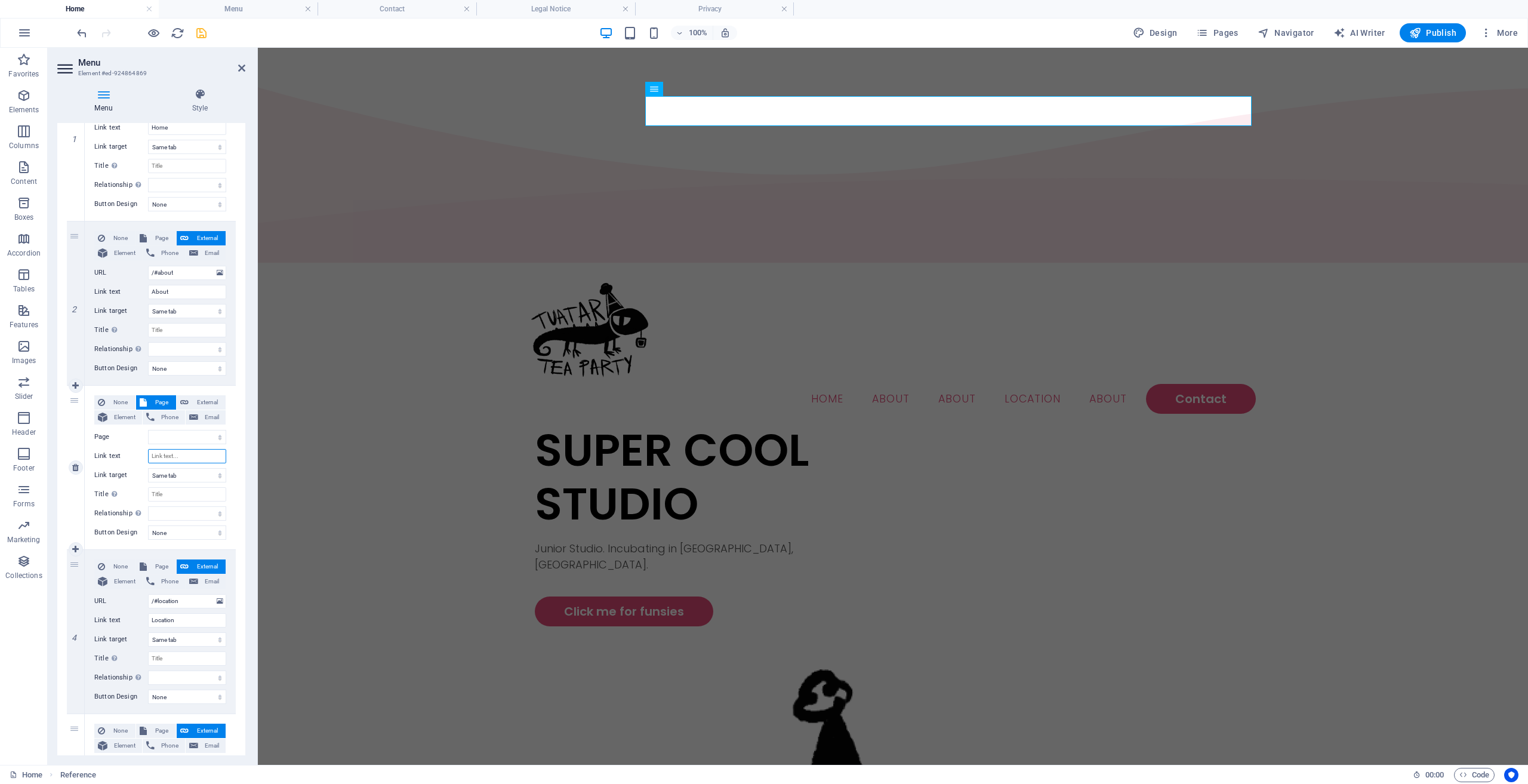
select select
type input "Press"
select select
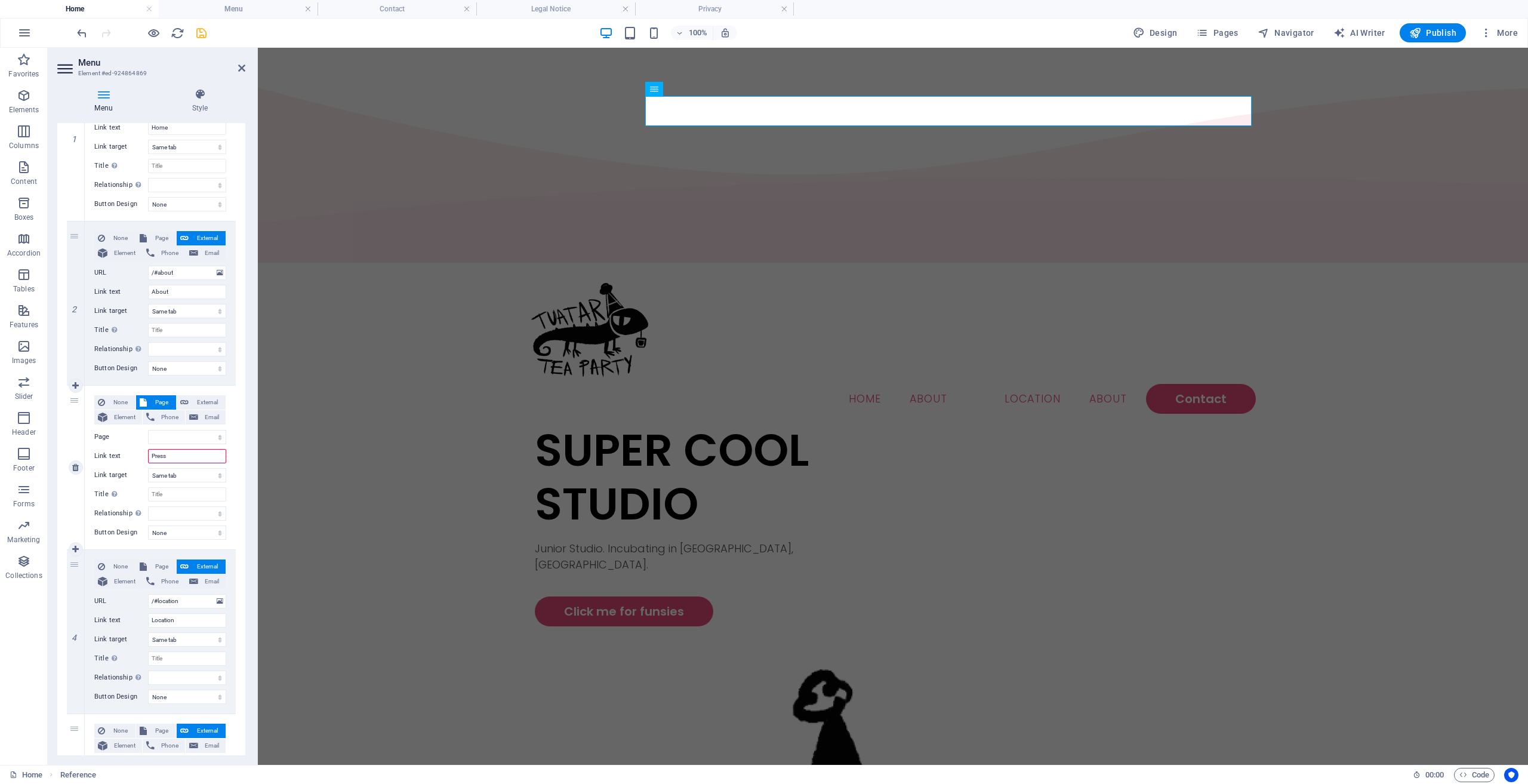
select select
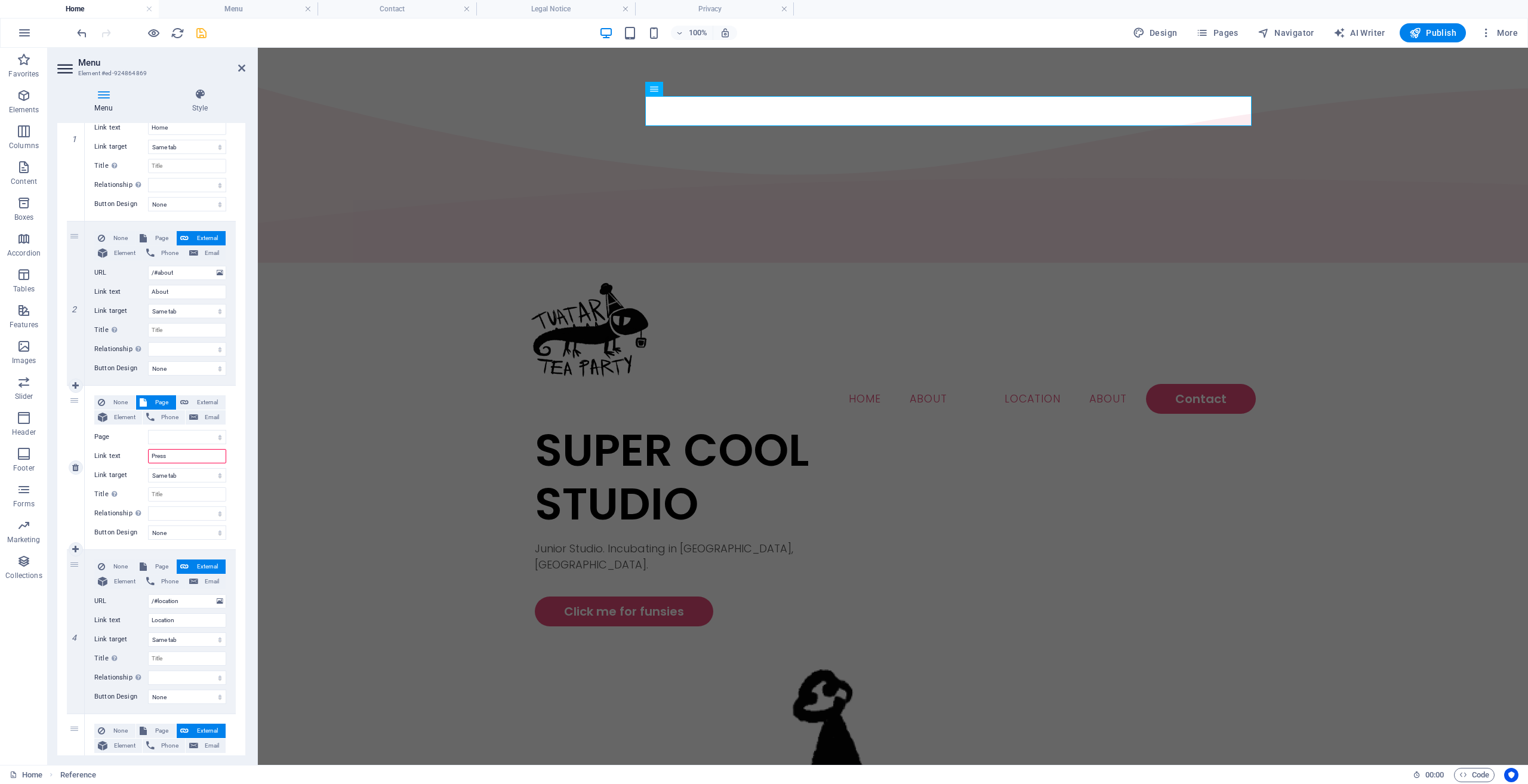
select select
click at [824, 423] on div "SUPER COOL STUDIO Junior Studio. Incubating in [GEOGRAPHIC_DATA], [GEOGRAPHIC_D…" at bounding box center [893, 769] width 717 height 692
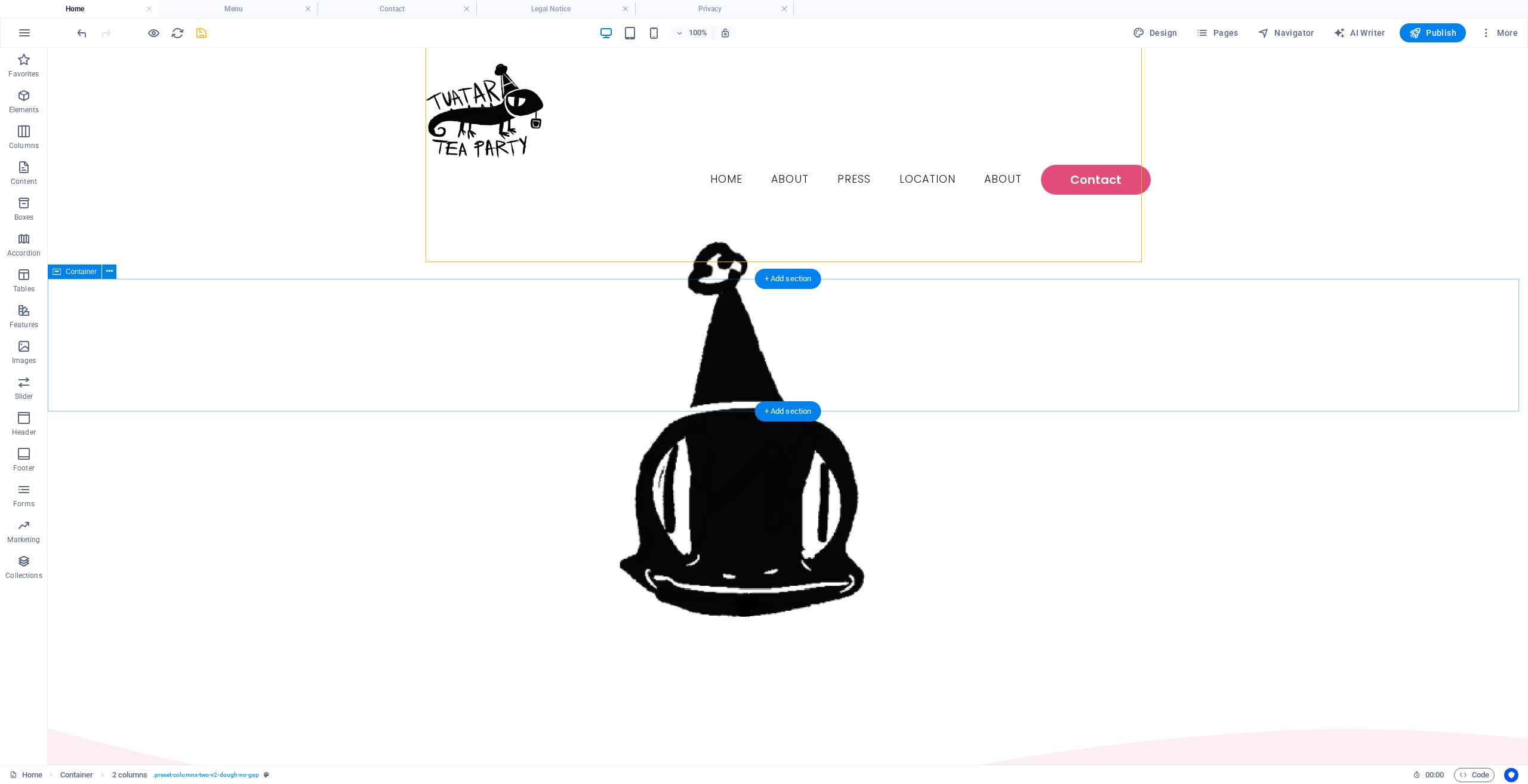
scroll to position [239, 0]
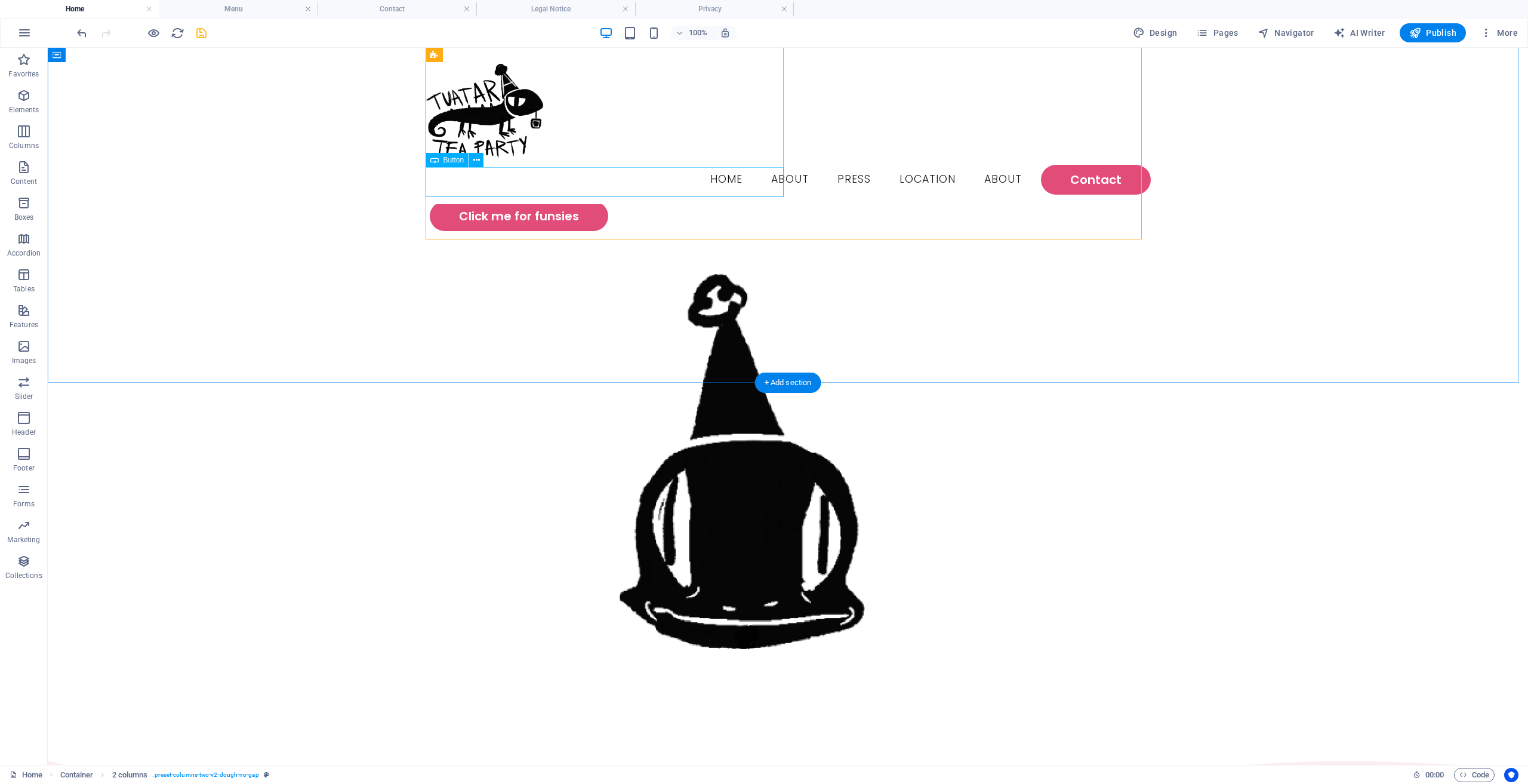
click at [559, 201] on div "Click me for funsies" at bounding box center [609, 216] width 358 height 30
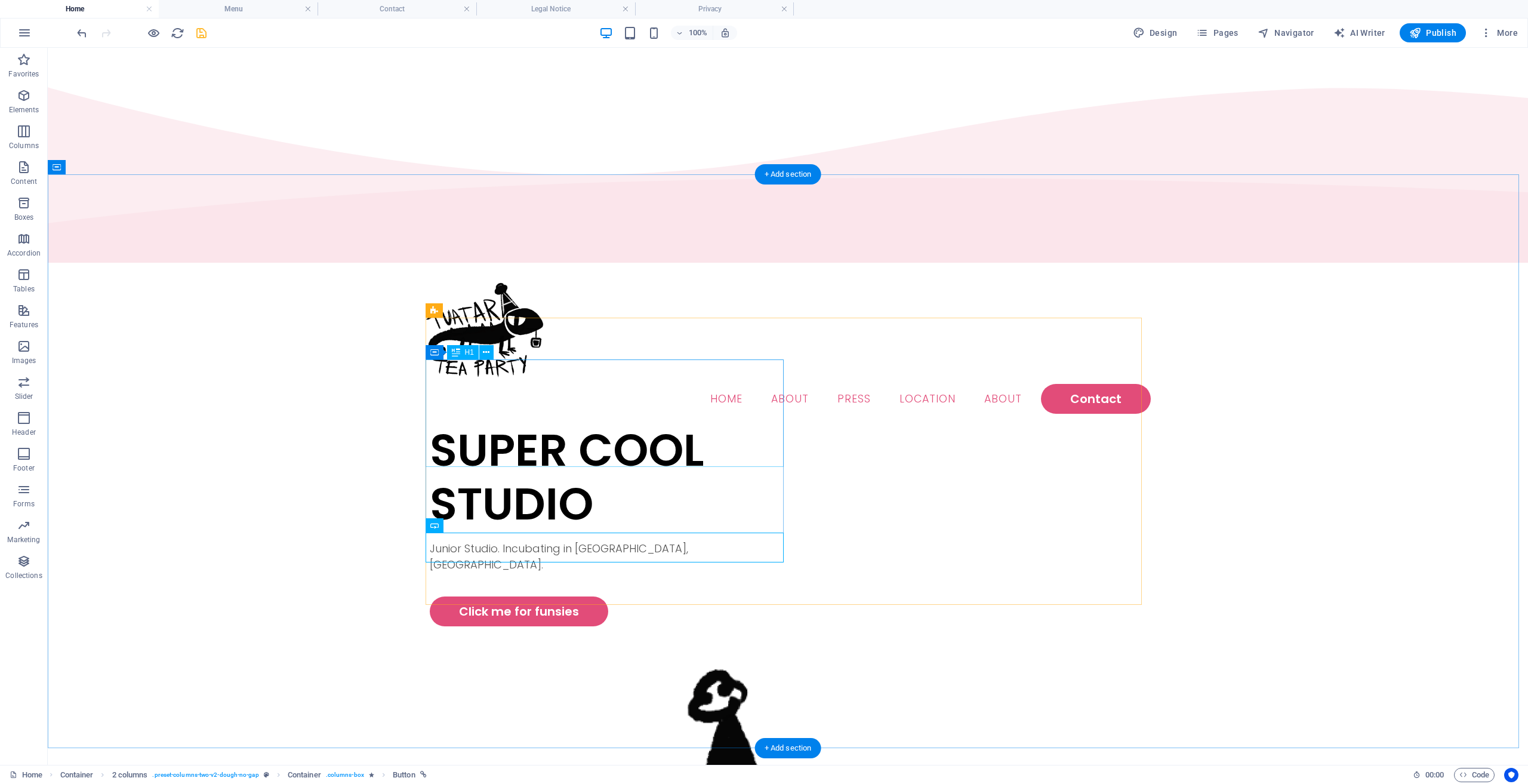
scroll to position [179, 0]
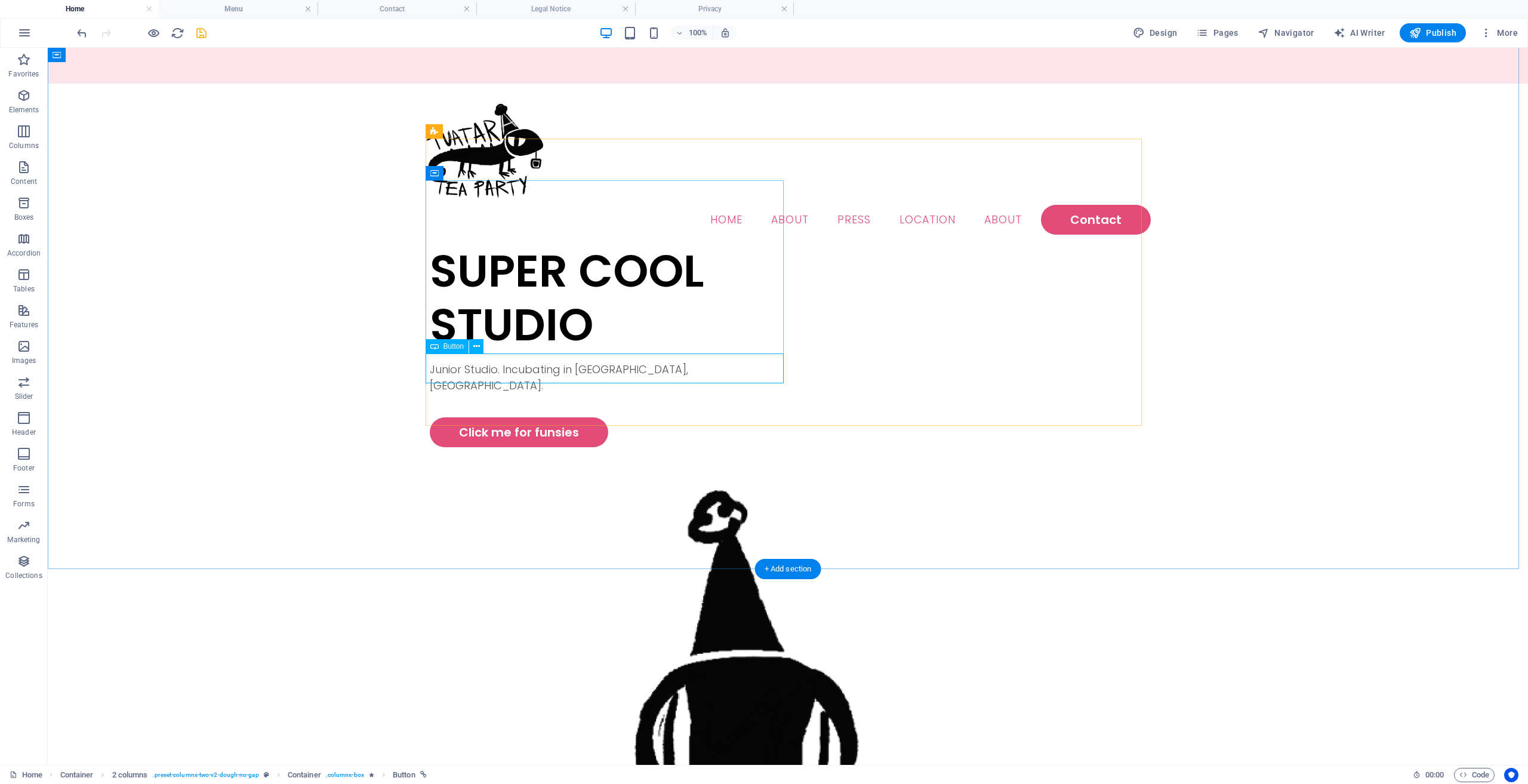
click at [573, 417] on div "Click me for funsies" at bounding box center [609, 432] width 358 height 30
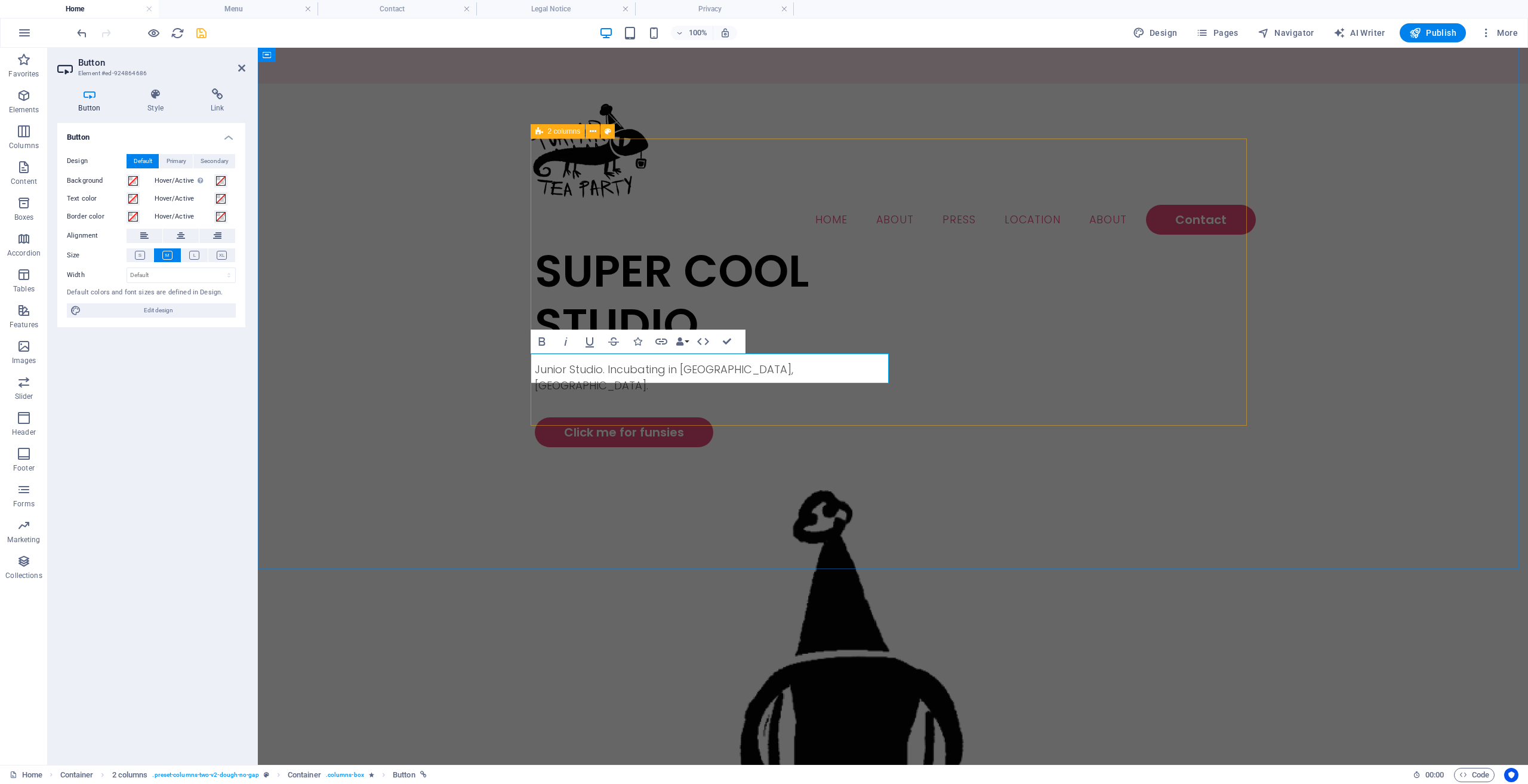
click at [691, 396] on div "SUPER COOL STUDIO Junior Studio. Incubating in [GEOGRAPHIC_DATA], [GEOGRAPHIC_D…" at bounding box center [893, 590] width 717 height 692
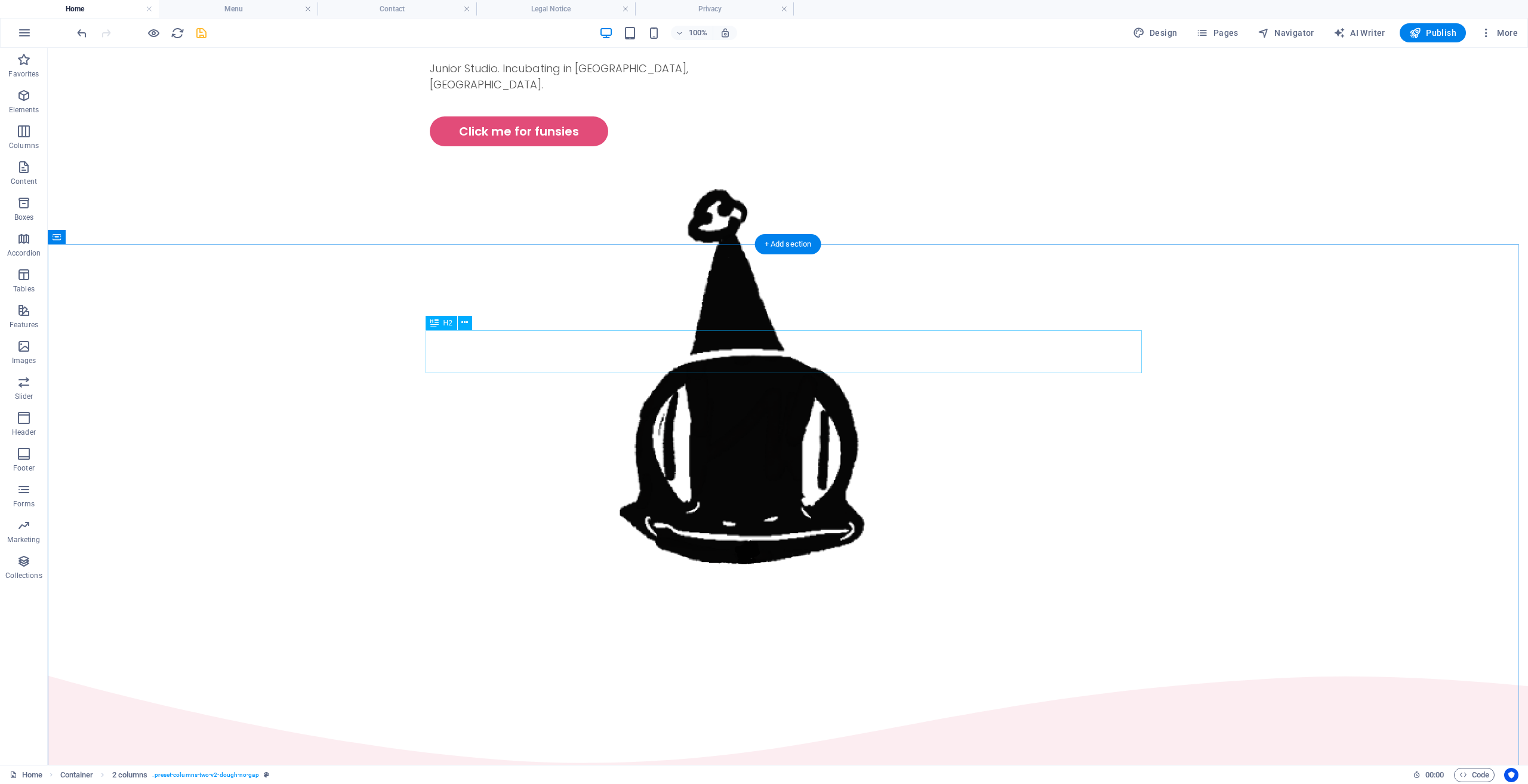
scroll to position [717, 0]
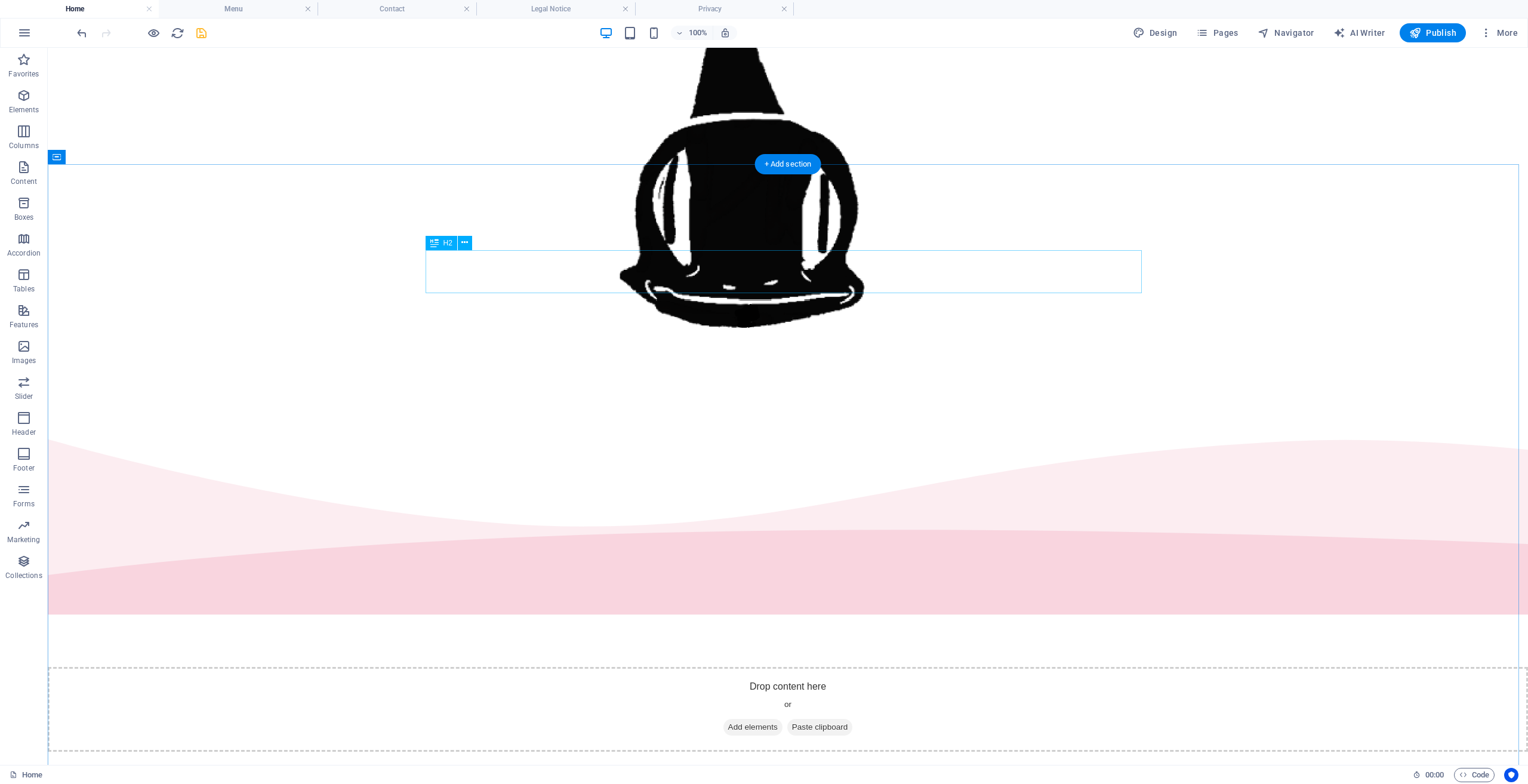
drag, startPoint x: 539, startPoint y: 332, endPoint x: 505, endPoint y: 264, distance: 76.0
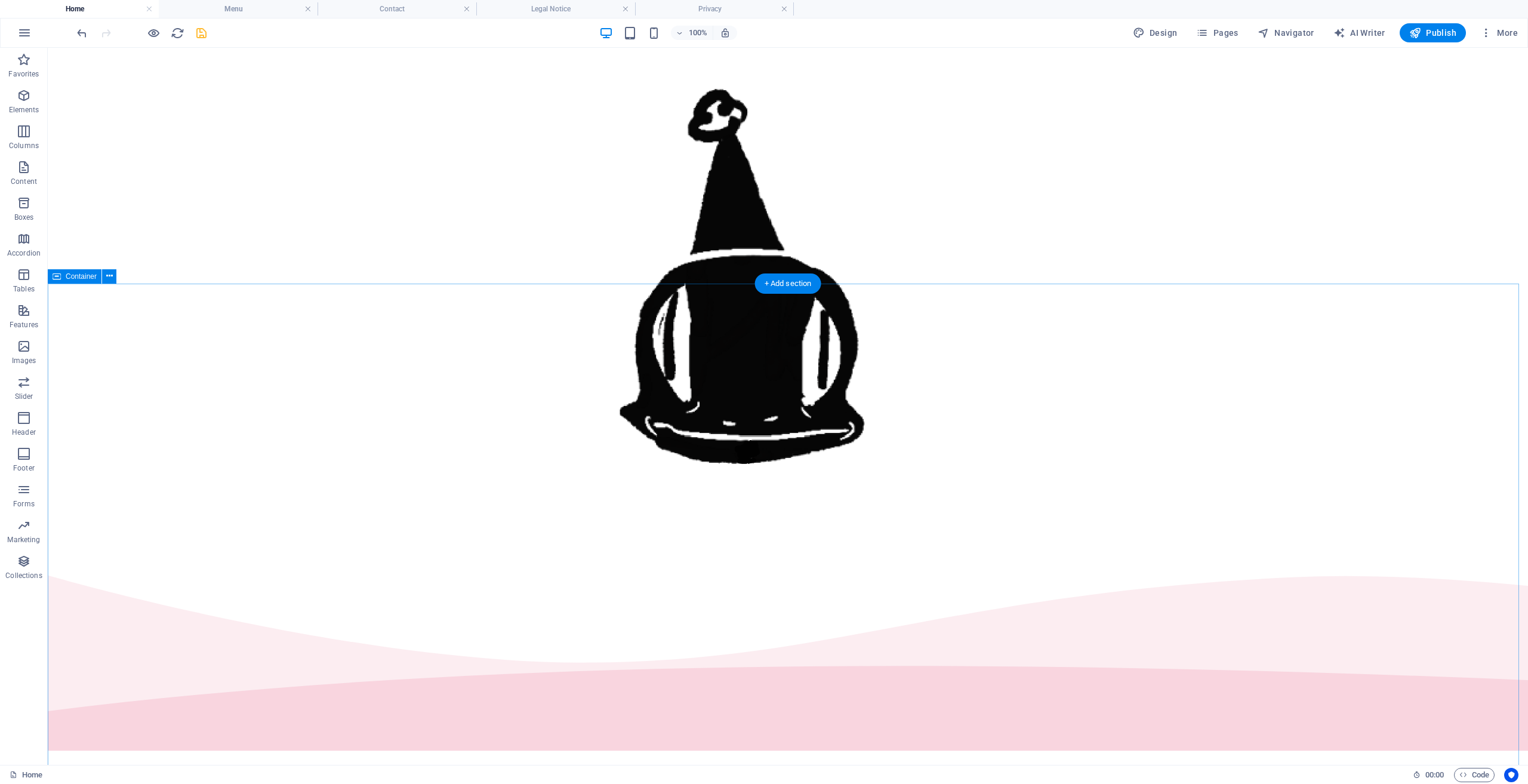
scroll to position [597, 0]
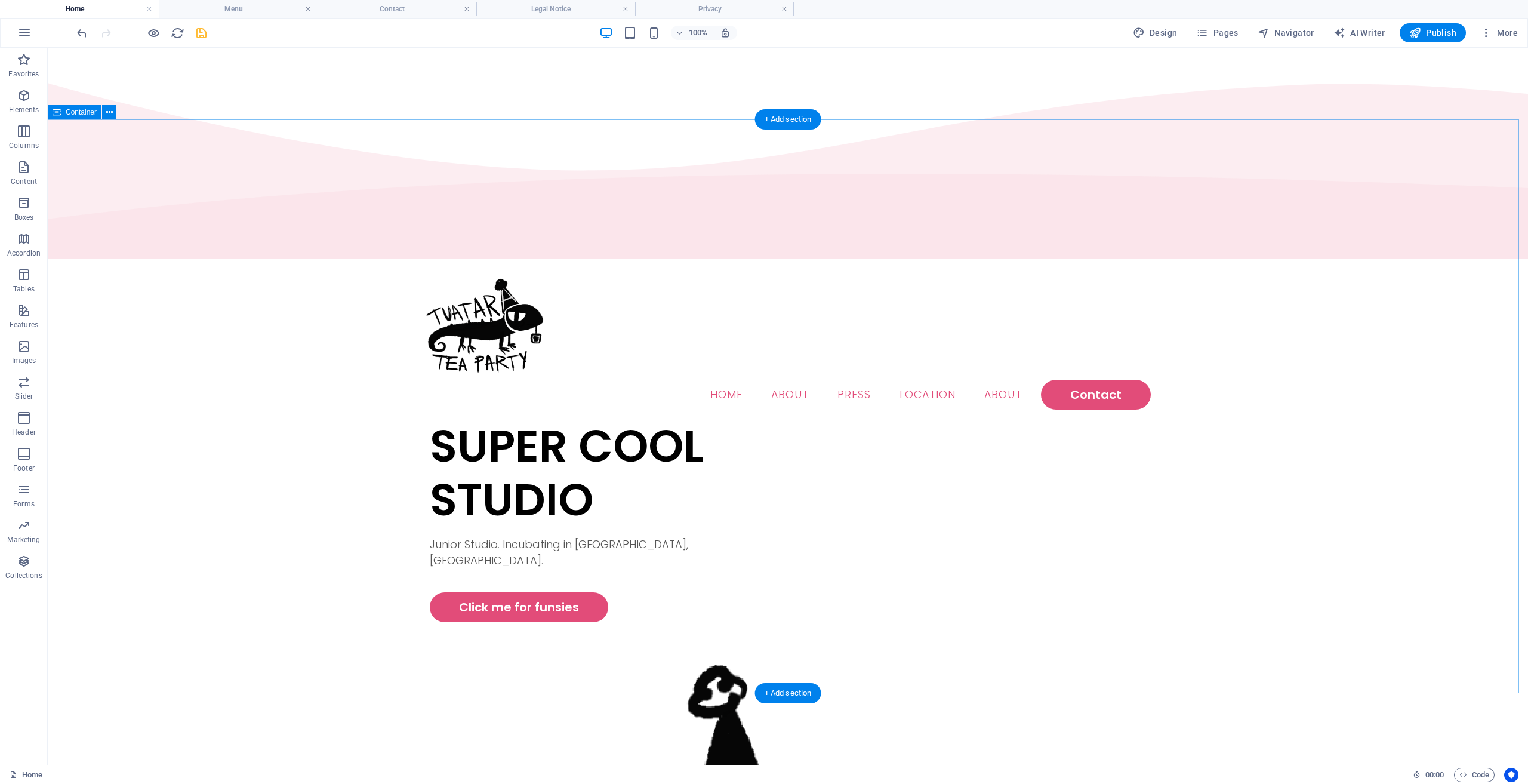
scroll to position [0, 0]
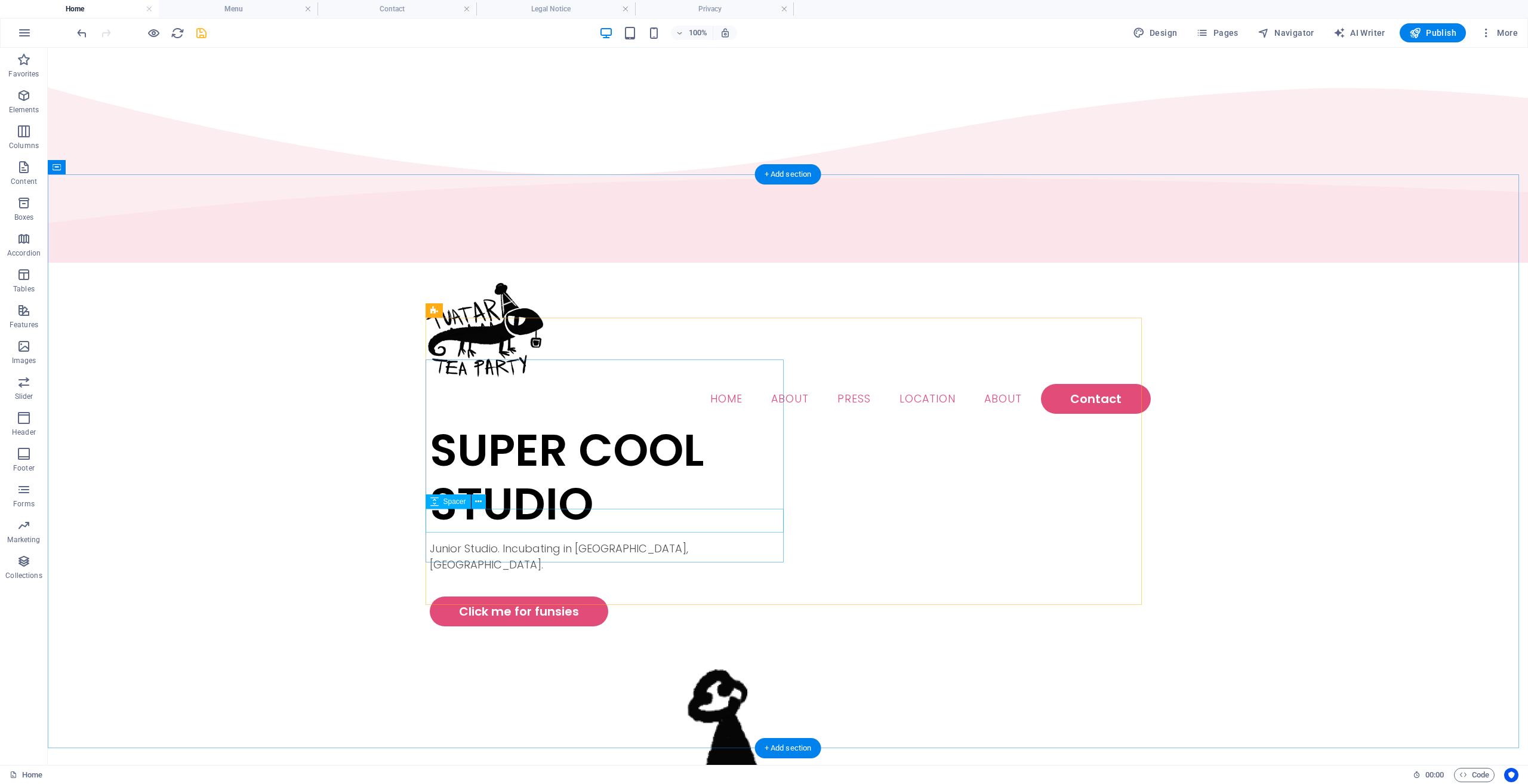
click at [586, 572] on div at bounding box center [609, 584] width 358 height 24
select select "px"
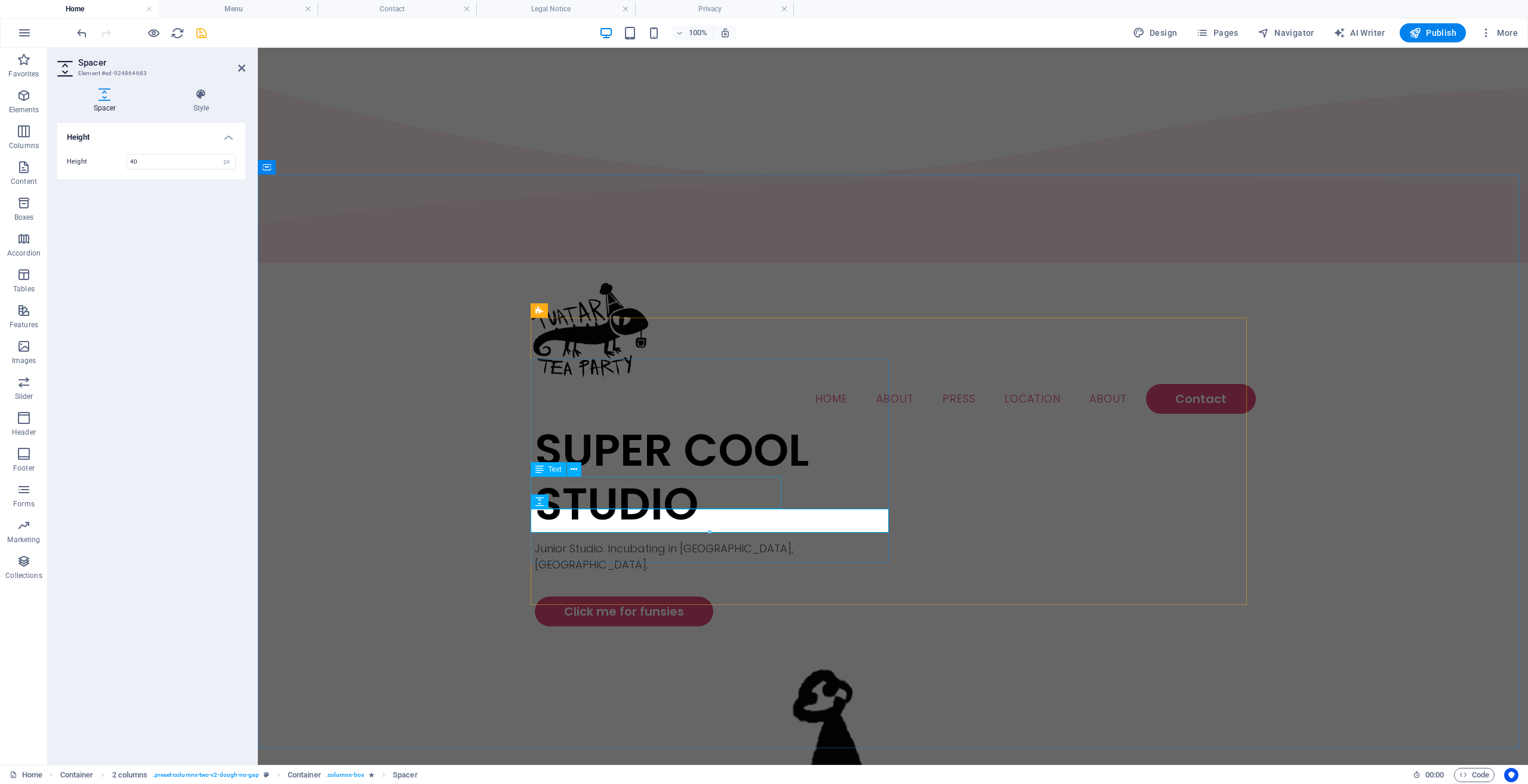
click at [609, 540] on div "Junior Studio. Incubating in [GEOGRAPHIC_DATA], [GEOGRAPHIC_DATA]." at bounding box center [714, 556] width 358 height 32
click at [609, 540] on p "Junior Studio. Incubating in [GEOGRAPHIC_DATA], [GEOGRAPHIC_DATA]." at bounding box center [714, 556] width 358 height 32
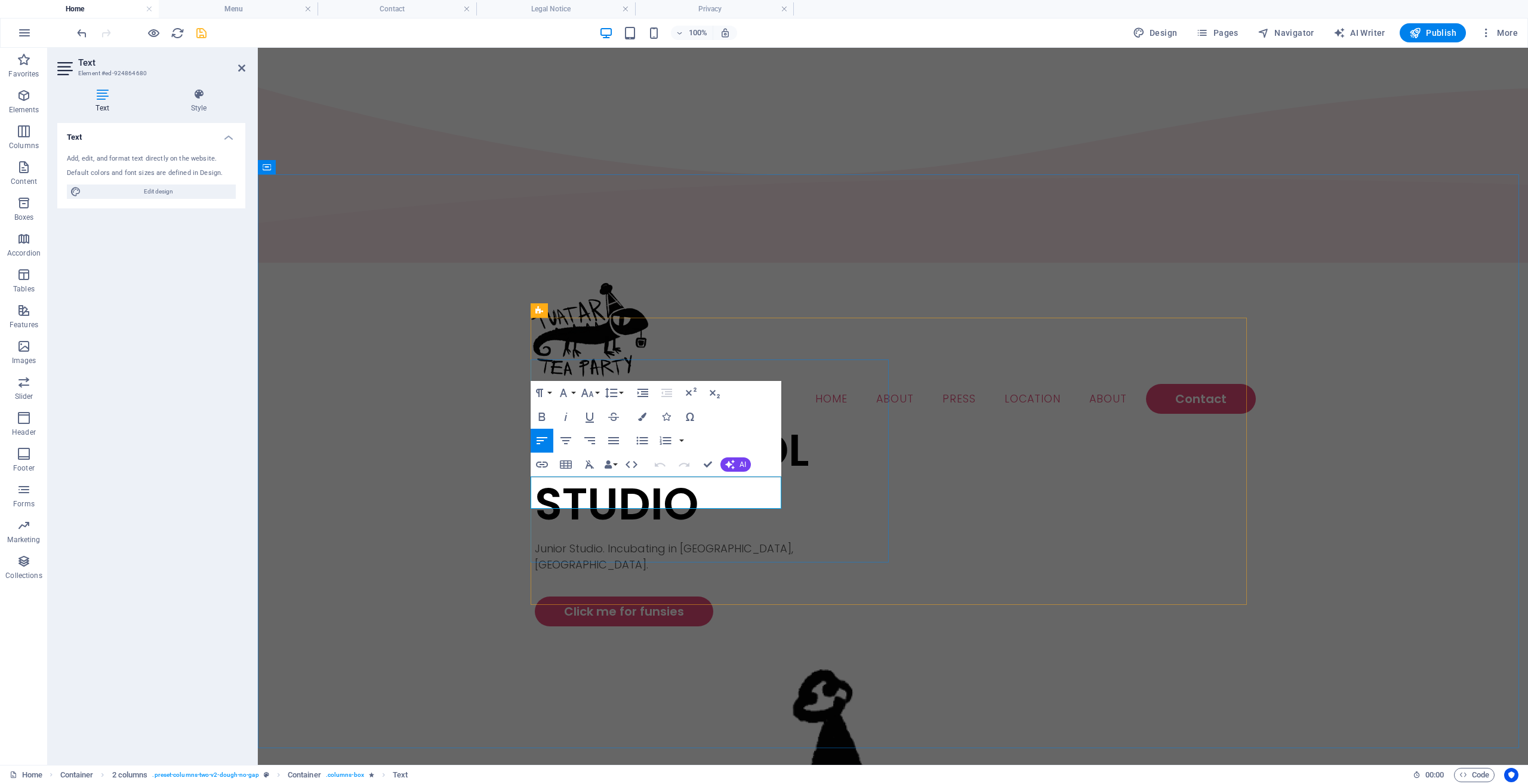
click at [604, 540] on p "Junior Studio. Incubating in [GEOGRAPHIC_DATA], [GEOGRAPHIC_DATA]." at bounding box center [714, 556] width 358 height 32
click at [629, 540] on p "Junior Studio. Incubating in [GEOGRAPHIC_DATA], [GEOGRAPHIC_DATA]." at bounding box center [714, 556] width 358 height 32
click at [458, 501] on div "SUPER COOL STUDIO Junior Studio. Incubating in [GEOGRAPHIC_DATA], [GEOGRAPHIC_D…" at bounding box center [892, 769] width 1270 height 692
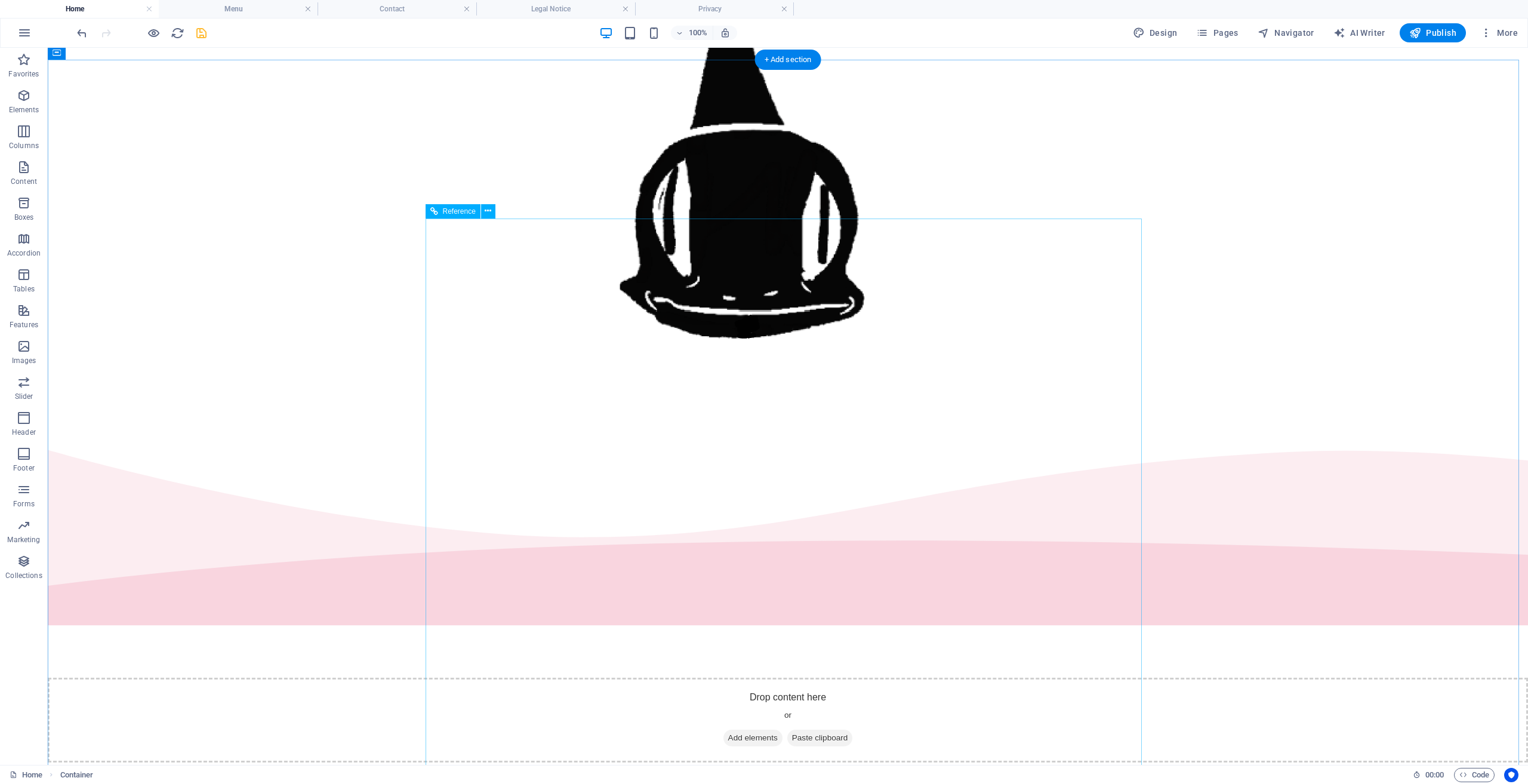
scroll to position [836, 0]
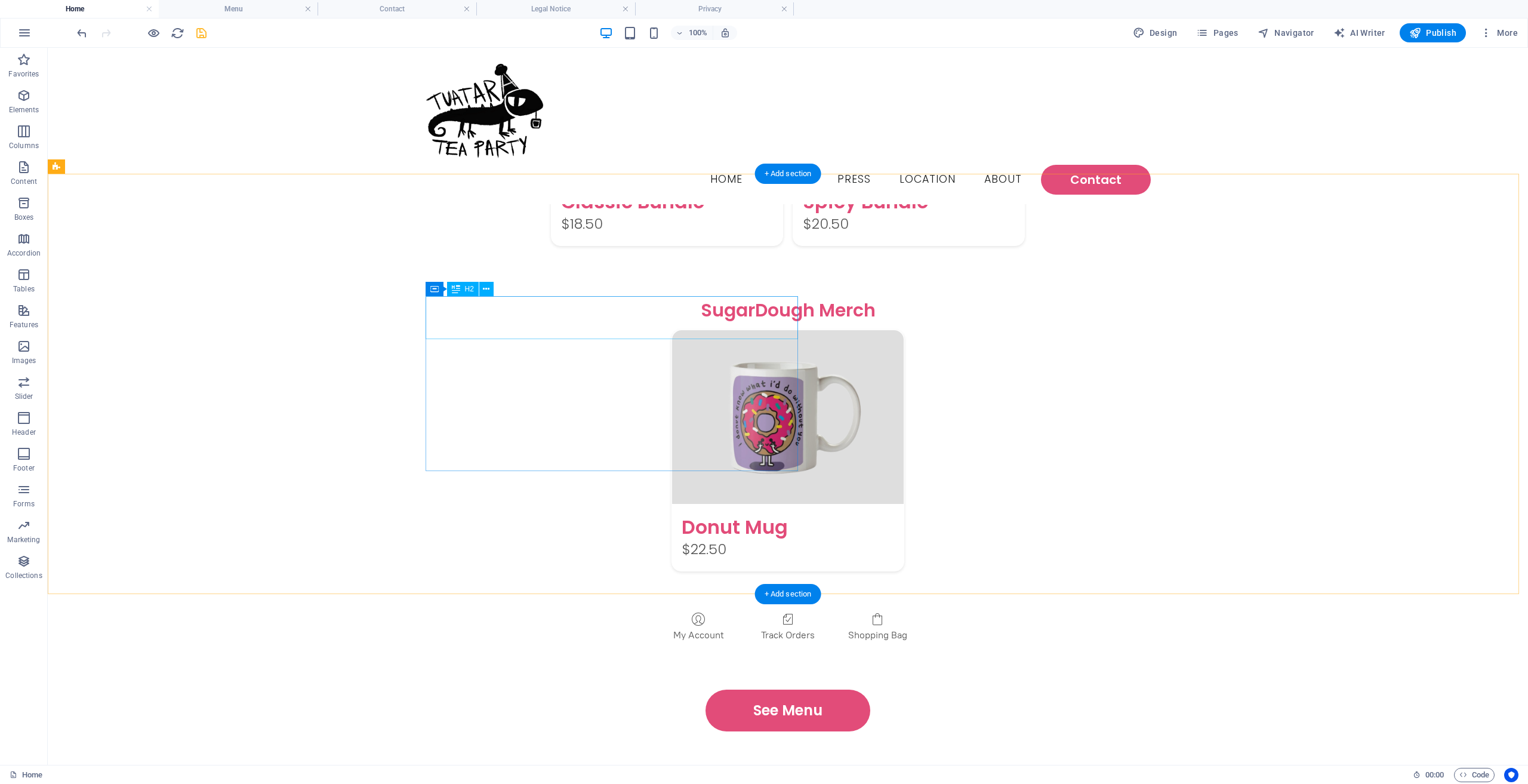
scroll to position [1791, 0]
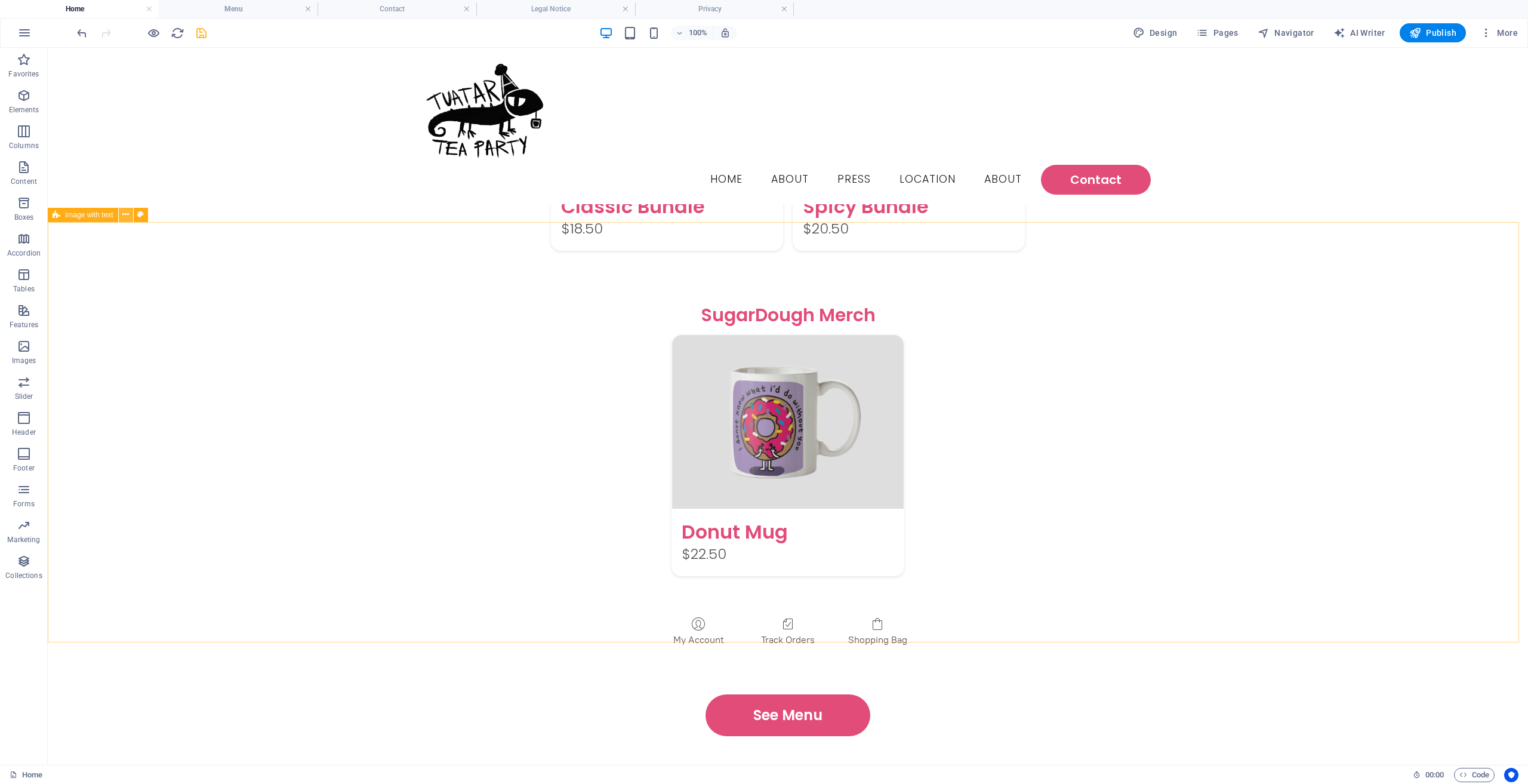
click at [124, 221] on icon at bounding box center [125, 214] width 7 height 12
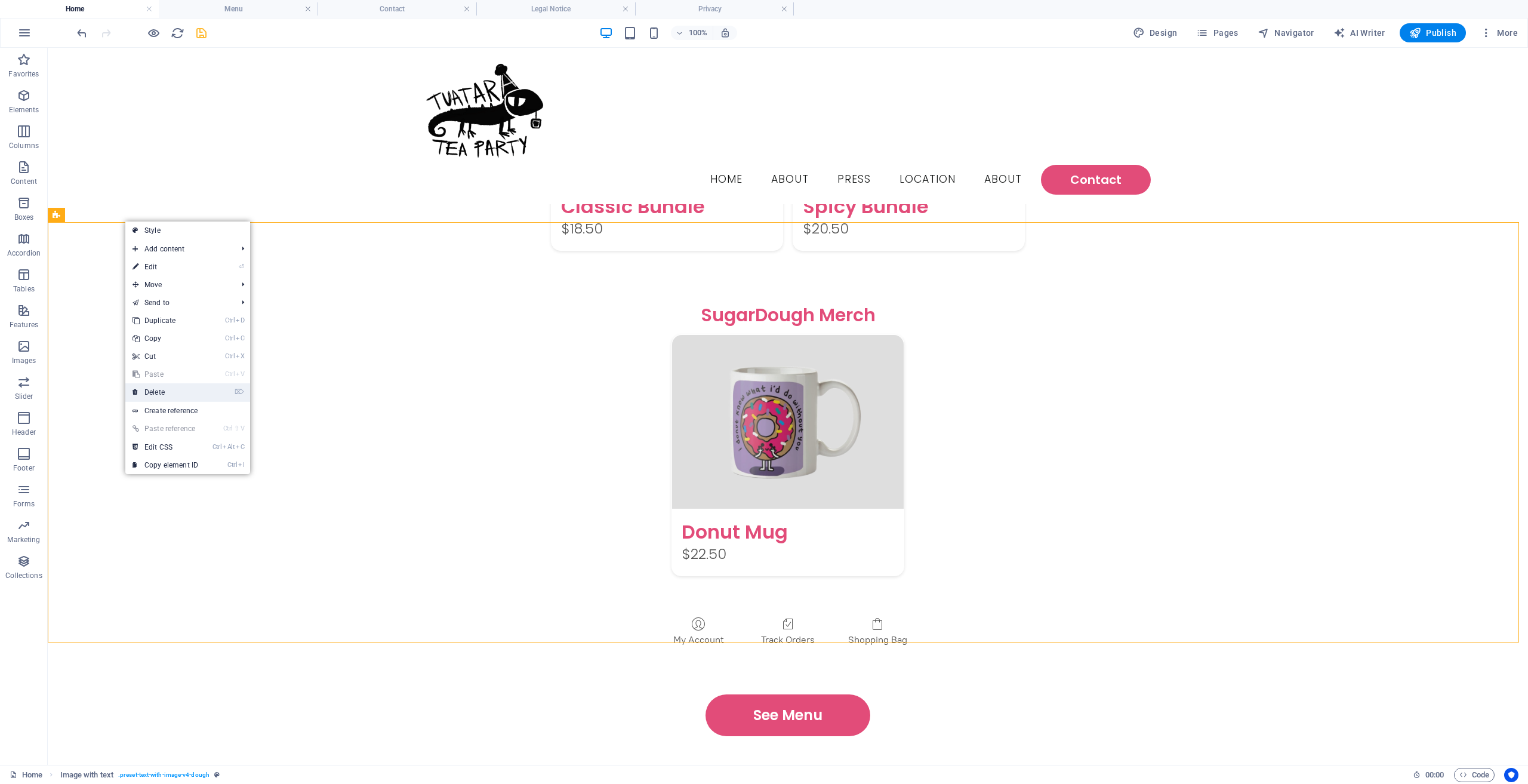
click at [176, 385] on link "⌦ Delete" at bounding box center [166, 392] width 80 height 18
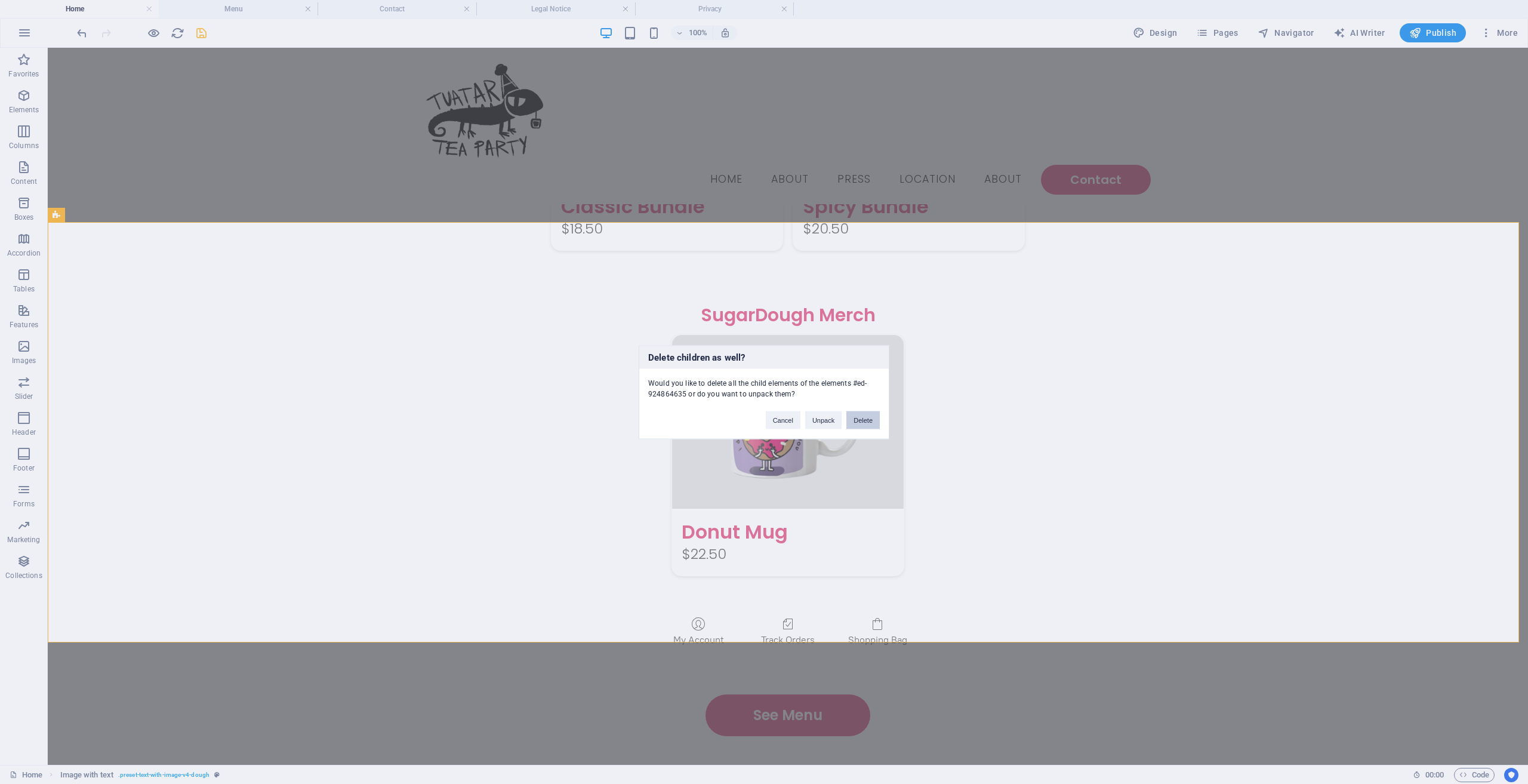
click at [870, 422] on button "Delete" at bounding box center [863, 420] width 34 height 18
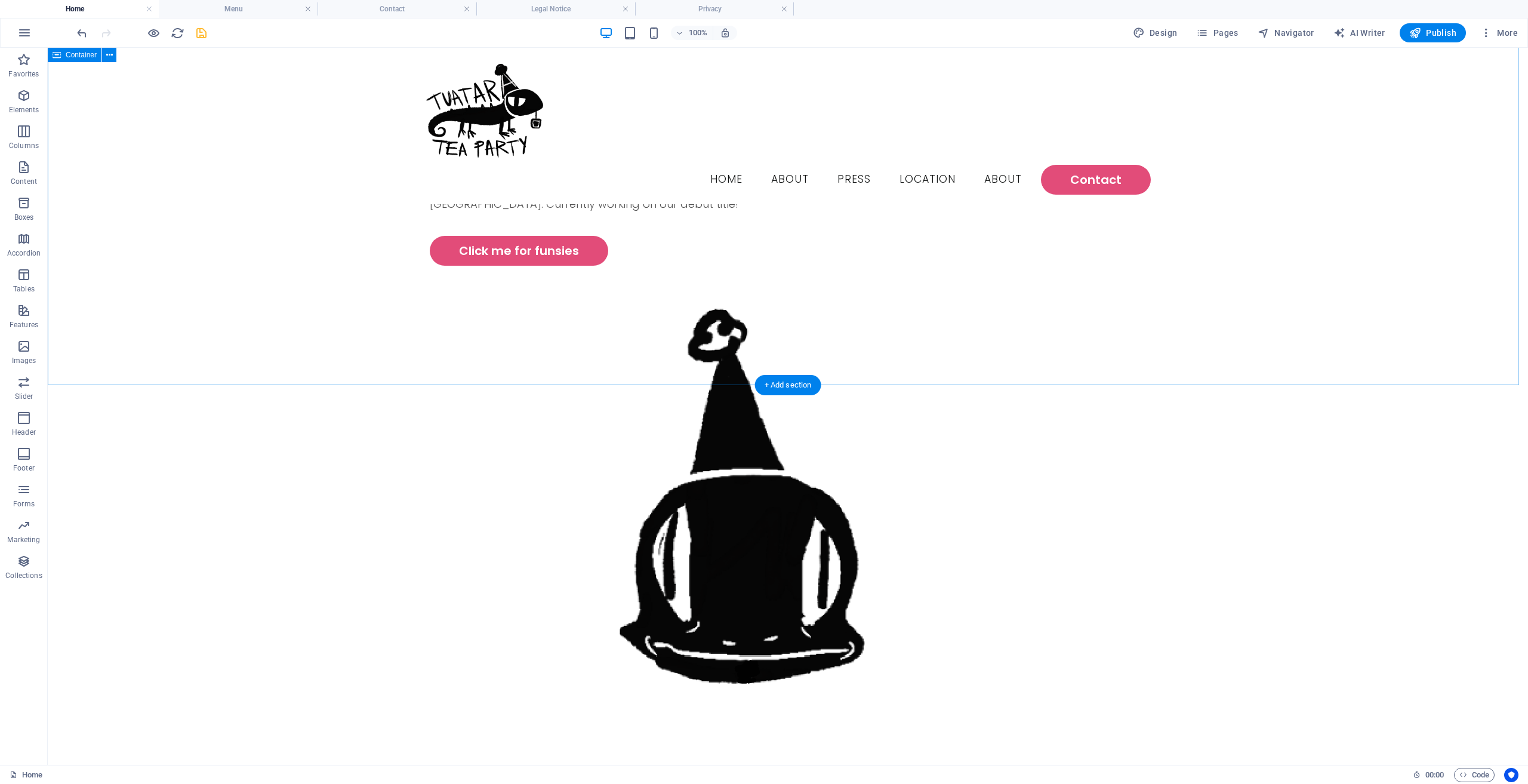
scroll to position [0, 0]
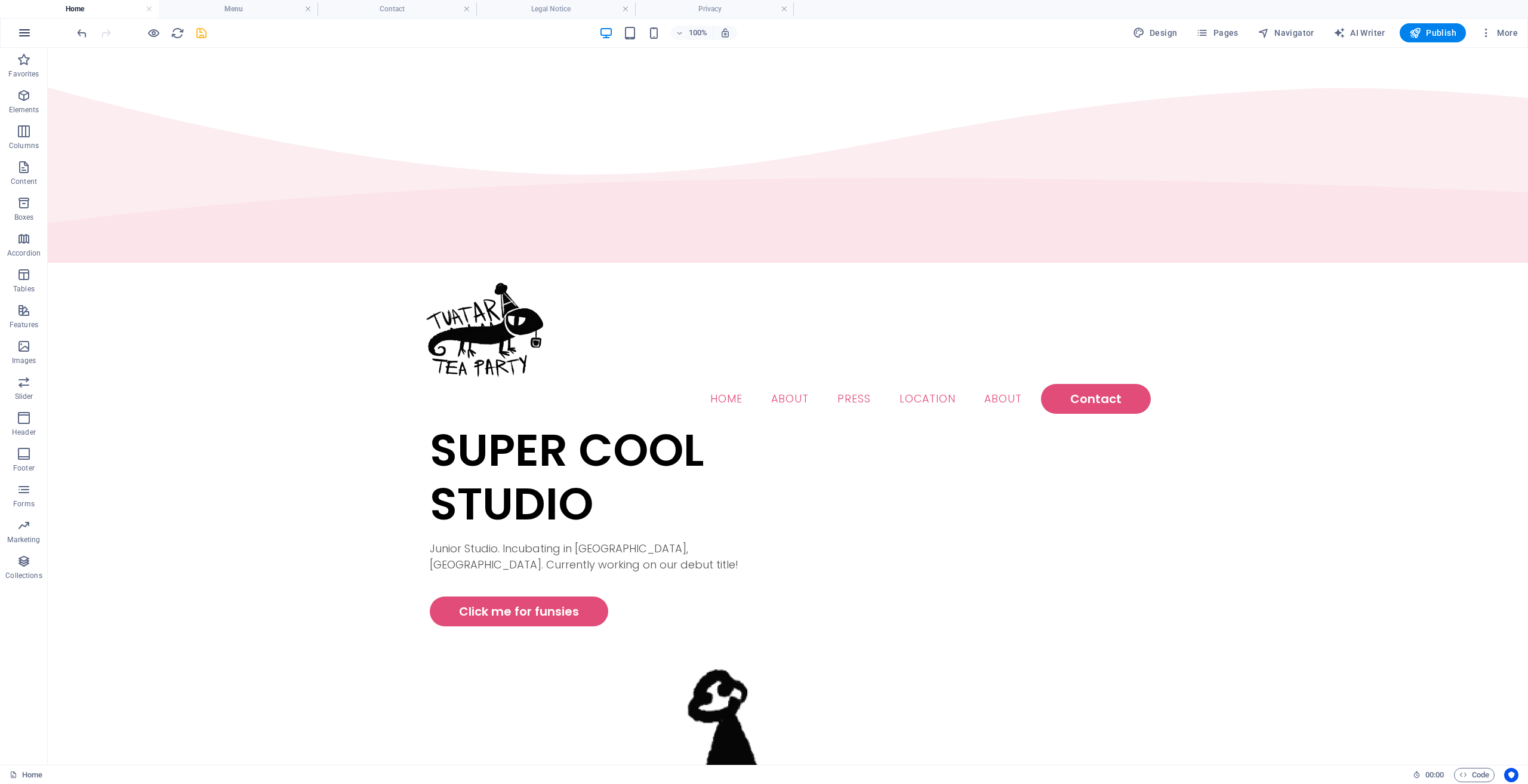
click at [18, 35] on icon "button" at bounding box center [24, 32] width 14 height 14
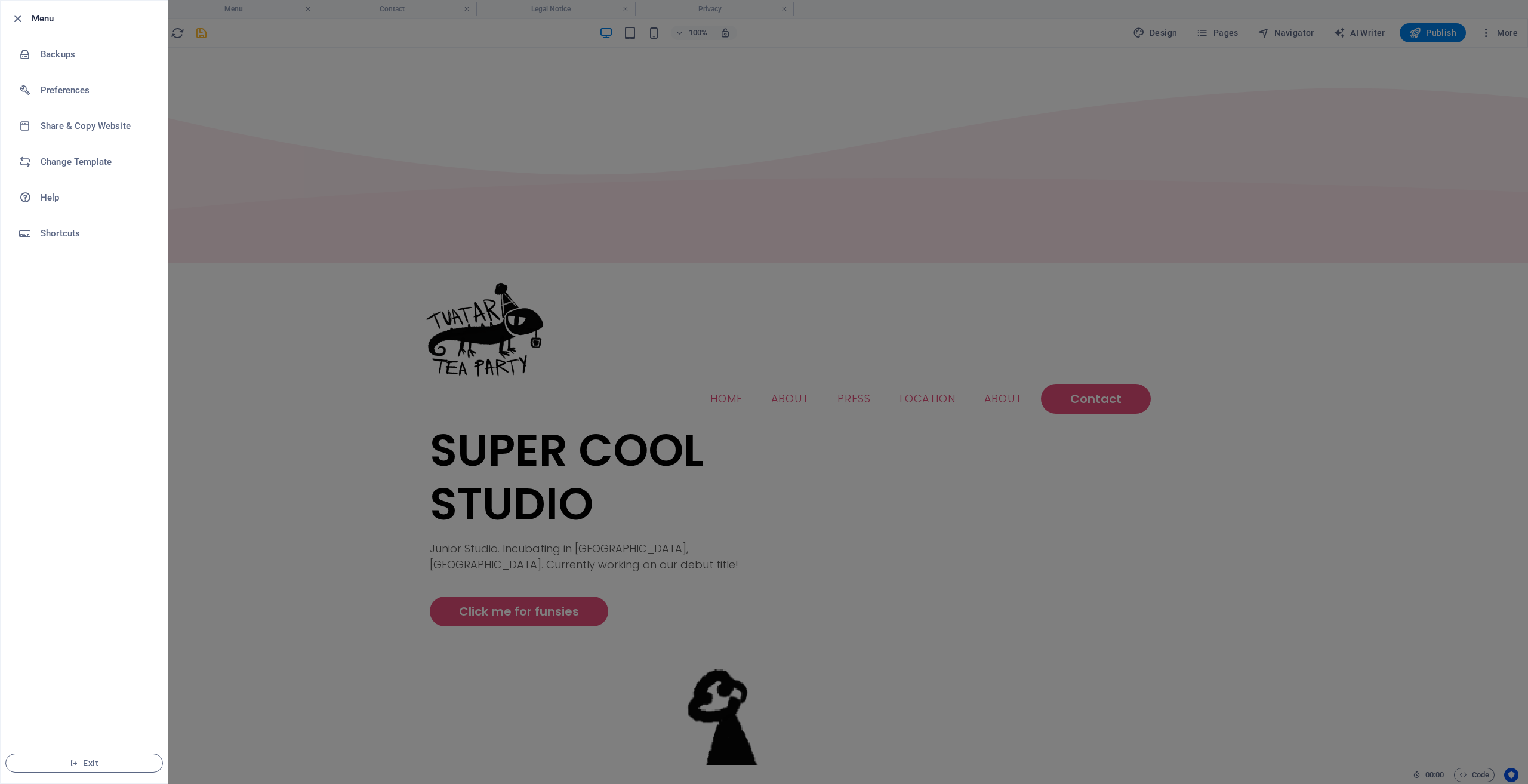
click at [288, 164] on div at bounding box center [764, 392] width 1528 height 784
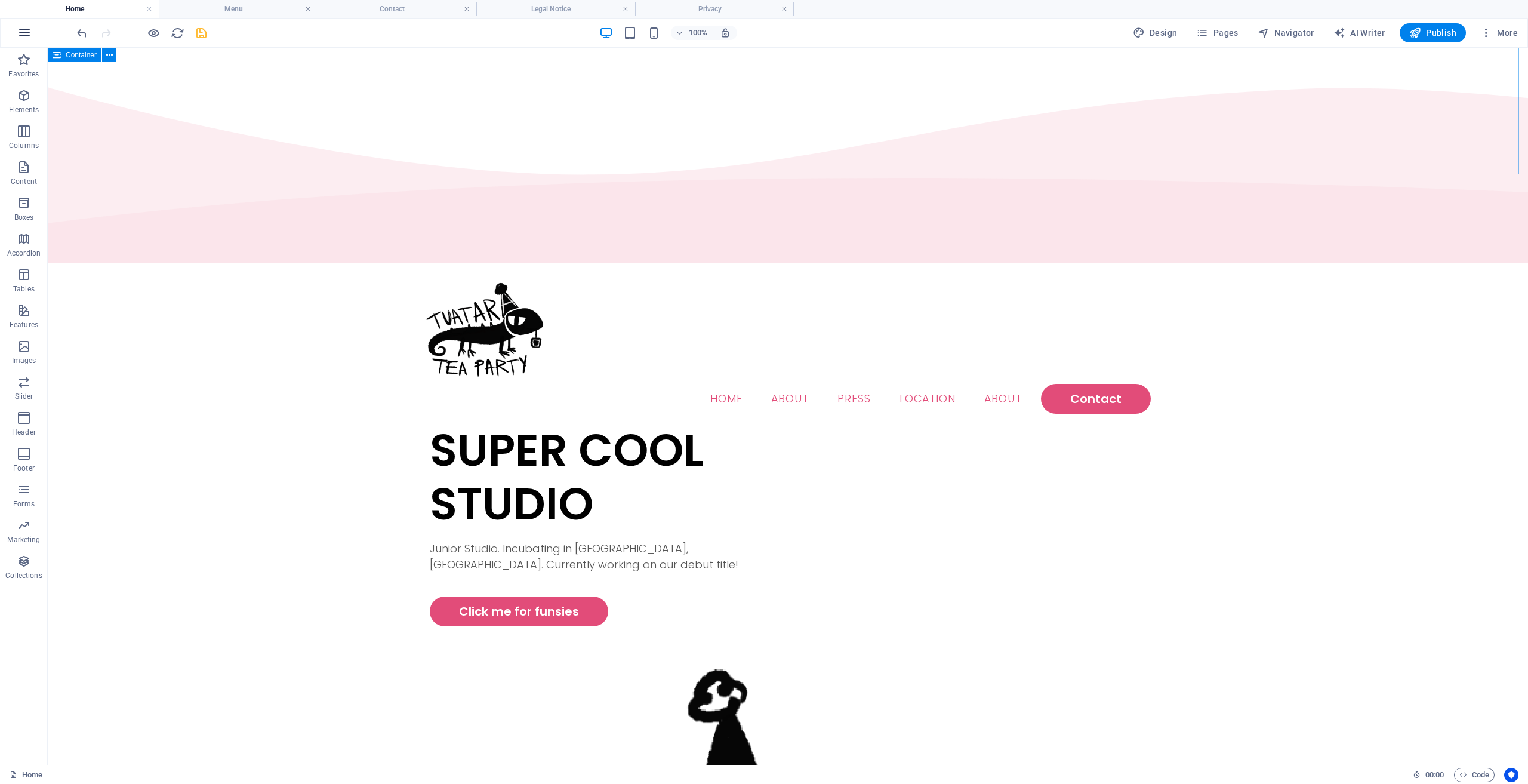
click at [27, 40] on button "button" at bounding box center [24, 33] width 29 height 29
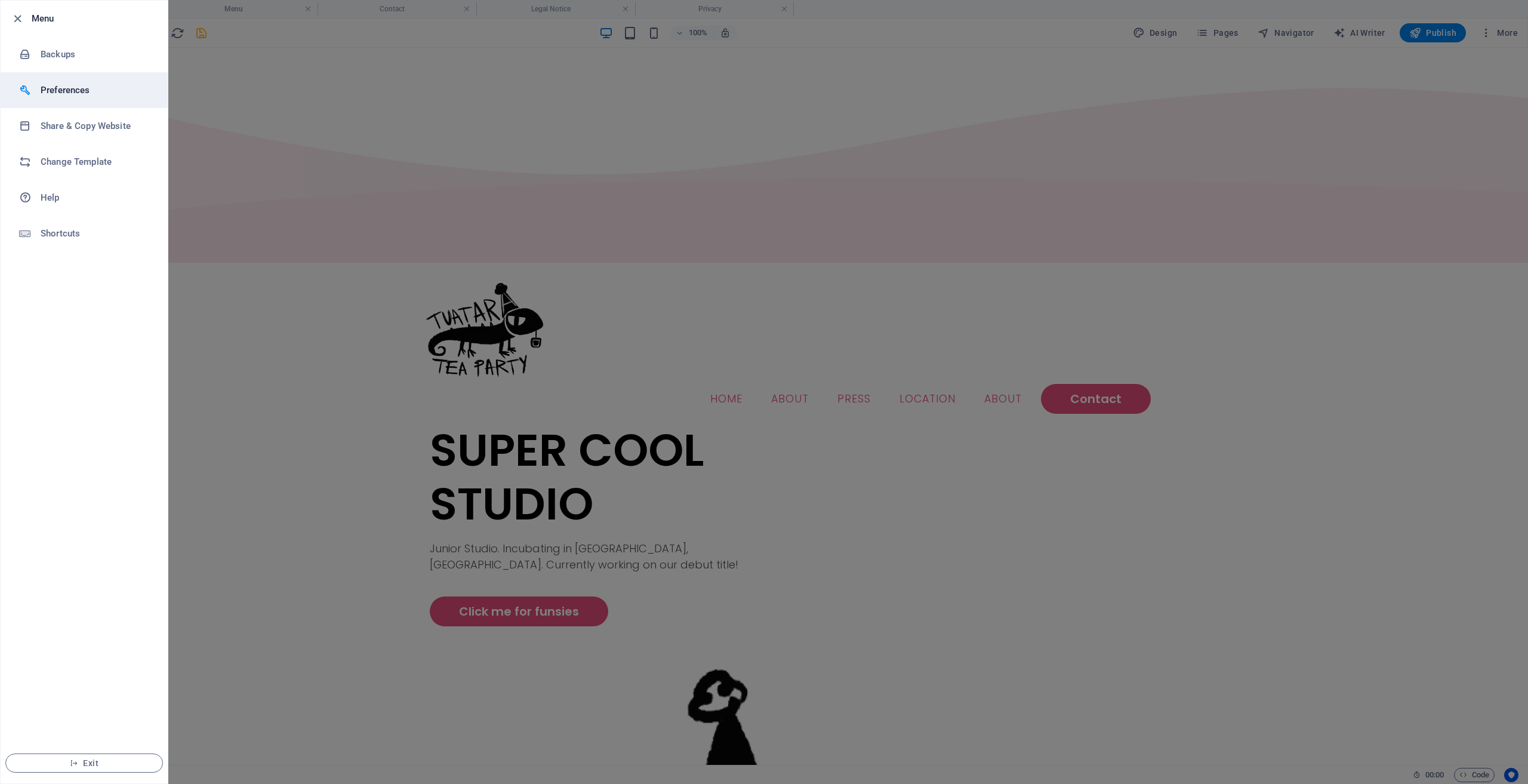
click at [46, 93] on h6 "Preferences" at bounding box center [95, 89] width 111 height 14
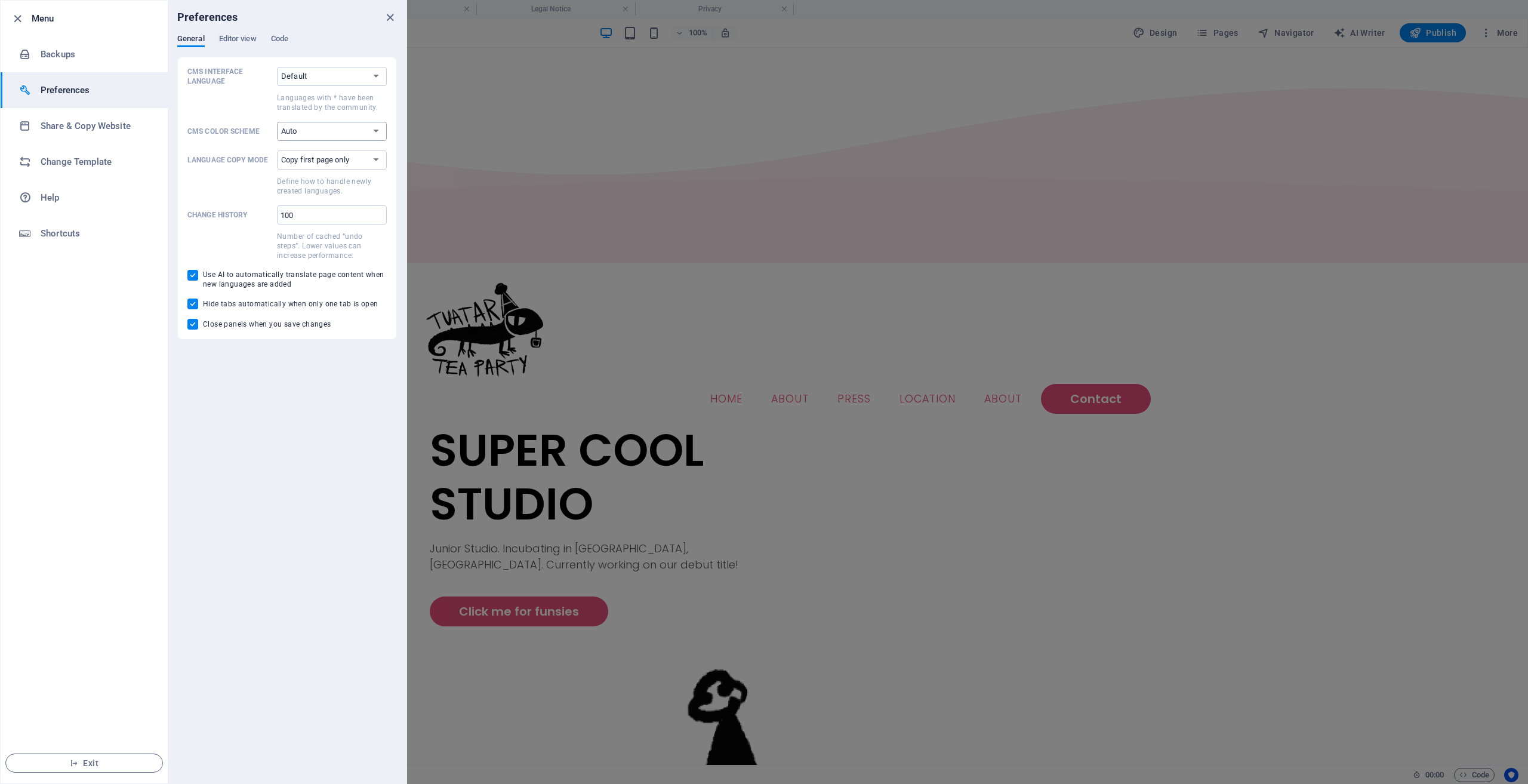
click at [352, 134] on select "Auto Dark Light" at bounding box center [332, 130] width 110 height 19
click at [277, 121] on select "Auto Dark Light" at bounding box center [332, 130] width 110 height 19
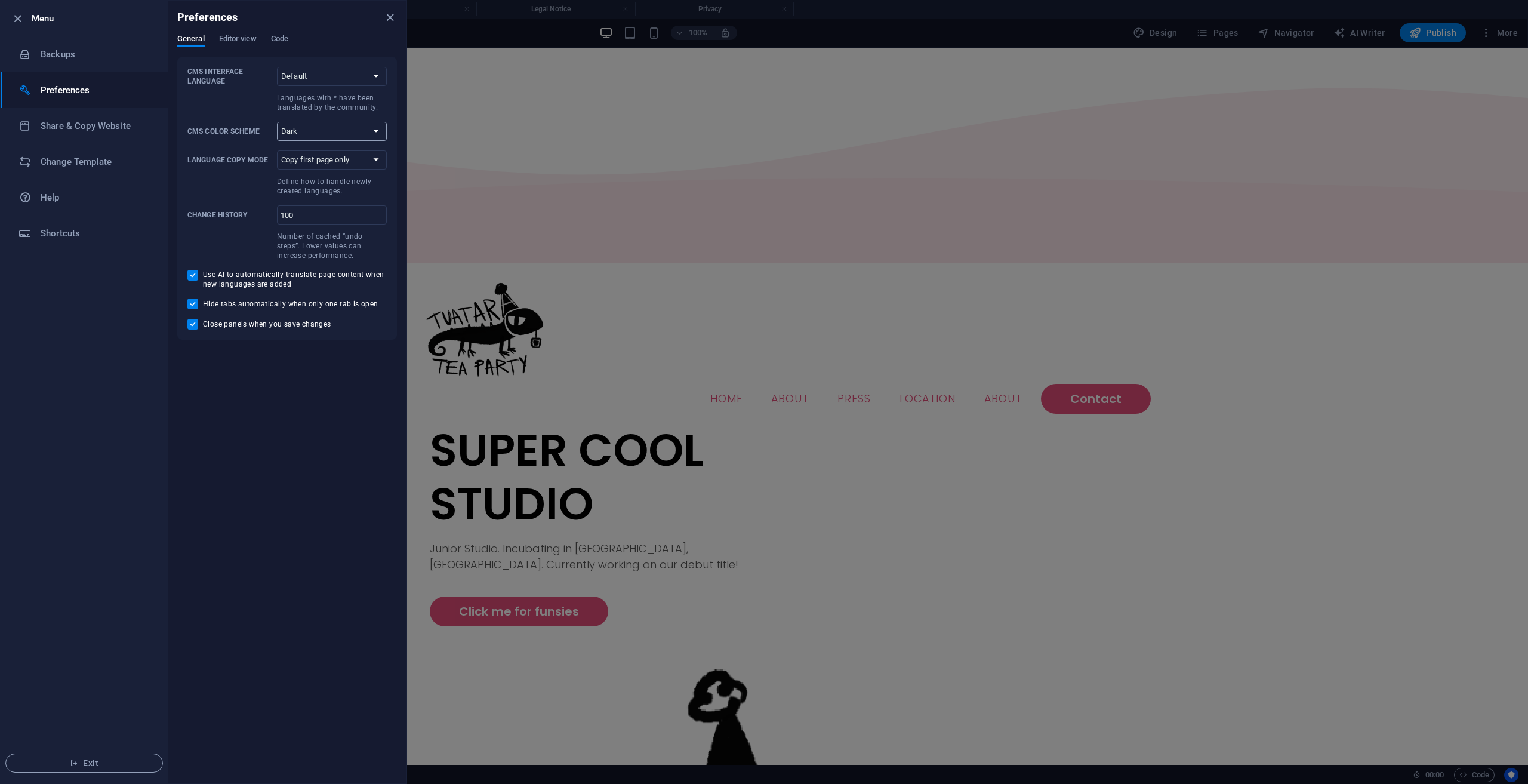
click at [330, 126] on select "Auto Dark Light" at bounding box center [332, 130] width 110 height 19
select select "auto"
click at [277, 121] on select "Auto Dark Light" at bounding box center [332, 130] width 110 height 19
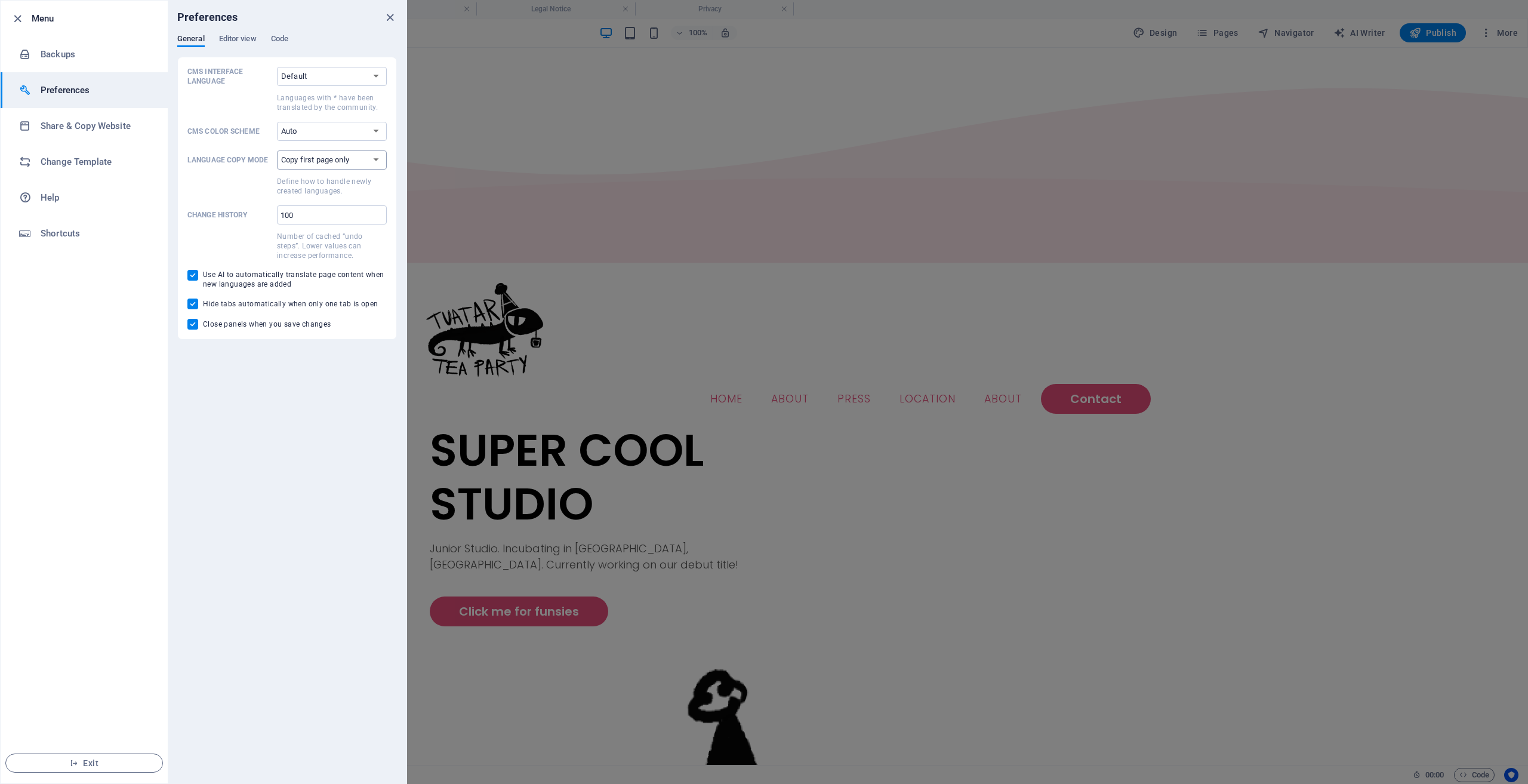
click at [366, 162] on select "Copy first page only Copy all pages" at bounding box center [332, 159] width 110 height 19
click at [271, 45] on button "Code" at bounding box center [279, 40] width 17 height 13
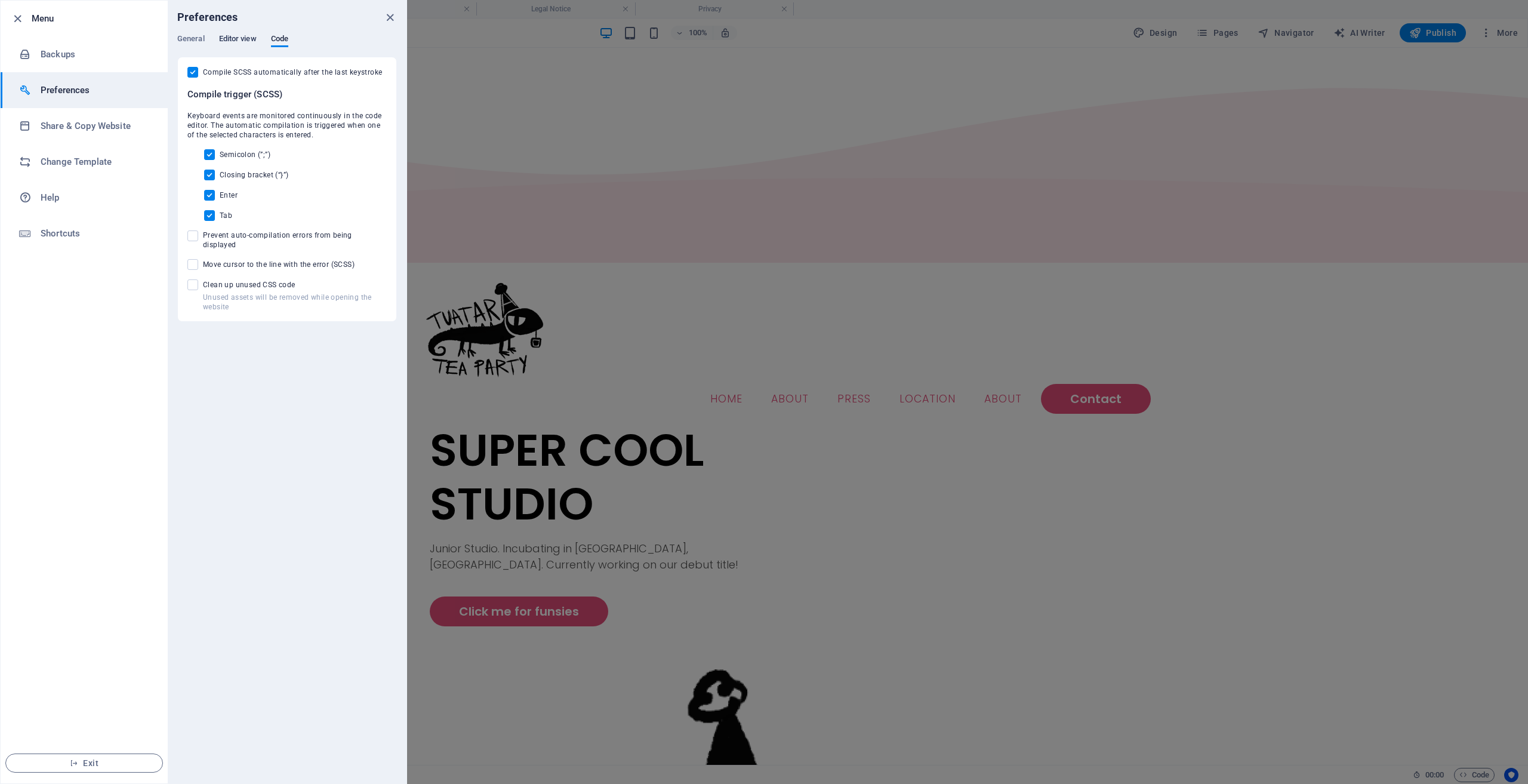
click at [241, 39] on span "Editor view" at bounding box center [238, 40] width 38 height 16
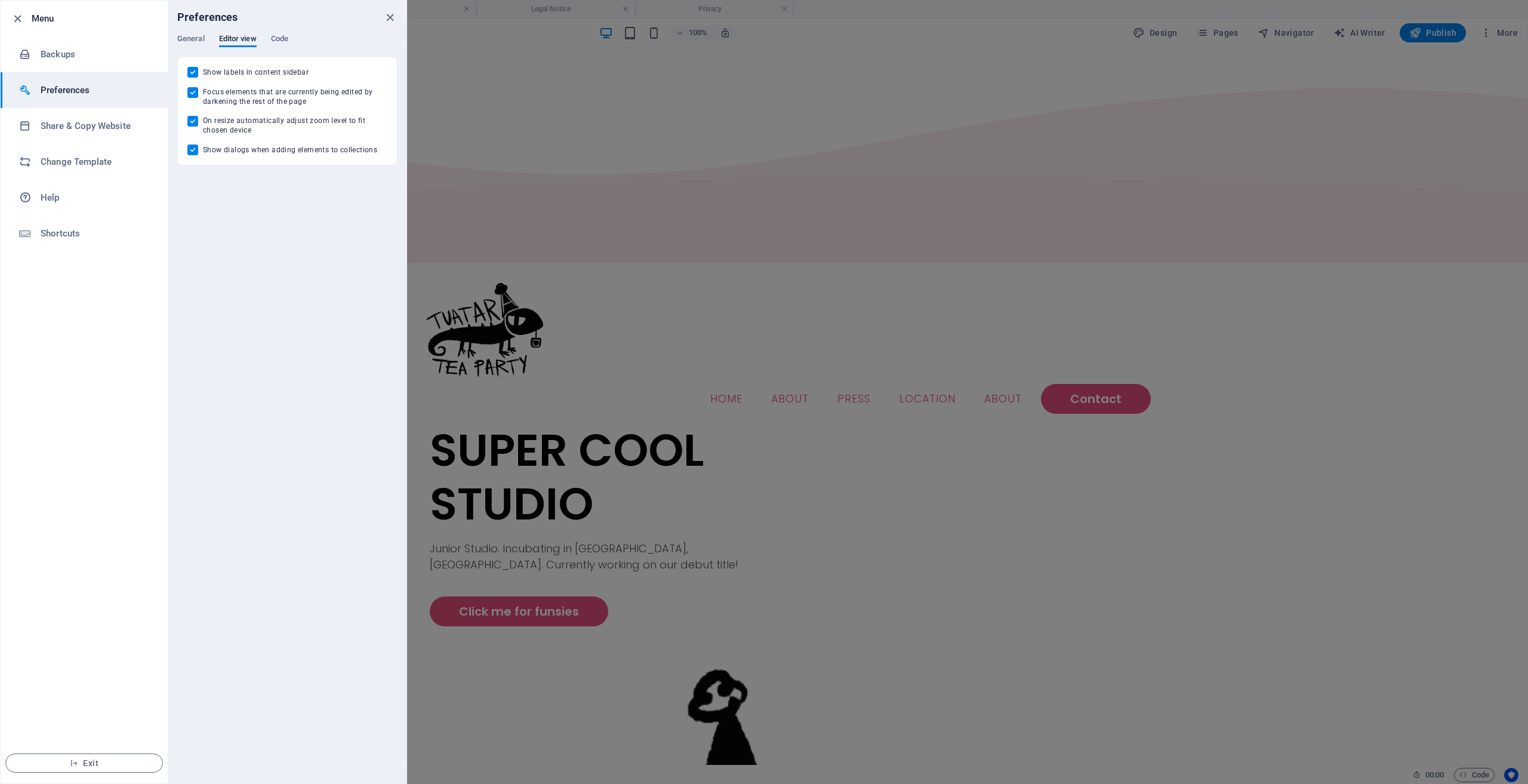
click at [535, 88] on div at bounding box center [764, 392] width 1528 height 784
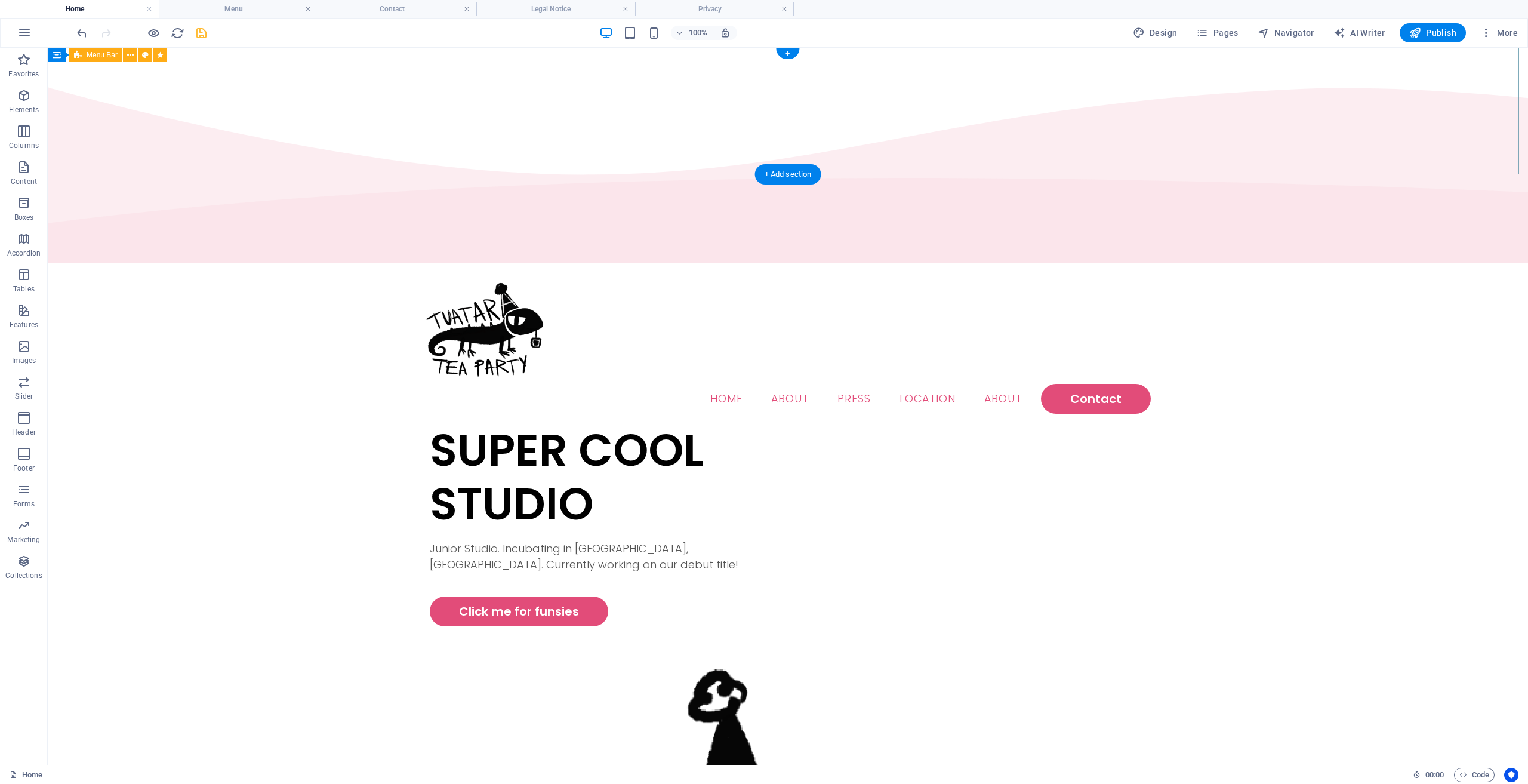
click at [1252, 267] on div "Menu Home About Press Location About Contact" at bounding box center [787, 344] width 1480 height 157
select select "shrink"
select select "s"
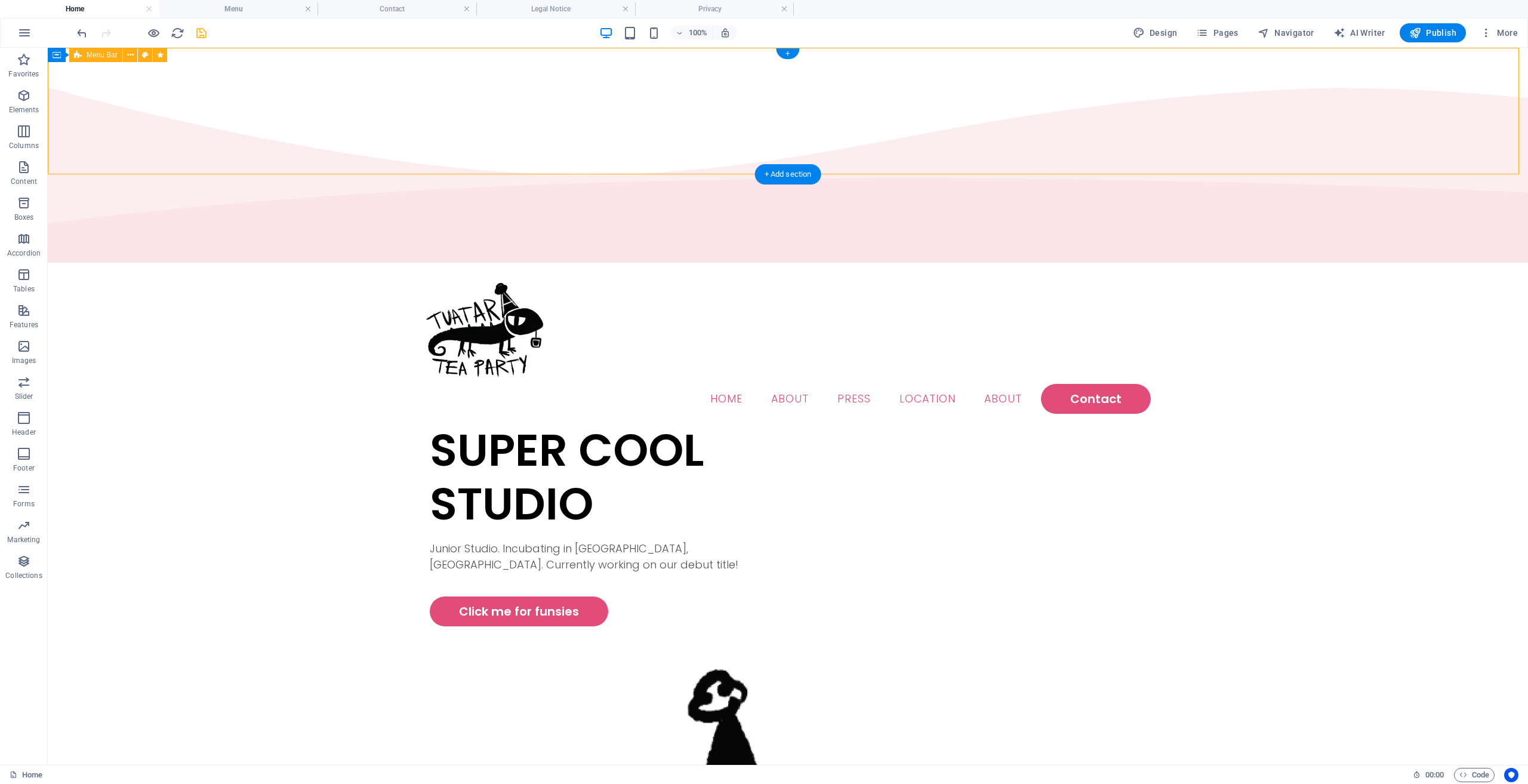
select select "scroll"
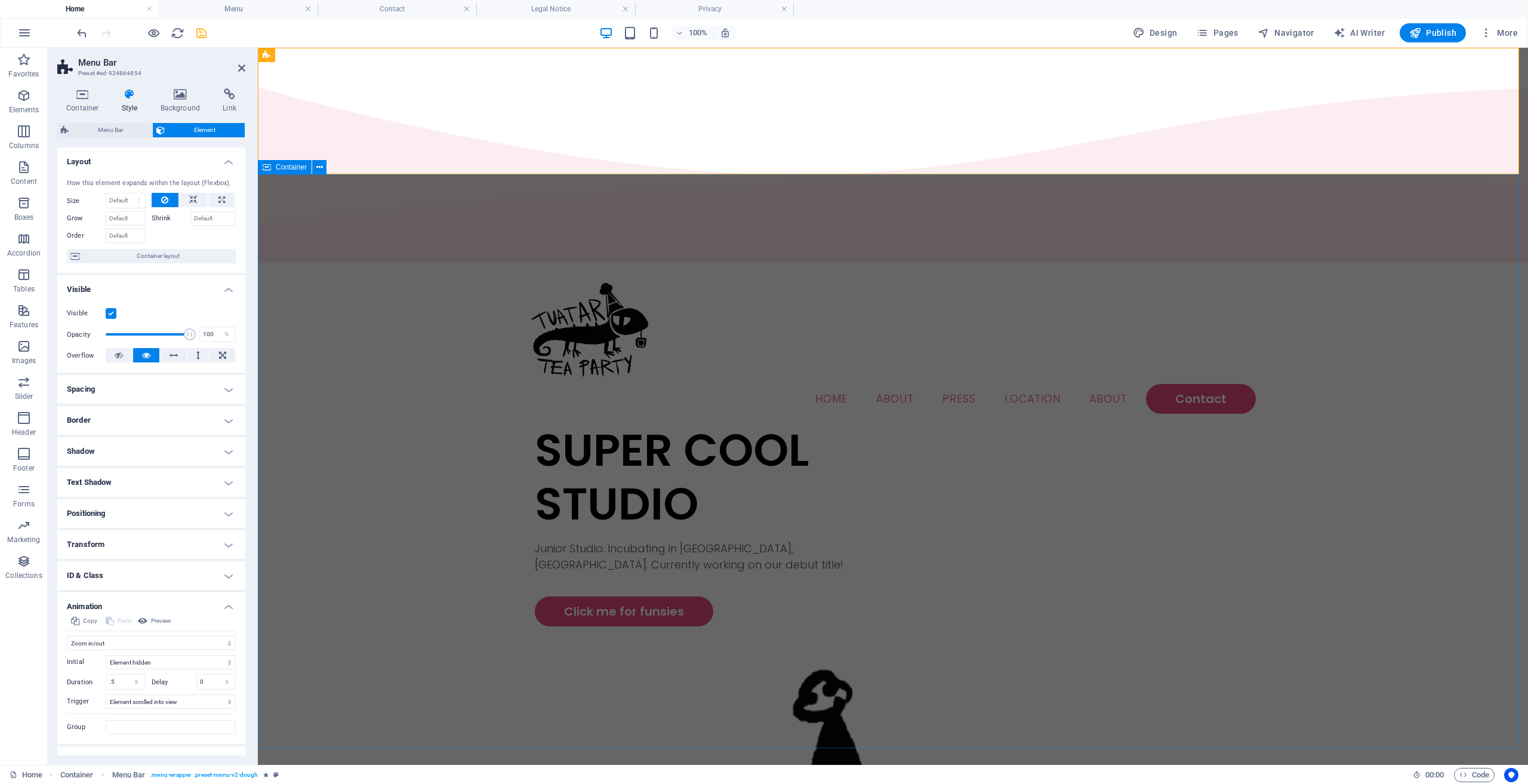
click at [493, 423] on div "SUPER COOL STUDIO Junior Studio. Incubating in [GEOGRAPHIC_DATA], [GEOGRAPHIC_D…" at bounding box center [892, 769] width 1270 height 692
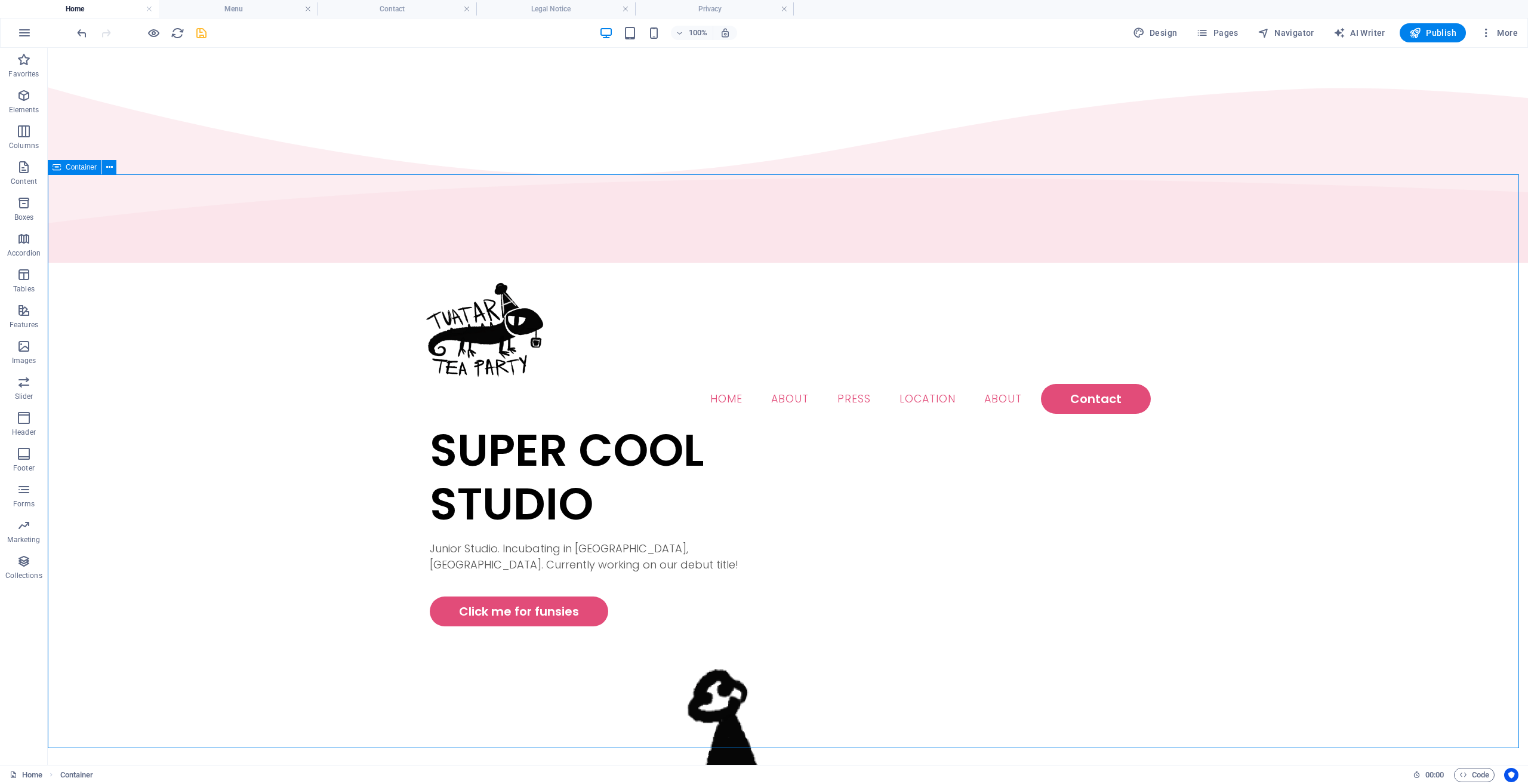
click at [392, 423] on div "SUPER COOL STUDIO Junior Studio. Incubating in [GEOGRAPHIC_DATA], [GEOGRAPHIC_D…" at bounding box center [787, 769] width 1480 height 692
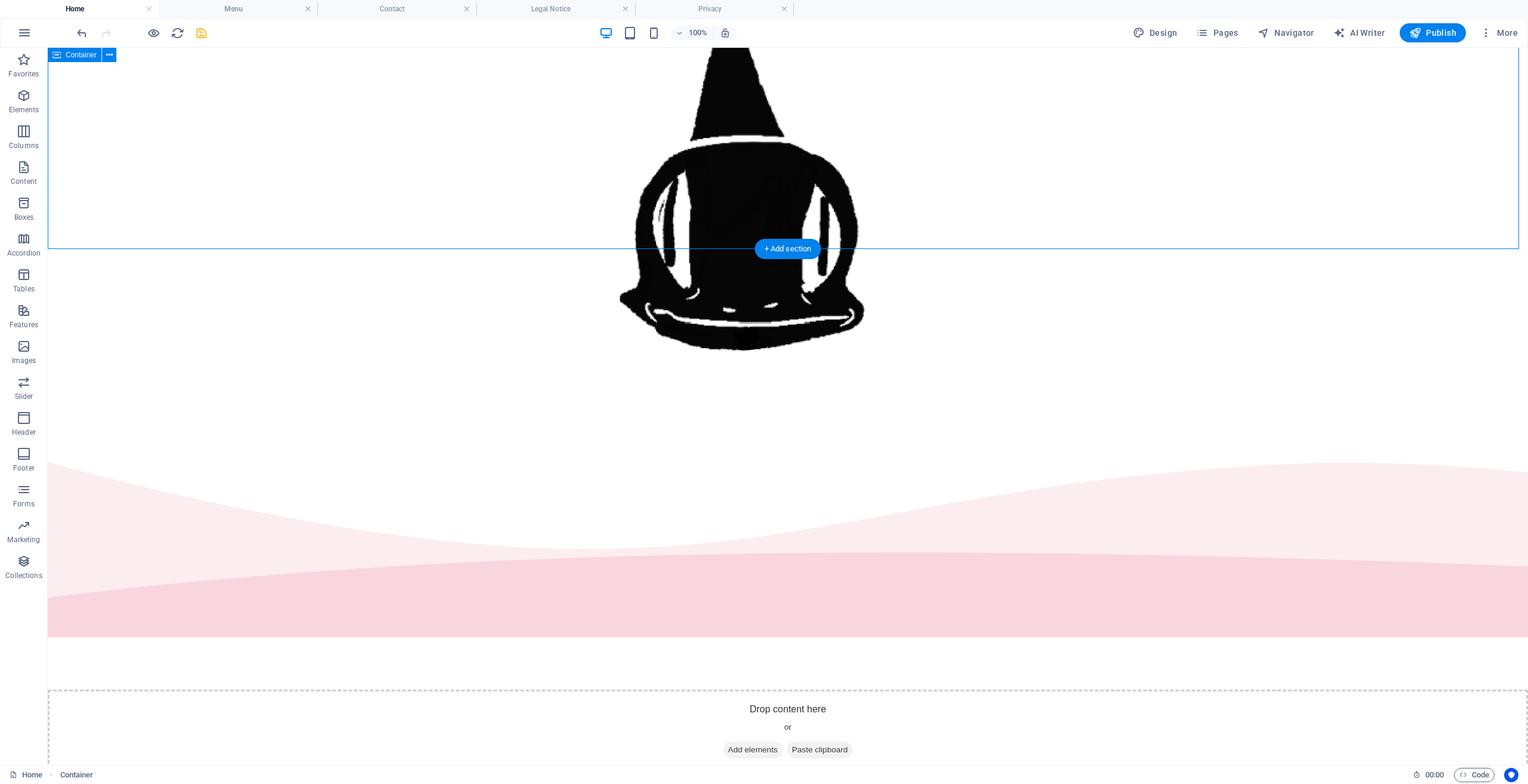
scroll to position [717, 0]
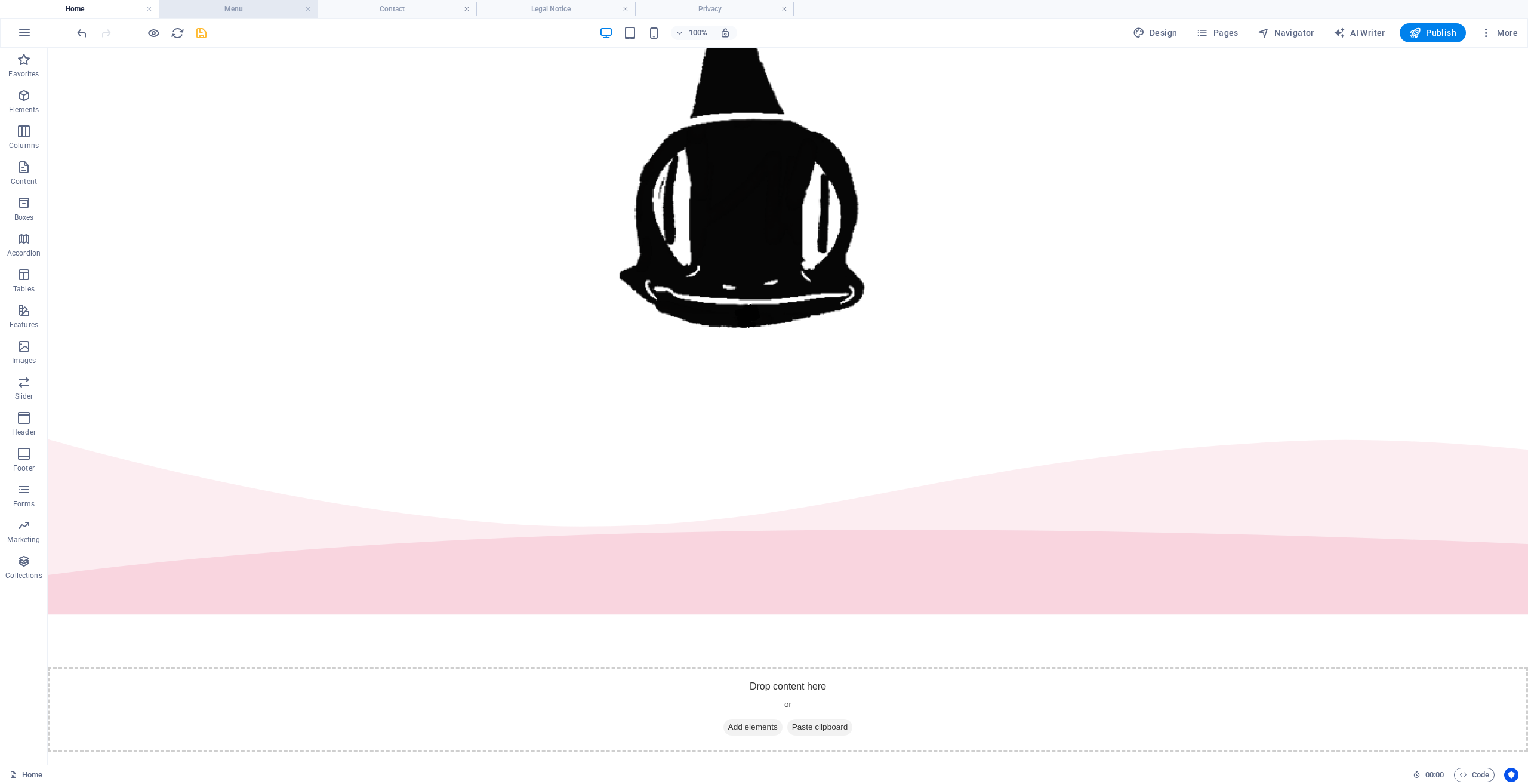
click at [283, 8] on h4 "Menu" at bounding box center [239, 9] width 159 height 13
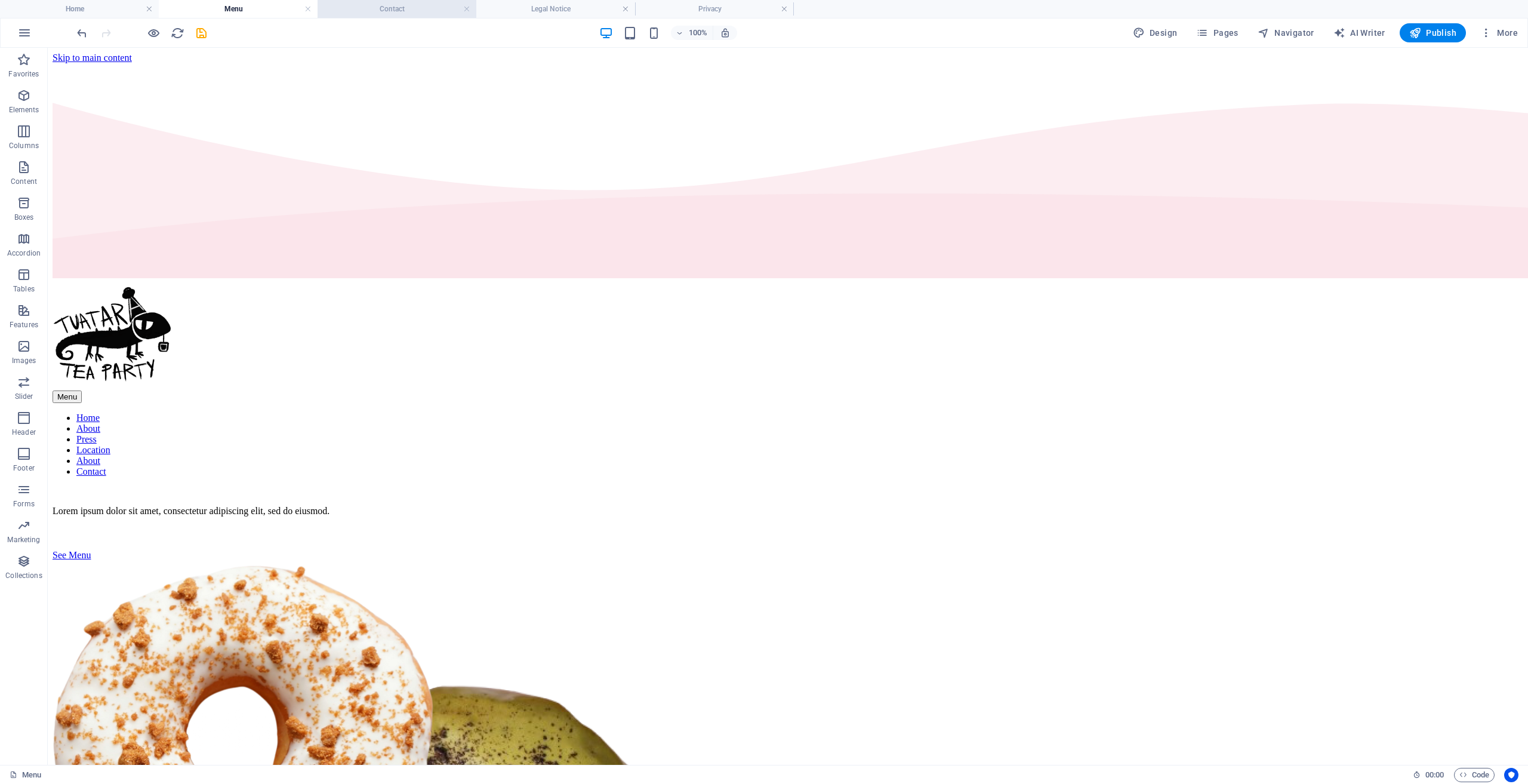
click at [359, 7] on h4 "Contact" at bounding box center [397, 9] width 159 height 13
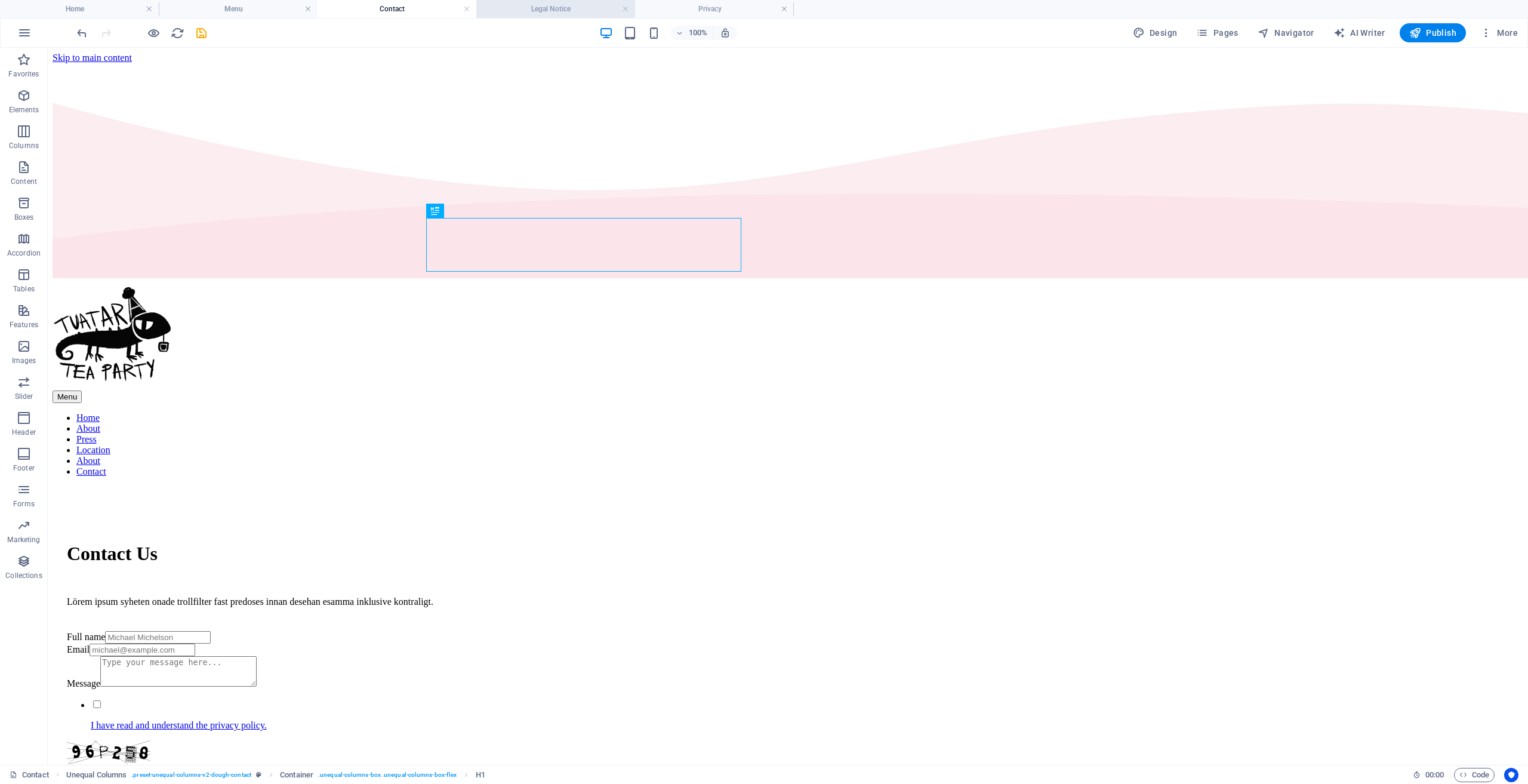
click at [521, 7] on h4 "Legal Notice" at bounding box center [556, 9] width 159 height 13
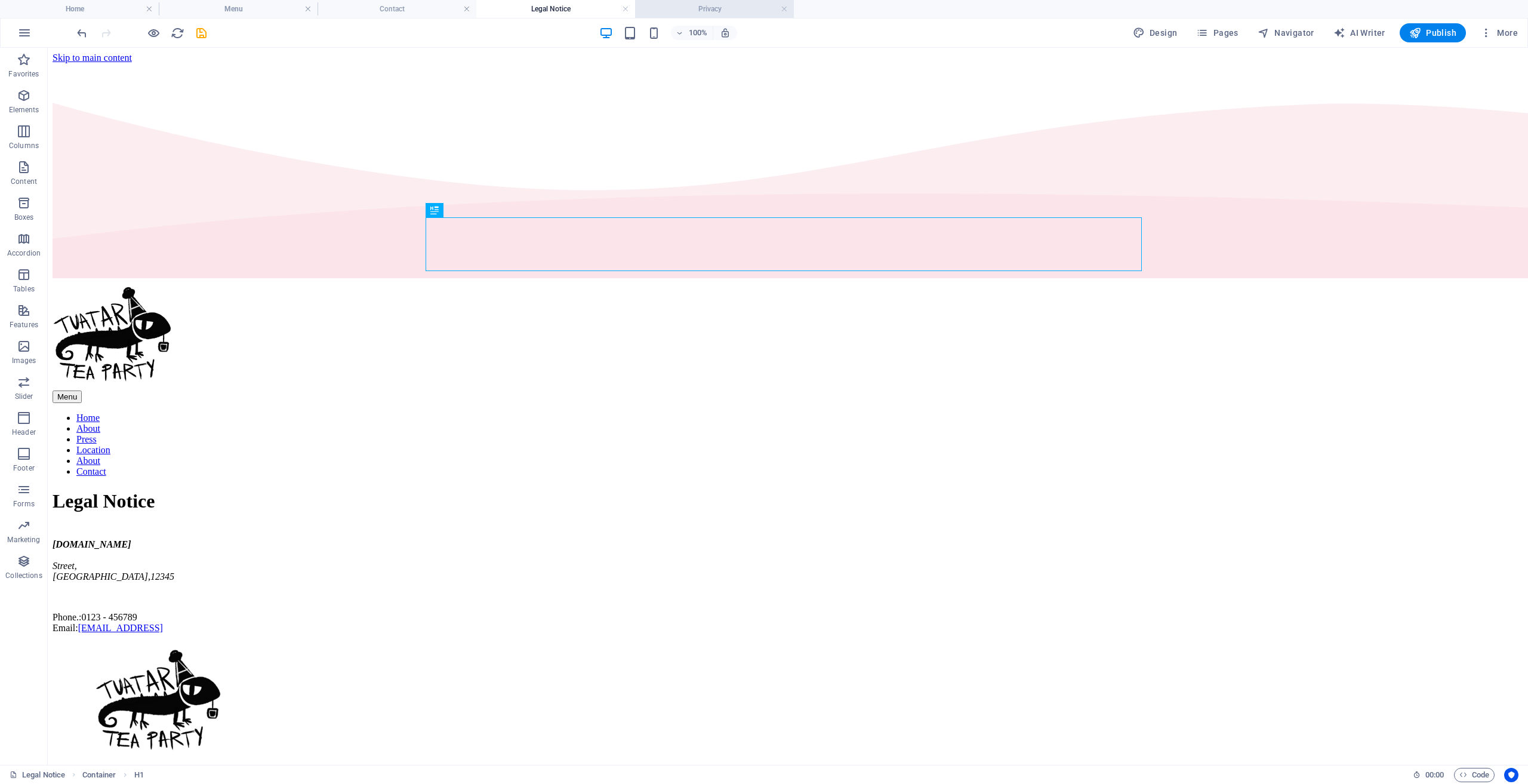
click at [698, 14] on h4 "Privacy" at bounding box center [715, 9] width 159 height 13
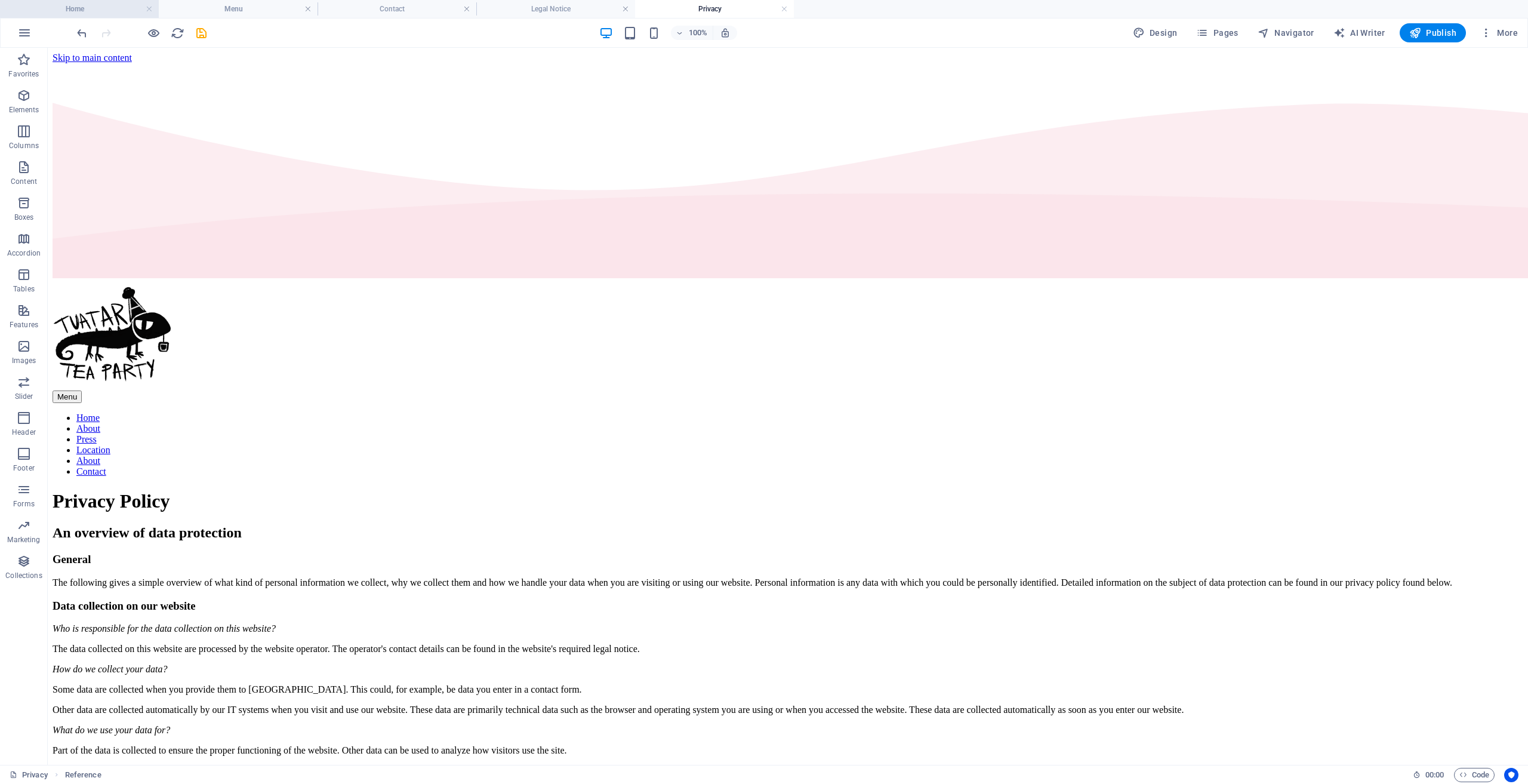
click at [75, 6] on h4 "Home" at bounding box center [80, 9] width 159 height 13
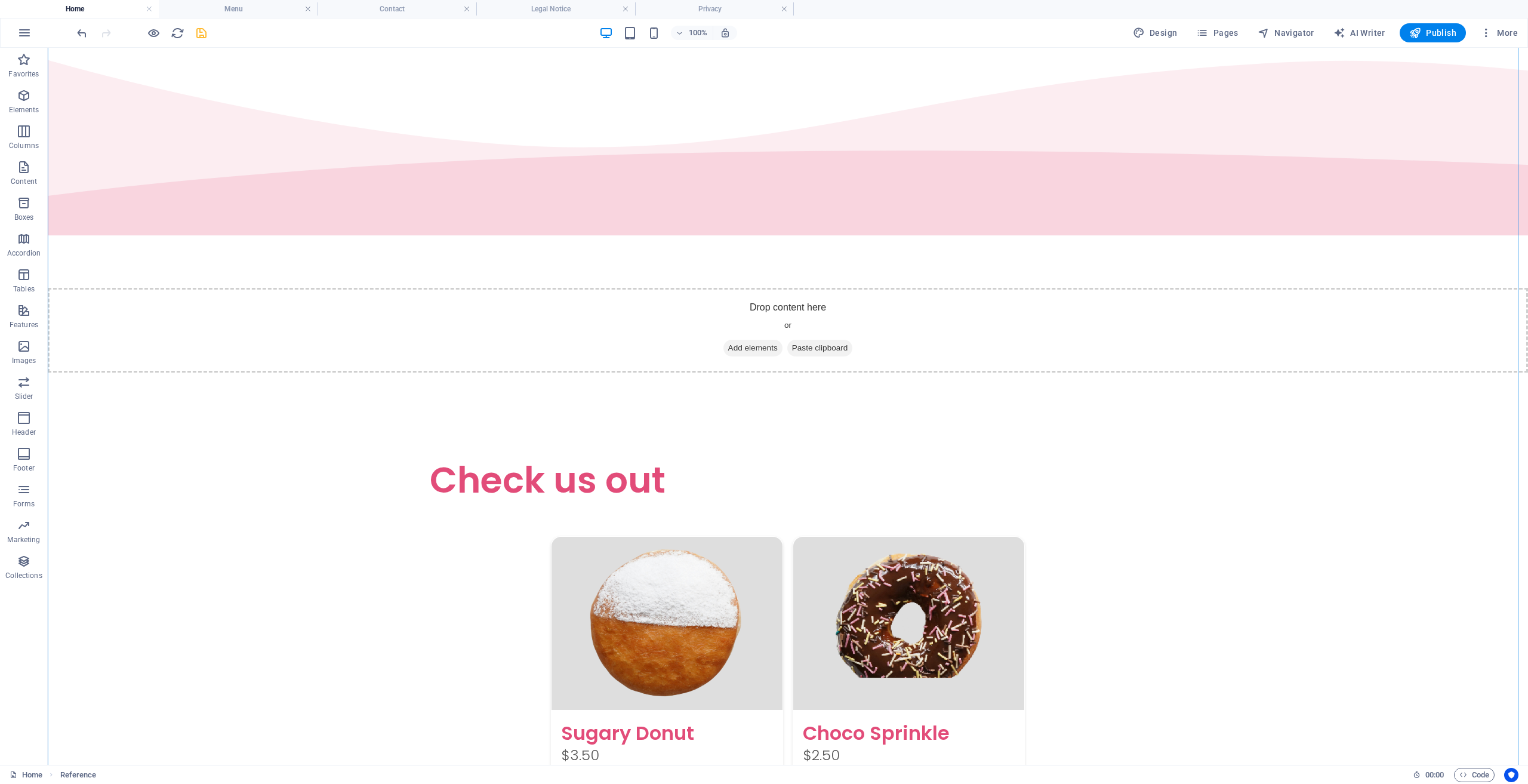
scroll to position [1134, 0]
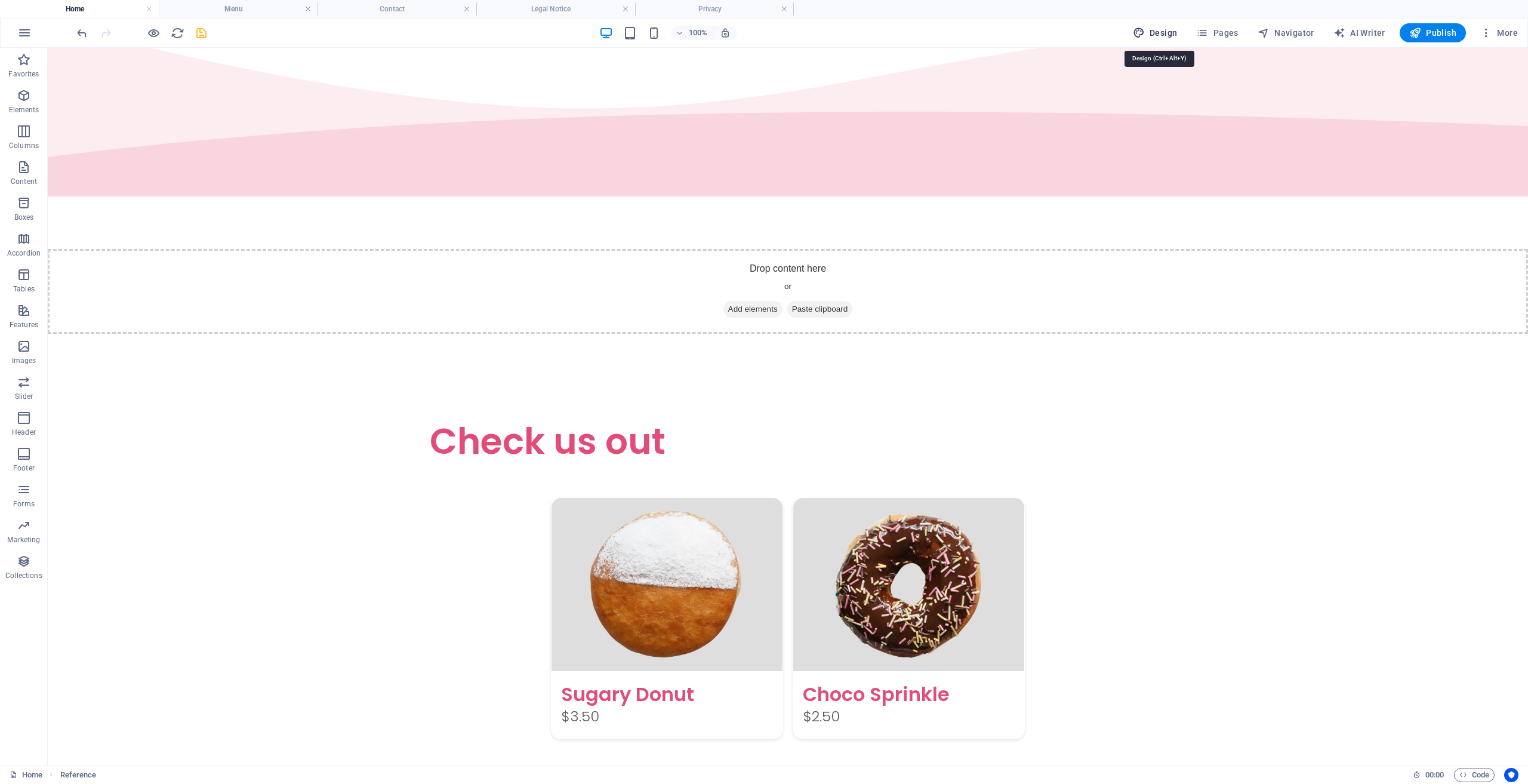
click at [1145, 28] on icon "button" at bounding box center [1139, 33] width 12 height 12
select select "rem"
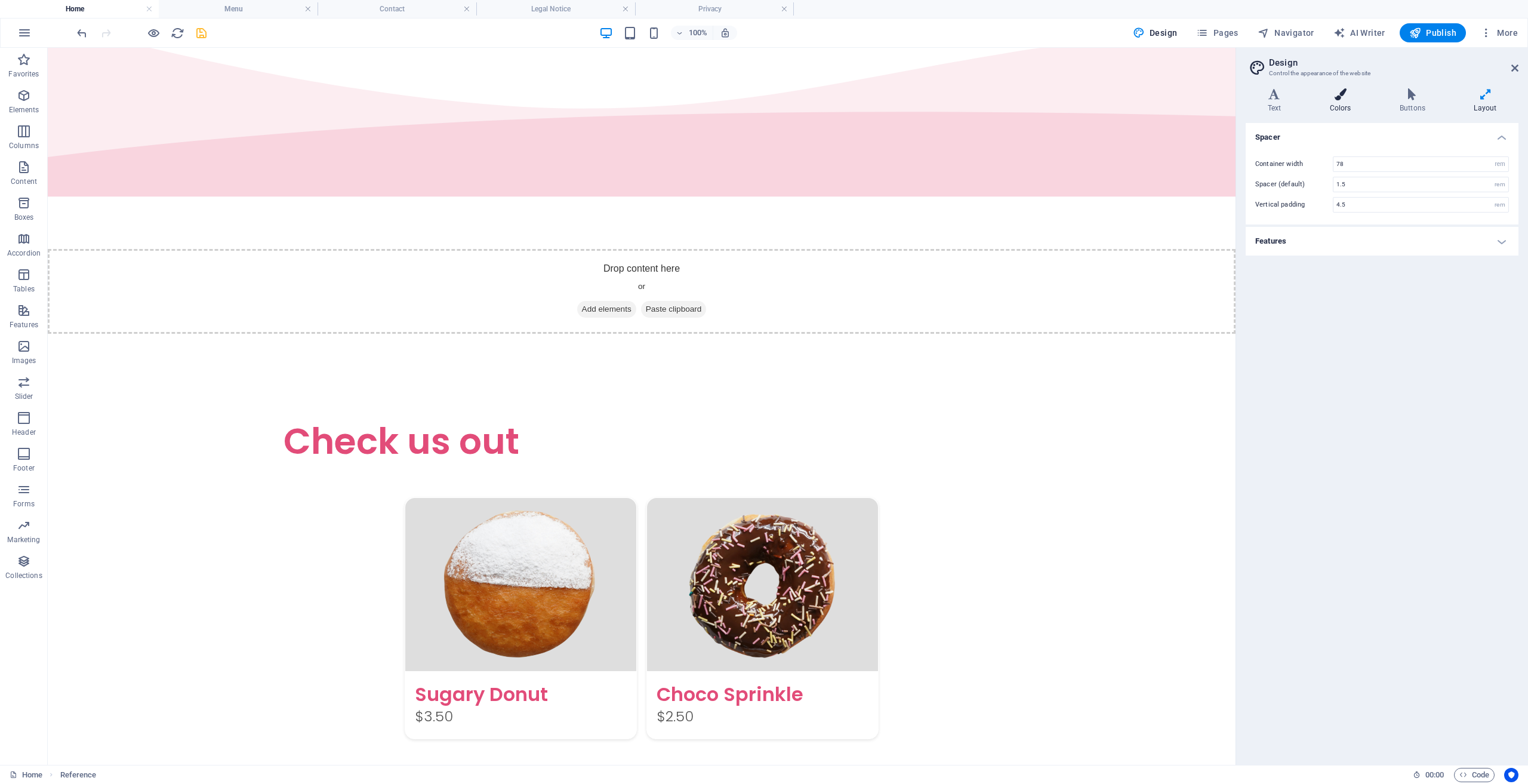
click at [1339, 98] on icon at bounding box center [1340, 94] width 65 height 12
click at [1272, 95] on icon at bounding box center [1275, 94] width 57 height 12
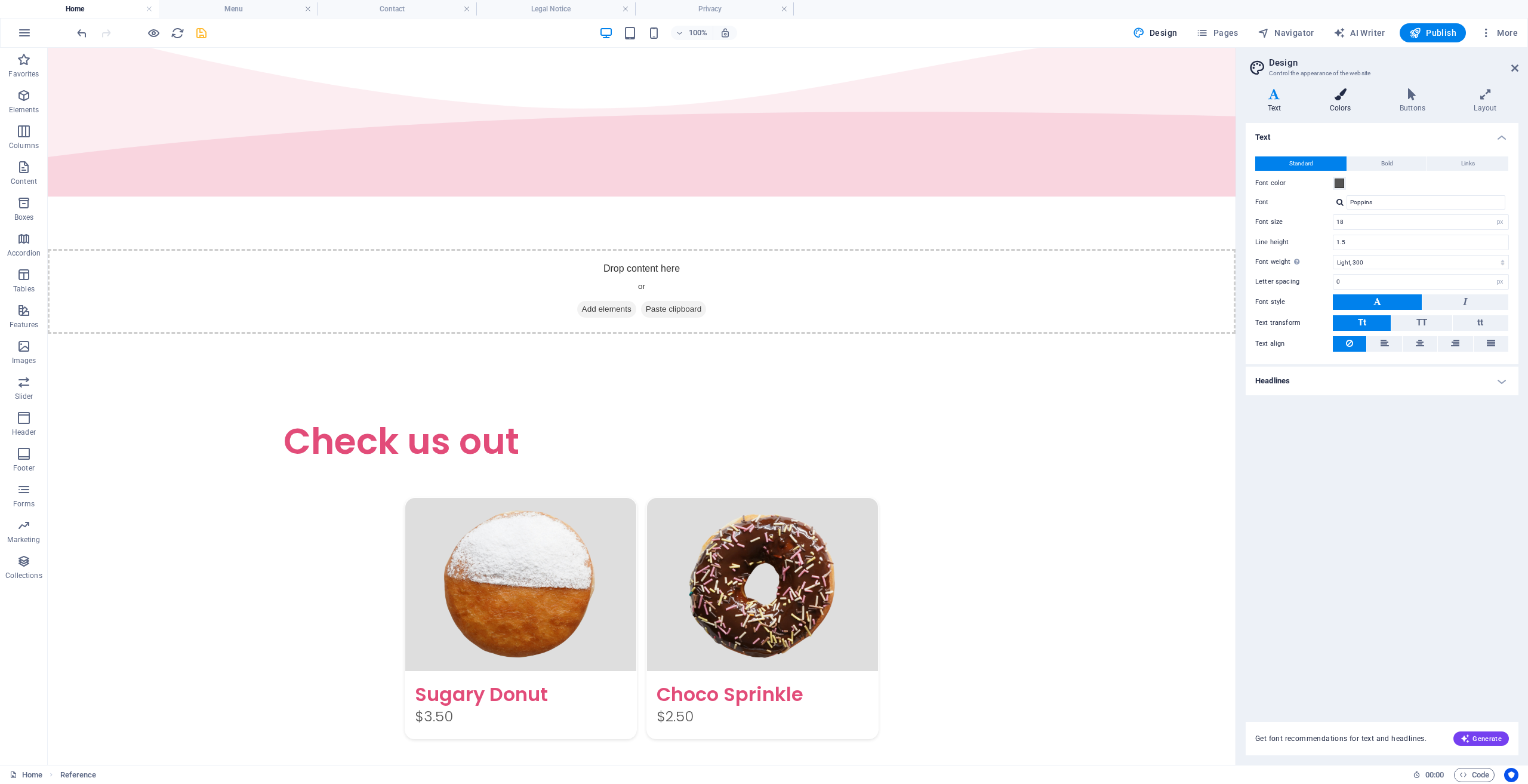
click at [1331, 103] on h4 "Colors" at bounding box center [1343, 101] width 70 height 25
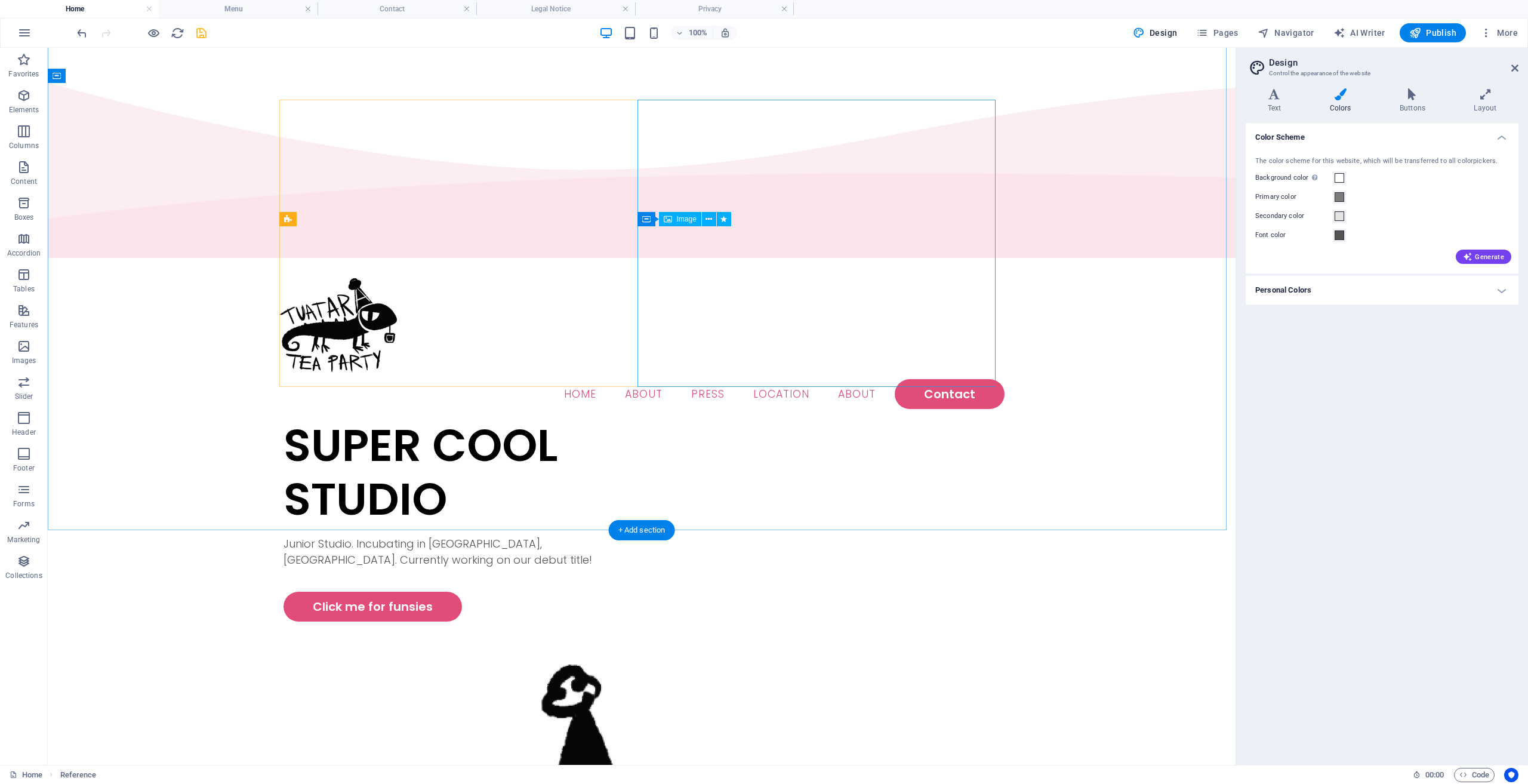
scroll to position [0, 0]
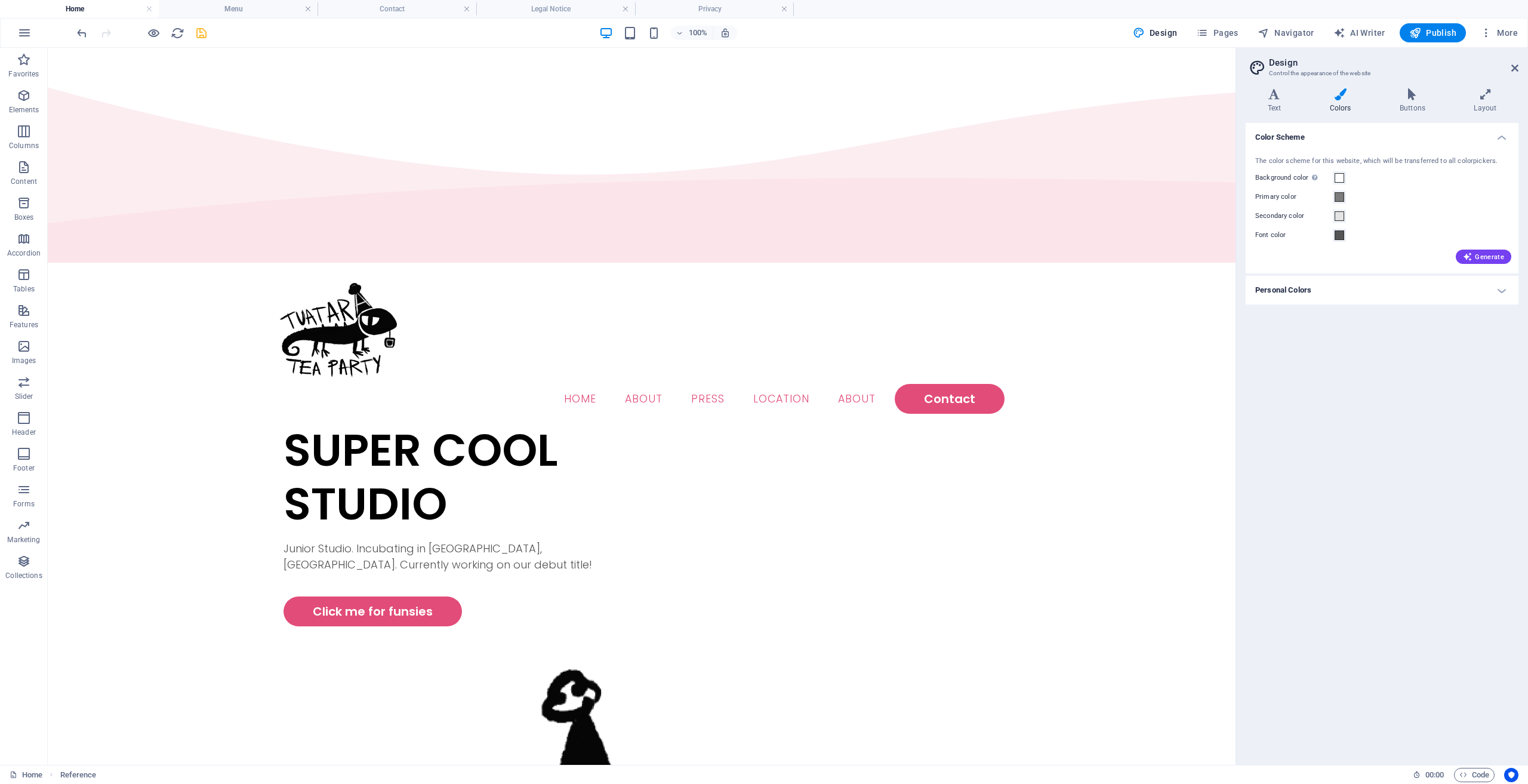
click at [1244, 107] on div "Variants Text Colors Buttons Layout Text Standard Bold Links Font color Font Po…" at bounding box center [1383, 422] width 292 height 686
click at [1490, 91] on icon at bounding box center [1485, 94] width 66 height 12
click at [1445, 242] on h4 "Features" at bounding box center [1382, 241] width 273 height 29
click at [1348, 89] on icon at bounding box center [1340, 94] width 65 height 12
click at [1421, 290] on h4 "Personal Colors" at bounding box center [1382, 289] width 273 height 29
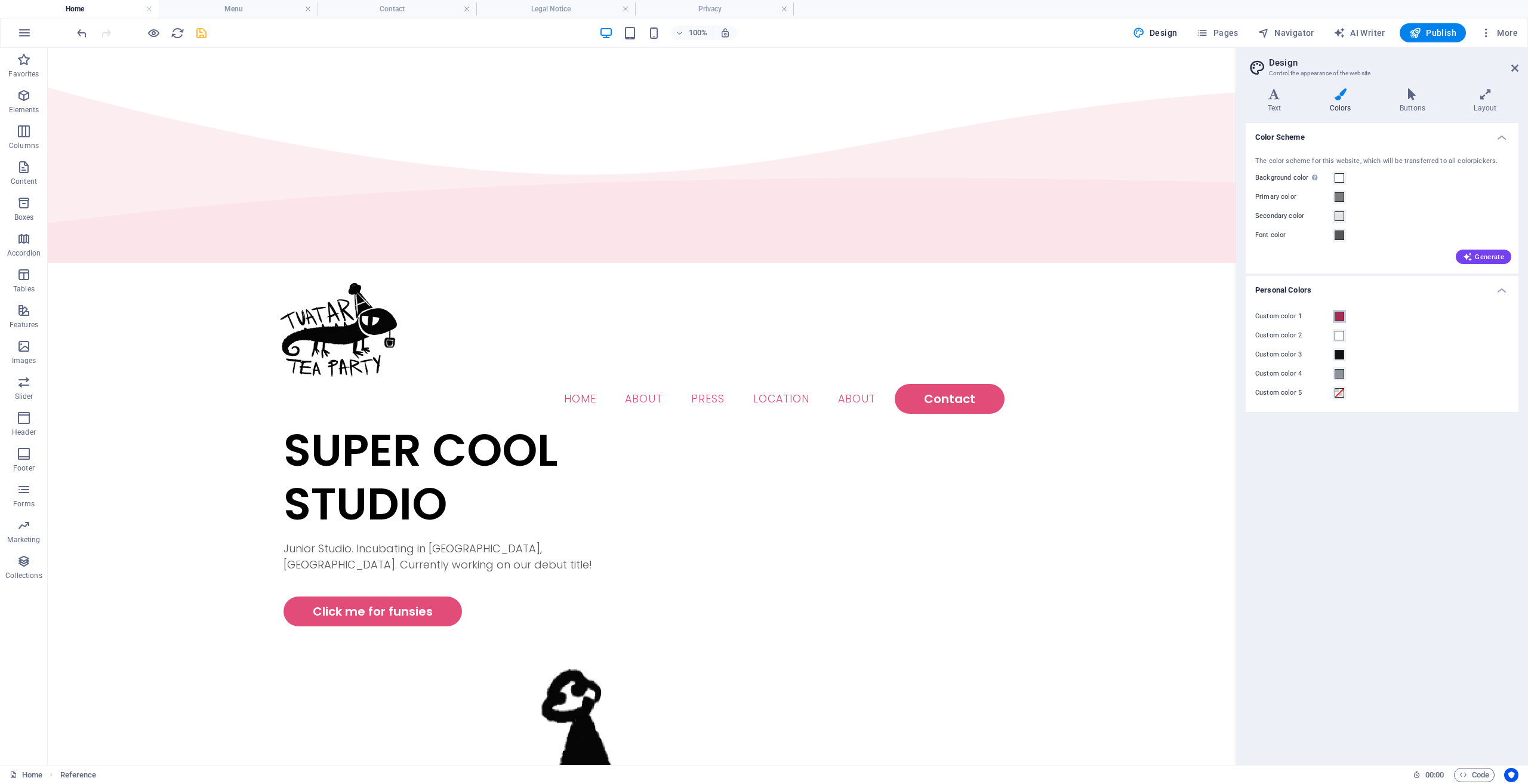
click at [1342, 313] on span at bounding box center [1340, 317] width 10 height 10
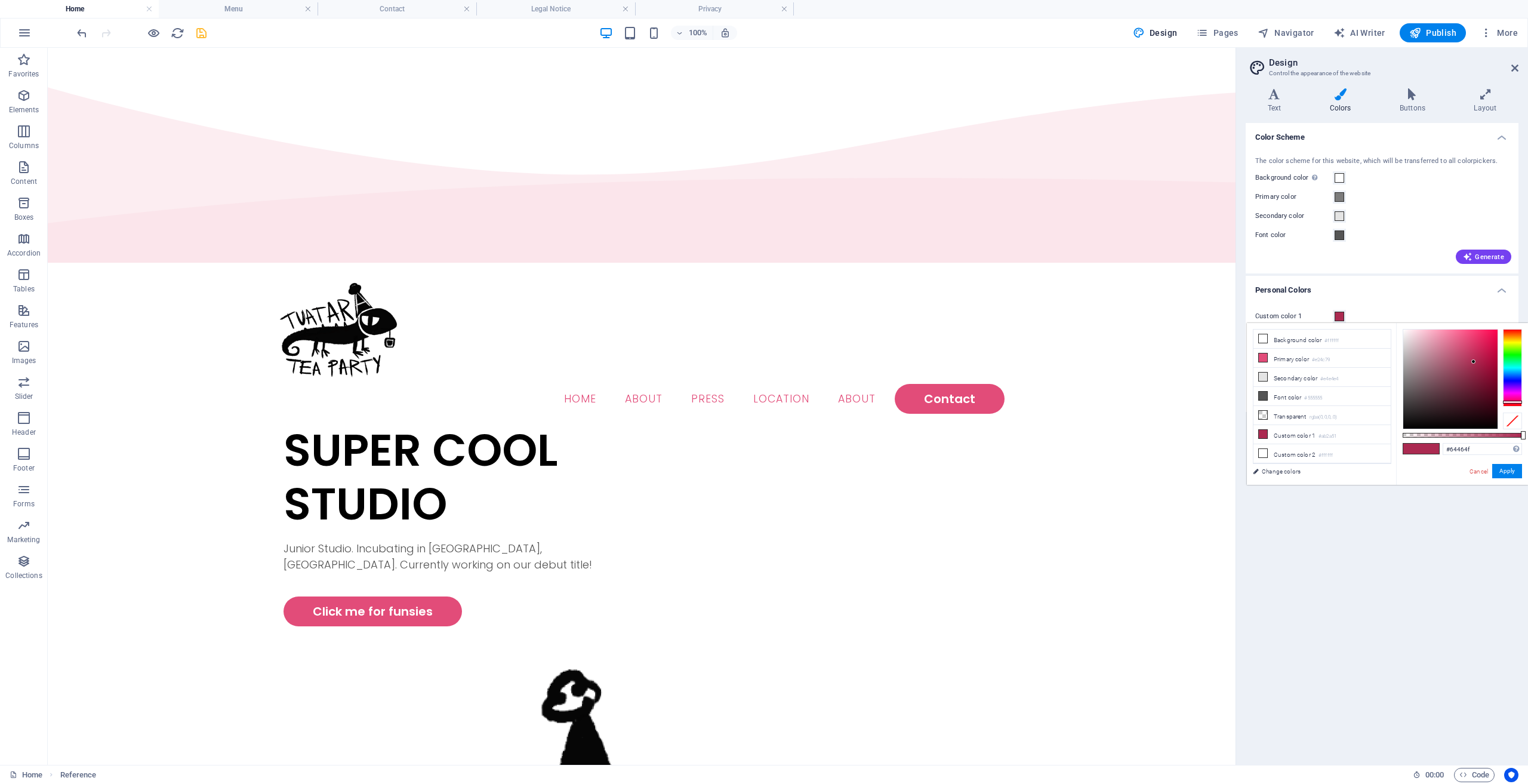
type input "#644850"
drag, startPoint x: 1444, startPoint y: 386, endPoint x: 1431, endPoint y: 387, distance: 13.0
click at [1430, 390] on div at bounding box center [1450, 379] width 94 height 99
click at [1517, 472] on button "Apply" at bounding box center [1507, 471] width 30 height 14
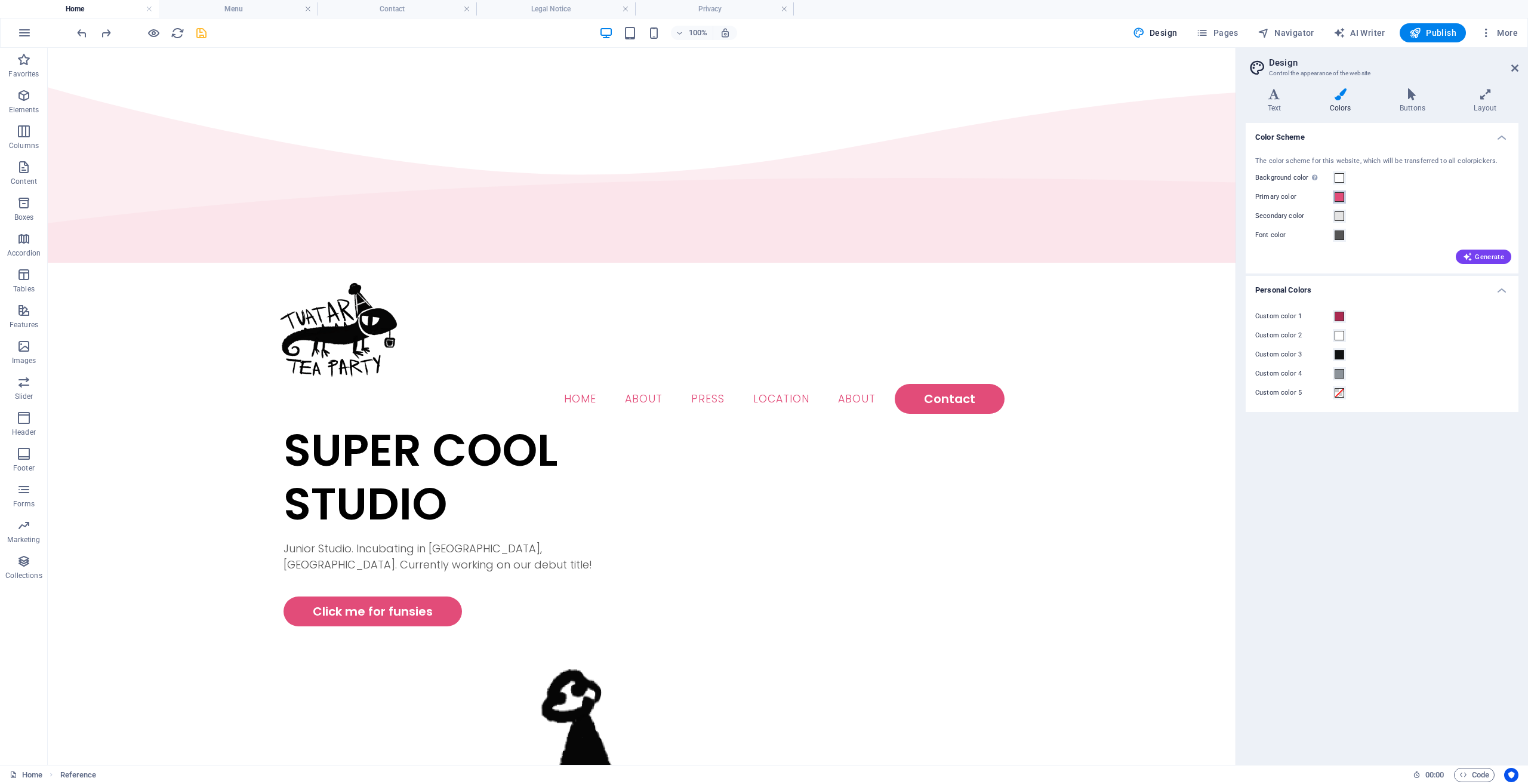
click at [1343, 194] on span at bounding box center [1340, 197] width 10 height 10
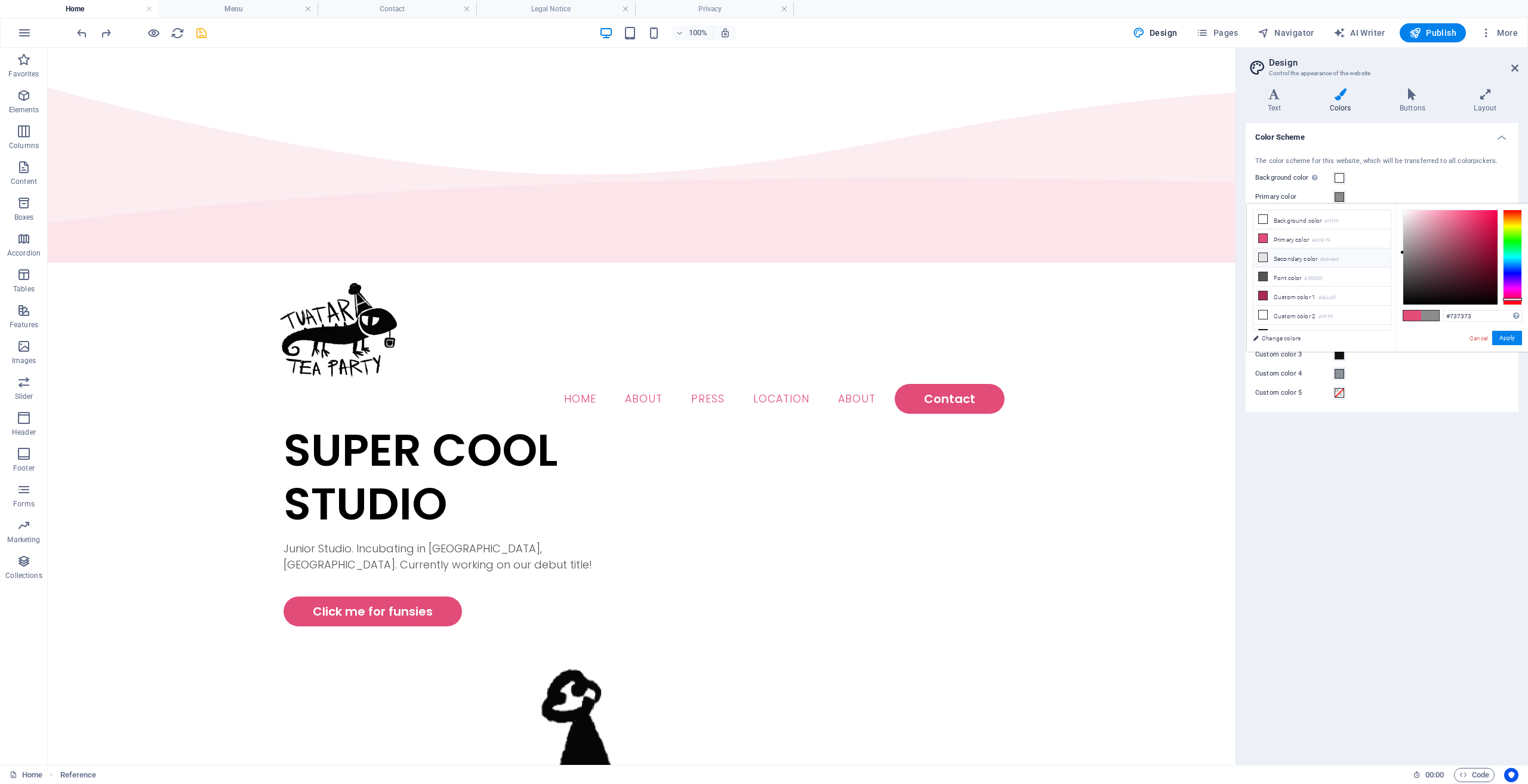
type input "#717171"
drag, startPoint x: 1463, startPoint y: 259, endPoint x: 1369, endPoint y: 262, distance: 94.0
click at [1369, 262] on div "less Background color #ffffff Primary color #e24c79 Secondary color #e4e4e4 Fon…" at bounding box center [1388, 277] width 281 height 148
click at [1497, 335] on button "Apply" at bounding box center [1507, 337] width 30 height 14
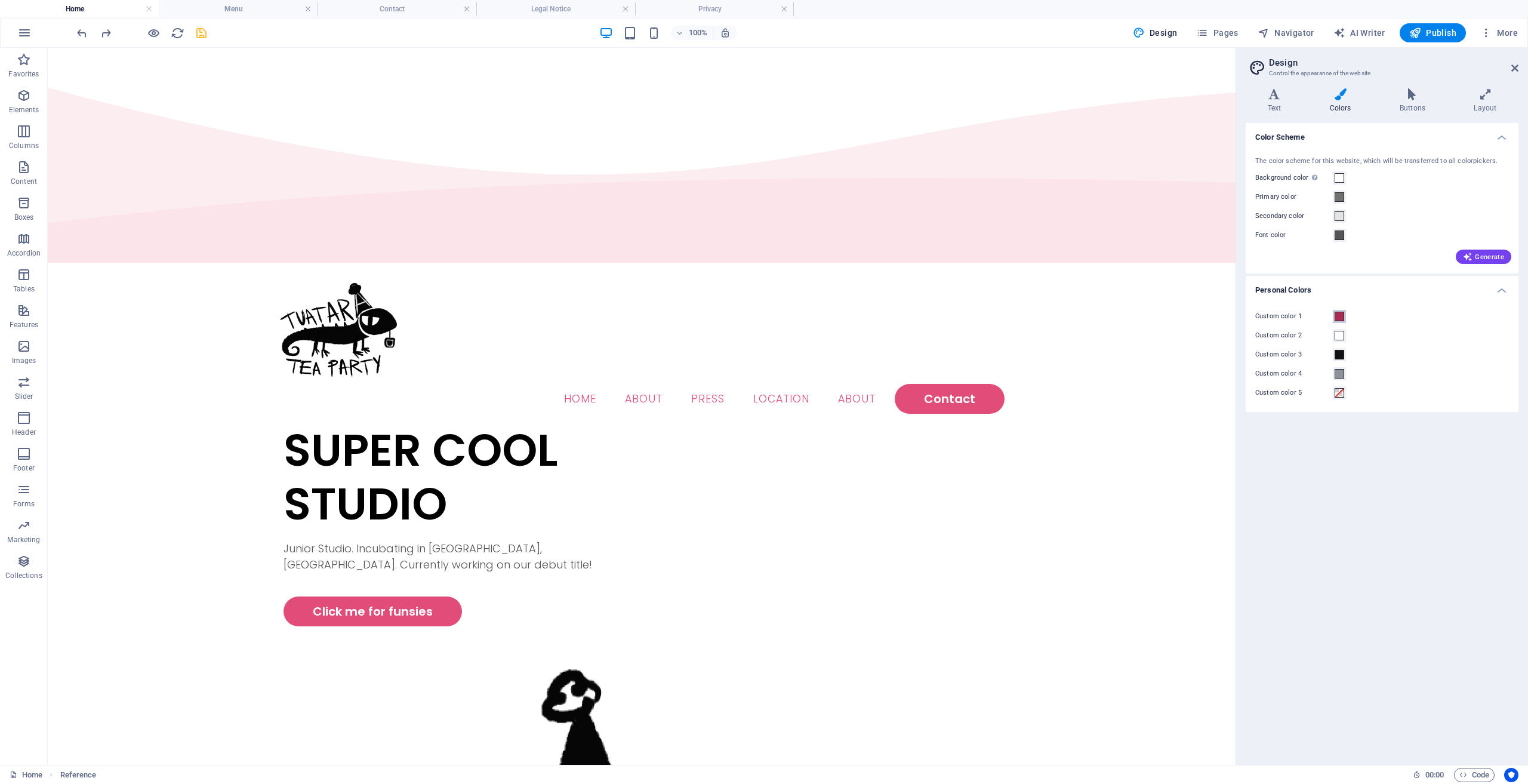
click at [1336, 319] on span at bounding box center [1340, 317] width 10 height 10
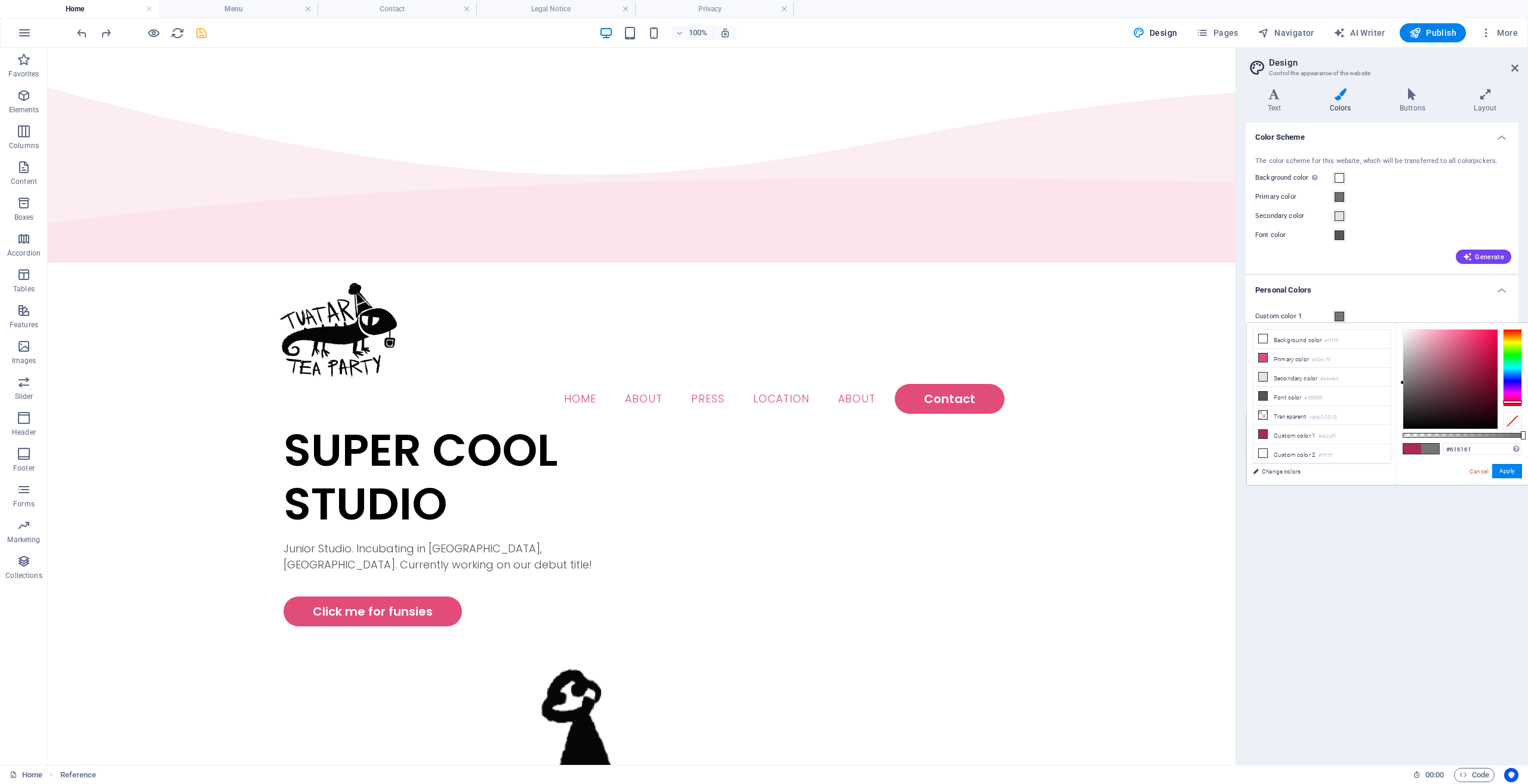
type input "#5f5f5f"
drag, startPoint x: 1401, startPoint y: 383, endPoint x: 1390, endPoint y: 391, distance: 13.6
click at [1390, 391] on div "less Background color #ffffff Primary color #e24c79 Secondary color #e4e4e4 Fon…" at bounding box center [1388, 403] width 281 height 162
click at [1508, 471] on button "Apply" at bounding box center [1507, 471] width 30 height 14
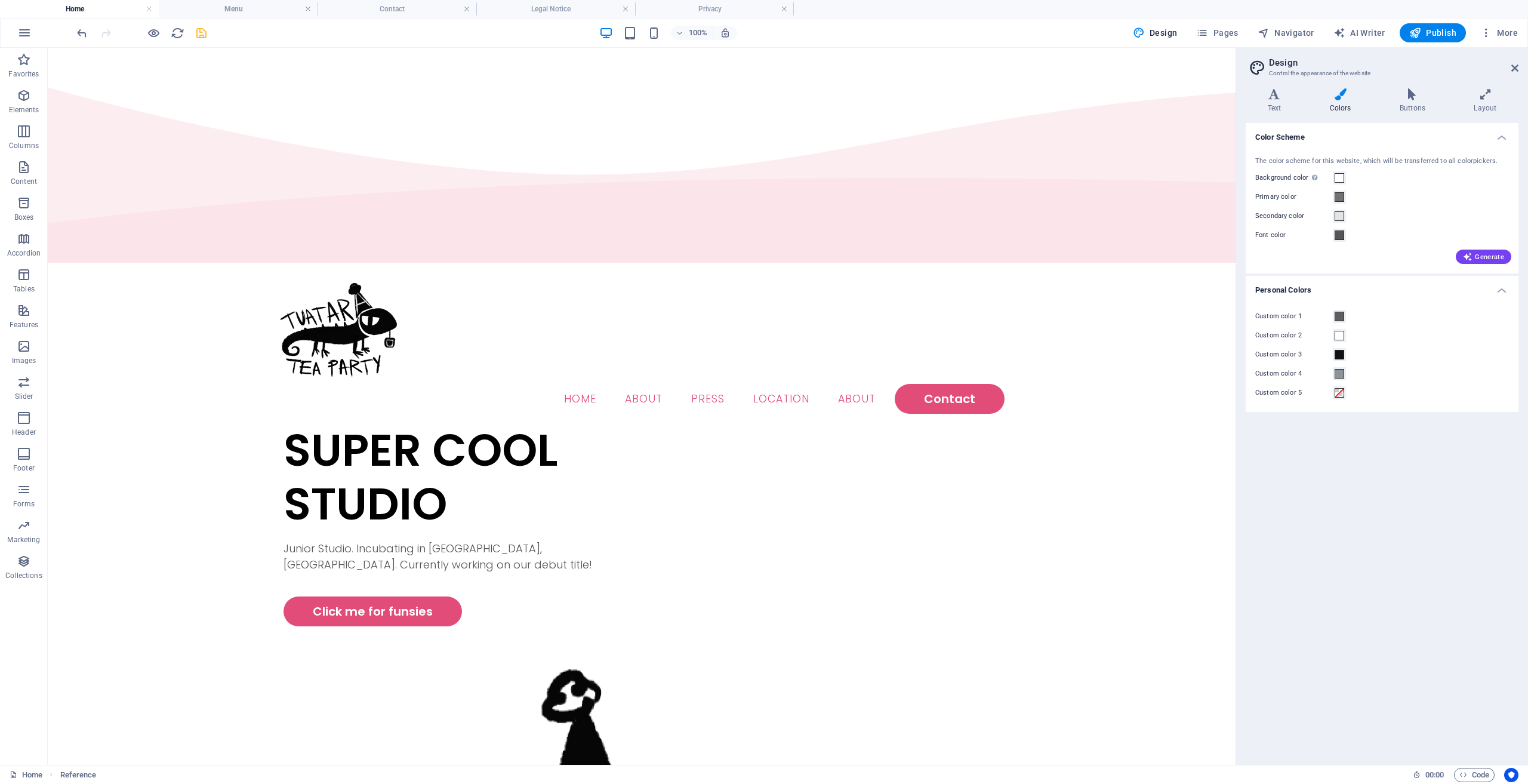
click at [1402, 463] on div "Color Scheme The color scheme for this website, which will be transferred to al…" at bounding box center [1382, 439] width 273 height 632
click at [1356, 435] on div "Color Scheme The color scheme for this website, which will be transferred to al…" at bounding box center [1382, 439] width 273 height 632
click at [1405, 102] on h4 "Buttons" at bounding box center [1415, 101] width 74 height 25
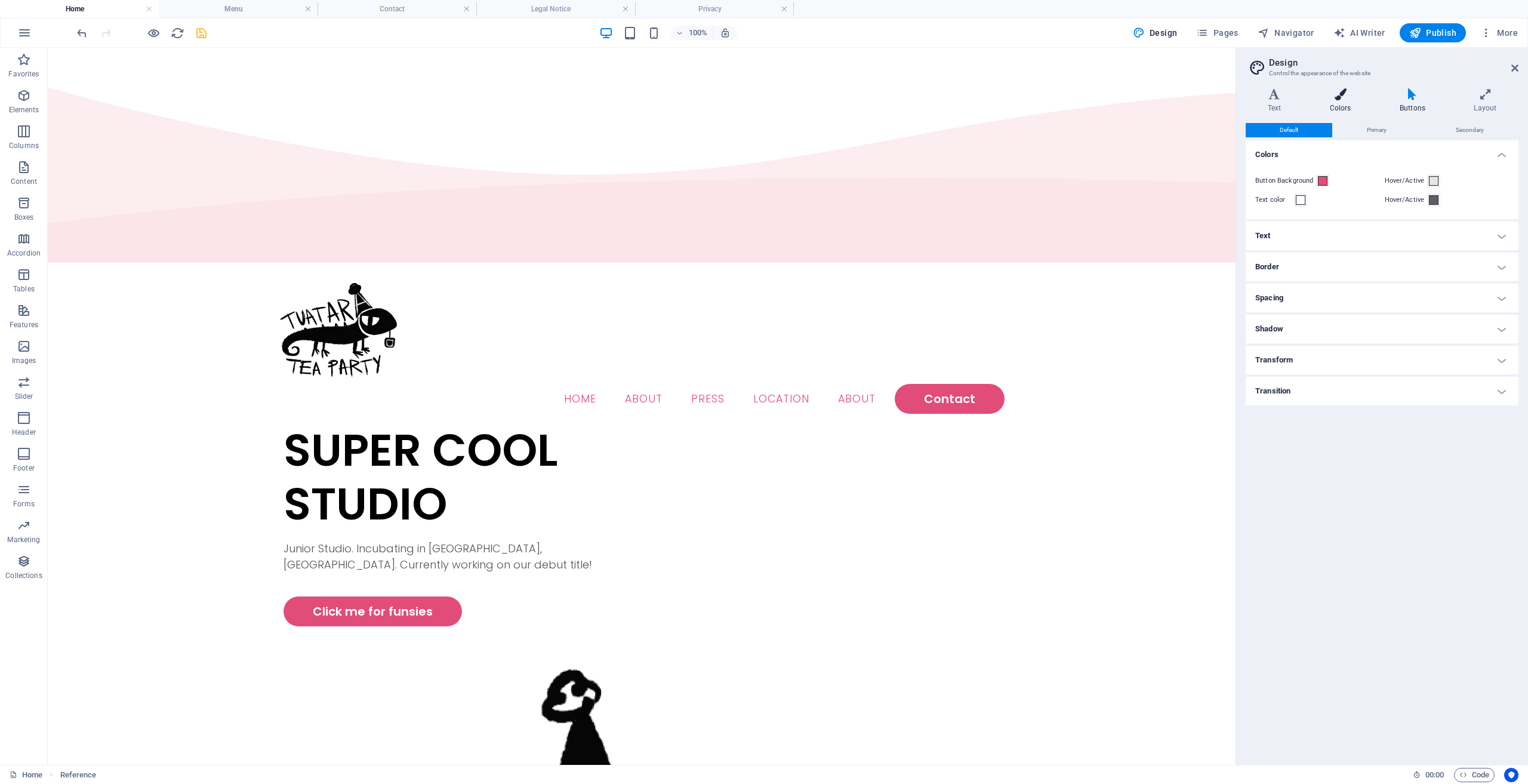
click at [1345, 99] on icon at bounding box center [1340, 94] width 65 height 12
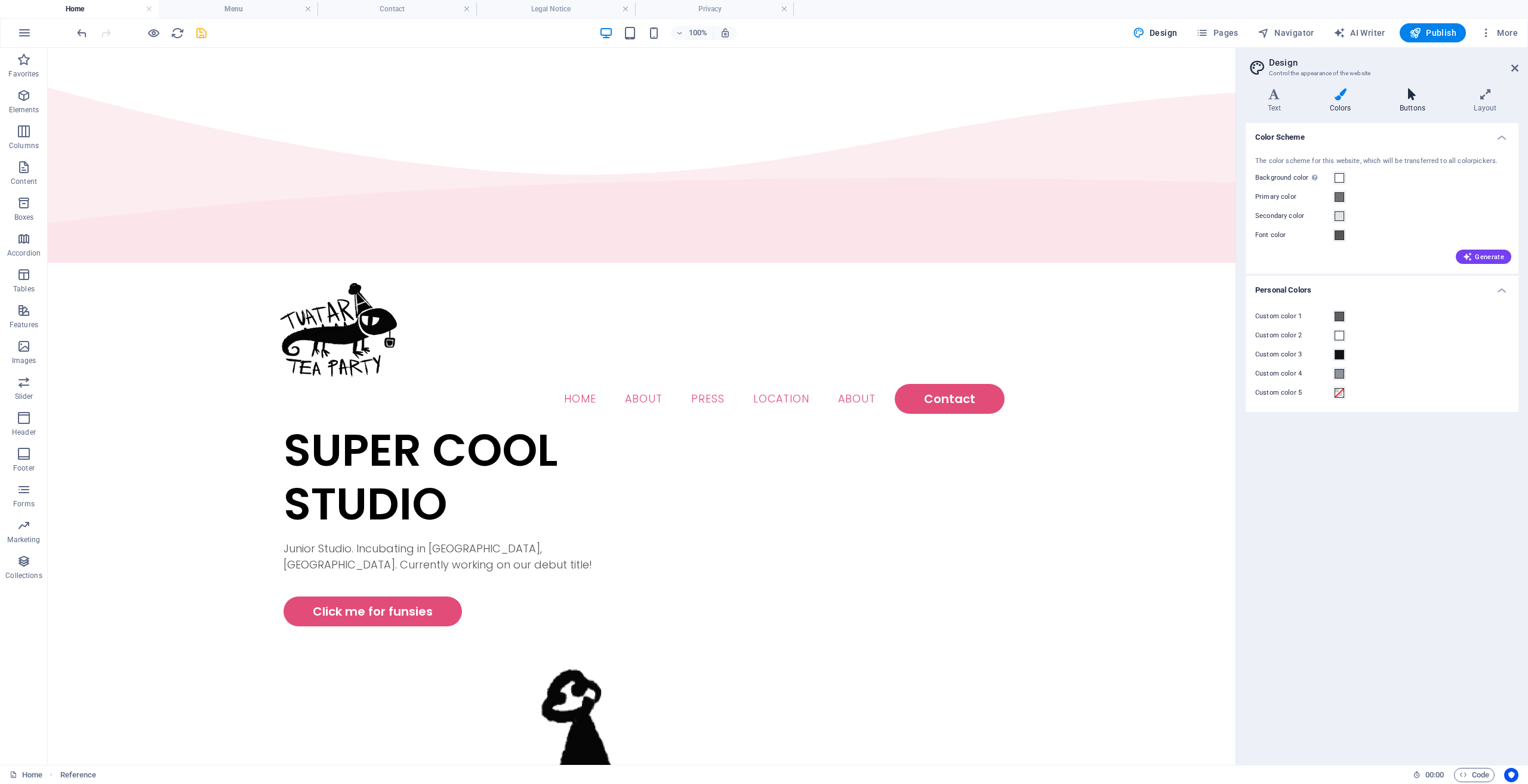
click at [1414, 100] on icon at bounding box center [1412, 94] width 69 height 12
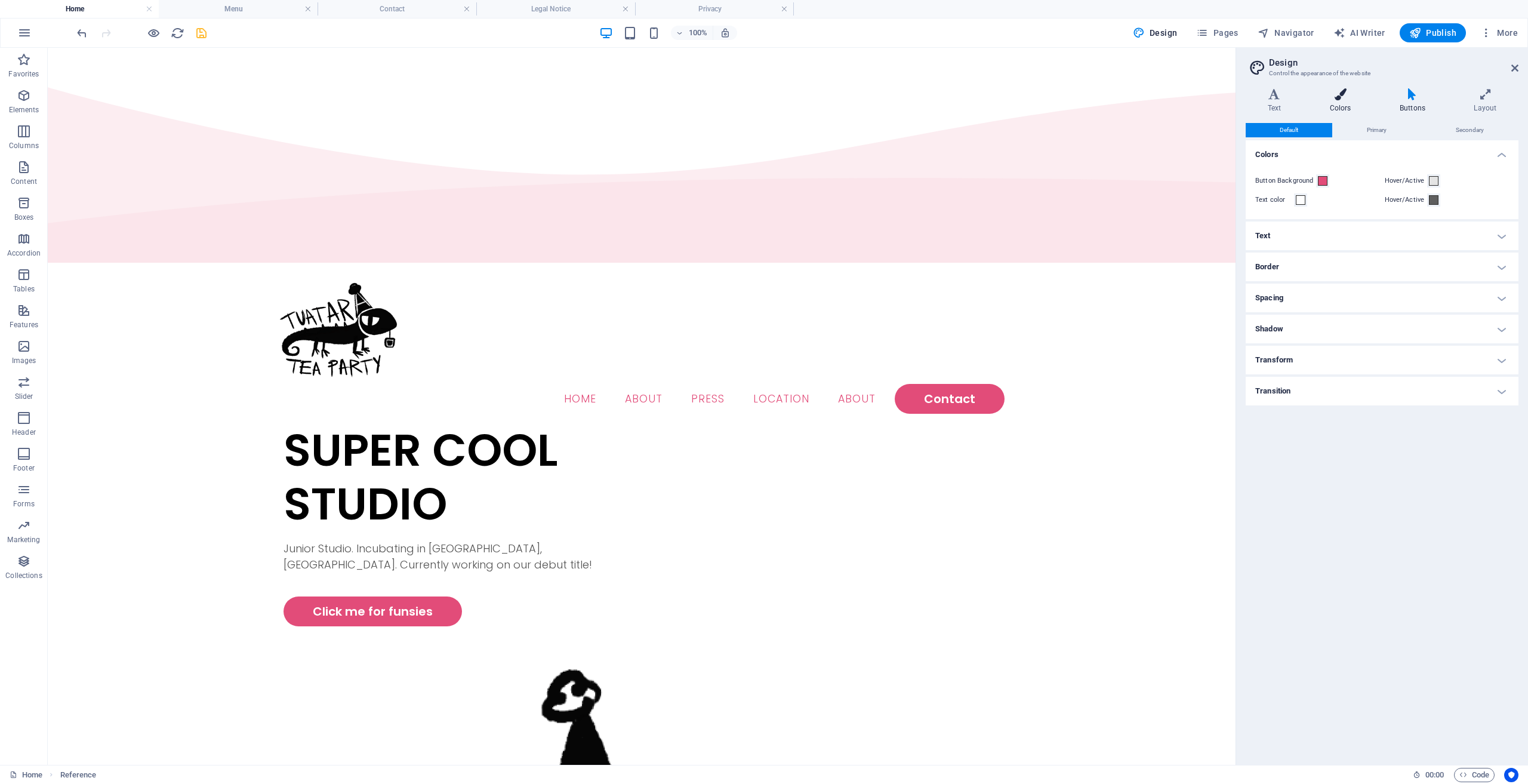
click at [1355, 93] on icon at bounding box center [1340, 94] width 65 height 12
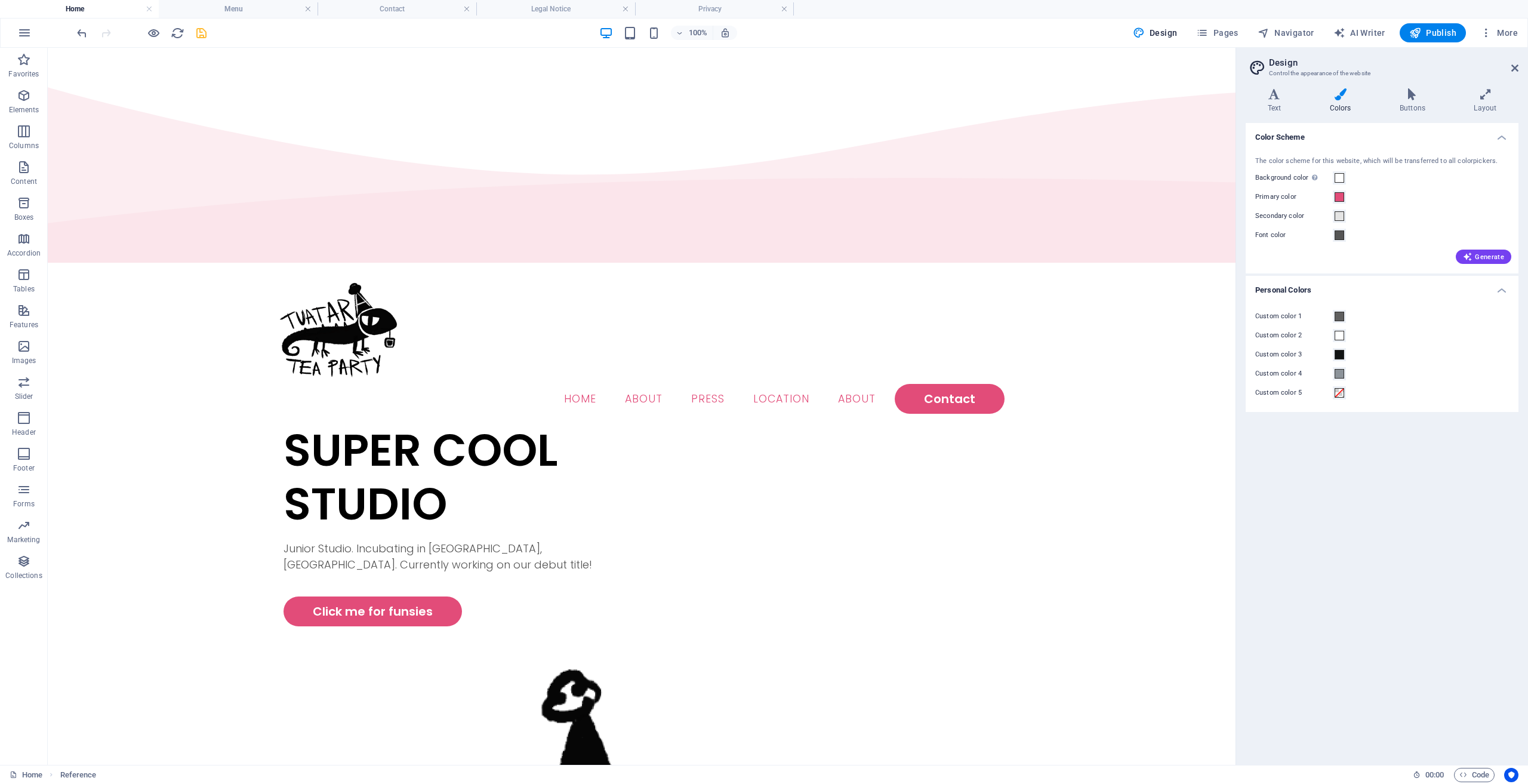
click at [1402, 117] on div "Text Colors Buttons Layout Text Standard Bold Links Font color Font Poppins Fon…" at bounding box center [1382, 422] width 273 height 667
click at [1279, 100] on icon at bounding box center [1275, 94] width 57 height 12
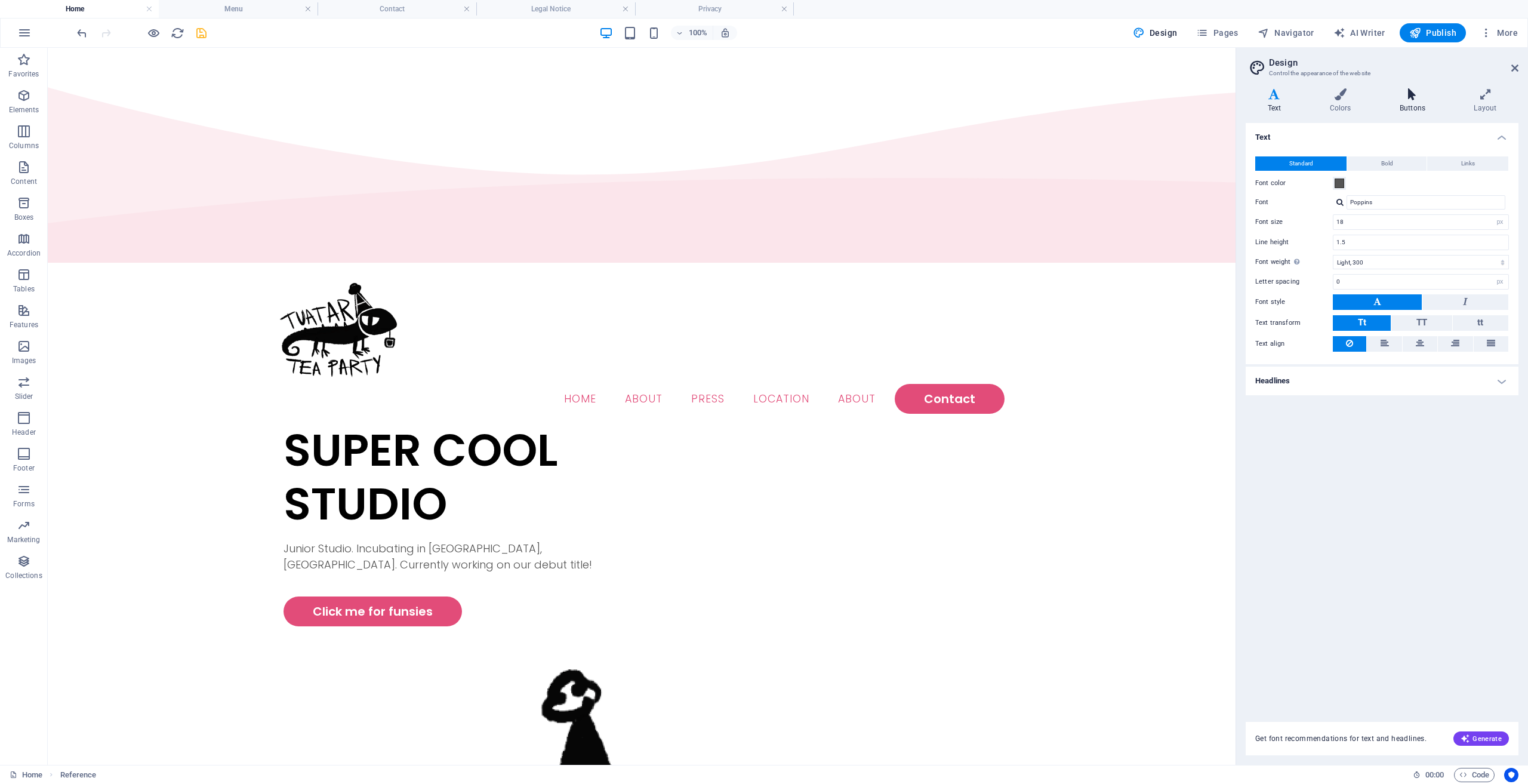
click at [1403, 102] on h4 "Buttons" at bounding box center [1415, 101] width 74 height 25
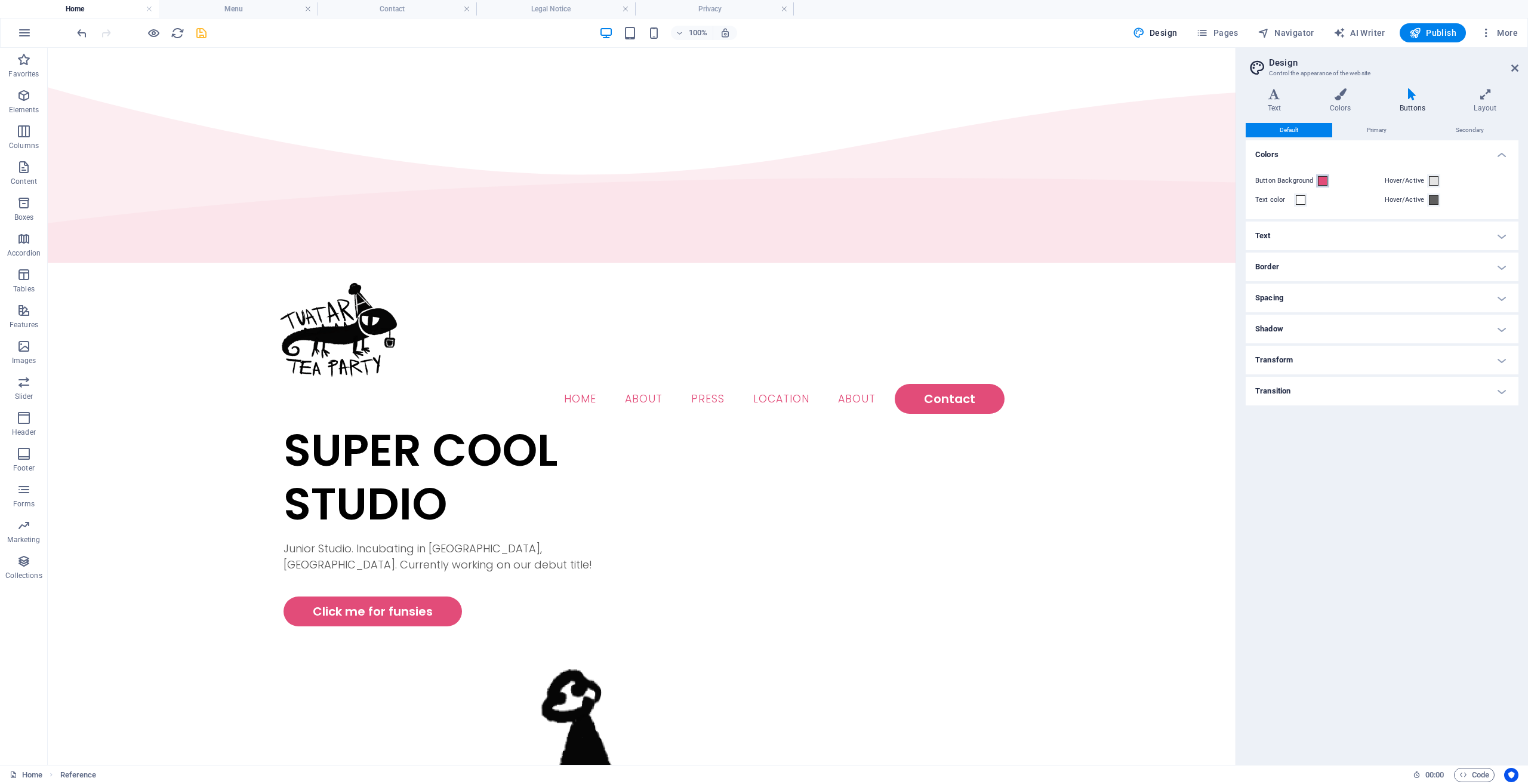
click at [1328, 186] on button "Button Background" at bounding box center [1323, 181] width 13 height 13
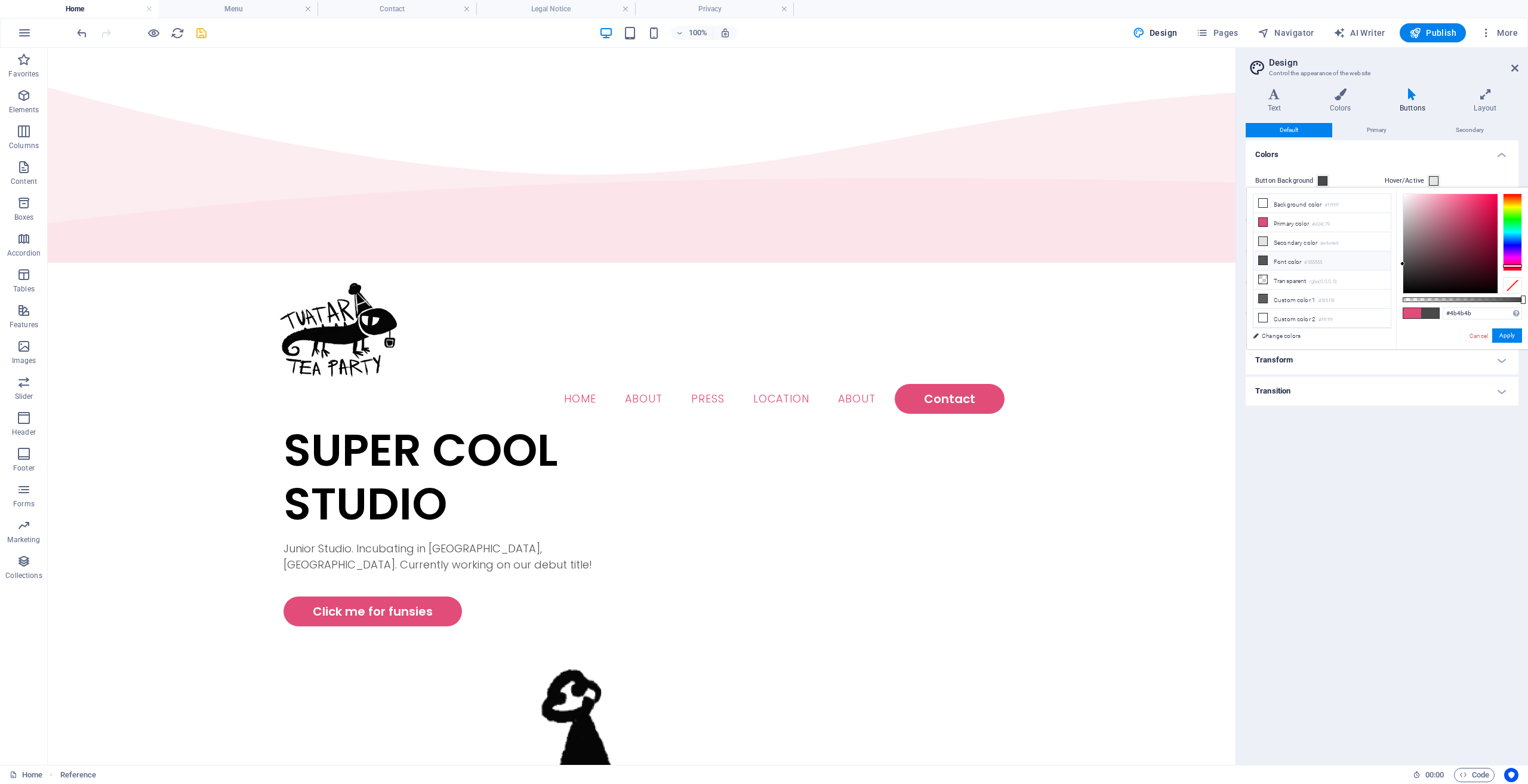
type input "#4c4c4c"
drag, startPoint x: 1415, startPoint y: 259, endPoint x: 1375, endPoint y: 262, distance: 40.1
click at [1375, 262] on div "less Background color #ffffff Primary color #e24c79 Secondary color #e4e4e4 Fon…" at bounding box center [1388, 268] width 281 height 162
click at [1502, 334] on button "Apply" at bounding box center [1507, 335] width 30 height 14
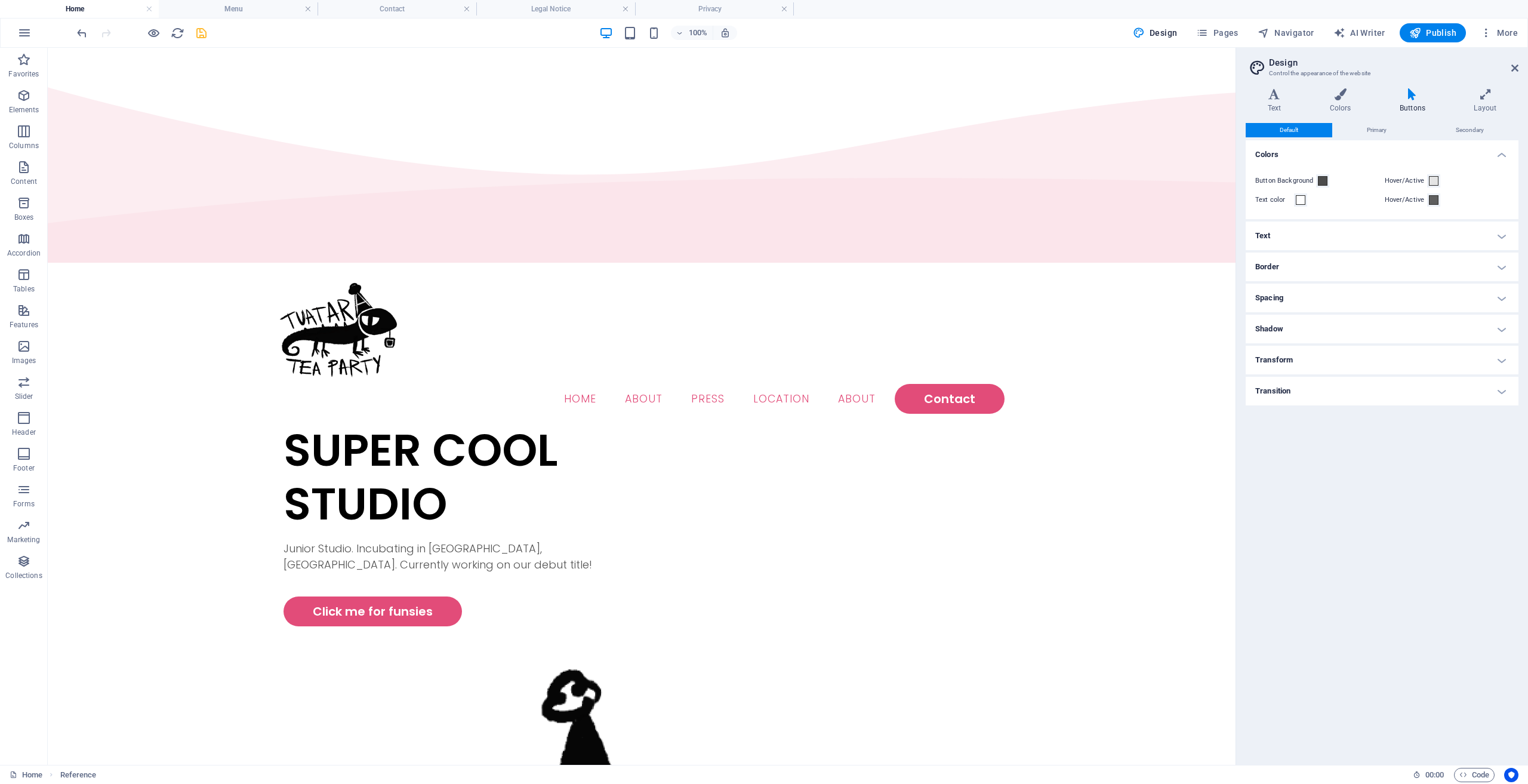
click at [1464, 426] on div "Default Primary Secondary Colors Button Background Hover/Active Text color Hove…" at bounding box center [1382, 439] width 273 height 632
click at [1344, 262] on h4 "Border" at bounding box center [1382, 267] width 273 height 29
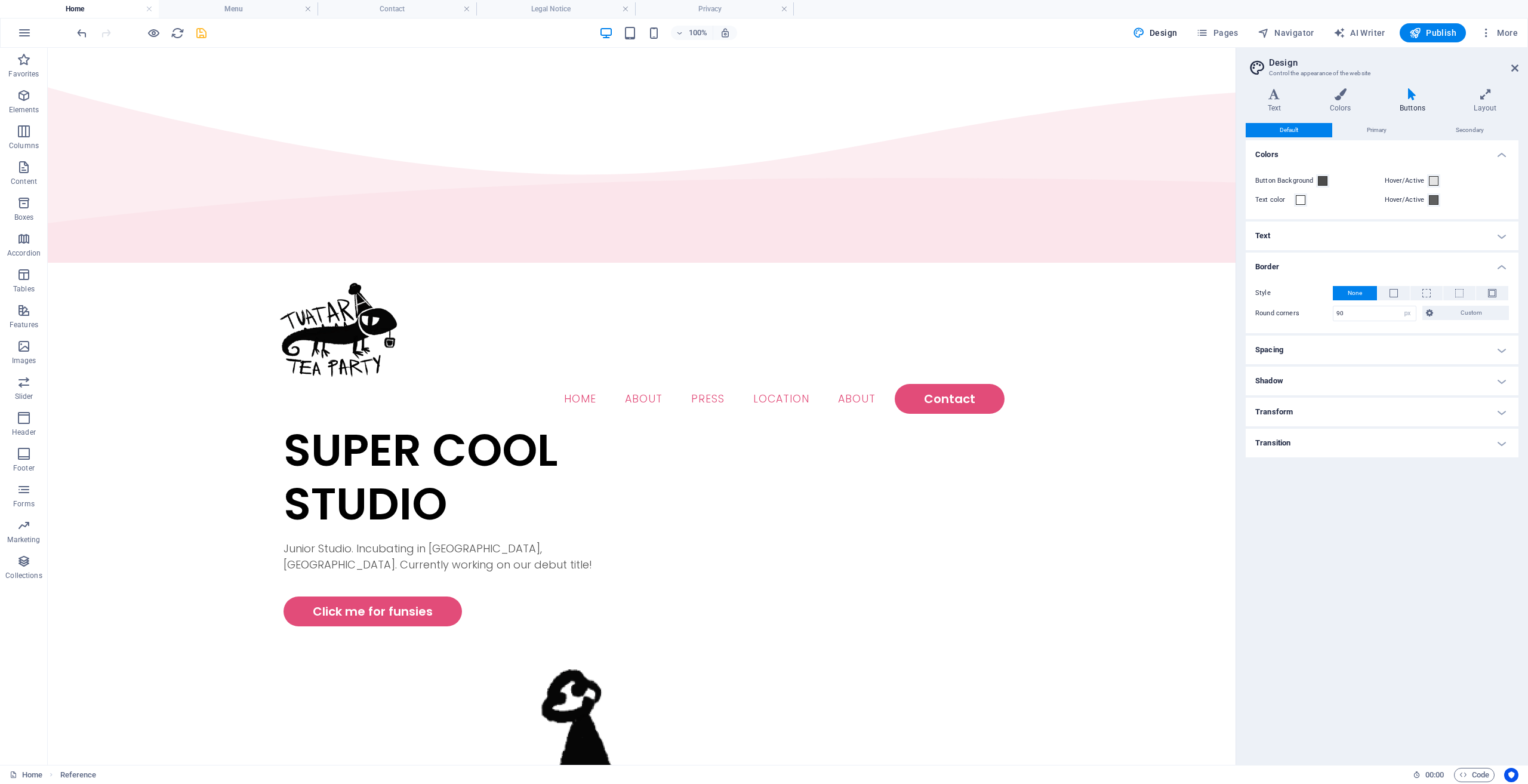
click at [1279, 260] on h4 "Border" at bounding box center [1382, 263] width 273 height 21
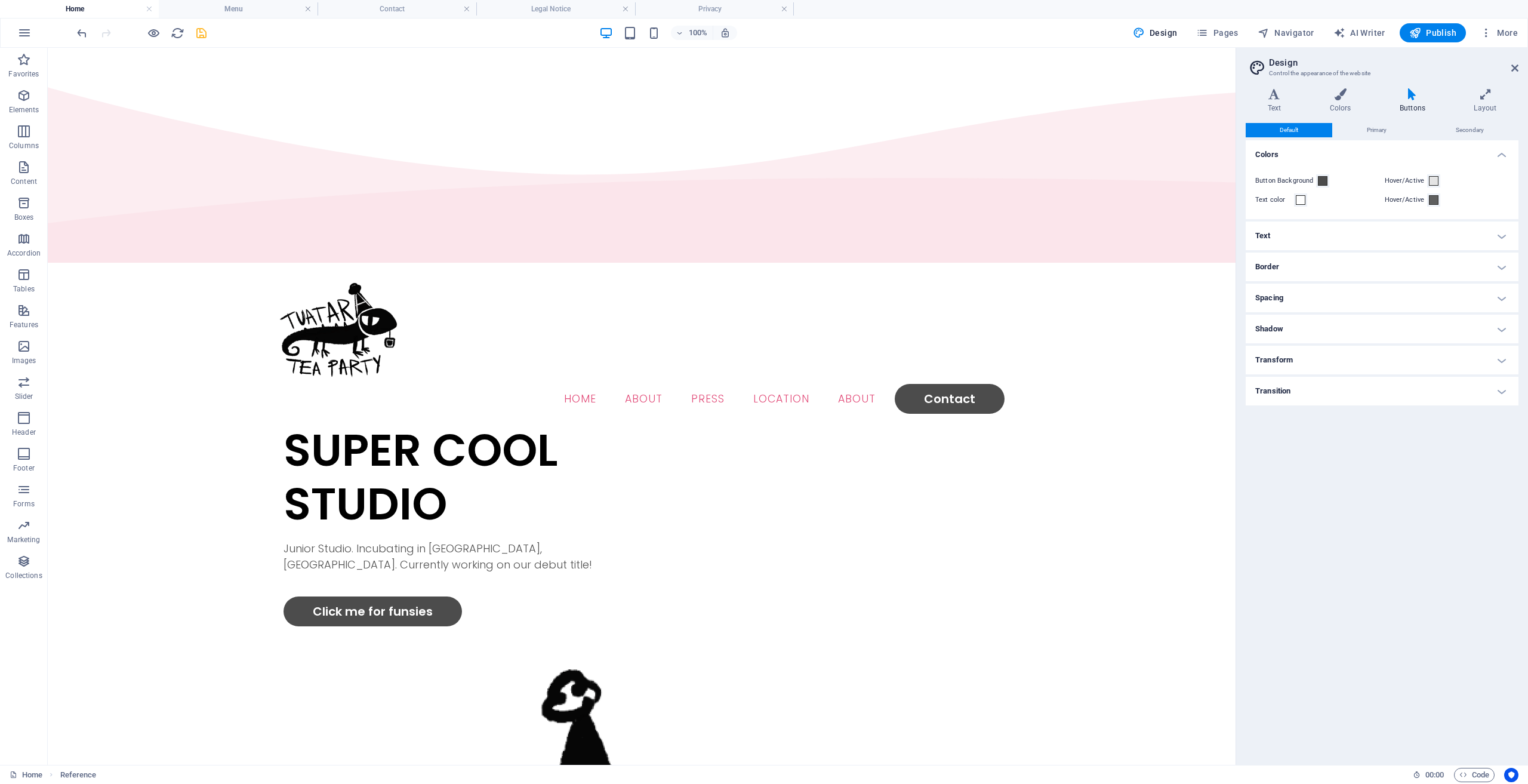
click at [1281, 292] on h4 "Spacing" at bounding box center [1382, 298] width 273 height 29
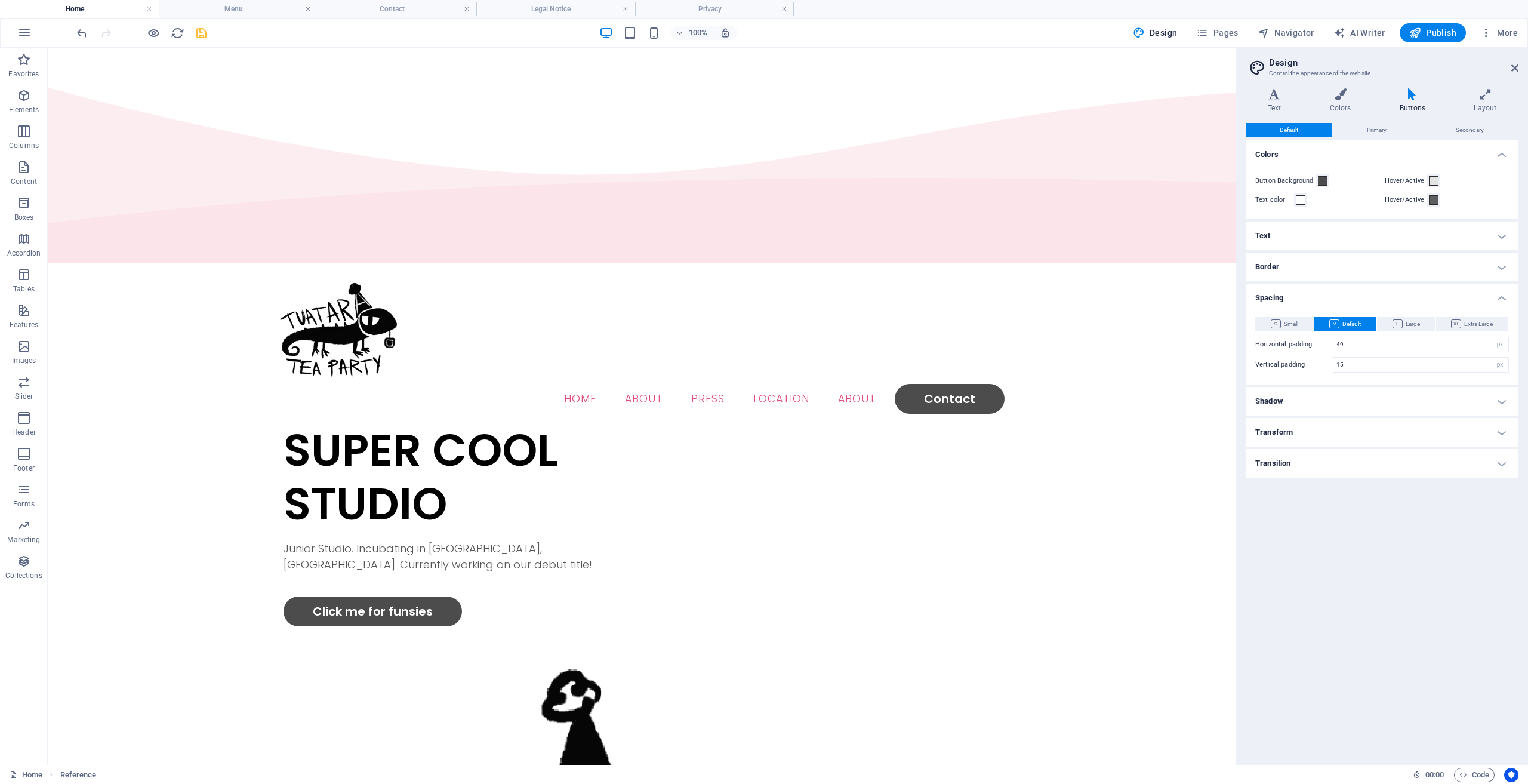
click at [1276, 305] on div "Small Default Large Extra Large Horizontal padding 24 rem px Vertical padding 8…" at bounding box center [1382, 344] width 277 height 80
click at [1352, 93] on icon at bounding box center [1340, 94] width 65 height 12
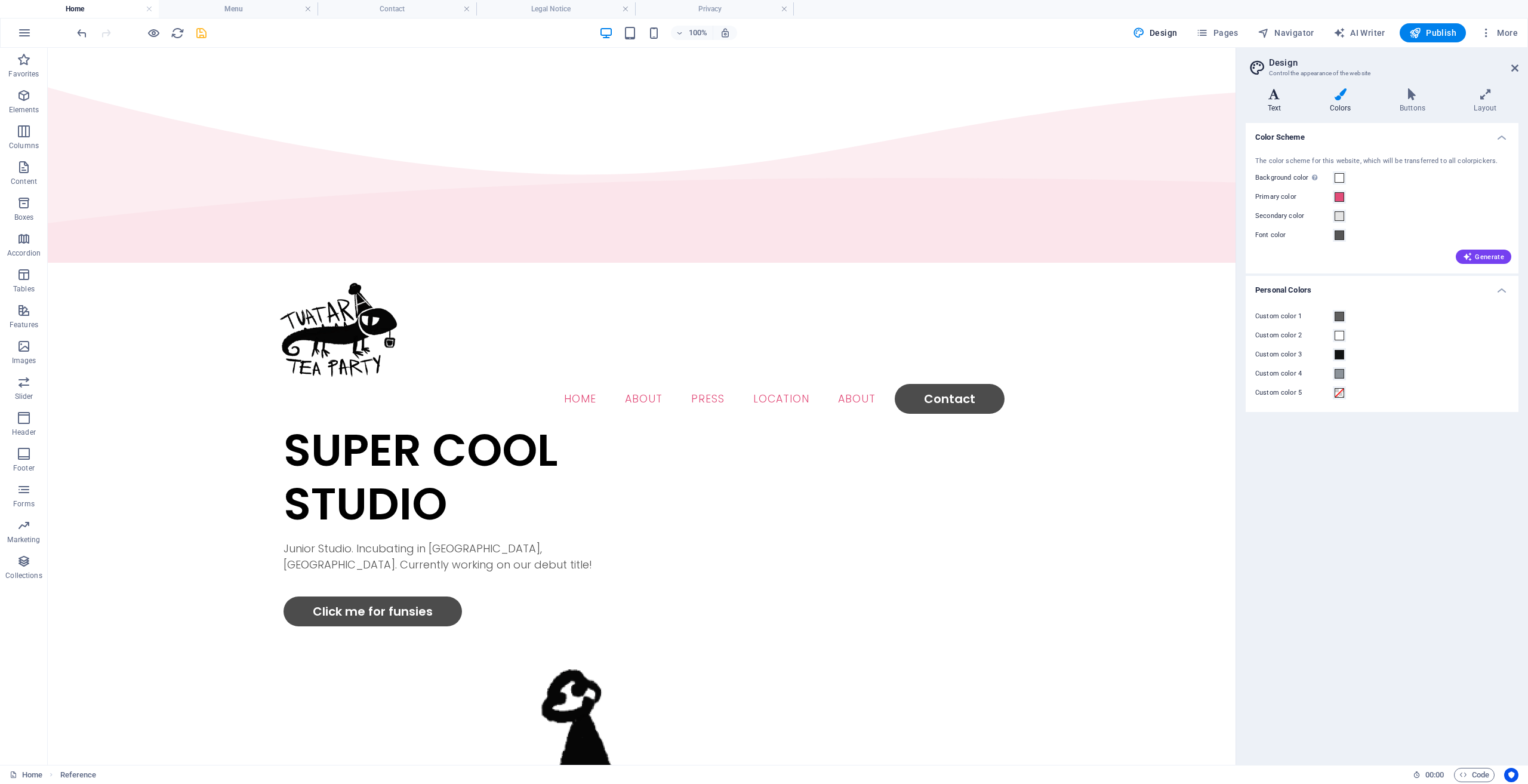
click at [1288, 96] on icon at bounding box center [1275, 94] width 57 height 12
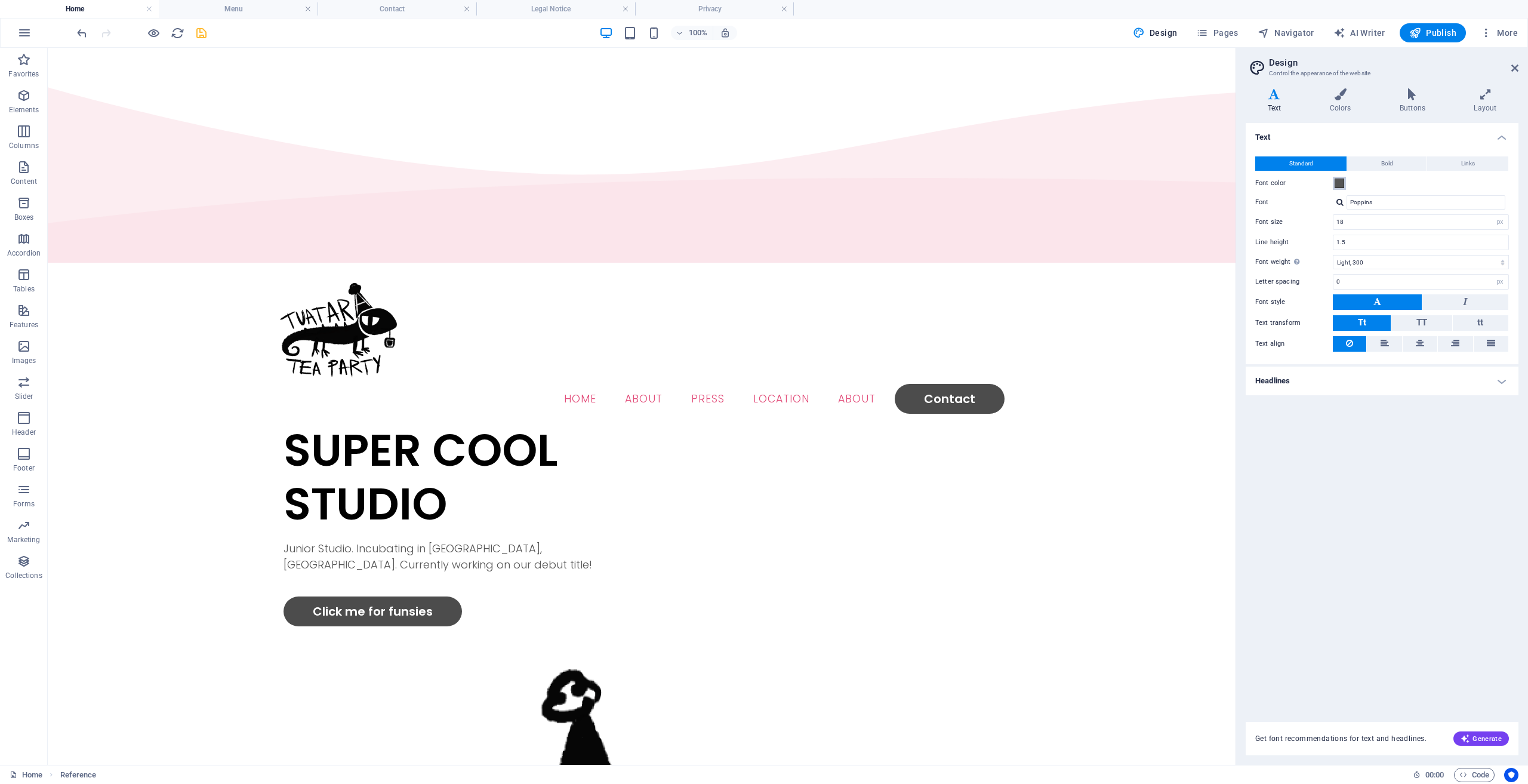
click at [1335, 179] on span at bounding box center [1340, 184] width 10 height 10
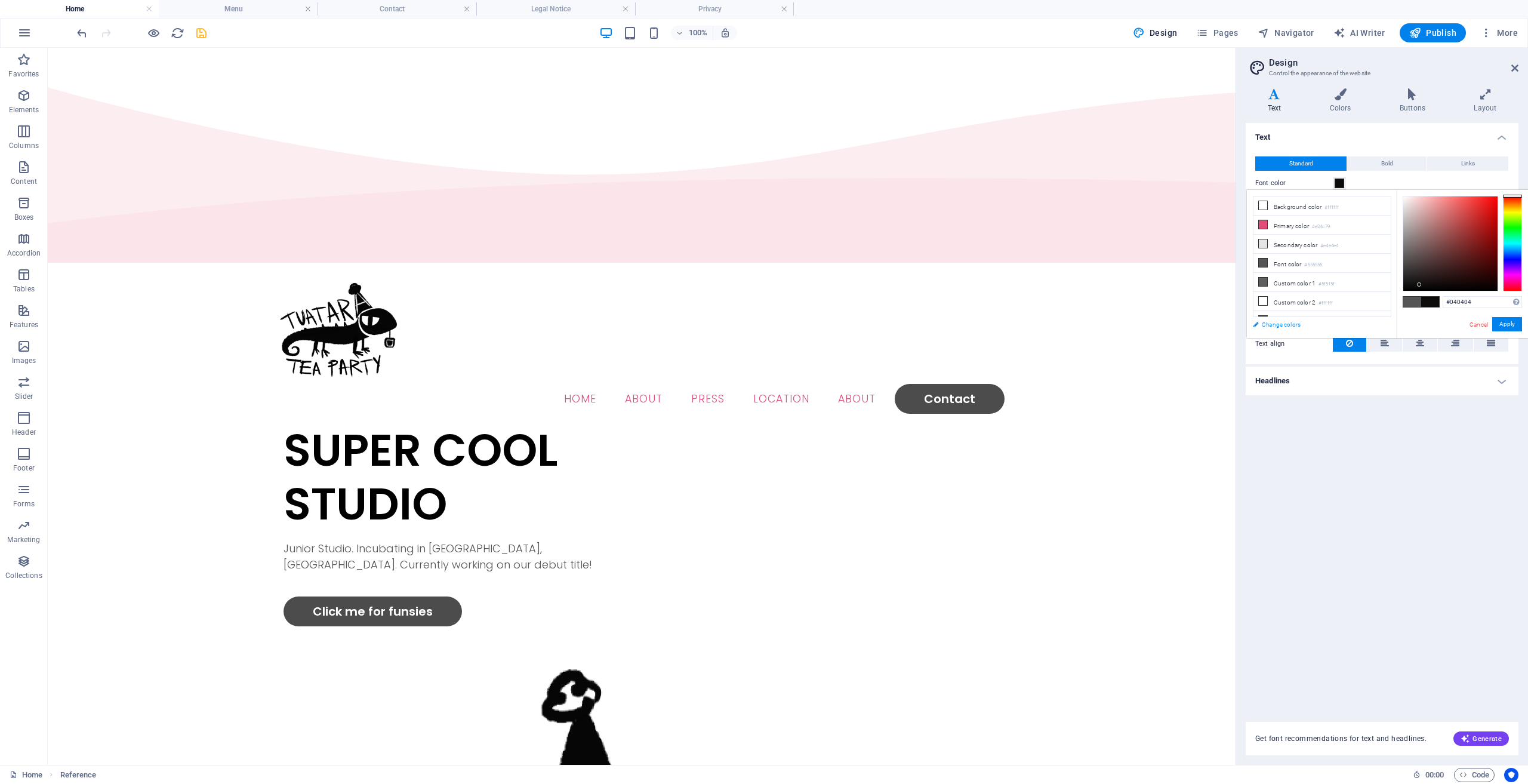
type input "#000000"
drag, startPoint x: 1420, startPoint y: 285, endPoint x: 1329, endPoint y: 317, distance: 96.5
click at [1329, 317] on div "less Background color #ffffff Primary color #e24c79 Secondary color #e4e4e4 Fon…" at bounding box center [1388, 263] width 281 height 148
click at [1503, 324] on button "Apply" at bounding box center [1507, 324] width 30 height 14
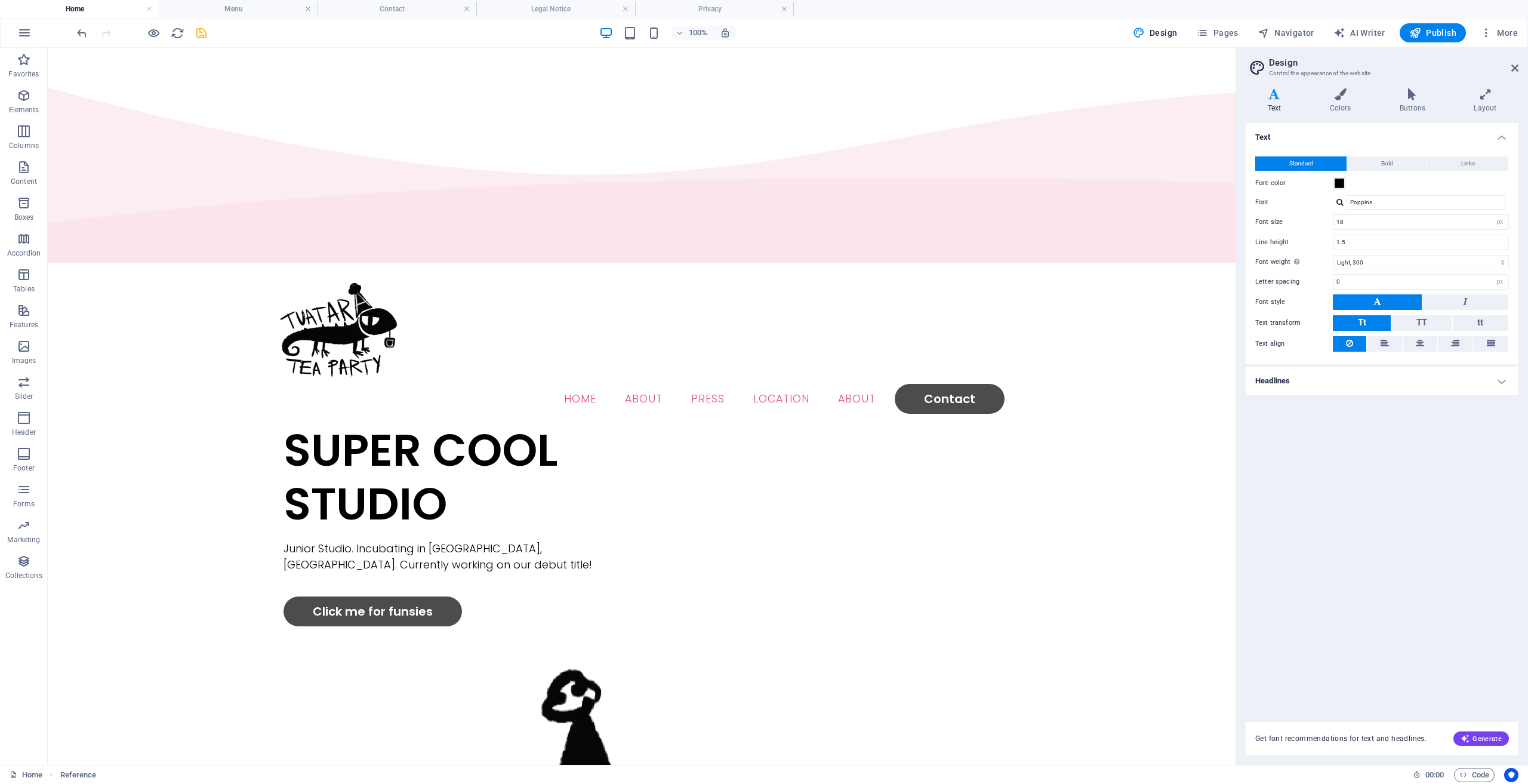
click at [1373, 408] on div "Text Standard Bold Links Font color Font Poppins Font size 18 rem px Line heigh…" at bounding box center [1382, 415] width 273 height 585
click at [1348, 97] on icon at bounding box center [1340, 94] width 65 height 12
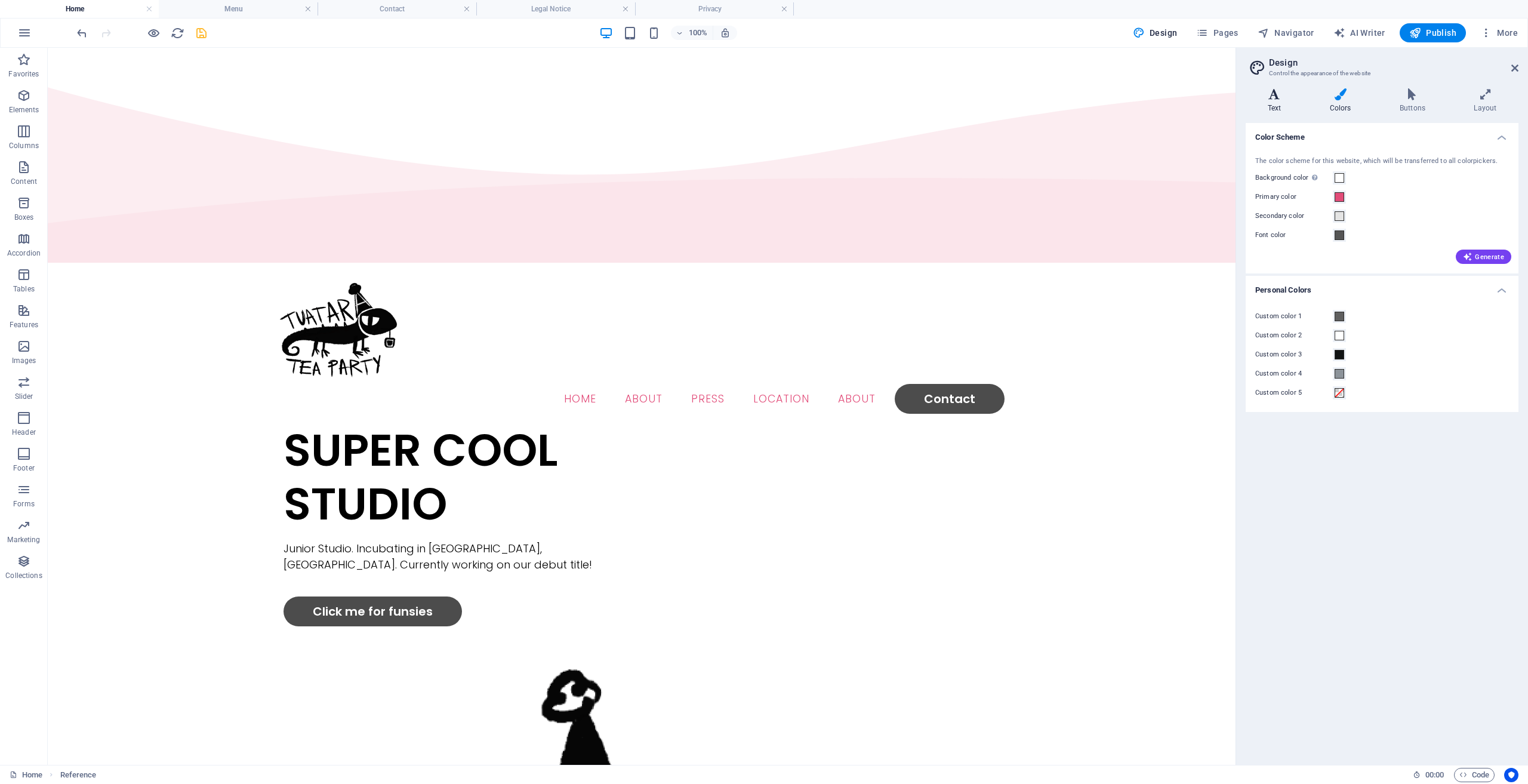
click at [1278, 96] on icon at bounding box center [1275, 94] width 57 height 12
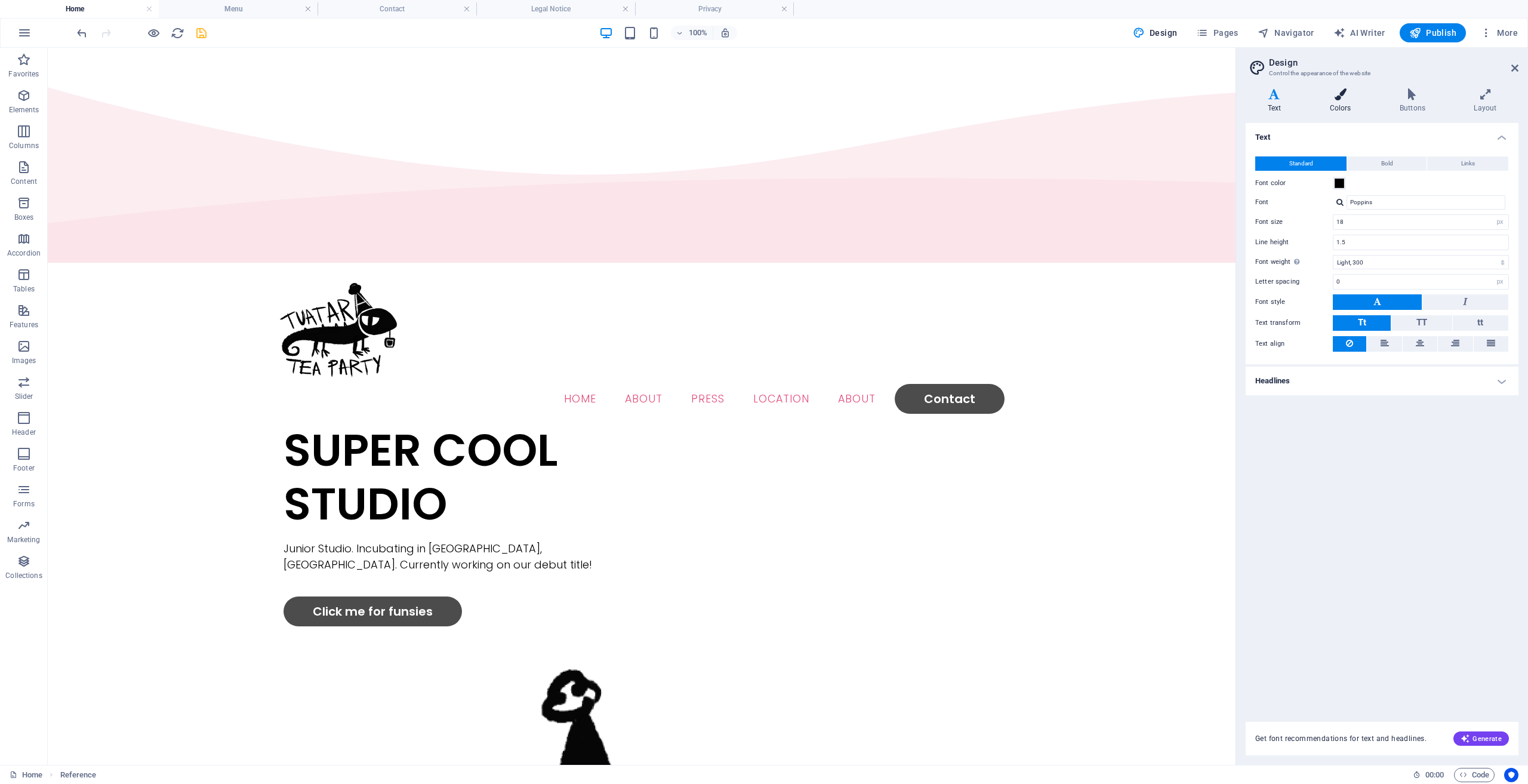
click at [1333, 105] on h4 "Colors" at bounding box center [1343, 101] width 70 height 25
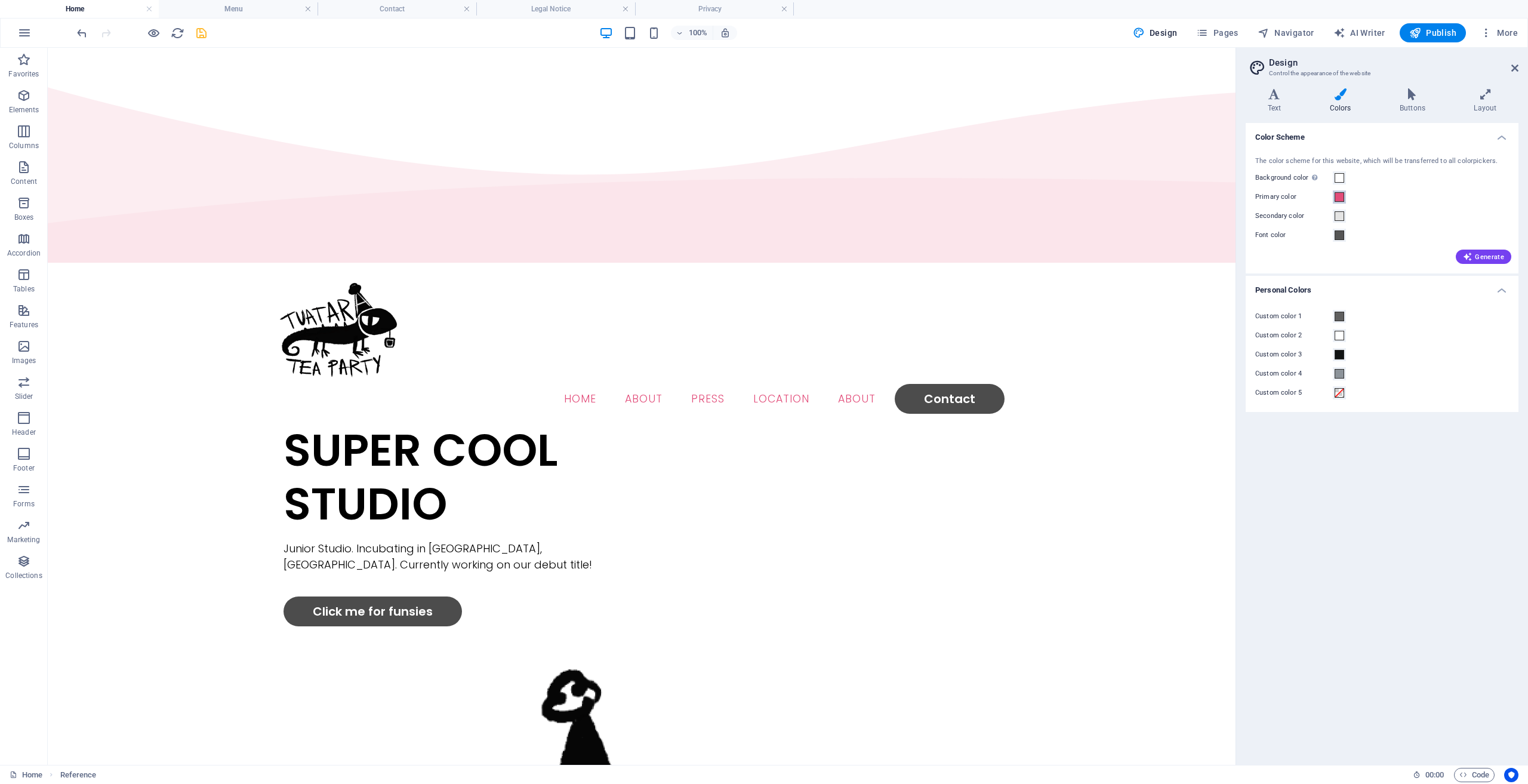
click at [1339, 198] on span at bounding box center [1340, 197] width 10 height 10
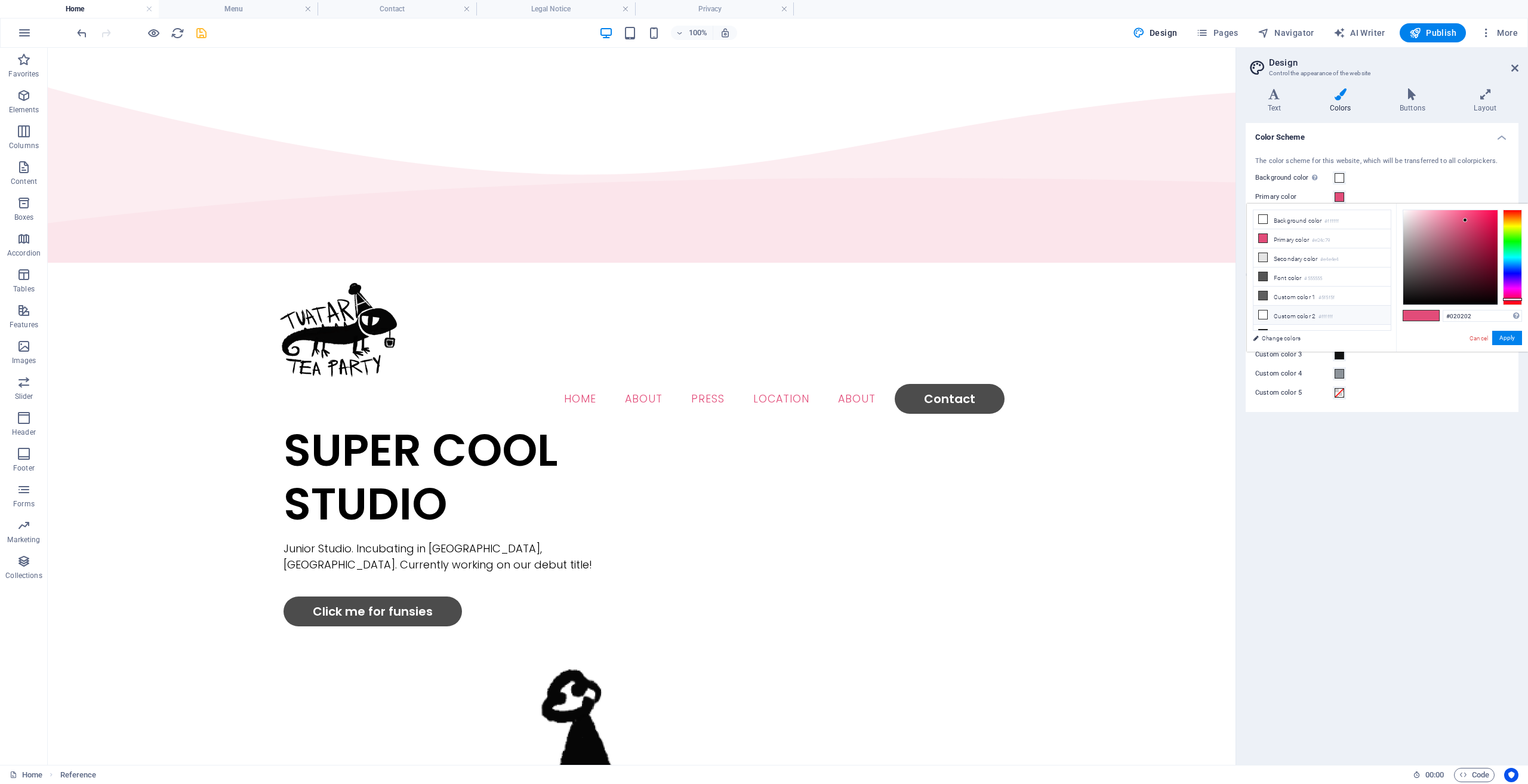
type input "#000000"
drag, startPoint x: 1414, startPoint y: 293, endPoint x: 1364, endPoint y: 339, distance: 67.9
click at [1364, 339] on div "less Background color #ffffff Primary color #e24c79 Secondary color #e4e4e4 Fon…" at bounding box center [1388, 277] width 281 height 148
click at [1504, 339] on button "Apply" at bounding box center [1507, 337] width 30 height 14
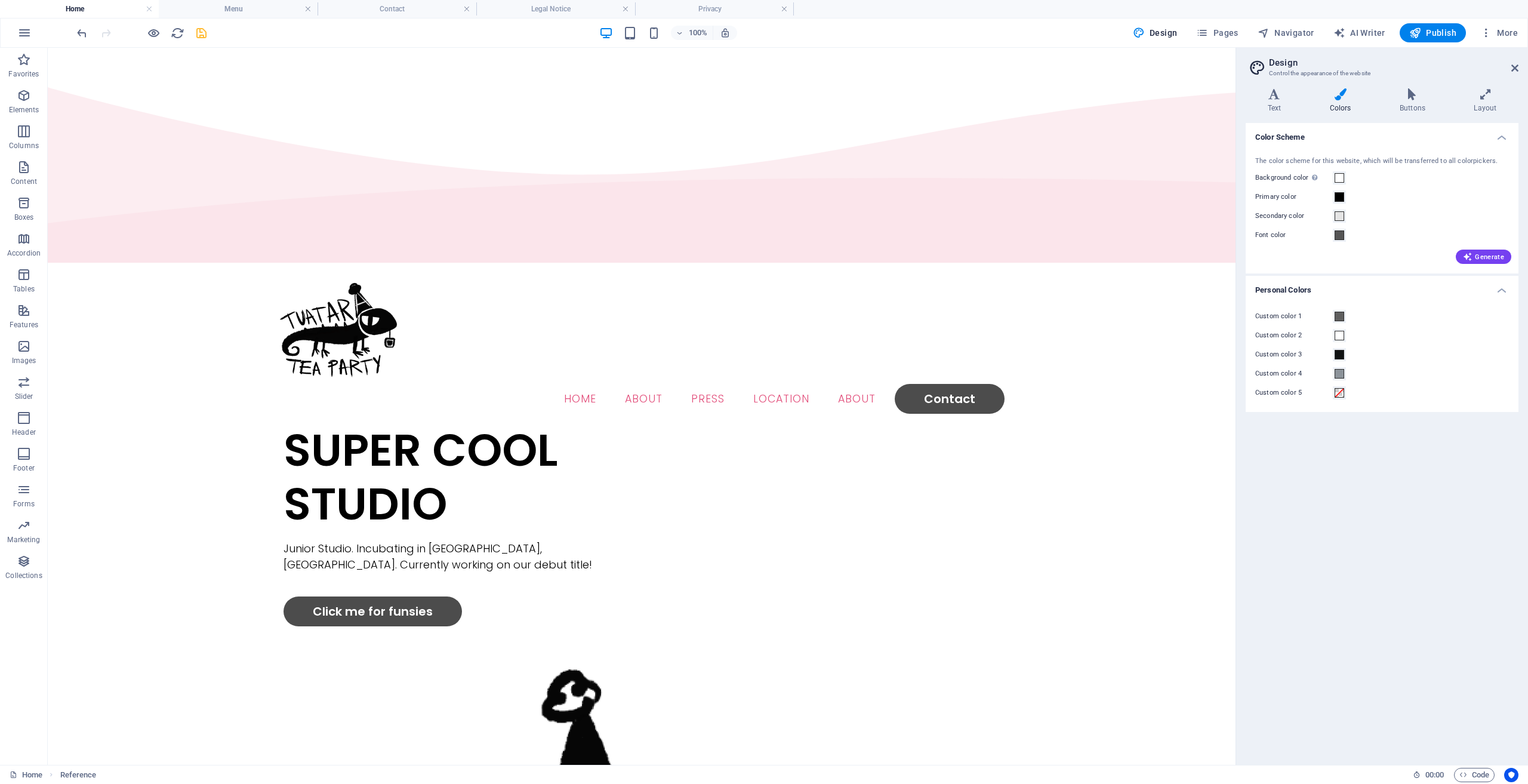
click at [1416, 420] on div "Color Scheme The color scheme for this website, which will be transferred to al…" at bounding box center [1382, 439] width 273 height 632
click at [1296, 92] on icon at bounding box center [1275, 94] width 57 height 12
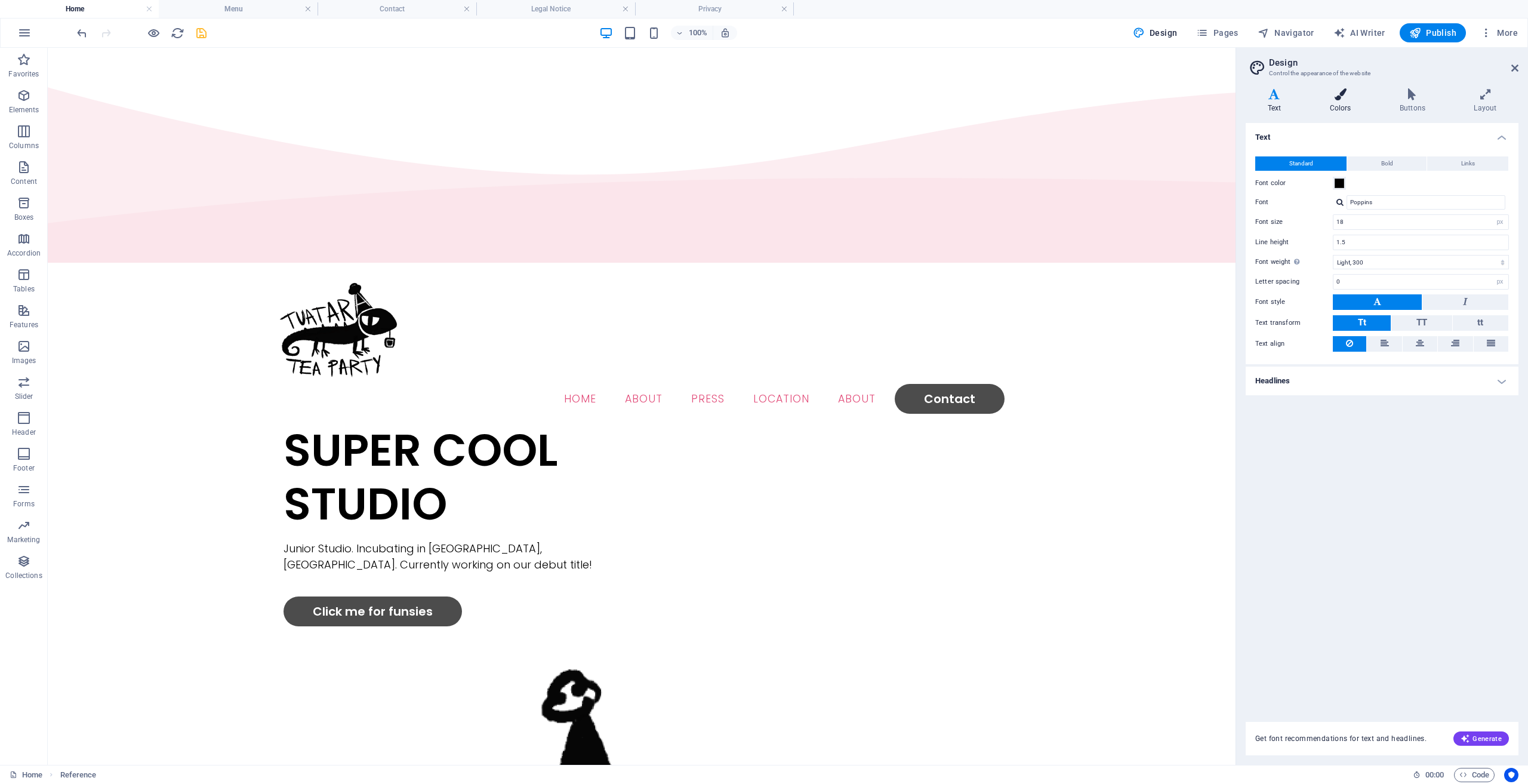
click at [1362, 98] on icon at bounding box center [1340, 94] width 65 height 12
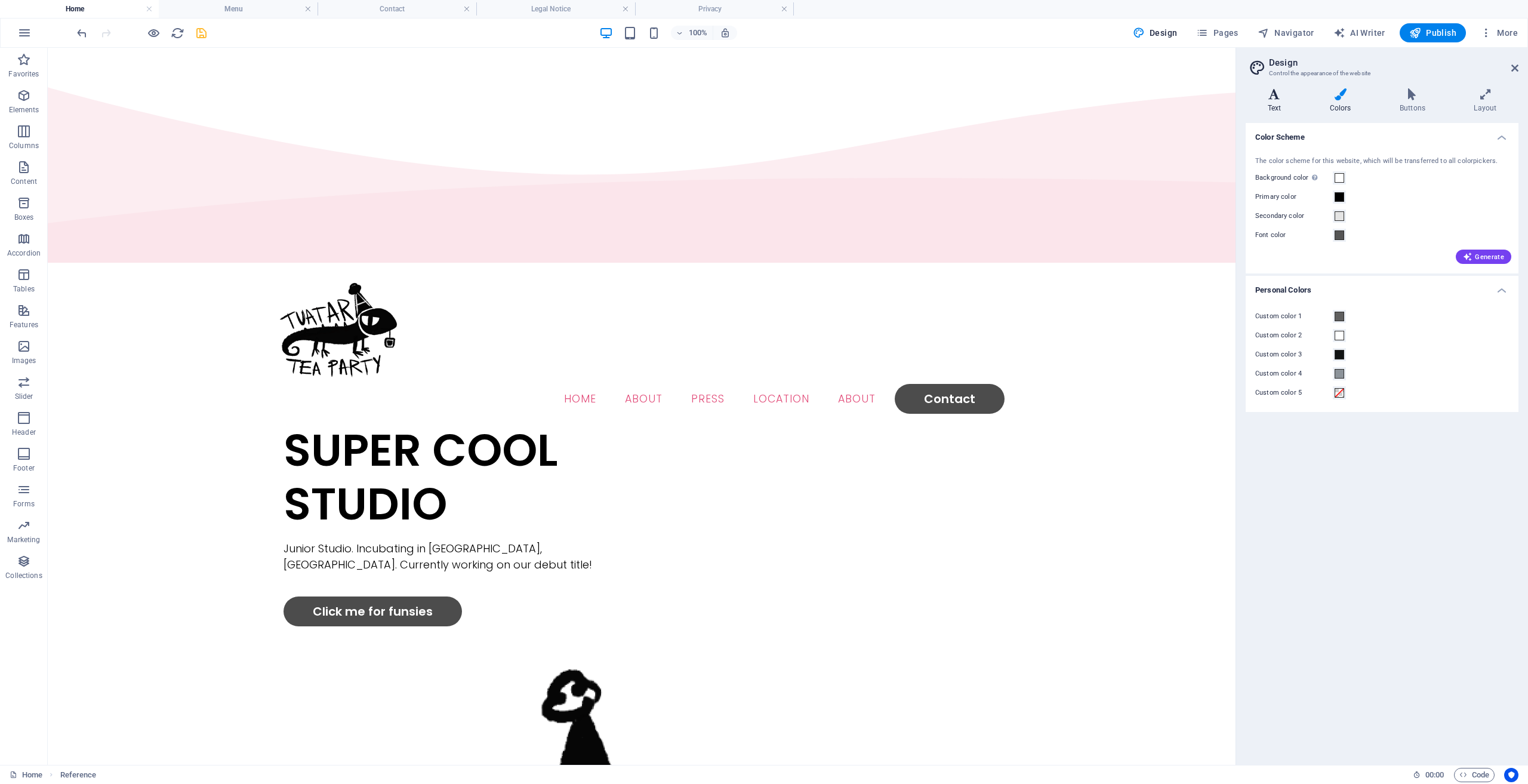
click at [1276, 99] on icon at bounding box center [1275, 94] width 57 height 12
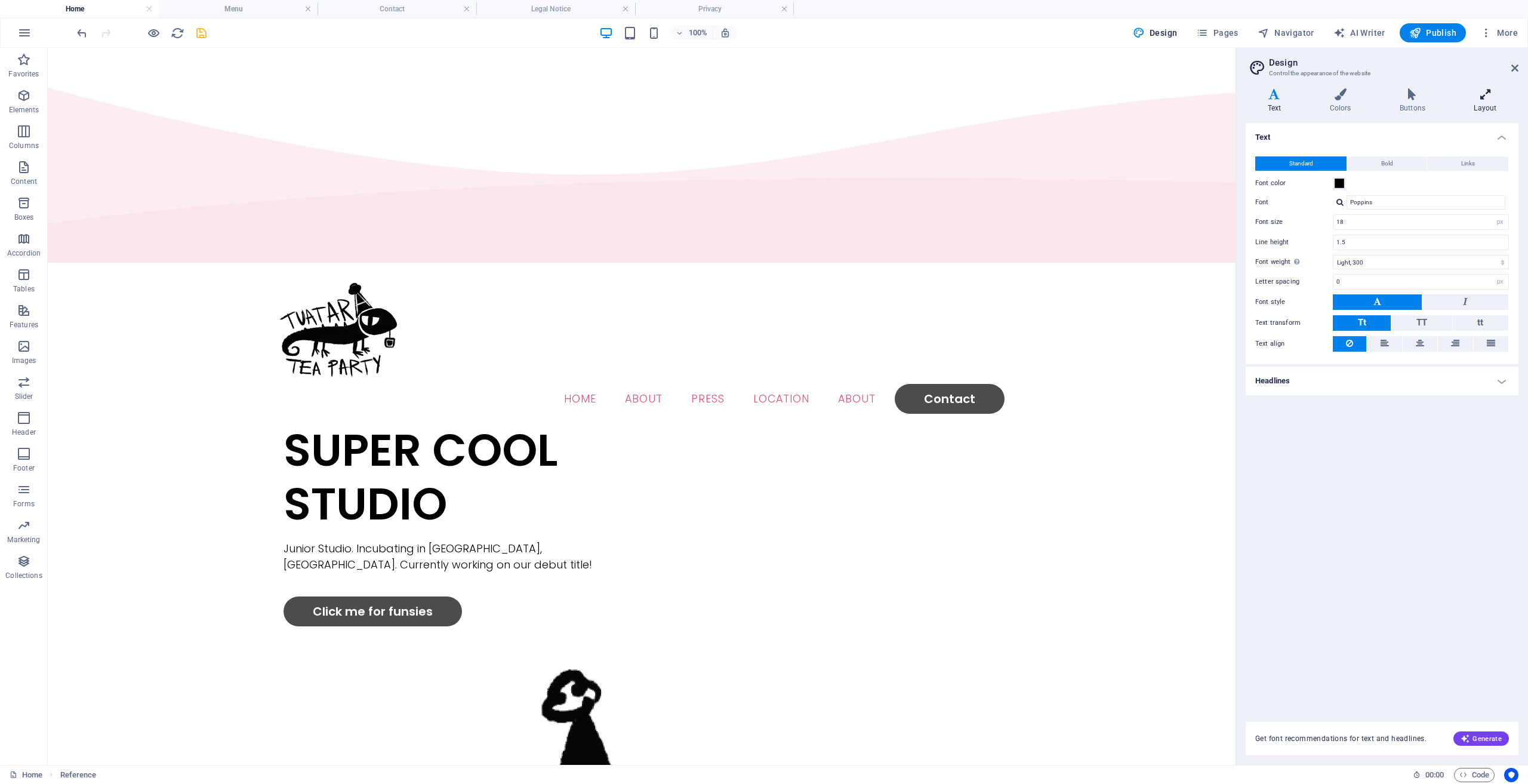
click at [1485, 100] on icon at bounding box center [1485, 94] width 66 height 12
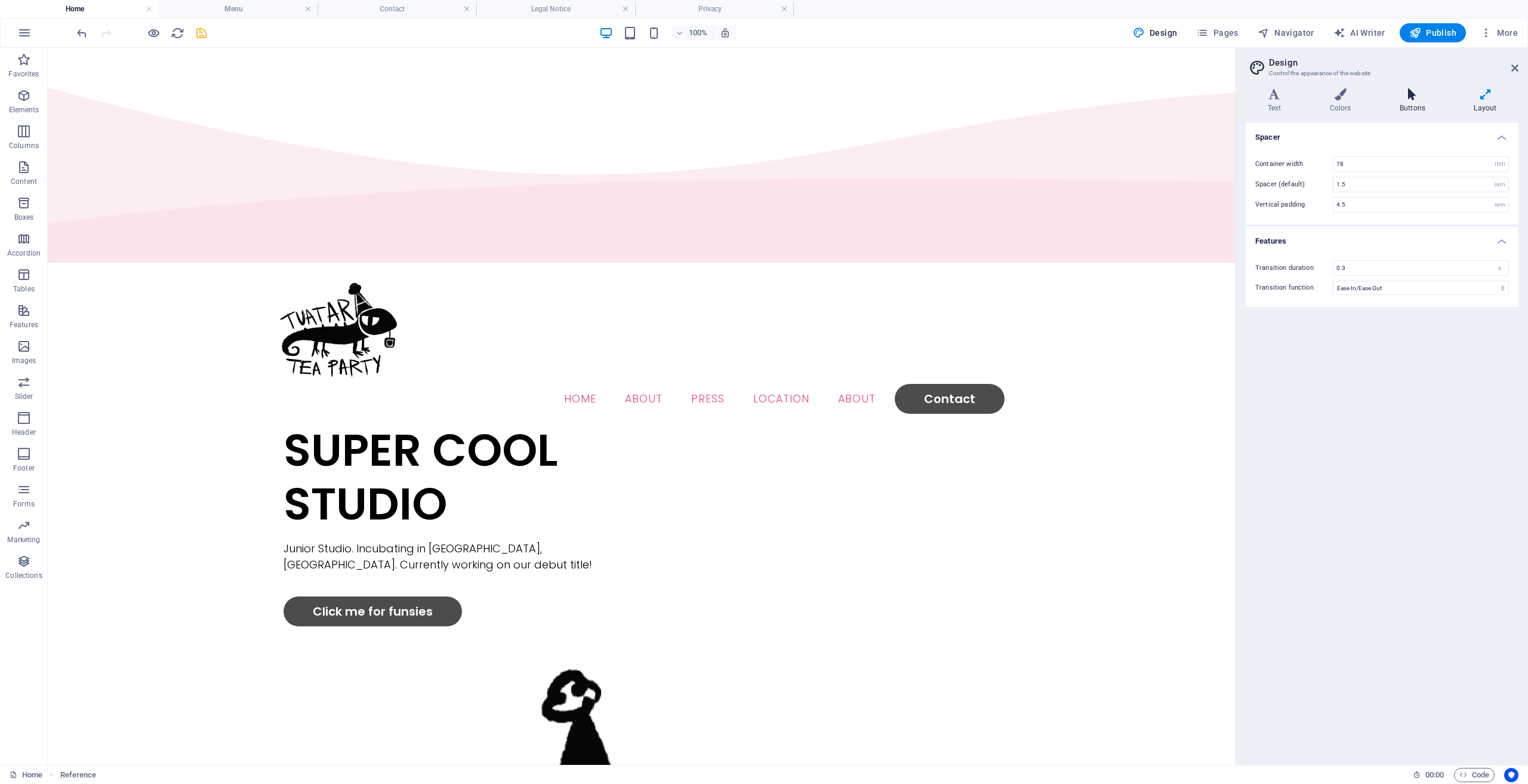
click at [1419, 98] on icon at bounding box center [1412, 94] width 69 height 12
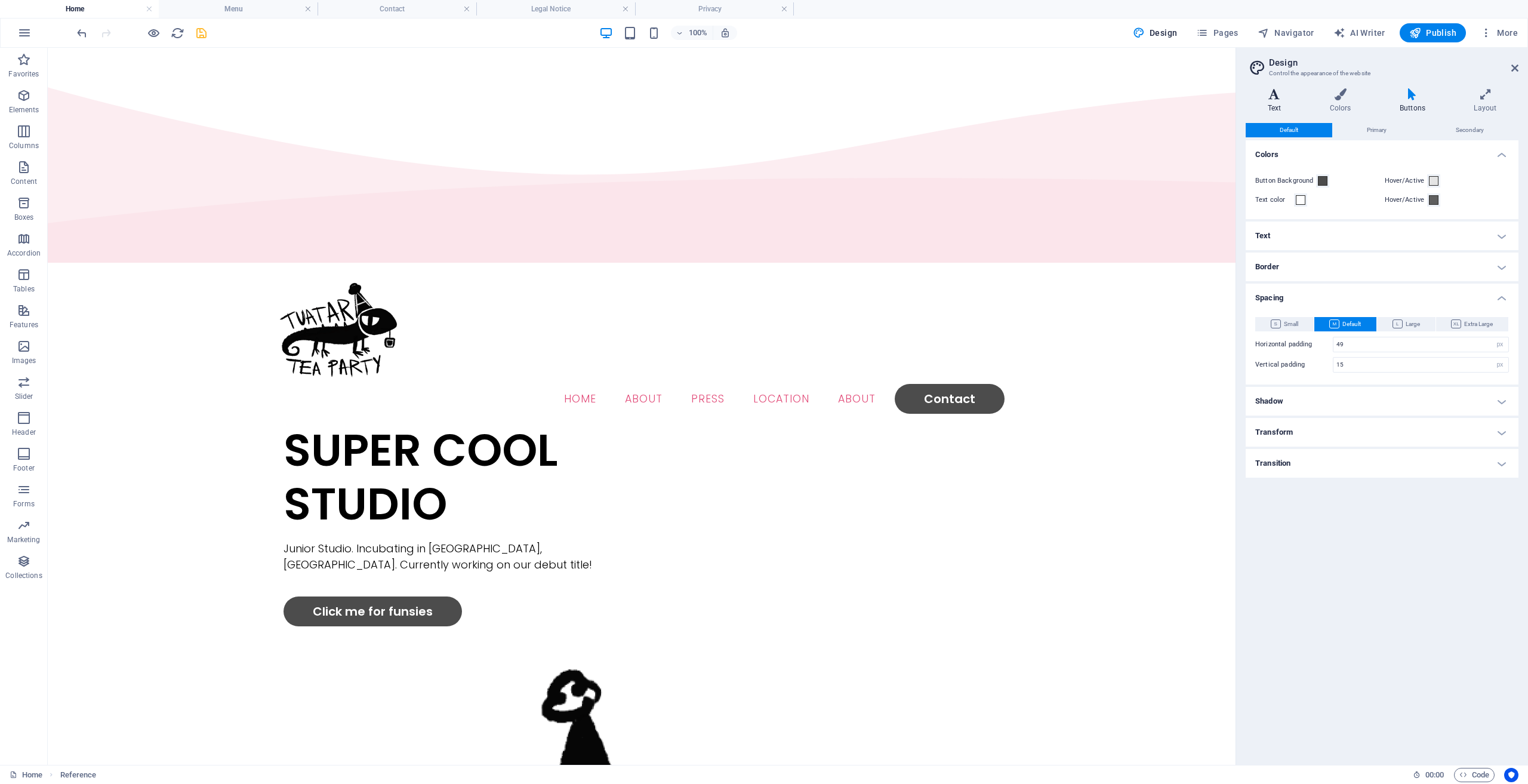
click at [1271, 95] on icon at bounding box center [1275, 94] width 57 height 12
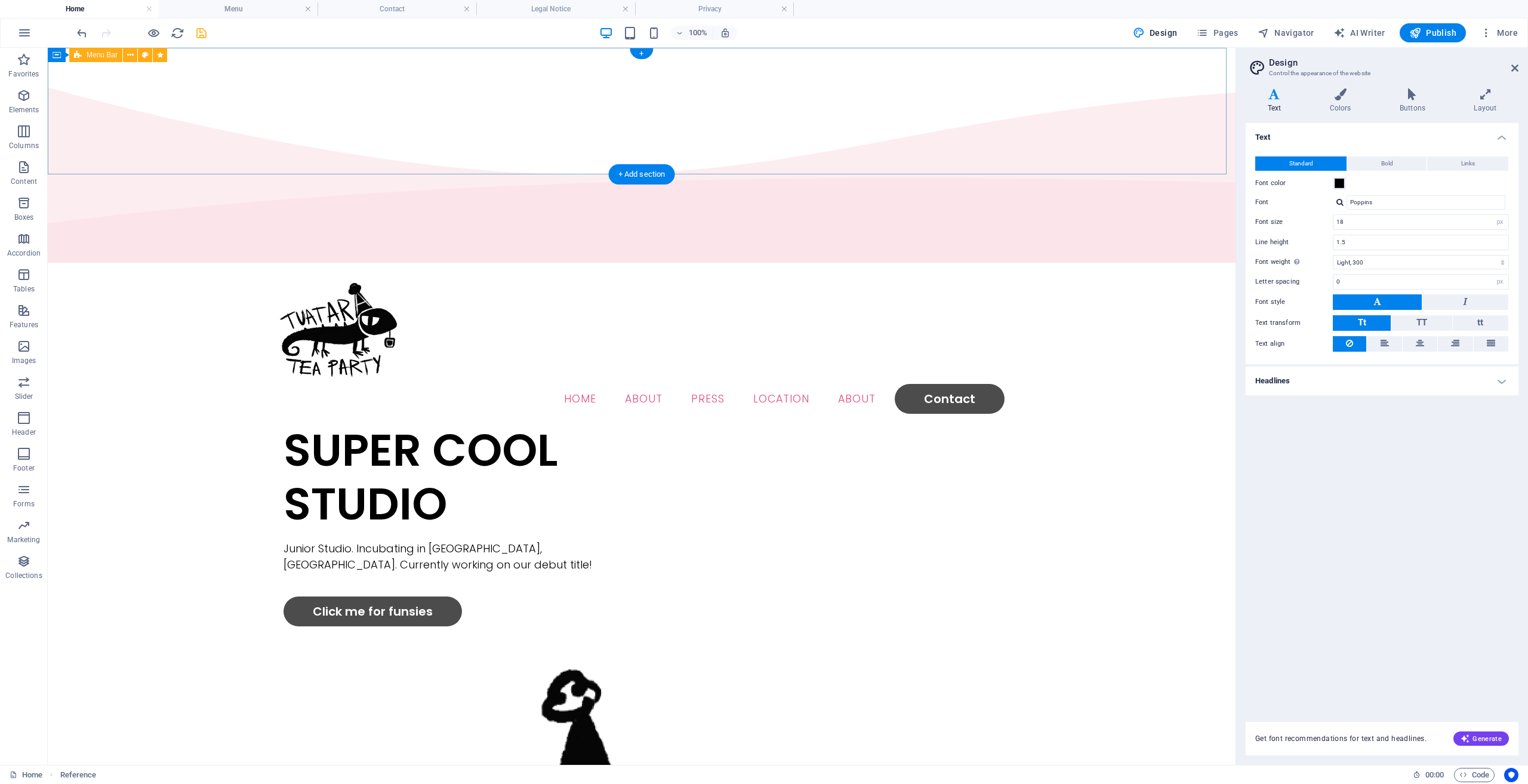
click at [732, 267] on div "Menu Home About Press Location About Contact" at bounding box center [641, 344] width 1188 height 157
select select "shrink"
select select "s"
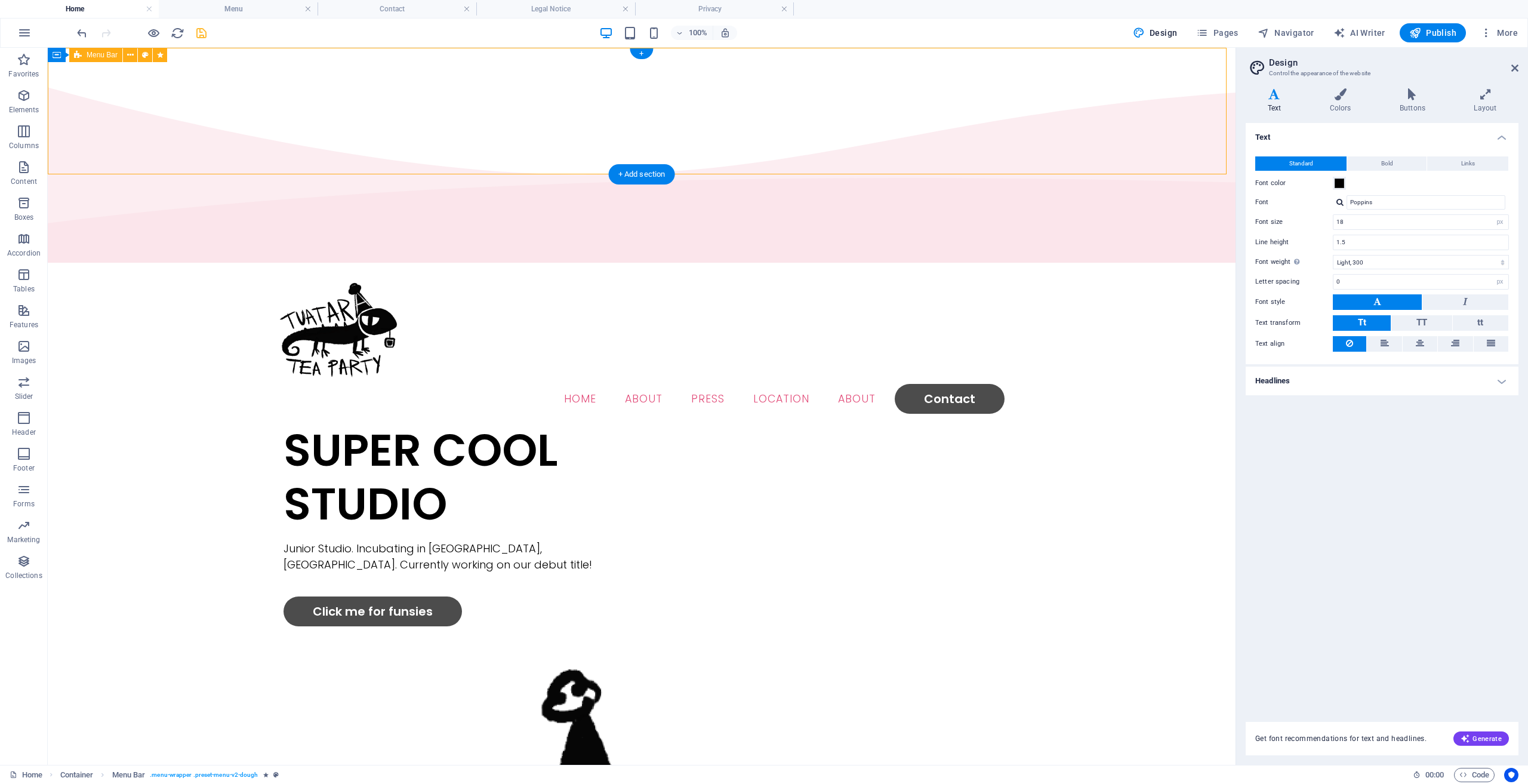
select select "scroll"
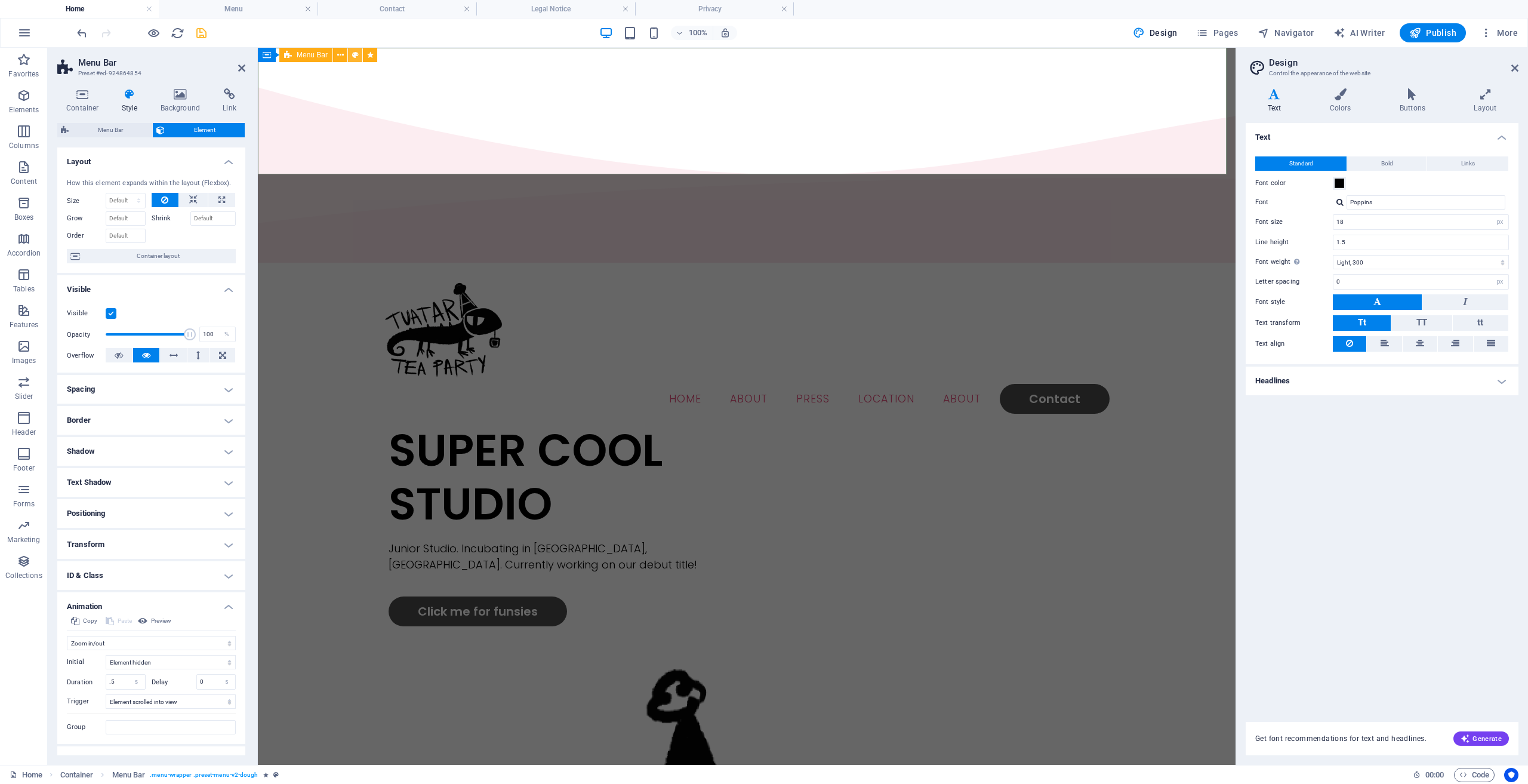
click at [352, 52] on icon at bounding box center [355, 55] width 7 height 12
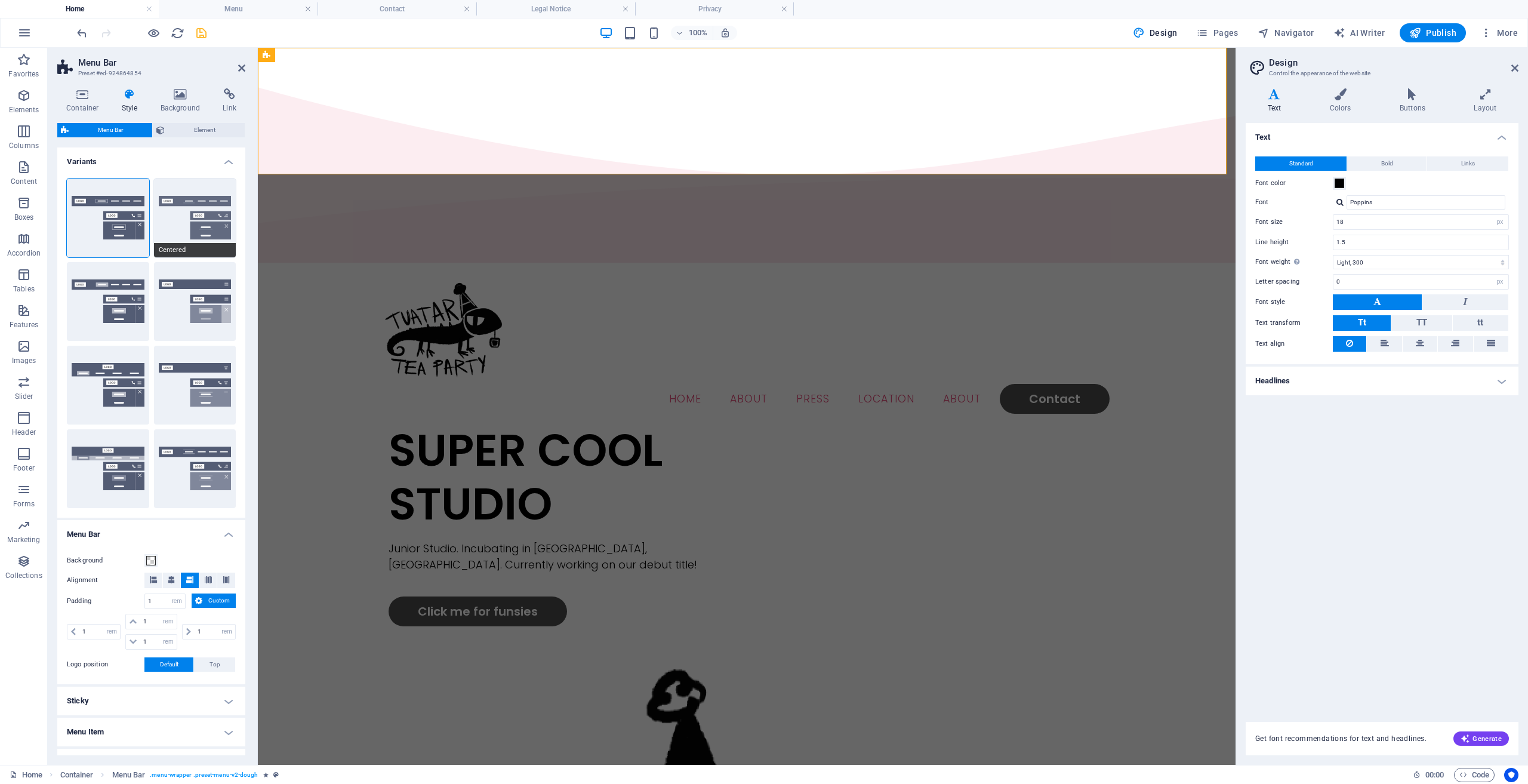
click at [189, 226] on button "Centered" at bounding box center [195, 218] width 82 height 79
click at [105, 230] on button "Border" at bounding box center [108, 218] width 82 height 79
click at [116, 294] on button "Default" at bounding box center [108, 302] width 82 height 79
click at [177, 294] on button "Fixed" at bounding box center [195, 302] width 82 height 79
click at [113, 296] on button "Default" at bounding box center [108, 302] width 82 height 79
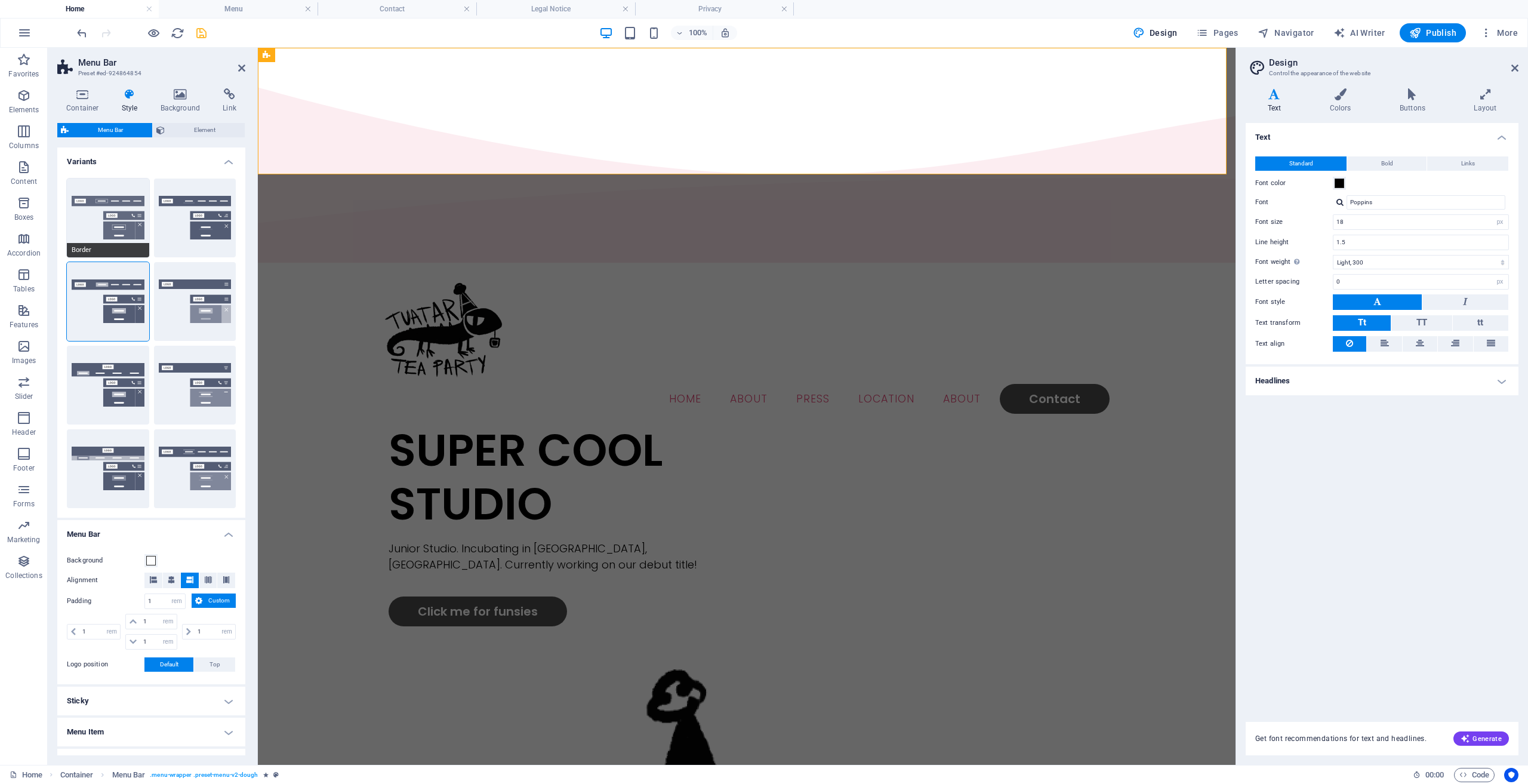
click at [114, 202] on button "Border" at bounding box center [108, 218] width 82 height 79
click at [109, 304] on button "Default" at bounding box center [108, 302] width 82 height 79
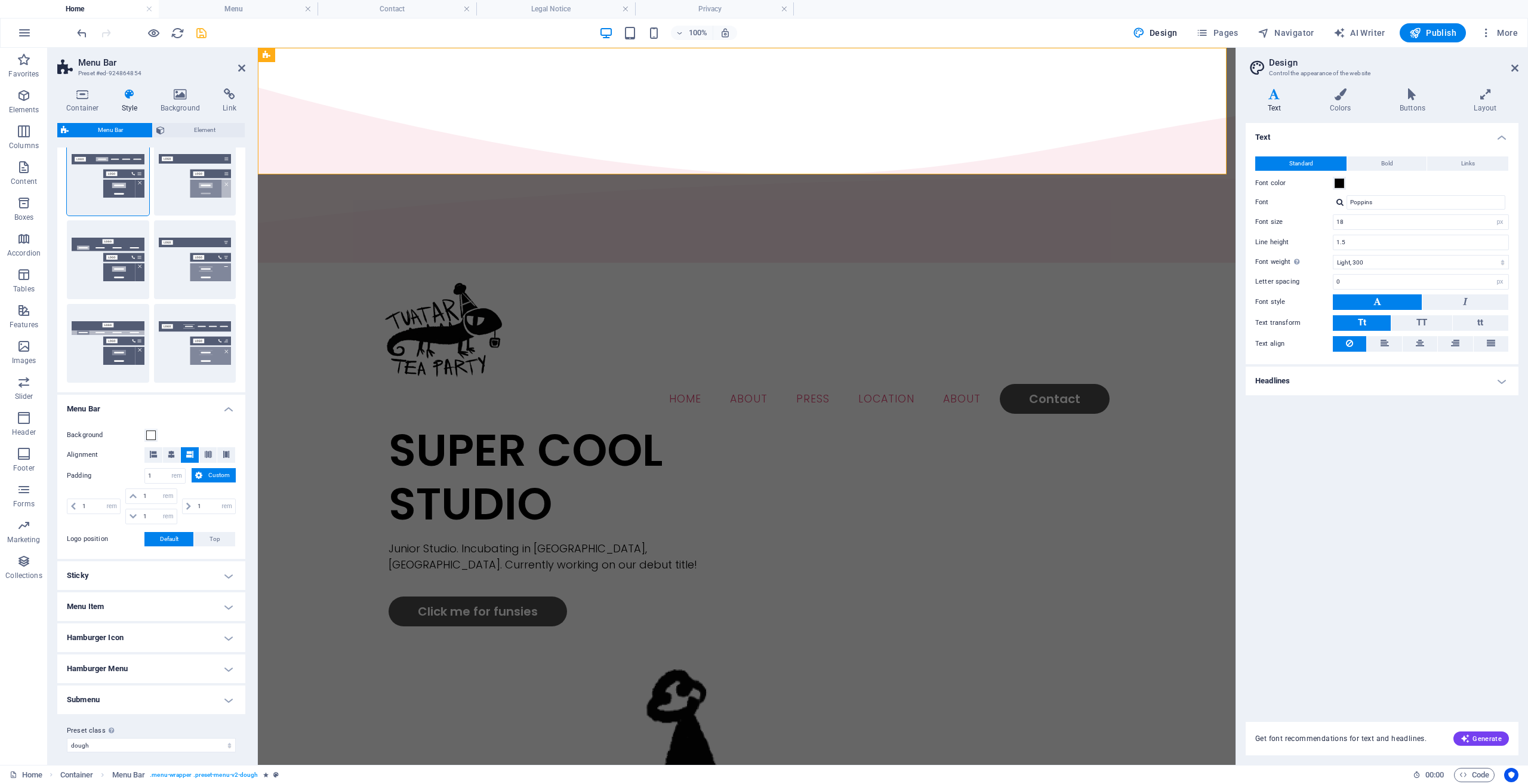
scroll to position [132, 0]
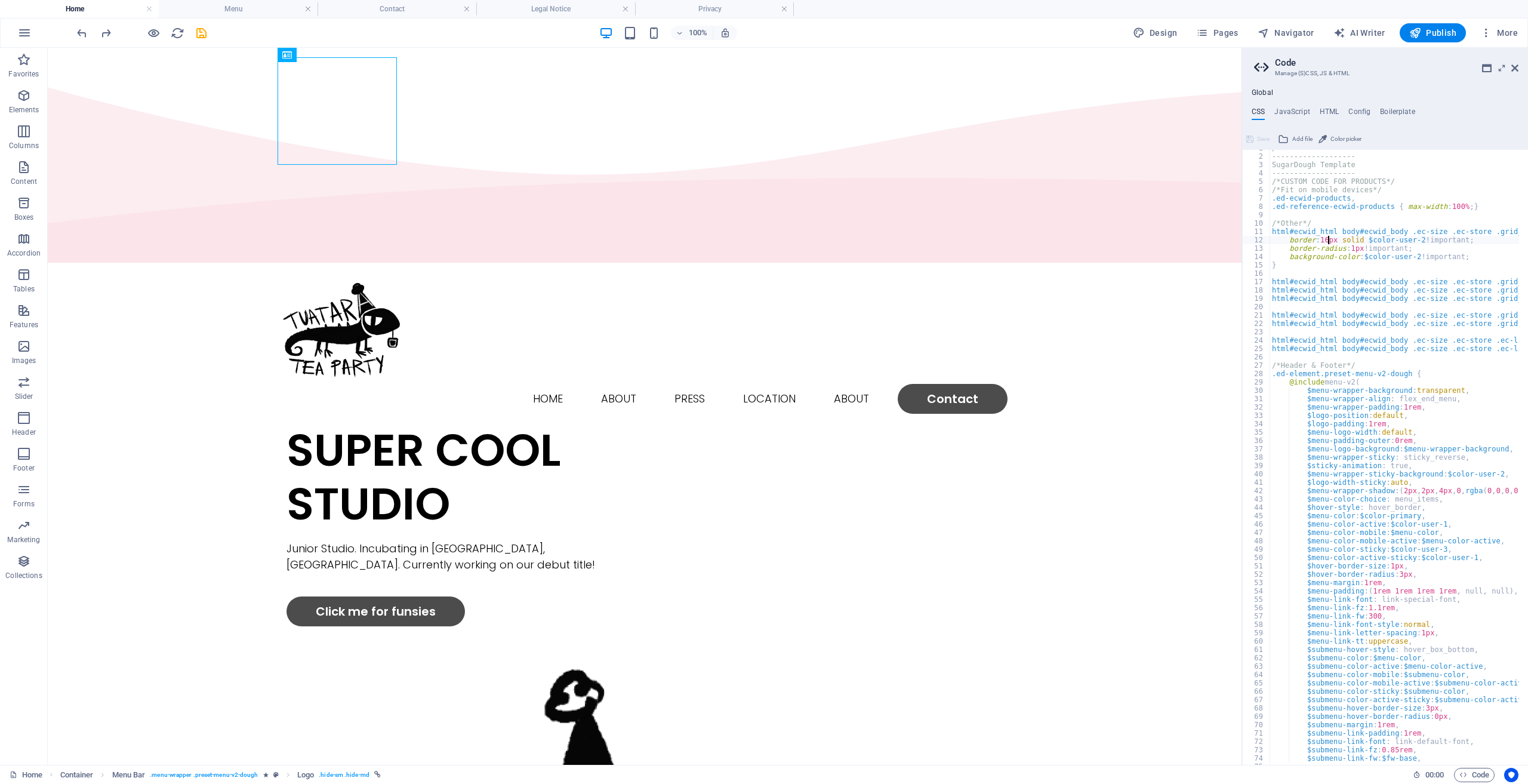
scroll to position [0, 6]
type textarea "border: 16px solid $color-user-2 !important;"
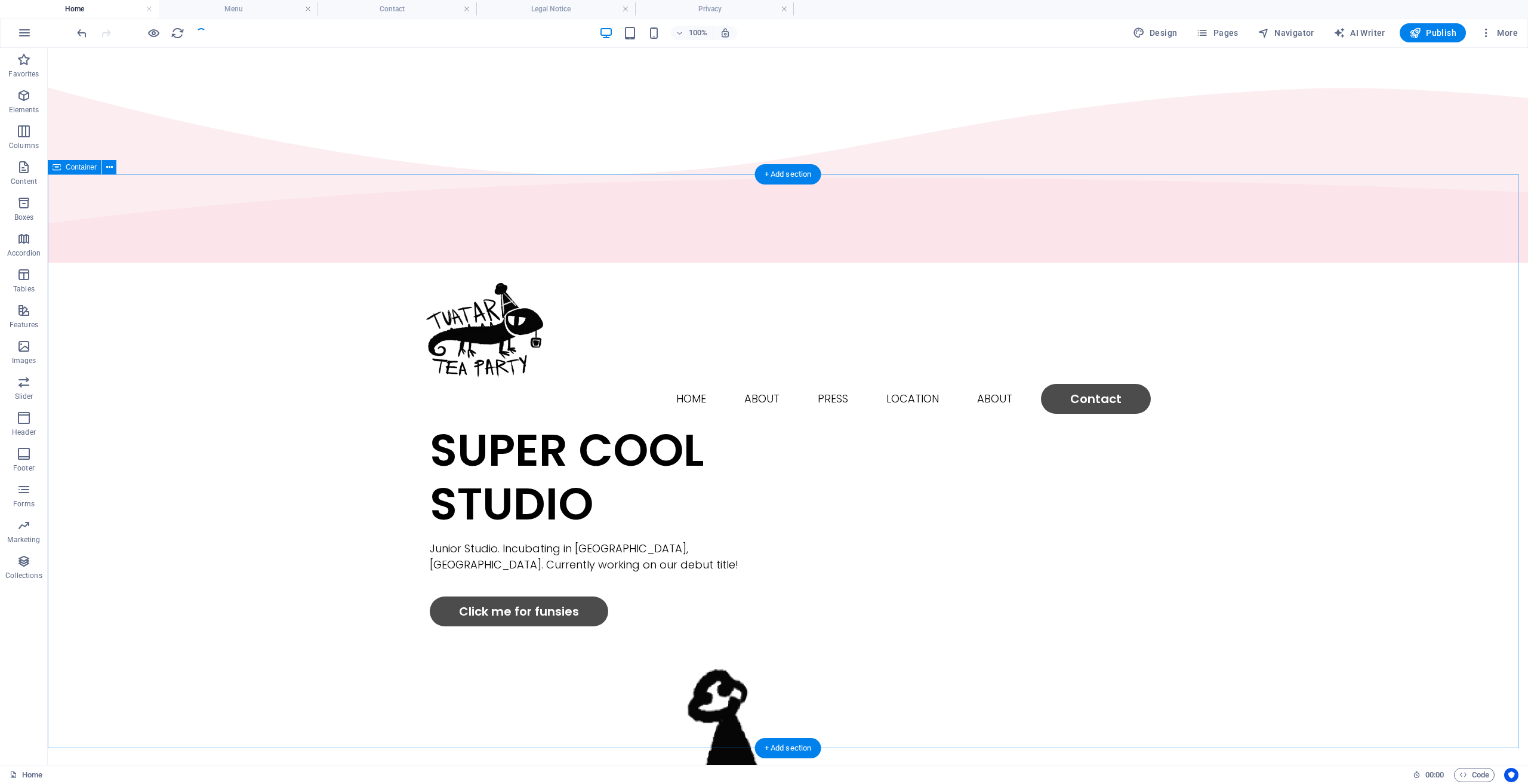
click at [509, 423] on div "SUPER COOL STUDIO Junior Studio. Incubating in [GEOGRAPHIC_DATA], [GEOGRAPHIC_D…" at bounding box center [787, 769] width 1480 height 692
click at [276, 423] on div "SUPER COOL STUDIO Junior Studio. Incubating in [GEOGRAPHIC_DATA], [GEOGRAPHIC_D…" at bounding box center [787, 769] width 1480 height 692
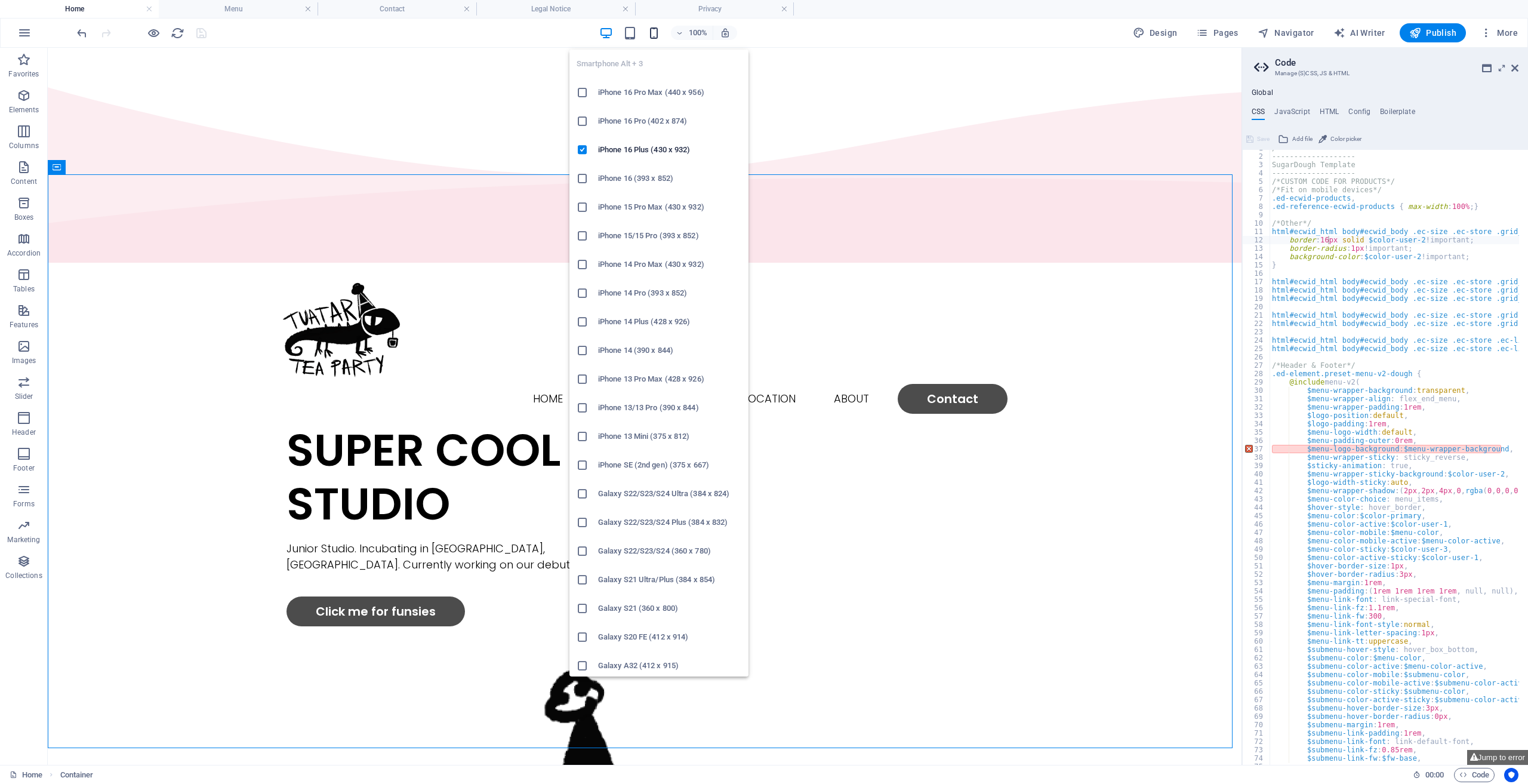
click at [661, 30] on icon "button" at bounding box center [654, 33] width 14 height 14
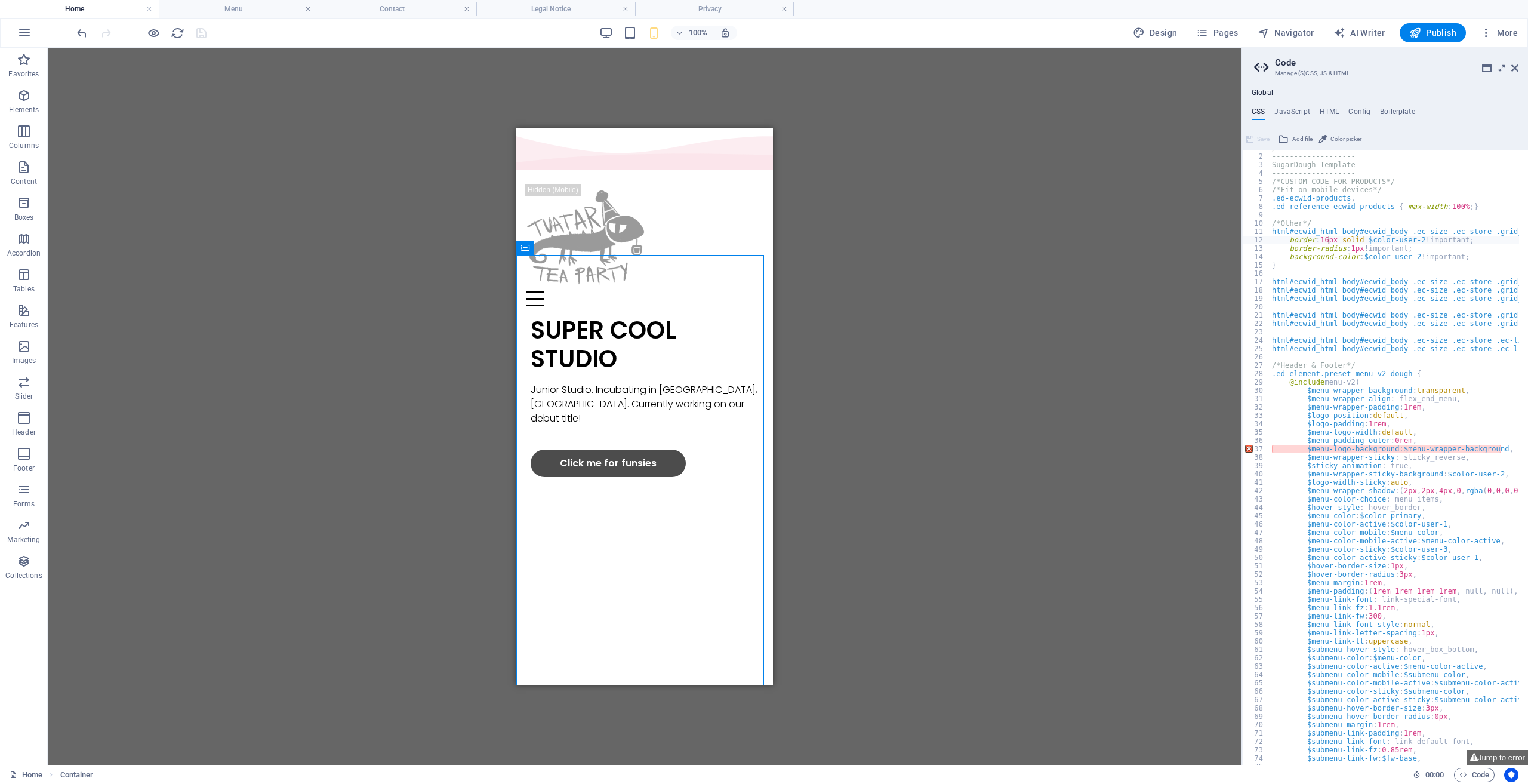
click at [392, 172] on div "Drag here to replace the existing content. Press “Ctrl” if you want to create a…" at bounding box center [645, 406] width 1194 height 717
click at [574, 193] on div at bounding box center [645, 236] width 238 height 107
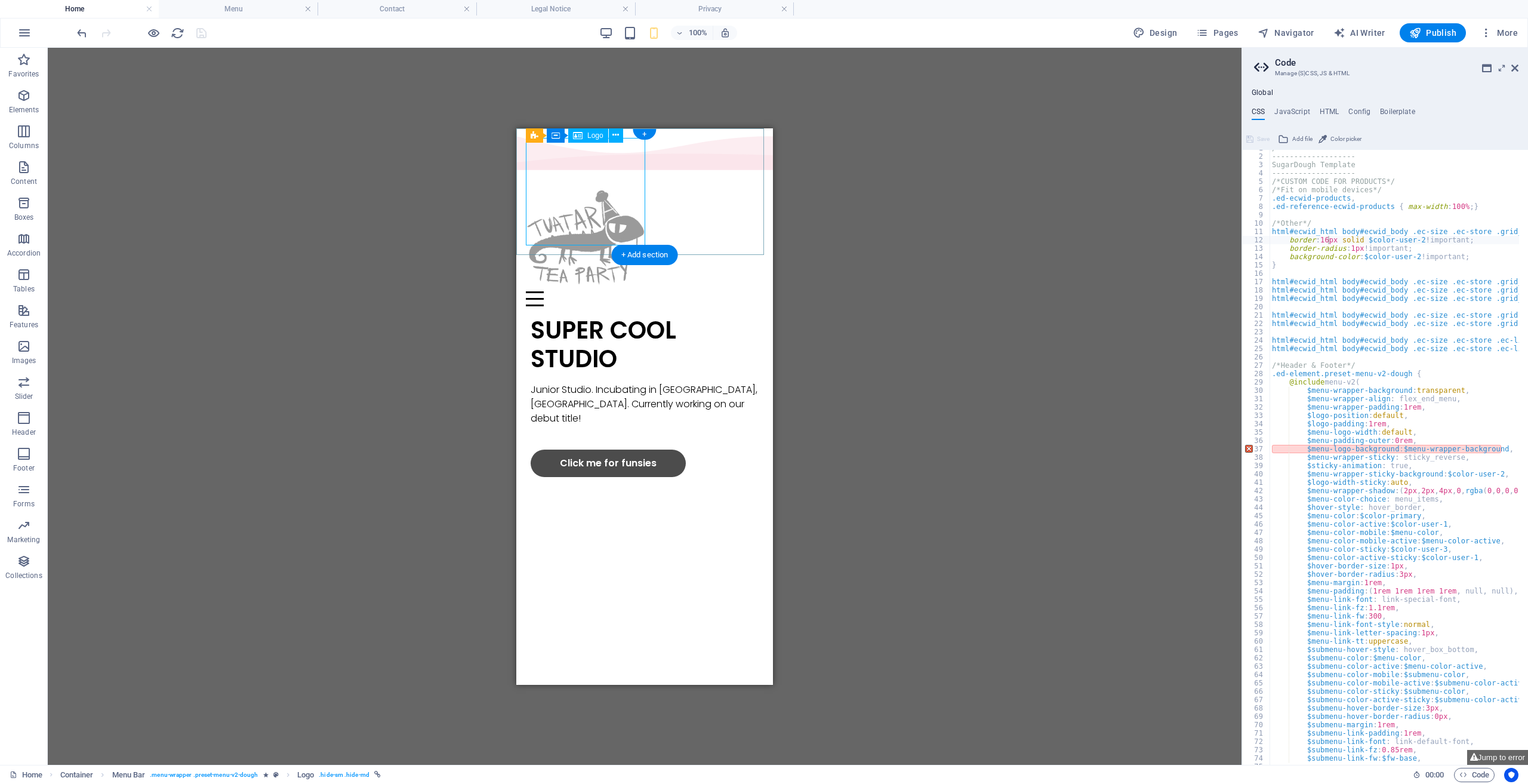
click at [550, 183] on div at bounding box center [645, 236] width 238 height 107
select select "px"
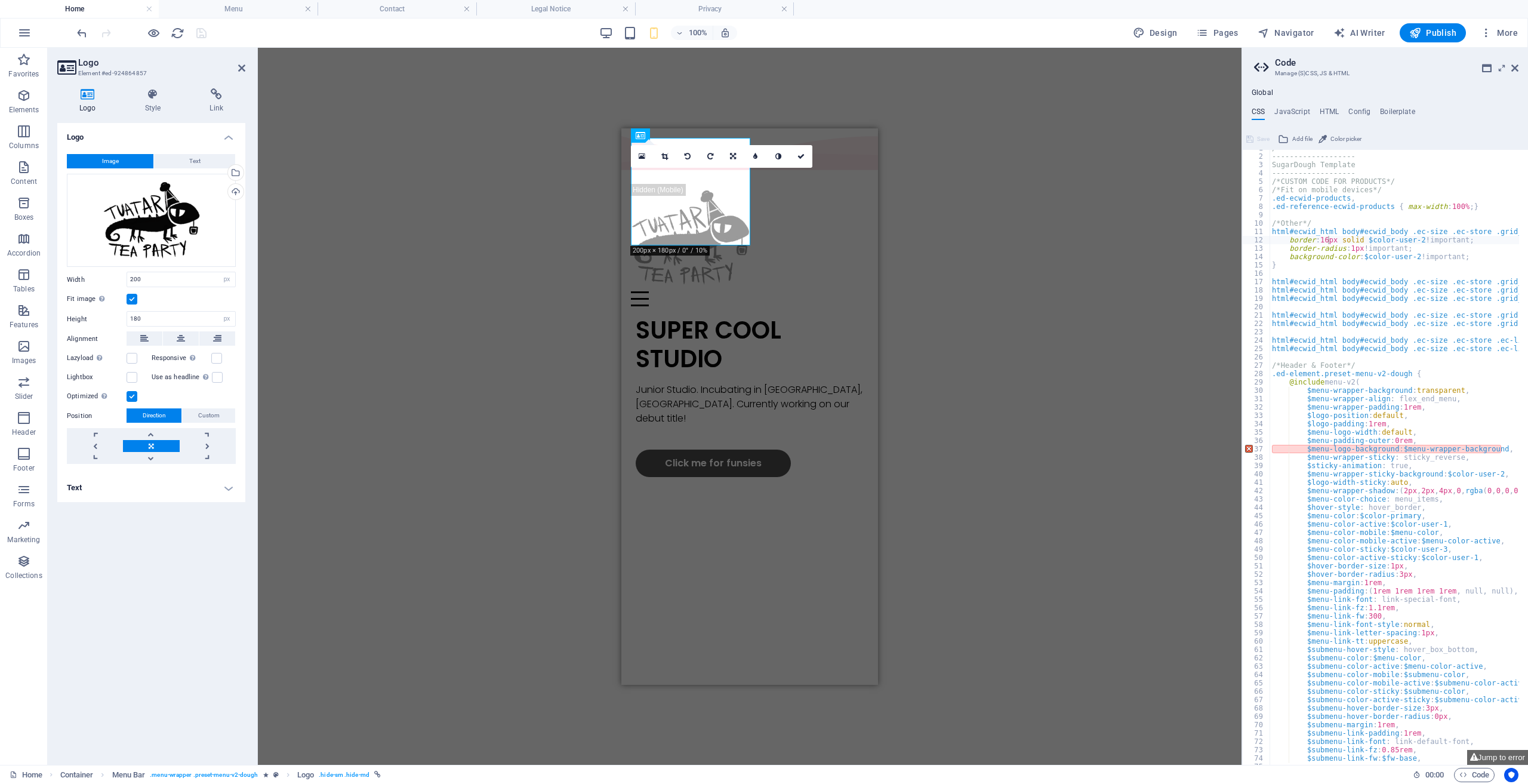
click at [132, 398] on label at bounding box center [131, 396] width 11 height 11
click at [0, 0] on input "Optimized Images are compressed to improve page speed." at bounding box center [0, 0] width 0 height 0
click at [132, 398] on label at bounding box center [131, 396] width 11 height 11
click at [0, 0] on input "Optimized Images are compressed to improve page speed." at bounding box center [0, 0] width 0 height 0
click at [132, 398] on label at bounding box center [131, 396] width 11 height 11
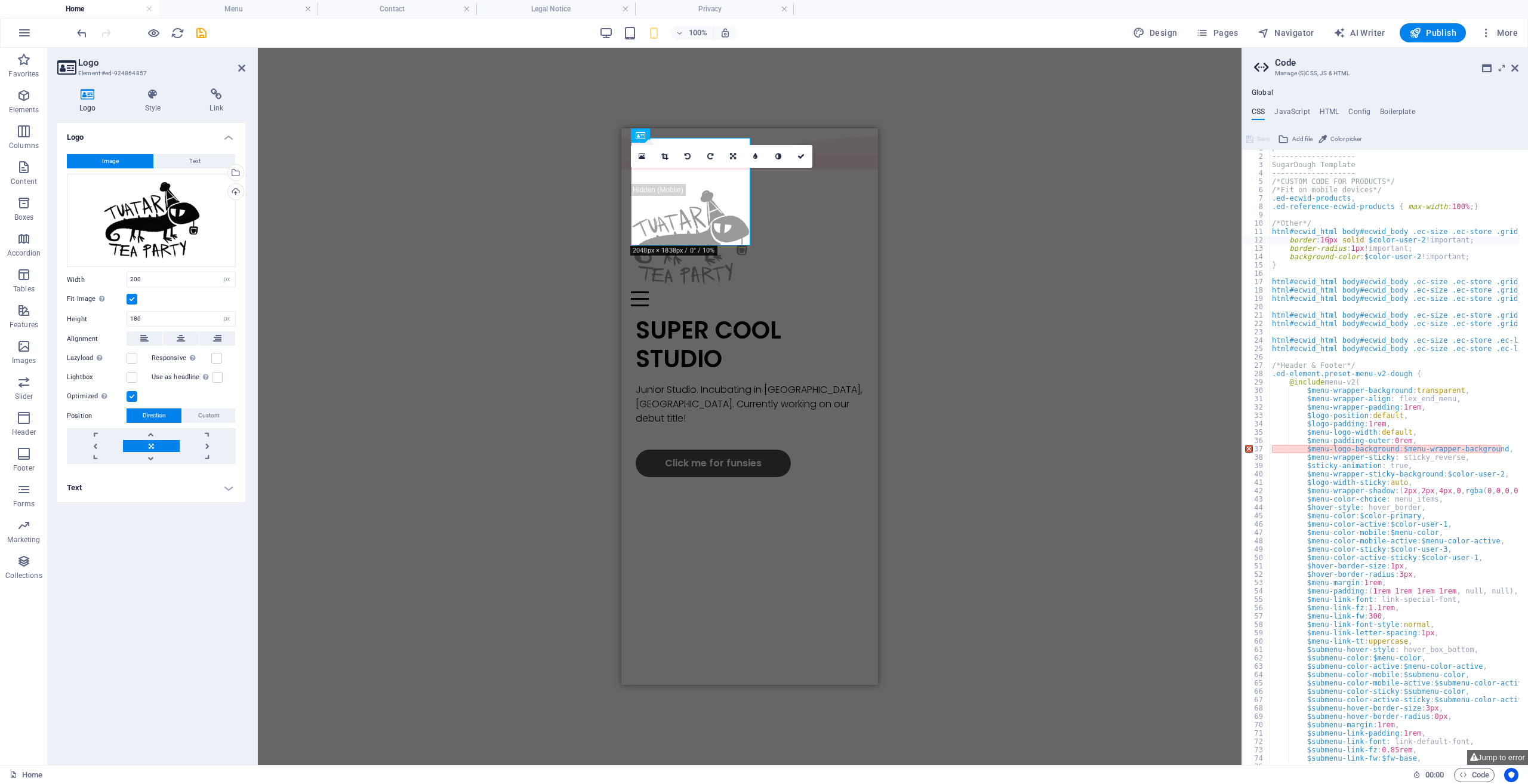
click at [0, 0] on input "Optimized Images are compressed to improve page speed." at bounding box center [0, 0] width 0 height 0
click at [132, 398] on label at bounding box center [131, 396] width 11 height 11
click at [0, 0] on input "Optimized Images are compressed to improve page speed." at bounding box center [0, 0] width 0 height 0
click at [800, 155] on icon at bounding box center [801, 156] width 7 height 7
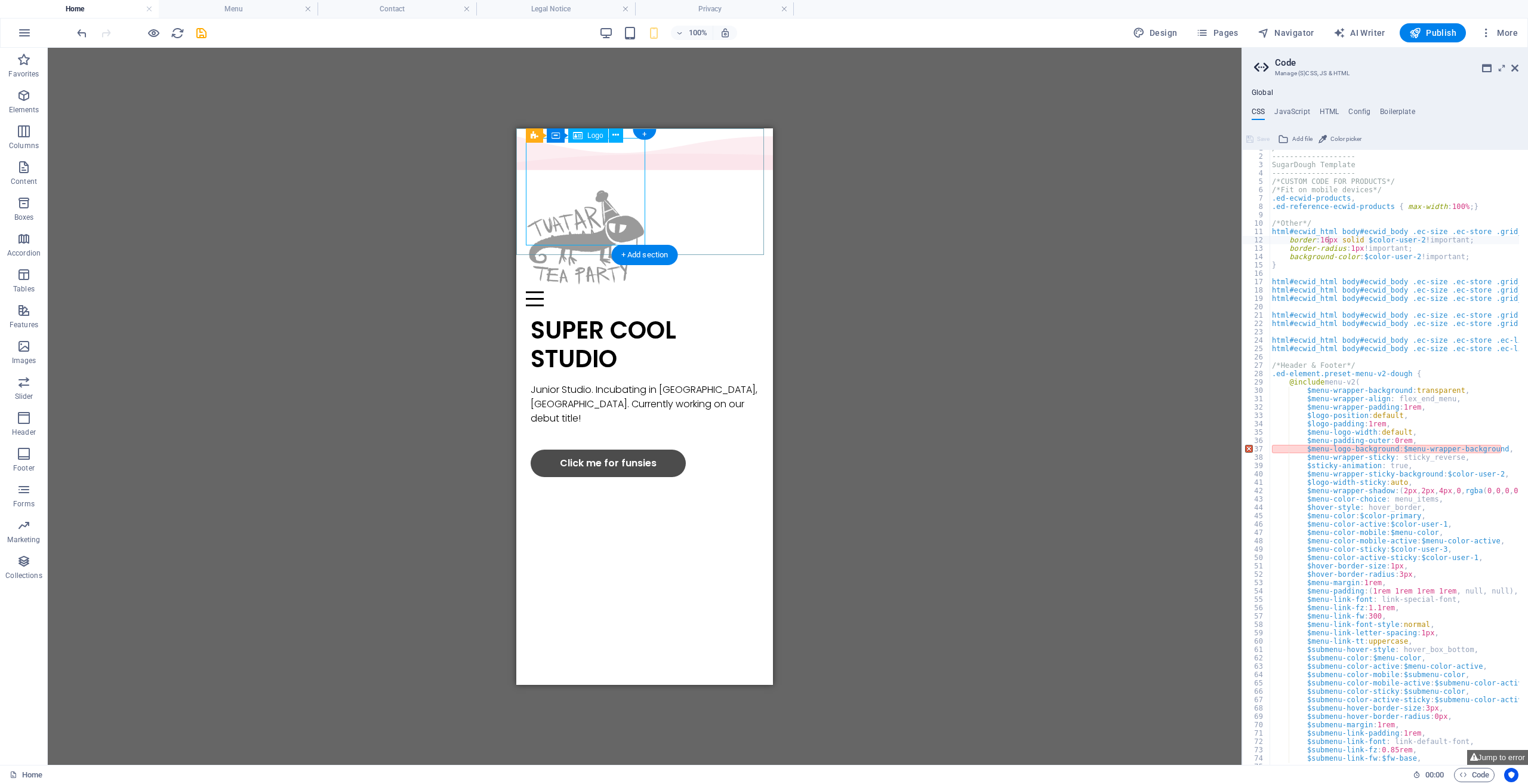
click at [604, 183] on div at bounding box center [645, 236] width 238 height 107
select select "px"
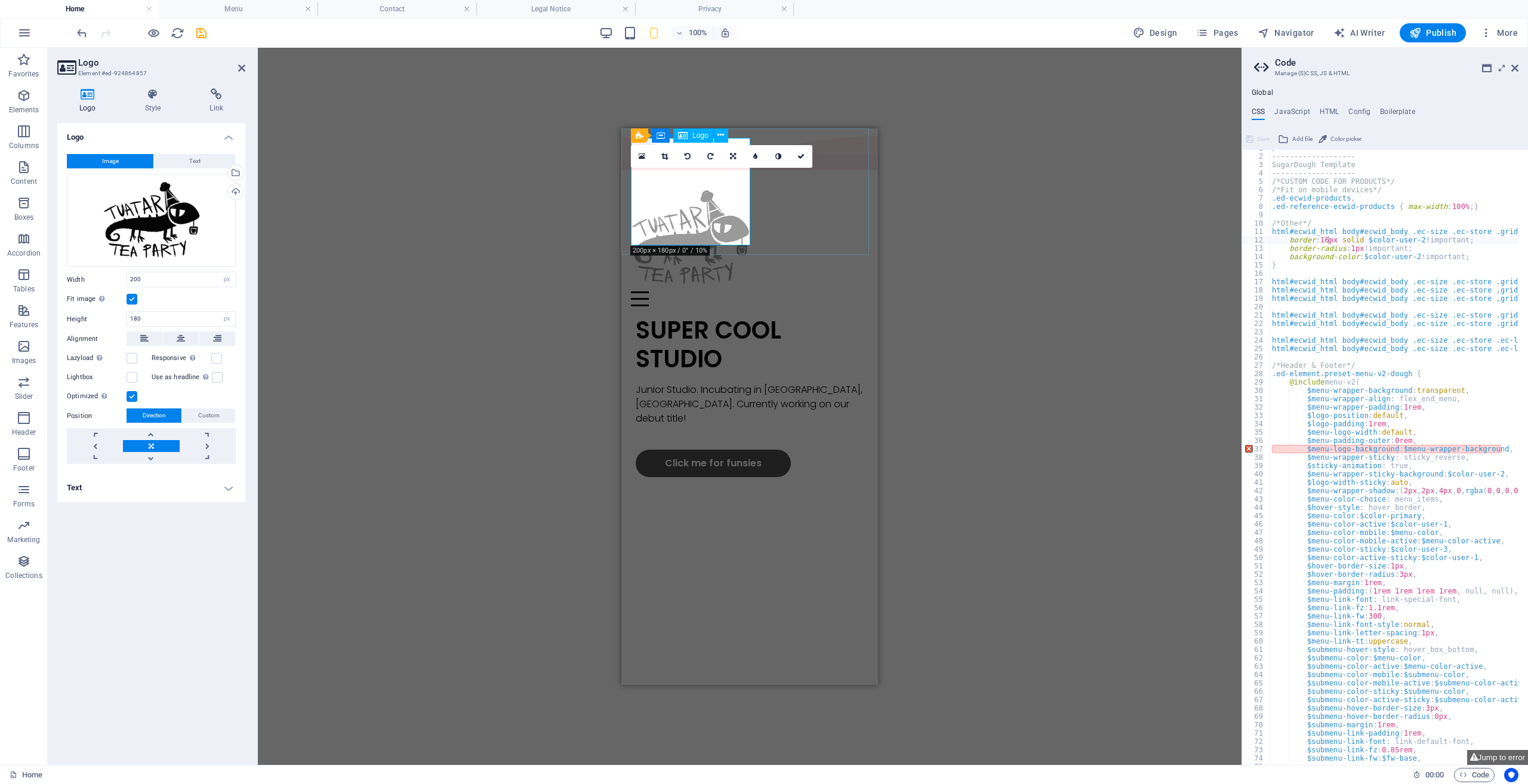
click at [686, 193] on div at bounding box center [750, 236] width 238 height 107
click at [691, 137] on div "Logo" at bounding box center [693, 135] width 40 height 14
click at [160, 84] on div "Logo Style Link Logo Image Text Drag files here, click to choose files or selec…" at bounding box center [151, 422] width 208 height 686
click at [146, 95] on icon at bounding box center [153, 94] width 61 height 12
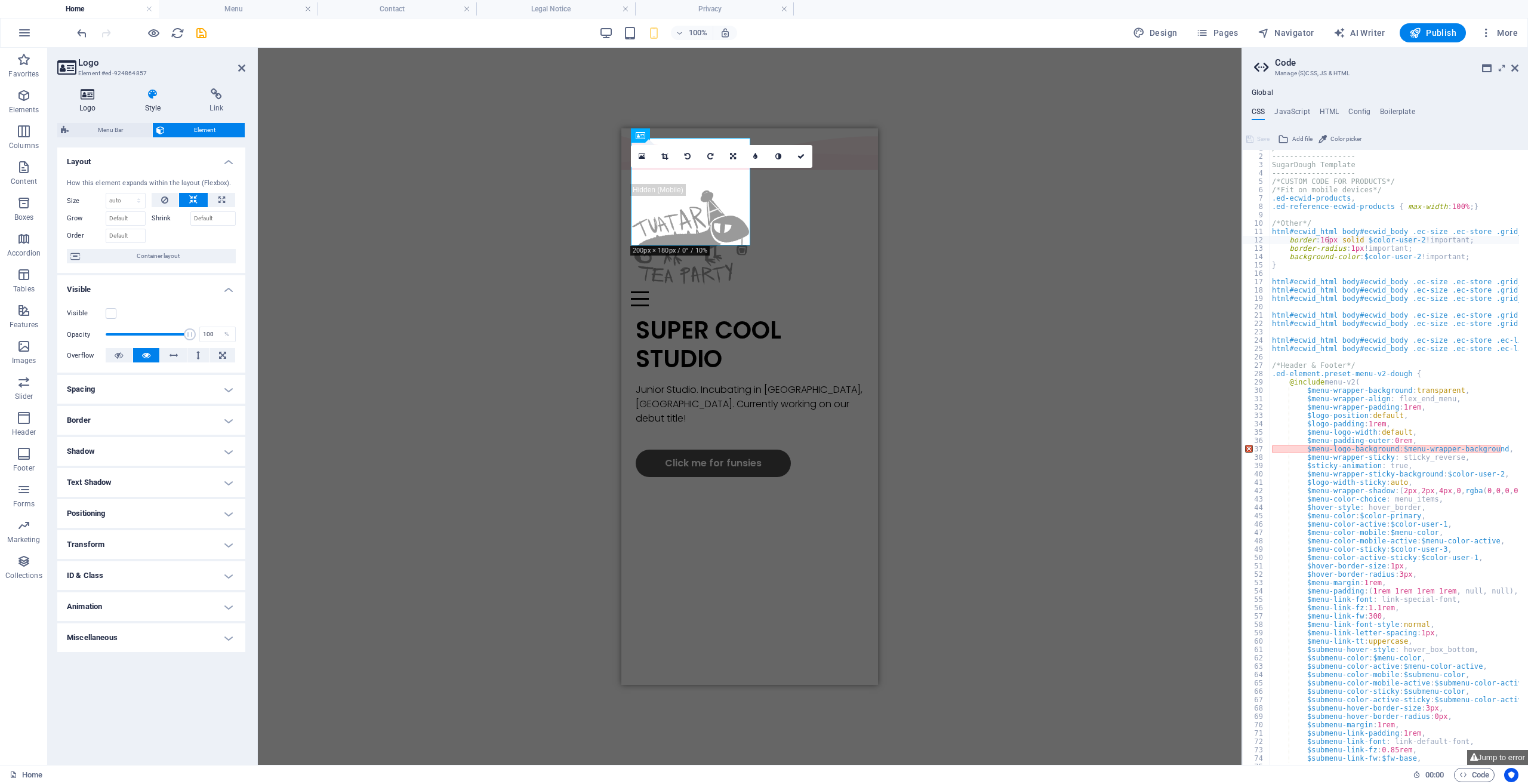
click at [91, 98] on icon at bounding box center [88, 94] width 61 height 12
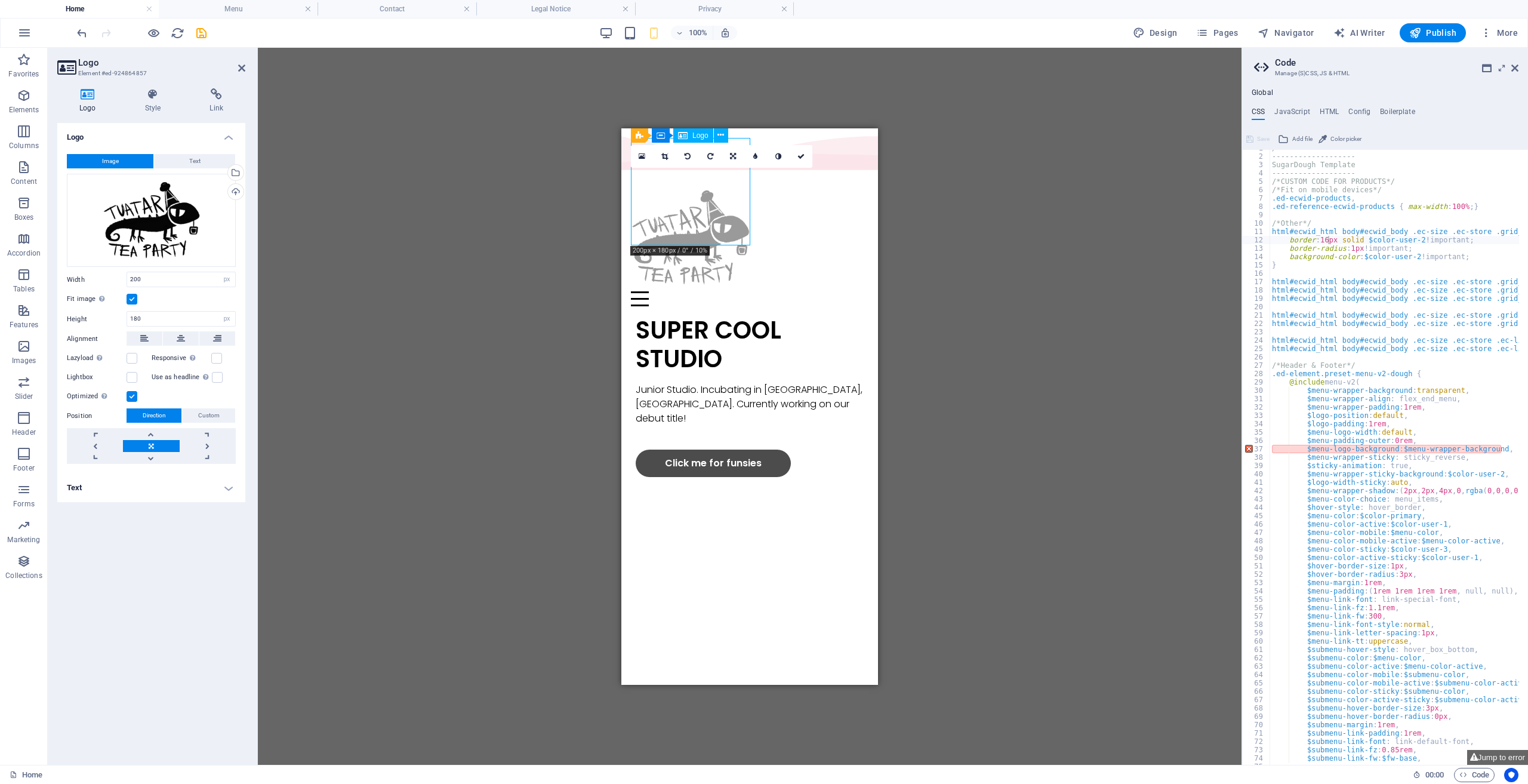
drag, startPoint x: 666, startPoint y: 220, endPoint x: 675, endPoint y: 237, distance: 19.2
click at [675, 237] on div at bounding box center [750, 236] width 238 height 107
click at [850, 291] on div "Menu" at bounding box center [750, 299] width 238 height 15
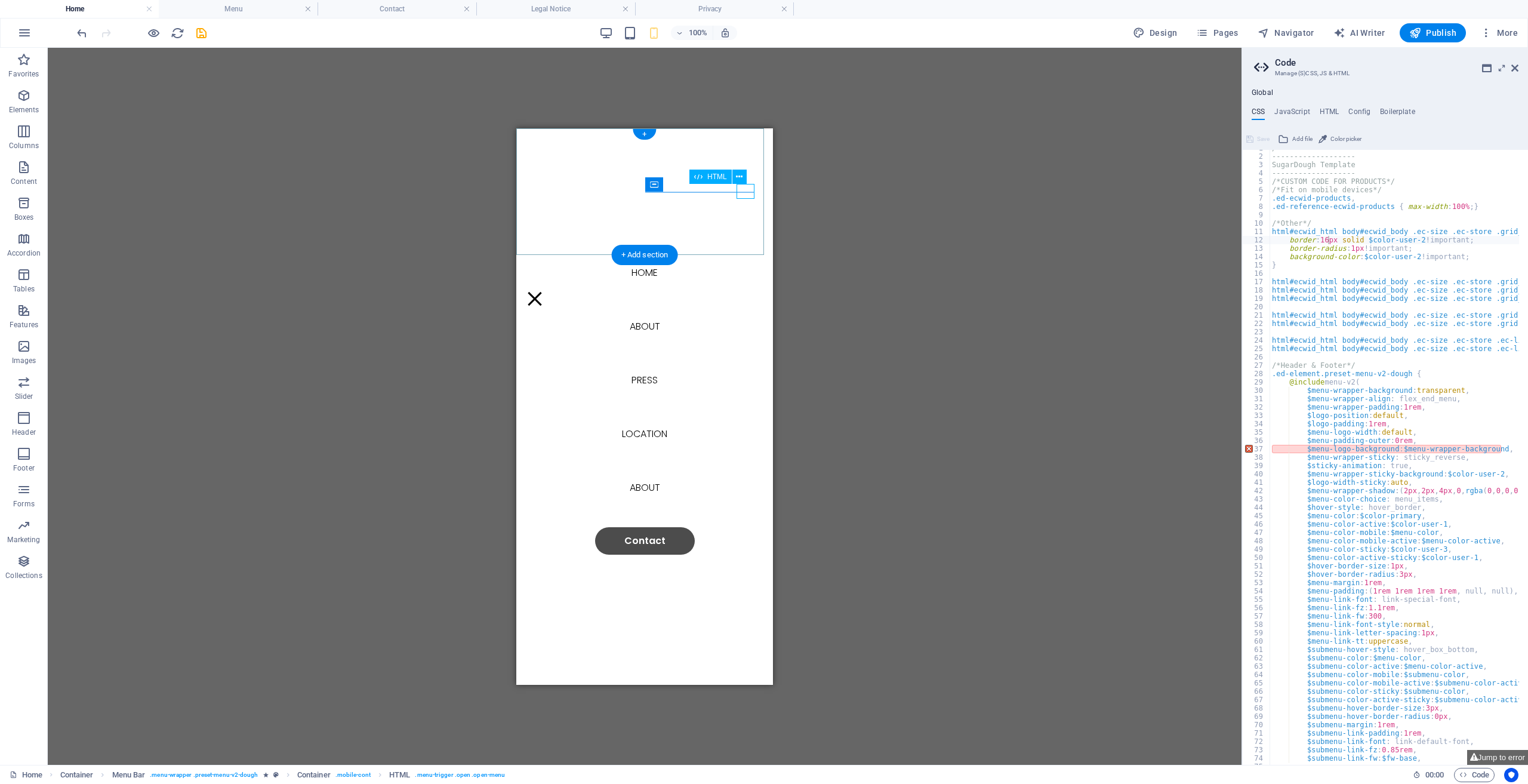
click at [544, 291] on div "Menu" at bounding box center [535, 299] width 18 height 15
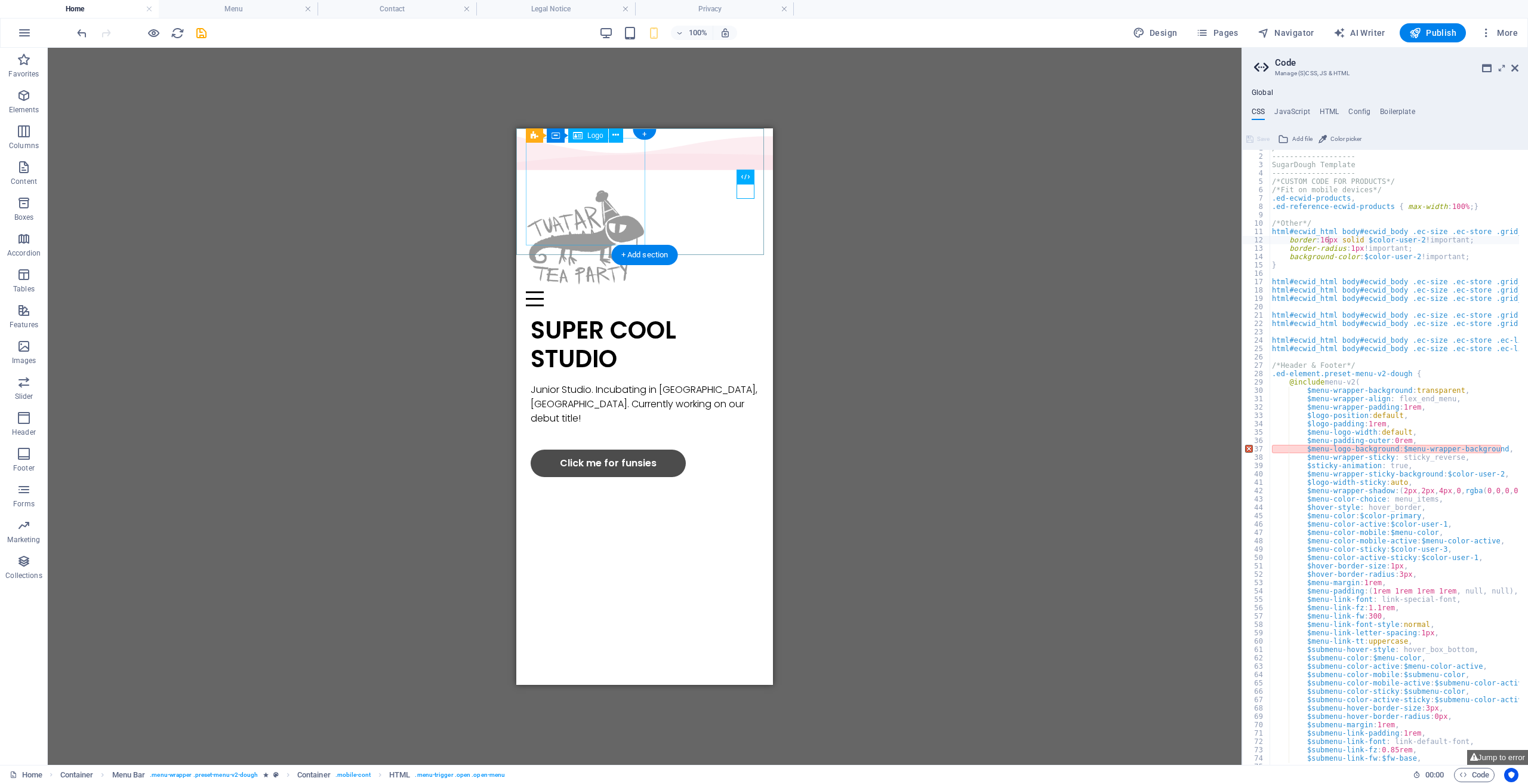
click at [619, 192] on div at bounding box center [645, 236] width 238 height 107
click at [621, 135] on button at bounding box center [615, 135] width 14 height 14
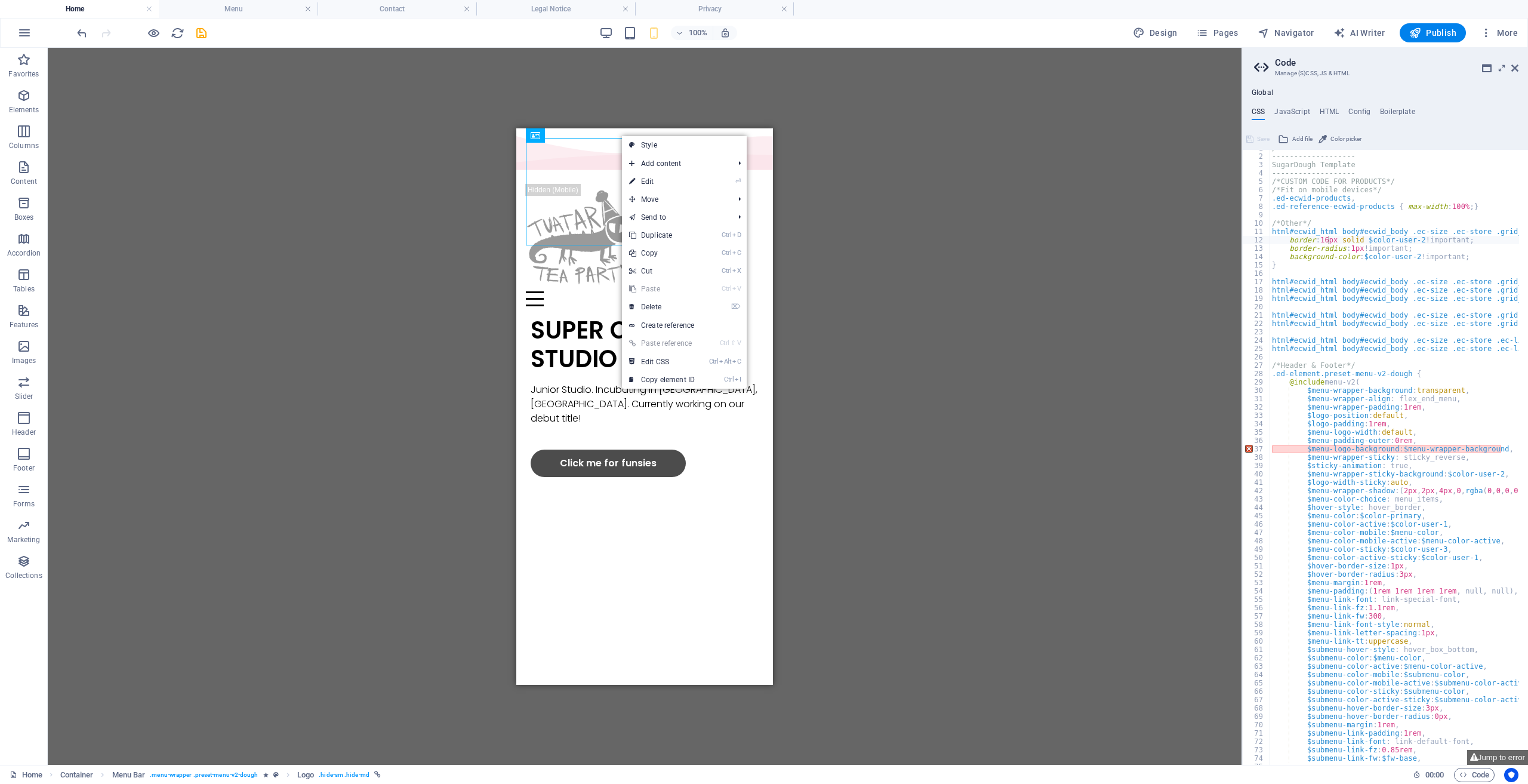
click at [866, 176] on div "Container H1 Container 2 columns Container Container Menu Bar Container Menu Ba…" at bounding box center [645, 406] width 1194 height 717
click at [622, 35] on div "100%" at bounding box center [668, 32] width 138 height 19
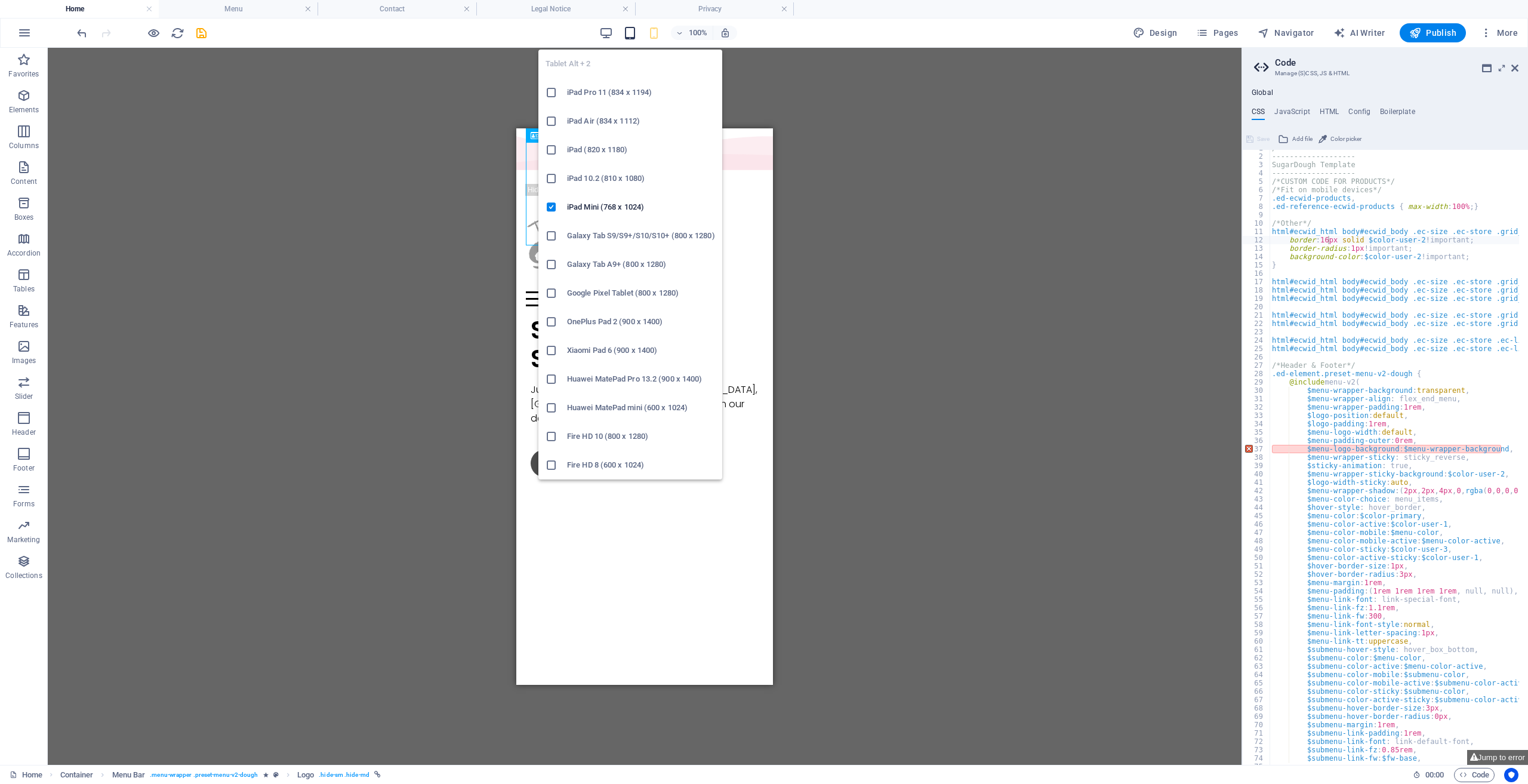
click at [637, 35] on icon "button" at bounding box center [630, 33] width 14 height 14
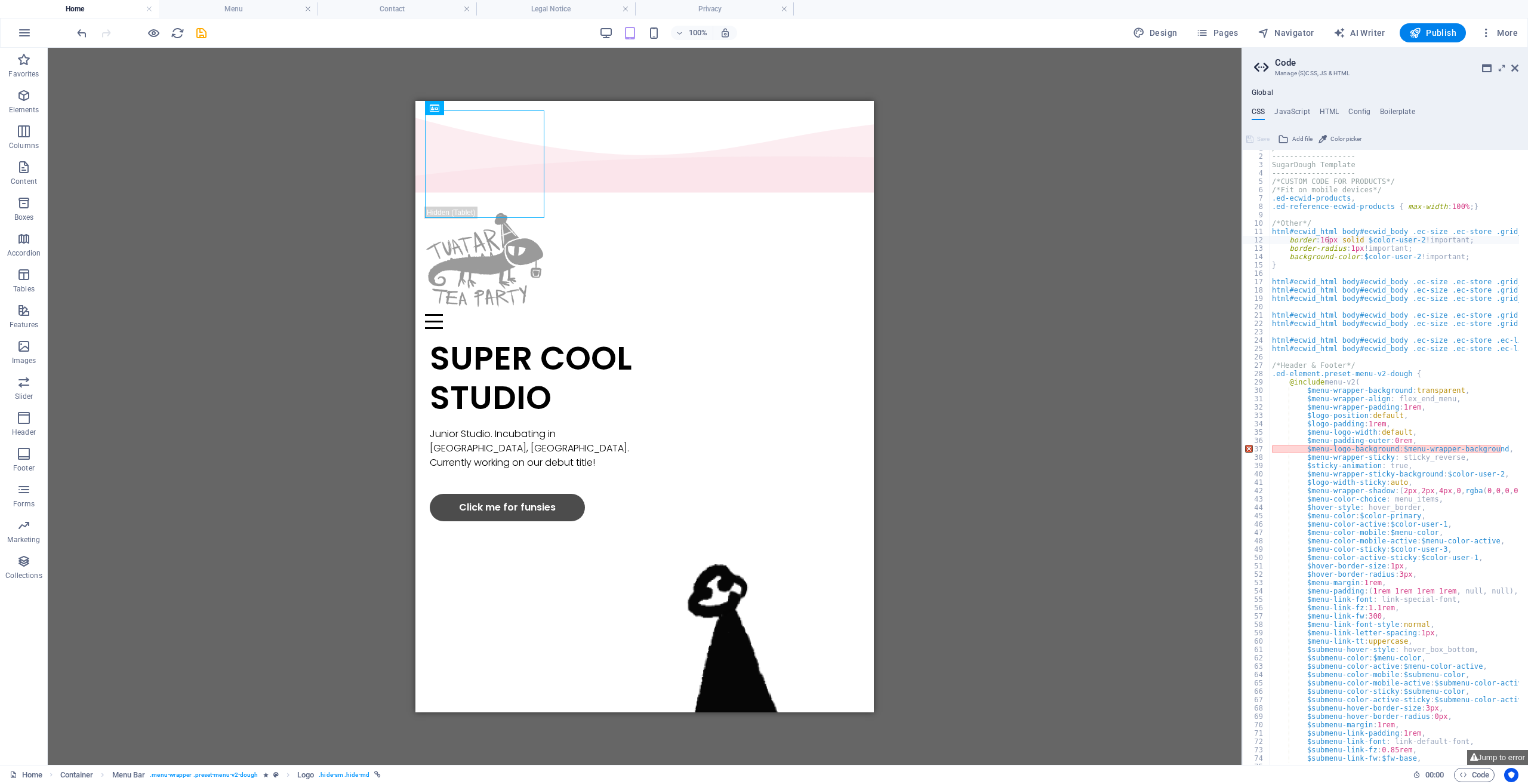
click at [390, 163] on div "Container H1 Container 2 columns Container Container Menu Bar Container Menu Ba…" at bounding box center [645, 406] width 1194 height 717
click at [458, 110] on span "Container" at bounding box center [449, 107] width 31 height 7
click at [512, 111] on icon at bounding box center [515, 107] width 7 height 12
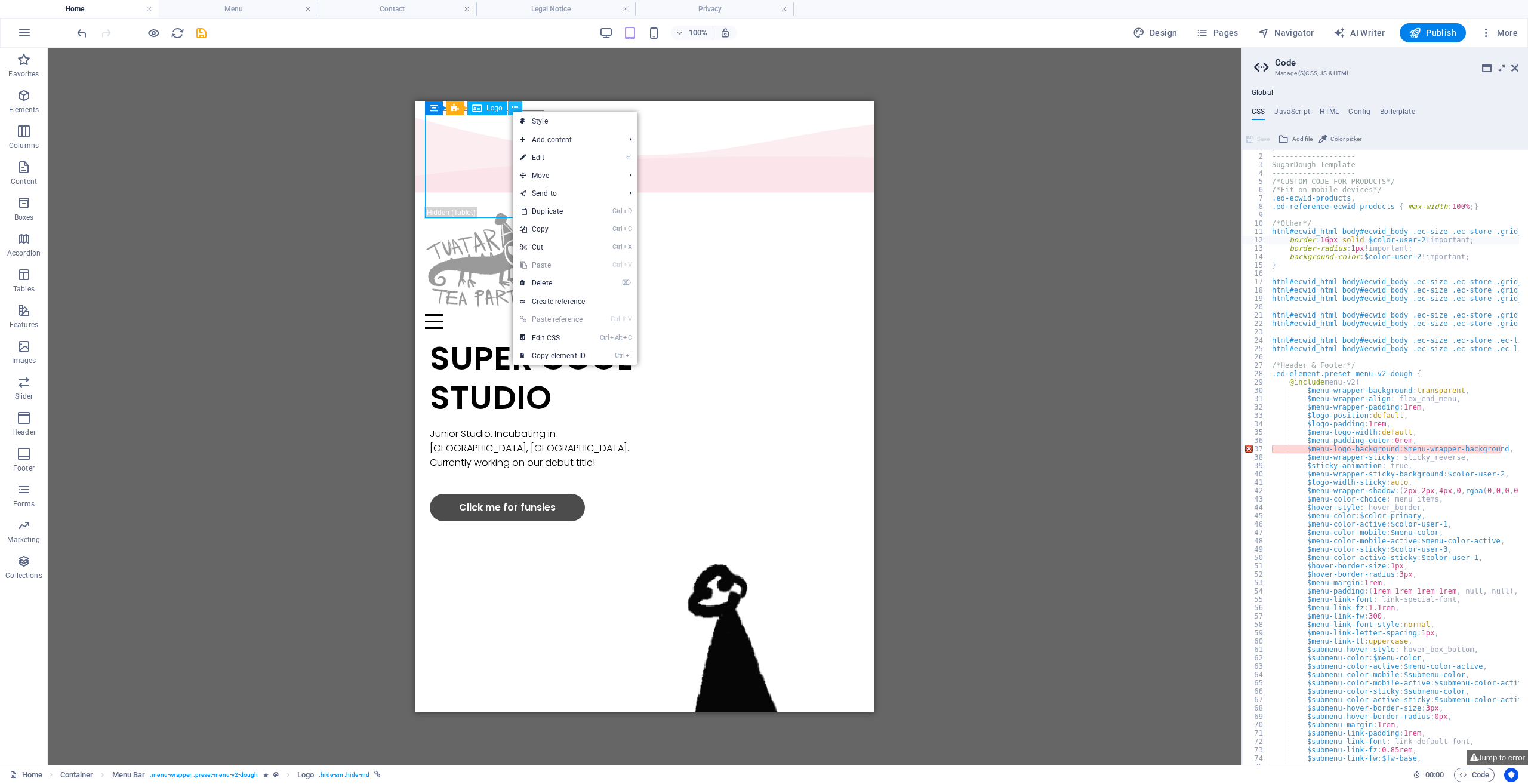
click at [512, 111] on icon at bounding box center [515, 107] width 7 height 12
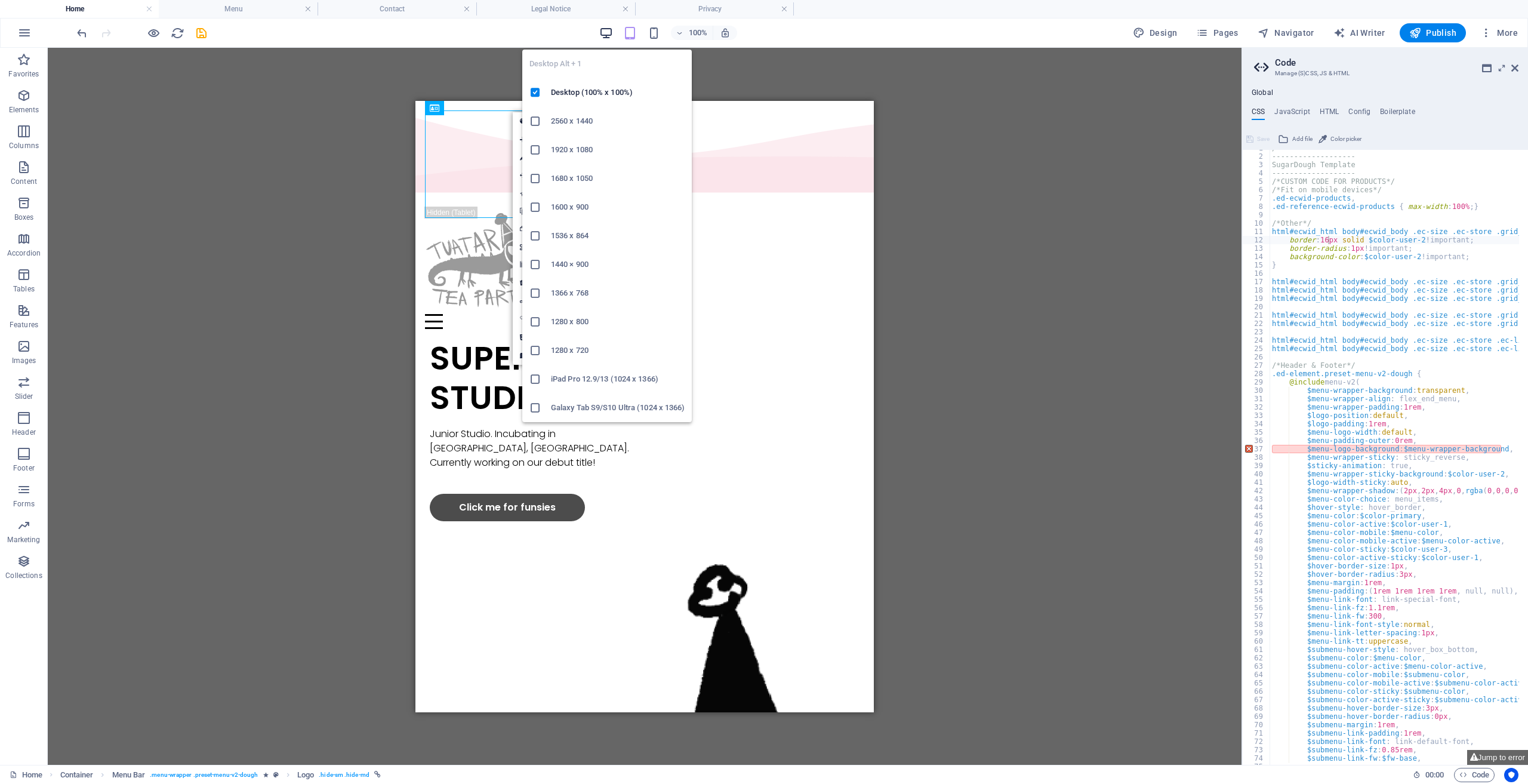
click at [605, 32] on icon "button" at bounding box center [606, 33] width 14 height 14
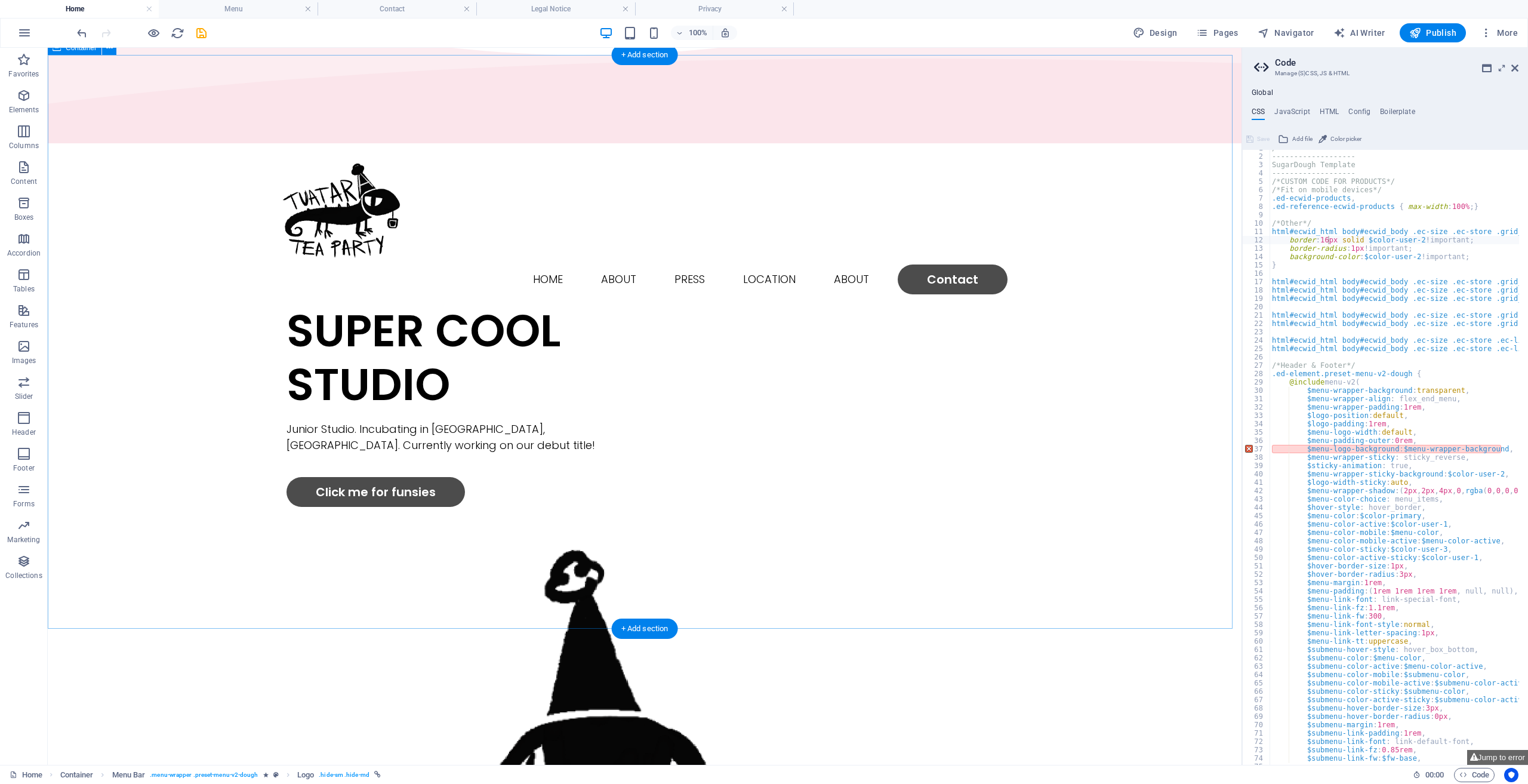
click at [140, 326] on div "SUPER COOL STUDIO Junior Studio. Incubating in [GEOGRAPHIC_DATA], [GEOGRAPHIC_D…" at bounding box center [645, 650] width 1194 height 692
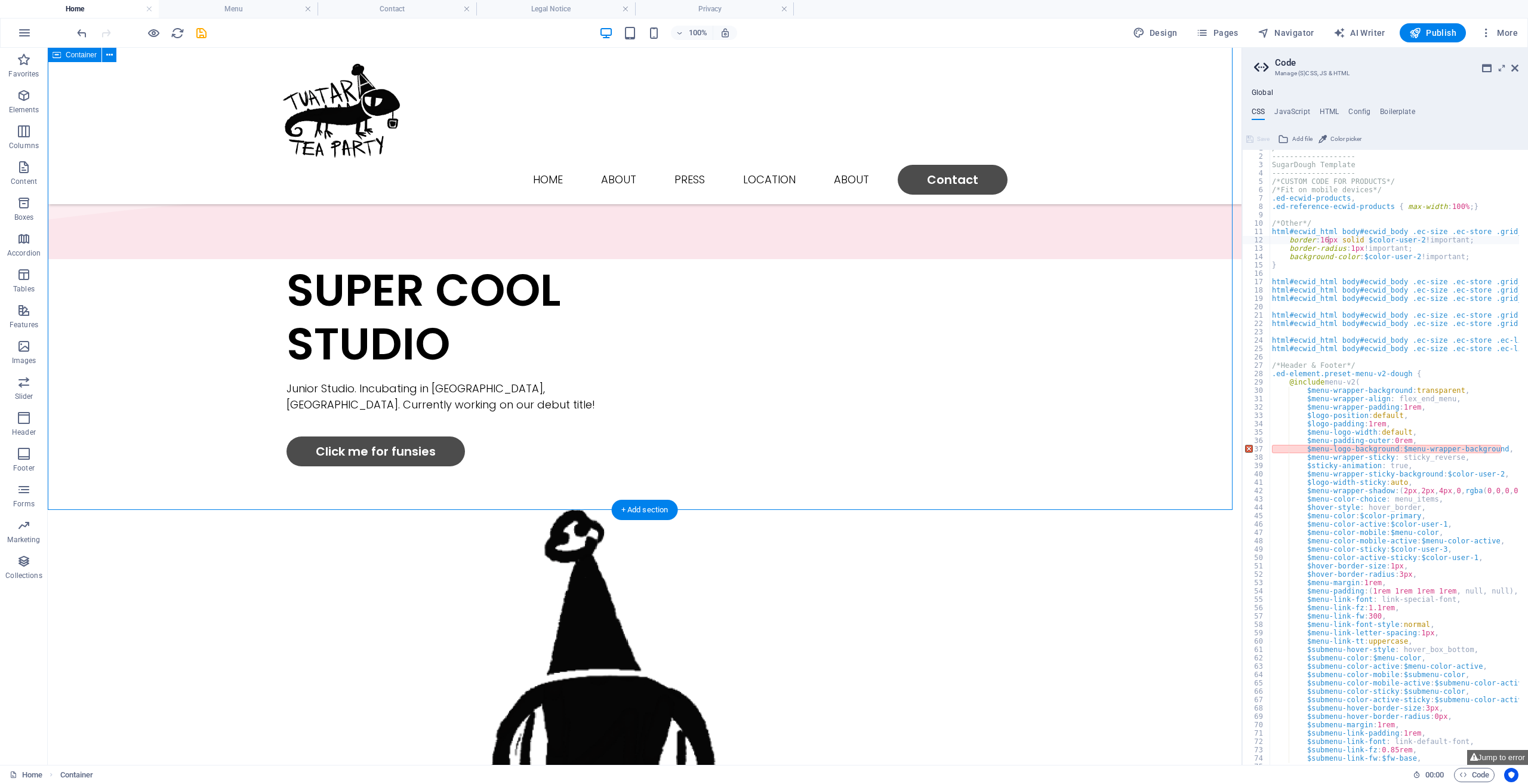
scroll to position [0, 0]
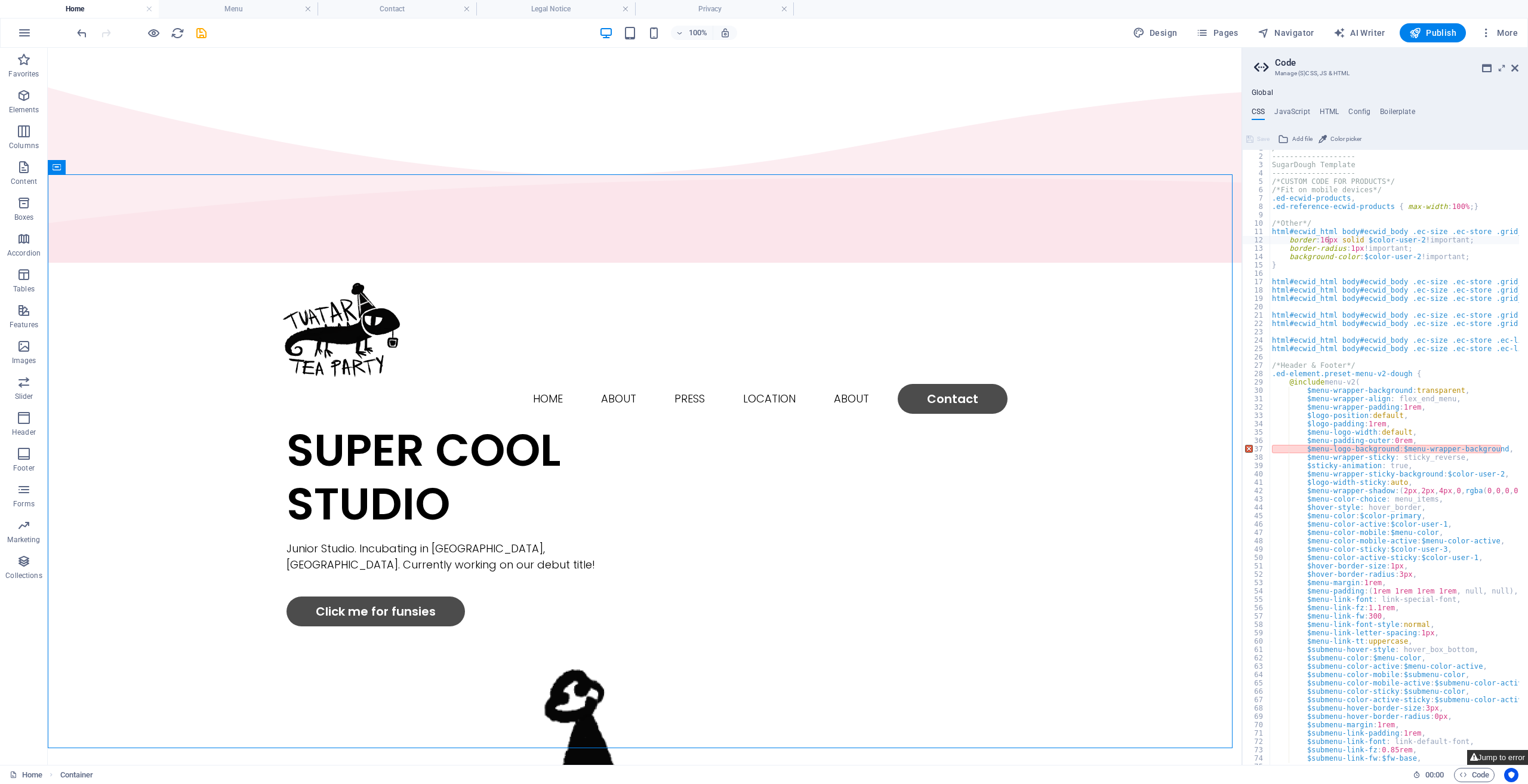
click at [1485, 754] on button "Jump to error" at bounding box center [1498, 757] width 61 height 15
type textarea "border: 1px solid $color-user-2 !important;"
click at [1517, 69] on icon at bounding box center [1515, 68] width 7 height 10
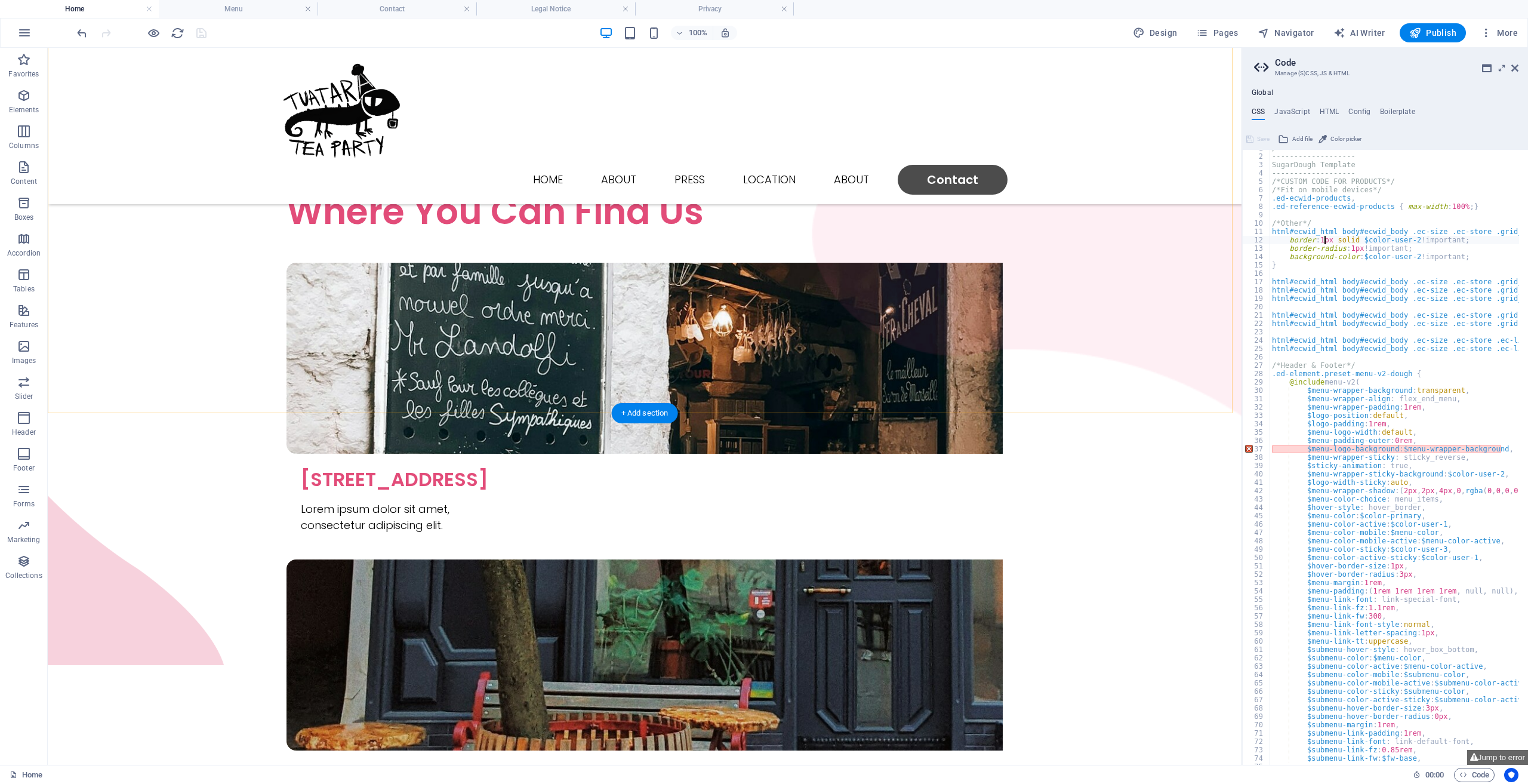
scroll to position [2146, 0]
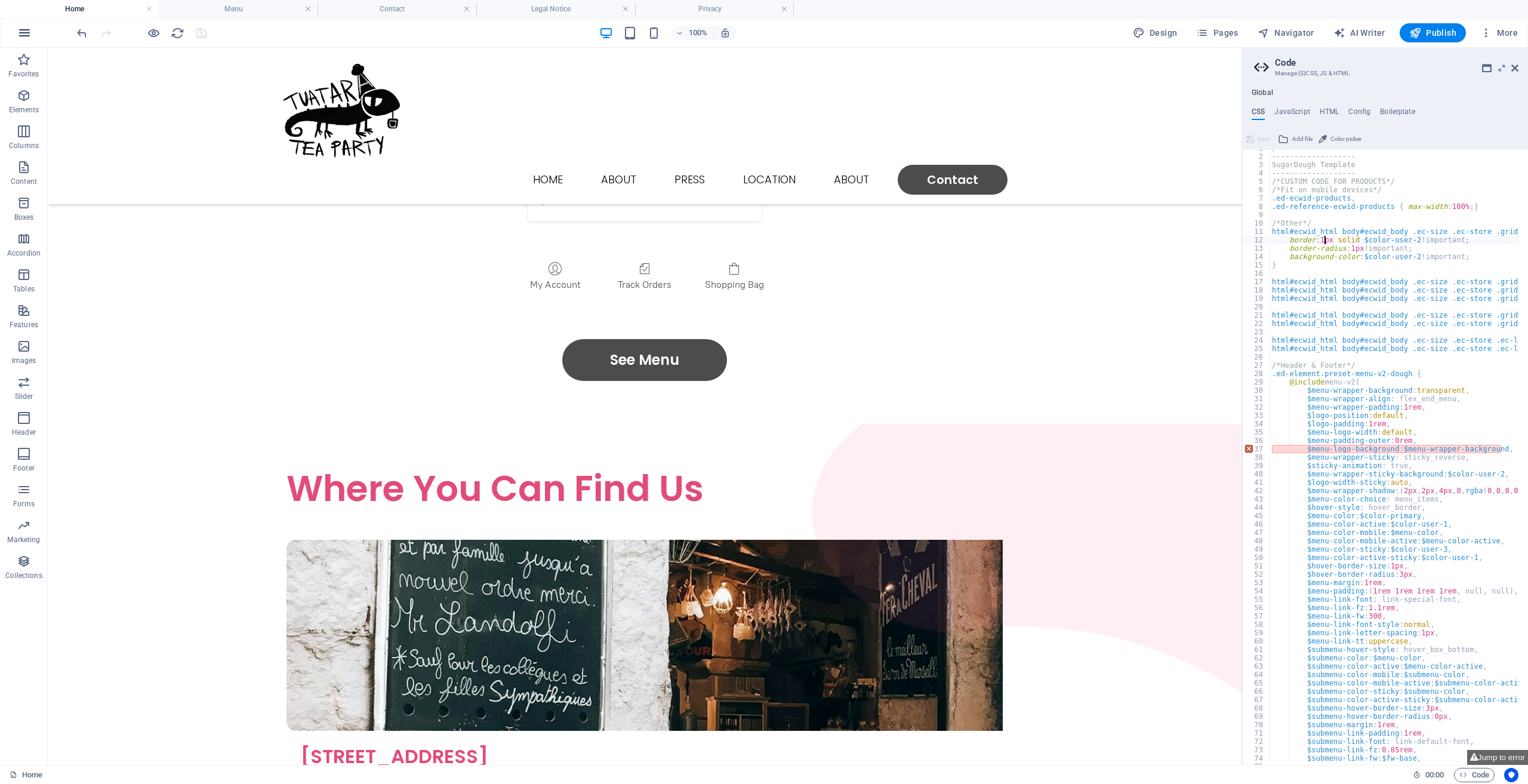
click at [12, 36] on button "button" at bounding box center [24, 33] width 29 height 29
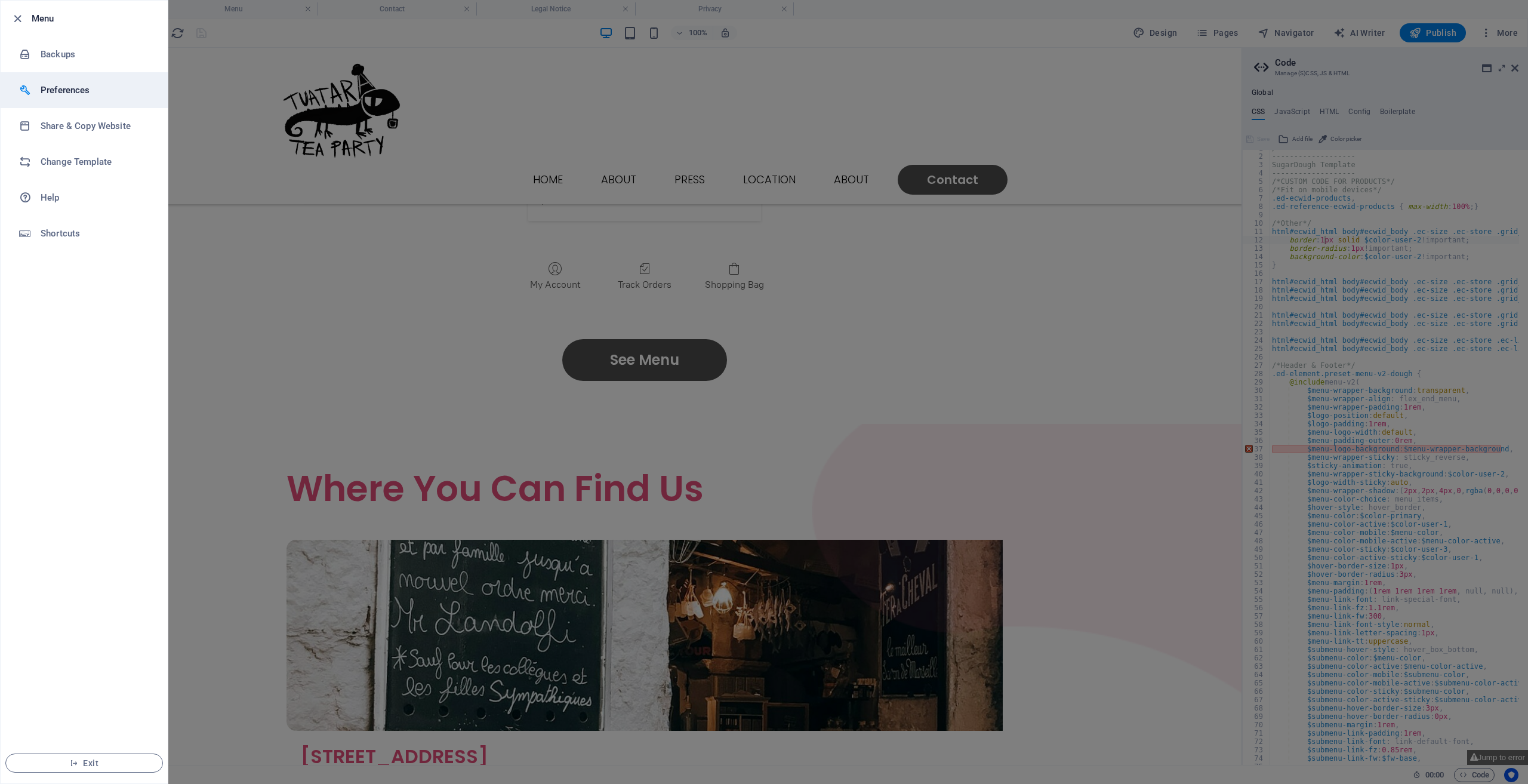
click at [76, 93] on h6 "Preferences" at bounding box center [95, 89] width 111 height 14
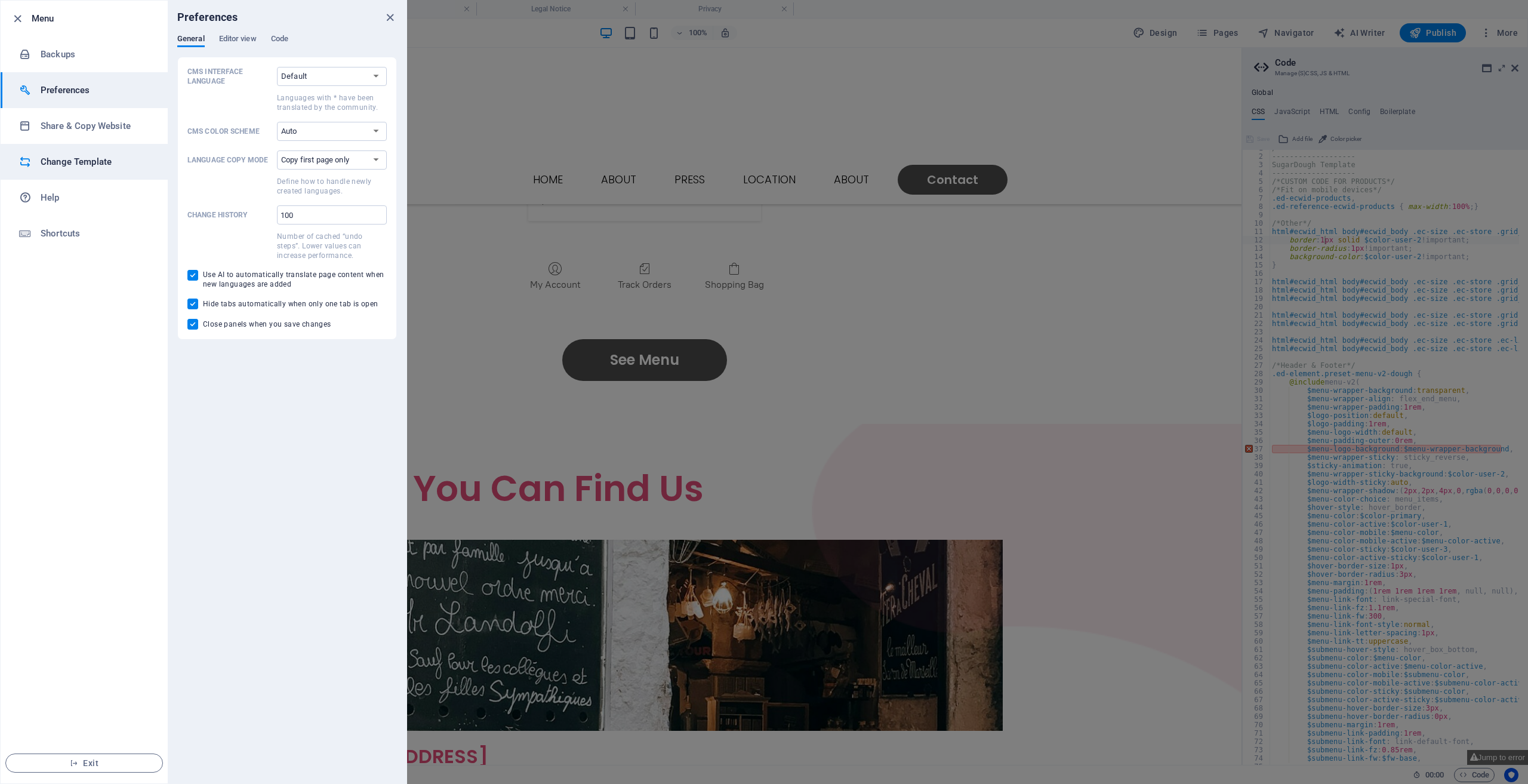
click at [94, 151] on li "Change Template" at bounding box center [84, 162] width 167 height 36
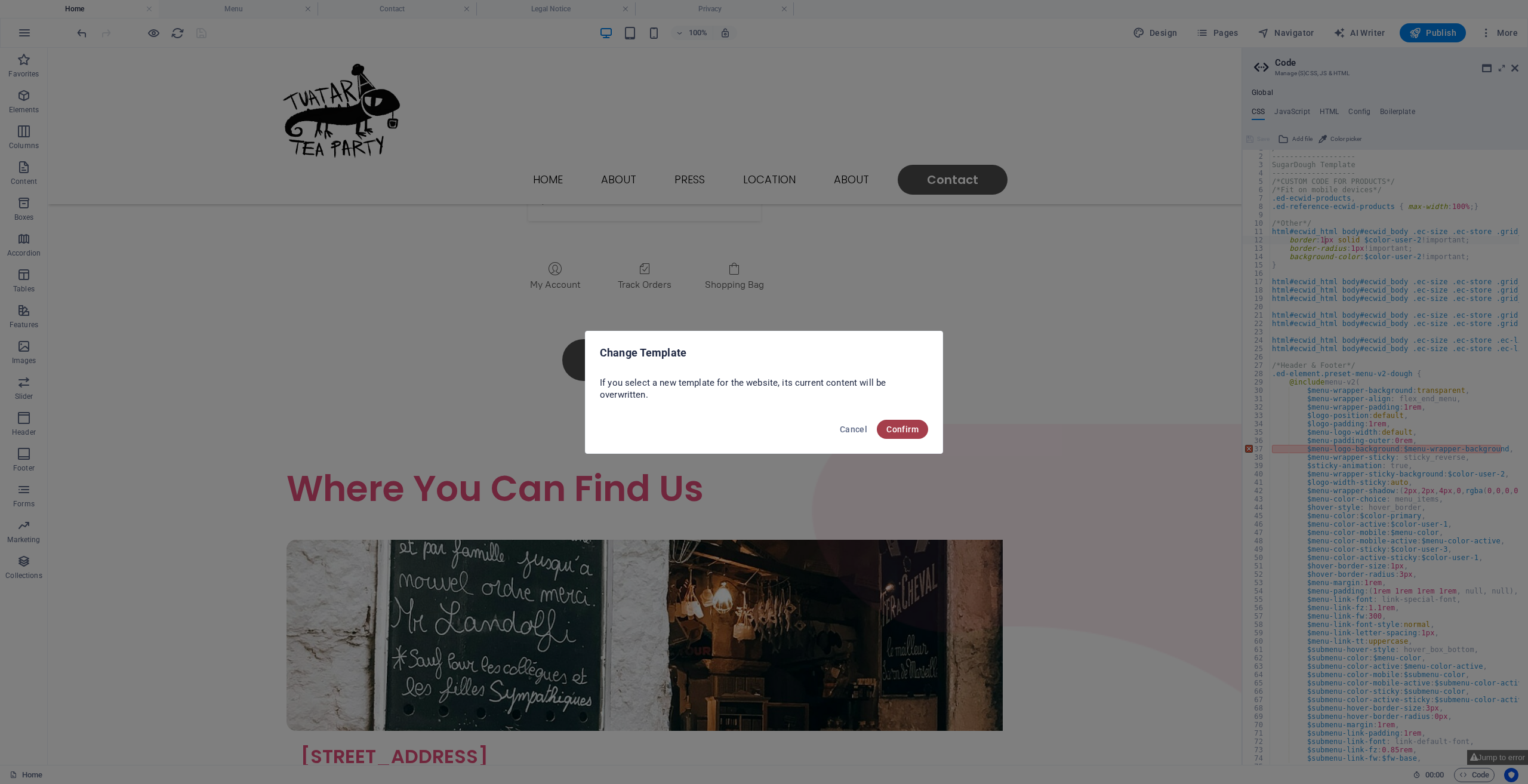
click at [912, 426] on span "Confirm" at bounding box center [902, 430] width 32 height 10
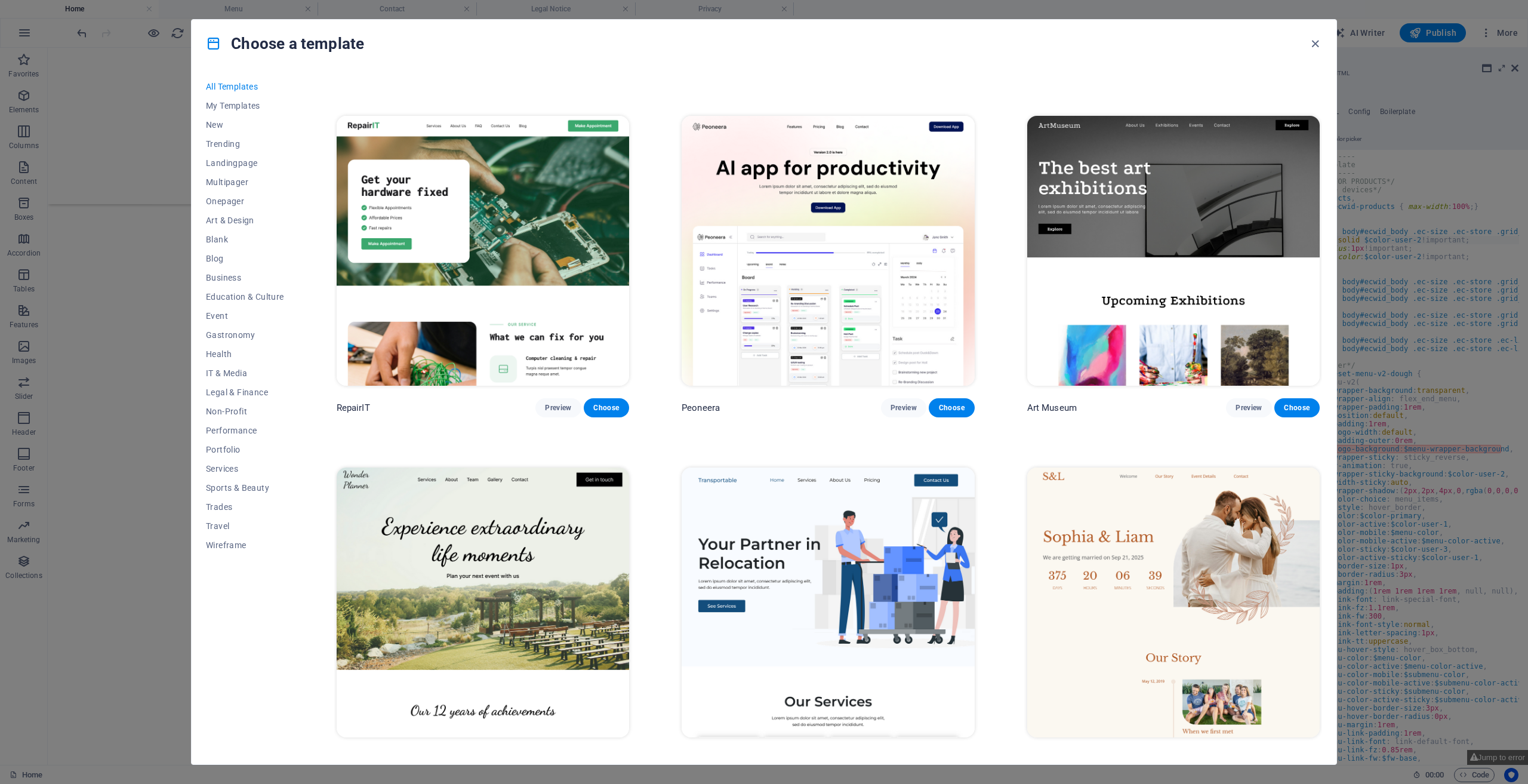
scroll to position [418, 0]
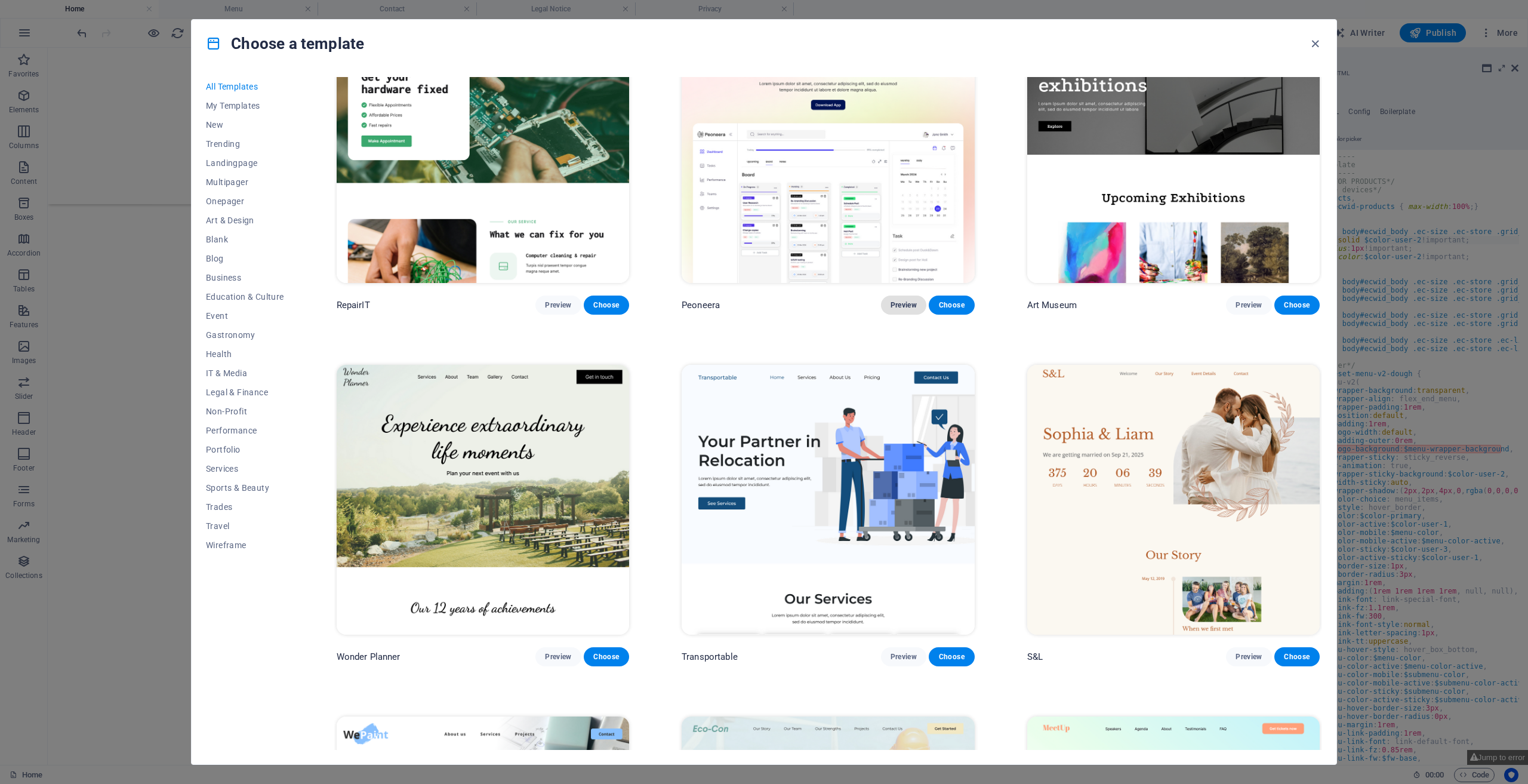
click at [904, 306] on span "Preview" at bounding box center [904, 305] width 26 height 10
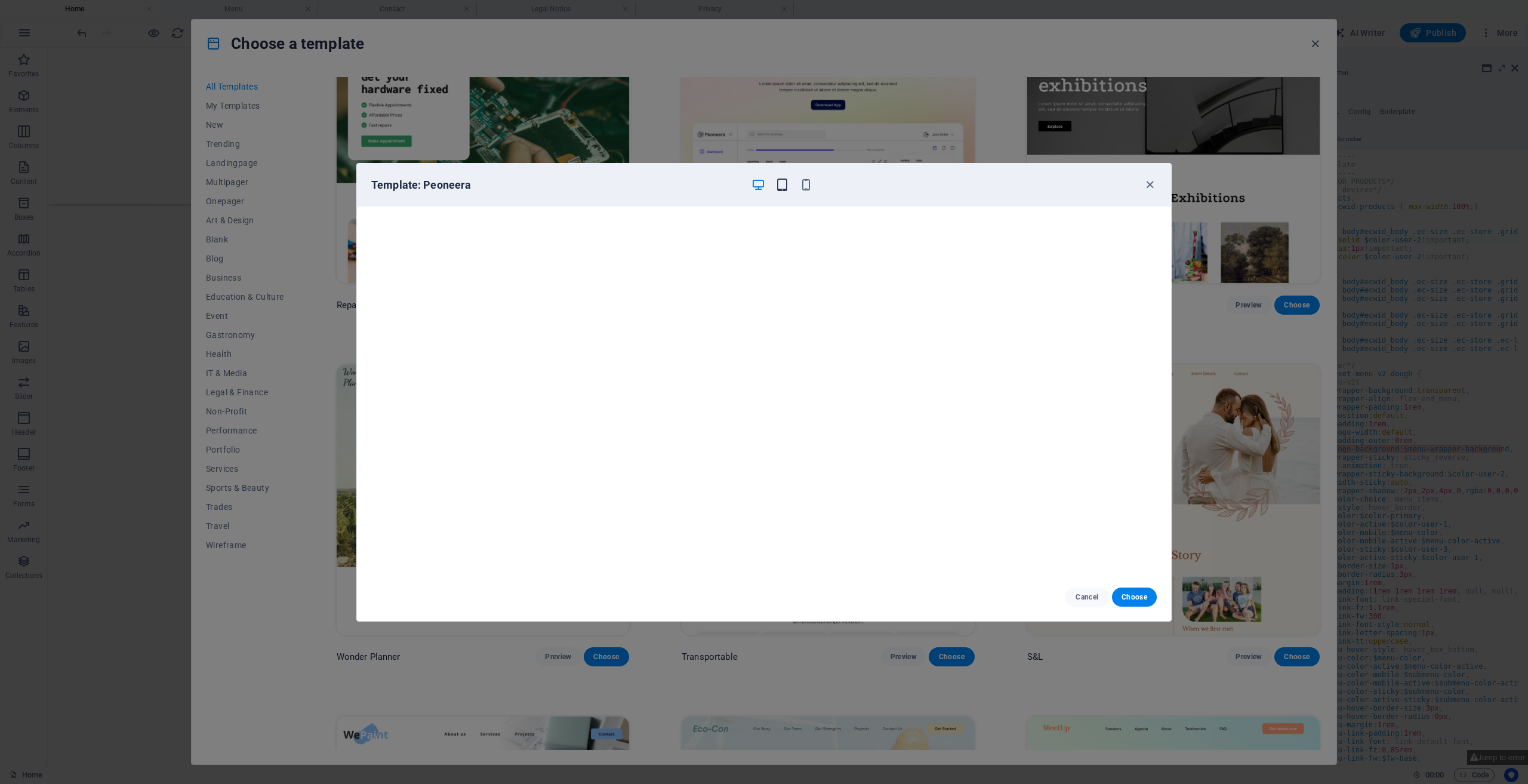
click at [782, 185] on icon "button" at bounding box center [782, 185] width 14 height 14
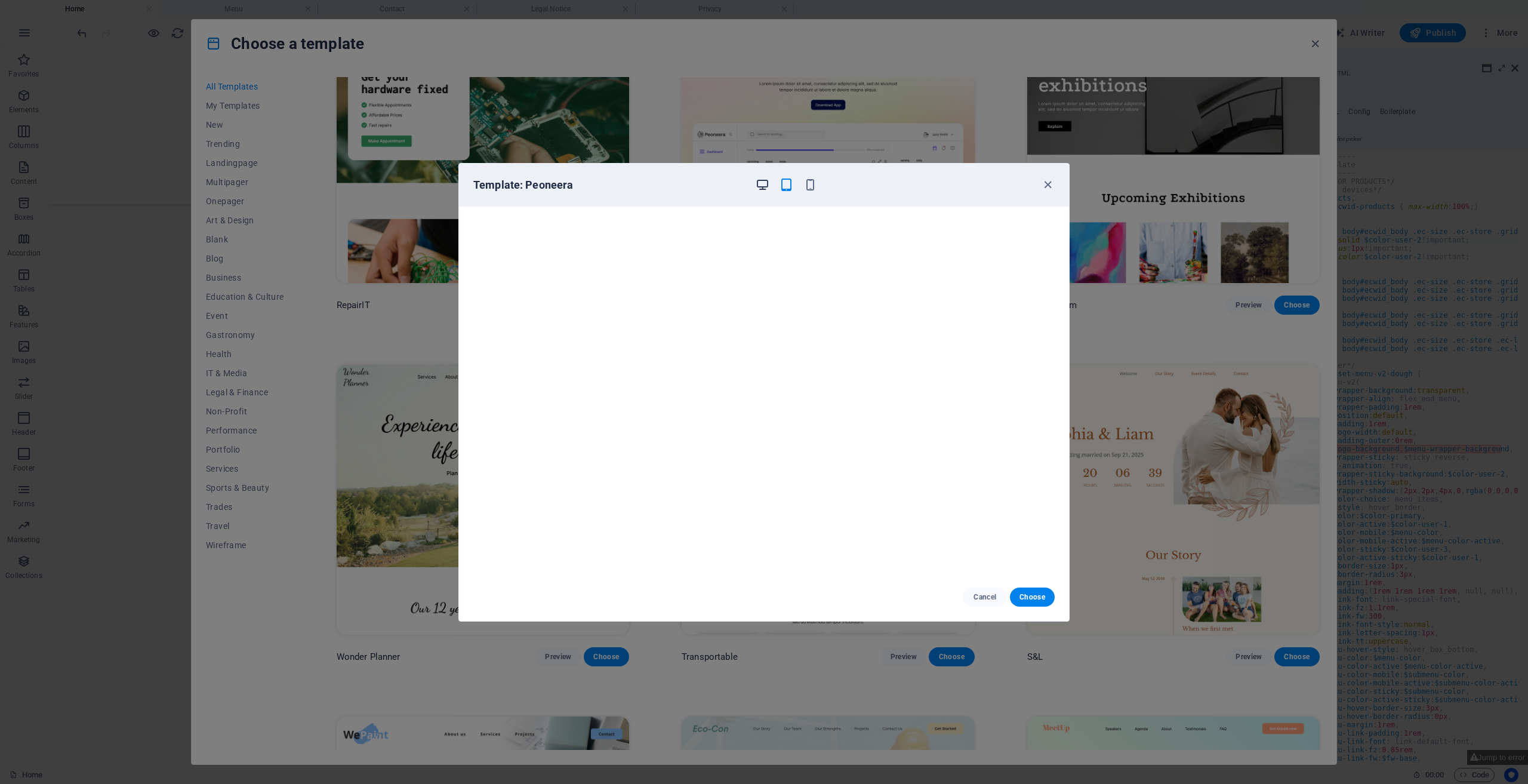
click at [758, 179] on icon "button" at bounding box center [763, 185] width 14 height 14
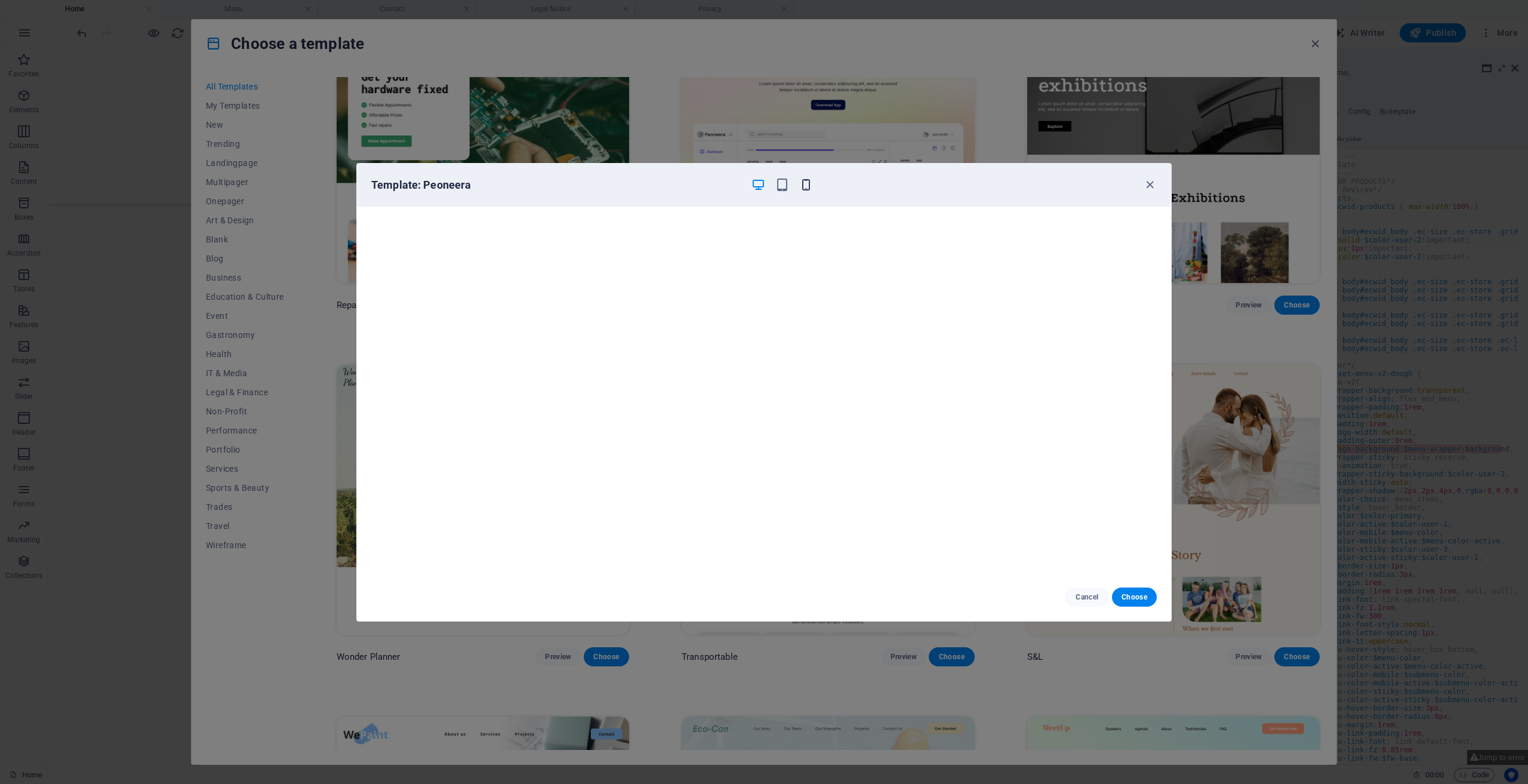
click at [805, 183] on icon "button" at bounding box center [806, 185] width 14 height 14
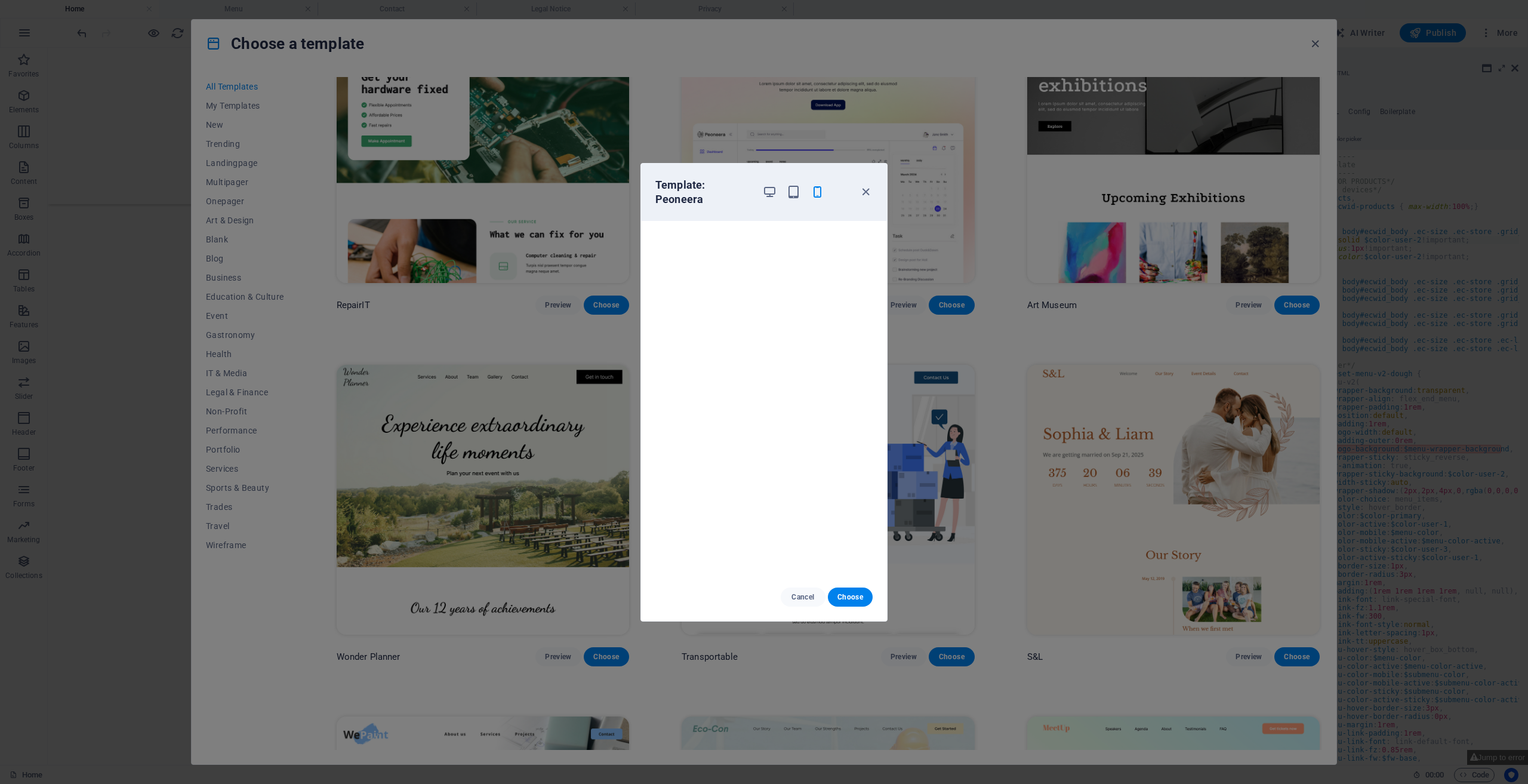
click at [784, 193] on div at bounding box center [794, 192] width 62 height 29
click at [773, 193] on icon "button" at bounding box center [769, 192] width 14 height 14
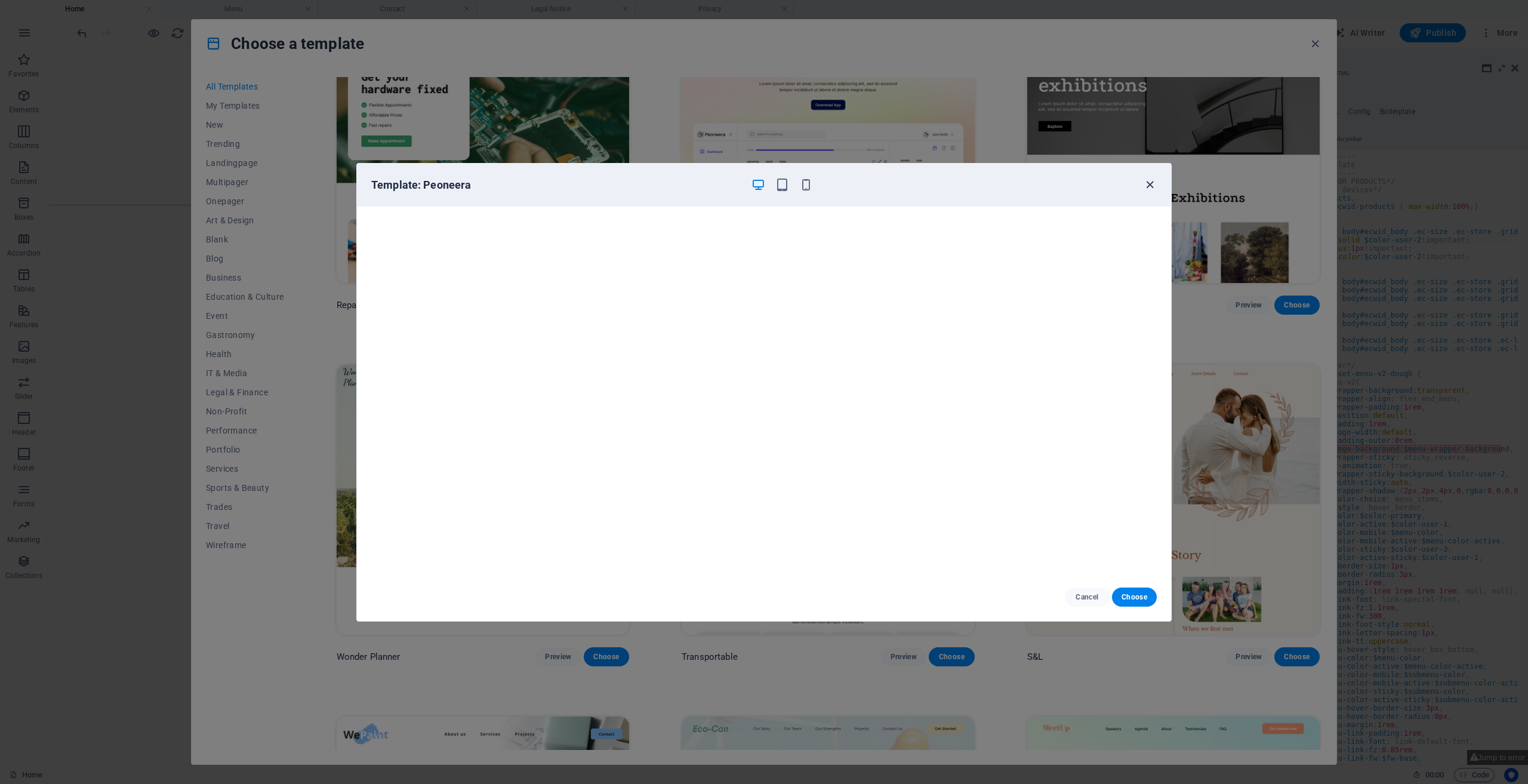
click at [1155, 185] on icon "button" at bounding box center [1150, 185] width 14 height 14
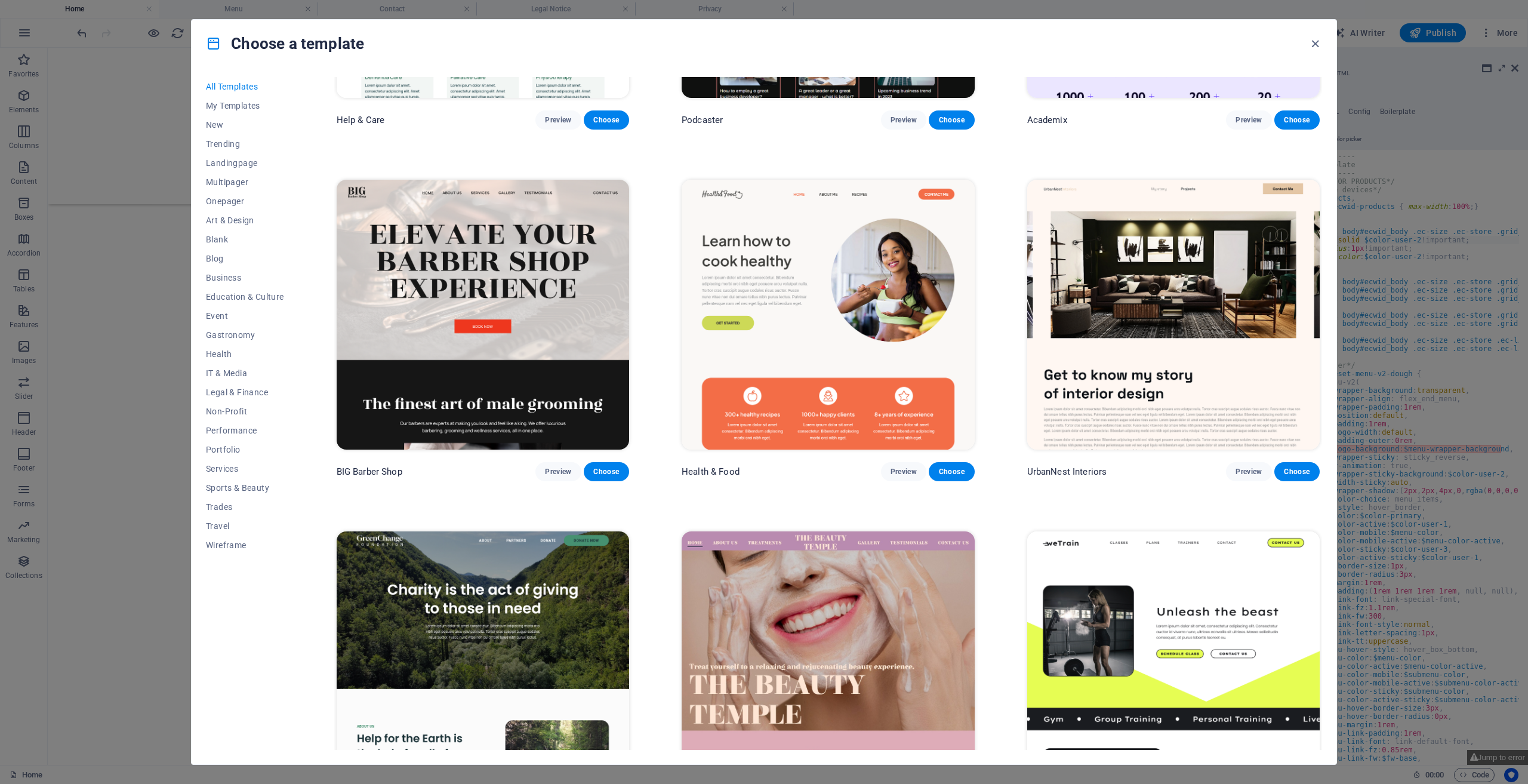
scroll to position [1671, 0]
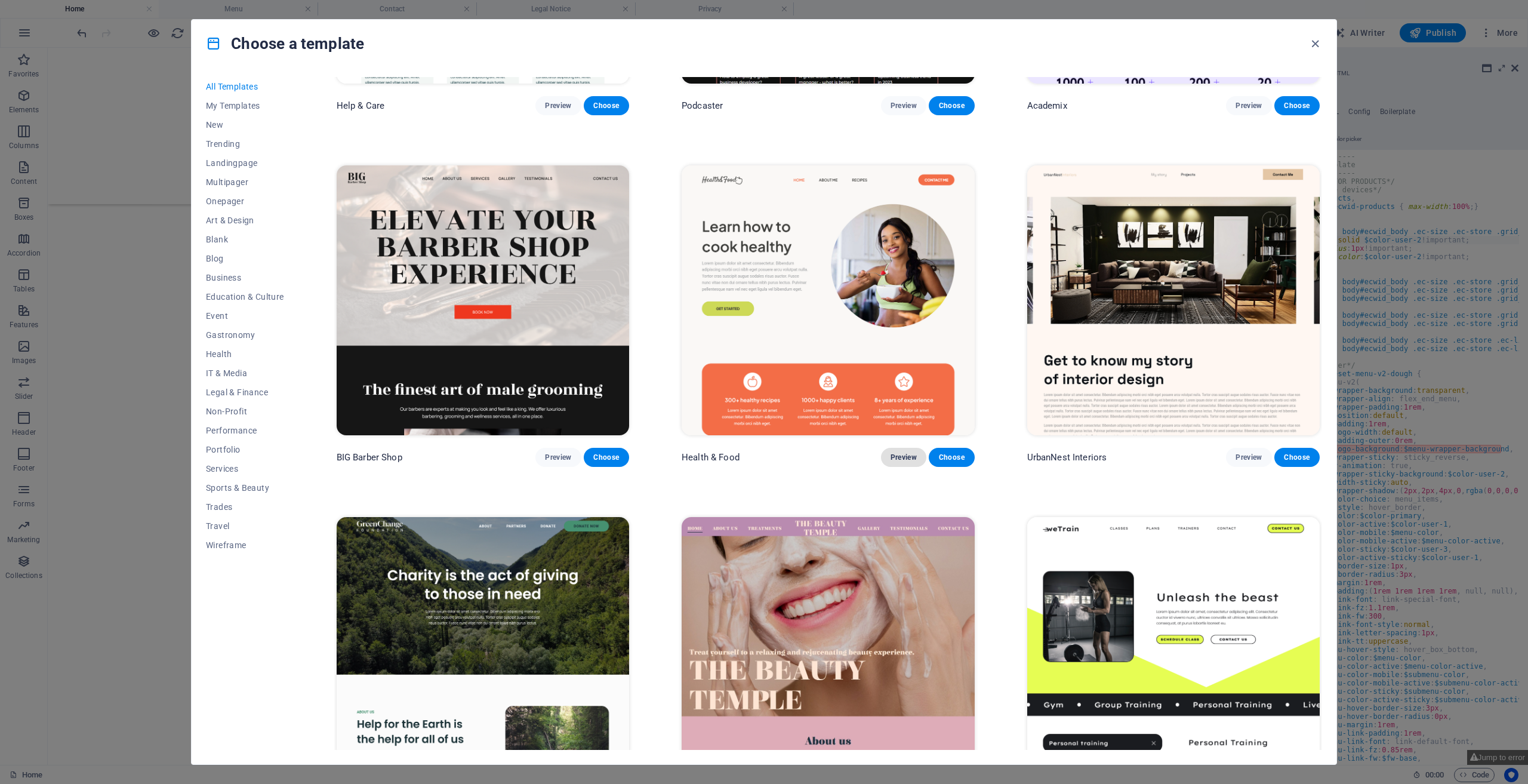
click at [907, 453] on span "Preview" at bounding box center [904, 458] width 26 height 10
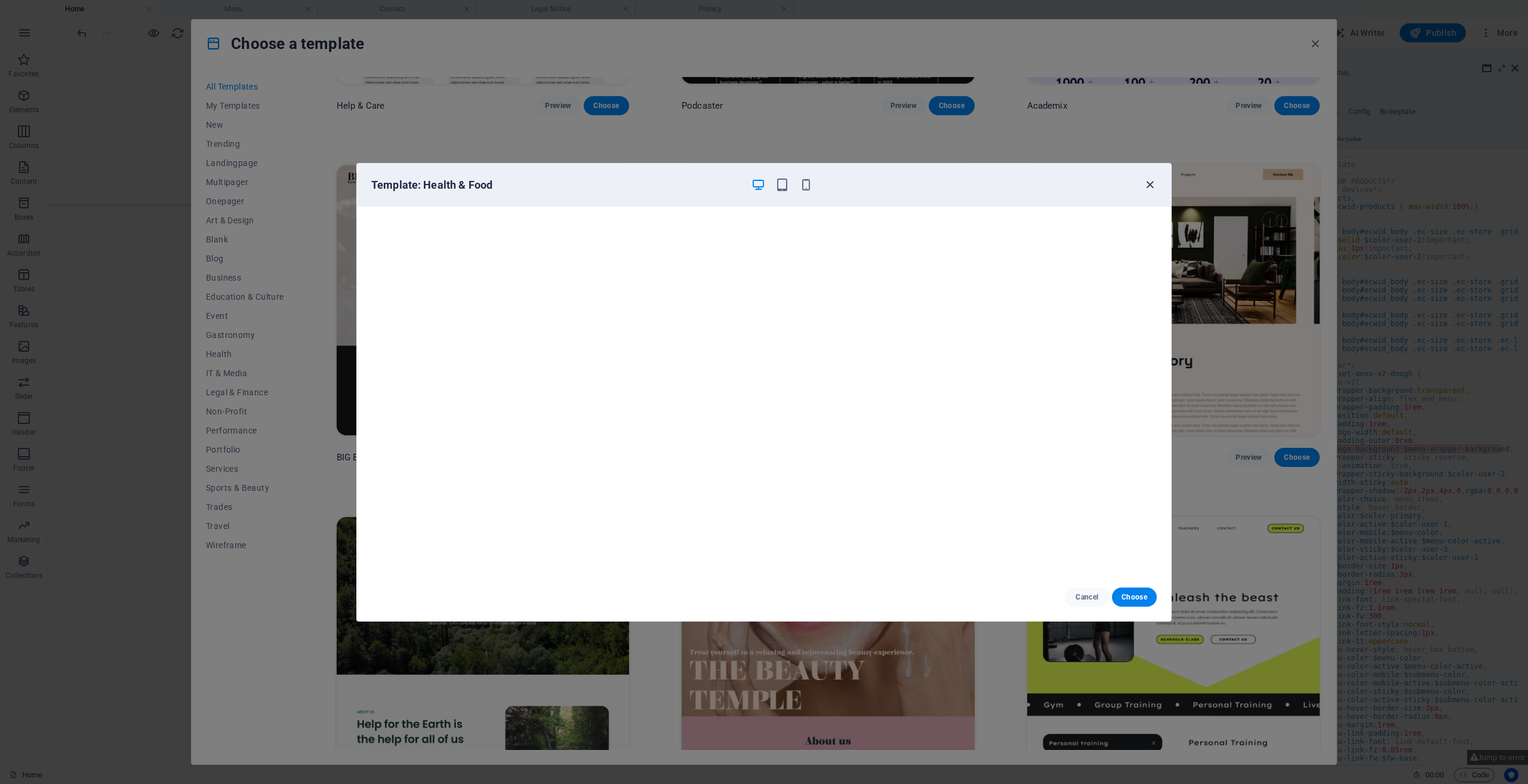
click at [1153, 186] on icon "button" at bounding box center [1150, 185] width 14 height 14
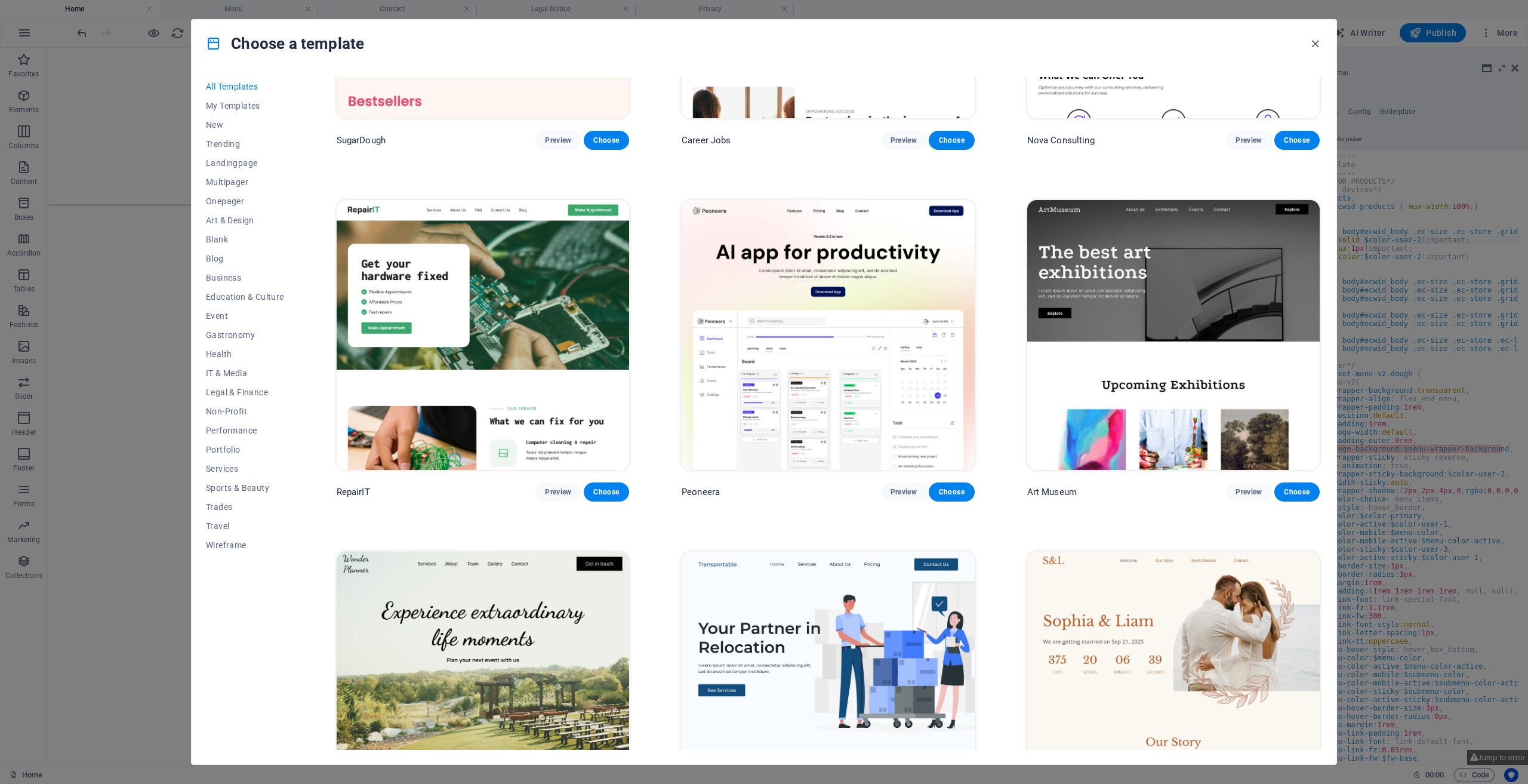
scroll to position [239, 0]
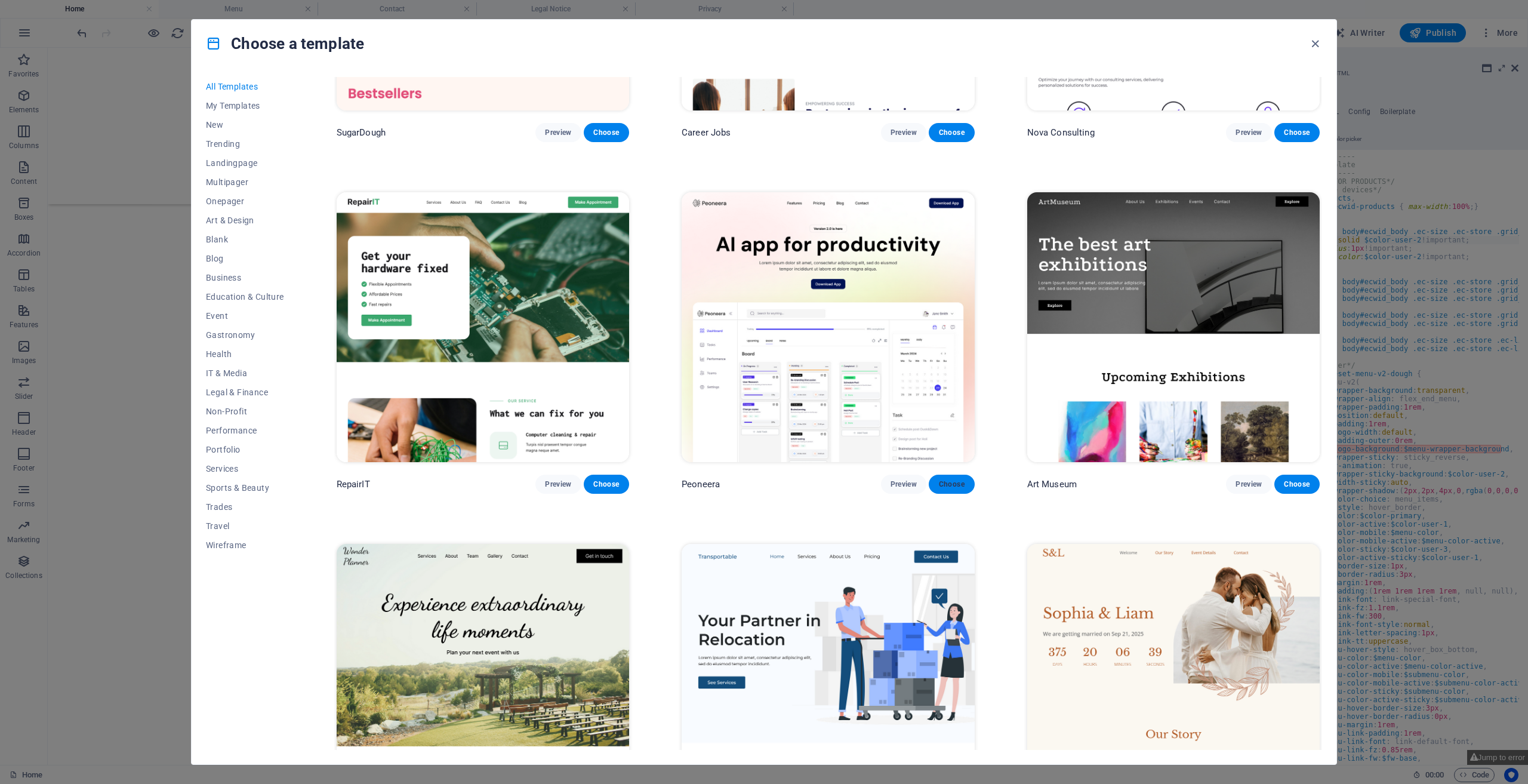
click at [949, 480] on span "Choose" at bounding box center [951, 485] width 26 height 10
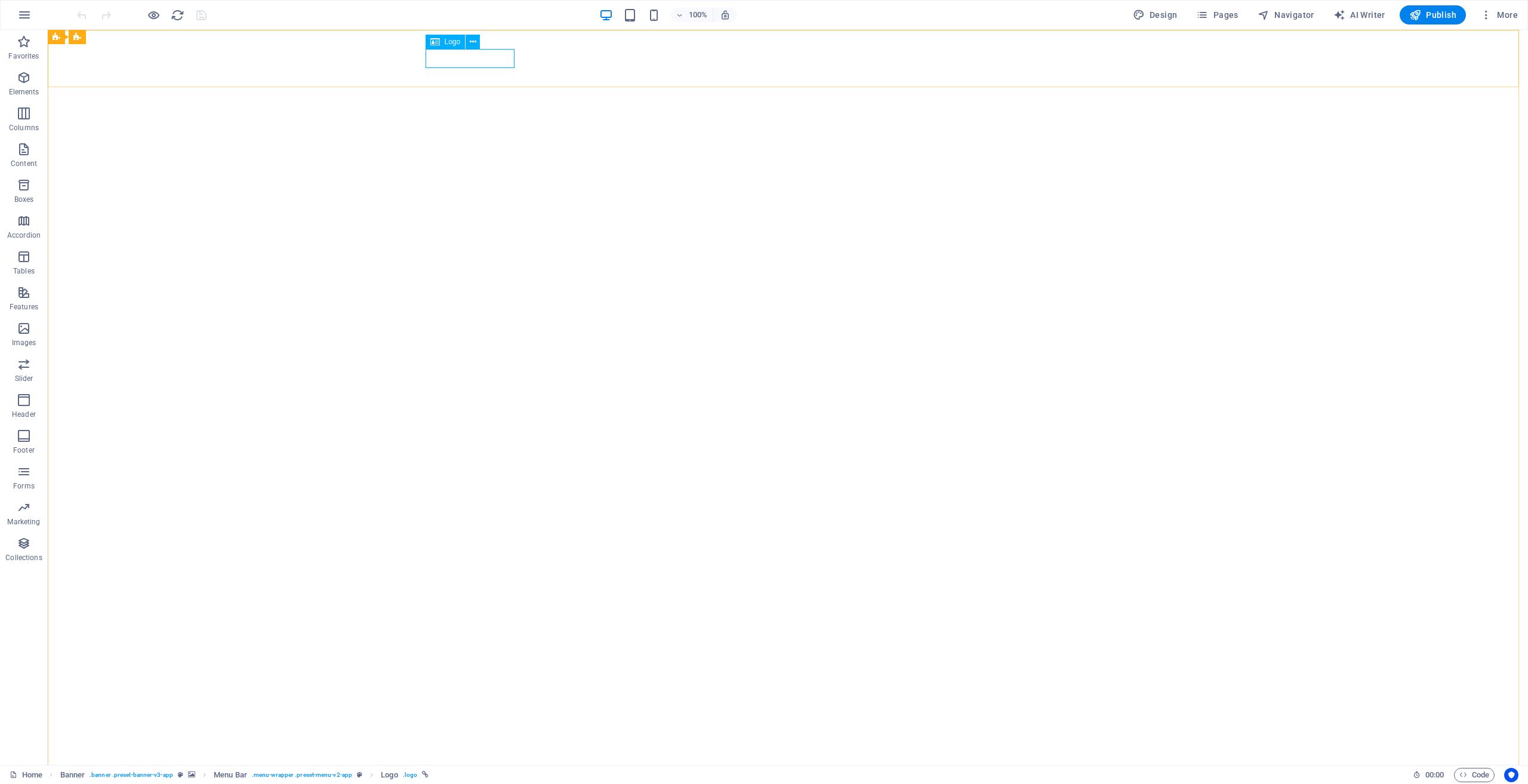
click at [451, 40] on span "Logo" at bounding box center [453, 42] width 16 height 7
select select "px"
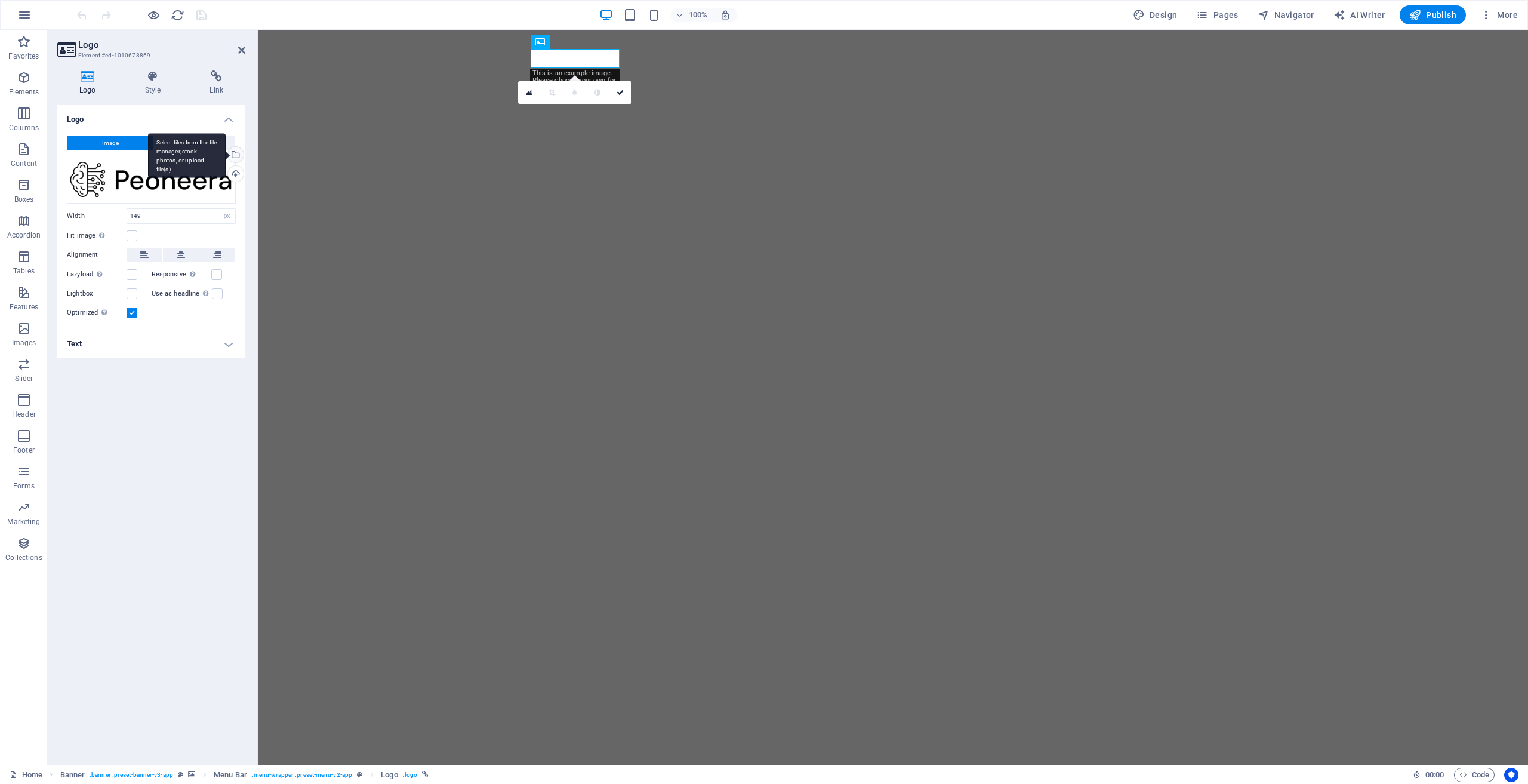
click at [241, 150] on div "Select files from the file manager, stock photos, or upload file(s)" at bounding box center [235, 156] width 18 height 18
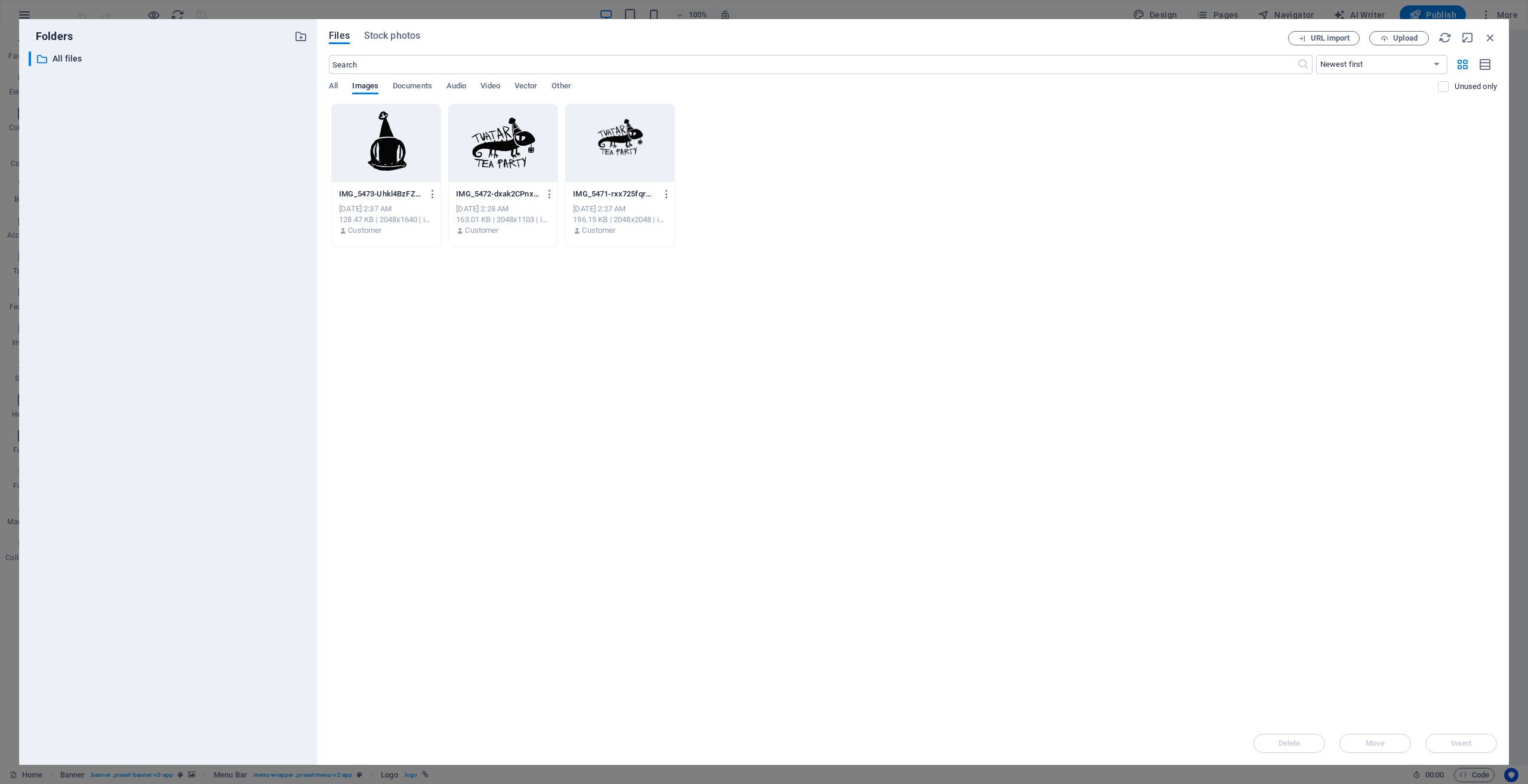
click at [493, 149] on div at bounding box center [503, 143] width 108 height 78
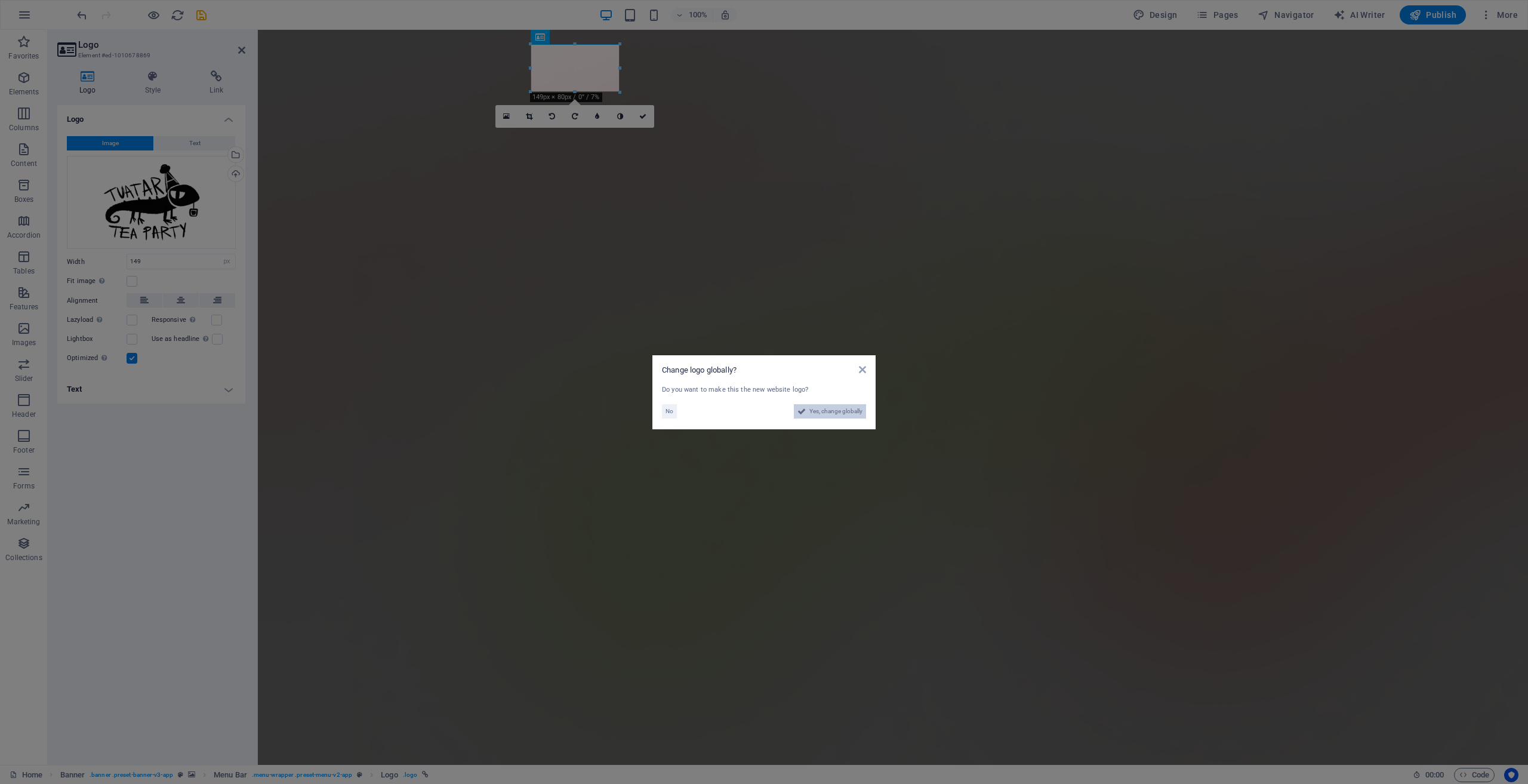
click at [852, 417] on span "Yes, change globally" at bounding box center [836, 411] width 53 height 14
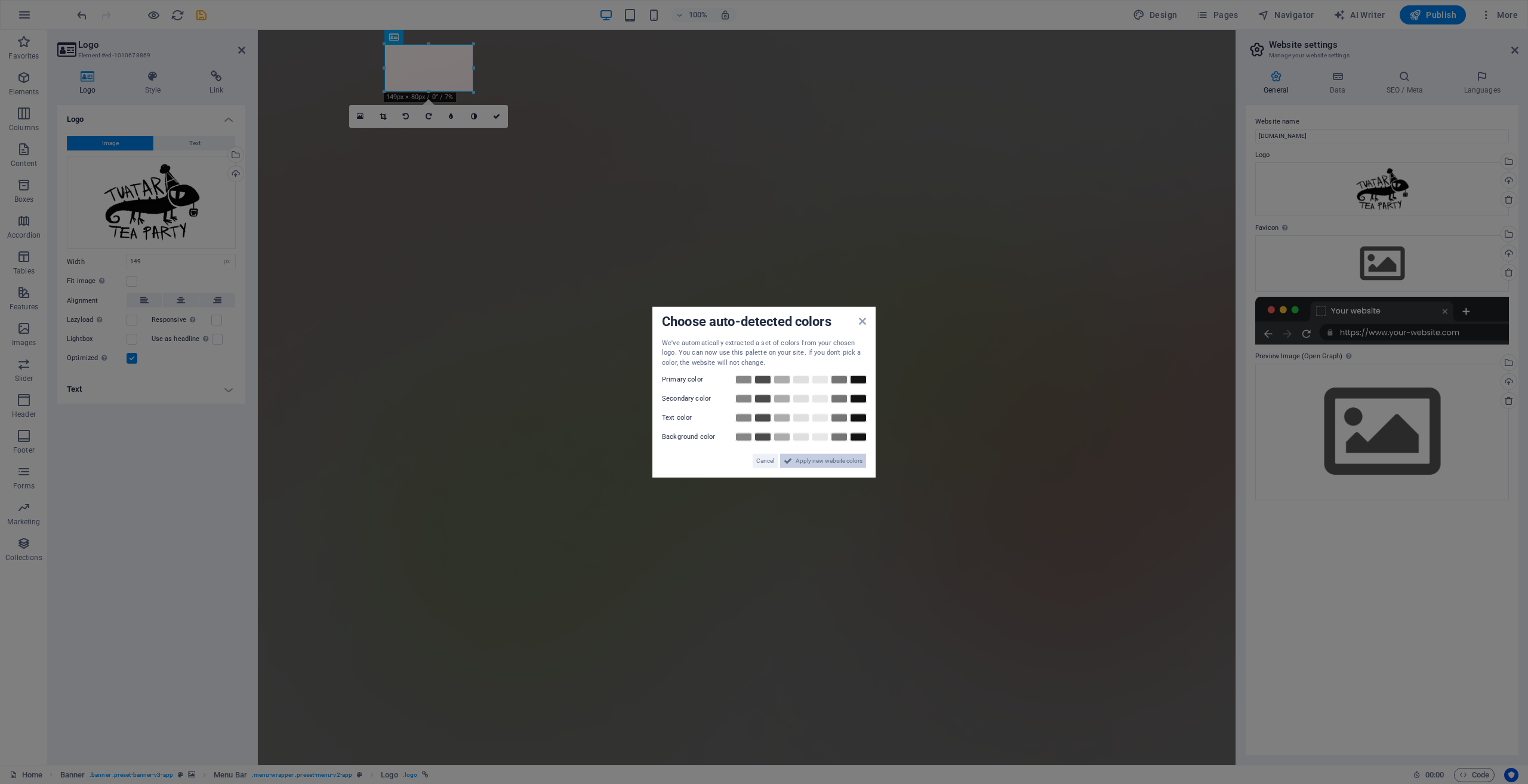
click at [822, 460] on span "Apply new website colors" at bounding box center [829, 460] width 67 height 14
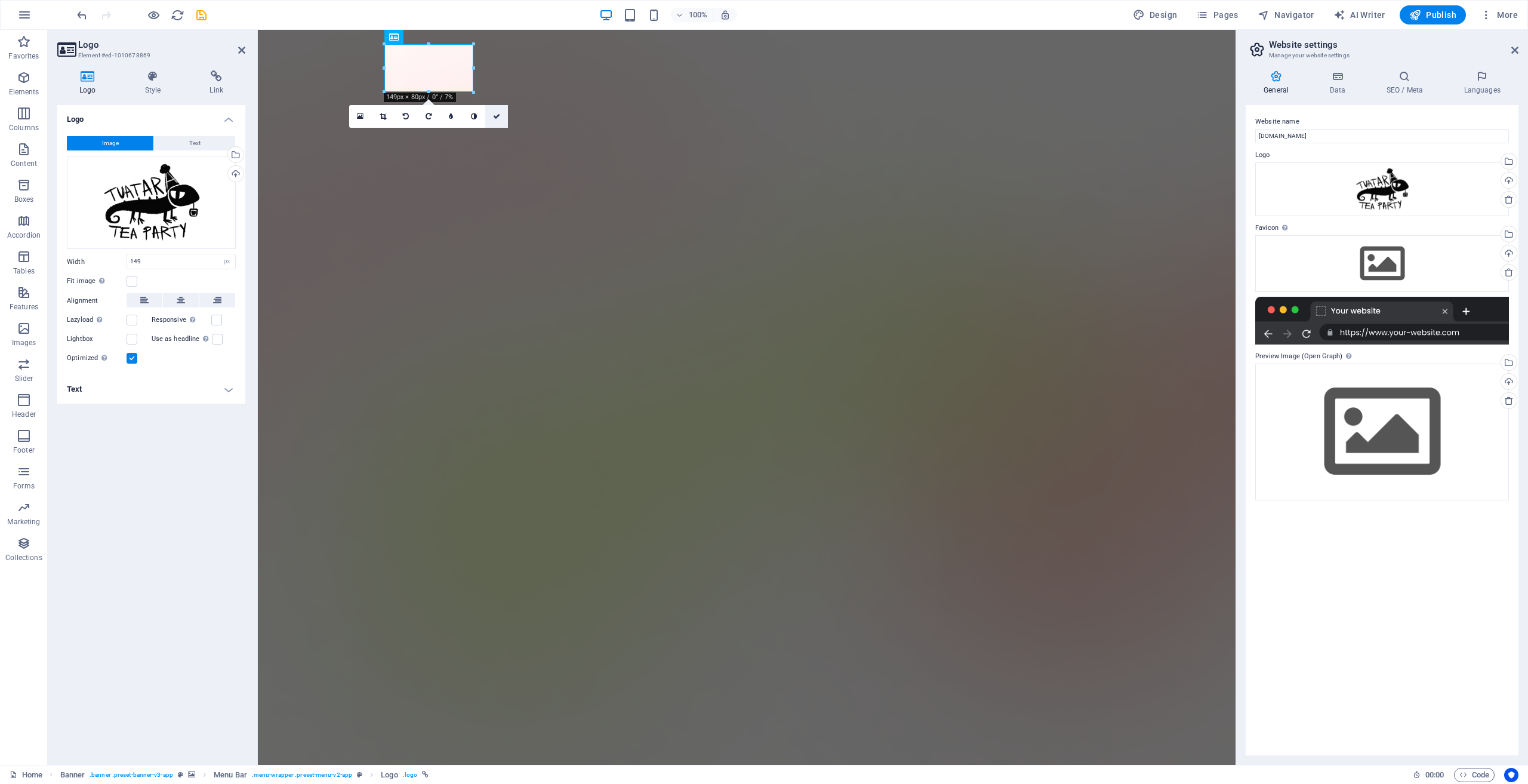
click at [497, 117] on icon at bounding box center [496, 116] width 7 height 7
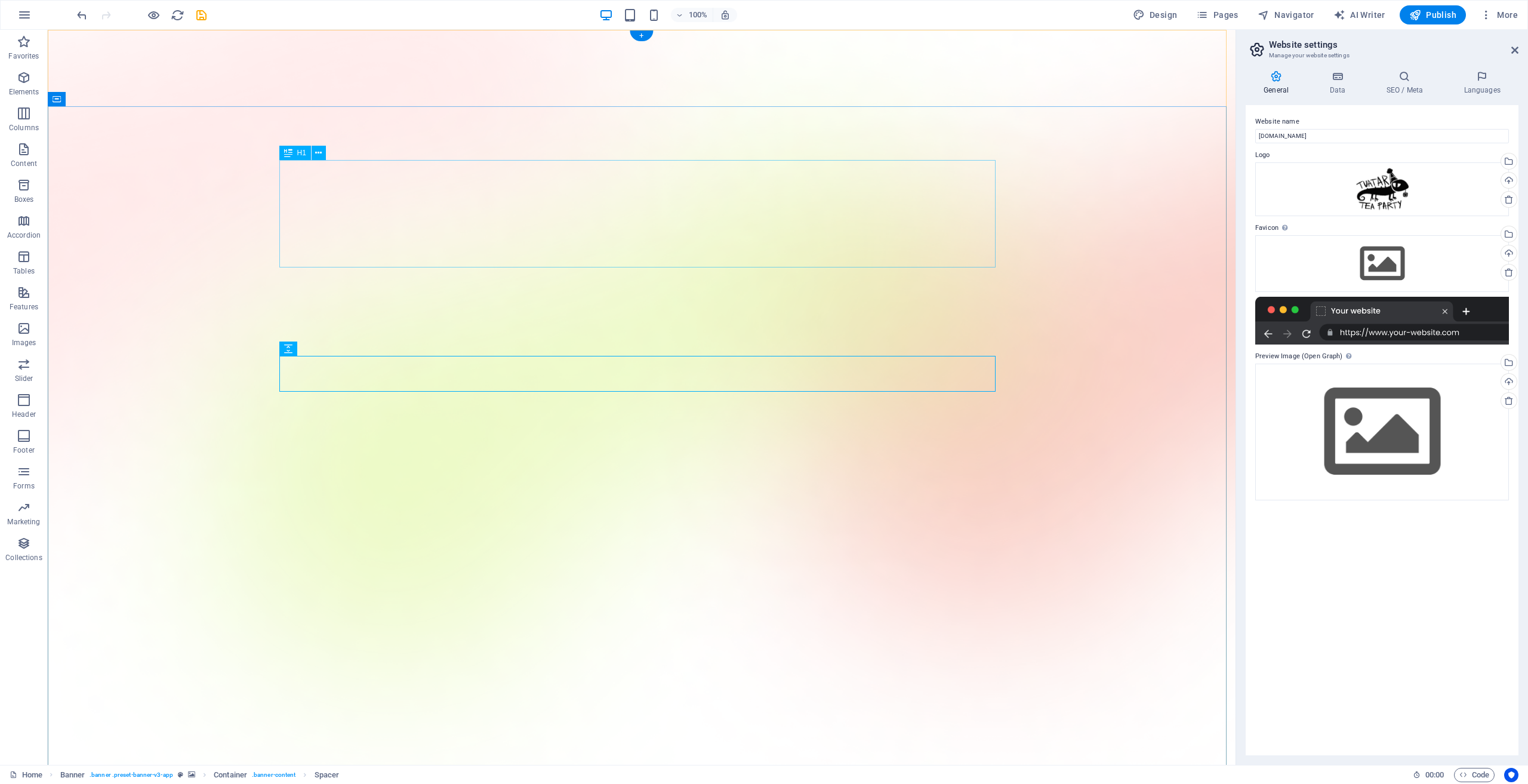
scroll to position [120, 0]
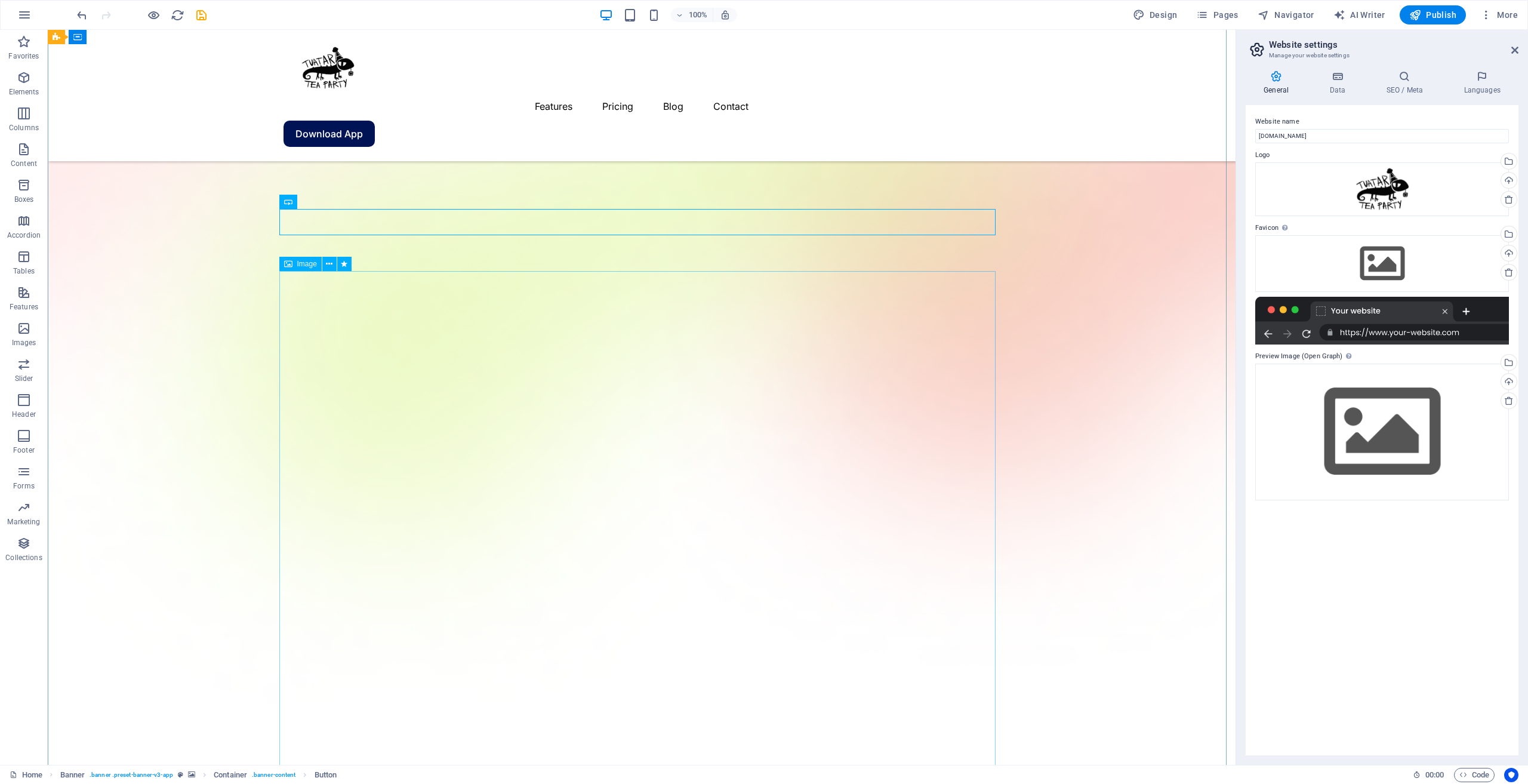
scroll to position [239, 0]
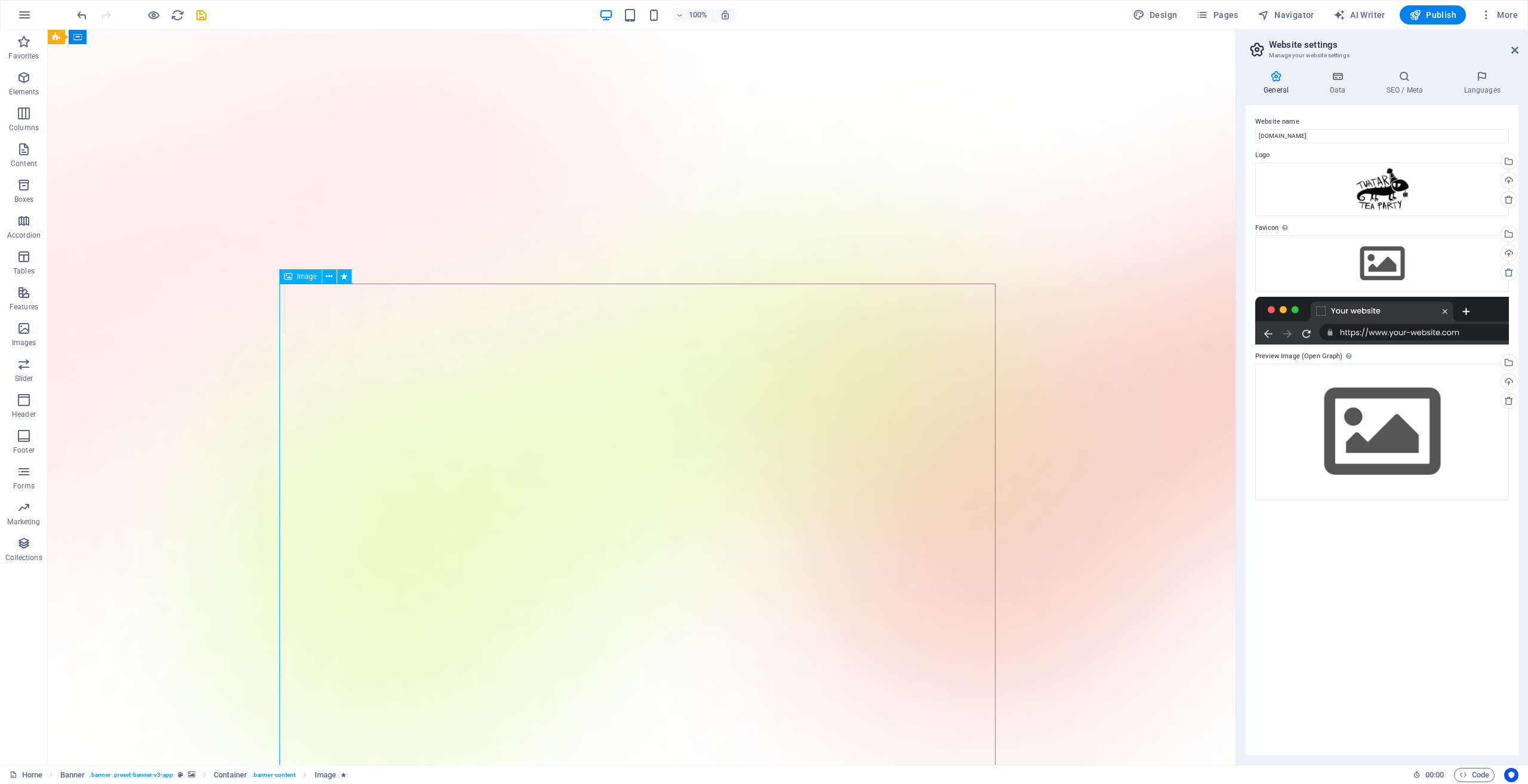
scroll to position [0, 0]
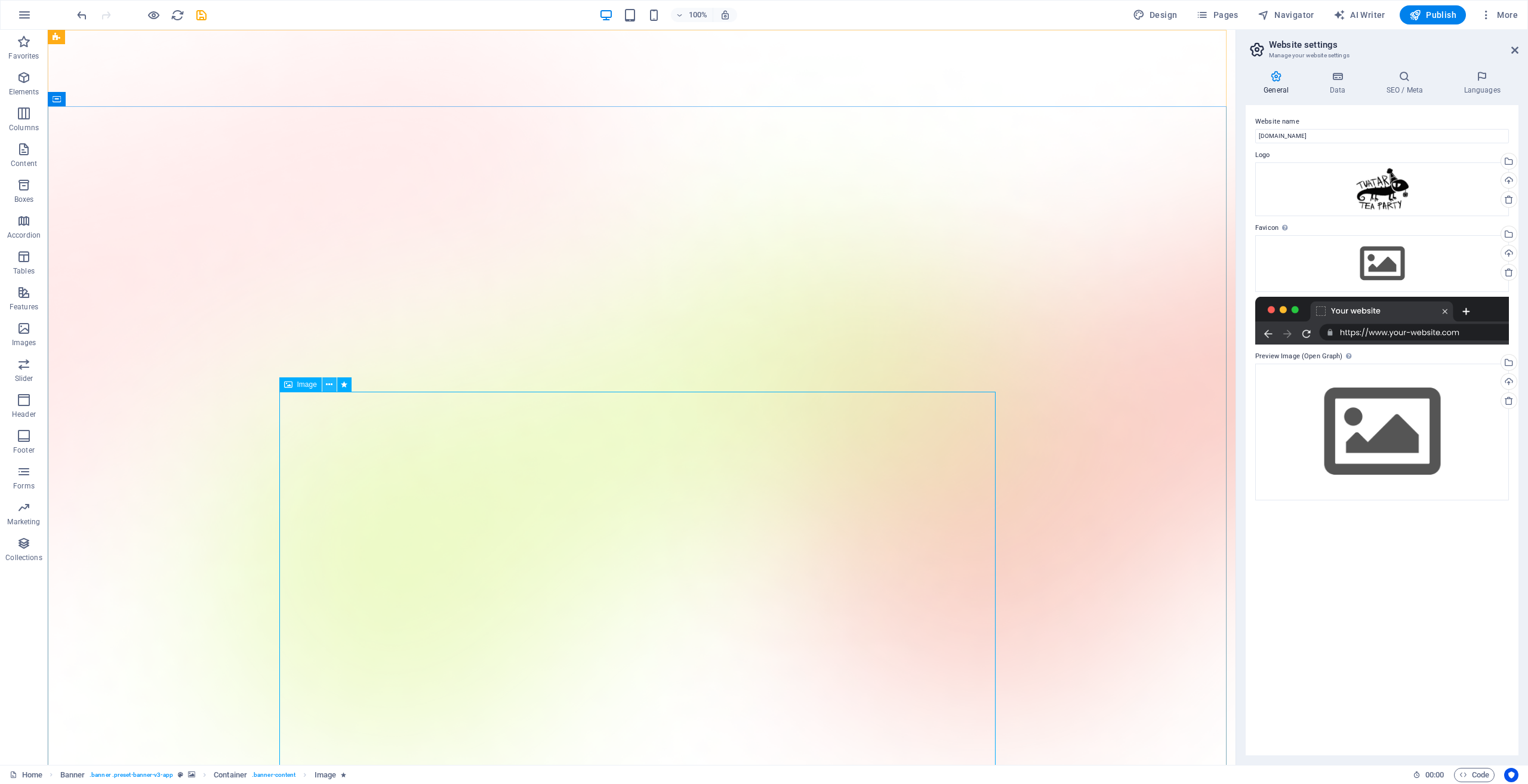
click at [326, 389] on icon at bounding box center [329, 385] width 7 height 12
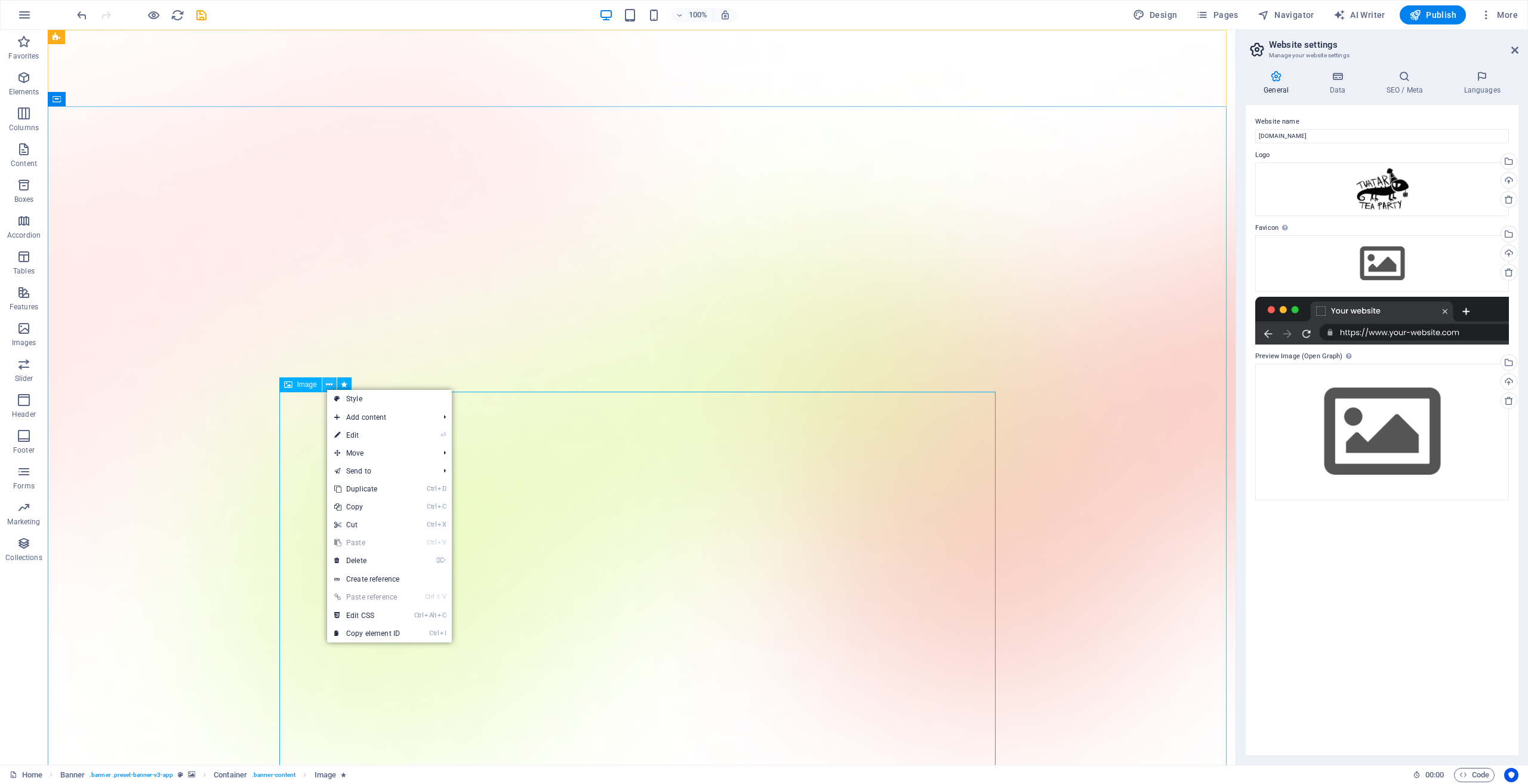
click at [326, 389] on icon at bounding box center [329, 385] width 7 height 12
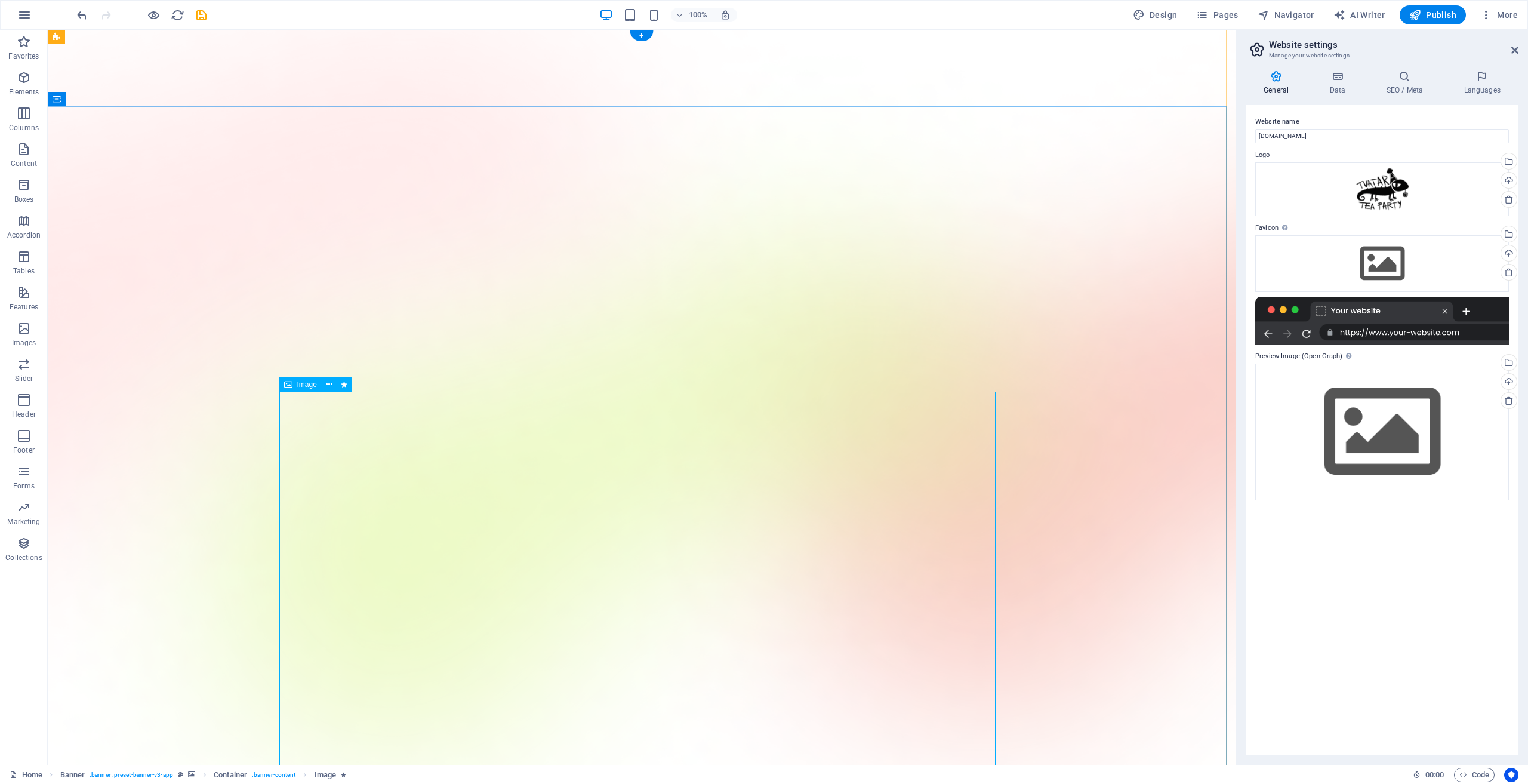
select select "%"
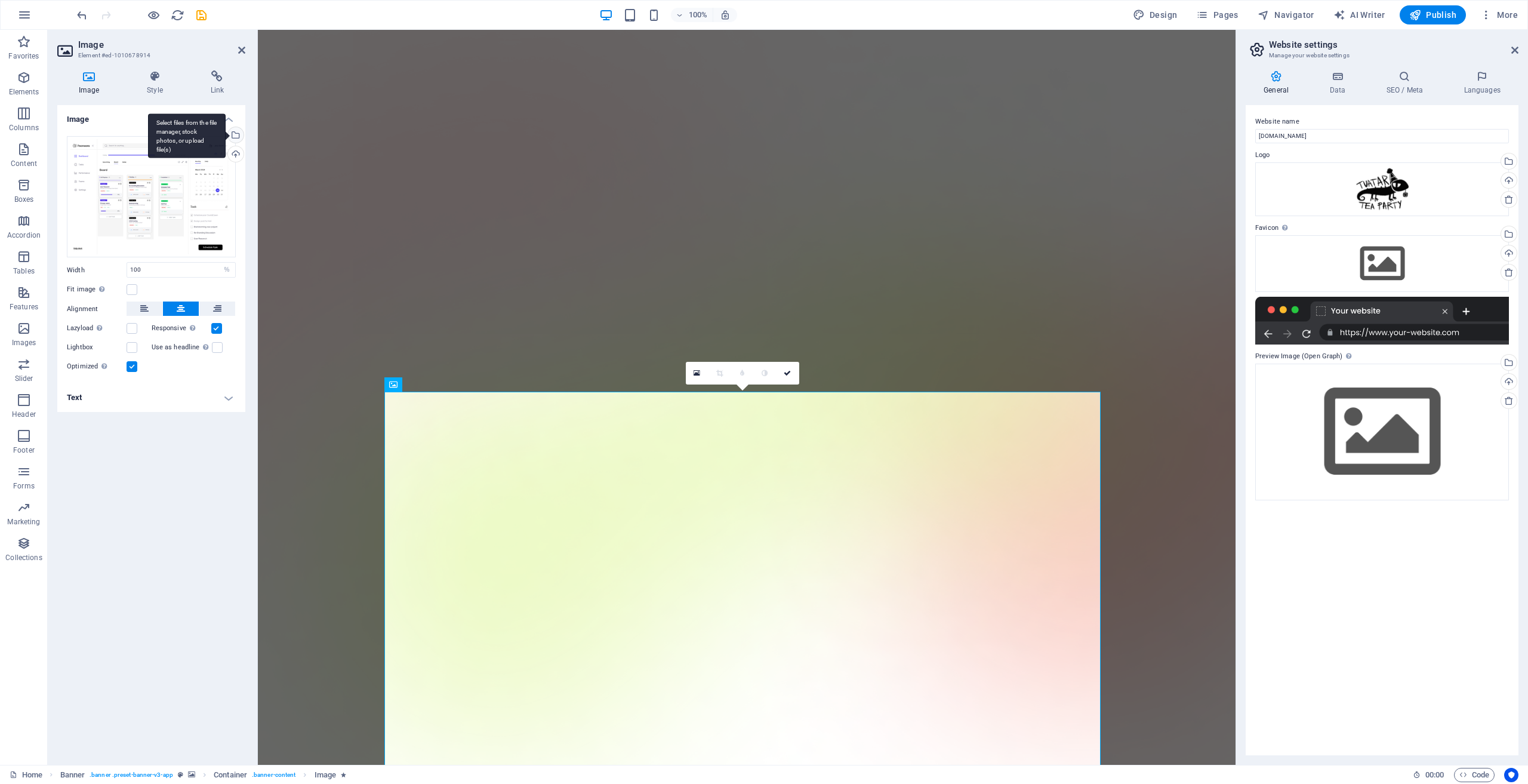
click at [235, 134] on div "Select files from the file manager, stock photos, or upload file(s)" at bounding box center [235, 136] width 18 height 18
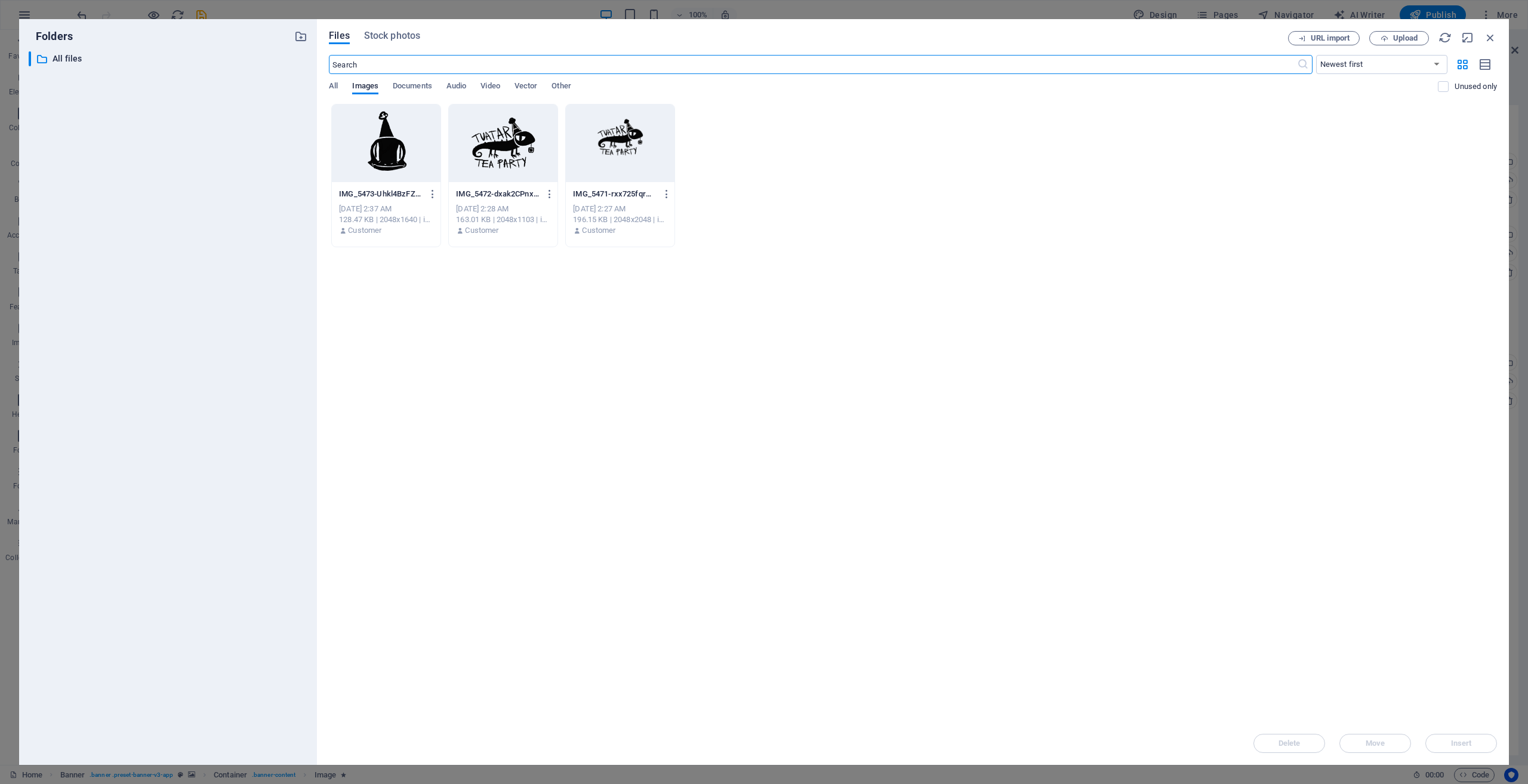
click at [405, 155] on div at bounding box center [386, 143] width 108 height 78
click at [405, 155] on div "1" at bounding box center [386, 143] width 108 height 78
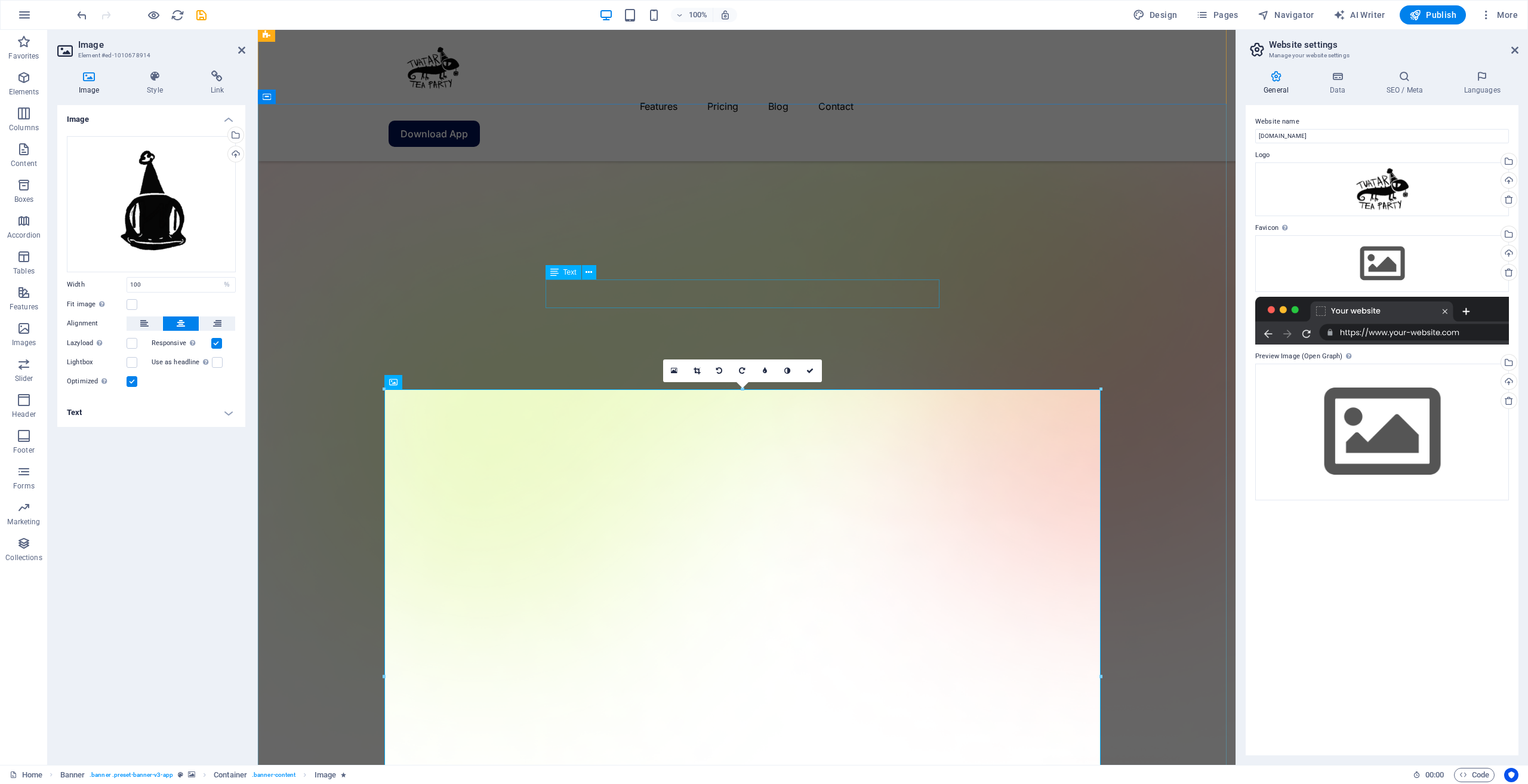
scroll to position [179, 0]
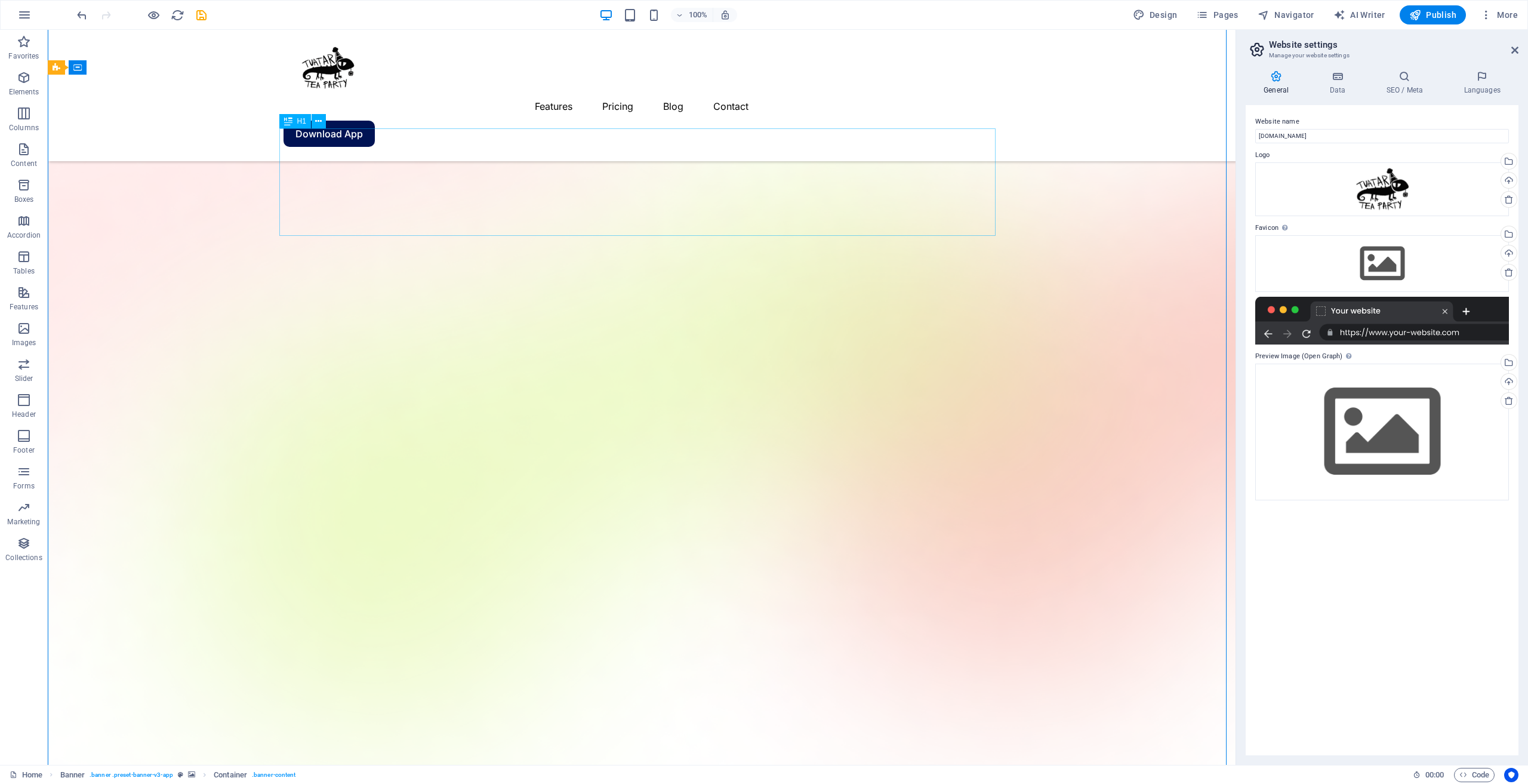
scroll to position [0, 0]
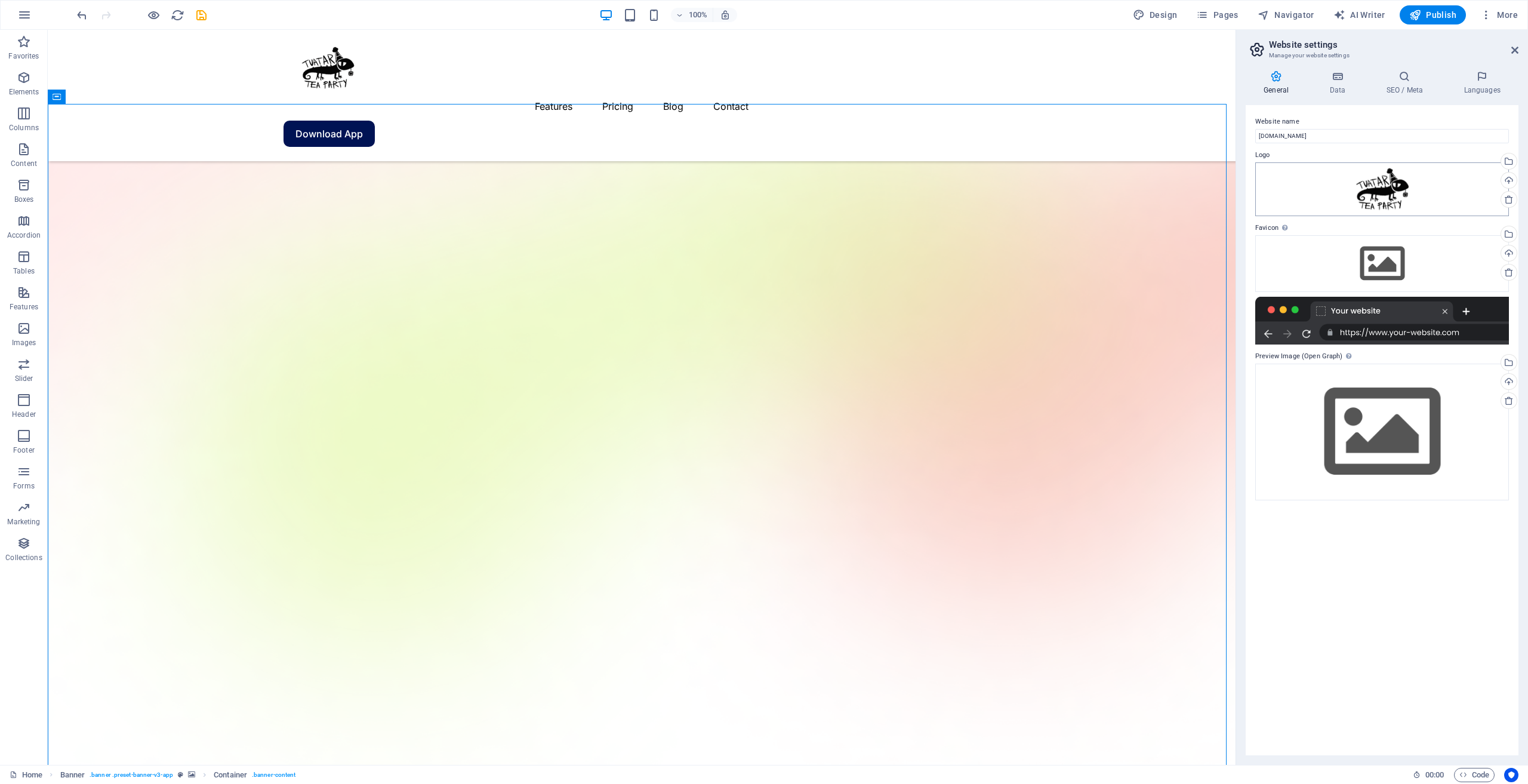
scroll to position [239, 0]
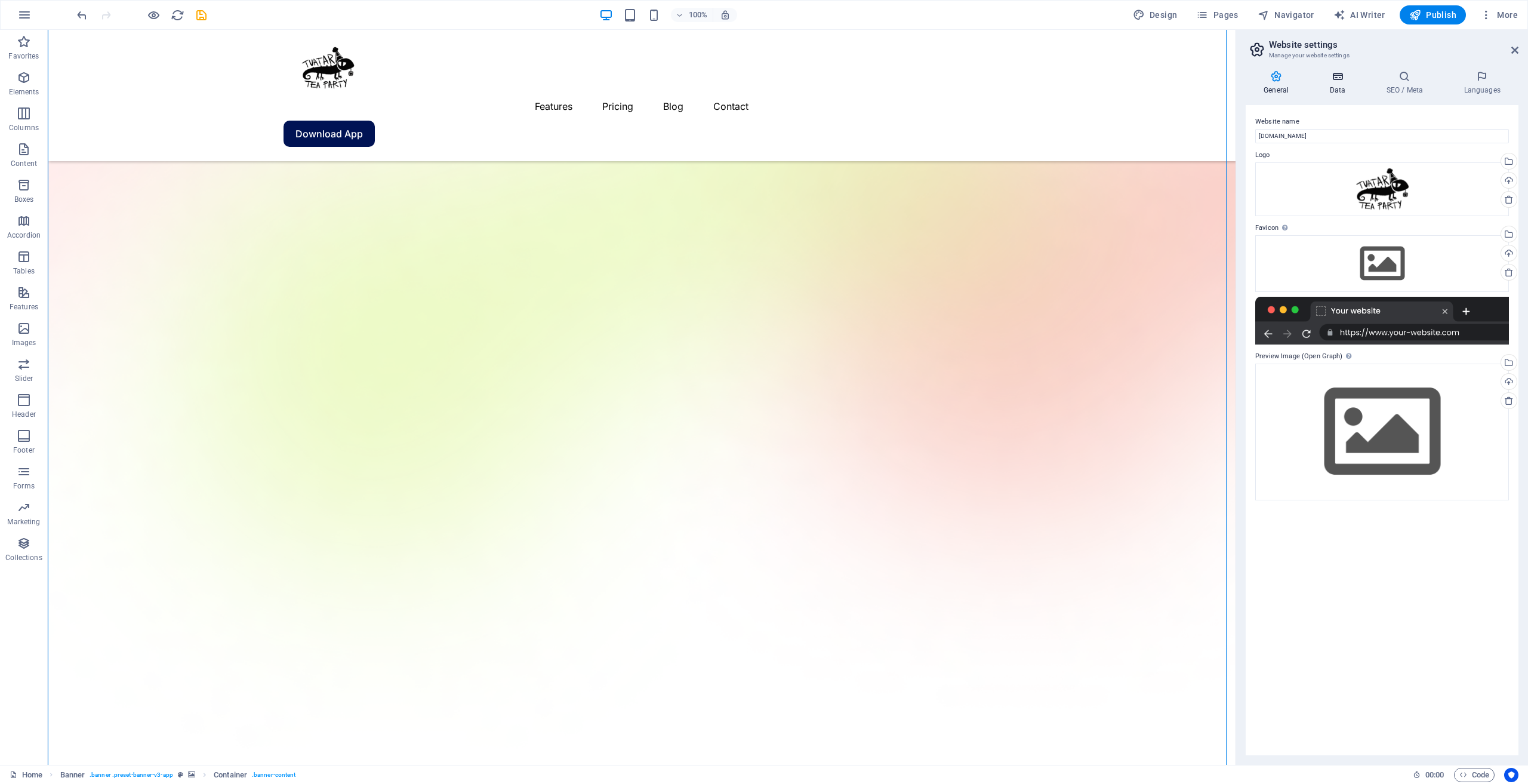
click at [1350, 77] on icon at bounding box center [1337, 76] width 52 height 12
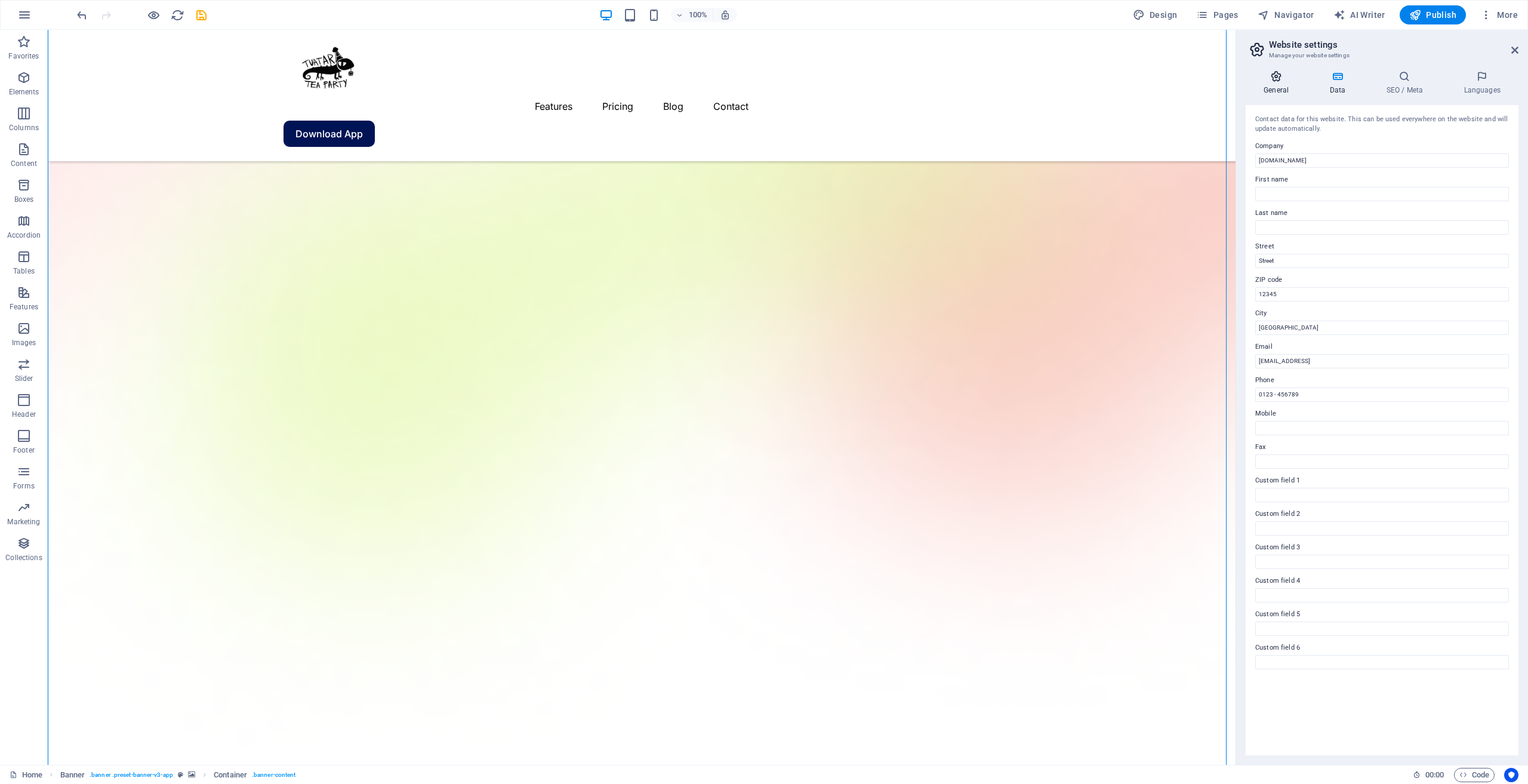
click at [1293, 78] on icon at bounding box center [1276, 76] width 61 height 12
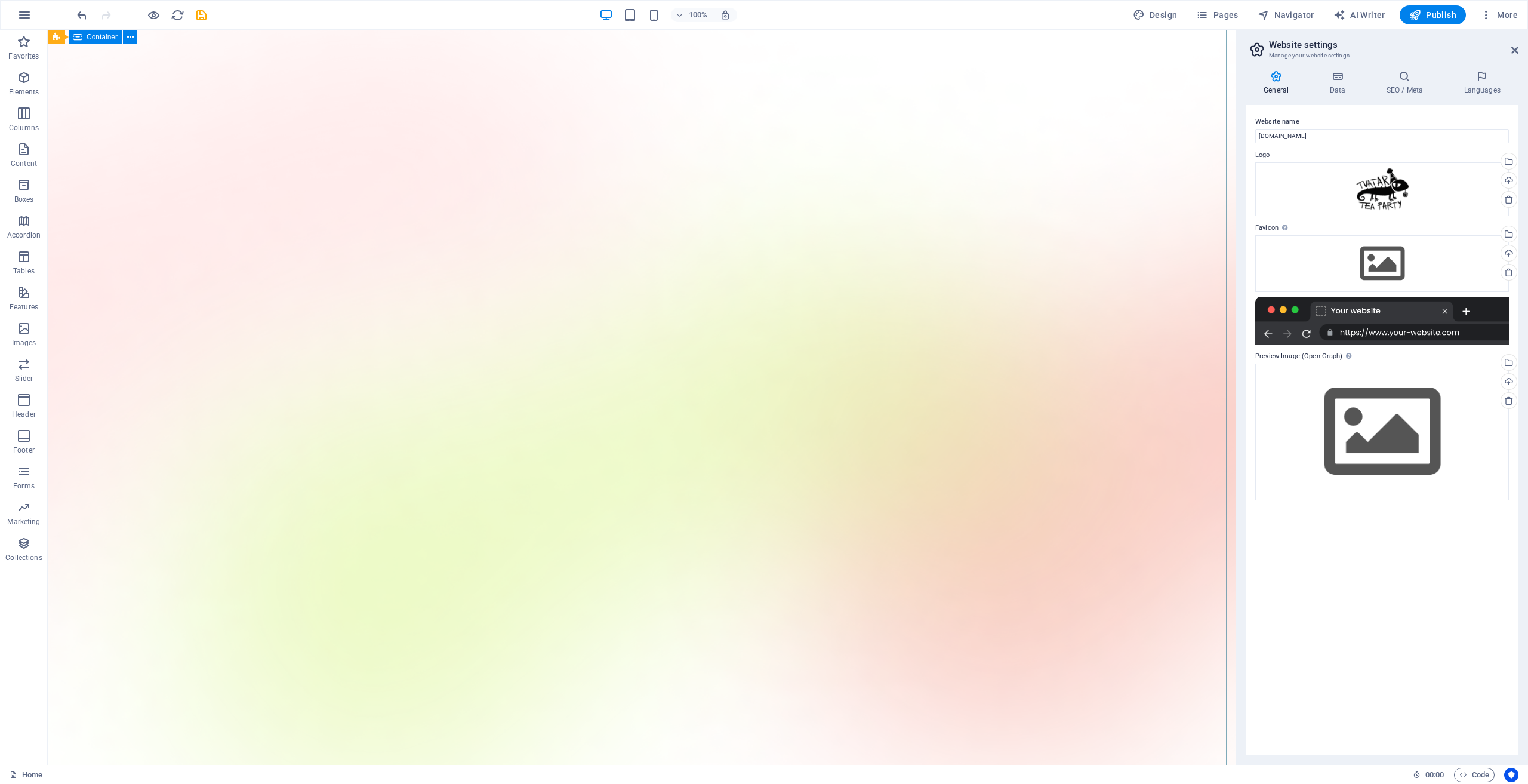
scroll to position [0, 0]
click at [644, 10] on div "100%" at bounding box center [668, 15] width 138 height 19
click at [636, 14] on icon "button" at bounding box center [630, 15] width 14 height 14
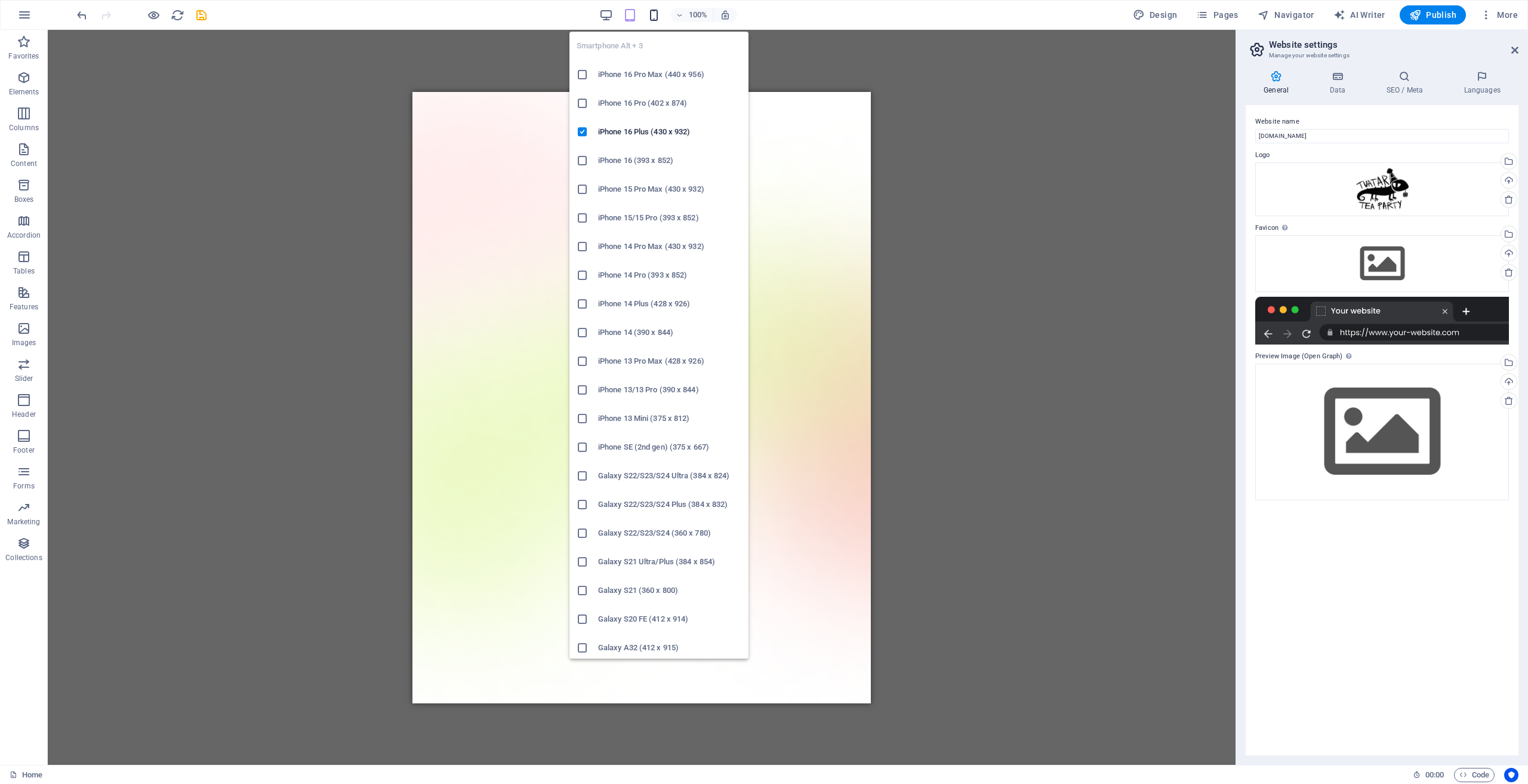
click at [659, 13] on icon "button" at bounding box center [654, 15] width 14 height 14
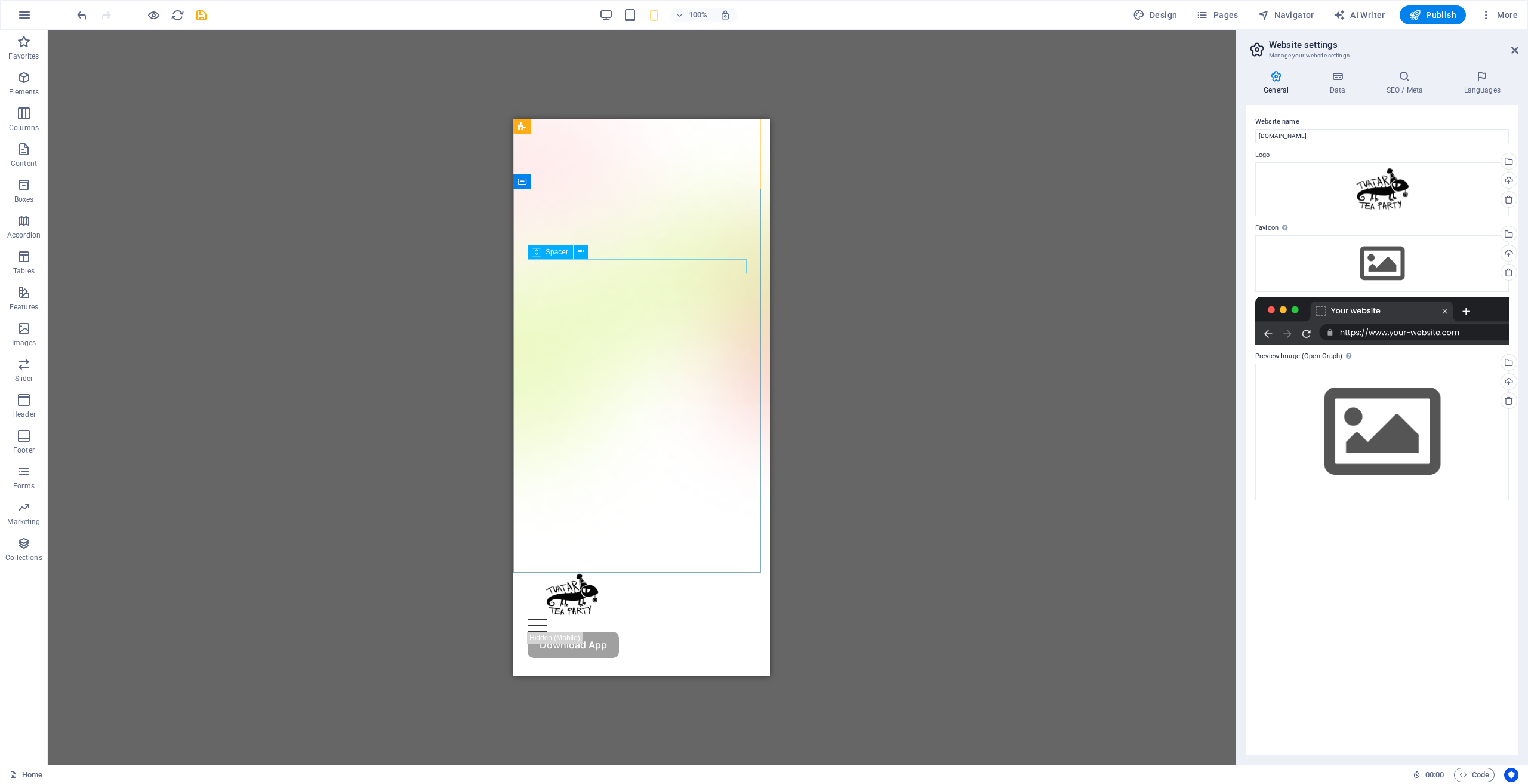
scroll to position [60, 0]
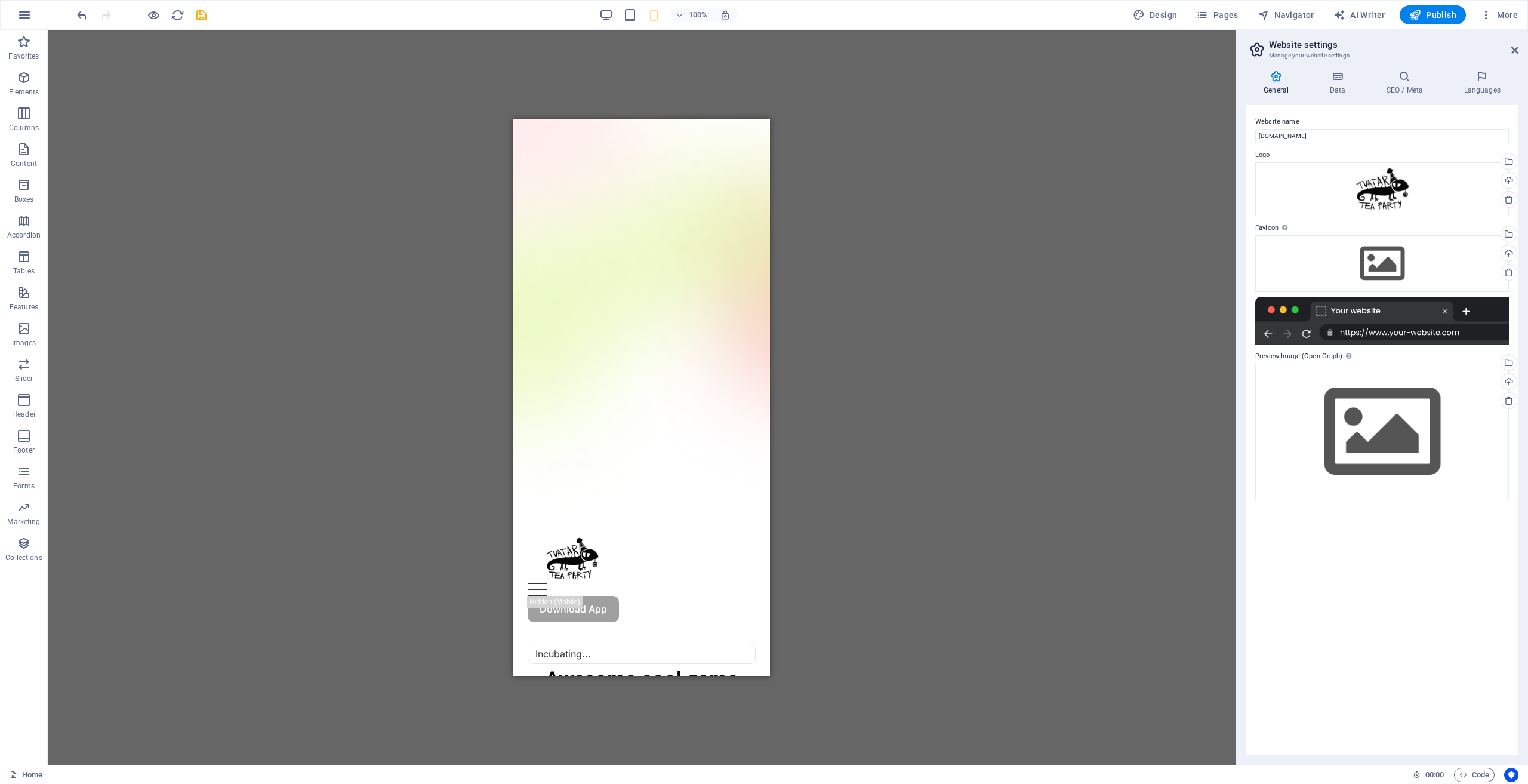
click at [616, 19] on div "100%" at bounding box center [668, 15] width 138 height 19
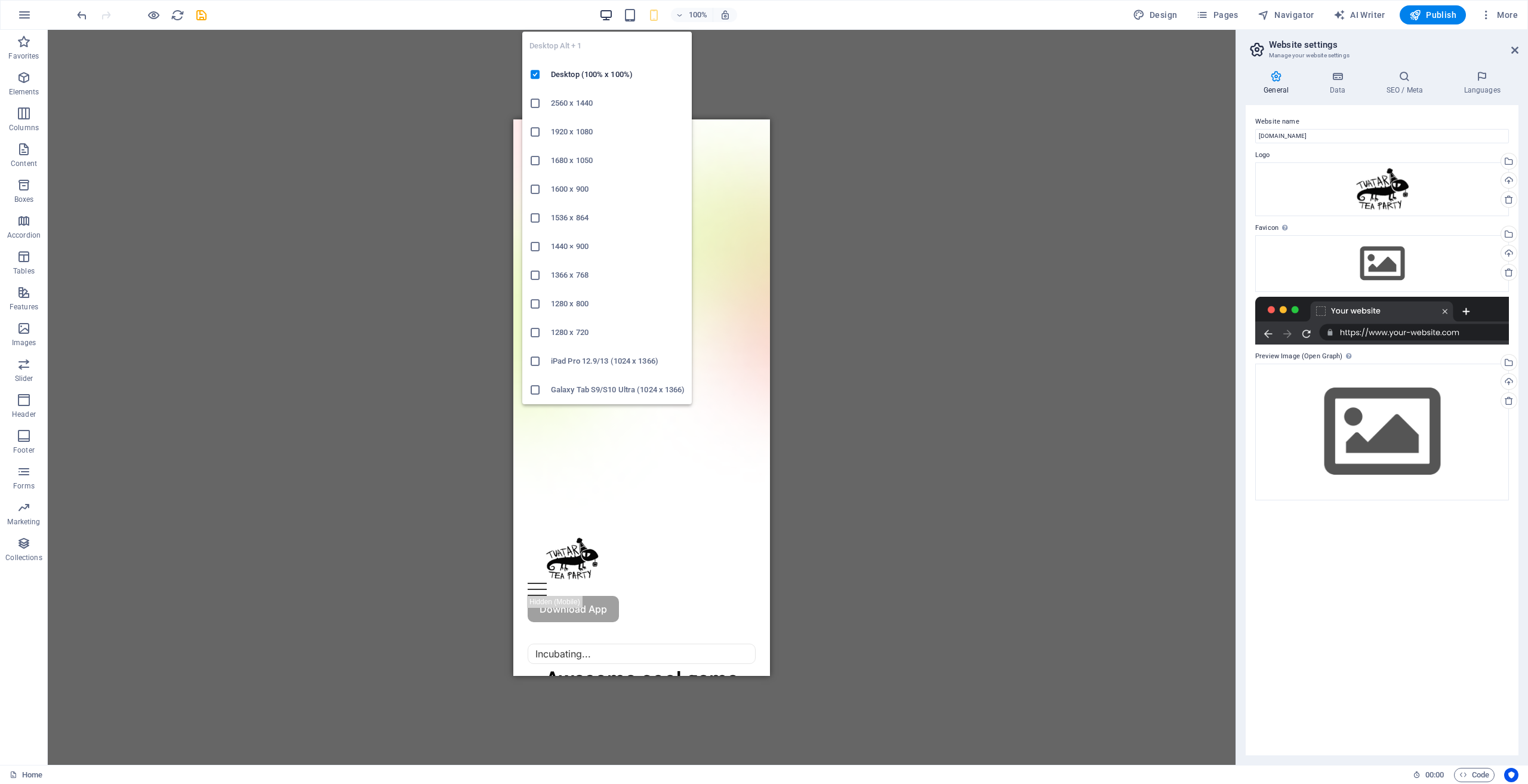
click at [609, 18] on icon "button" at bounding box center [606, 15] width 14 height 14
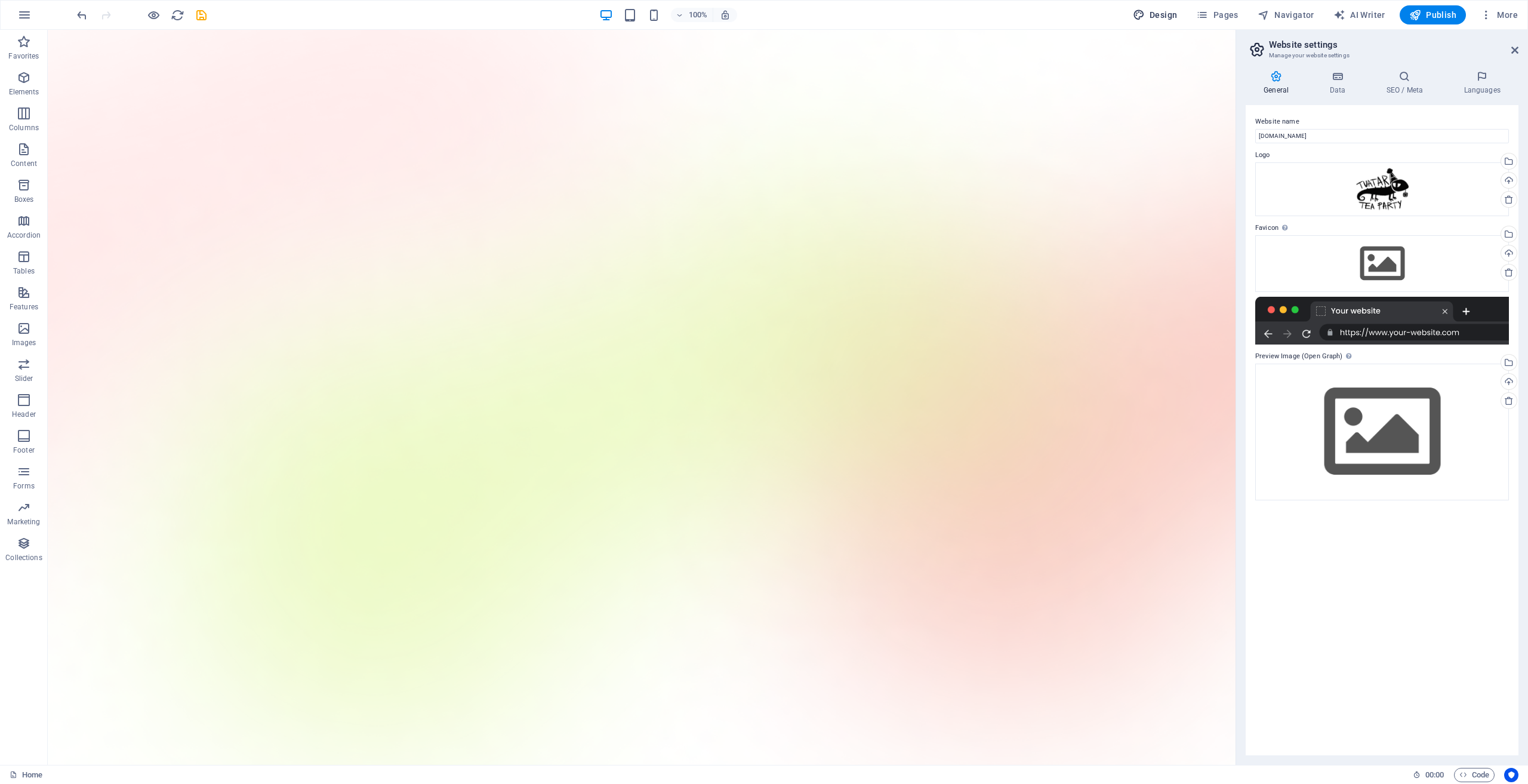
click at [1159, 17] on span "Design" at bounding box center [1156, 15] width 45 height 12
select select "600"
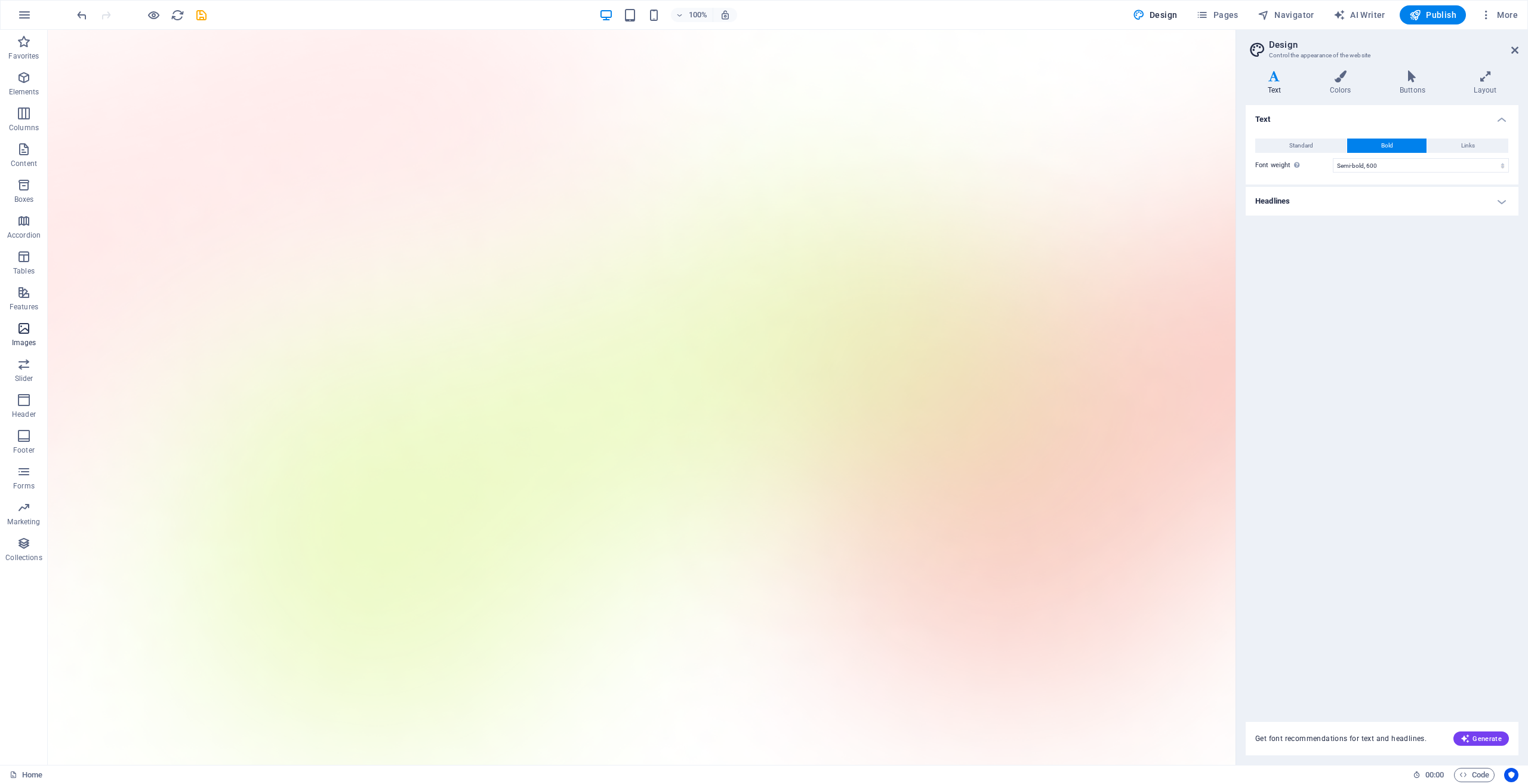
click at [22, 335] on span "Images" at bounding box center [24, 335] width 48 height 29
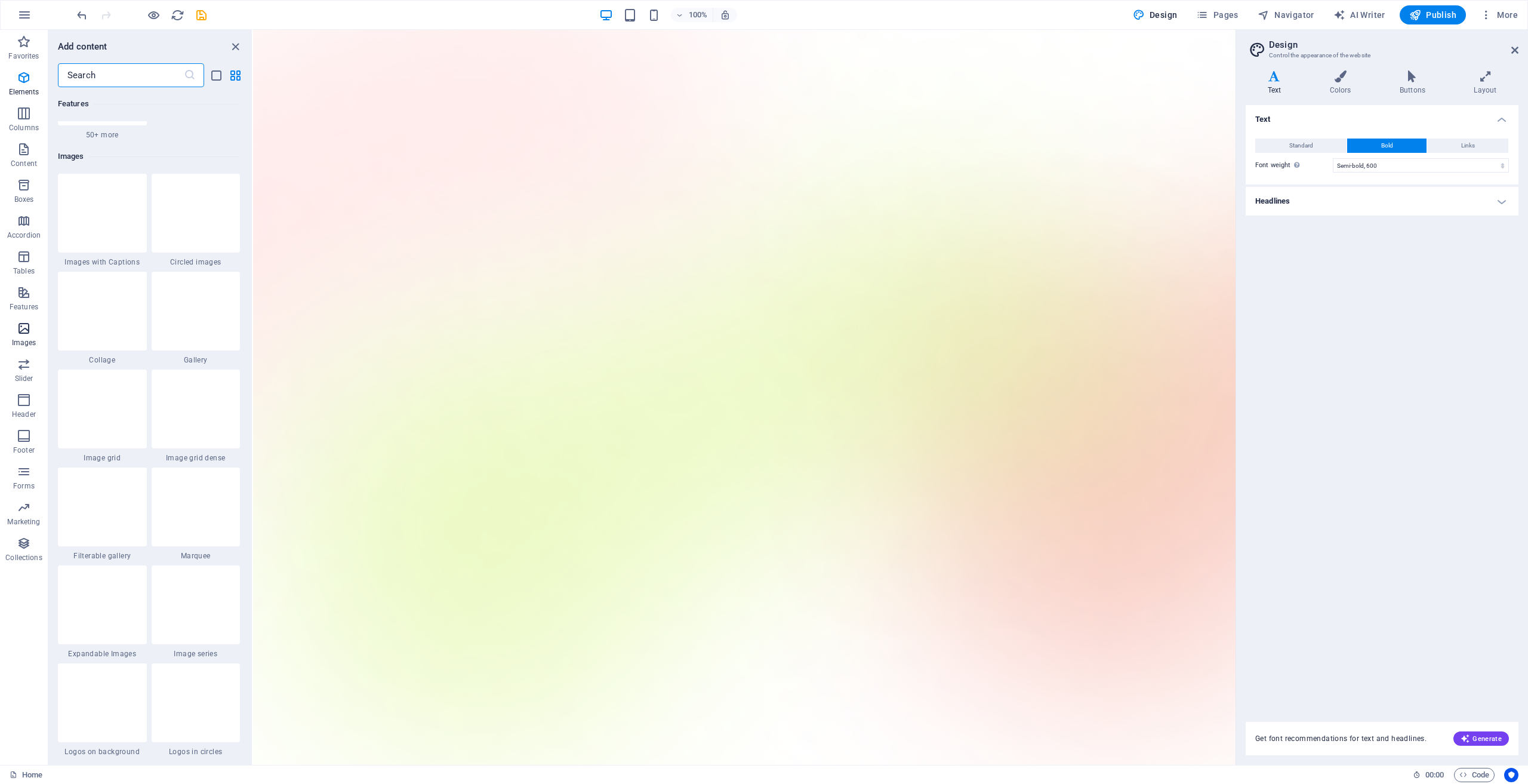
scroll to position [6053, 0]
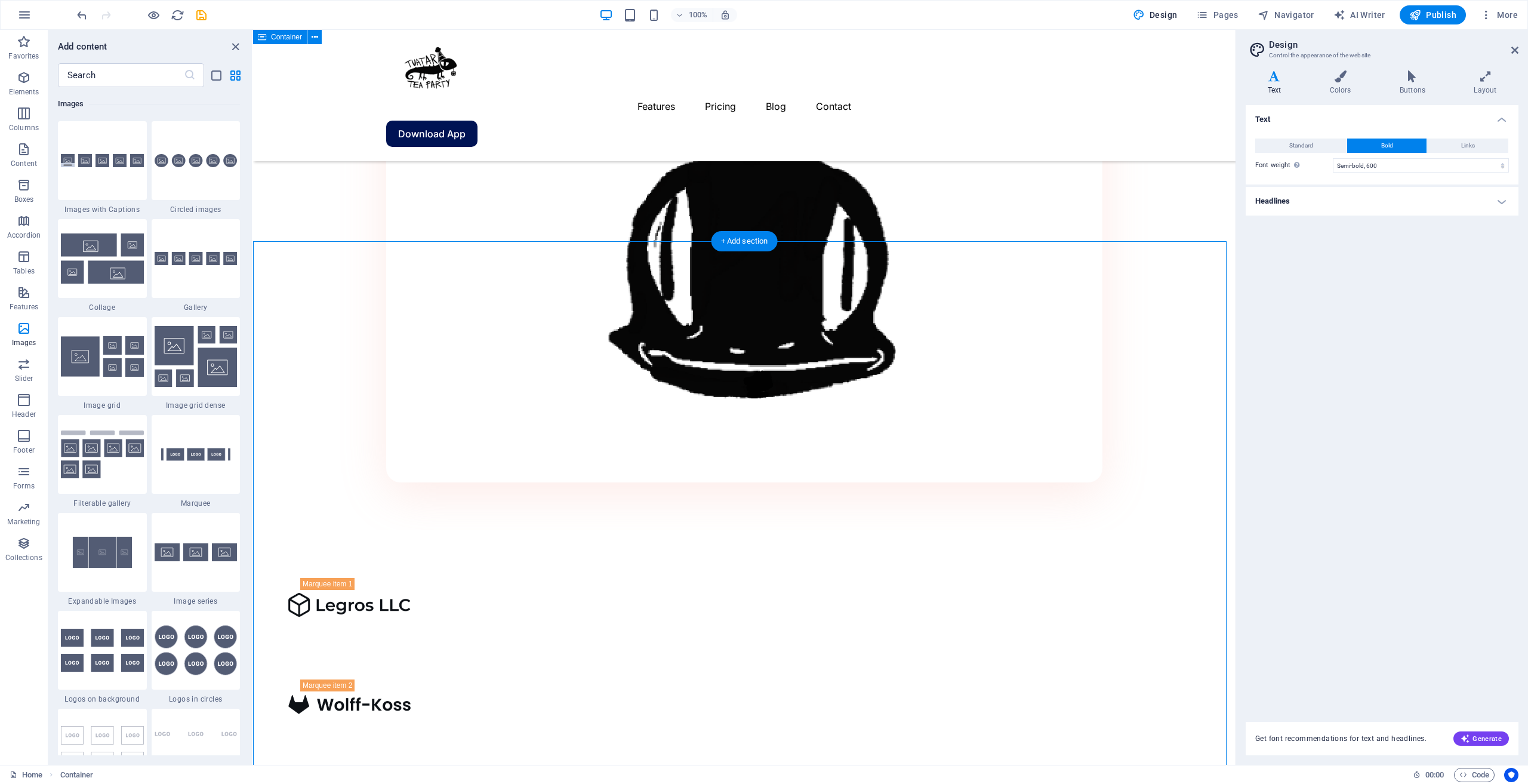
scroll to position [1433, 0]
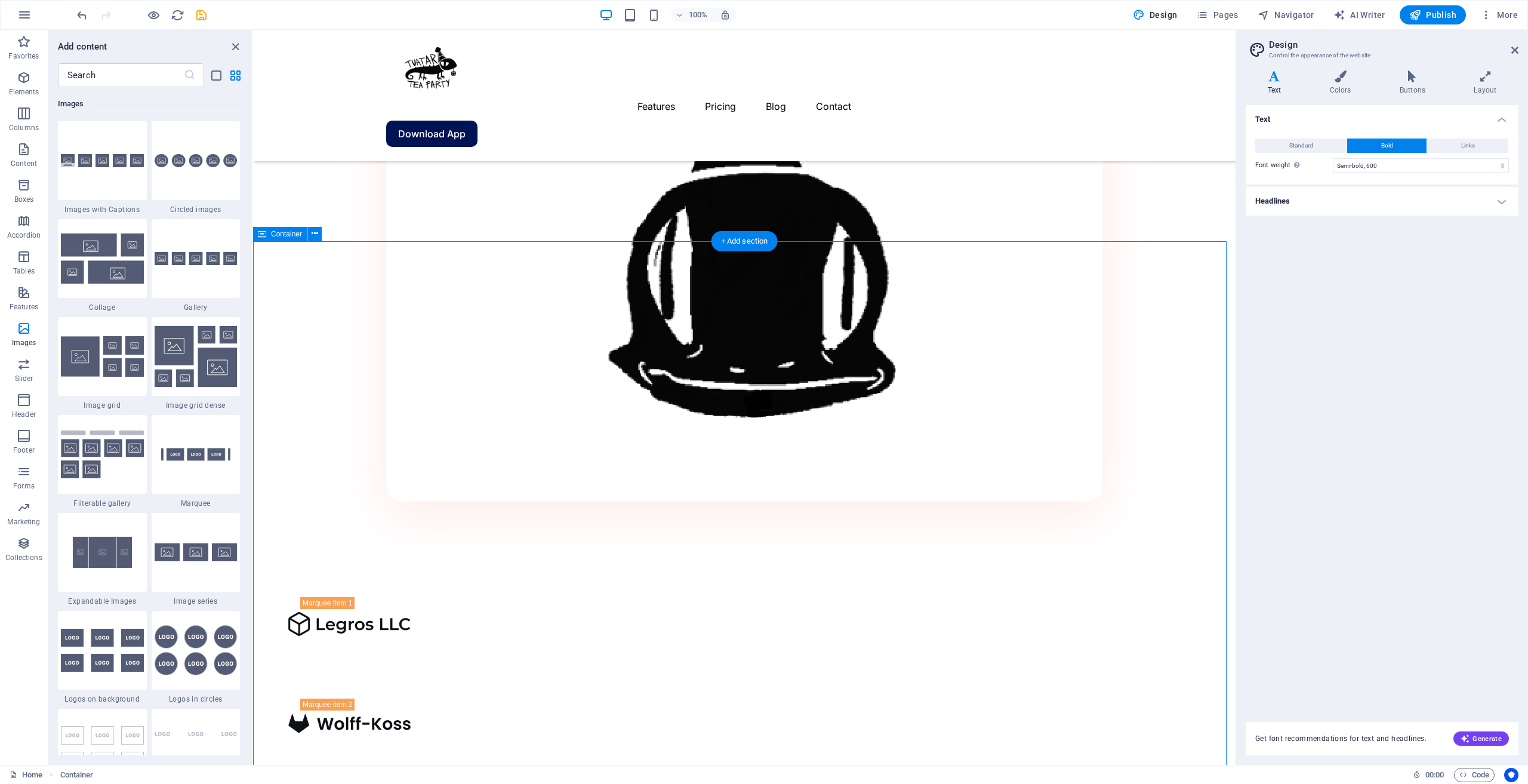
click at [286, 234] on span "Container" at bounding box center [286, 234] width 31 height 7
click at [286, 233] on span "Container" at bounding box center [286, 234] width 31 height 7
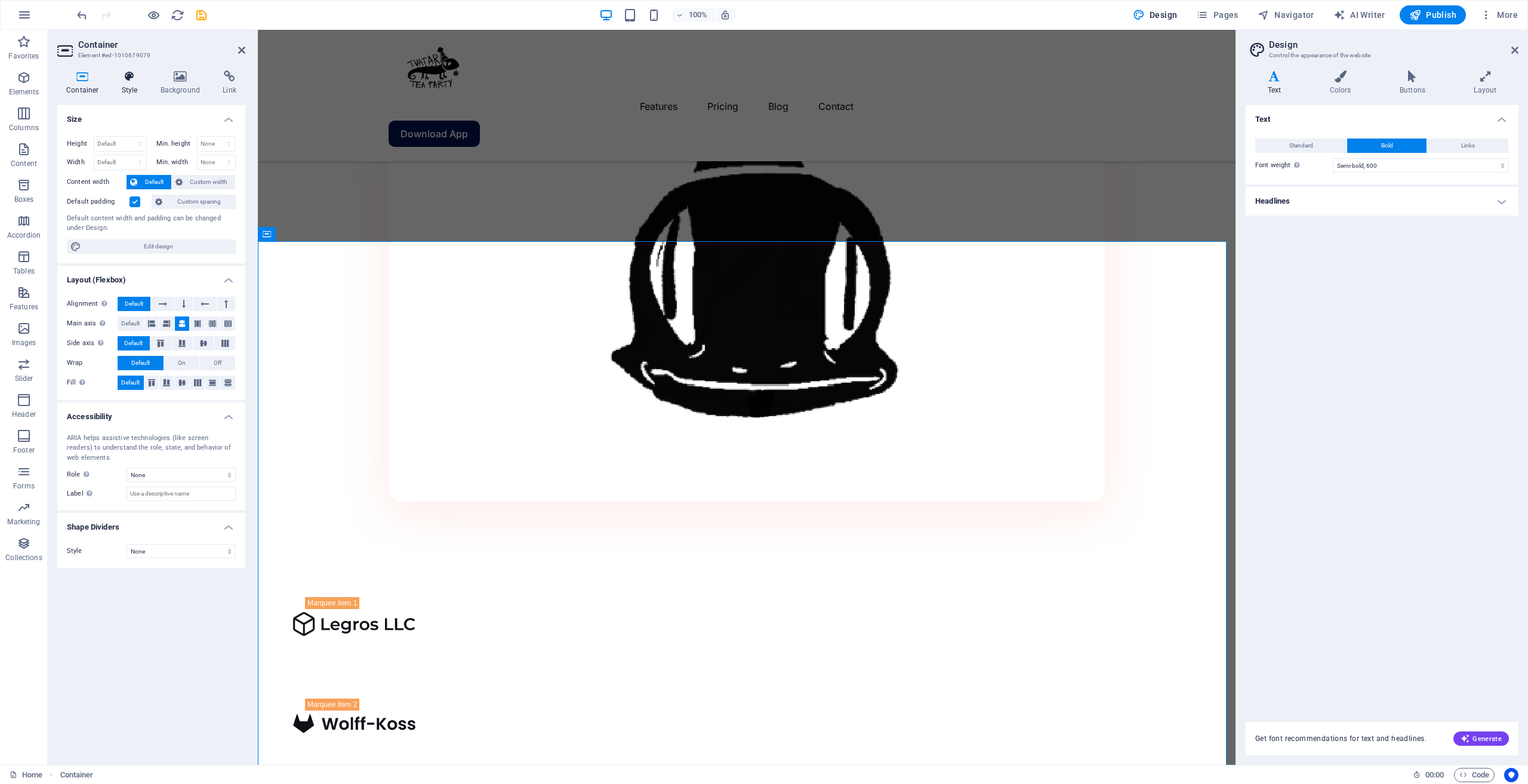
click at [124, 89] on h4 "Style" at bounding box center [132, 83] width 39 height 25
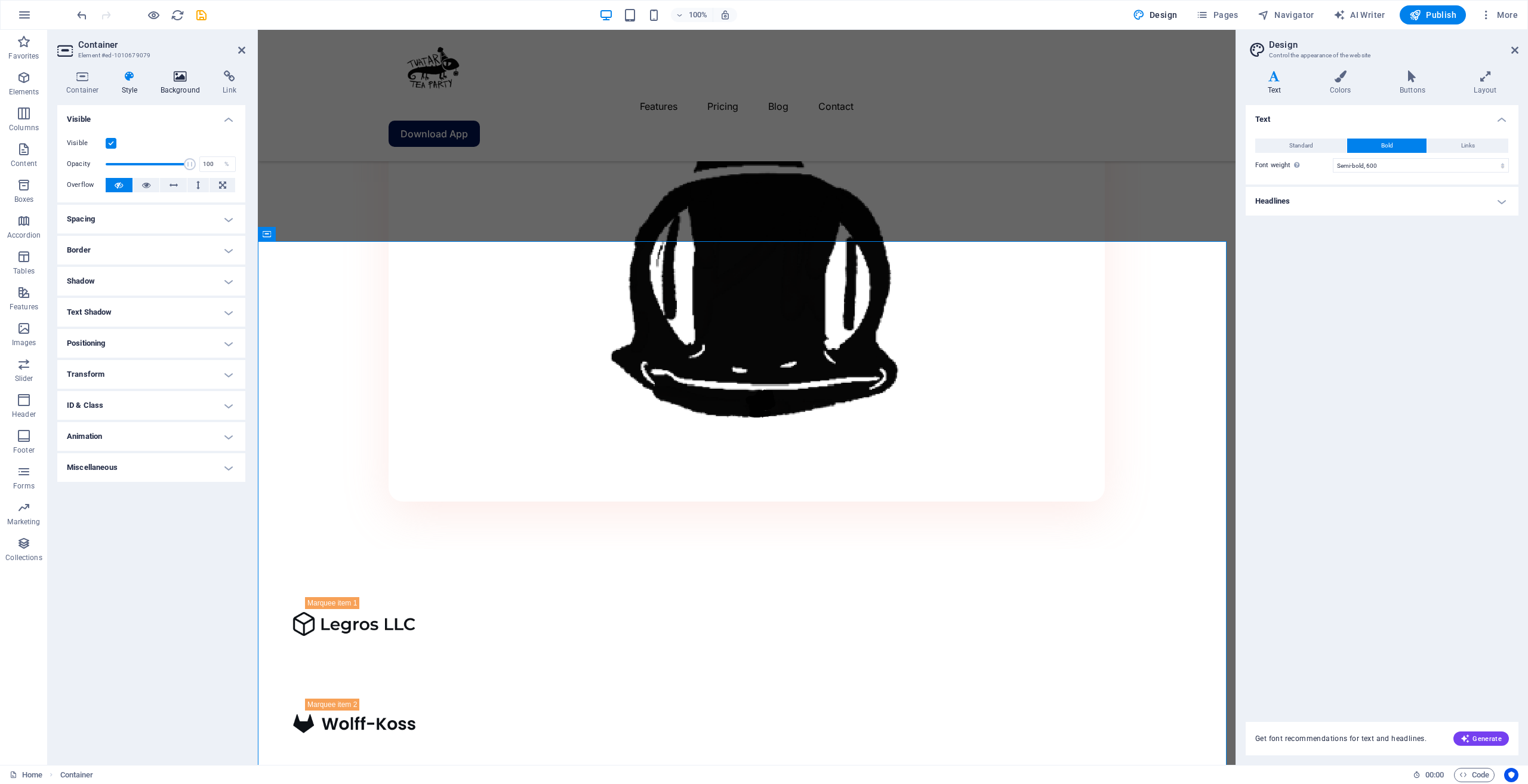
click at [172, 82] on h4 "Background" at bounding box center [183, 83] width 62 height 25
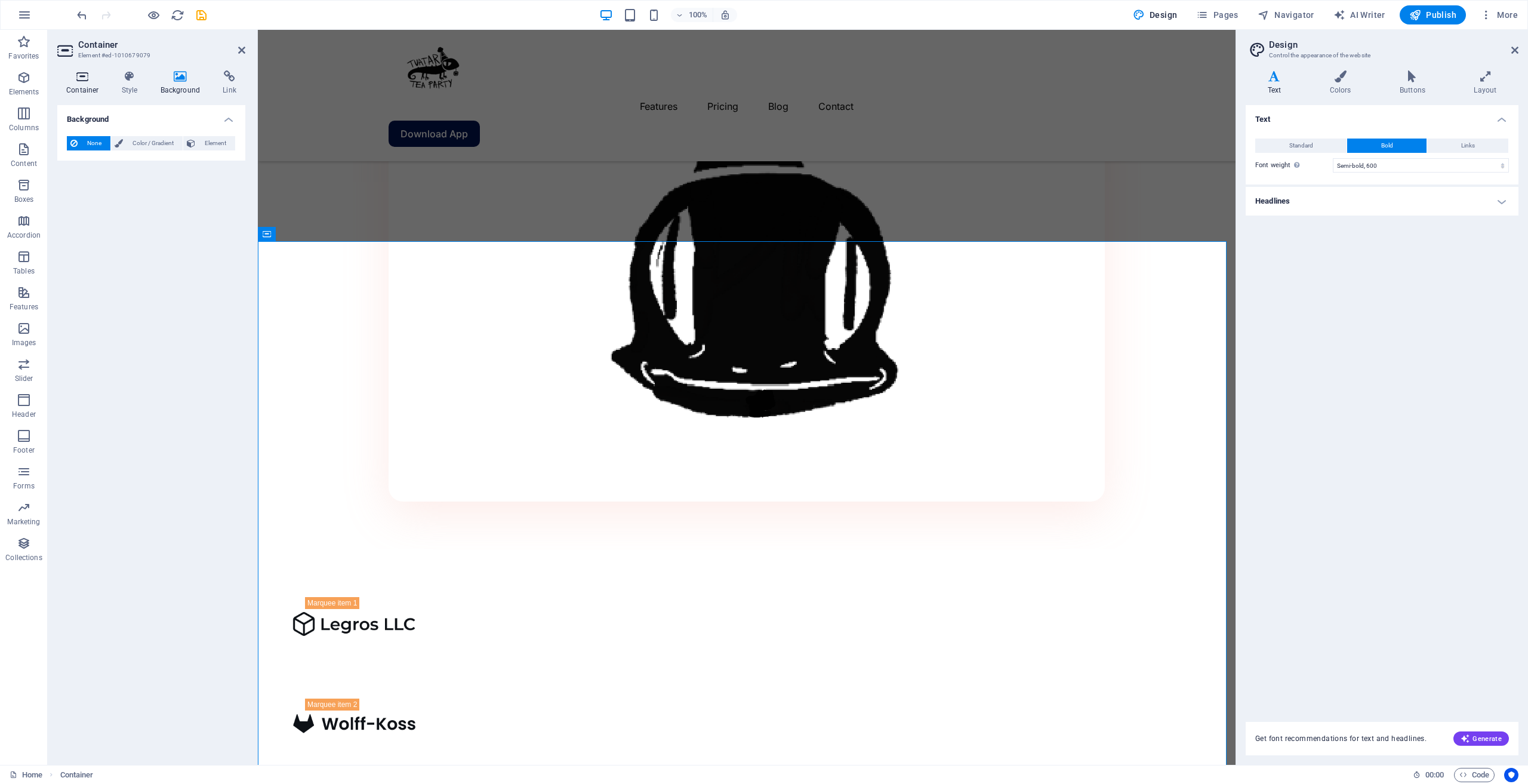
click at [61, 74] on icon at bounding box center [83, 76] width 51 height 12
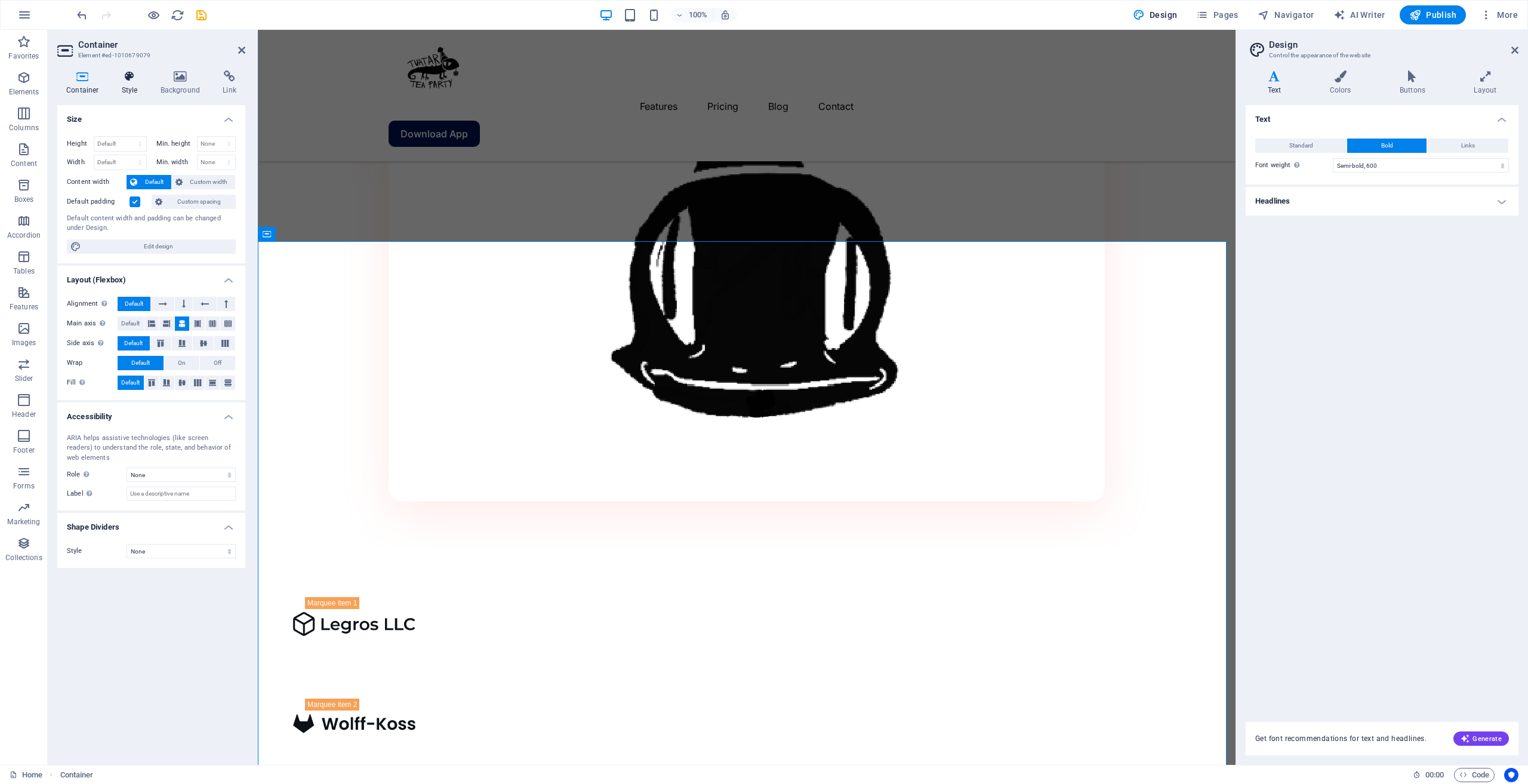
click at [122, 81] on icon at bounding box center [130, 76] width 34 height 12
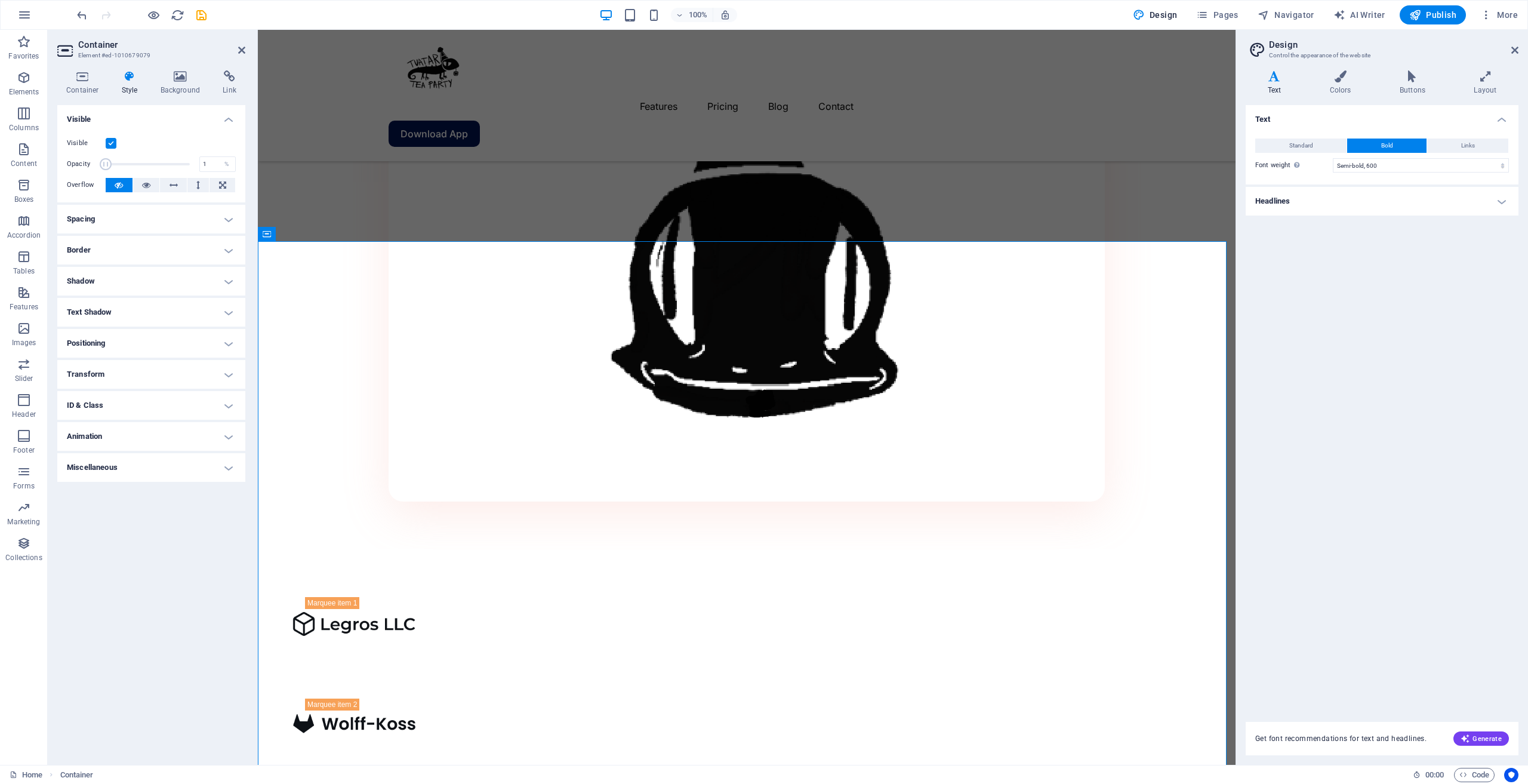
drag, startPoint x: 144, startPoint y: 161, endPoint x: 56, endPoint y: 155, distance: 88.2
click at [53, 155] on div "Container Style Background Link Size Height Default px rem % vh vw Min. height …" at bounding box center [151, 413] width 208 height 704
drag, startPoint x: 432, startPoint y: 194, endPoint x: 323, endPoint y: 170, distance: 111.6
type input "100"
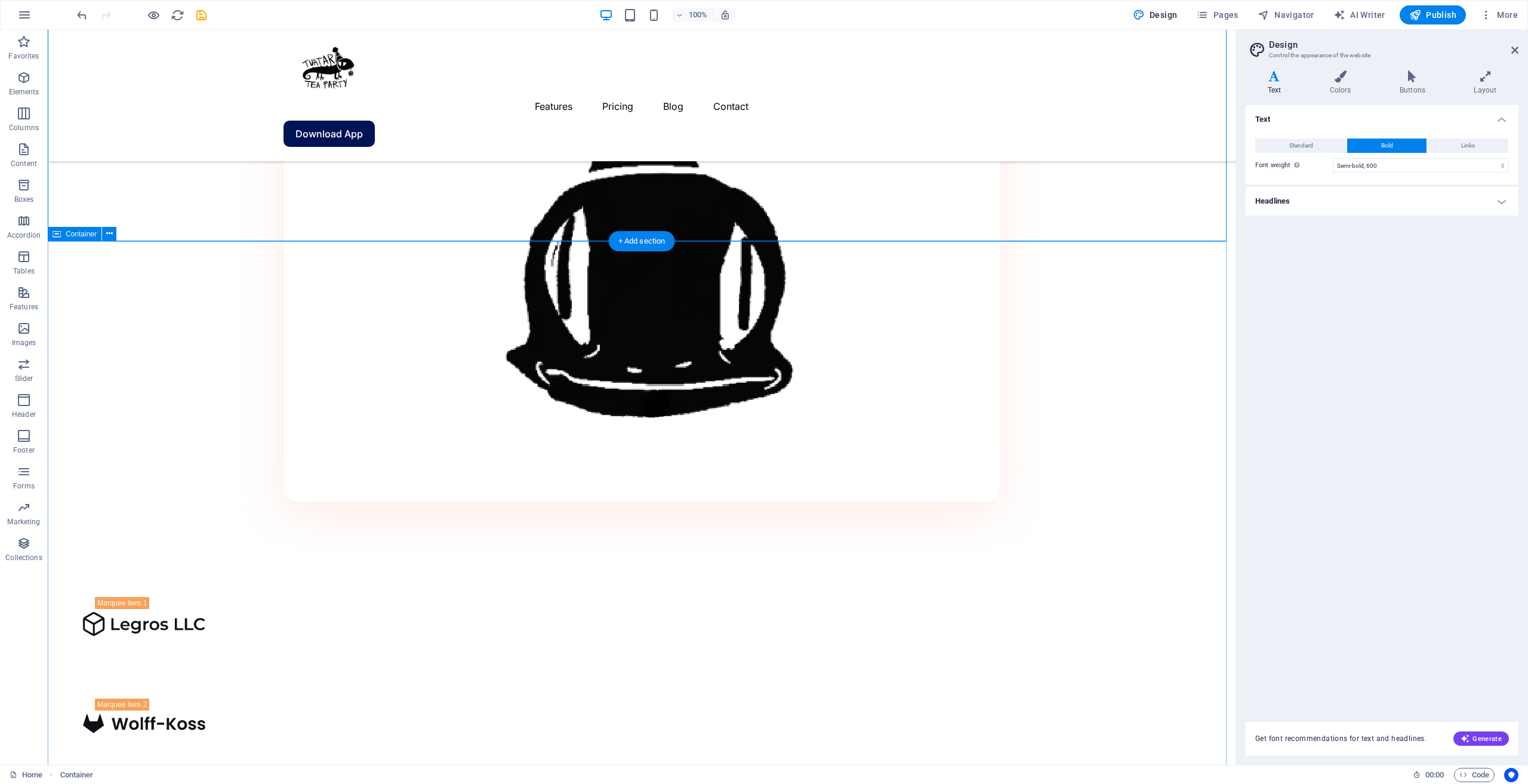
click at [107, 232] on icon at bounding box center [110, 233] width 7 height 12
click at [636, 245] on div "+ Add section" at bounding box center [641, 241] width 66 height 21
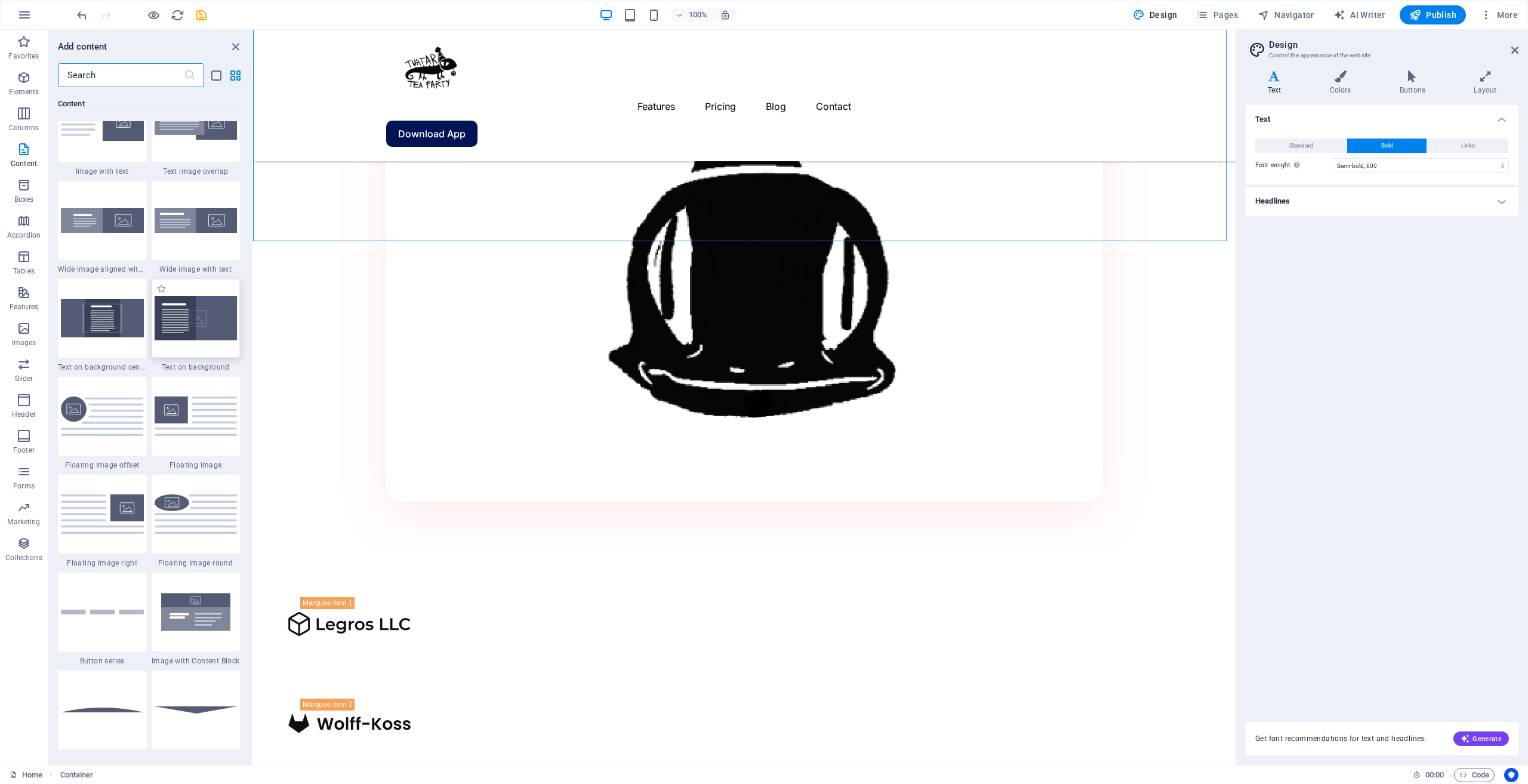
scroll to position [2327, 0]
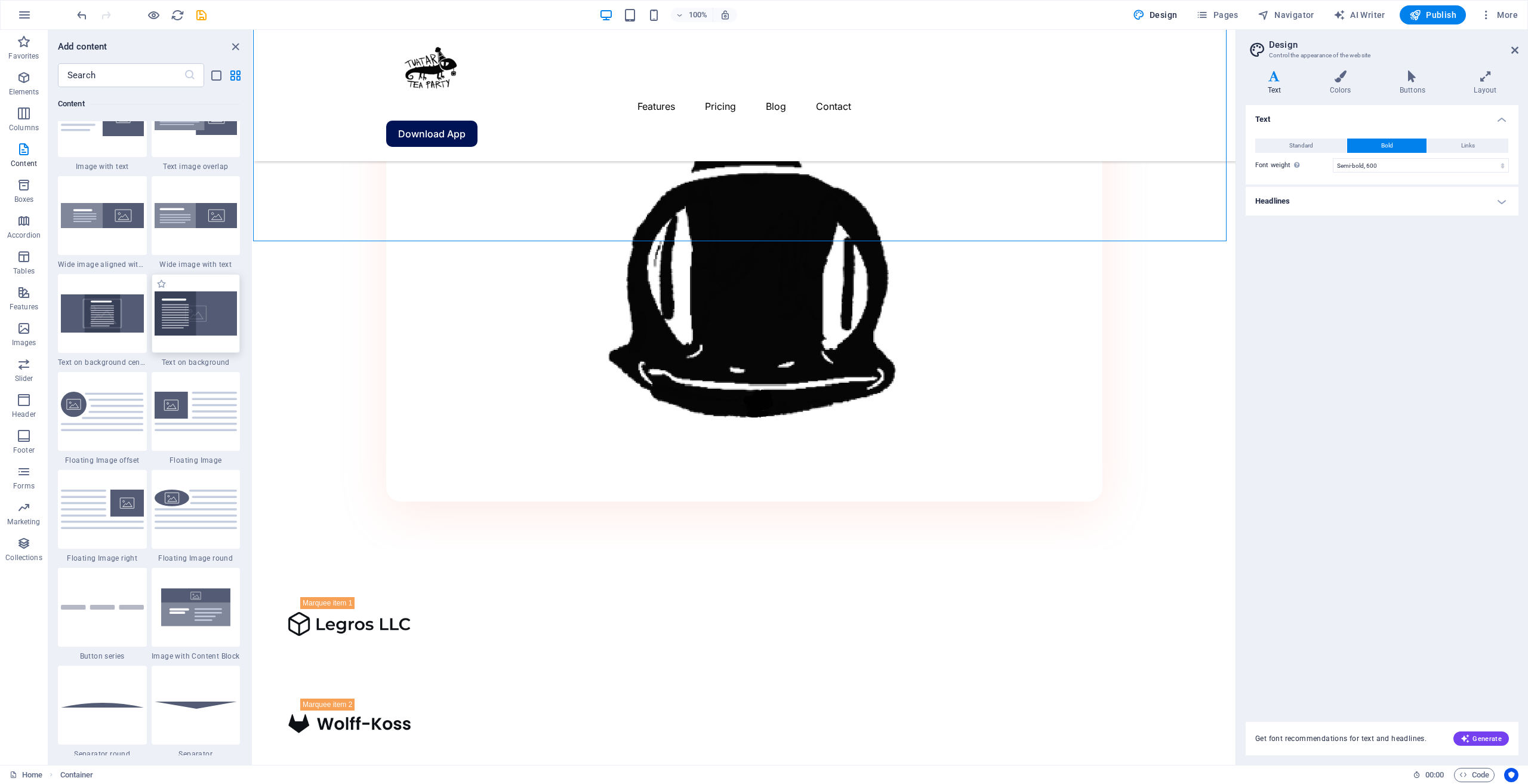
click at [220, 340] on div at bounding box center [196, 313] width 89 height 79
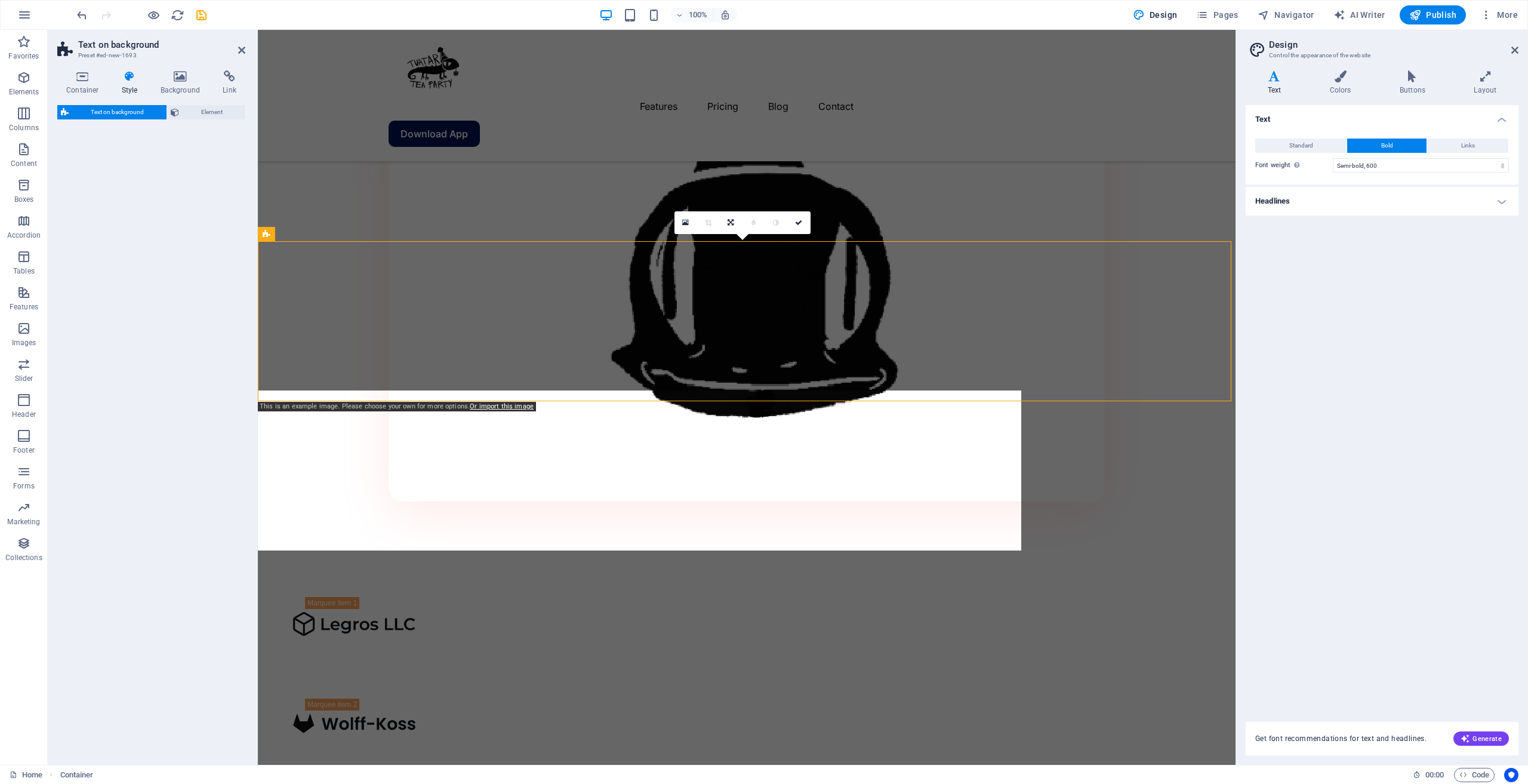
select select "%"
select select "rem"
select select "px"
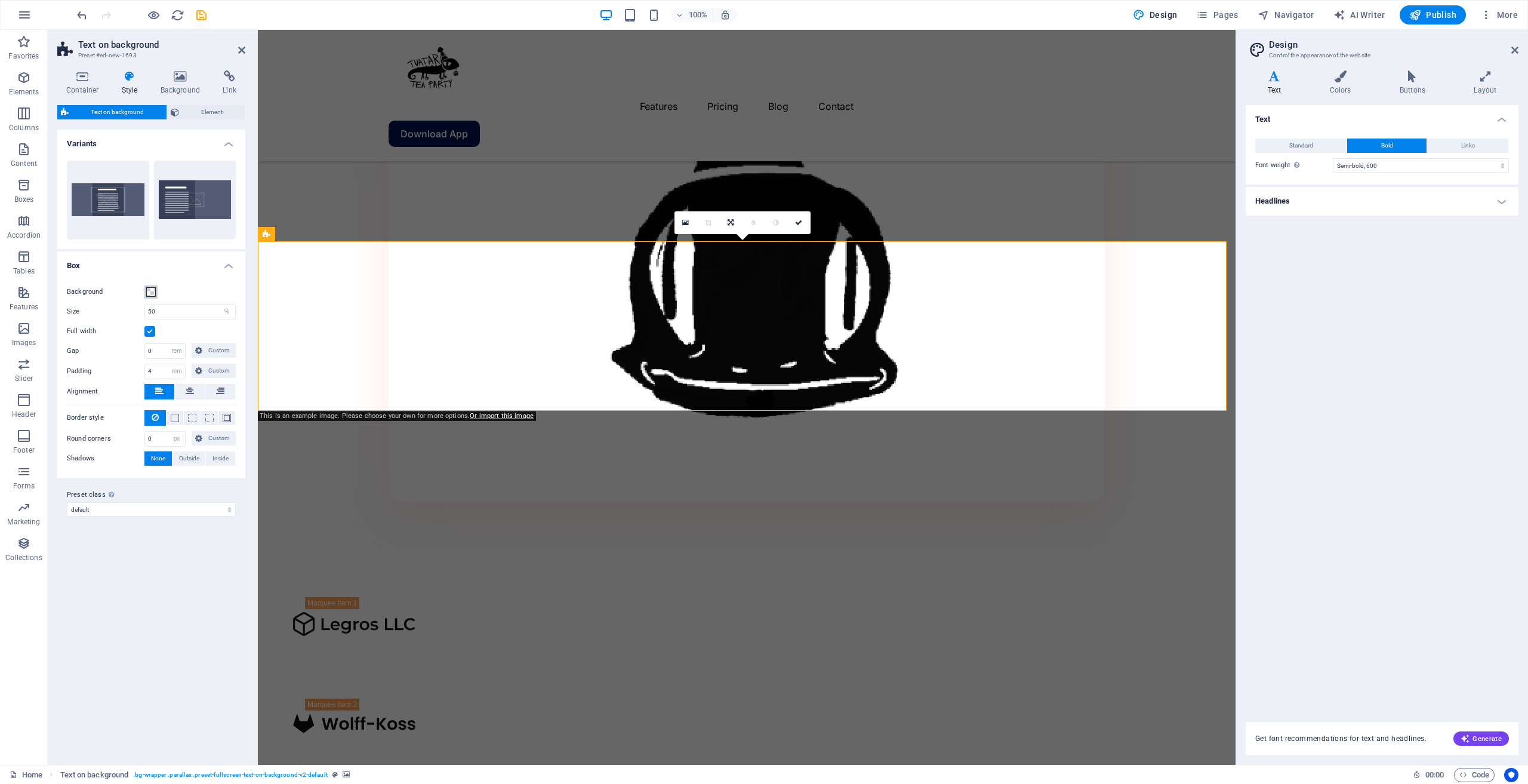
click at [153, 293] on span at bounding box center [151, 292] width 10 height 10
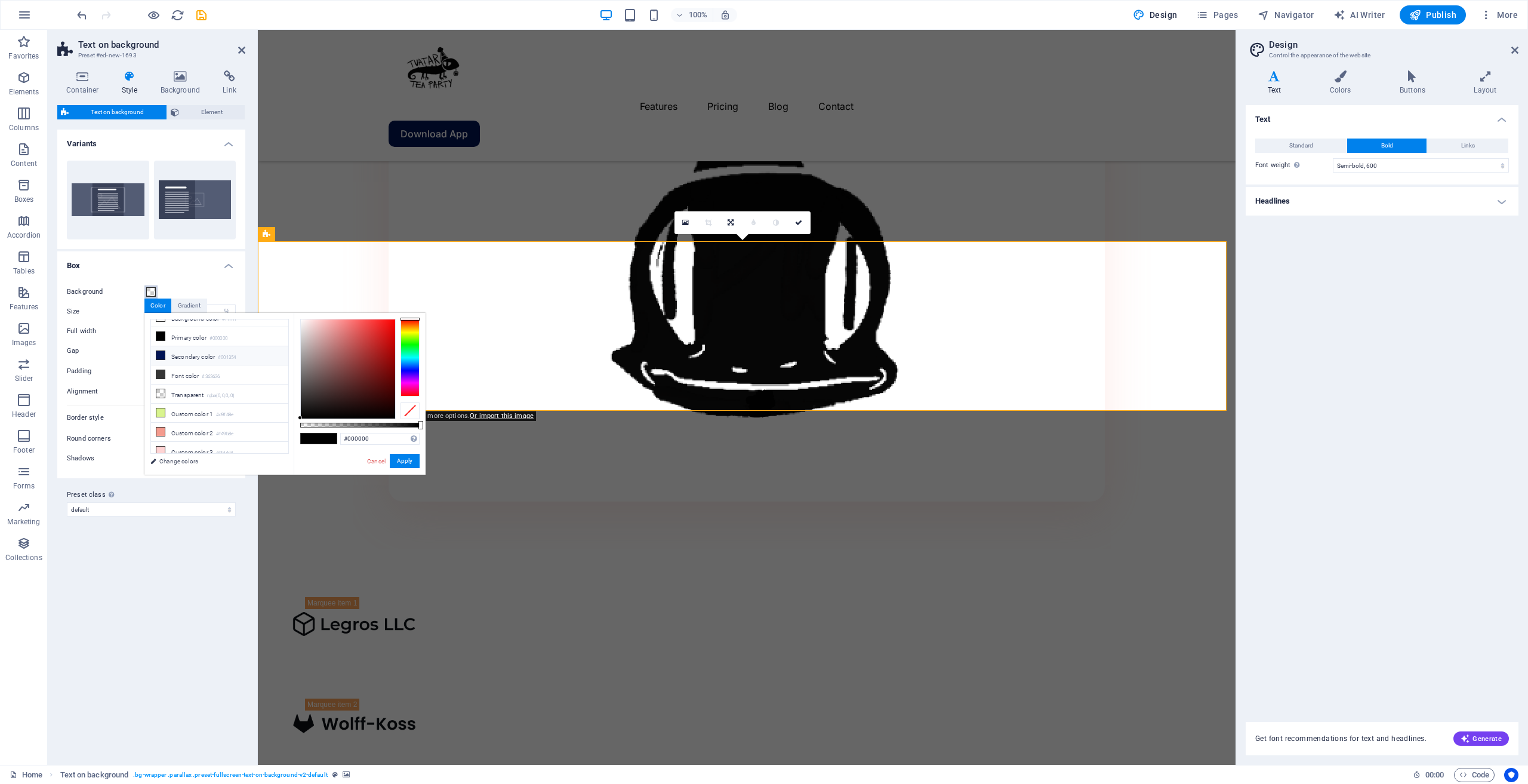
scroll to position [52, 0]
click at [168, 375] on li "Custom color 1 #d9f48e" at bounding box center [219, 372] width 137 height 19
type input "rgba(217, 244, 142, 0.5)"
drag, startPoint x: 404, startPoint y: 465, endPoint x: 144, endPoint y: 435, distance: 261.7
click at [404, 465] on button "Apply" at bounding box center [404, 460] width 30 height 14
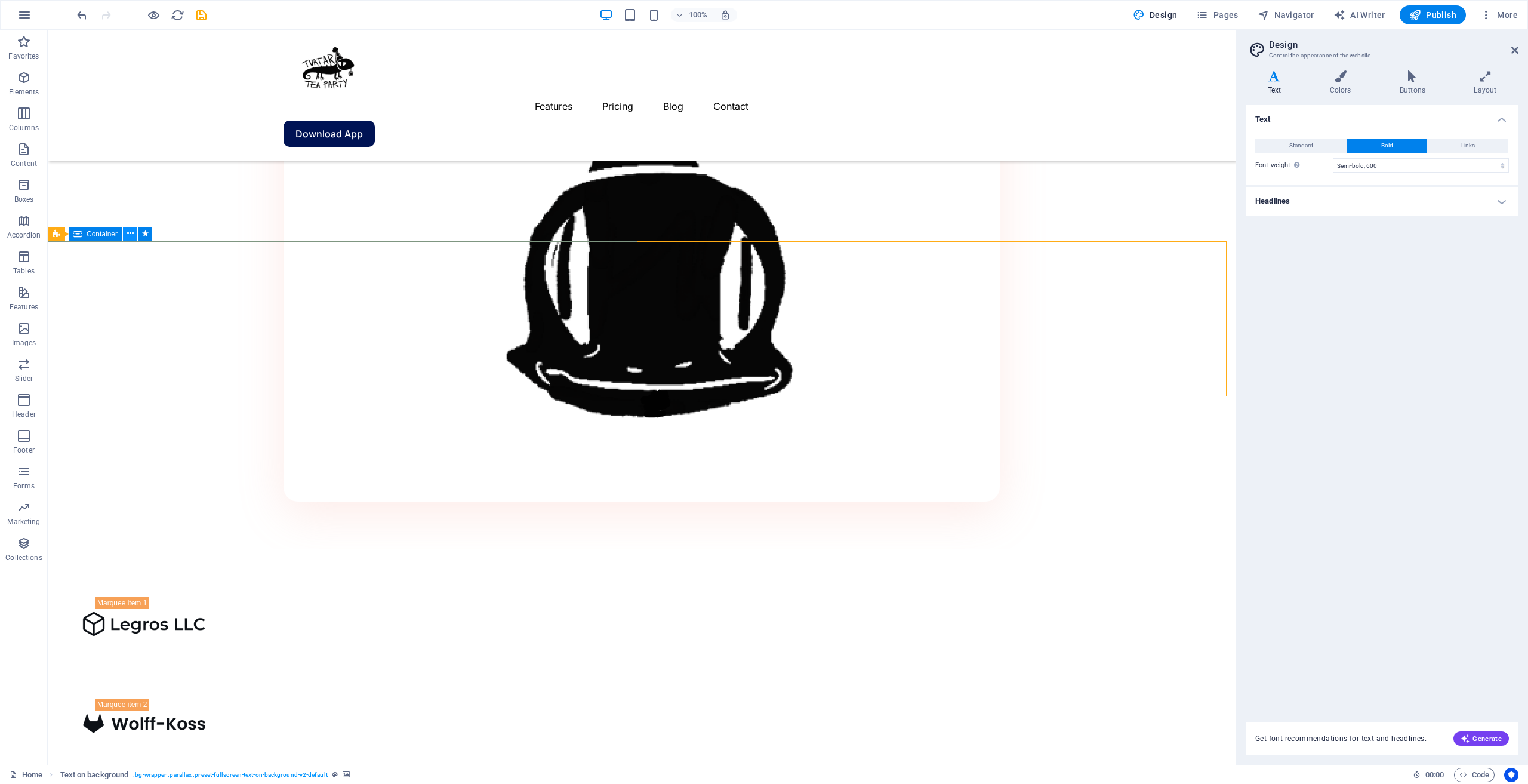
click at [132, 234] on icon at bounding box center [130, 233] width 7 height 12
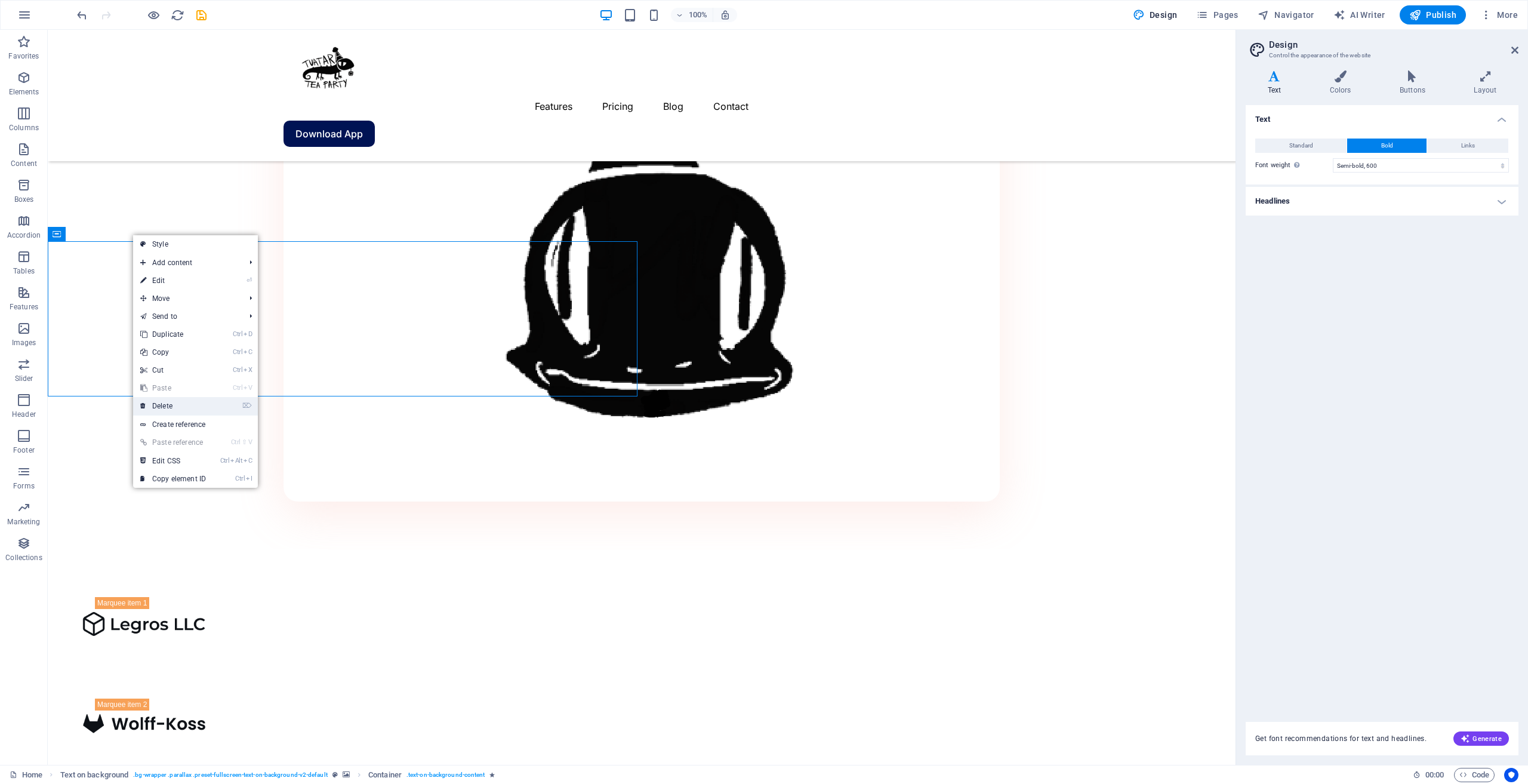
click at [189, 400] on link "⌦ Delete" at bounding box center [173, 406] width 80 height 18
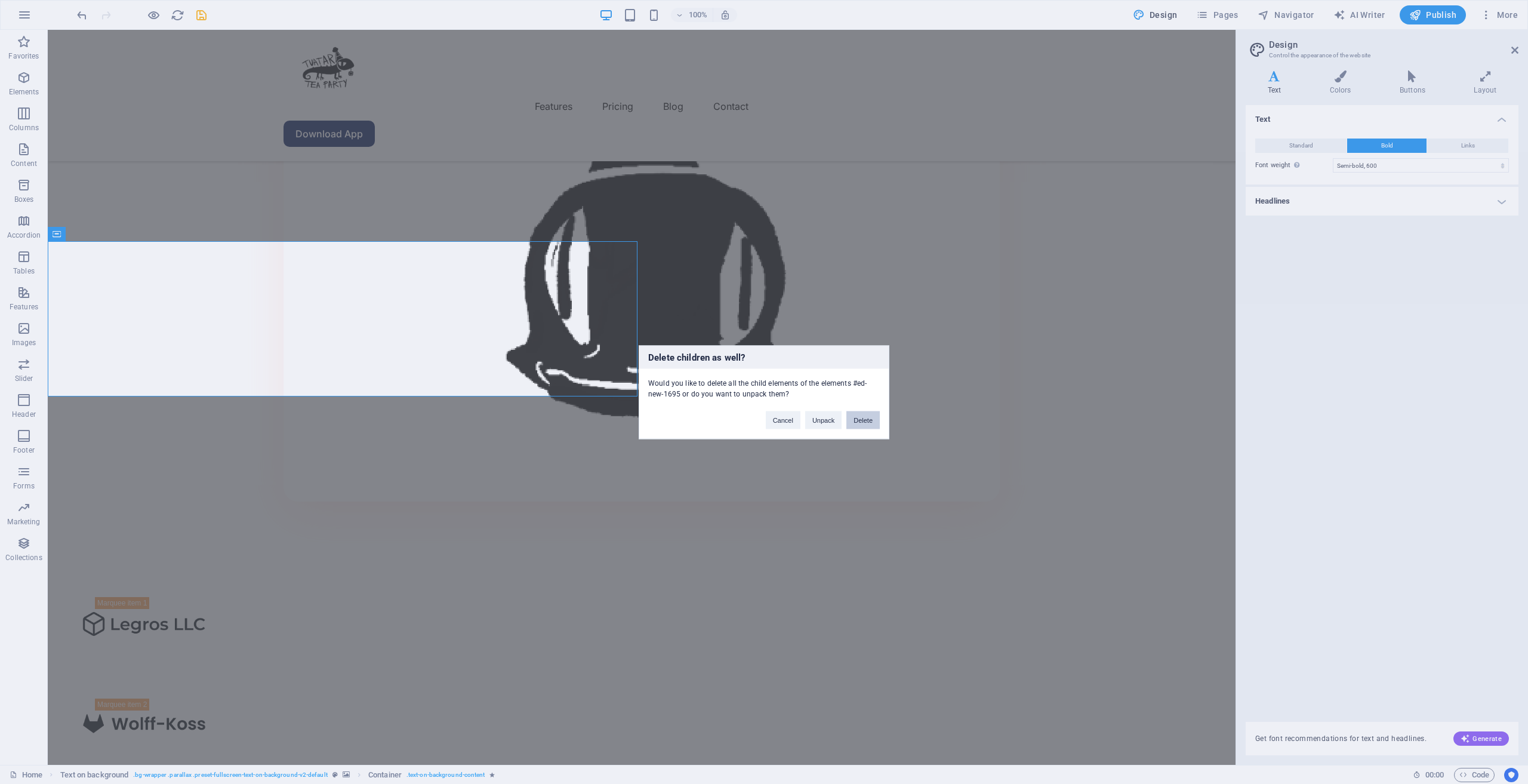
click at [870, 419] on button "Delete" at bounding box center [863, 420] width 34 height 18
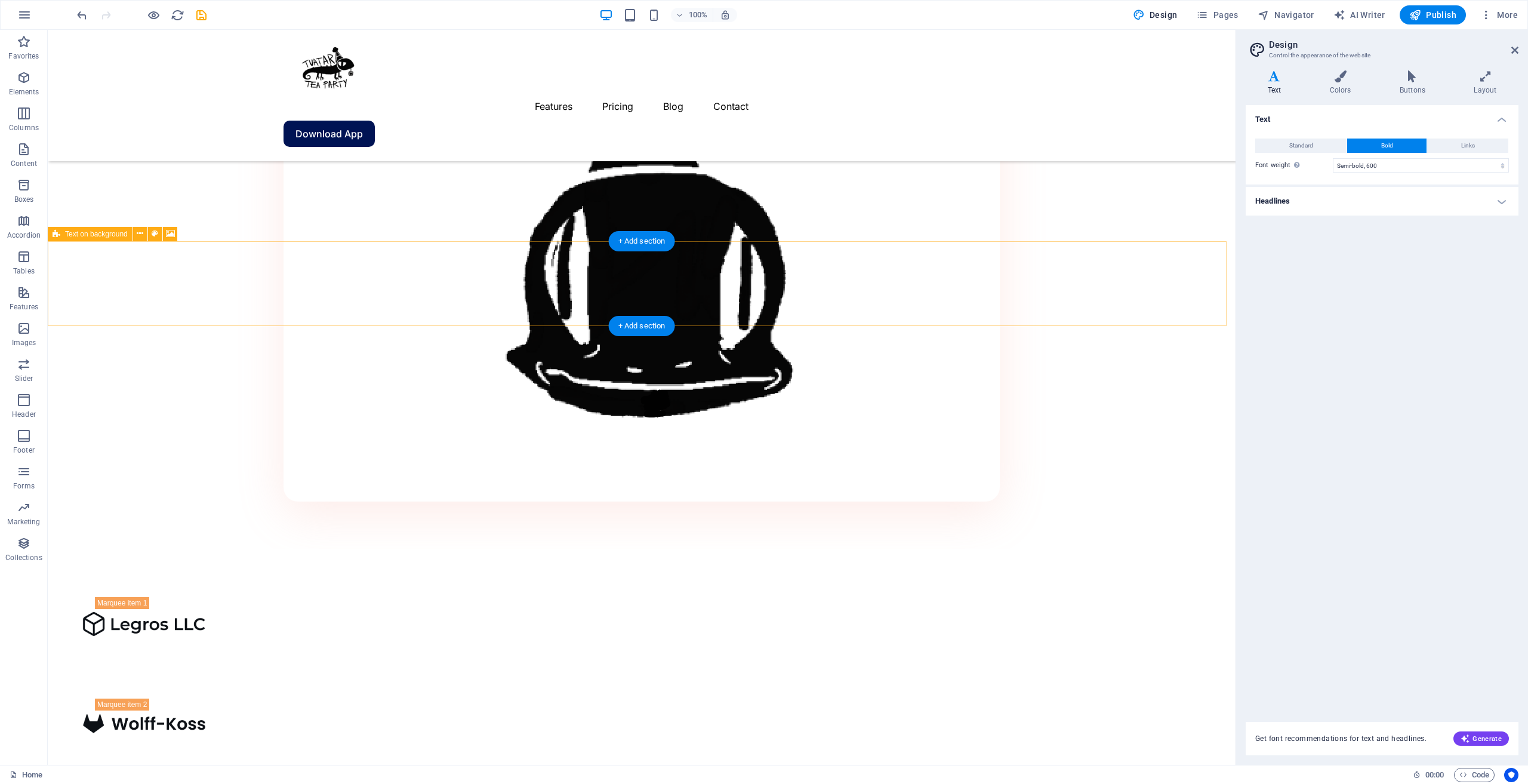
click at [144, 231] on button at bounding box center [139, 234] width 14 height 14
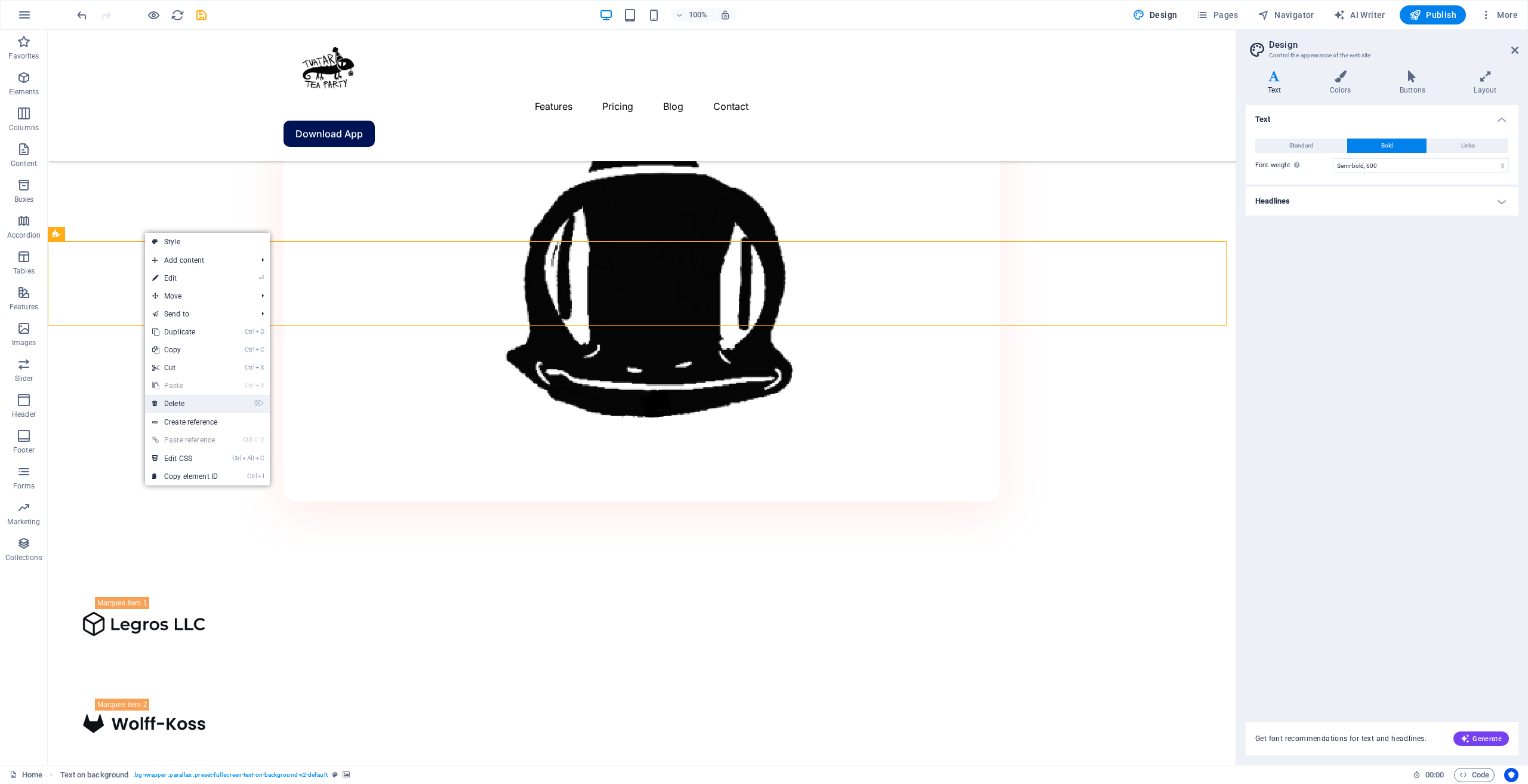
click at [237, 398] on li "⌦ Delete" at bounding box center [208, 403] width 125 height 19
click at [244, 403] on li "⌦ Delete" at bounding box center [208, 403] width 125 height 19
click at [200, 401] on link "⌦ Delete" at bounding box center [185, 403] width 80 height 18
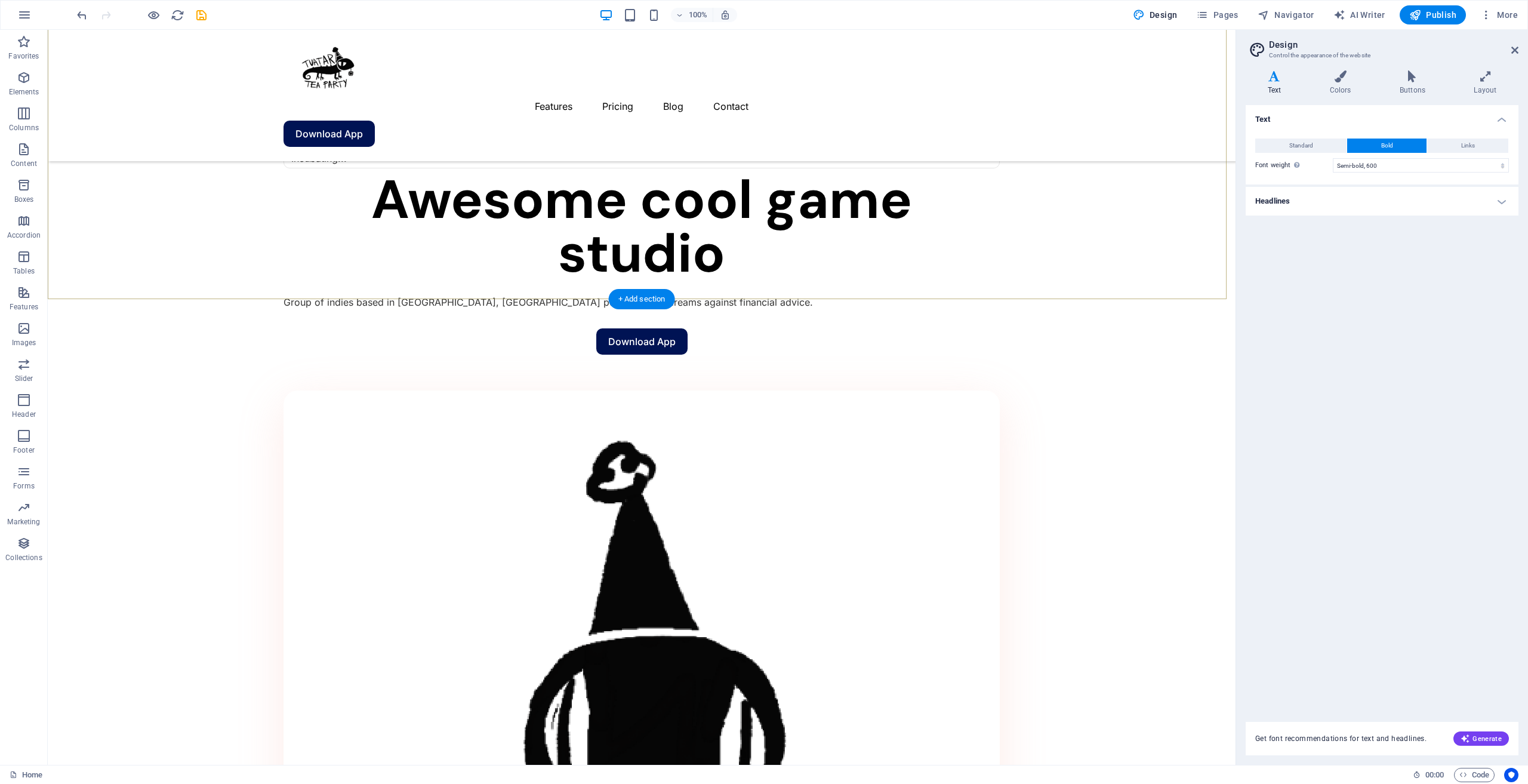
scroll to position [1014, 0]
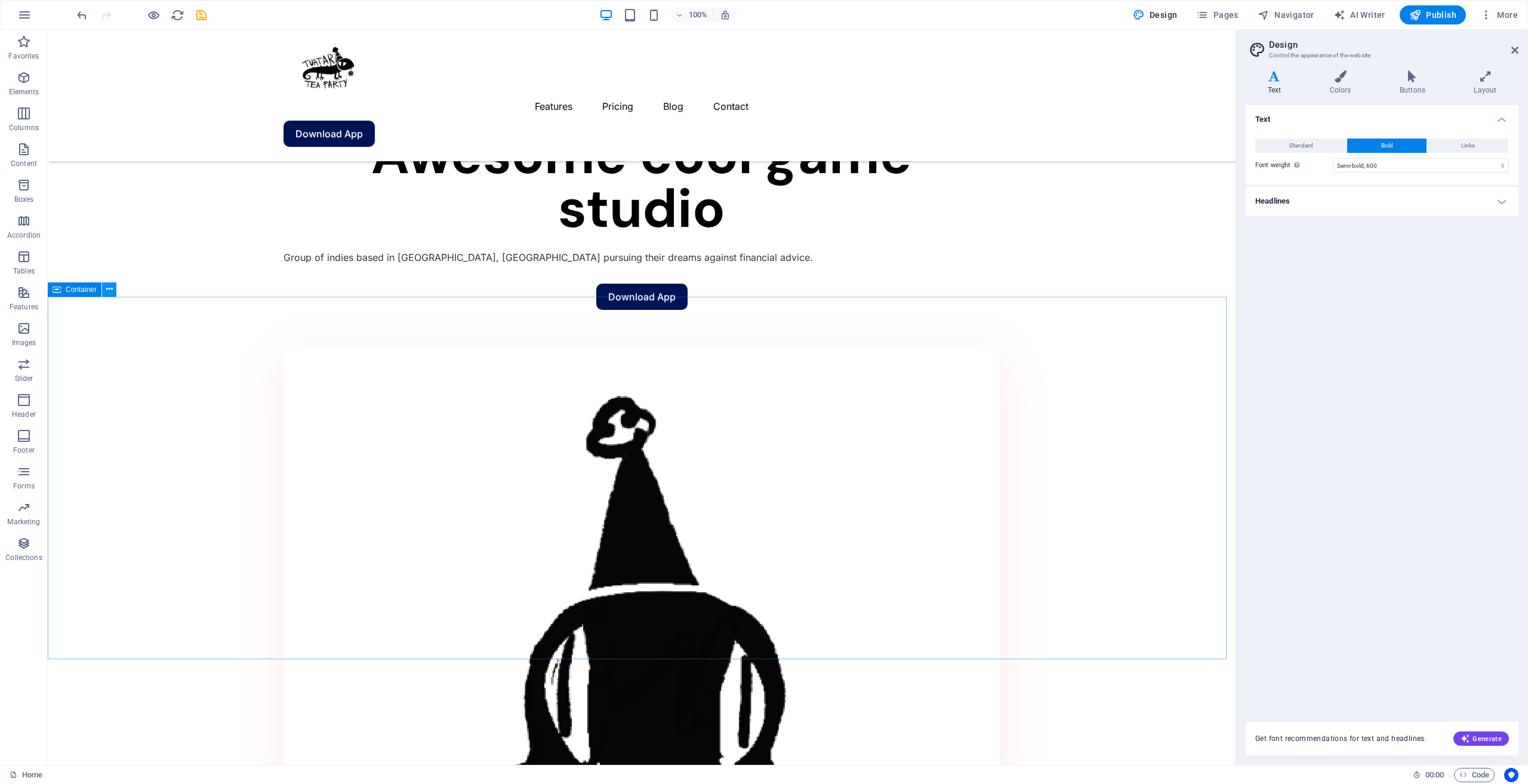
click at [107, 292] on icon at bounding box center [110, 289] width 7 height 12
click at [107, 289] on icon at bounding box center [110, 289] width 7 height 12
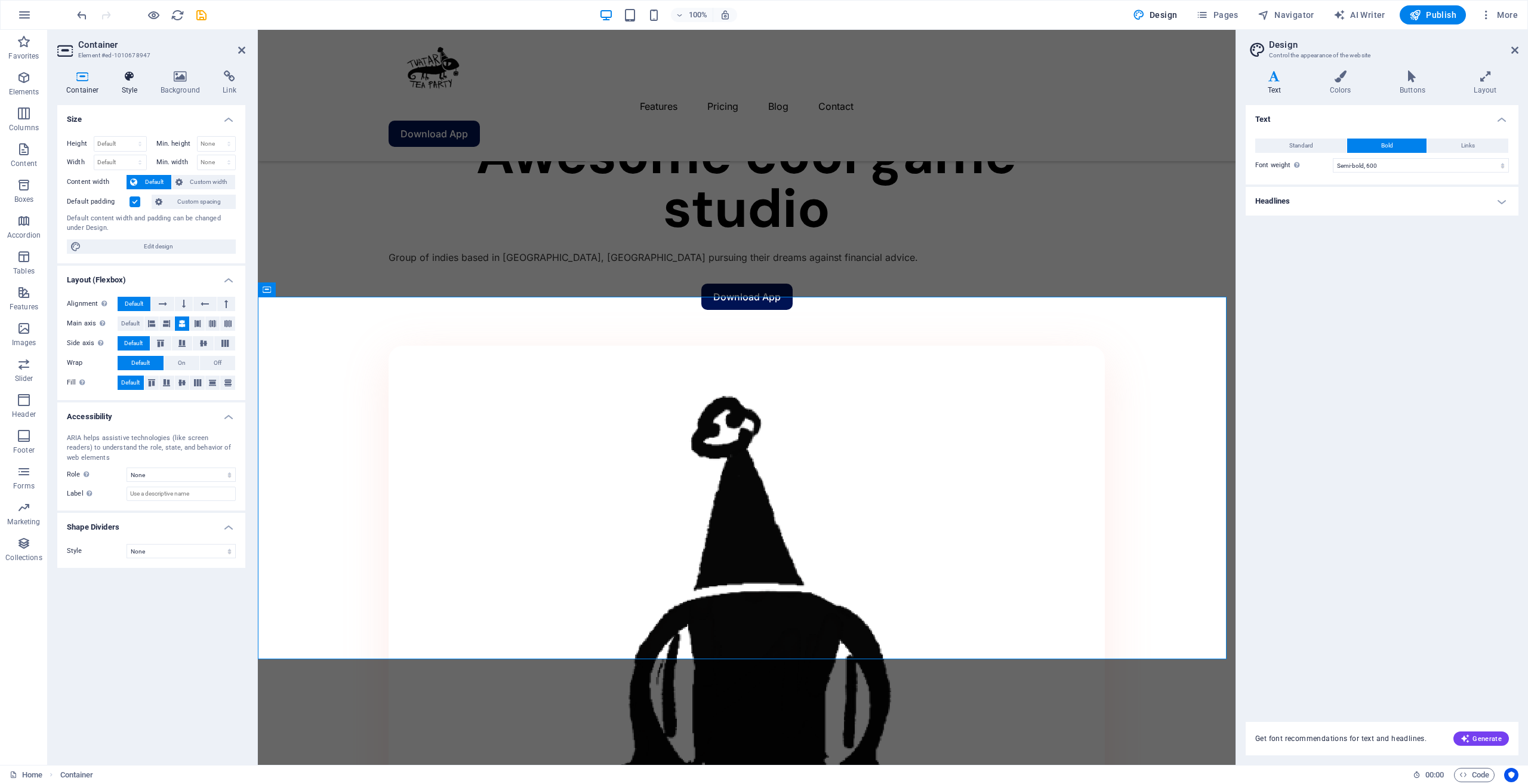
click at [139, 71] on icon at bounding box center [130, 76] width 34 height 12
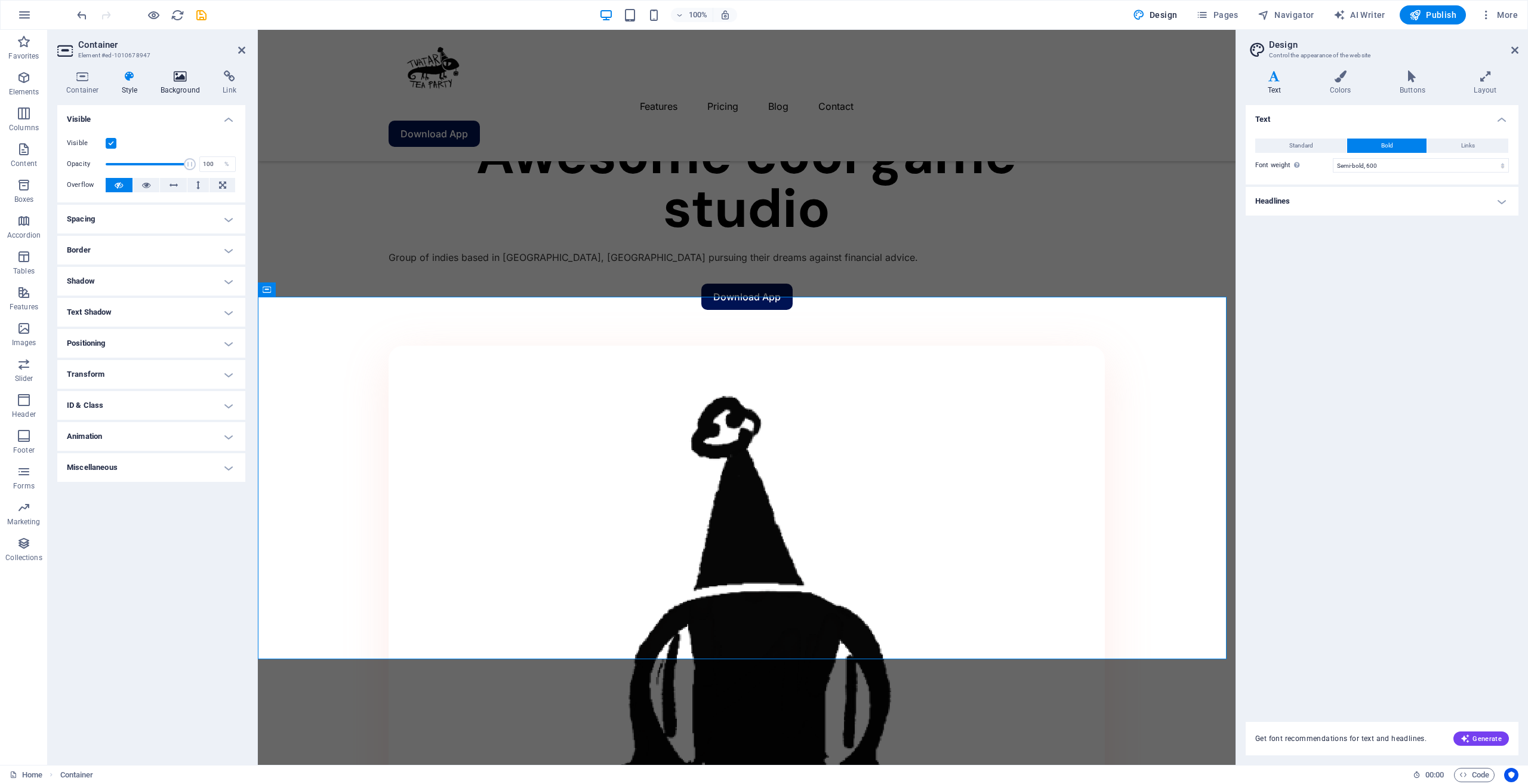
click at [182, 84] on h4 "Background" at bounding box center [183, 83] width 62 height 25
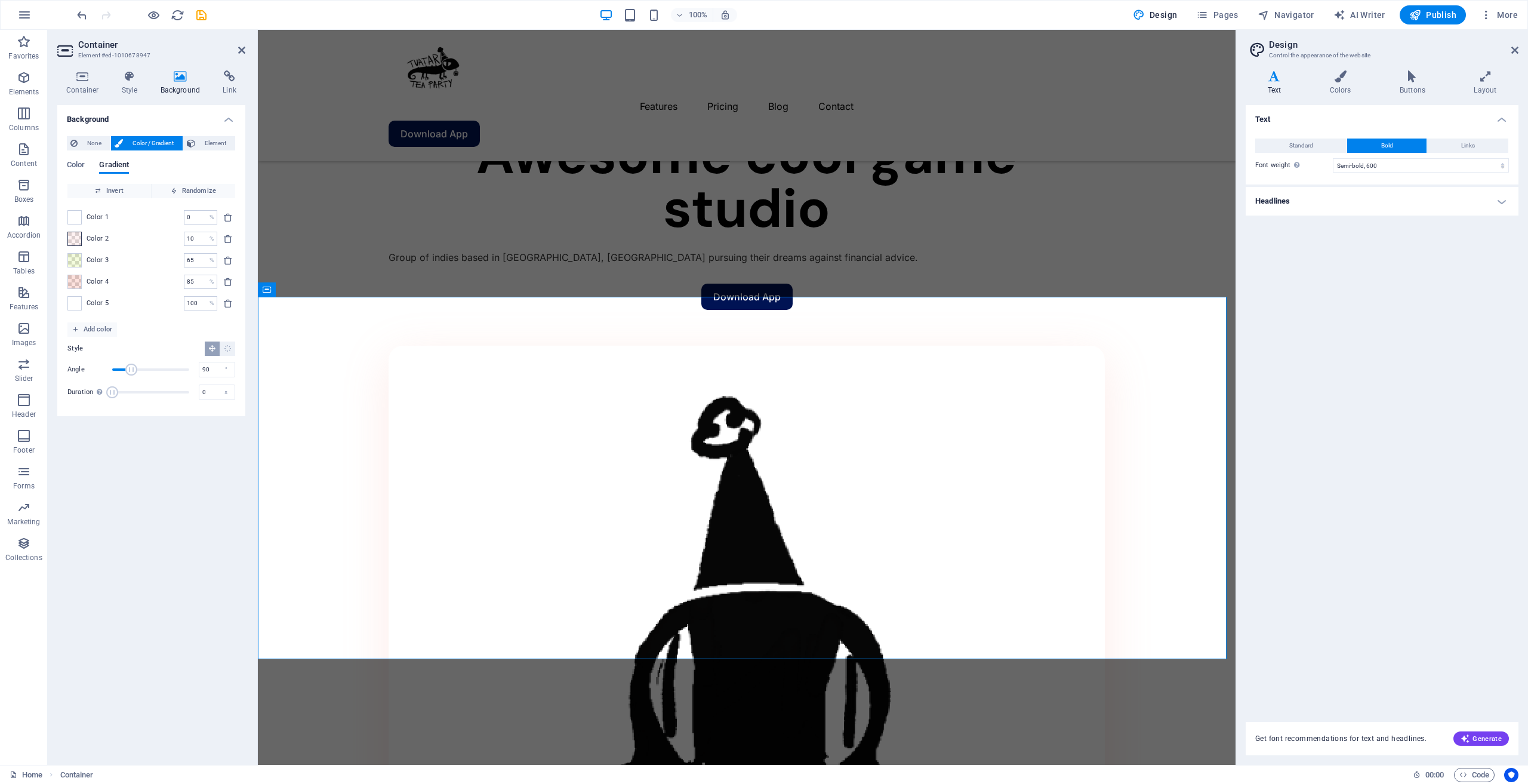
click at [74, 239] on span at bounding box center [75, 239] width 13 height 13
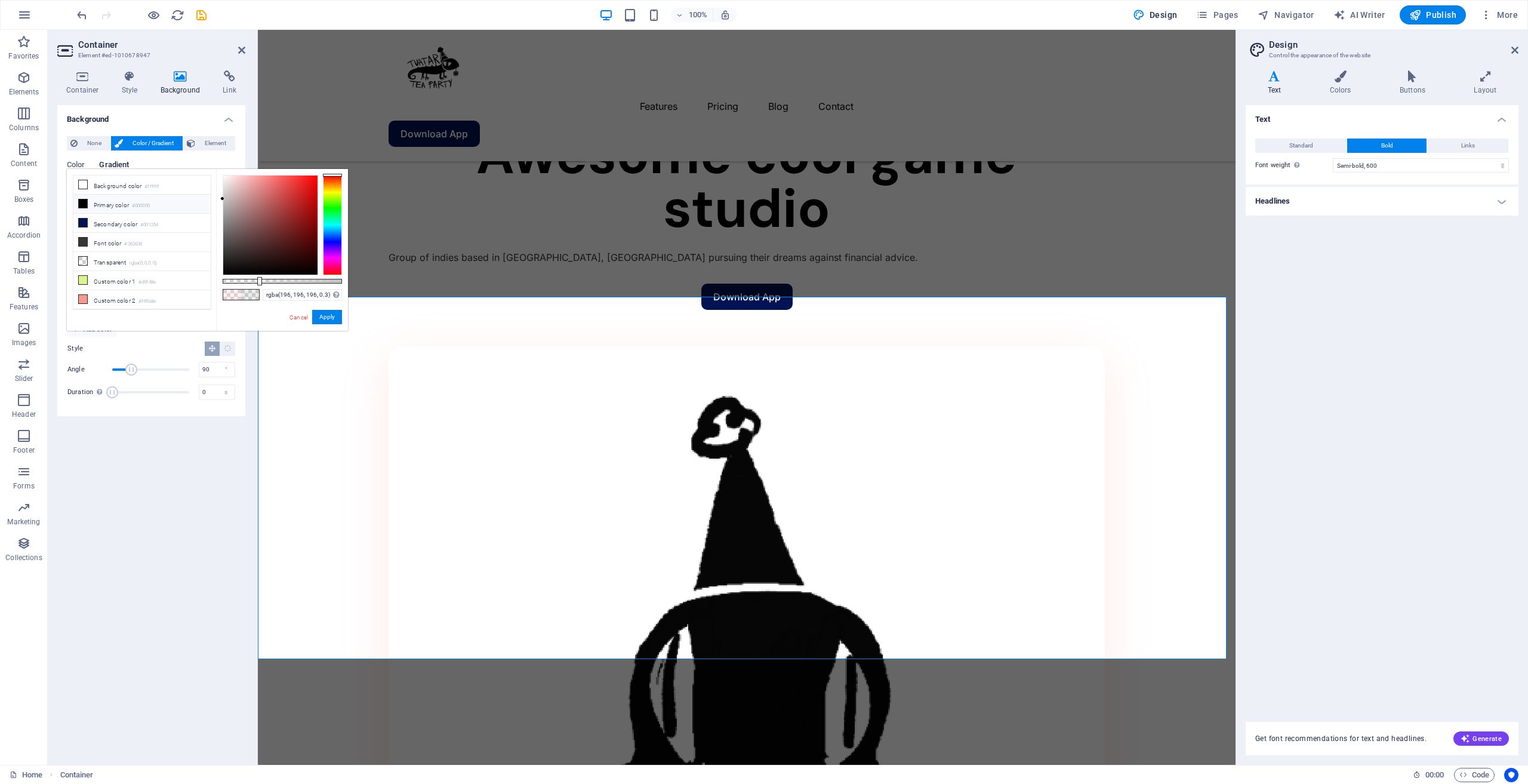
drag, startPoint x: 160, startPoint y: 198, endPoint x: 153, endPoint y: 207, distance: 11.4
click at [148, 198] on div "less Background color #ffffff Primary color #000000 Secondary color #001354 Fon…" at bounding box center [208, 249] width 281 height 162
drag, startPoint x: 192, startPoint y: 221, endPoint x: 159, endPoint y: 225, distance: 33.2
click at [159, 225] on div "less Background color #ffffff Primary color #000000 Secondary color #001354 Fon…" at bounding box center [208, 249] width 281 height 162
click at [335, 319] on button "Apply" at bounding box center [327, 317] width 30 height 14
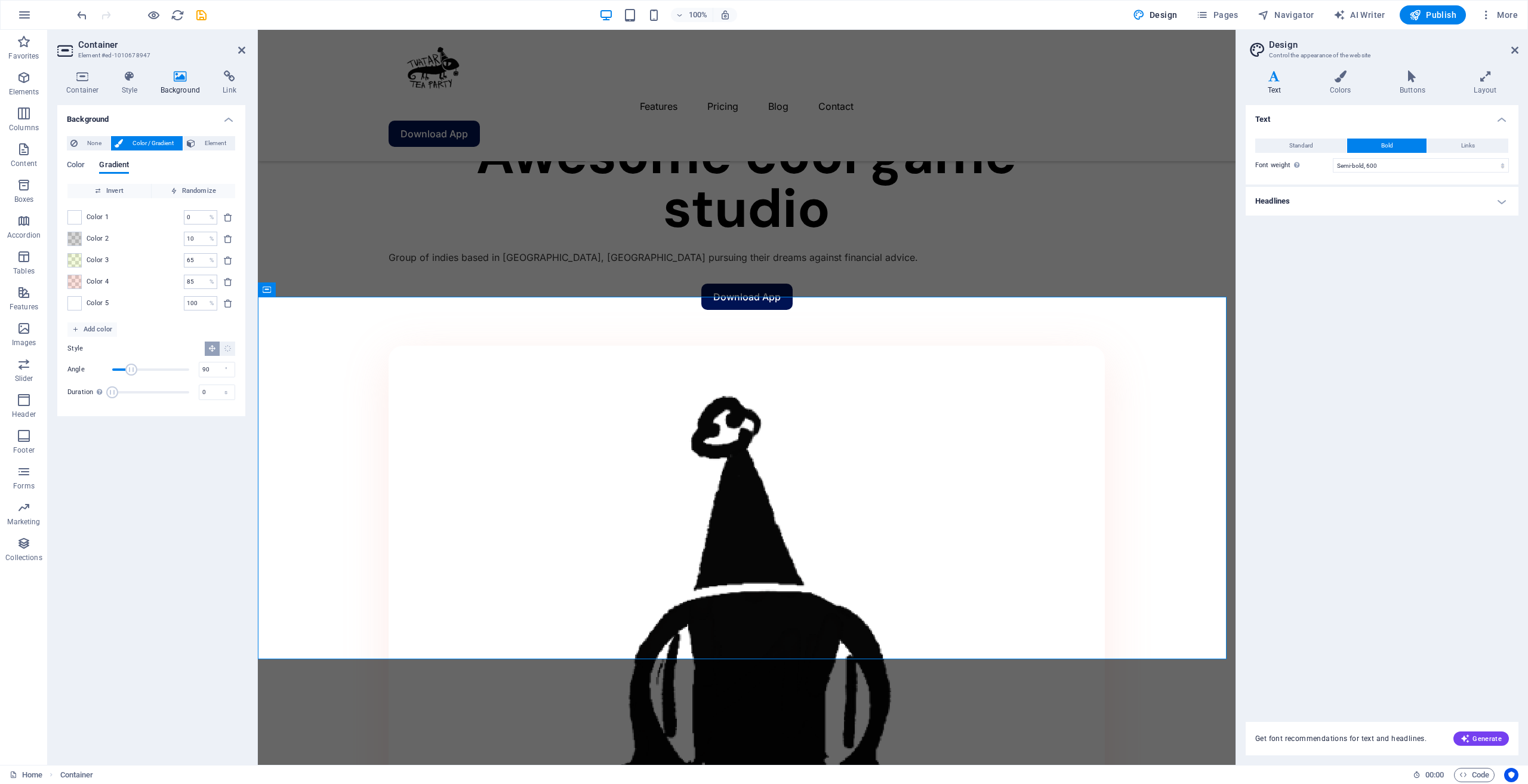
click at [82, 280] on div "Color 4 85 % ​" at bounding box center [151, 281] width 168 height 14
click at [79, 285] on span at bounding box center [75, 282] width 13 height 13
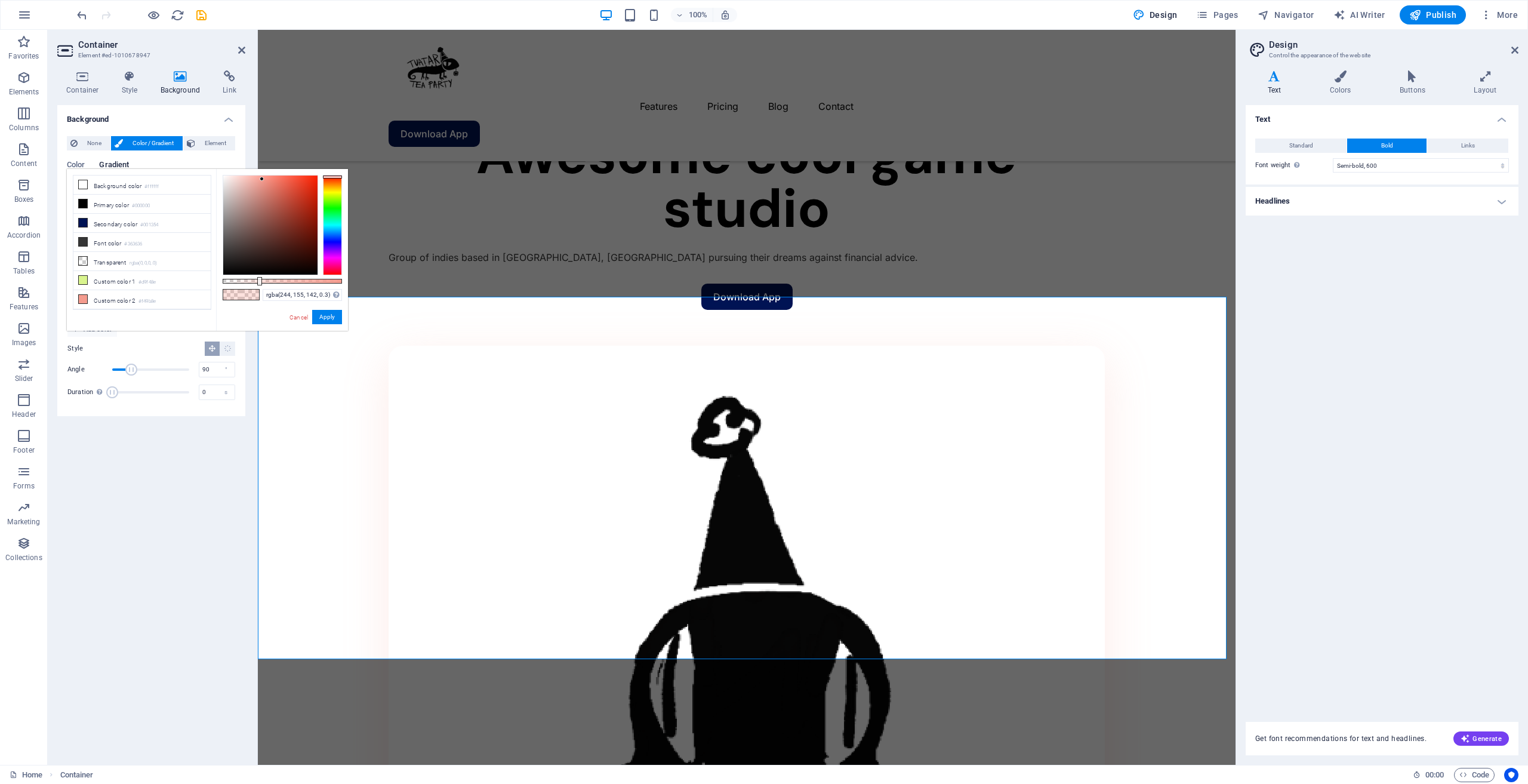
drag, startPoint x: 342, startPoint y: 239, endPoint x: 341, endPoint y: 262, distance: 23.0
click at [341, 262] on div "rgba(244, 155, 142, 0.3) Supported formats #0852ed rgb(8, 82, 237) rgba(8, 82, …" at bounding box center [282, 336] width 132 height 335
drag, startPoint x: 340, startPoint y: 251, endPoint x: 335, endPoint y: 236, distance: 15.8
click at [335, 236] on div at bounding box center [332, 225] width 19 height 100
click at [324, 317] on button "Apply" at bounding box center [327, 317] width 30 height 14
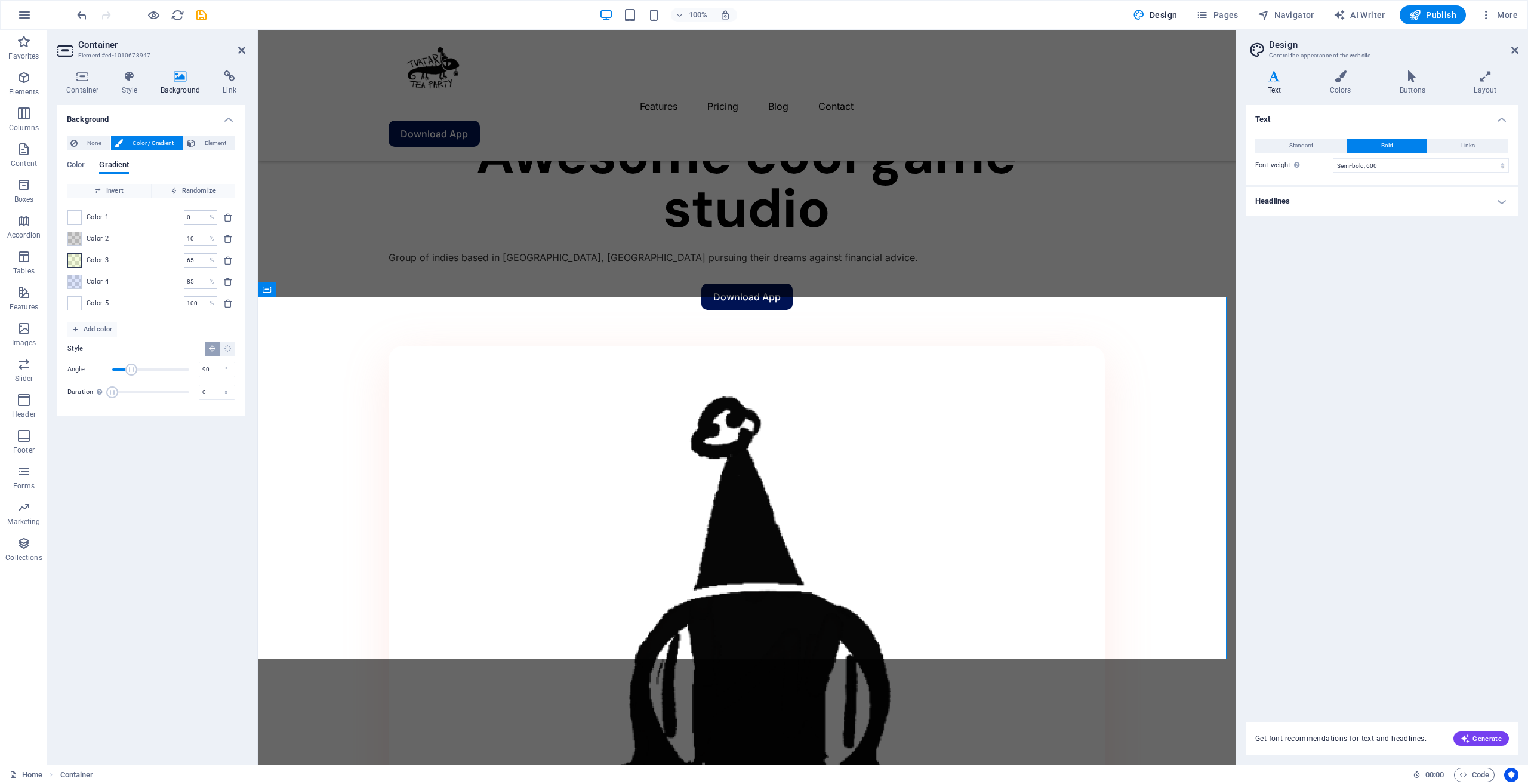
click at [80, 266] on span at bounding box center [75, 260] width 13 height 13
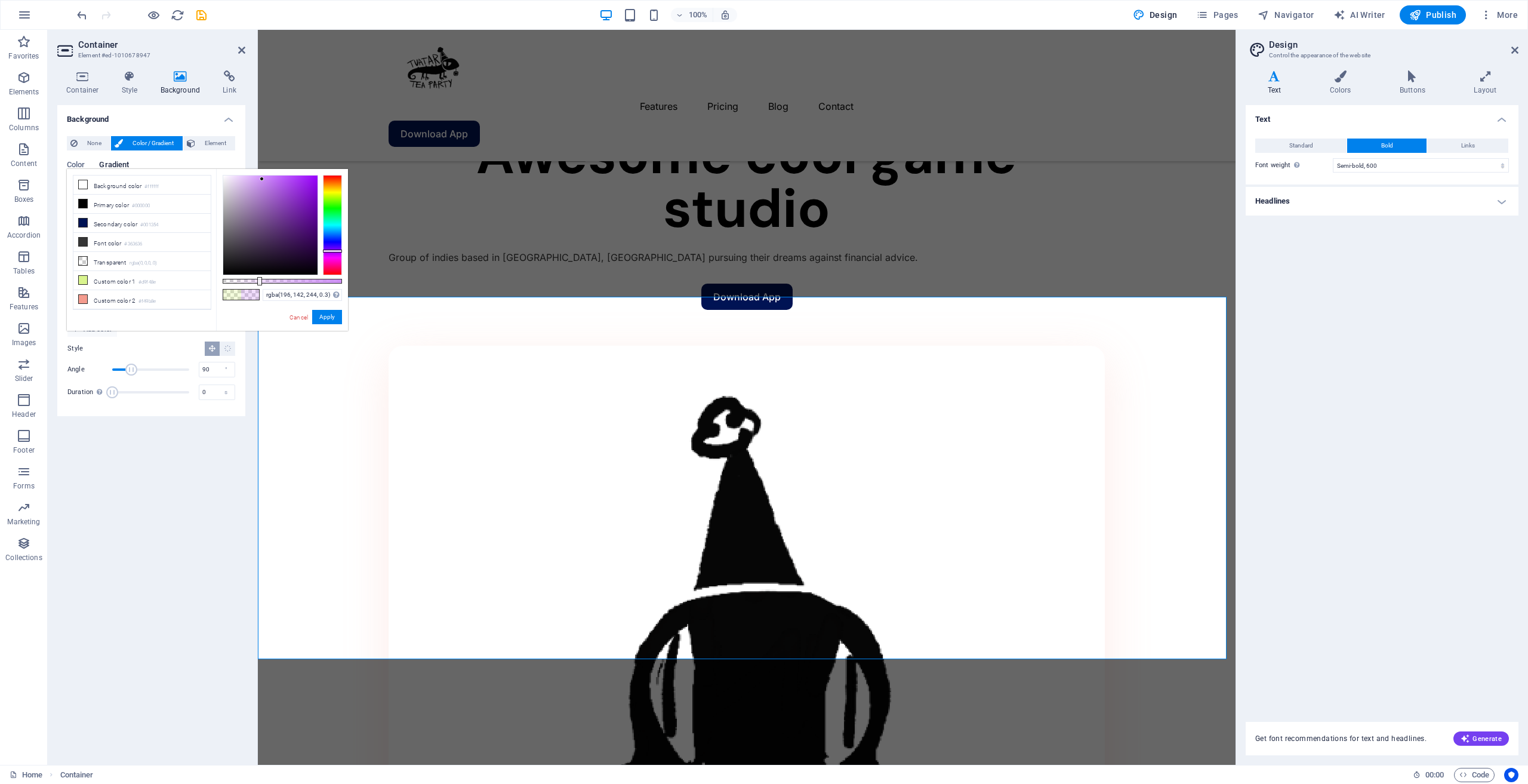
type input "rgba(204, 142, 244, 0.3)"
click at [331, 251] on div at bounding box center [332, 225] width 19 height 100
click at [319, 321] on button "Apply" at bounding box center [327, 317] width 30 height 14
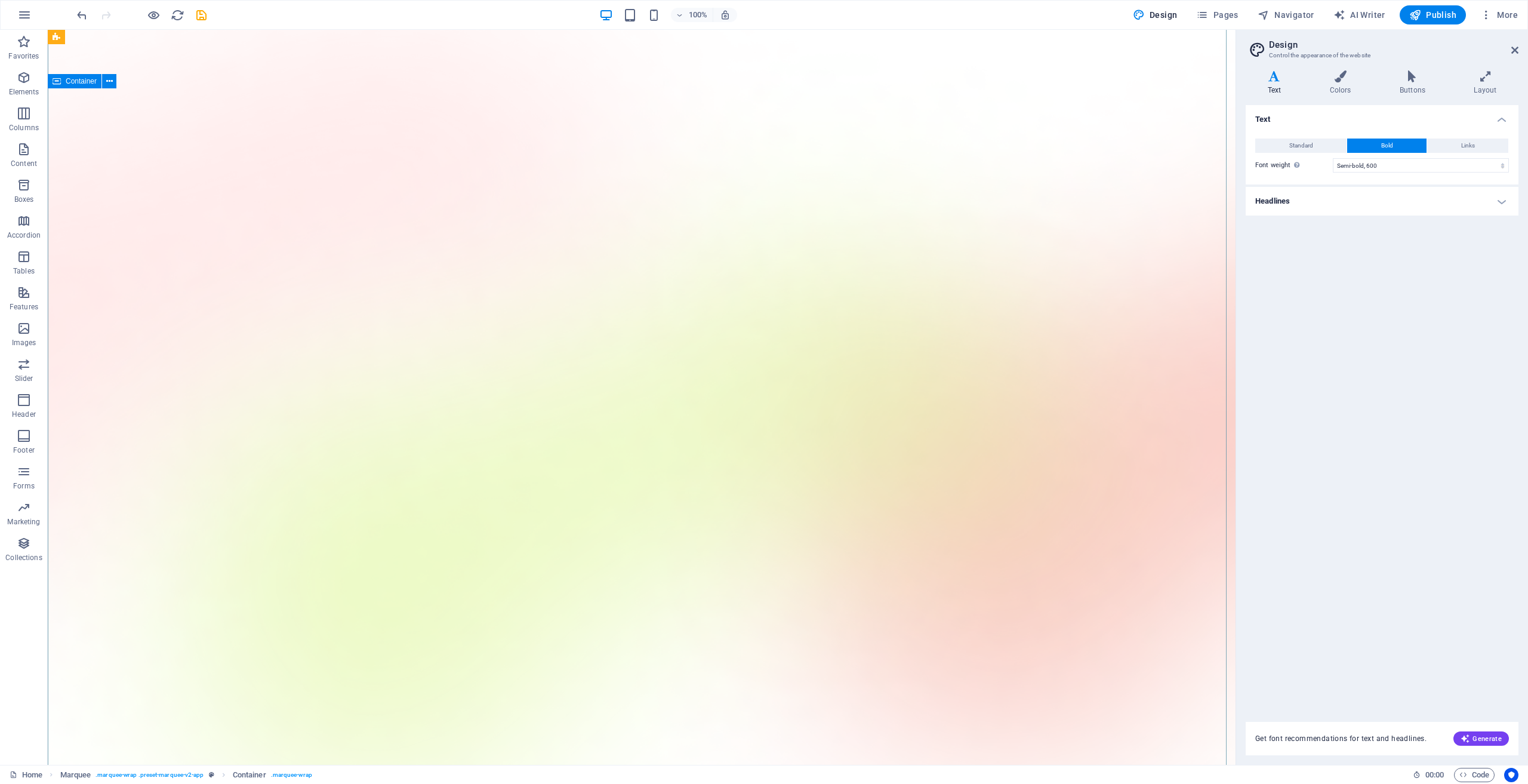
scroll to position [0, 0]
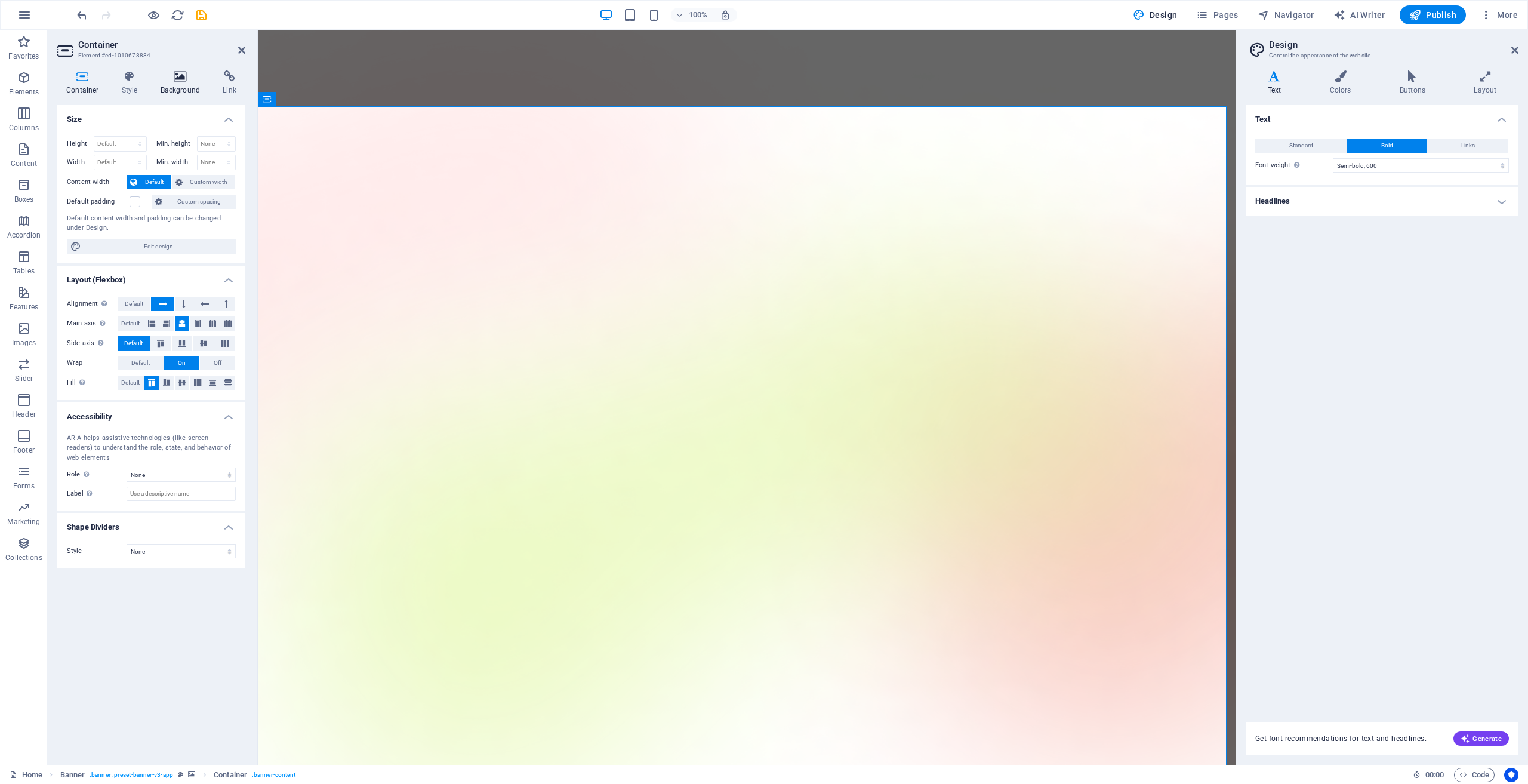
click at [187, 80] on icon at bounding box center [180, 76] width 58 height 12
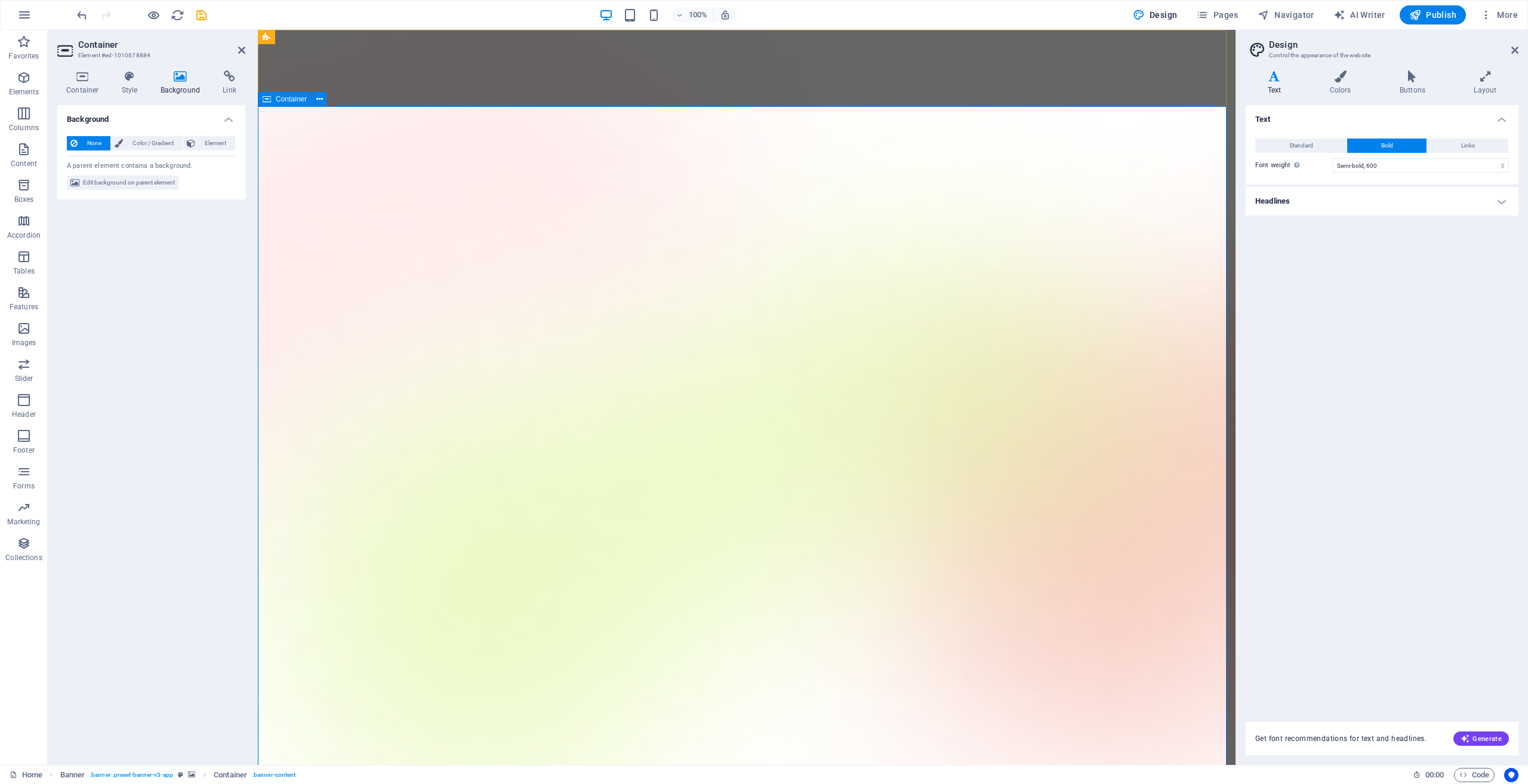
click at [292, 101] on span "Container" at bounding box center [291, 98] width 31 height 7
click at [159, 141] on span "Color / Gradient" at bounding box center [153, 143] width 52 height 14
click at [74, 148] on icon at bounding box center [74, 143] width 7 height 14
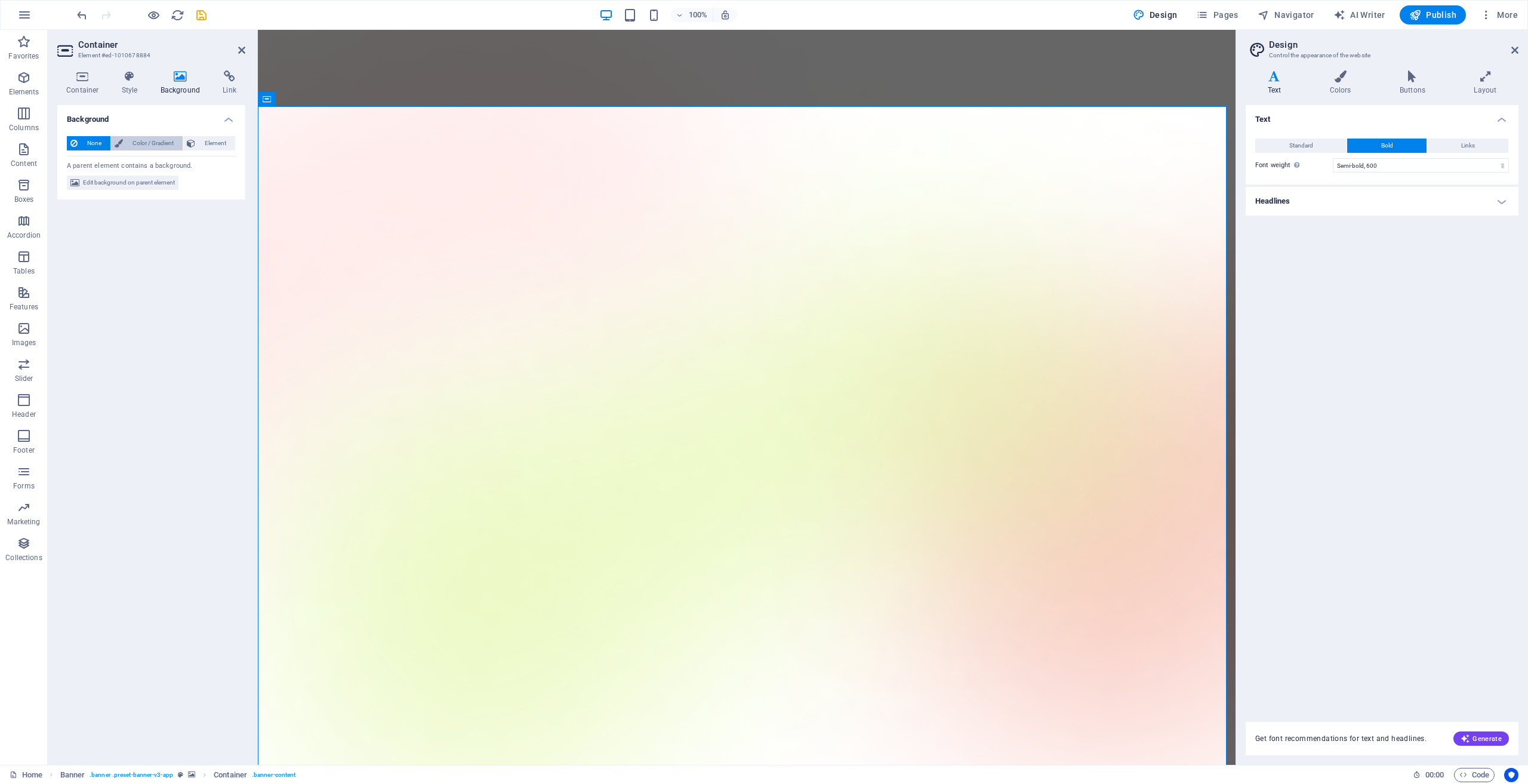
click at [173, 150] on span "Color / Gradient" at bounding box center [153, 143] width 52 height 14
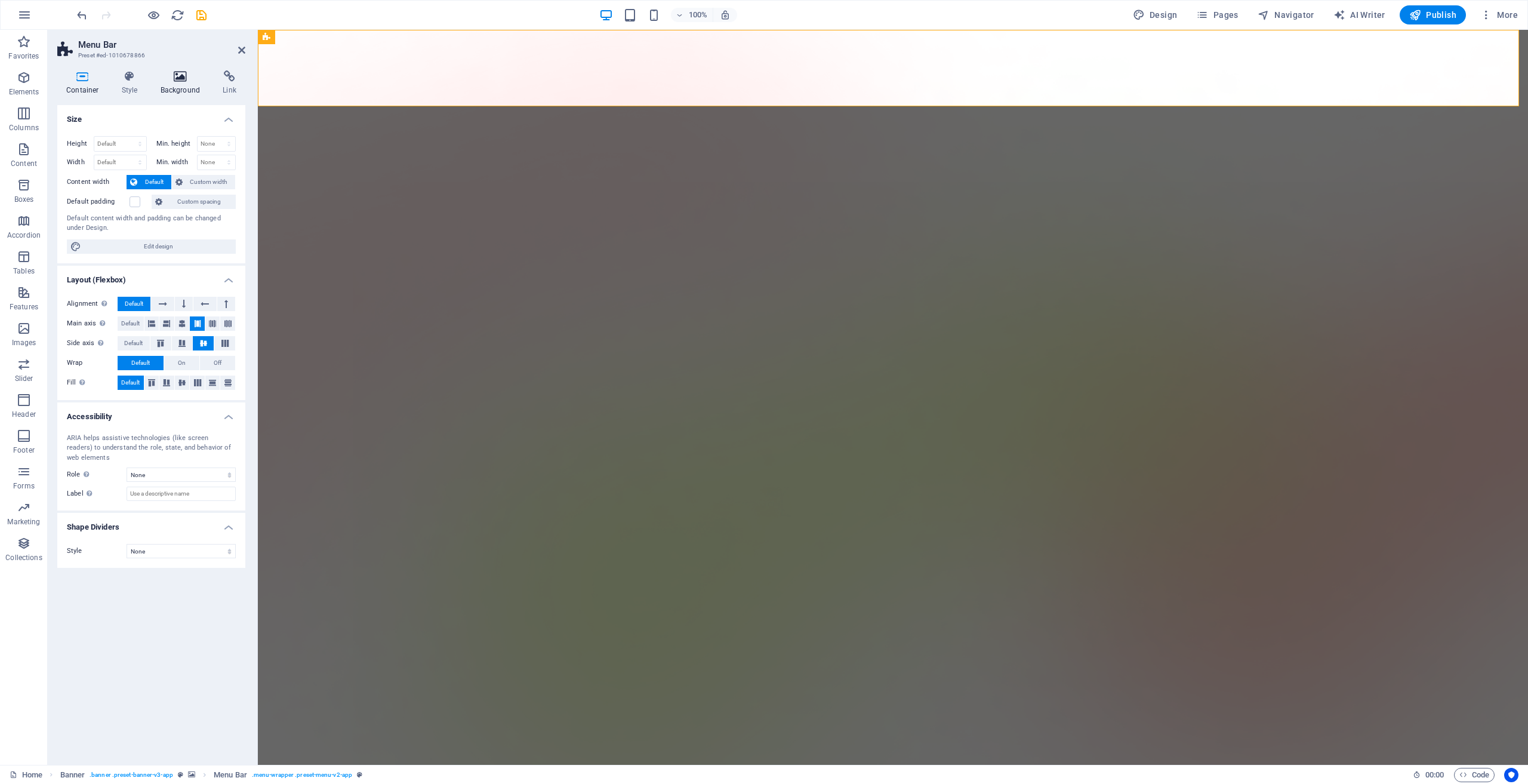
click at [191, 89] on h4 "Background" at bounding box center [183, 83] width 62 height 25
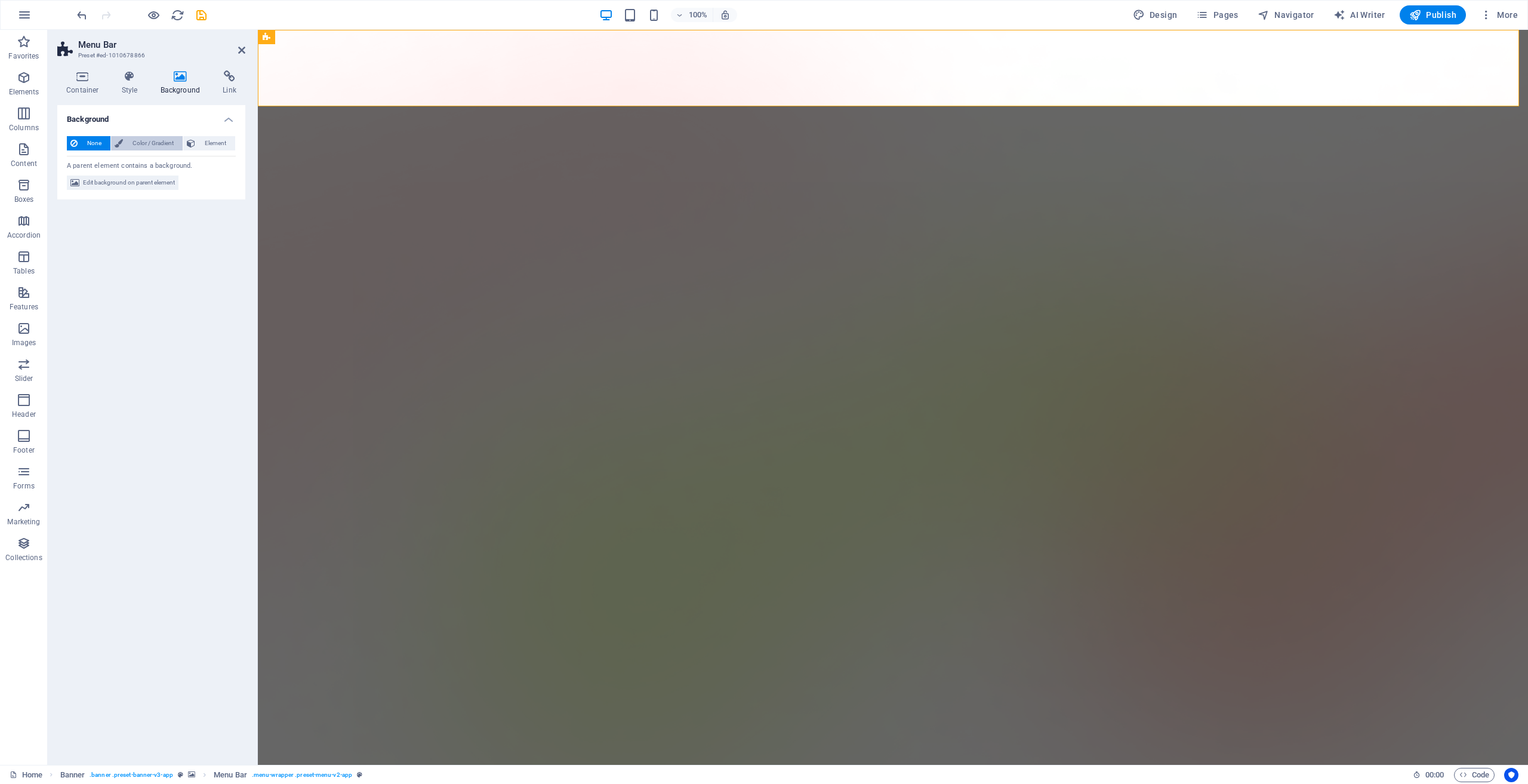
click at [148, 145] on span "Color / Gradient" at bounding box center [153, 143] width 52 height 14
click at [100, 144] on span "None" at bounding box center [94, 143] width 25 height 14
click at [245, 43] on aside "Menu Bar Preset #ed-1010678866 Container Style Background Link Size Height Defa…" at bounding box center [153, 397] width 210 height 735
click at [240, 48] on icon at bounding box center [241, 50] width 7 height 10
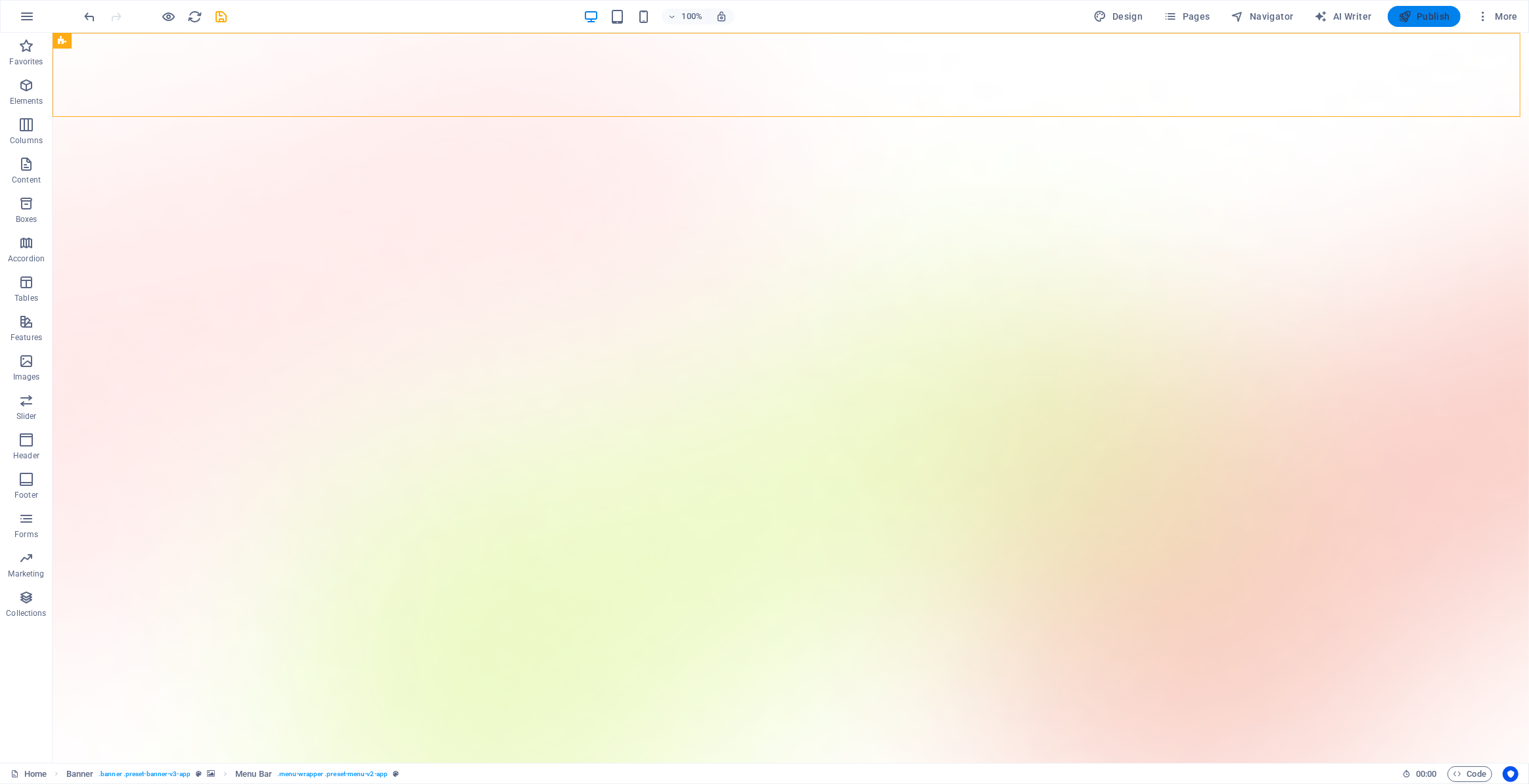
click at [1413, 18] on span "Publish" at bounding box center [1424, 16] width 52 height 14
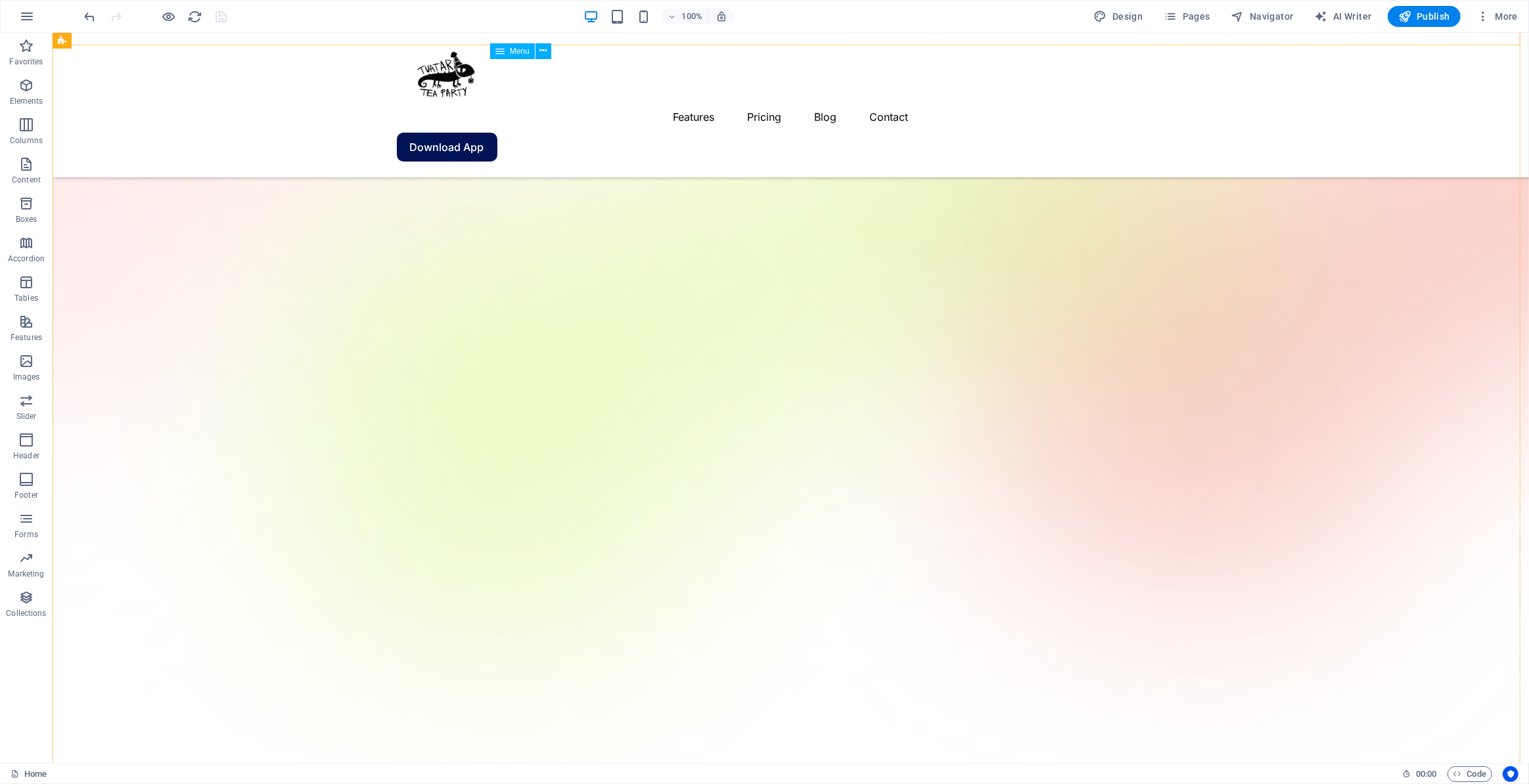
scroll to position [310, 0]
